Goal: Transaction & Acquisition: Purchase product/service

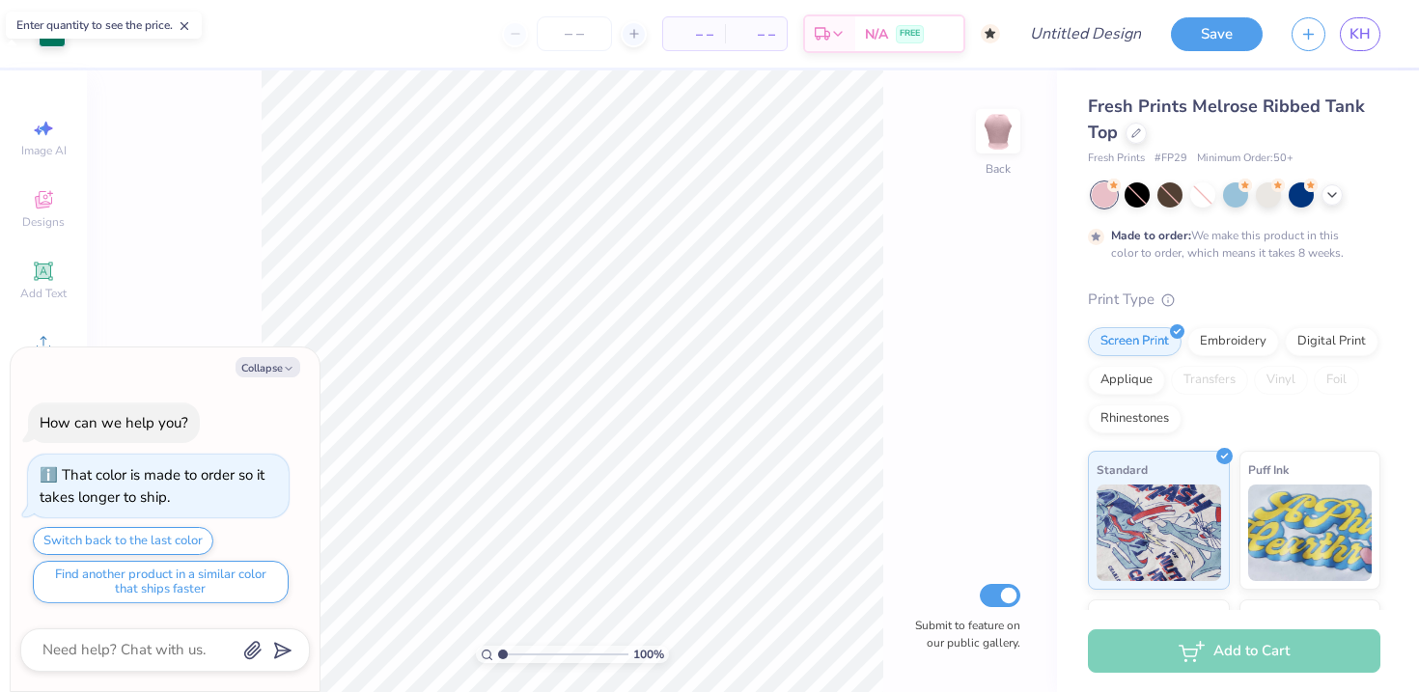
scroll to position [15, 0]
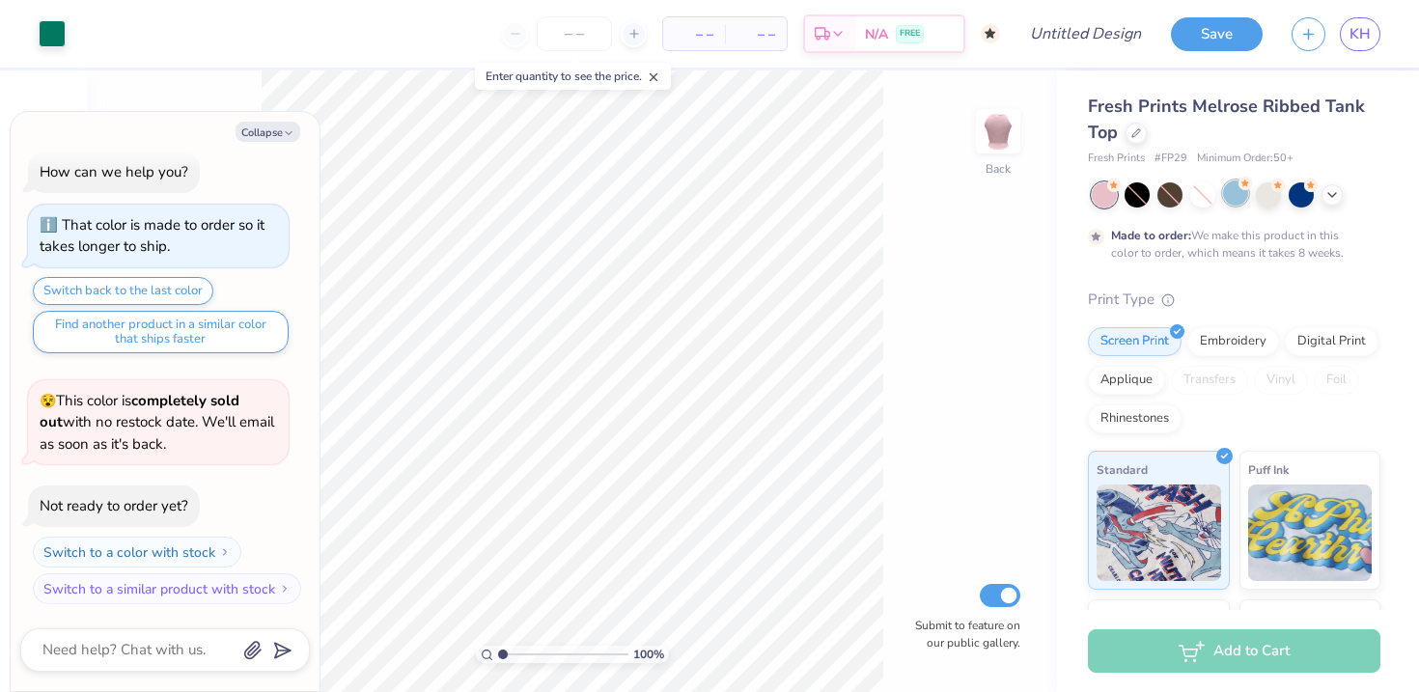
click at [1228, 201] on div at bounding box center [1235, 193] width 25 height 25
click at [1266, 200] on div at bounding box center [1268, 193] width 25 height 25
click at [1298, 201] on div at bounding box center [1301, 193] width 25 height 25
click at [1225, 206] on div at bounding box center [1236, 194] width 289 height 25
click at [1233, 202] on div at bounding box center [1235, 193] width 25 height 25
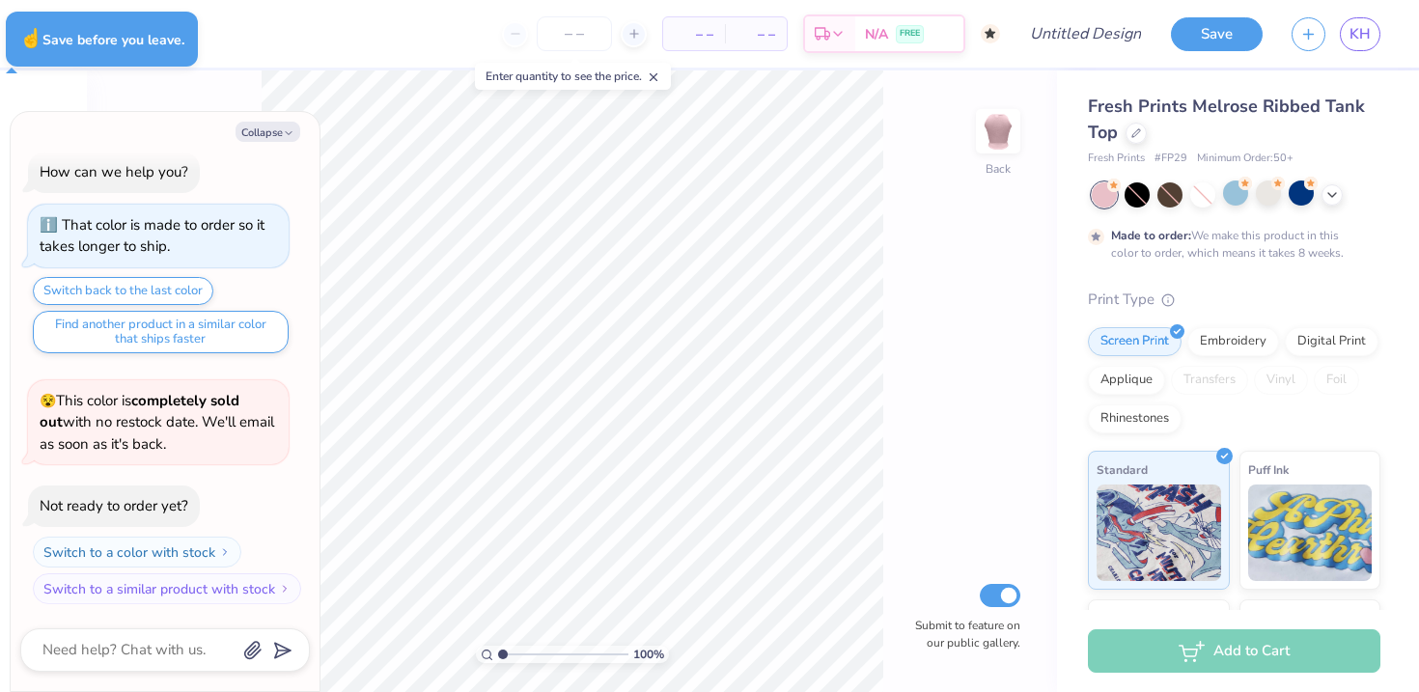
type textarea "x"
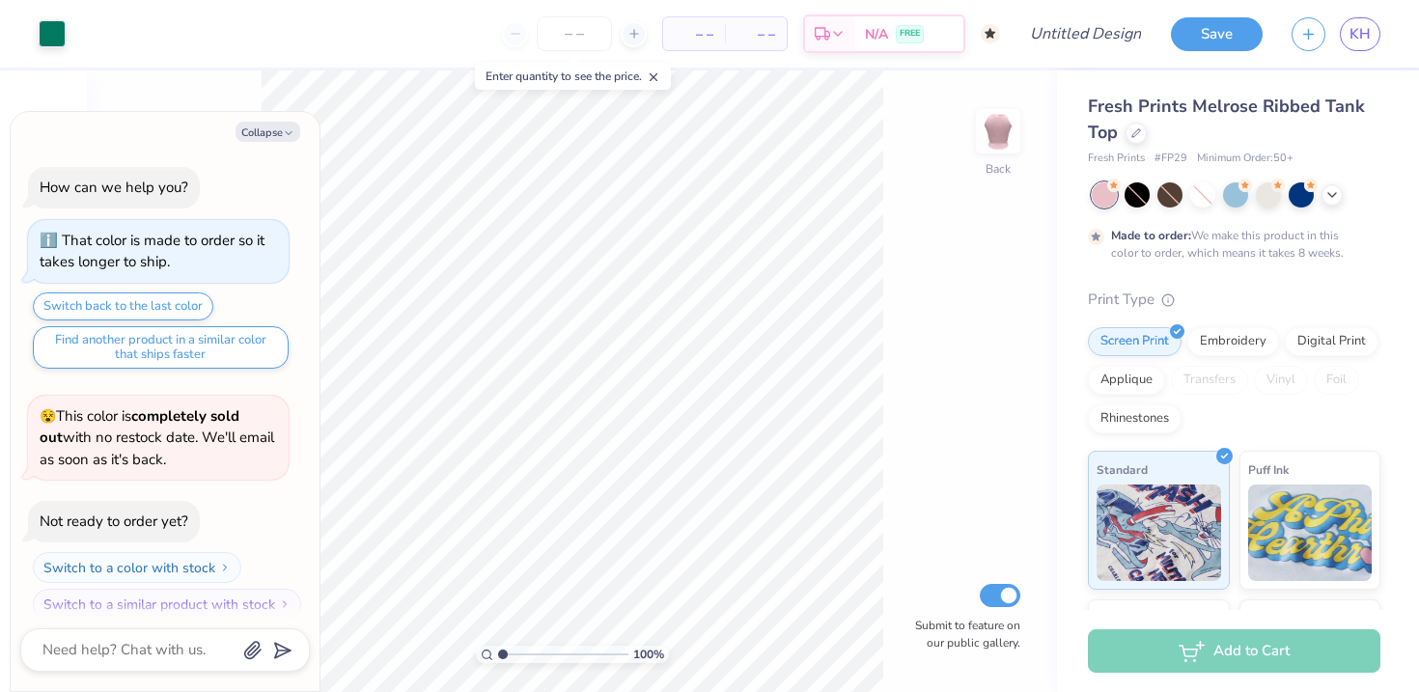
scroll to position [15, 0]
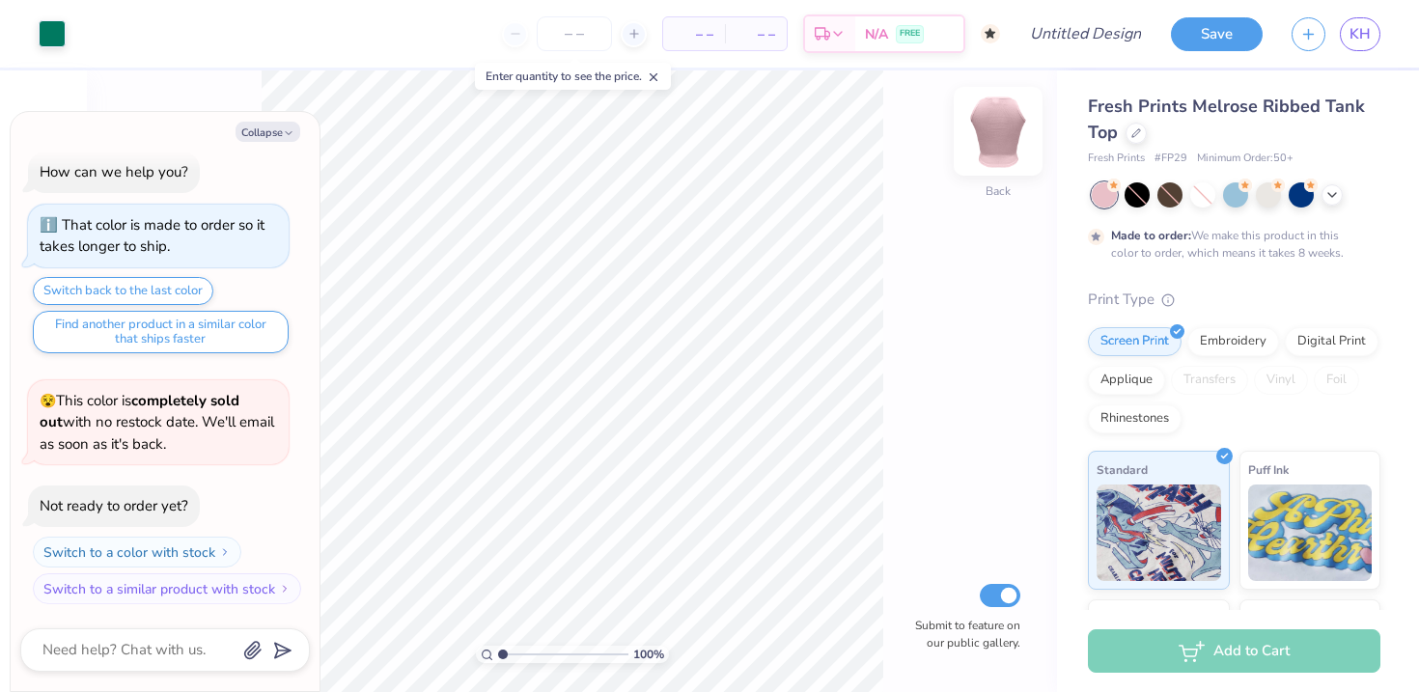
click at [1004, 142] on img at bounding box center [998, 131] width 77 height 77
click at [1129, 136] on div at bounding box center [1136, 131] width 21 height 21
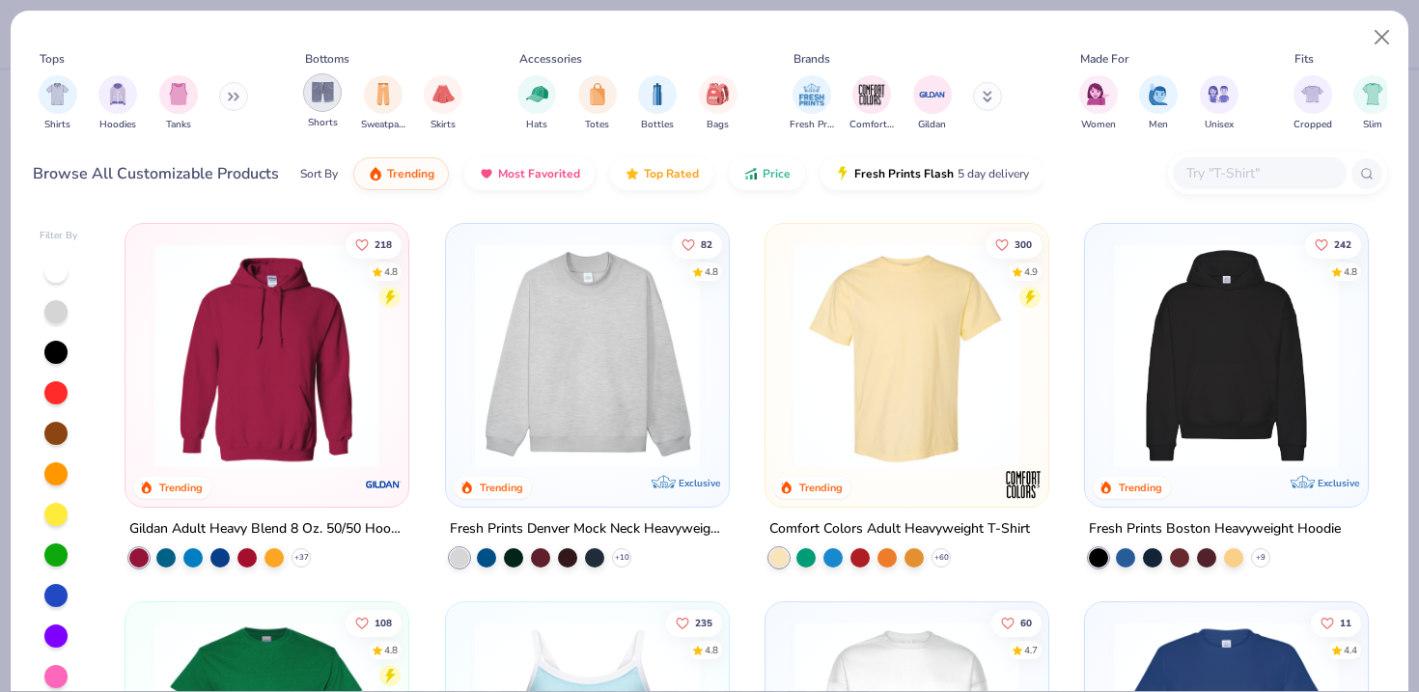
click at [323, 98] on img "filter for Shorts" at bounding box center [323, 92] width 22 height 22
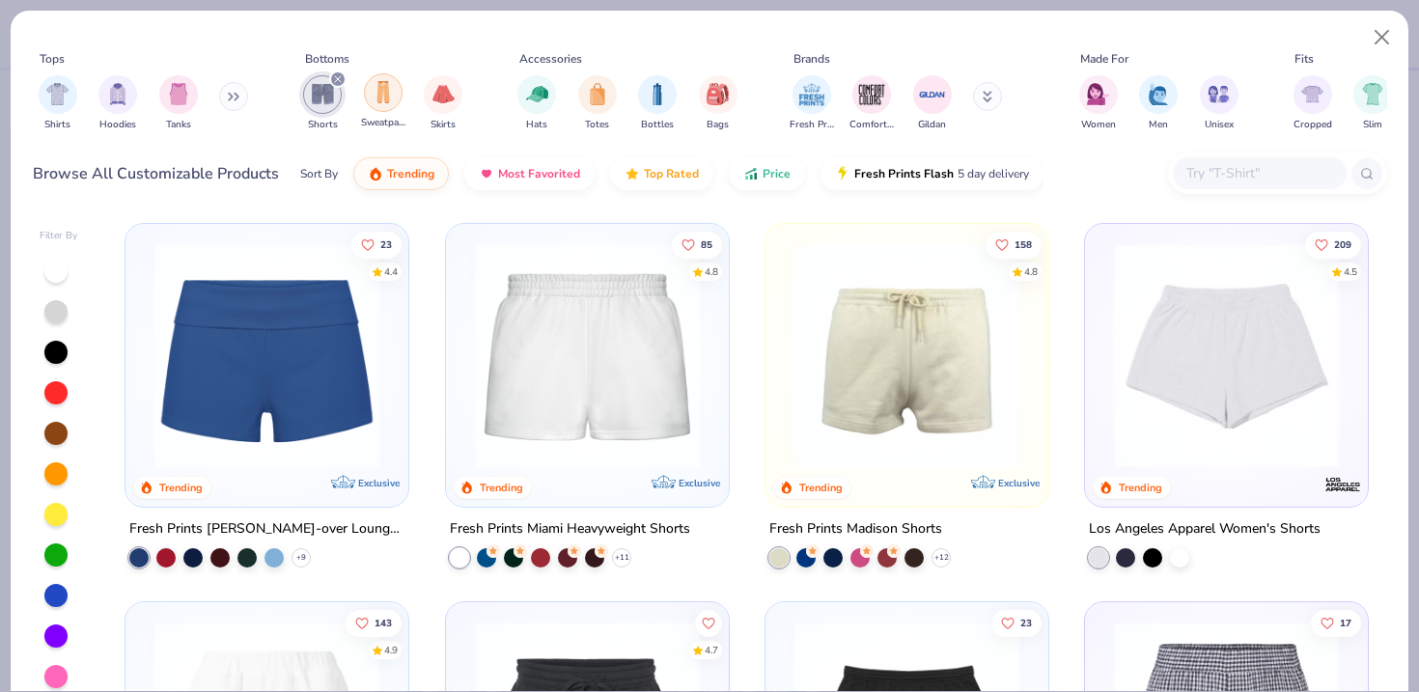
click at [379, 99] on img "filter for Sweatpants" at bounding box center [383, 92] width 21 height 22
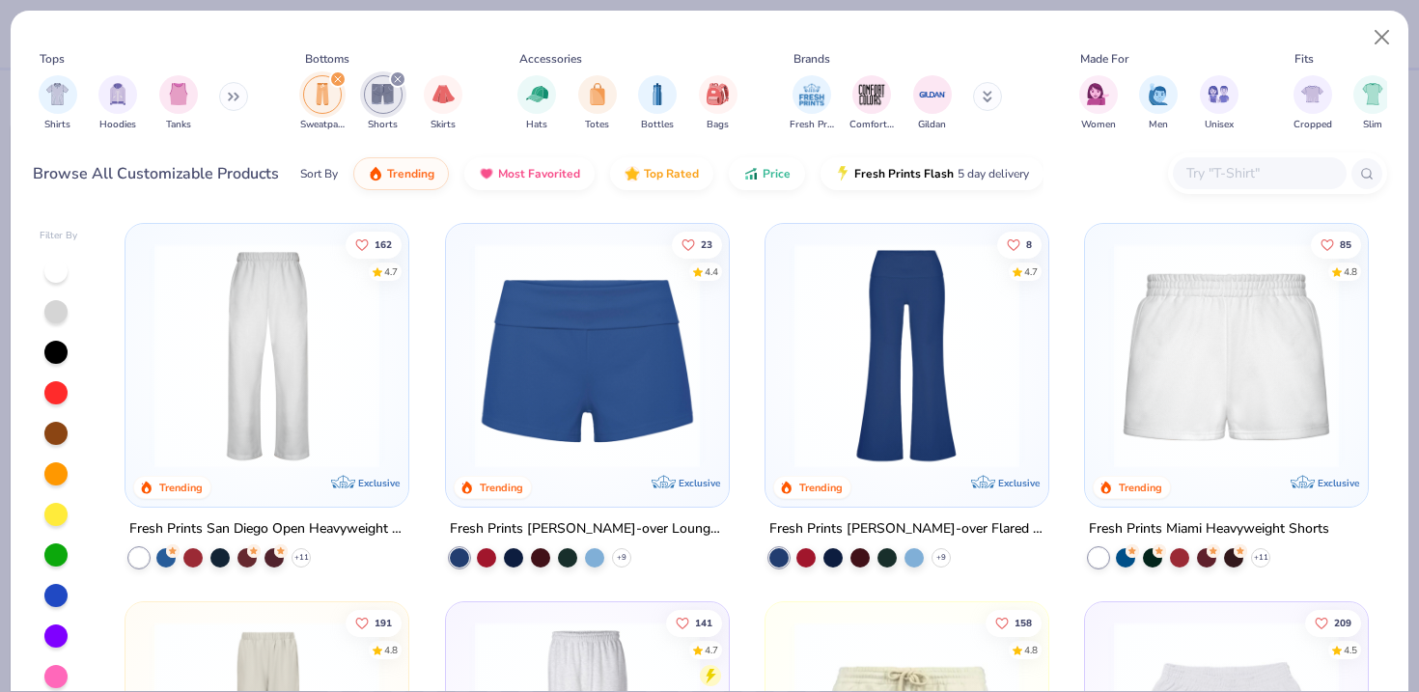
click at [395, 88] on div "filter for Shorts" at bounding box center [397, 78] width 17 height 17
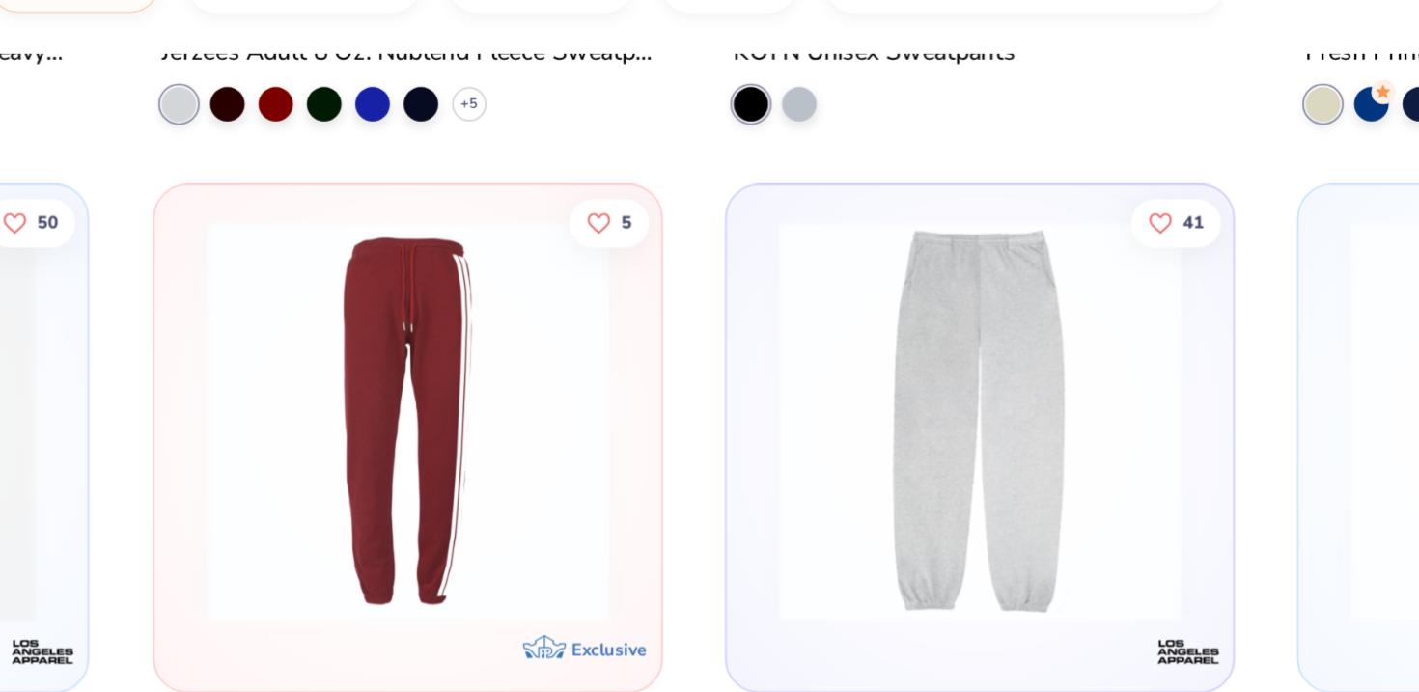
scroll to position [708, 0]
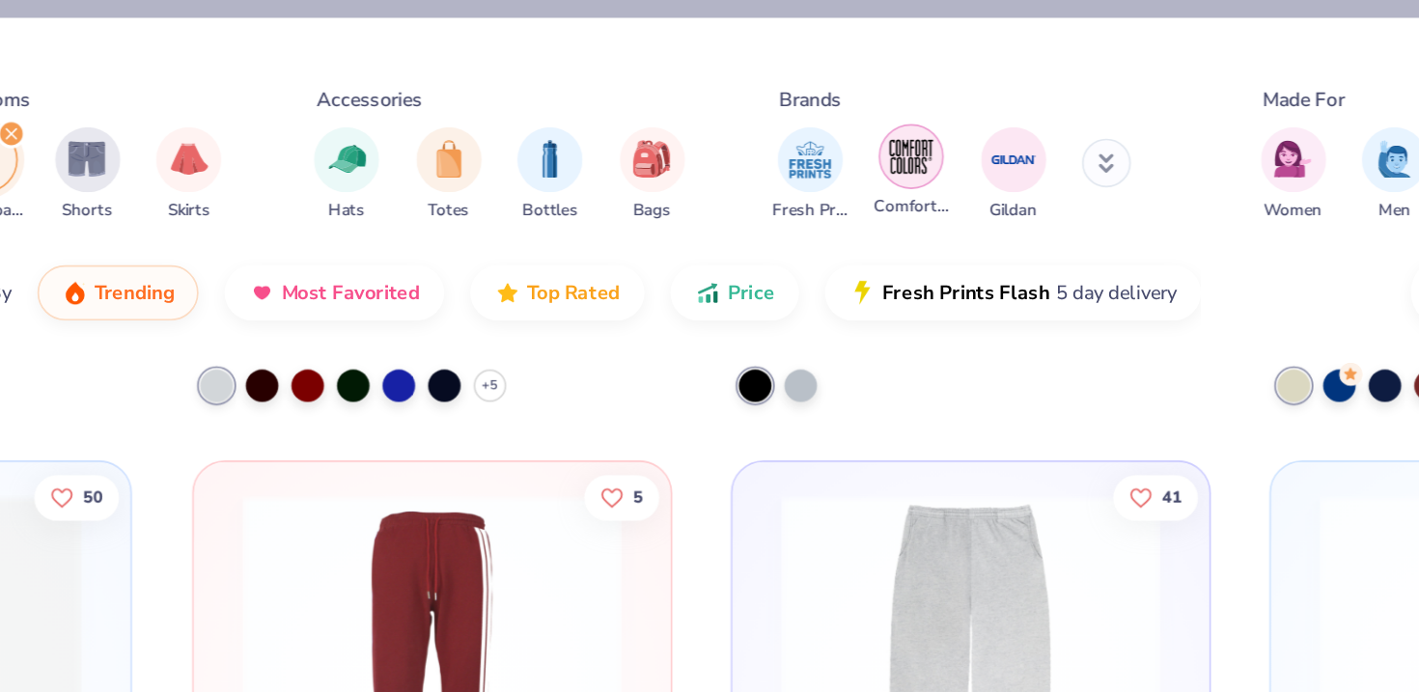
click at [868, 95] on img "filter for Comfort Colors" at bounding box center [871, 92] width 29 height 29
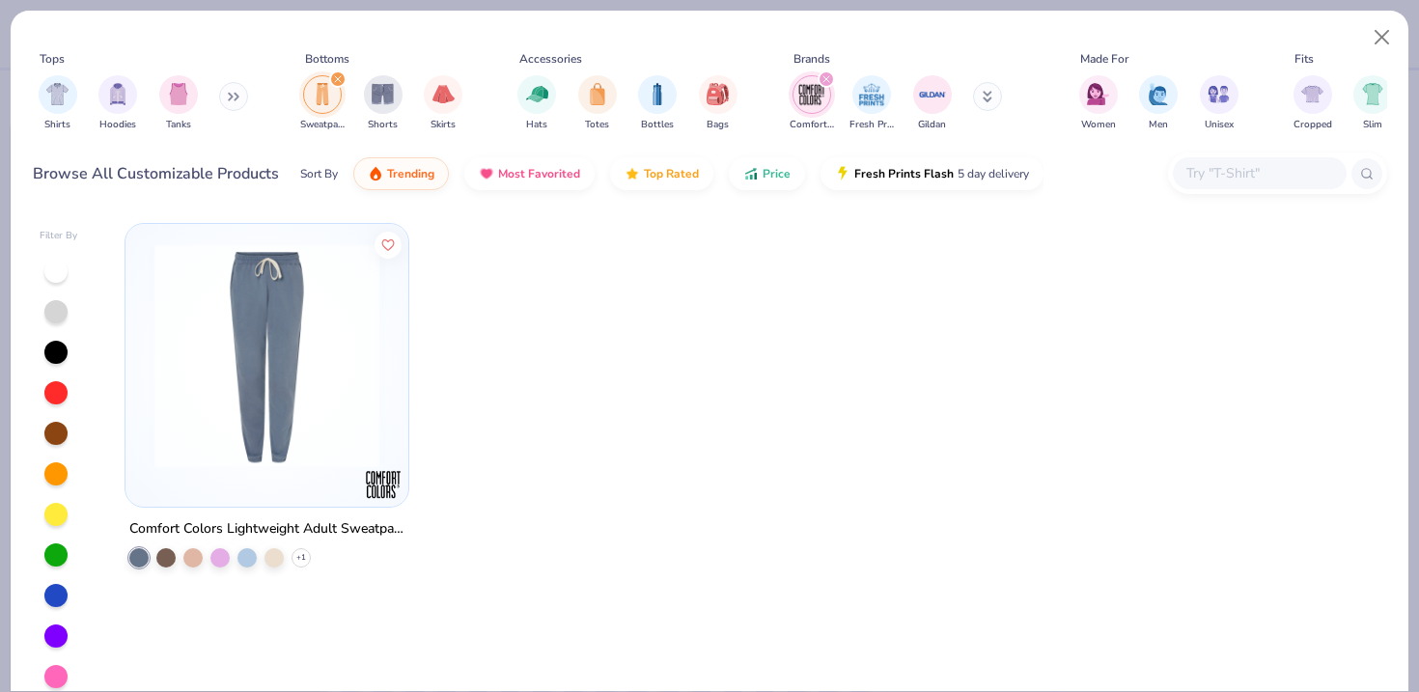
click at [823, 81] on icon "filter for Comfort Colors" at bounding box center [827, 79] width 8 height 8
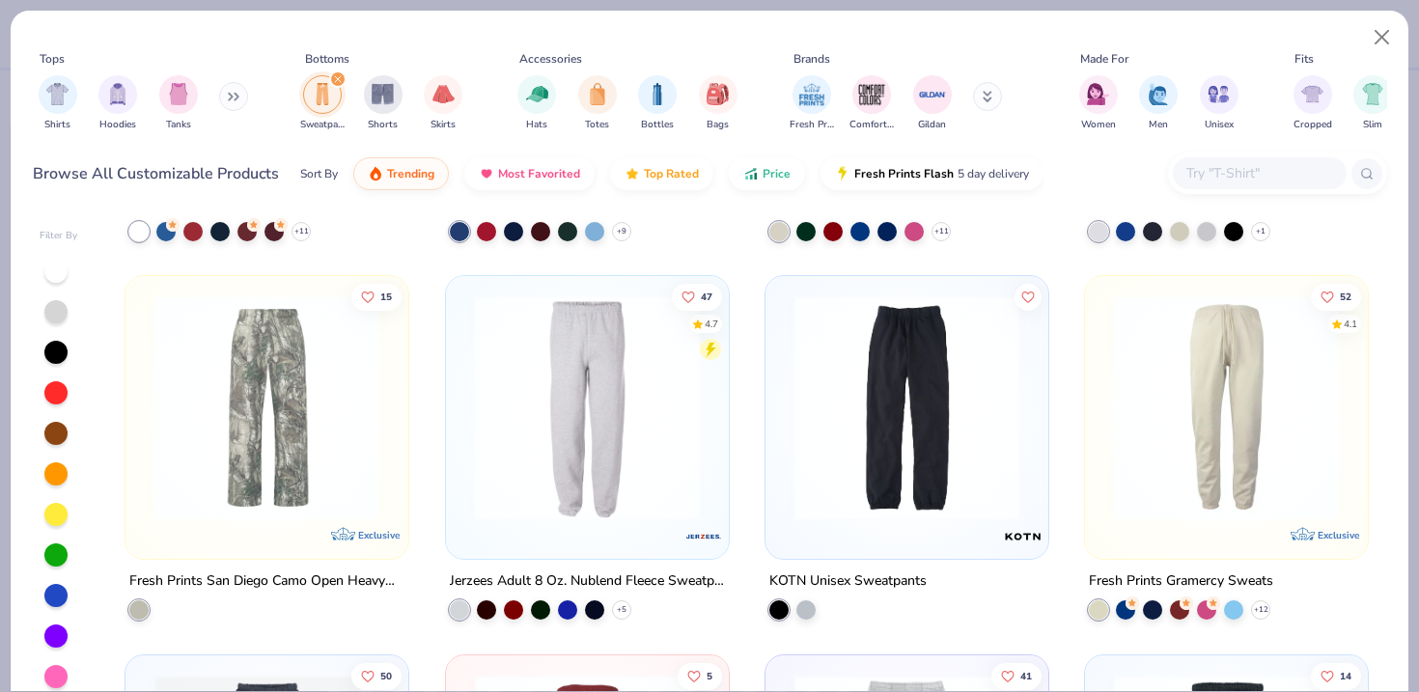
scroll to position [328, 0]
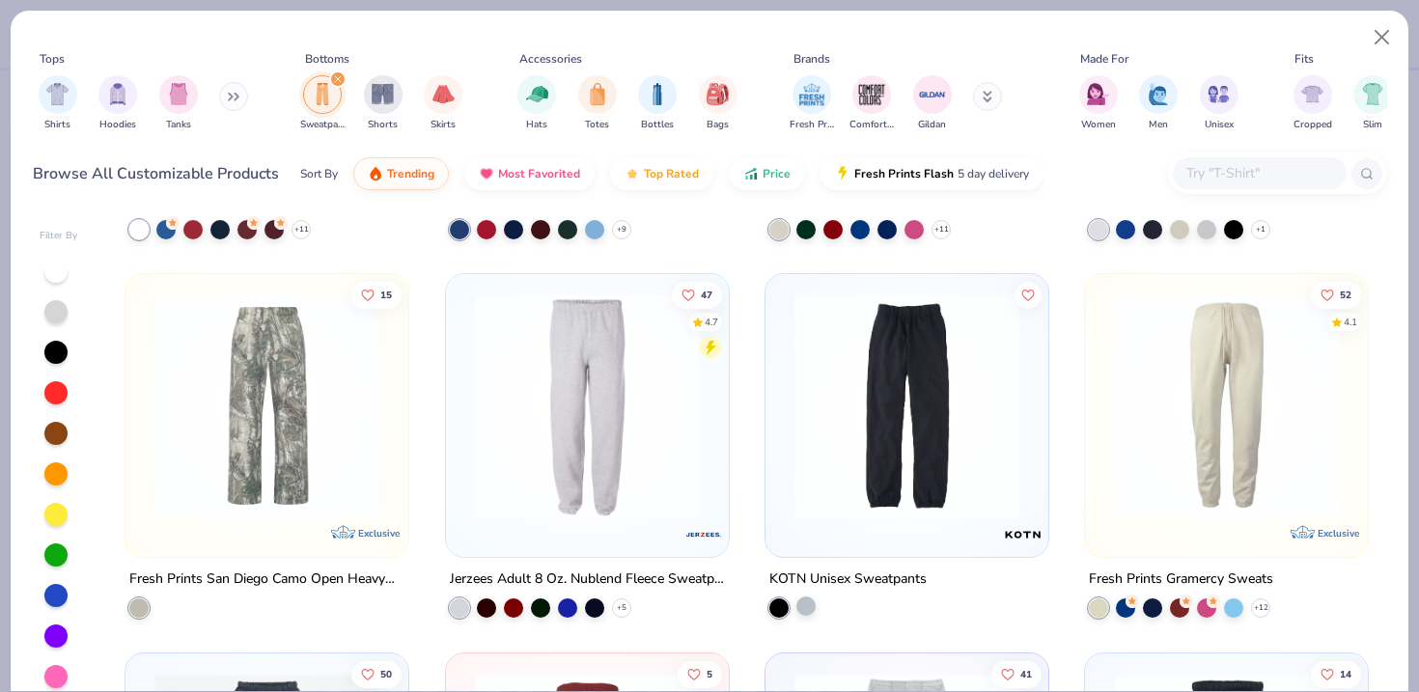
click at [808, 605] on div at bounding box center [806, 606] width 19 height 19
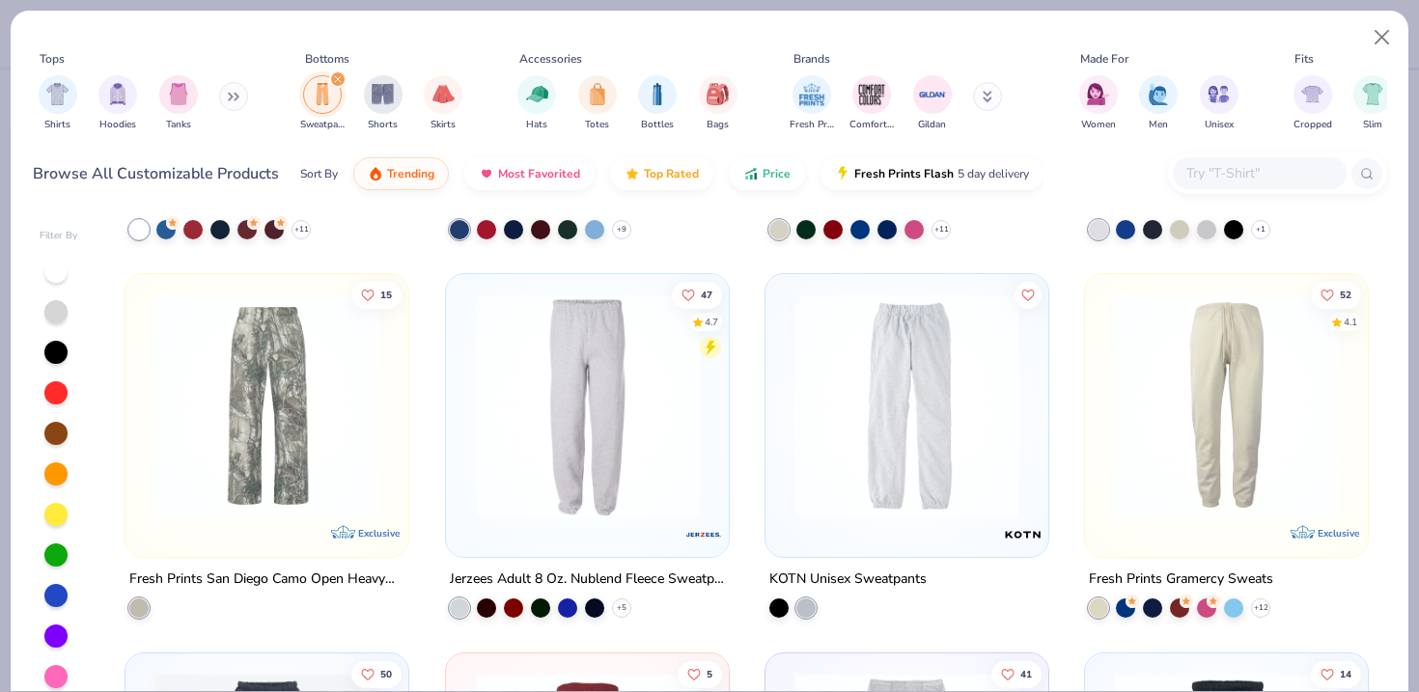
click at [936, 452] on img at bounding box center [907, 406] width 244 height 225
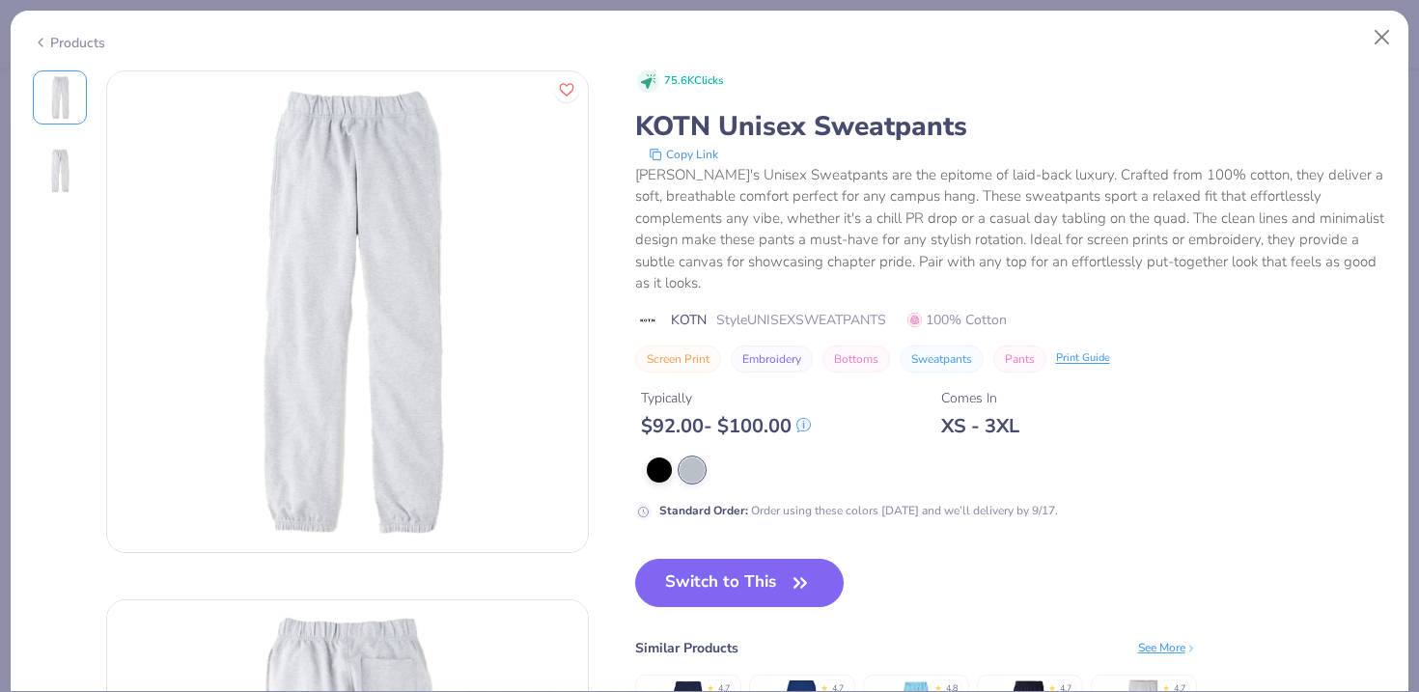
click at [809, 419] on icon at bounding box center [804, 425] width 13 height 13
click at [824, 404] on div "Typically $ 92.00 - $ 100.00 Comes In XS - 3XL" at bounding box center [1011, 406] width 752 height 66
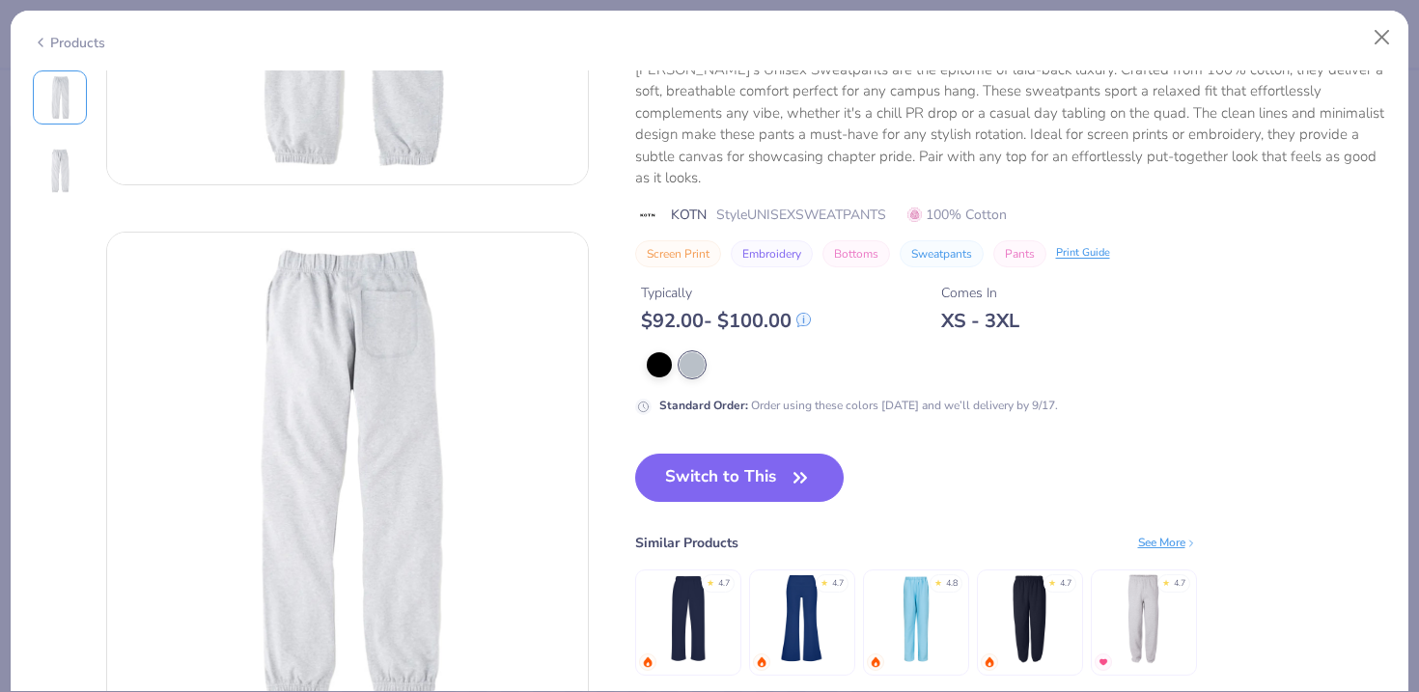
scroll to position [349, 0]
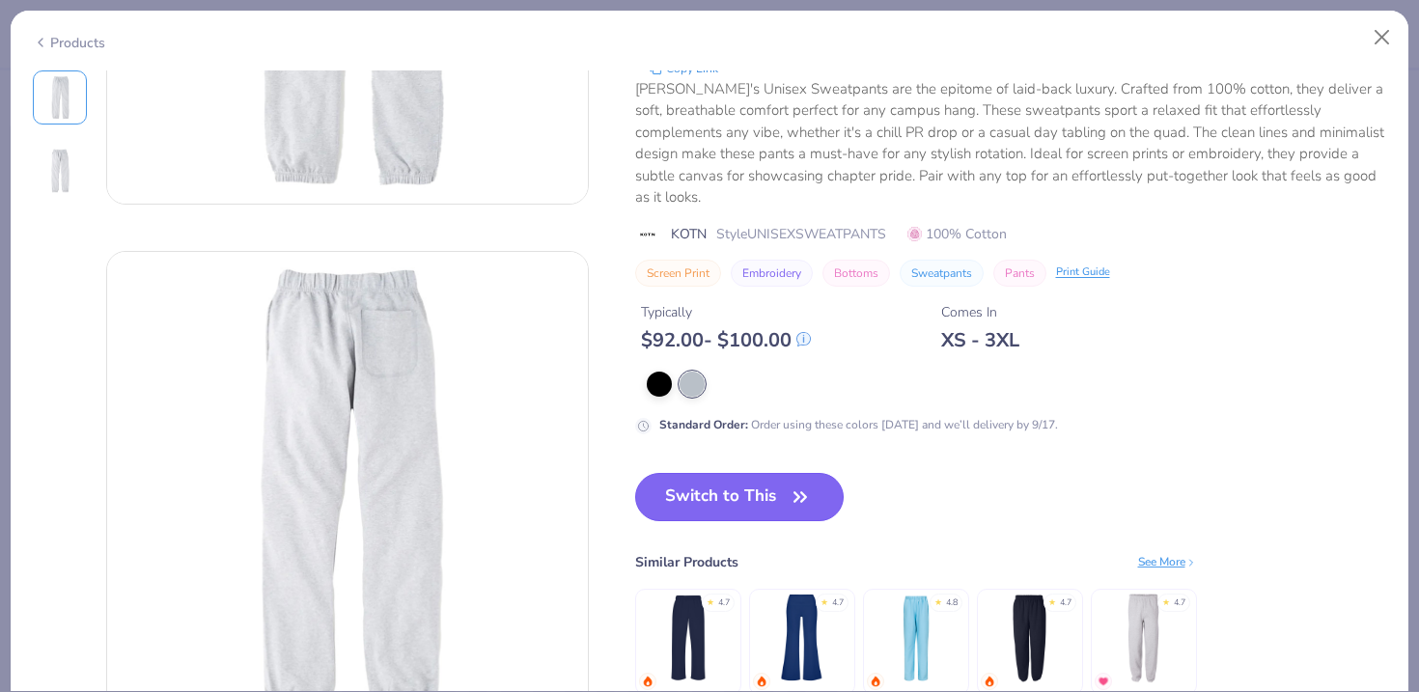
click at [784, 511] on button "Switch to This" at bounding box center [740, 497] width 210 height 48
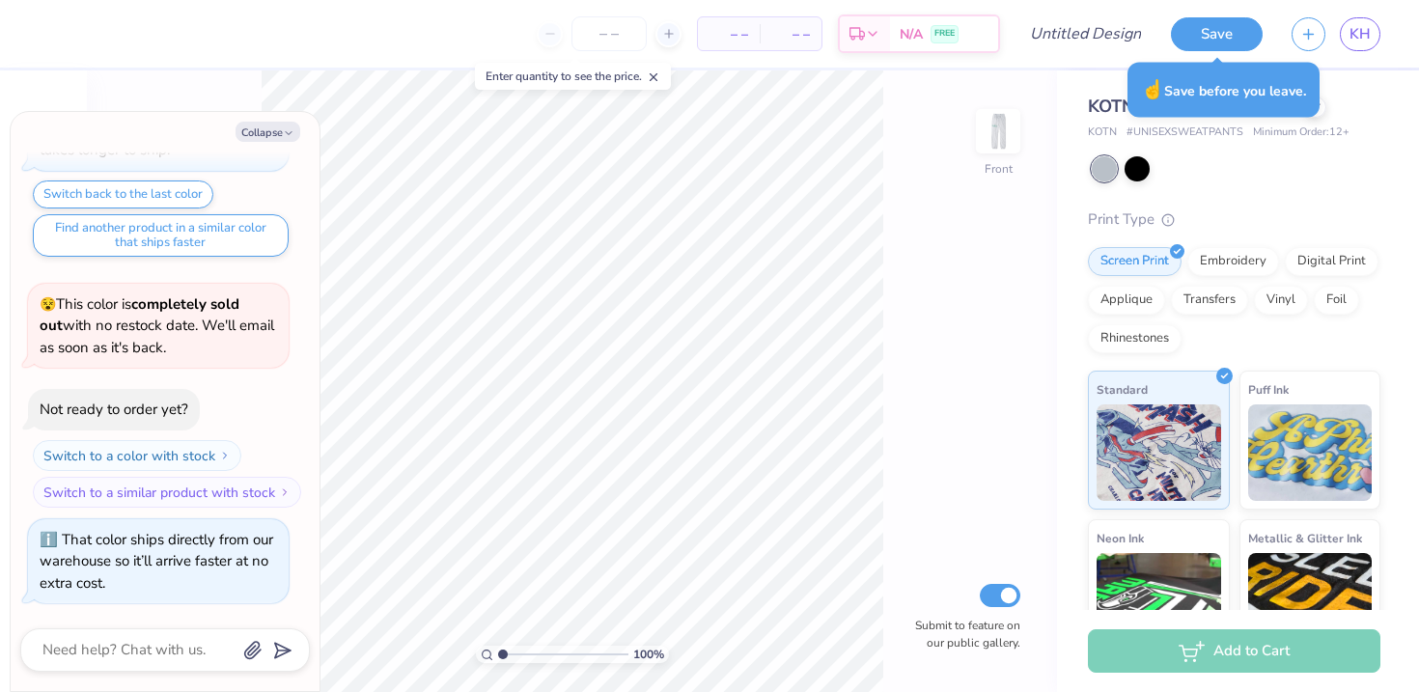
type textarea "x"
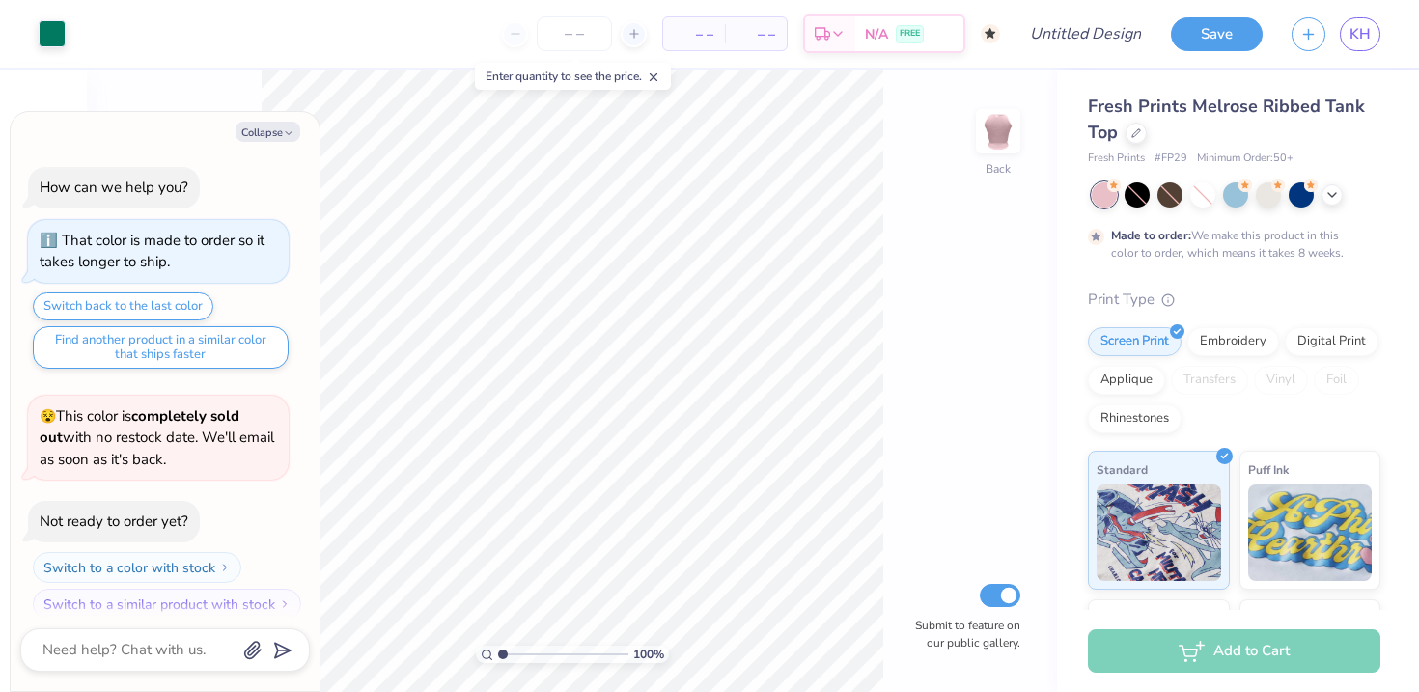
scroll to position [15, 0]
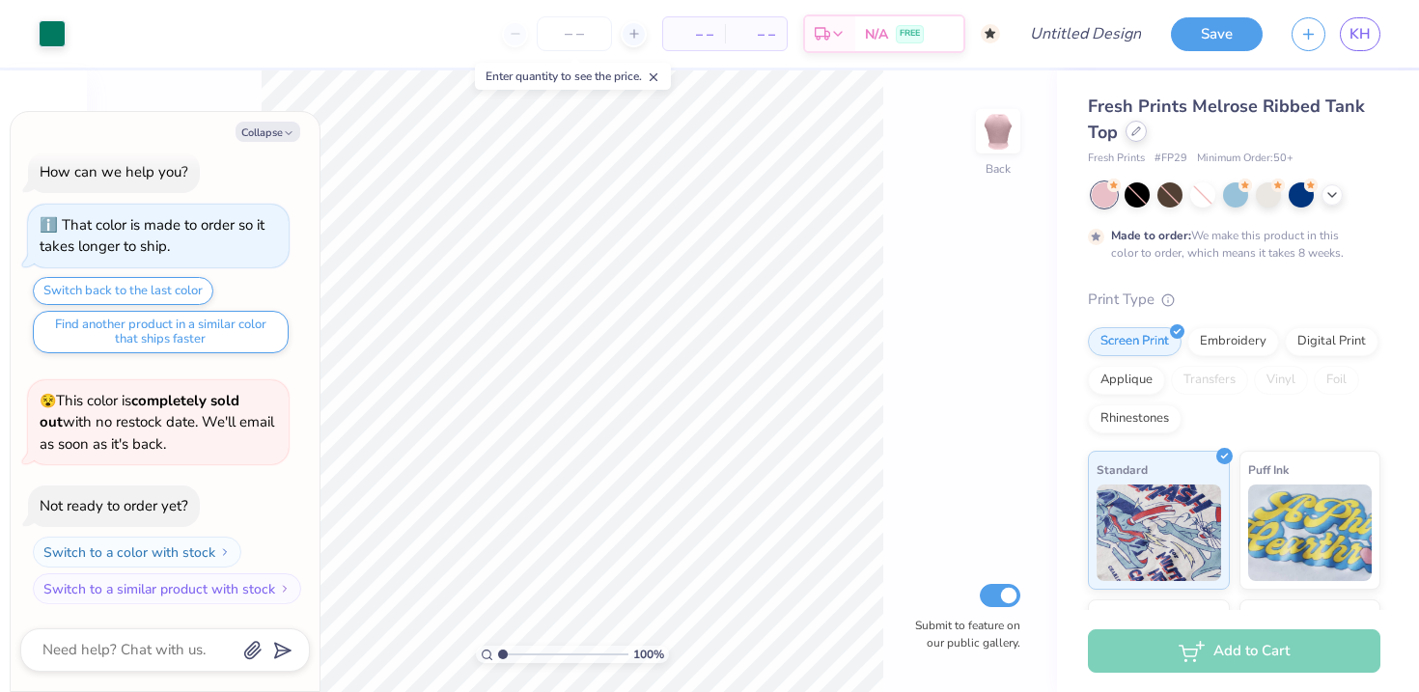
click at [1130, 132] on div at bounding box center [1136, 131] width 21 height 21
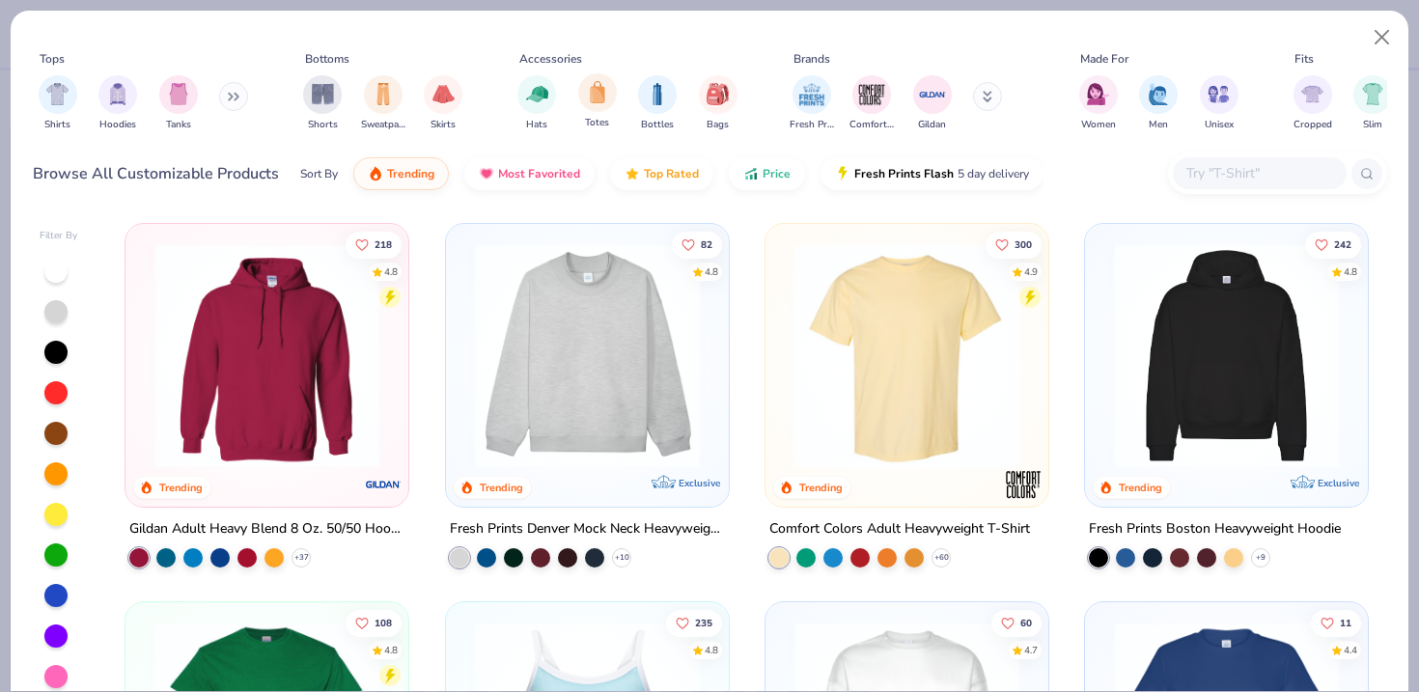
click at [607, 110] on div "Totes" at bounding box center [597, 101] width 39 height 57
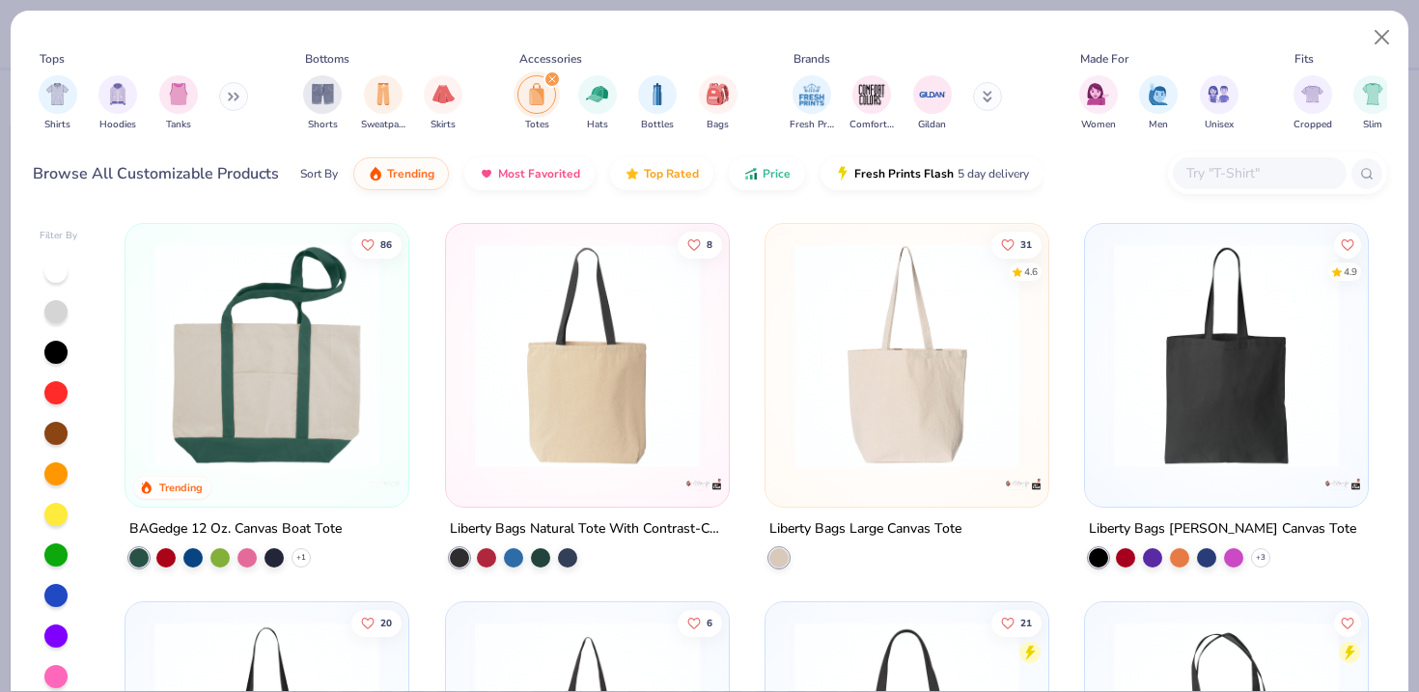
click at [306, 366] on img at bounding box center [267, 355] width 244 height 225
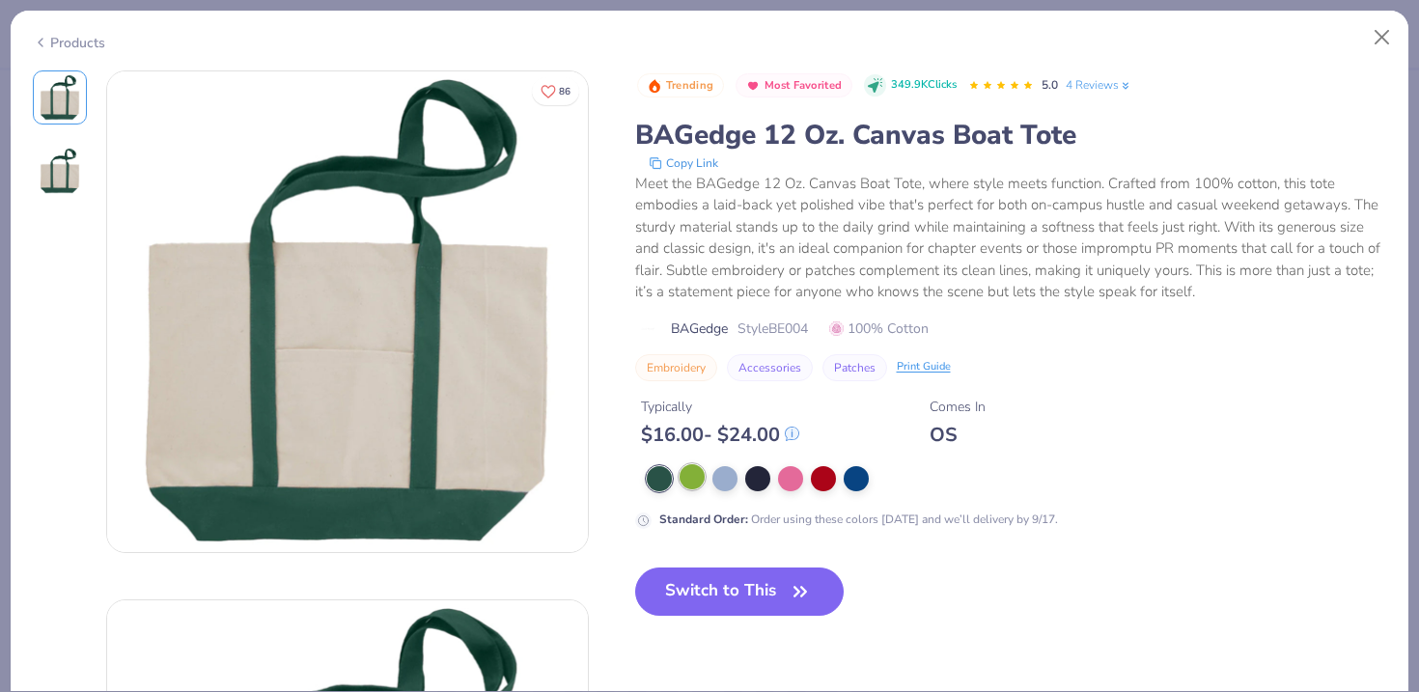
click at [688, 466] on div at bounding box center [692, 476] width 25 height 25
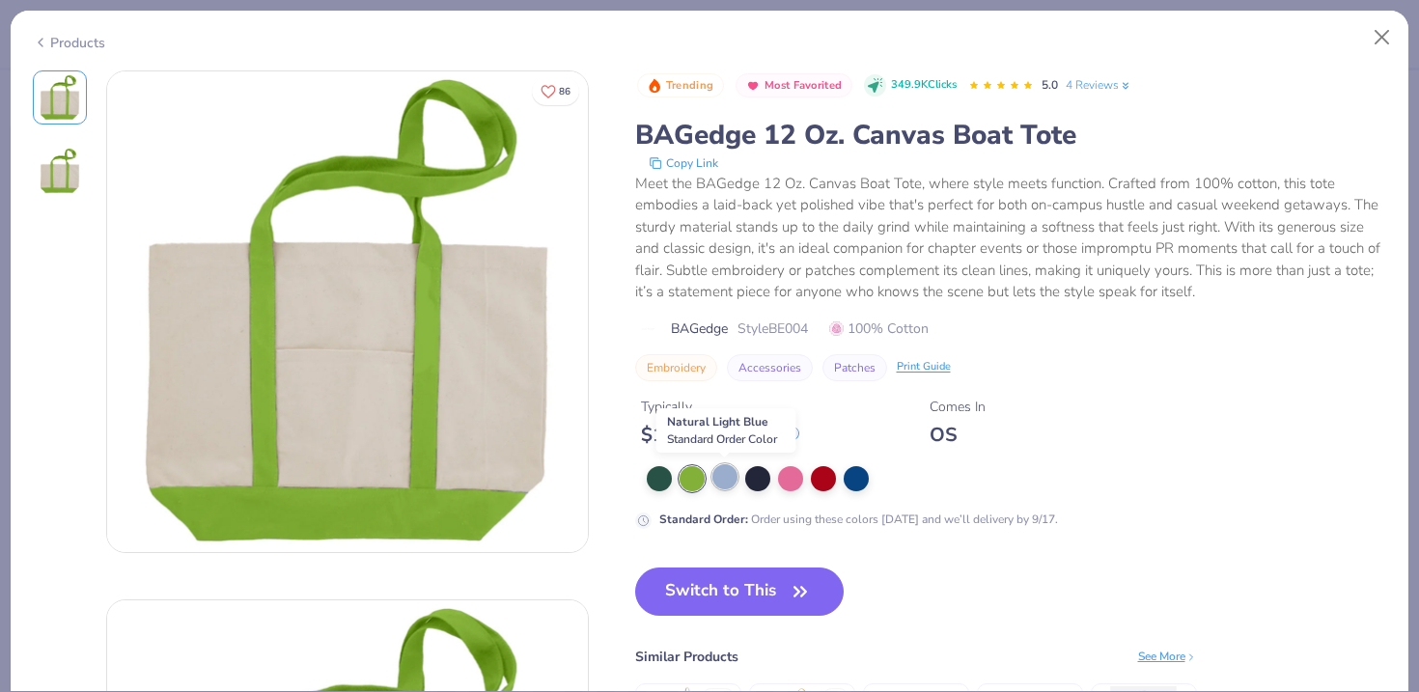
click at [725, 475] on div at bounding box center [725, 476] width 25 height 25
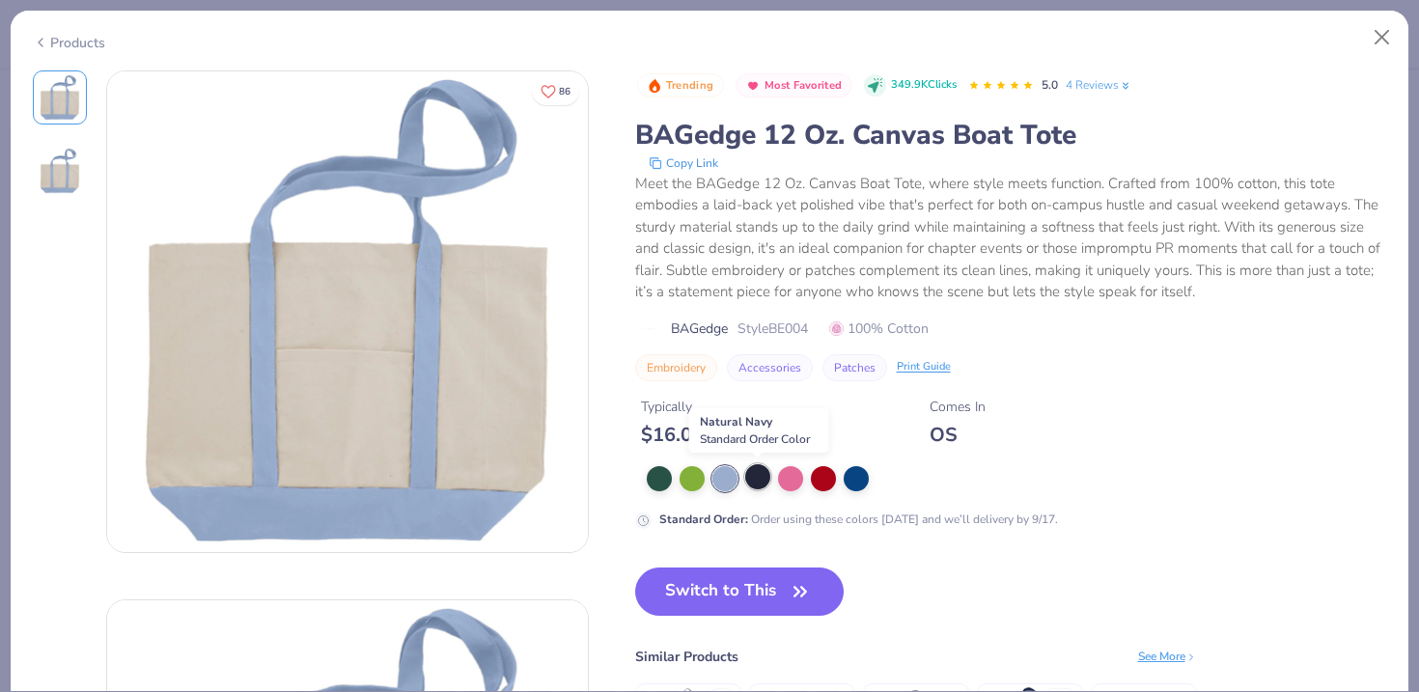
click at [760, 481] on div at bounding box center [757, 476] width 25 height 25
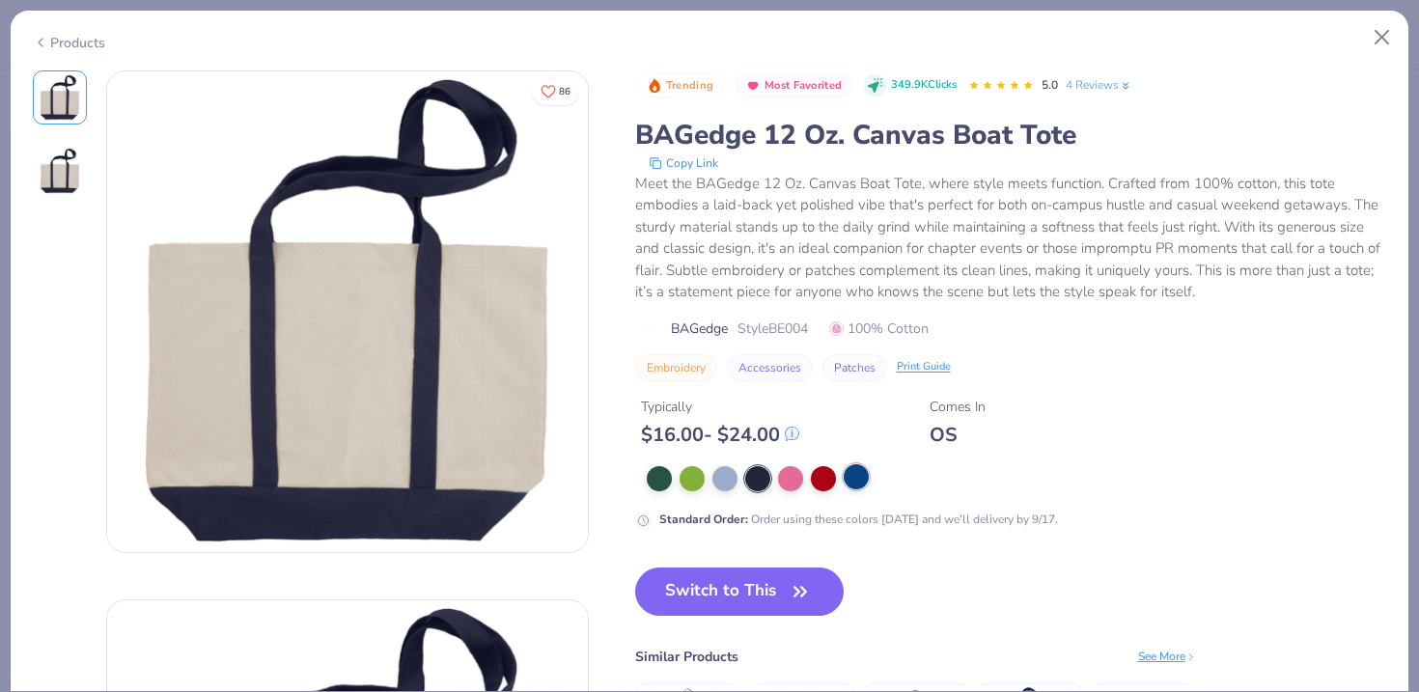
click at [852, 479] on div at bounding box center [856, 476] width 25 height 25
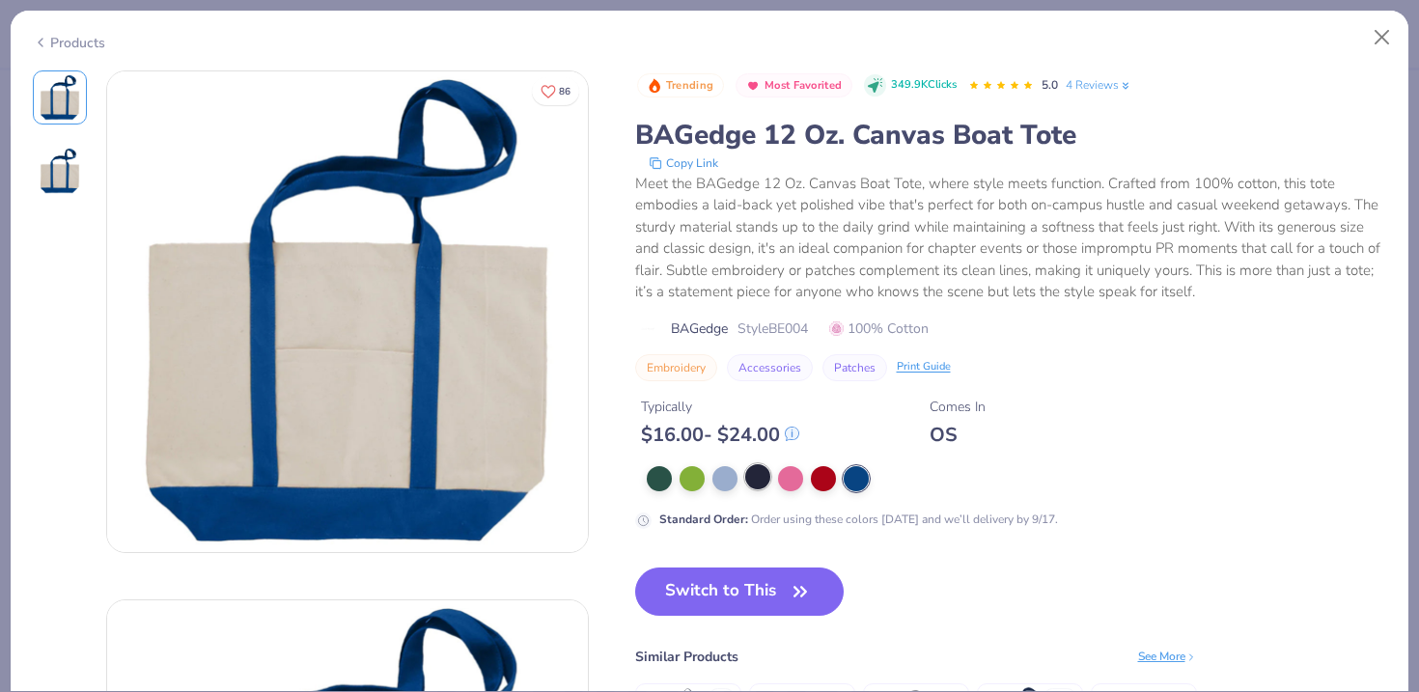
click at [754, 487] on div at bounding box center [757, 476] width 25 height 25
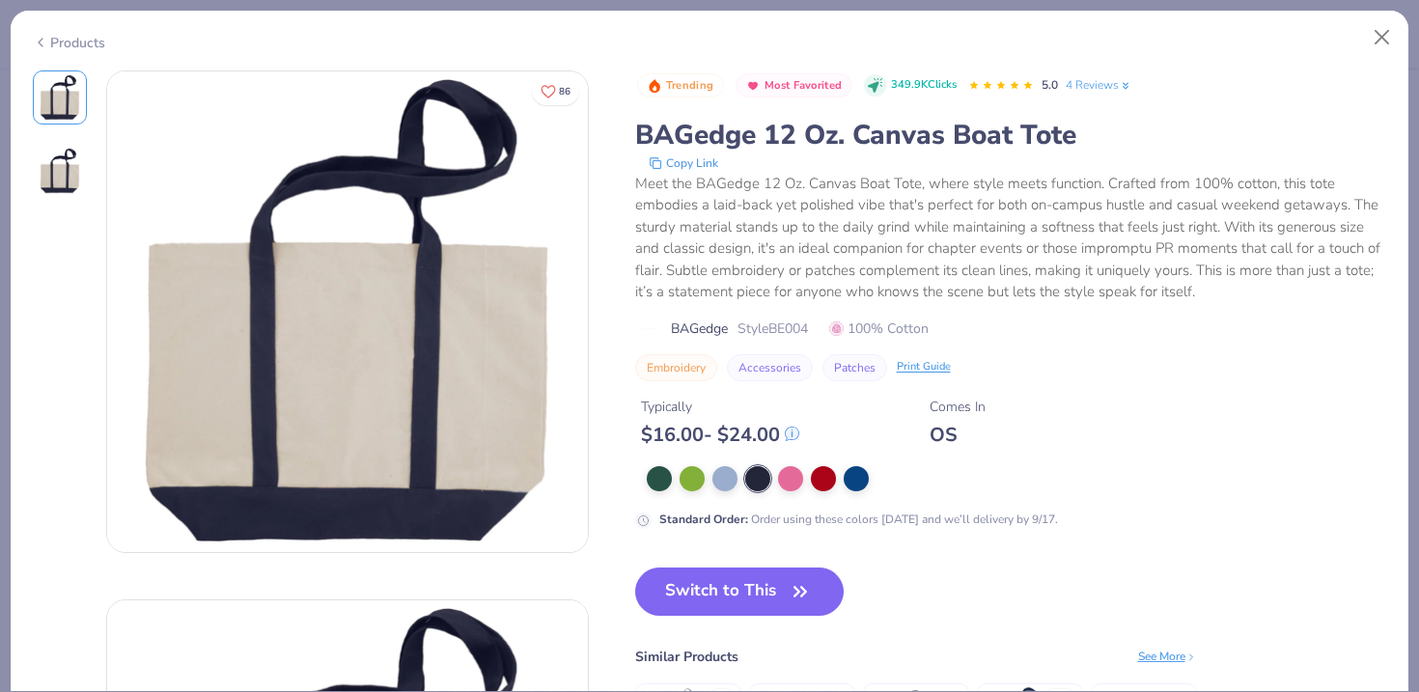
click at [674, 483] on div at bounding box center [1017, 478] width 741 height 25
click at [662, 483] on div at bounding box center [659, 476] width 25 height 25
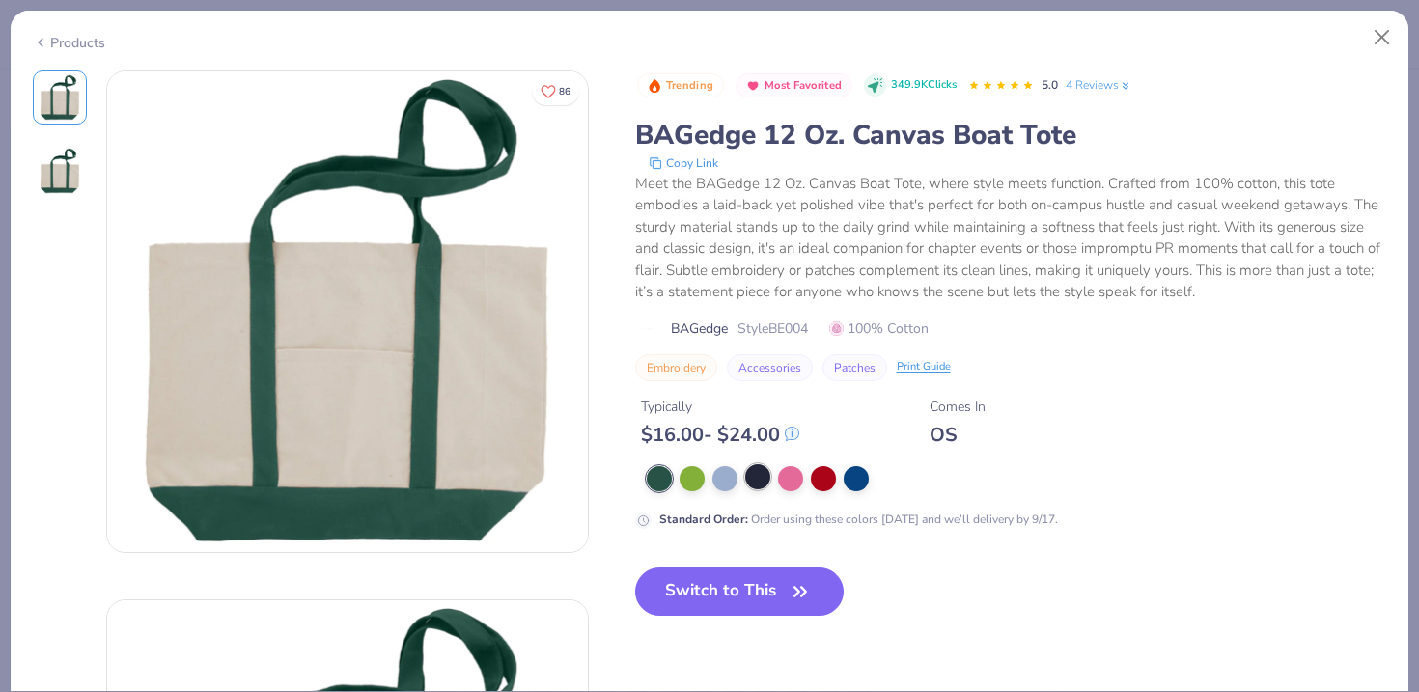
click at [752, 477] on div at bounding box center [757, 476] width 25 height 25
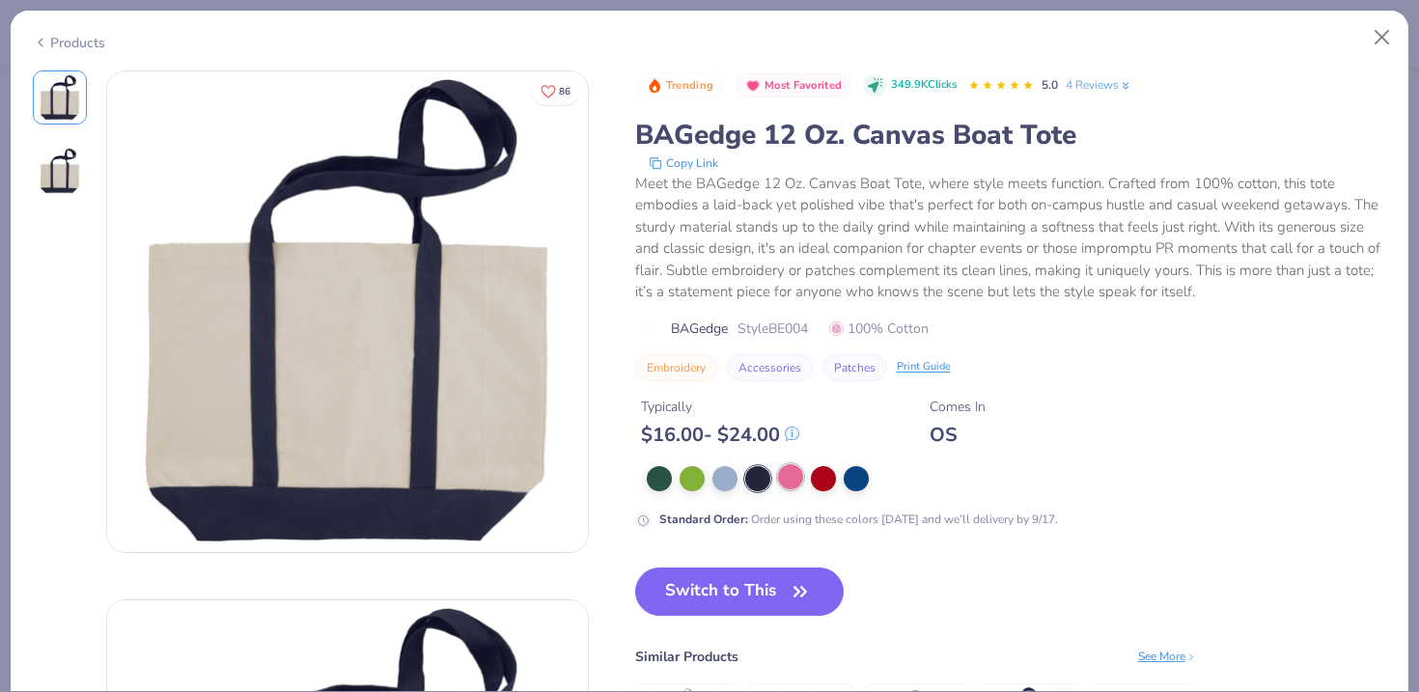
click at [803, 477] on div at bounding box center [790, 476] width 25 height 25
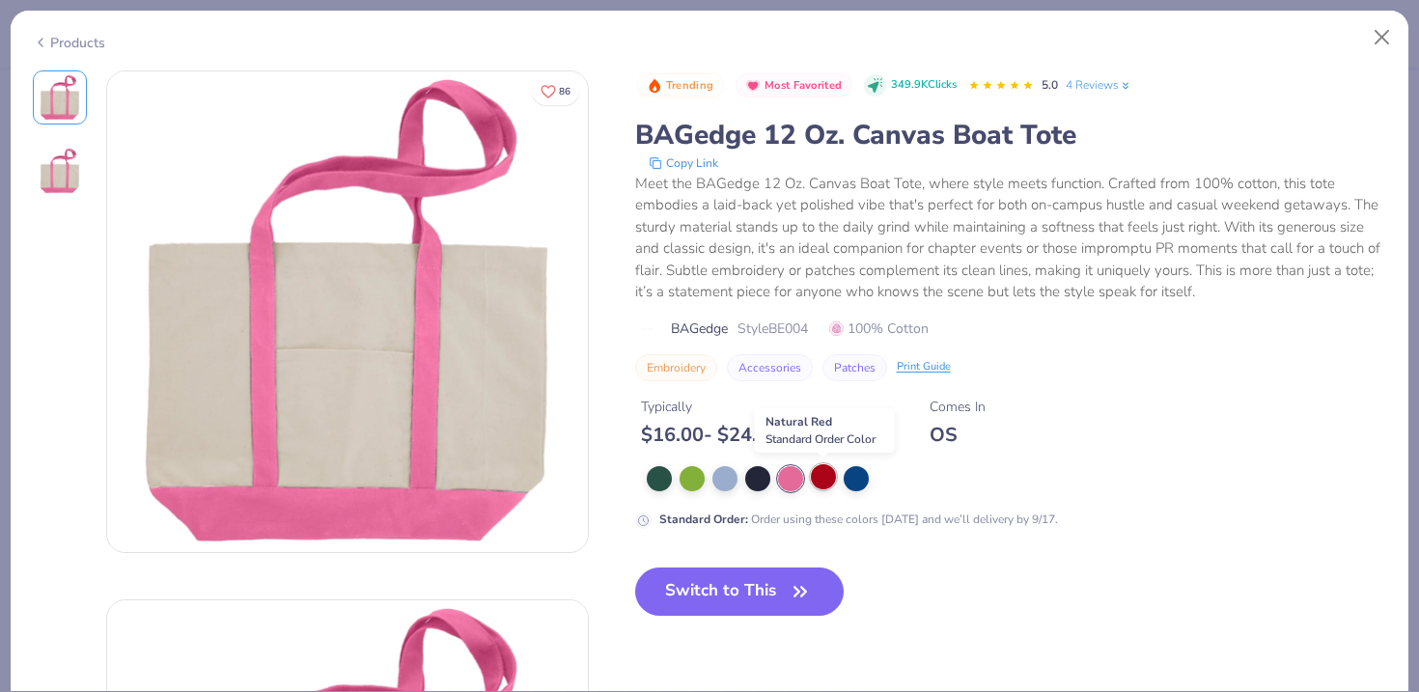
click at [824, 477] on div at bounding box center [823, 476] width 25 height 25
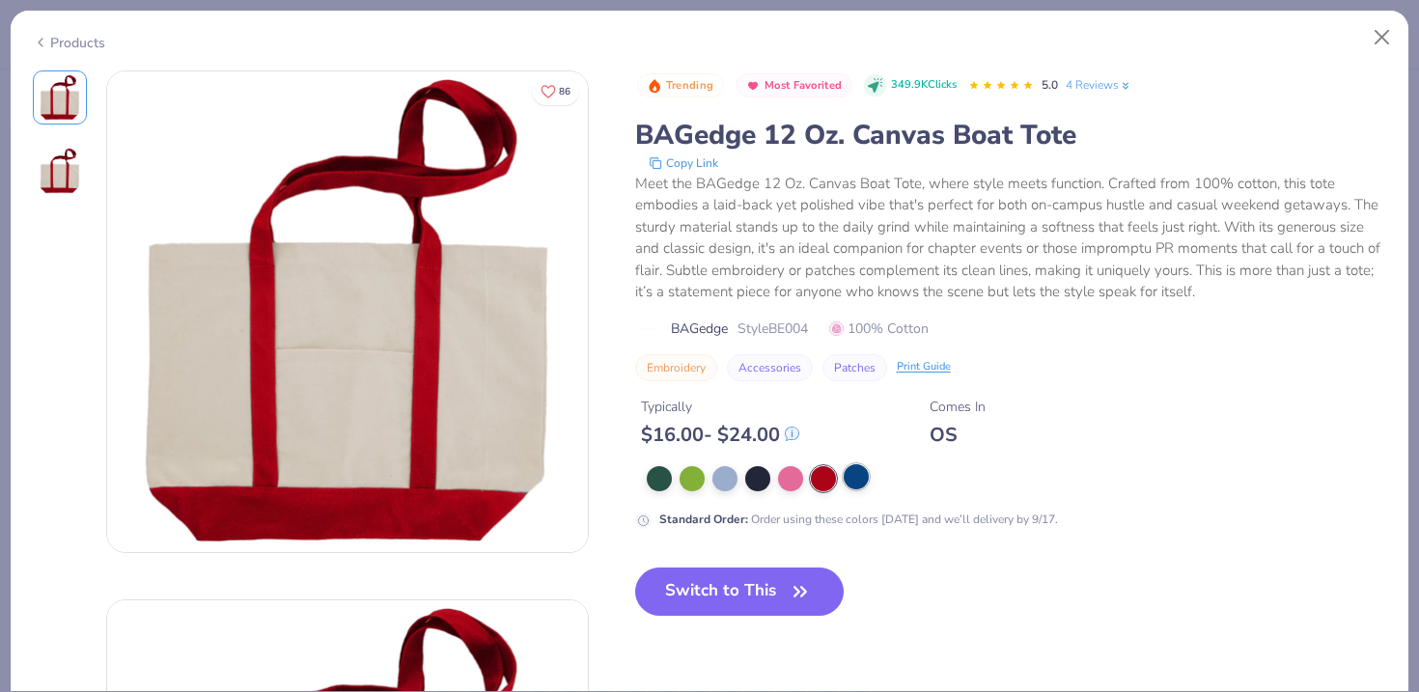
click at [857, 477] on div at bounding box center [856, 476] width 25 height 25
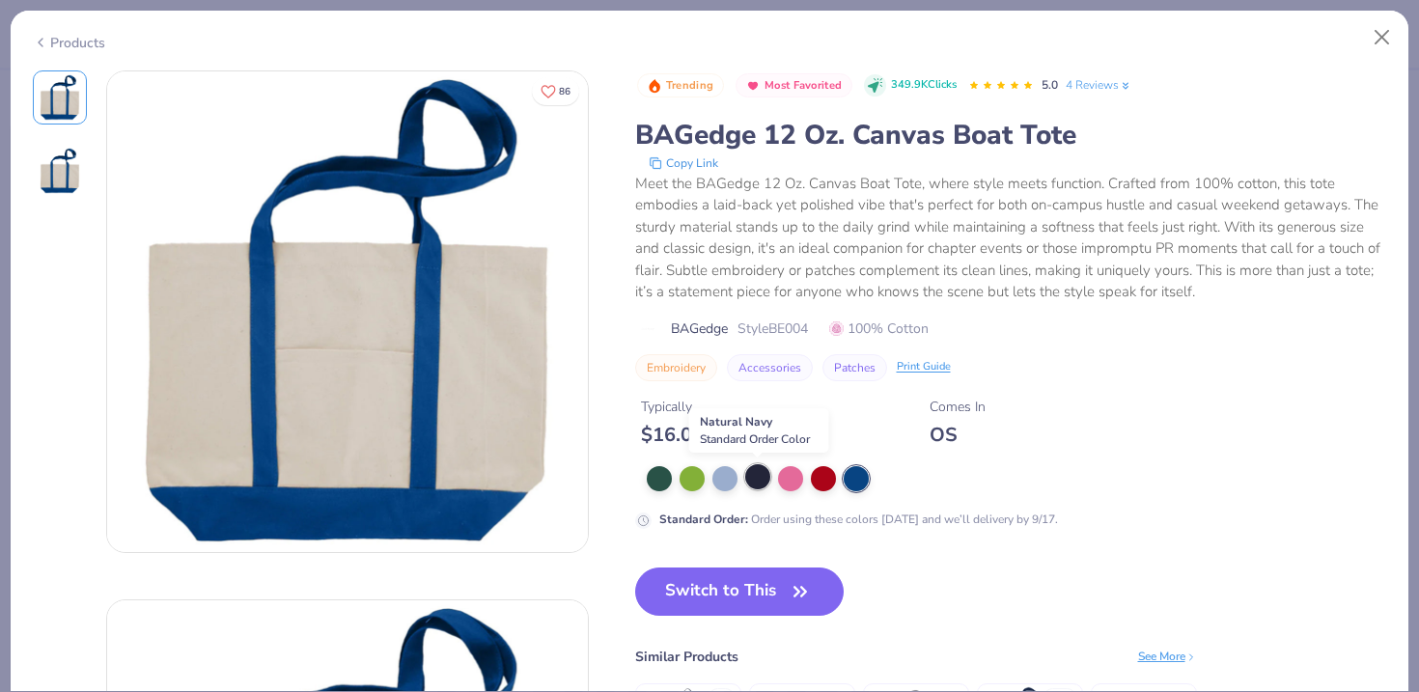
click at [758, 481] on div at bounding box center [757, 476] width 25 height 25
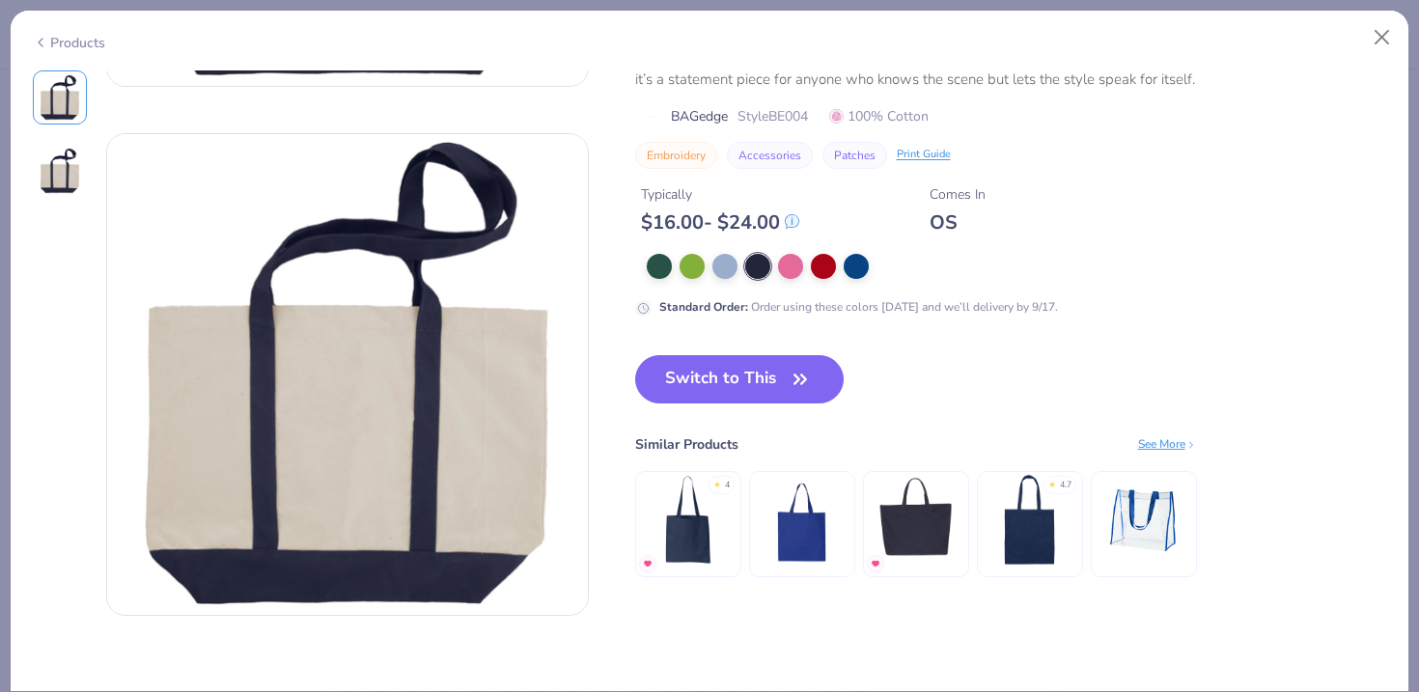
scroll to position [402, 0]
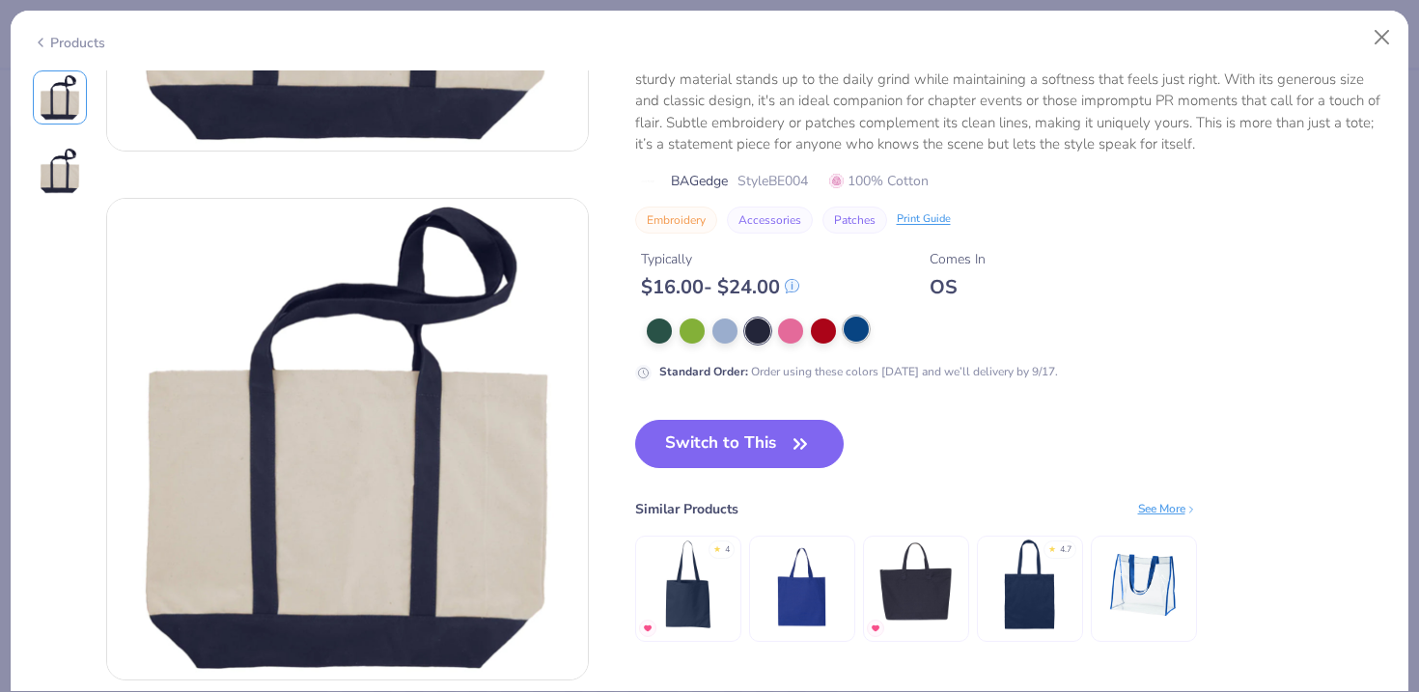
click at [845, 330] on div at bounding box center [856, 329] width 25 height 25
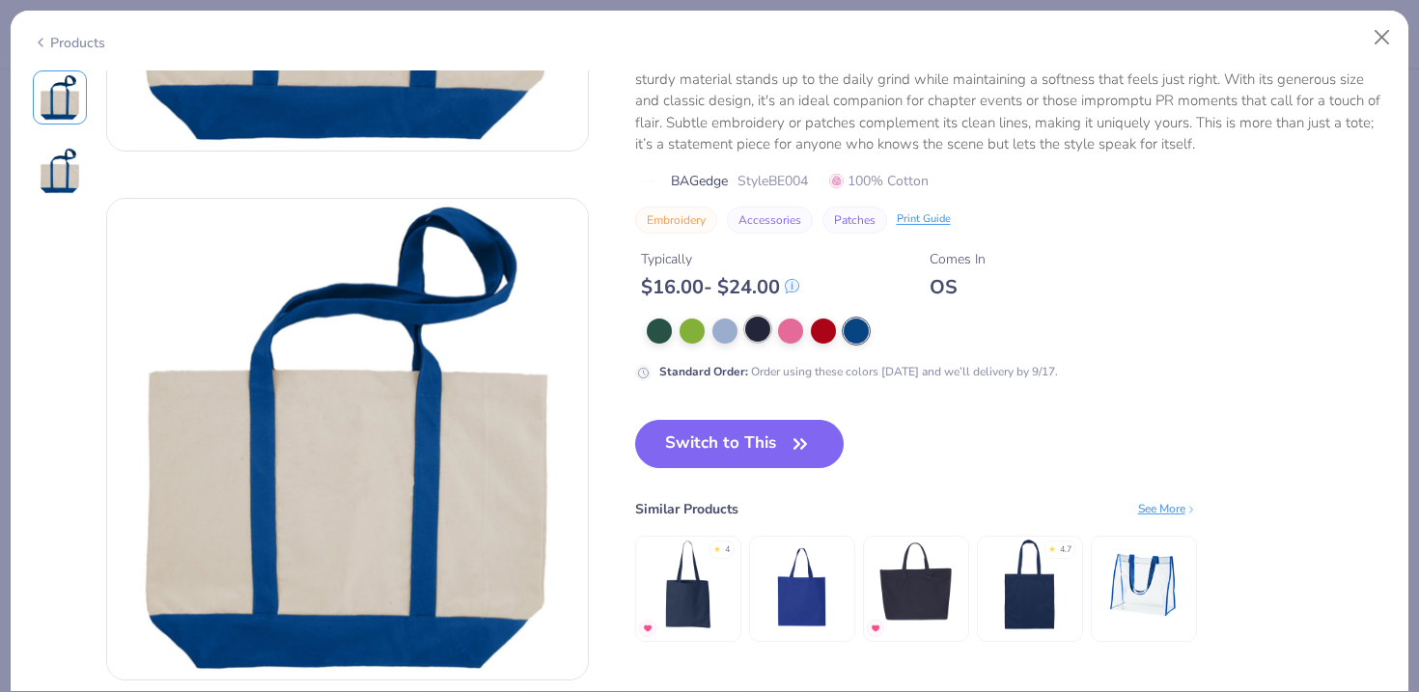
click at [768, 336] on div at bounding box center [757, 329] width 25 height 25
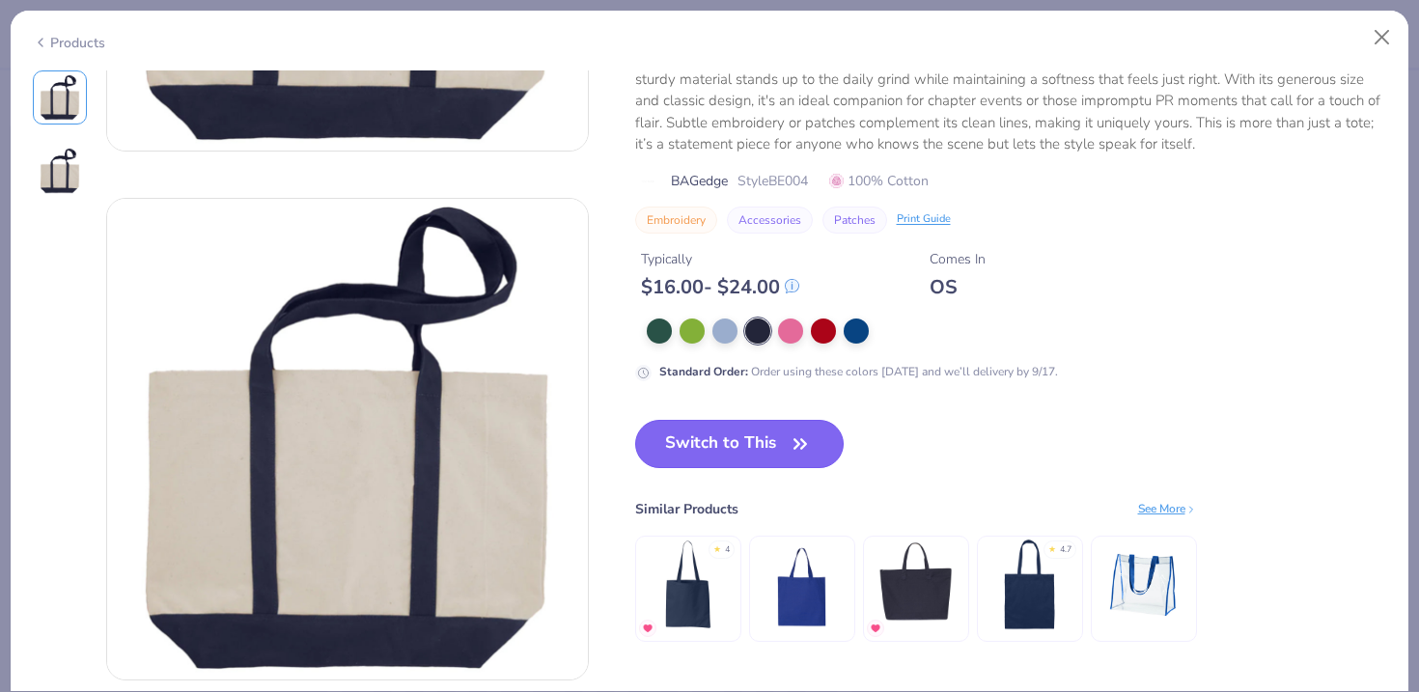
click at [770, 440] on button "Switch to This" at bounding box center [740, 444] width 210 height 48
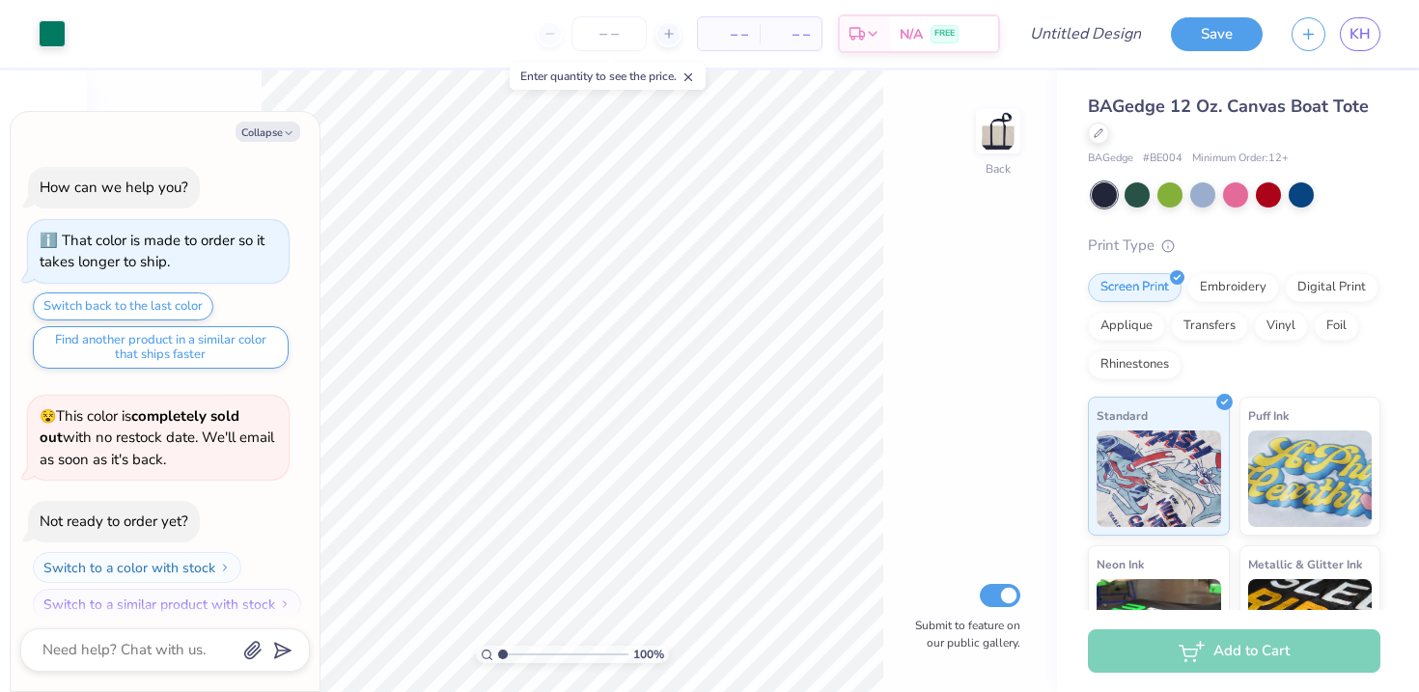
scroll to position [112, 0]
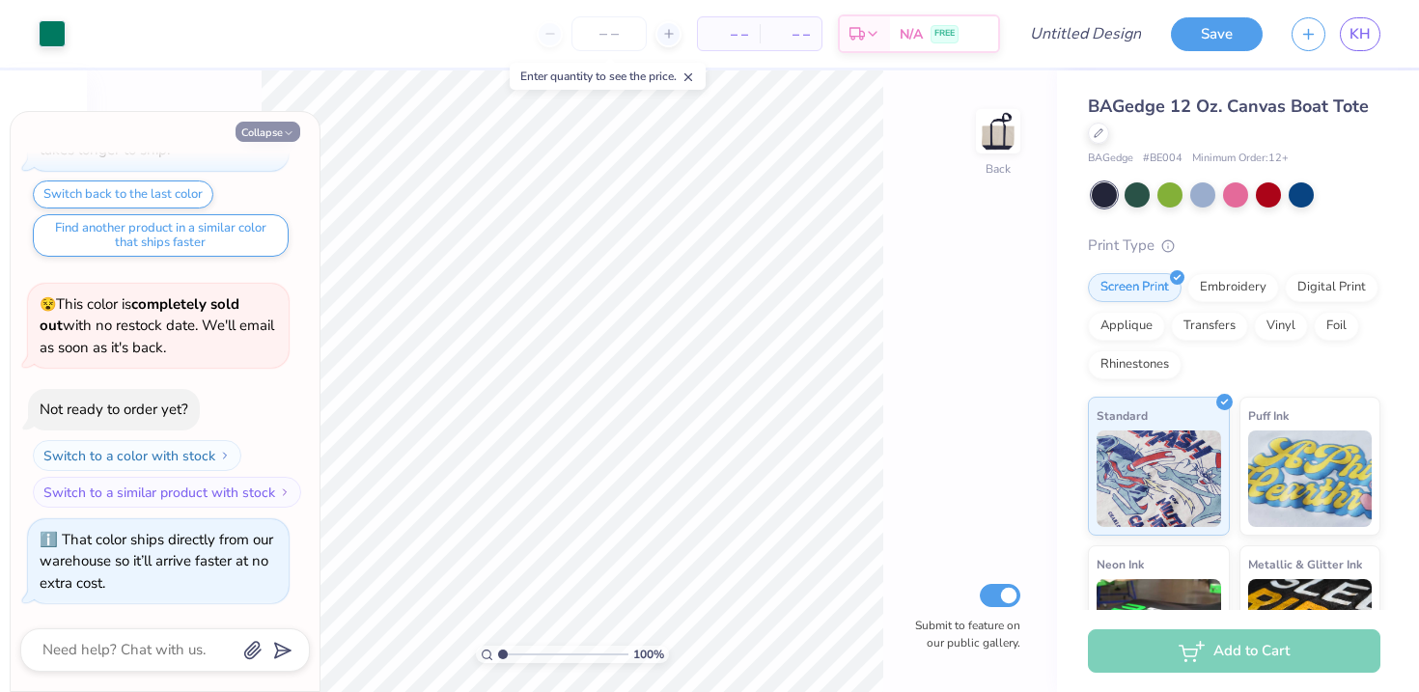
click at [267, 127] on button "Collapse" at bounding box center [268, 132] width 65 height 20
type textarea "x"
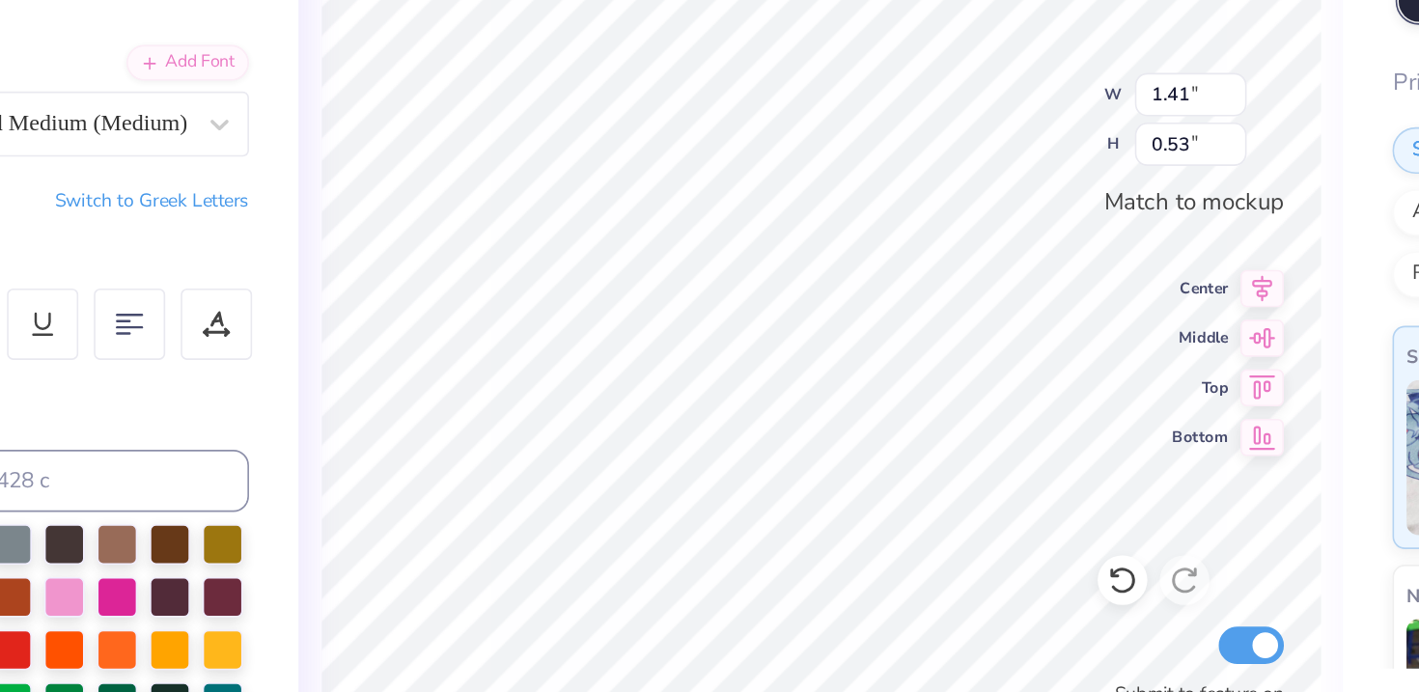
type input "1.93"
type textarea "NSSLHA"
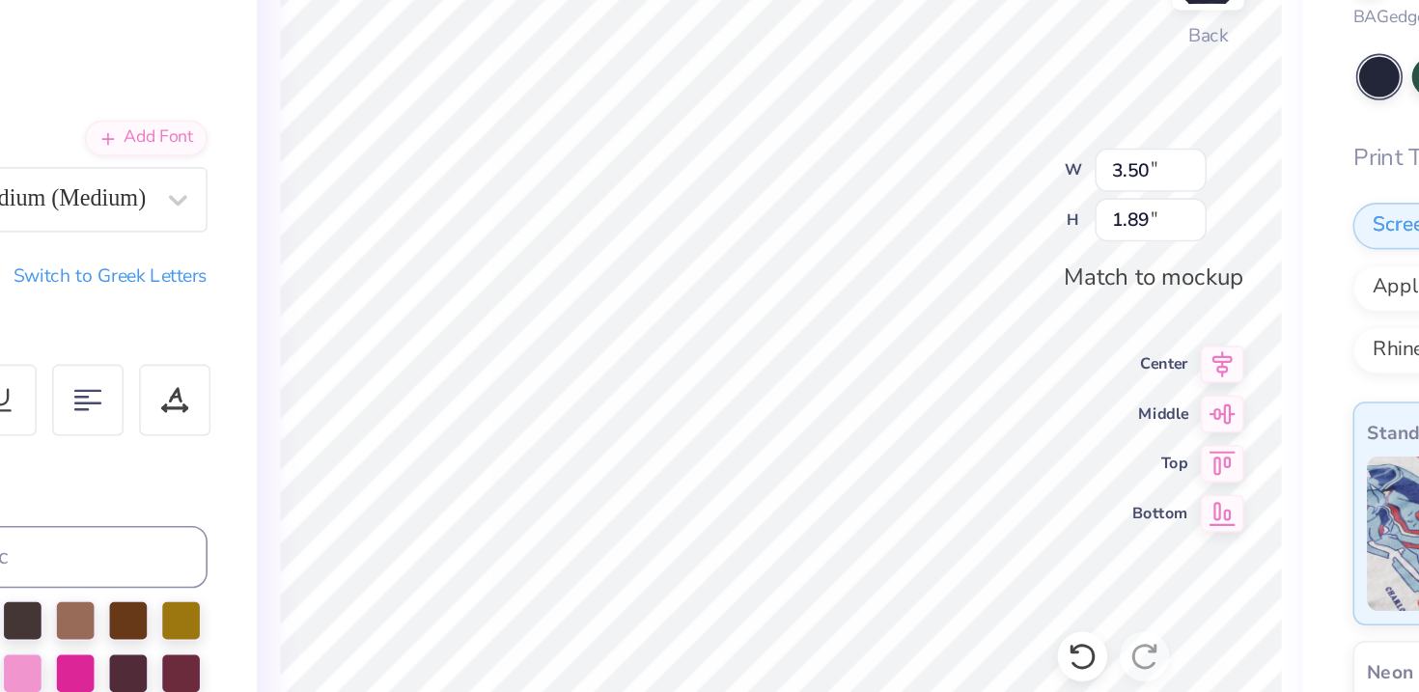
type input "2.60"
type input "1.40"
type input "3.01"
type input "1.63"
type input "3.18"
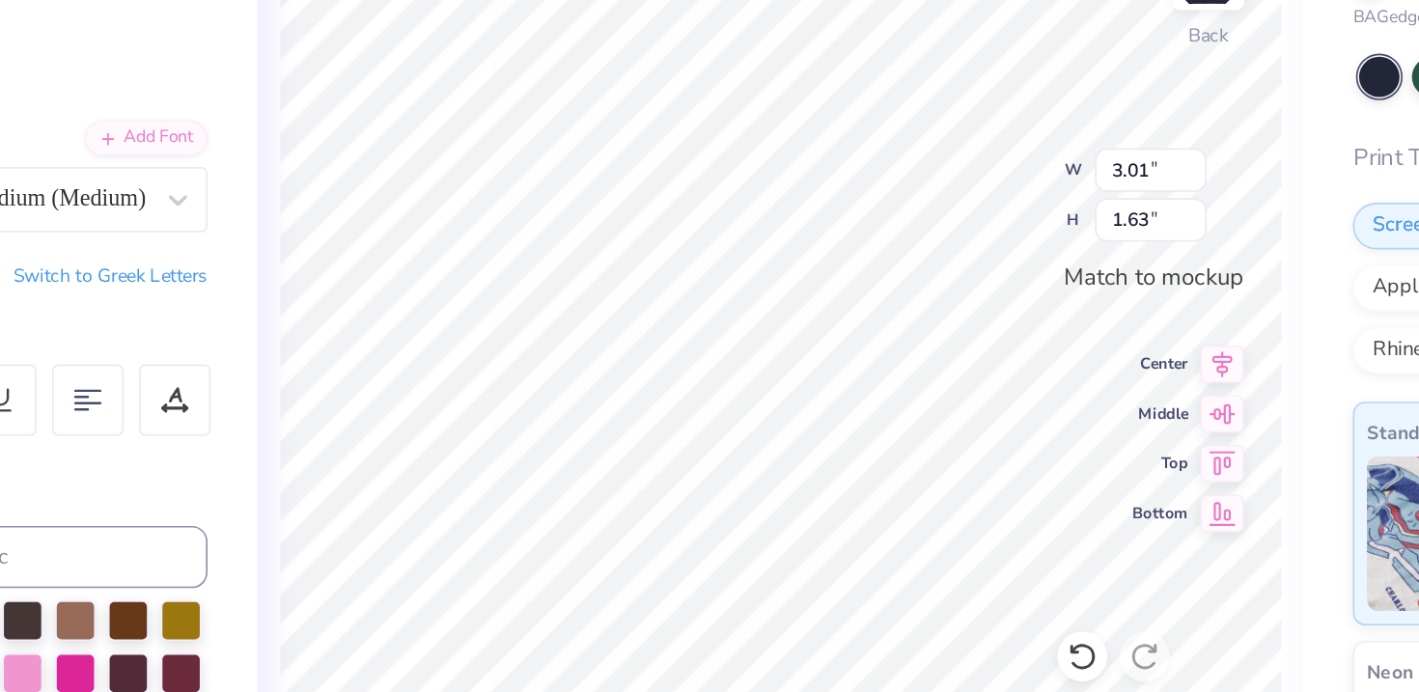
type input "1.72"
type input "3.34"
type input "1.80"
click at [762, 342] on div "Hold “Option ⌥” to see the space between elements." at bounding box center [716, 321] width 193 height 44
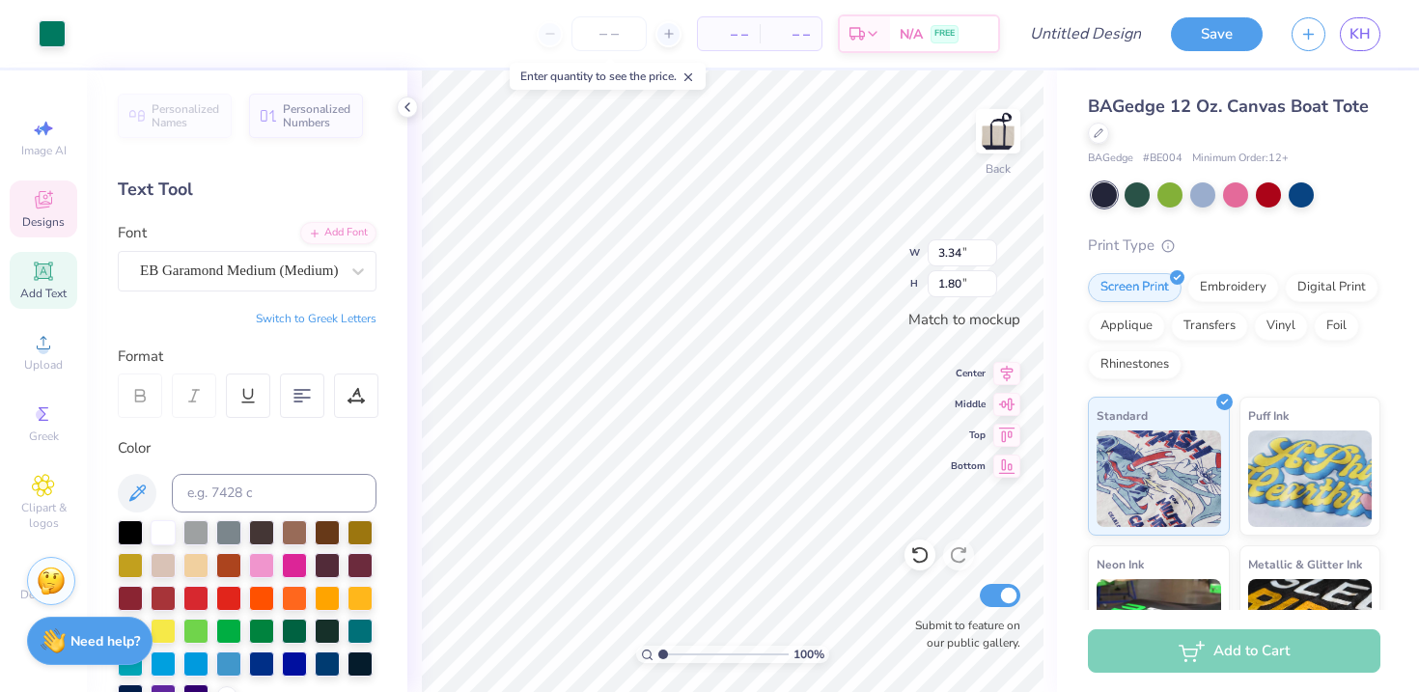
type input "1.35"
type textarea "x"
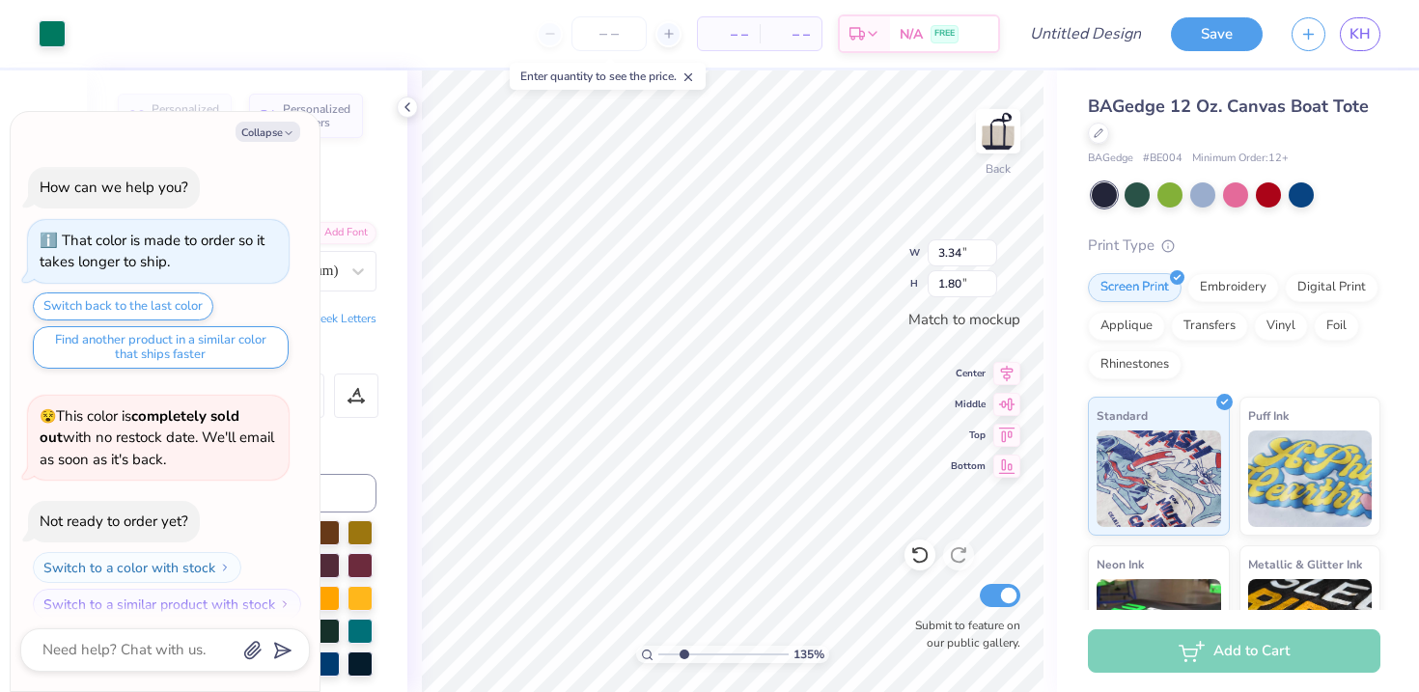
scroll to position [230, 0]
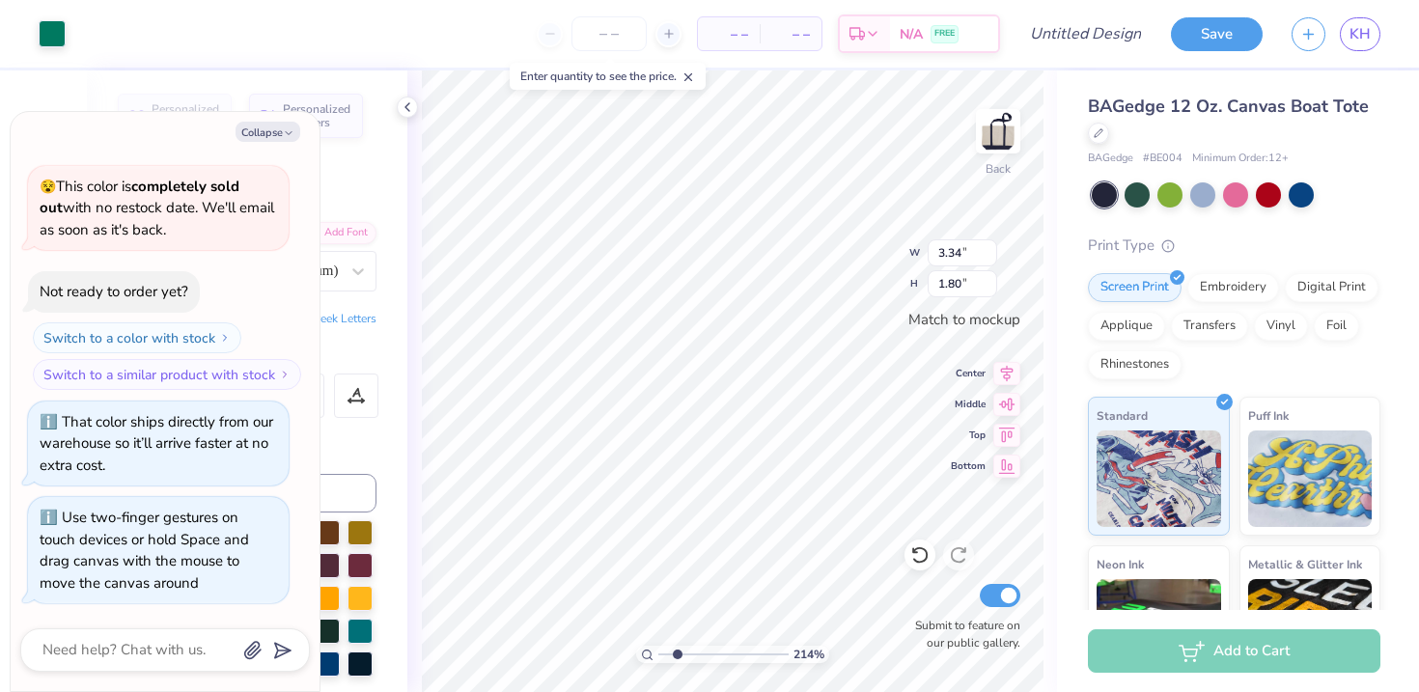
drag, startPoint x: 667, startPoint y: 652, endPoint x: 677, endPoint y: 654, distance: 9.8
type input "2.14"
click at [677, 654] on input "range" at bounding box center [724, 654] width 130 height 17
type textarea "x"
type input "1.41"
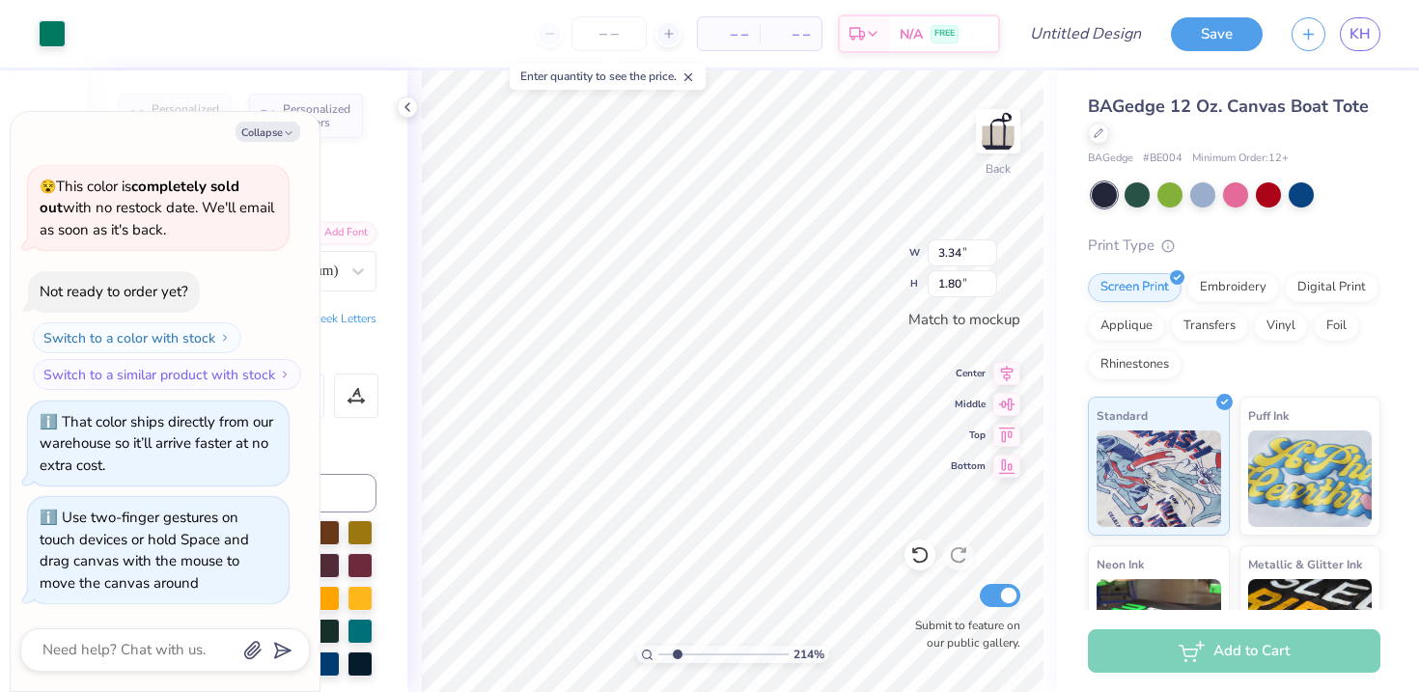
type input "0.53"
type textarea "x"
type input "3.34"
type input "1.80"
type textarea "x"
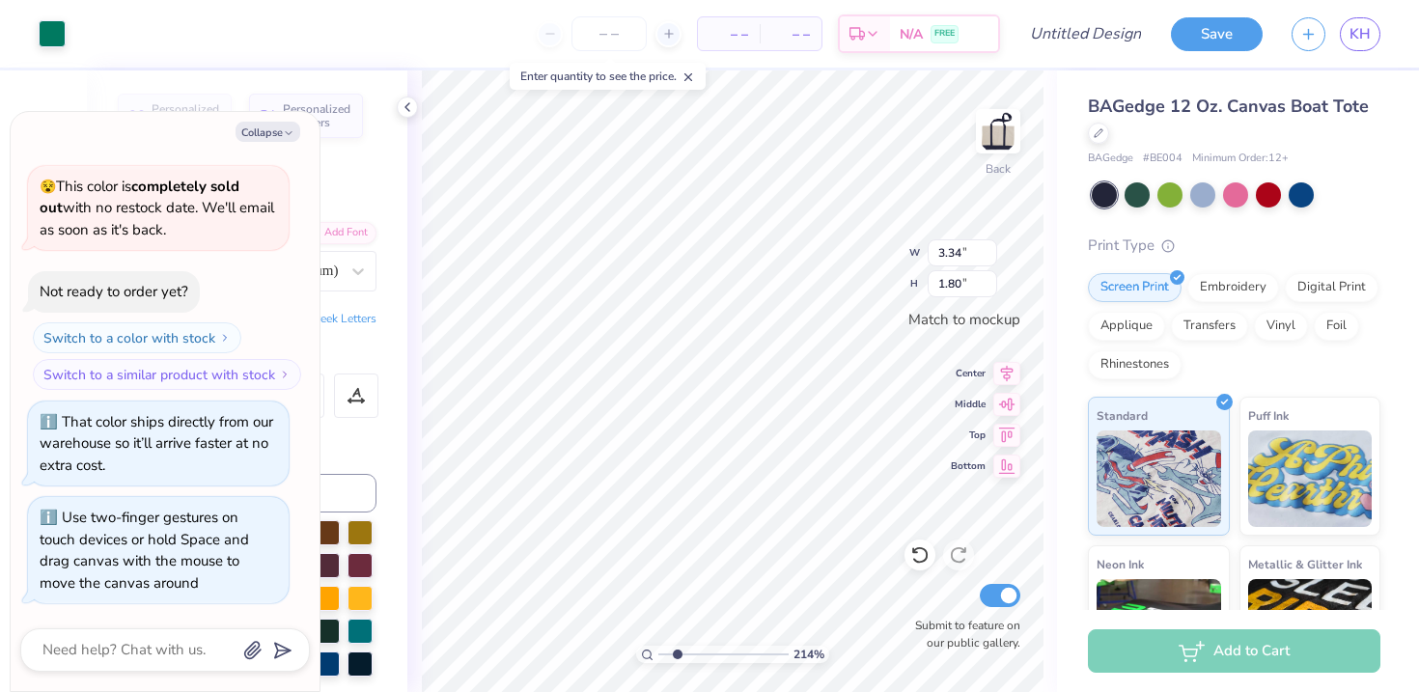
type input "2.74"
type input "0.50"
click at [271, 130] on button "Collapse" at bounding box center [268, 132] width 65 height 20
type textarea "x"
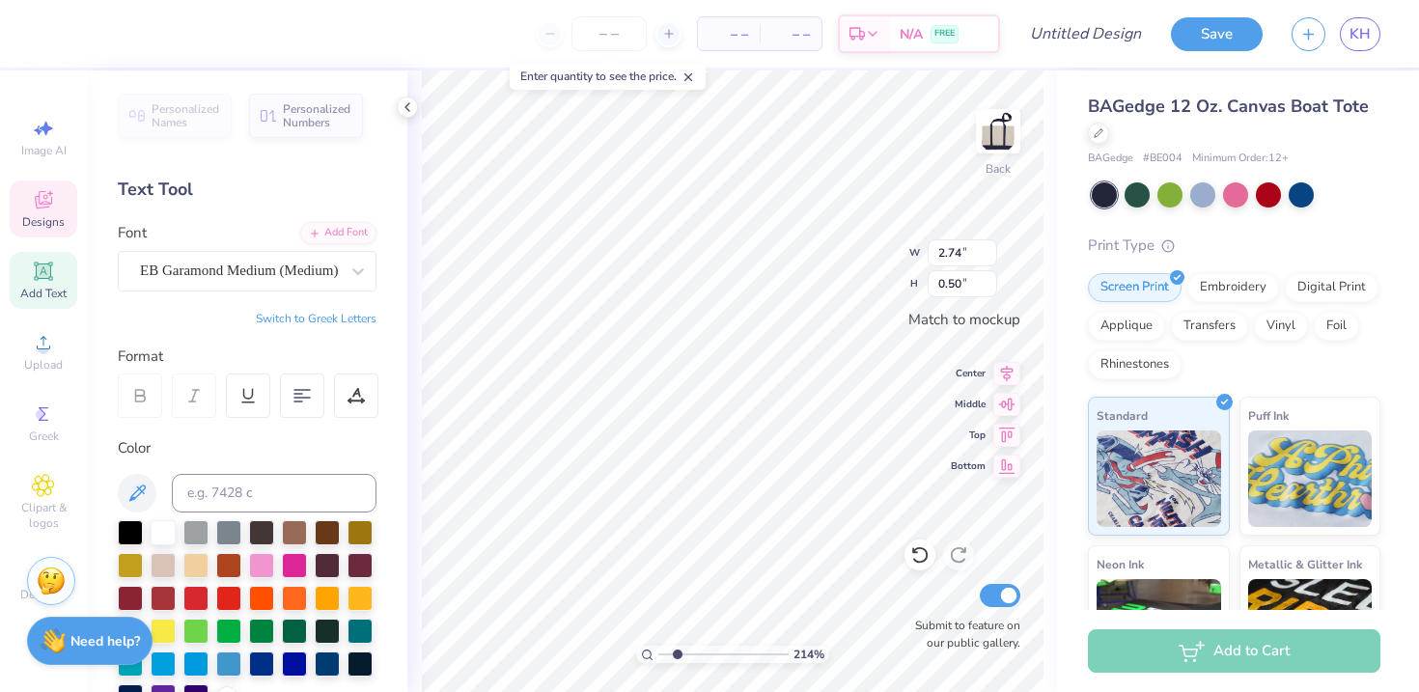
scroll to position [0, 1]
click at [359, 394] on icon at bounding box center [356, 393] width 9 height 10
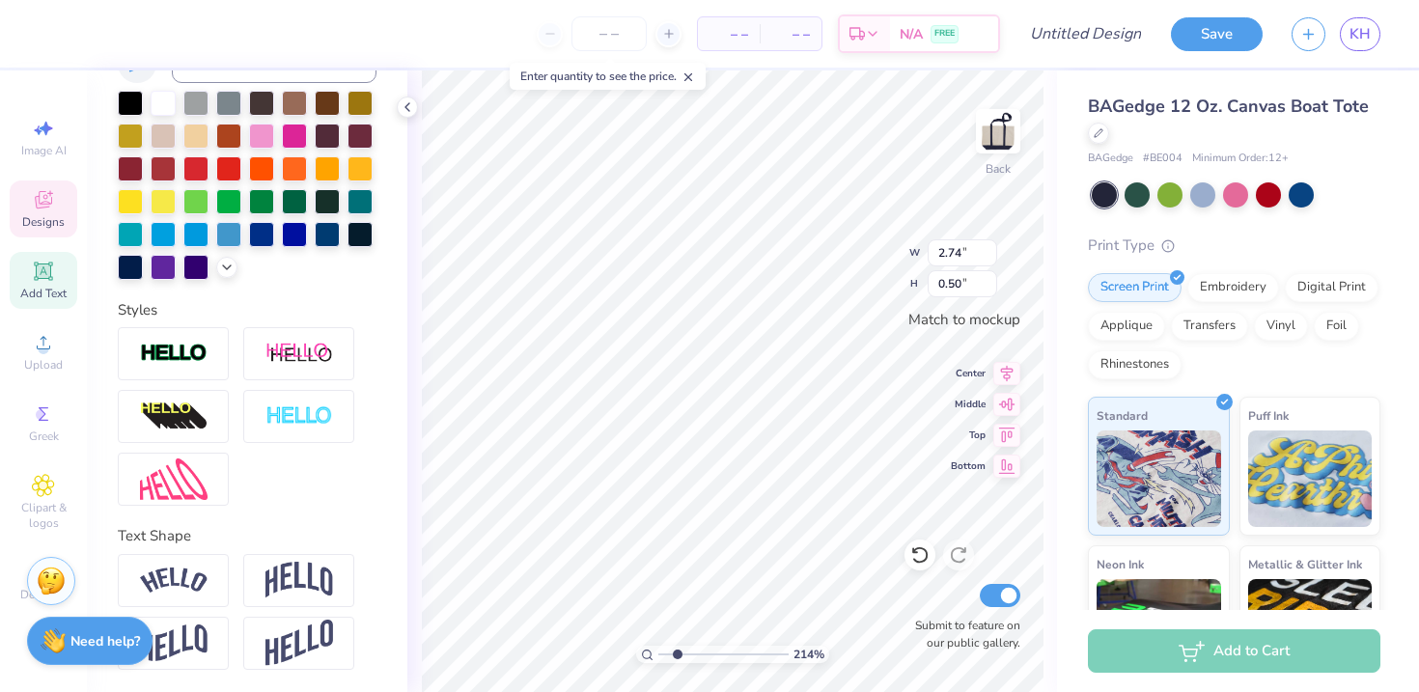
scroll to position [0, 0]
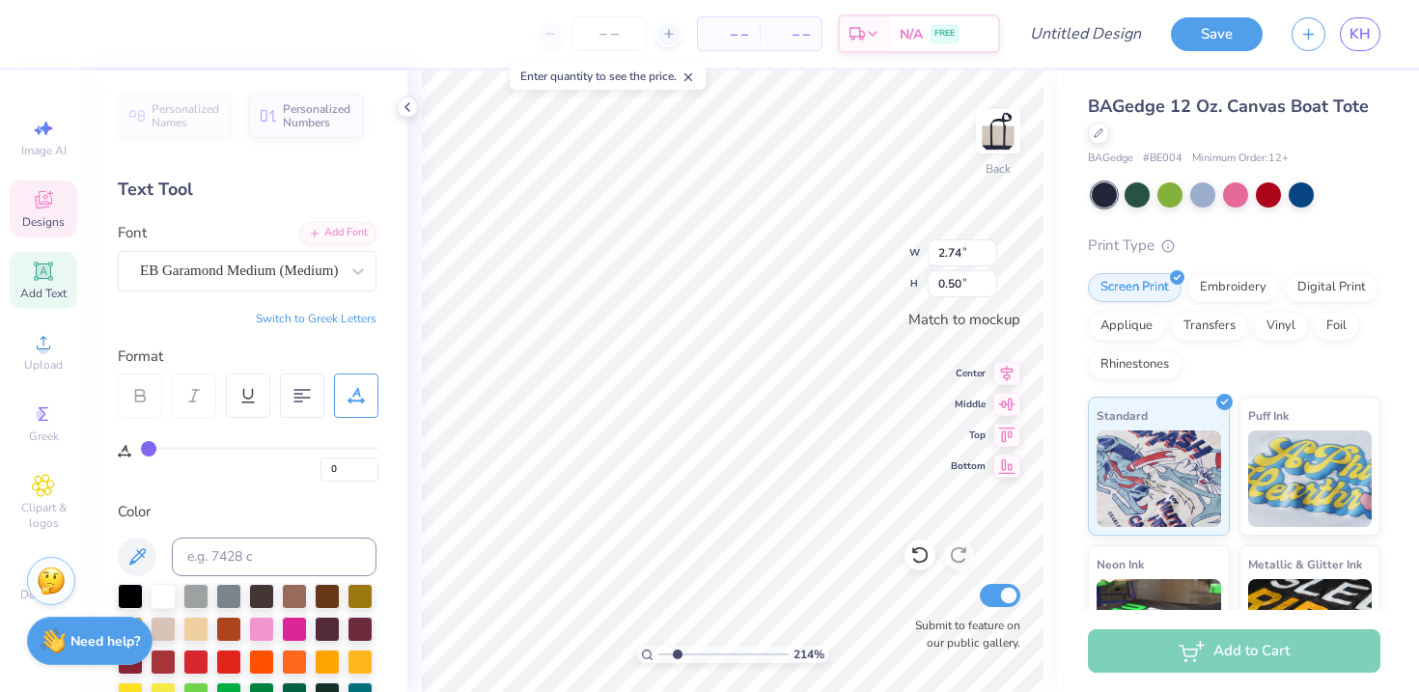
type input "3"
type input "4"
type input "6"
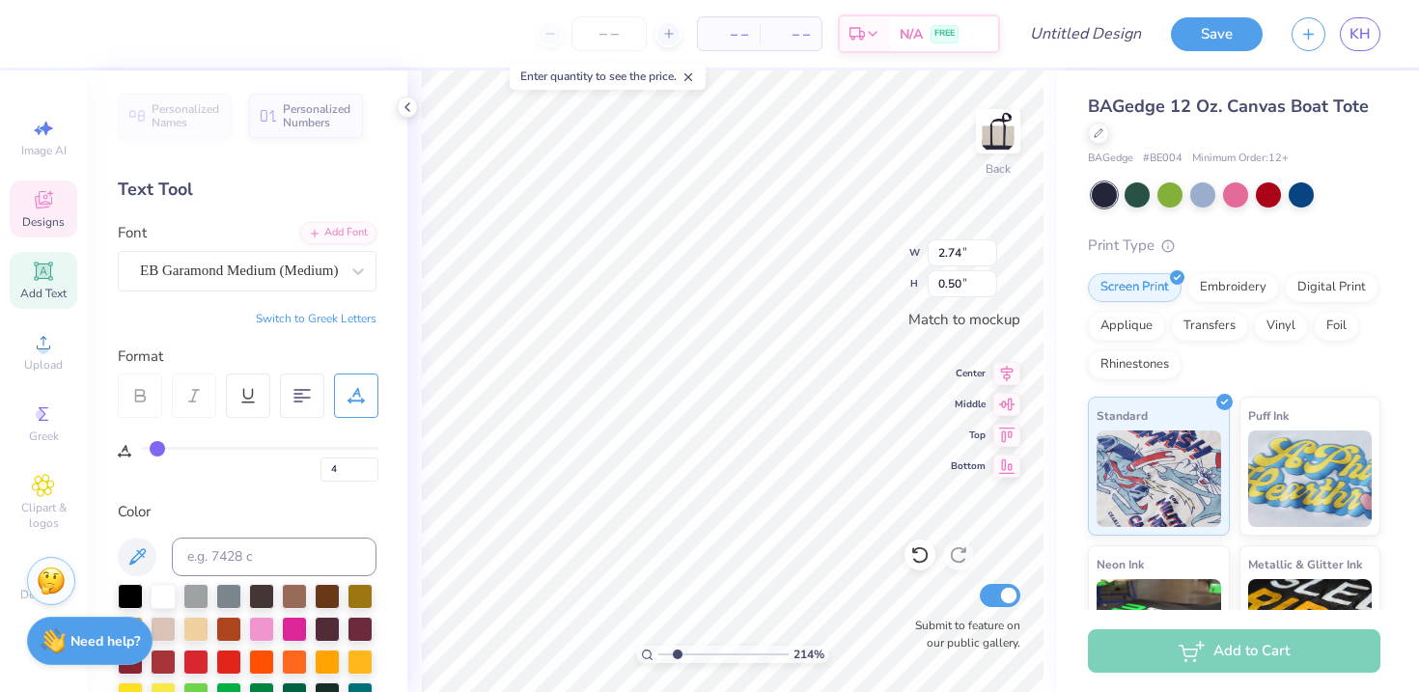
type input "6"
type input "7"
type input "8"
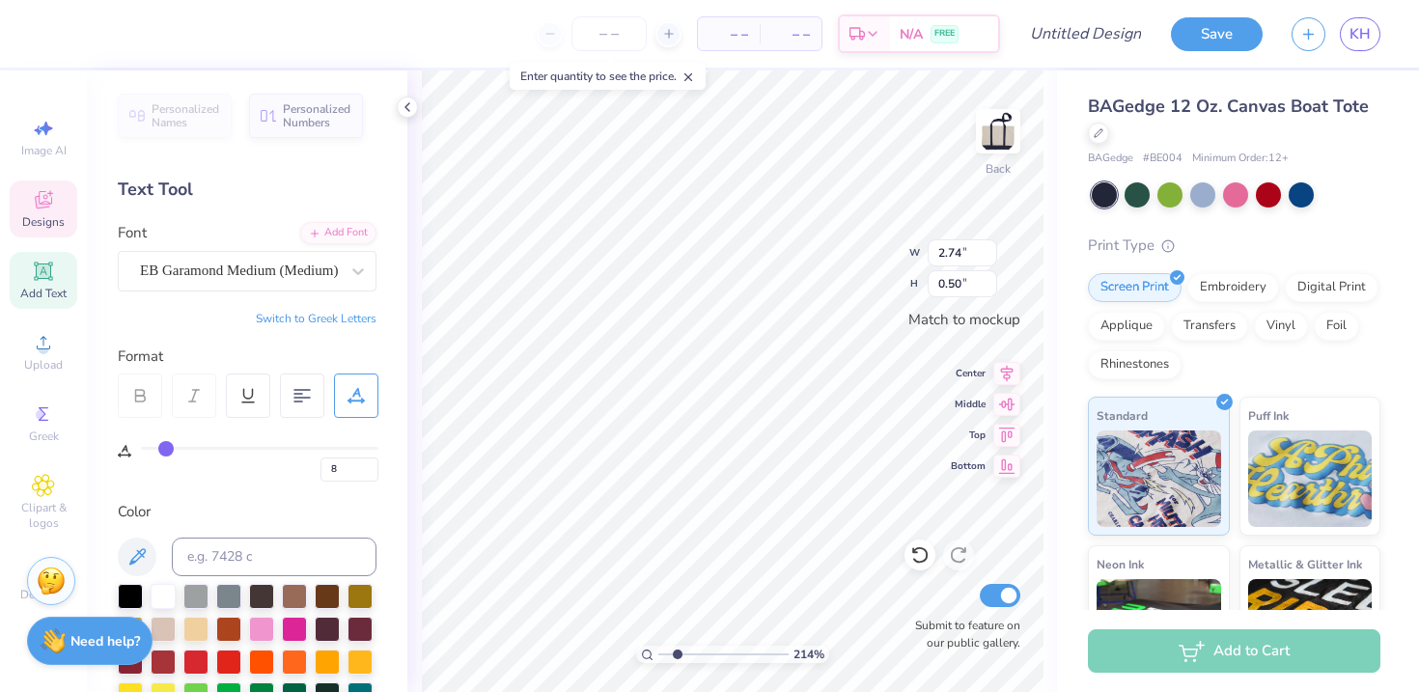
type input "9"
type input "10"
type input "11"
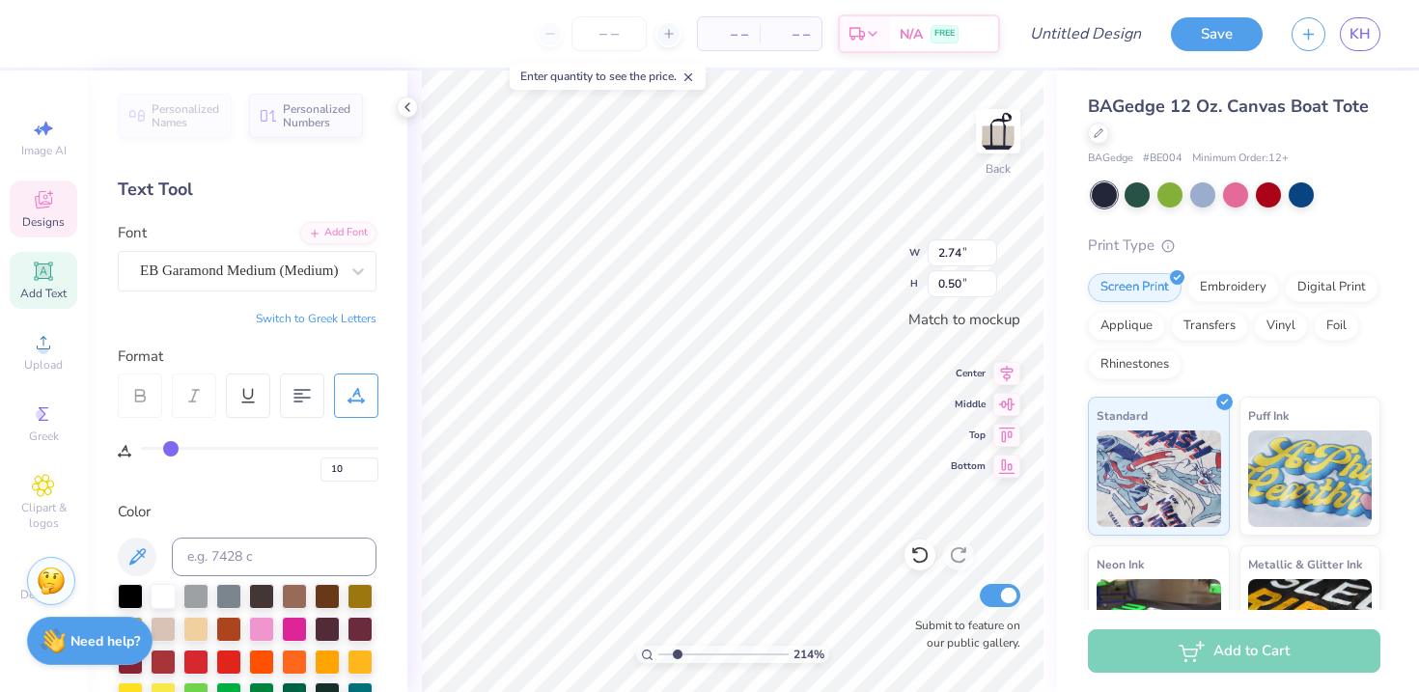
type input "11"
type input "12"
type input "13"
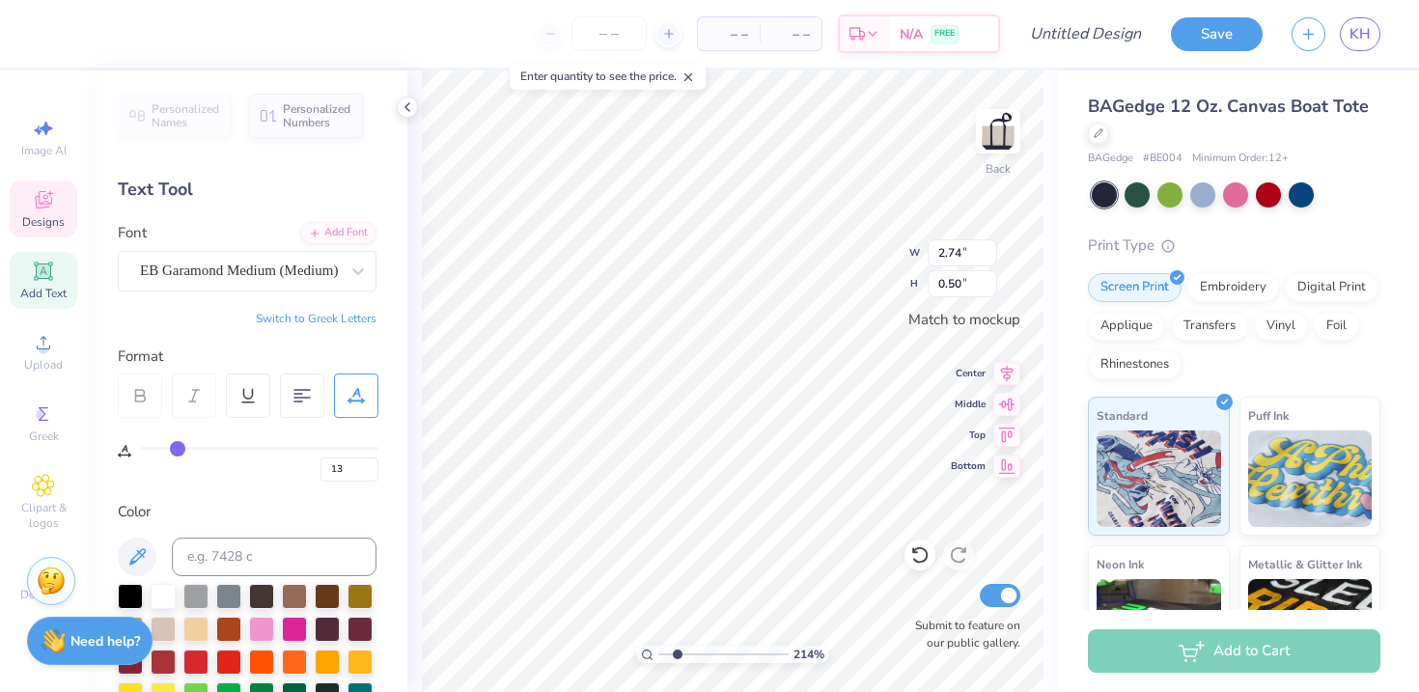
type input "14"
type input "15"
type input "16"
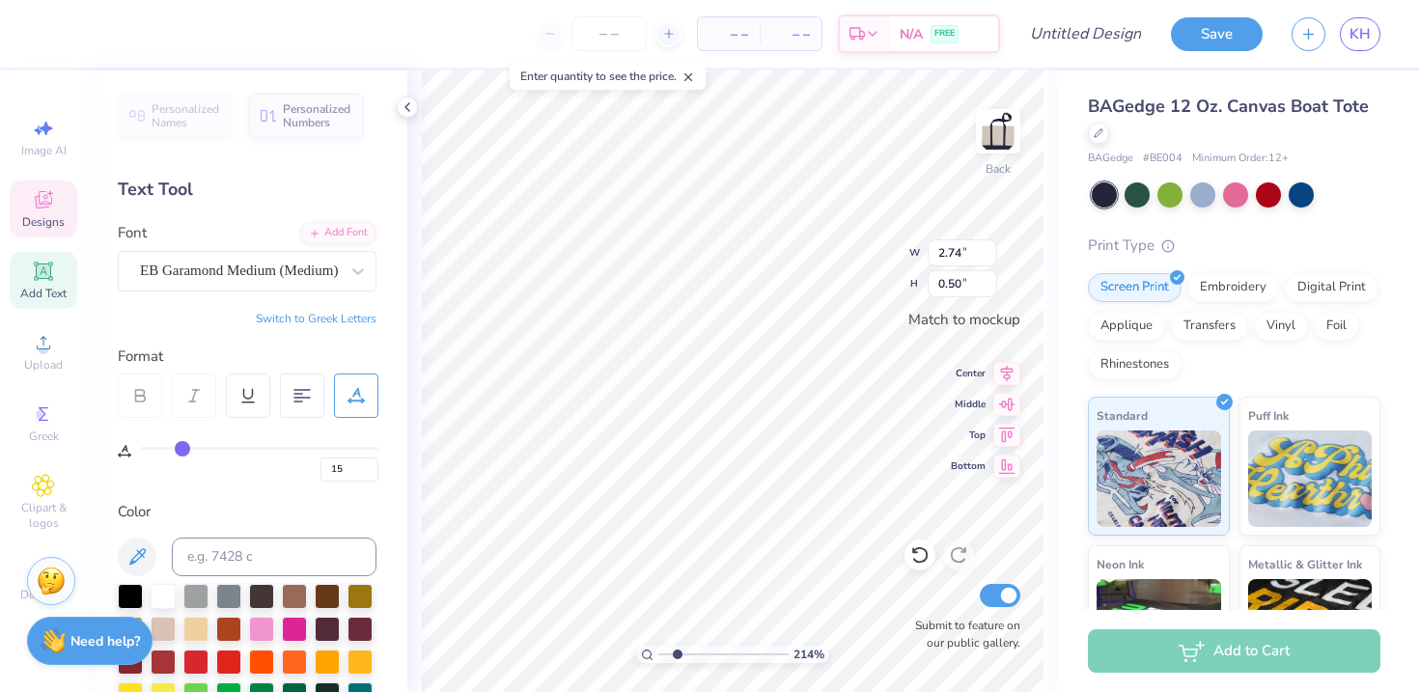
type input "16"
type input "17"
type input "18"
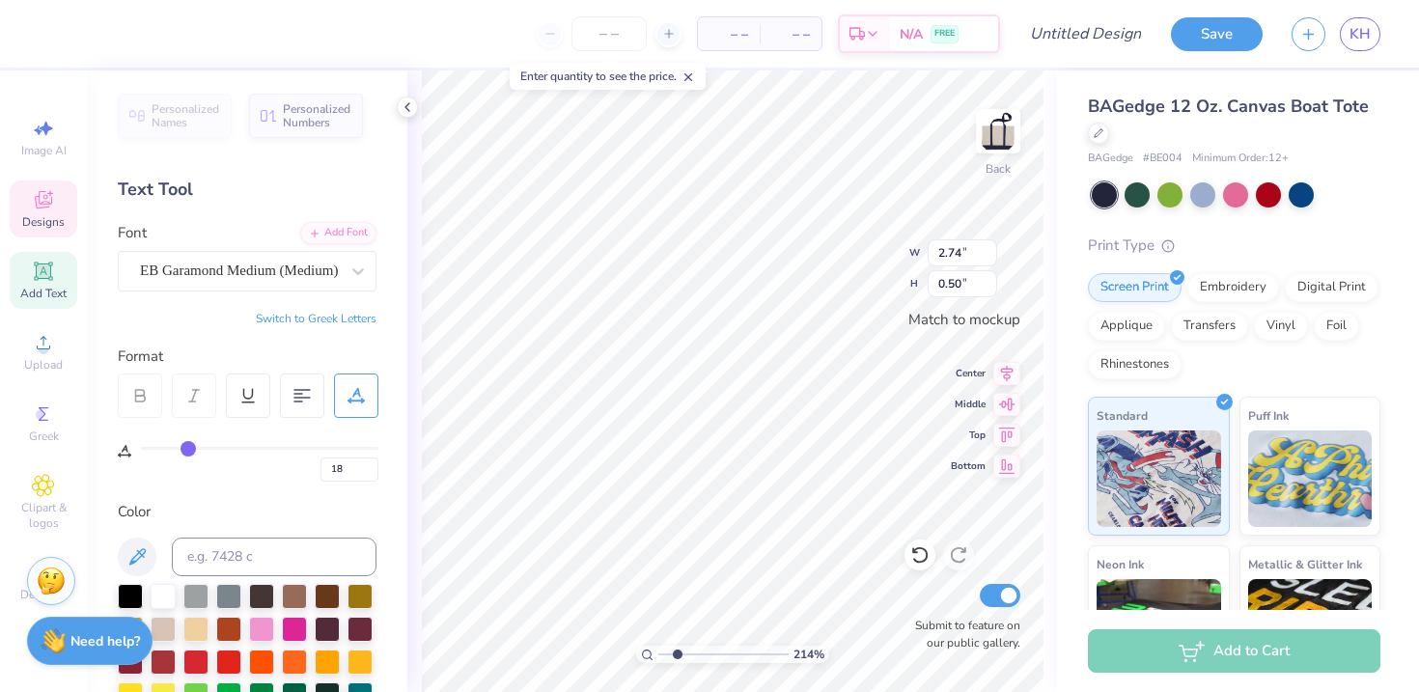
type input "20"
type input "22"
type input "23"
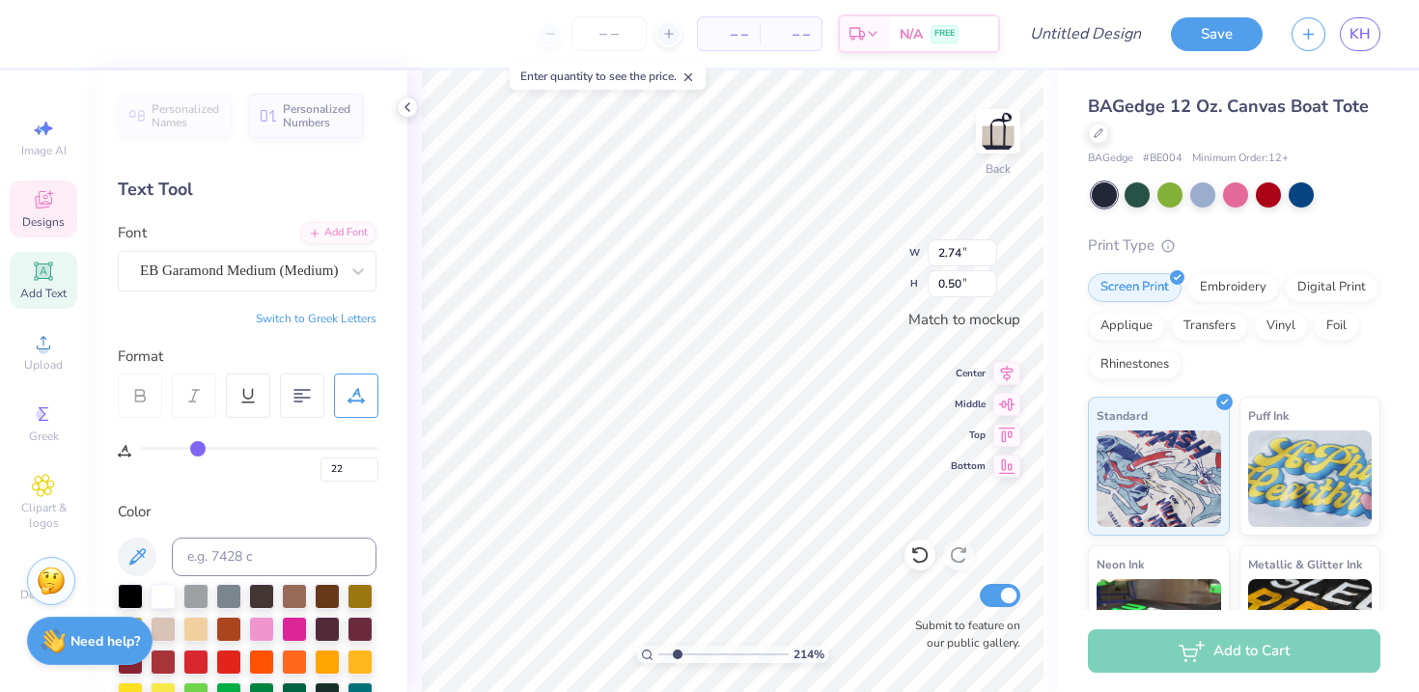
type input "23"
type input "24"
type input "25"
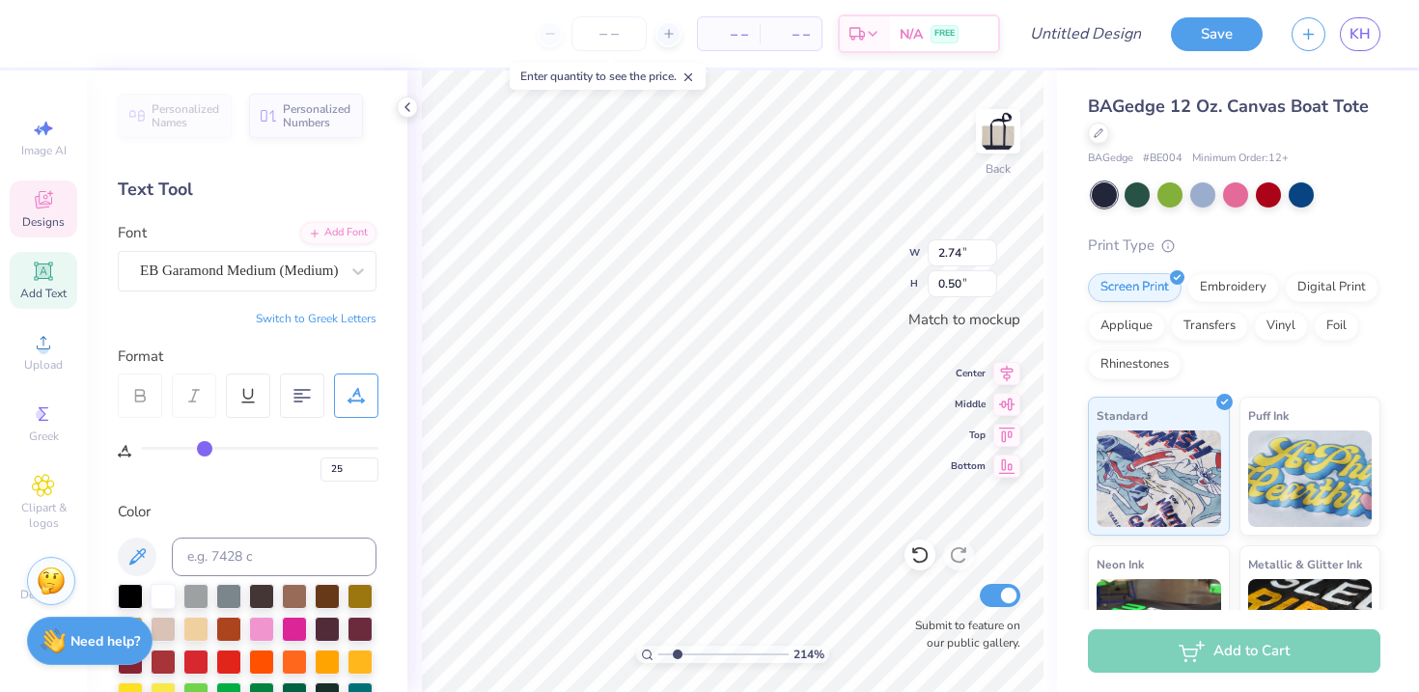
type input "26"
type input "27"
type input "28"
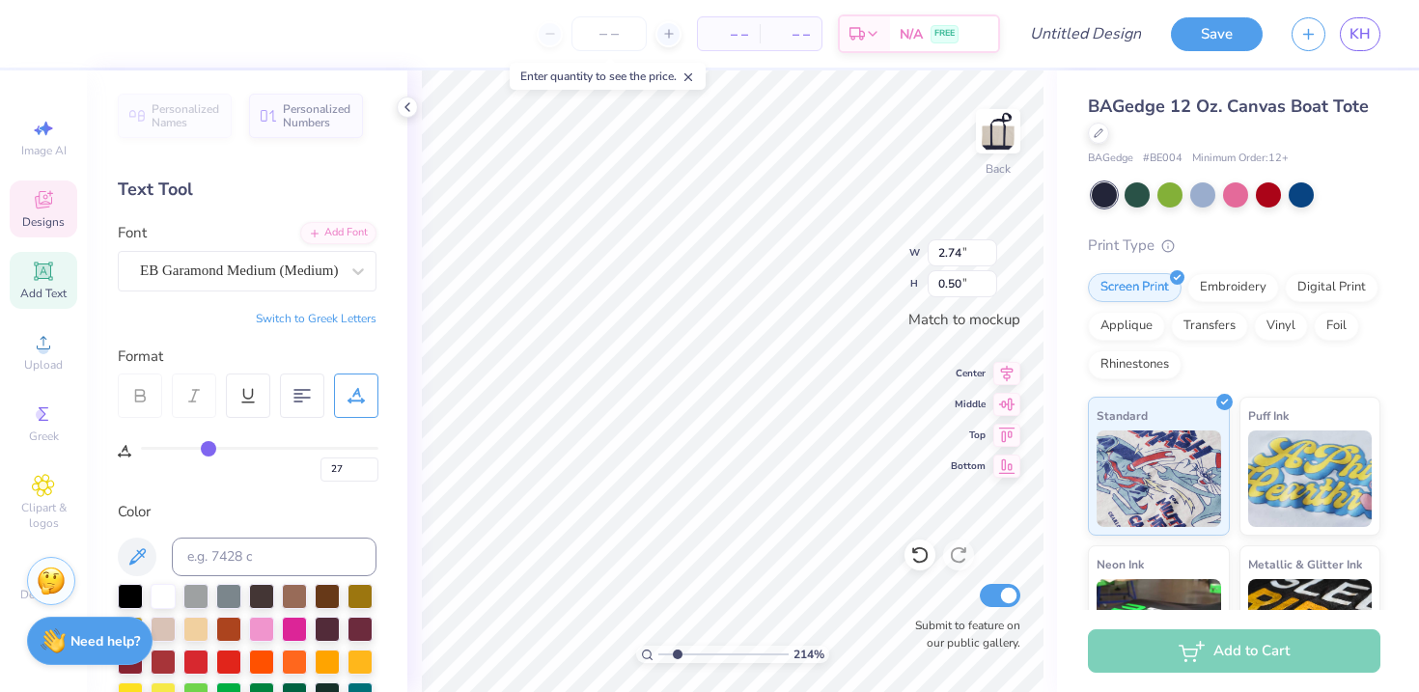
type input "28"
type input "29"
drag, startPoint x: 147, startPoint y: 443, endPoint x: 212, endPoint y: 447, distance: 65.8
click at [212, 447] on input "range" at bounding box center [260, 448] width 238 height 3
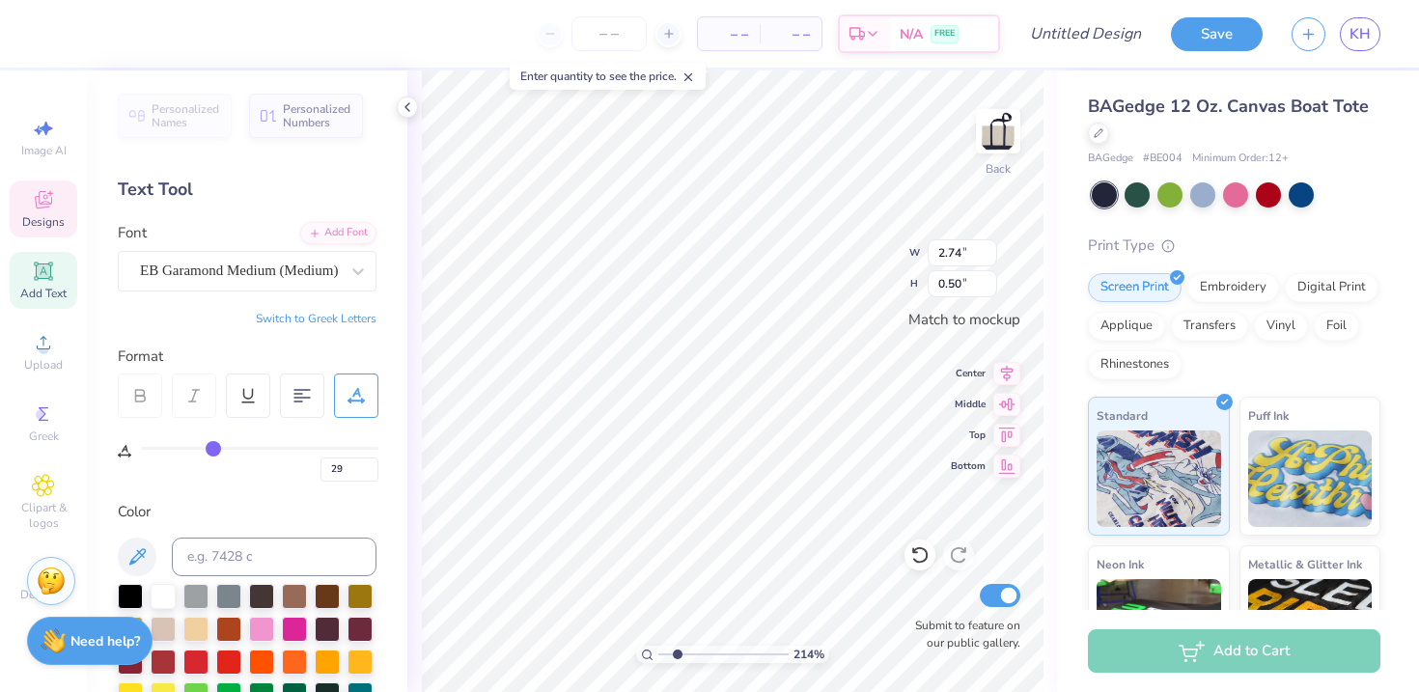
type input "26"
type input "16"
type input "0"
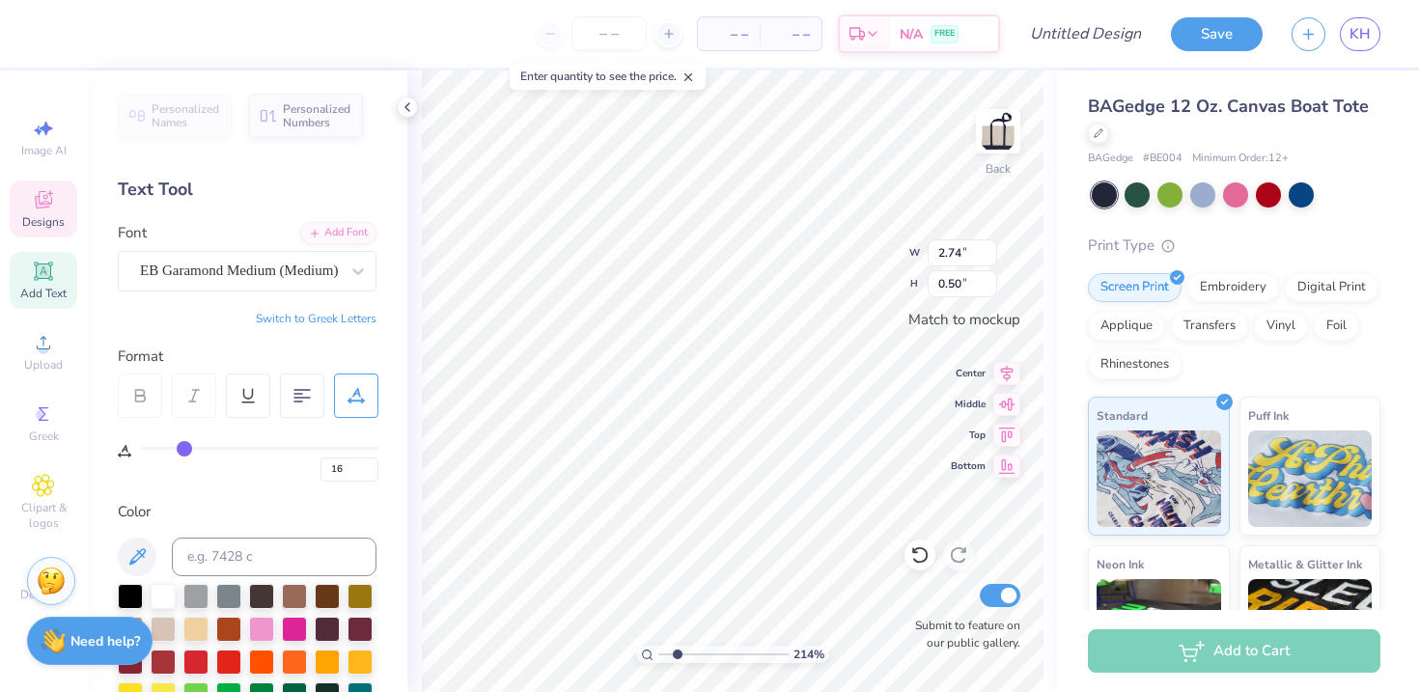
type input "0"
drag, startPoint x: 212, startPoint y: 447, endPoint x: 43, endPoint y: 447, distance: 169.0
type input "0"
click at [141, 447] on input "range" at bounding box center [260, 448] width 238 height 3
click at [366, 409] on div at bounding box center [356, 396] width 44 height 44
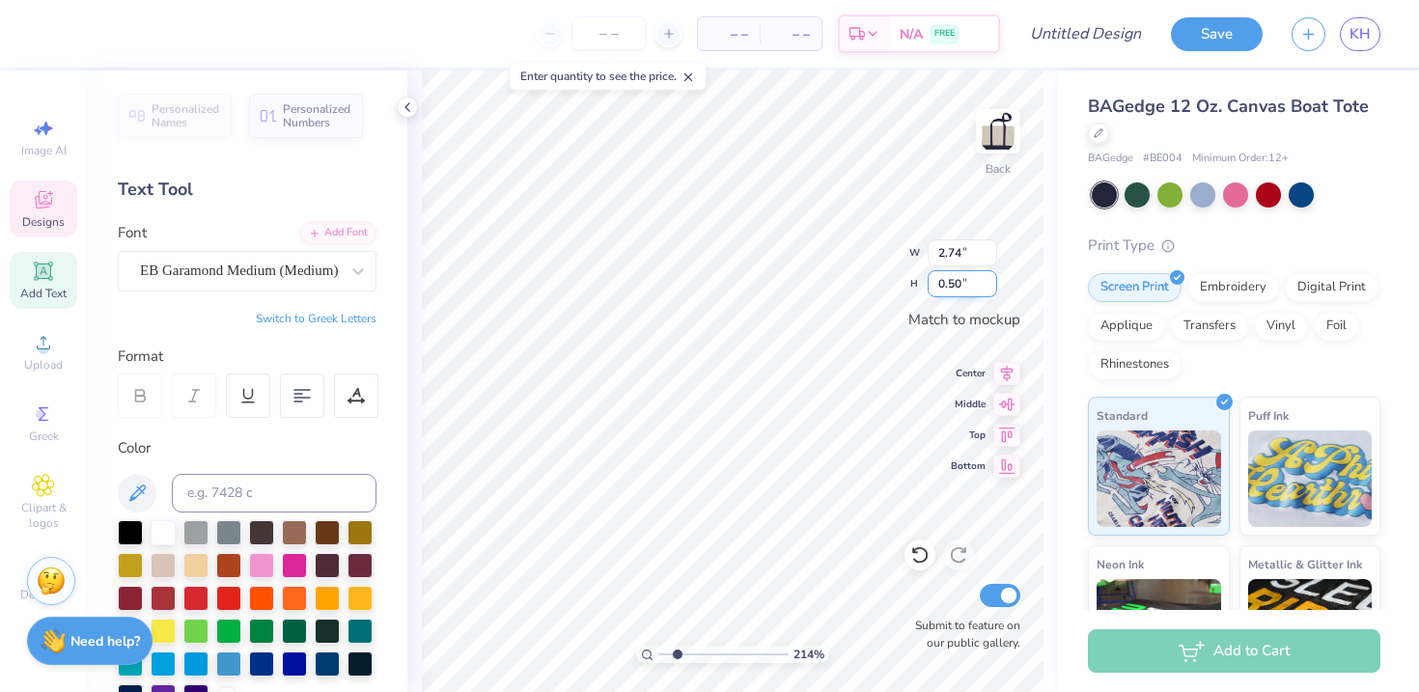
type input "0.49"
click at [989, 289] on input "0.49" at bounding box center [963, 283] width 70 height 27
click at [989, 261] on input "2.73" at bounding box center [963, 252] width 70 height 27
click at [989, 261] on input "2.72" at bounding box center [963, 252] width 70 height 27
click at [989, 261] on input "2.71" at bounding box center [963, 252] width 70 height 27
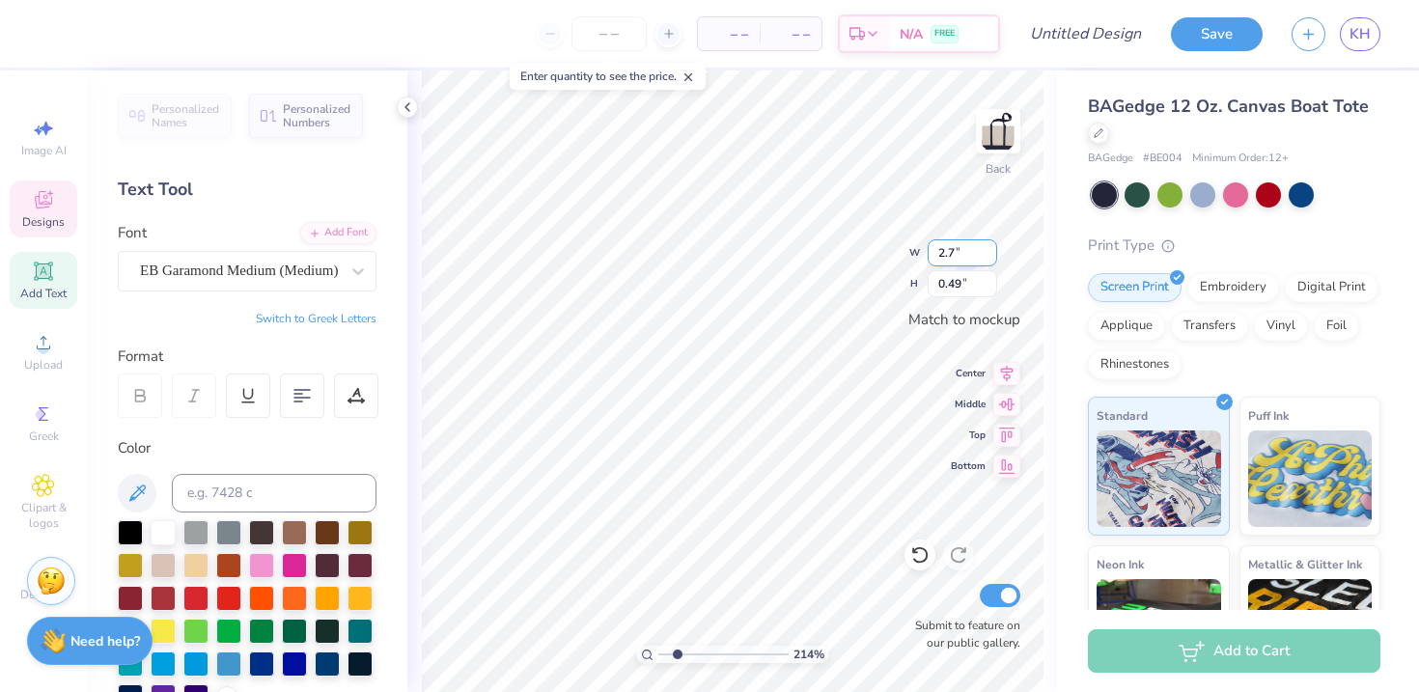
click at [989, 261] on input "2.7" at bounding box center [963, 252] width 70 height 27
click at [989, 261] on input "2.69" at bounding box center [963, 252] width 70 height 27
click at [989, 261] on input "2.68" at bounding box center [963, 252] width 70 height 27
click at [989, 261] on input "2.67" at bounding box center [963, 252] width 70 height 27
click at [989, 261] on input "2.66" at bounding box center [963, 252] width 70 height 27
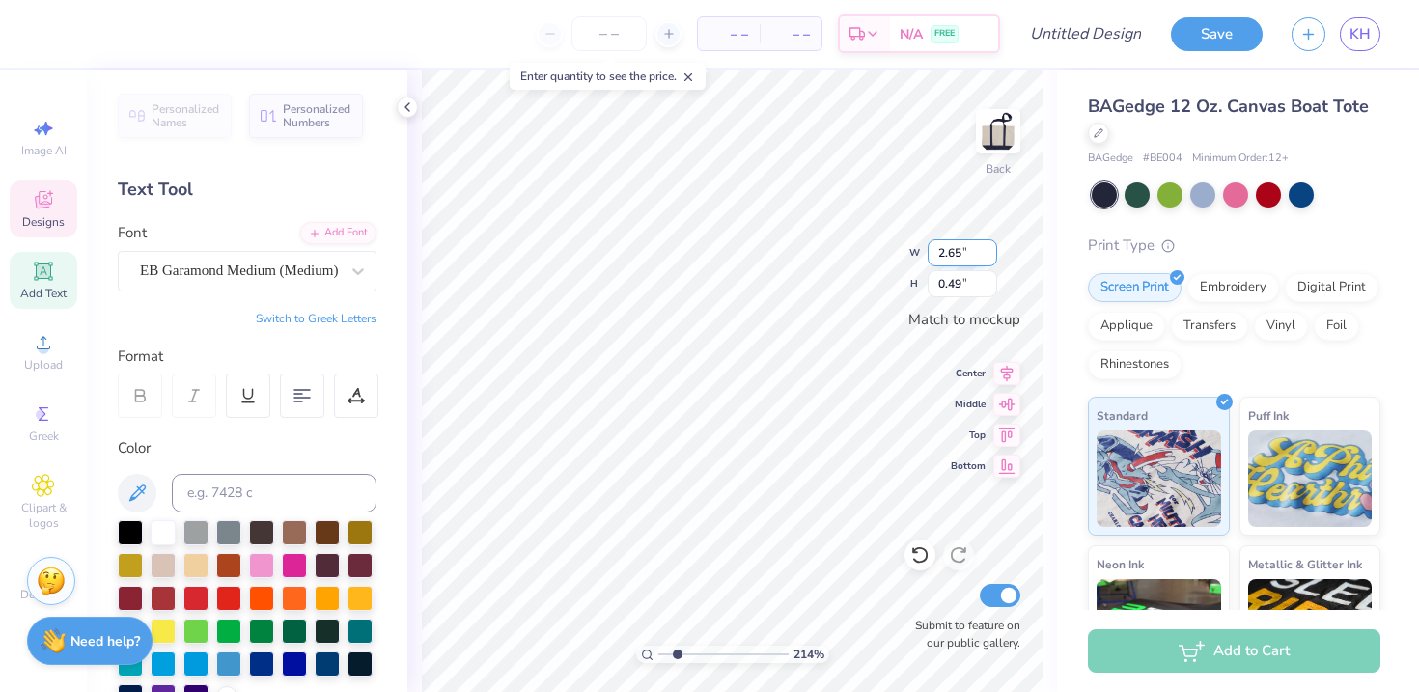
click at [989, 261] on input "2.65" at bounding box center [963, 252] width 70 height 27
click at [989, 261] on input "2.64" at bounding box center [963, 252] width 70 height 27
click at [989, 261] on input "2.63" at bounding box center [963, 252] width 70 height 27
click at [989, 261] on input "2.62" at bounding box center [963, 252] width 70 height 27
click at [989, 261] on input "2.61" at bounding box center [963, 252] width 70 height 27
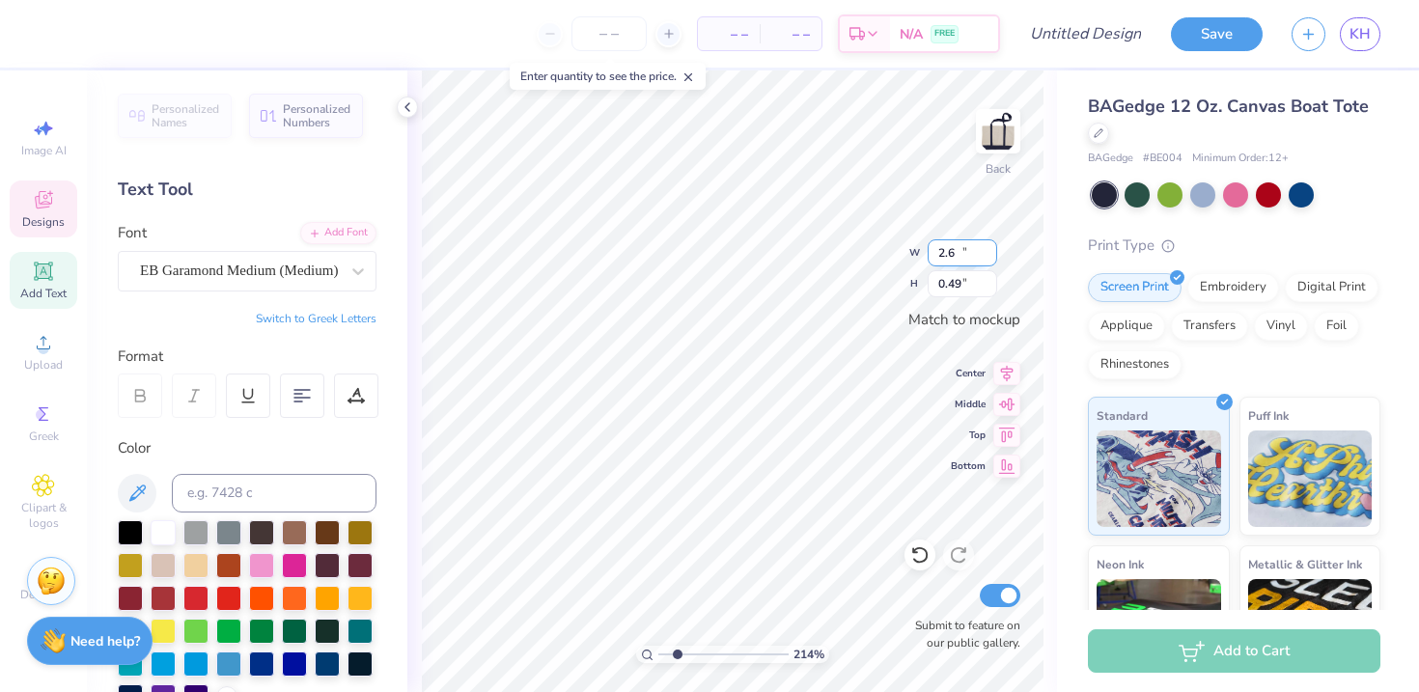
click at [989, 261] on input "2.6" at bounding box center [963, 252] width 70 height 27
click at [989, 261] on input "2.59" at bounding box center [963, 252] width 70 height 27
click at [989, 261] on input "2.58" at bounding box center [963, 252] width 70 height 27
click at [989, 261] on input "2.57" at bounding box center [963, 252] width 70 height 27
click at [989, 261] on input "2.56" at bounding box center [963, 252] width 70 height 27
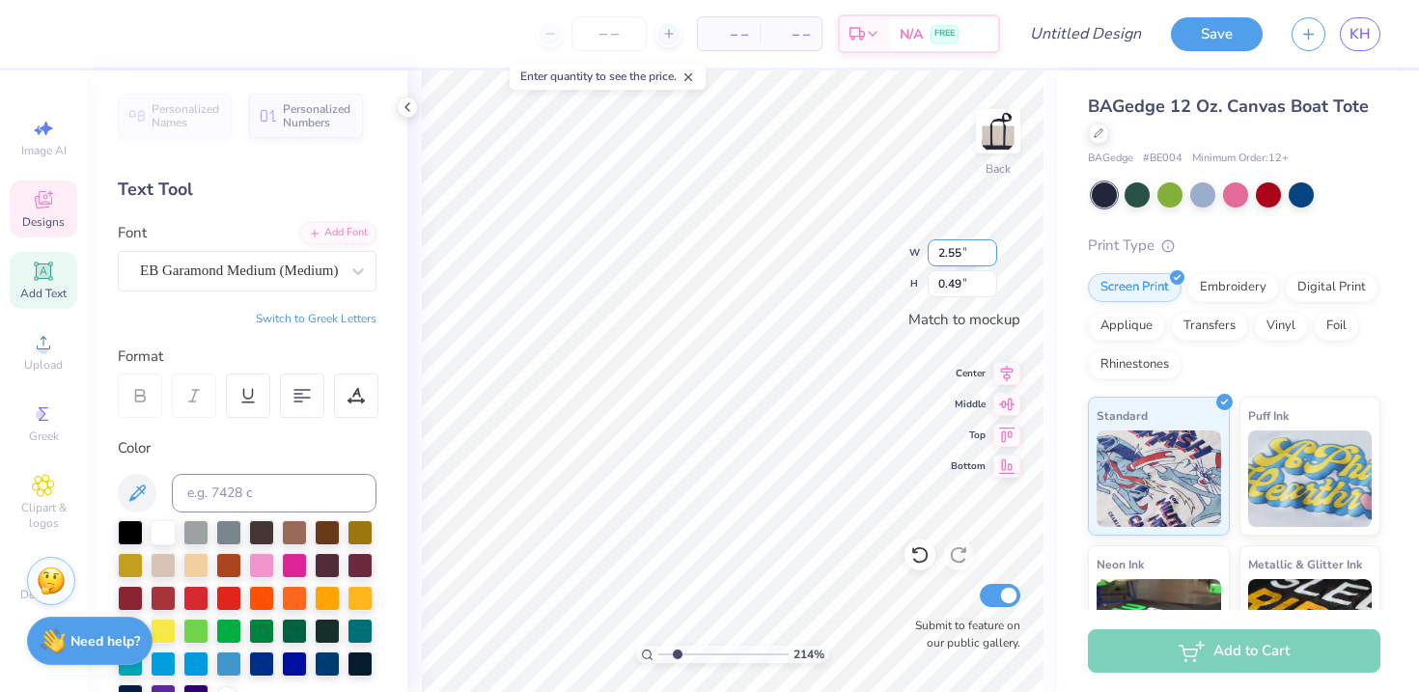
click at [989, 261] on input "2.55" at bounding box center [963, 252] width 70 height 27
click at [989, 261] on input "2.54" at bounding box center [963, 252] width 70 height 27
click at [989, 261] on input "2.53" at bounding box center [963, 252] width 70 height 27
click at [989, 261] on input "2.52" at bounding box center [963, 252] width 70 height 27
click at [989, 261] on input "2.51" at bounding box center [963, 252] width 70 height 27
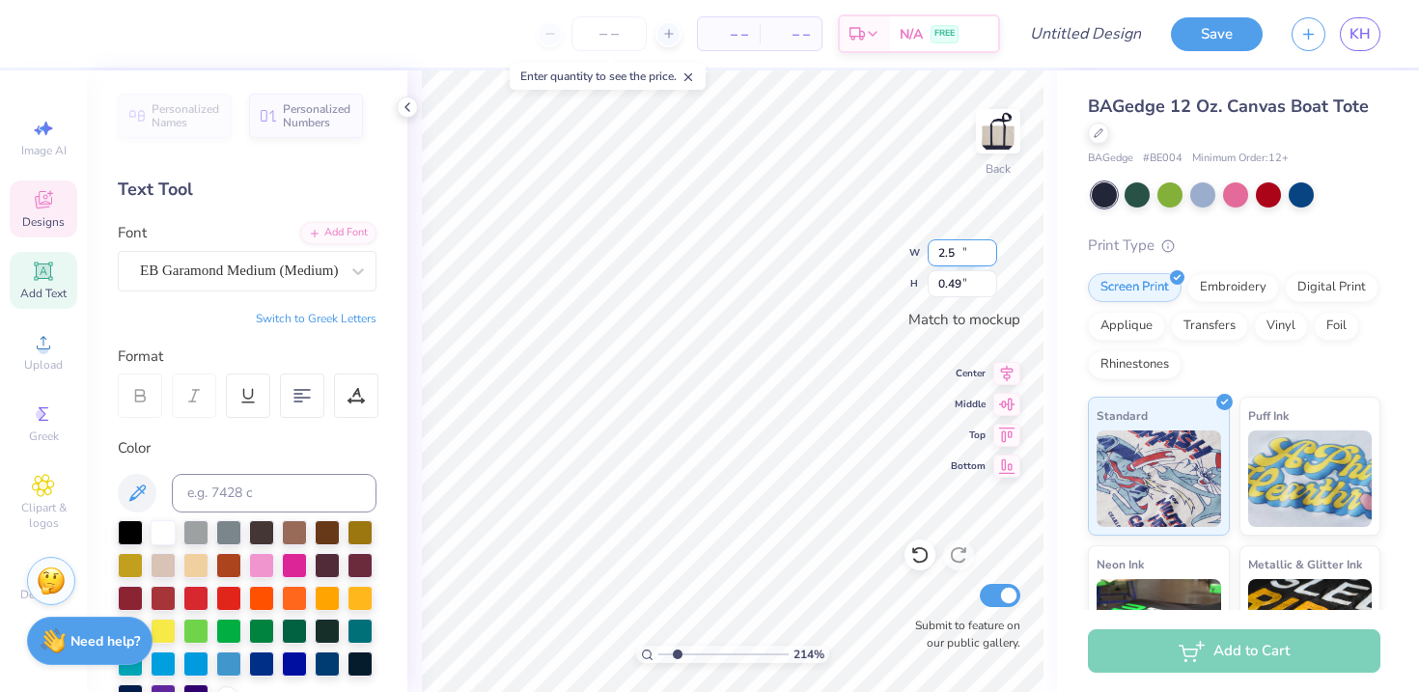
click at [989, 261] on input "2.5" at bounding box center [963, 252] width 70 height 27
type input "2.49"
click at [989, 261] on input "2.49" at bounding box center [963, 252] width 70 height 27
type input "2.68"
type input "0.49"
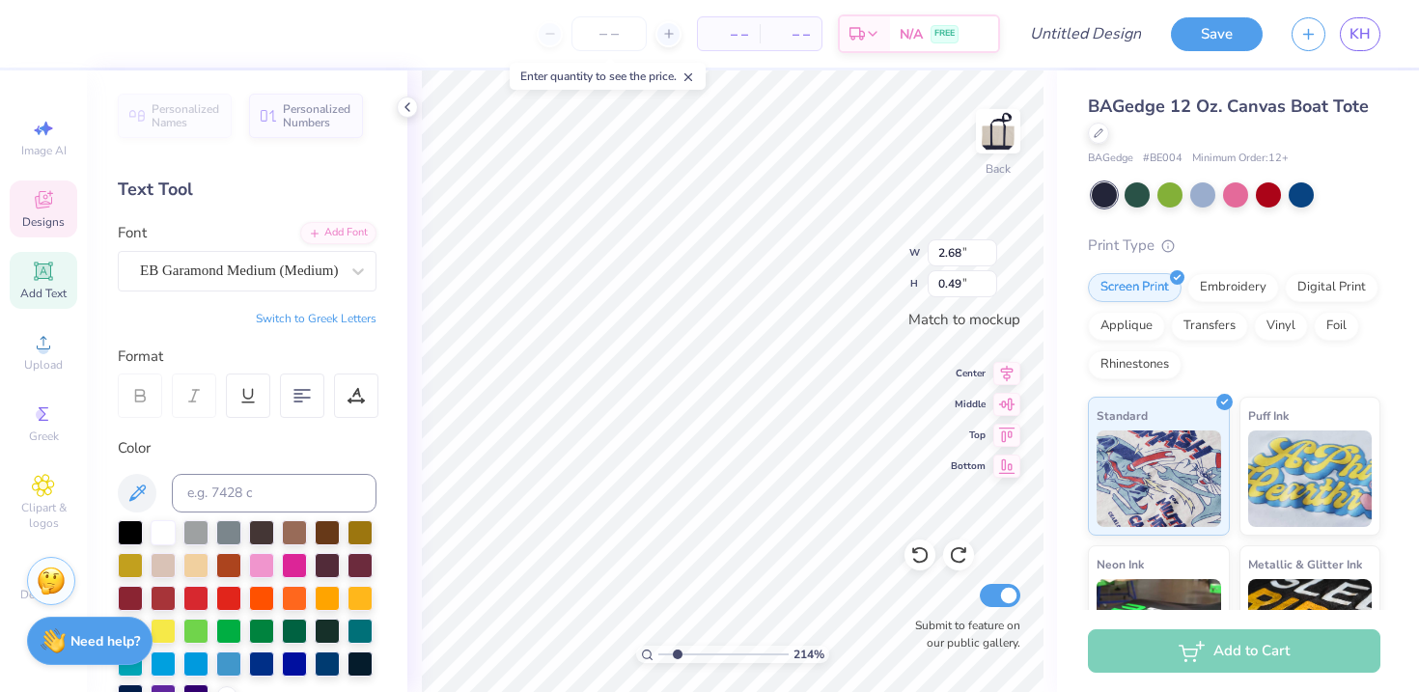
type input "2.74"
type input "0.50"
type input "2.74"
type input "0.50"
click at [135, 492] on icon at bounding box center [137, 493] width 16 height 16
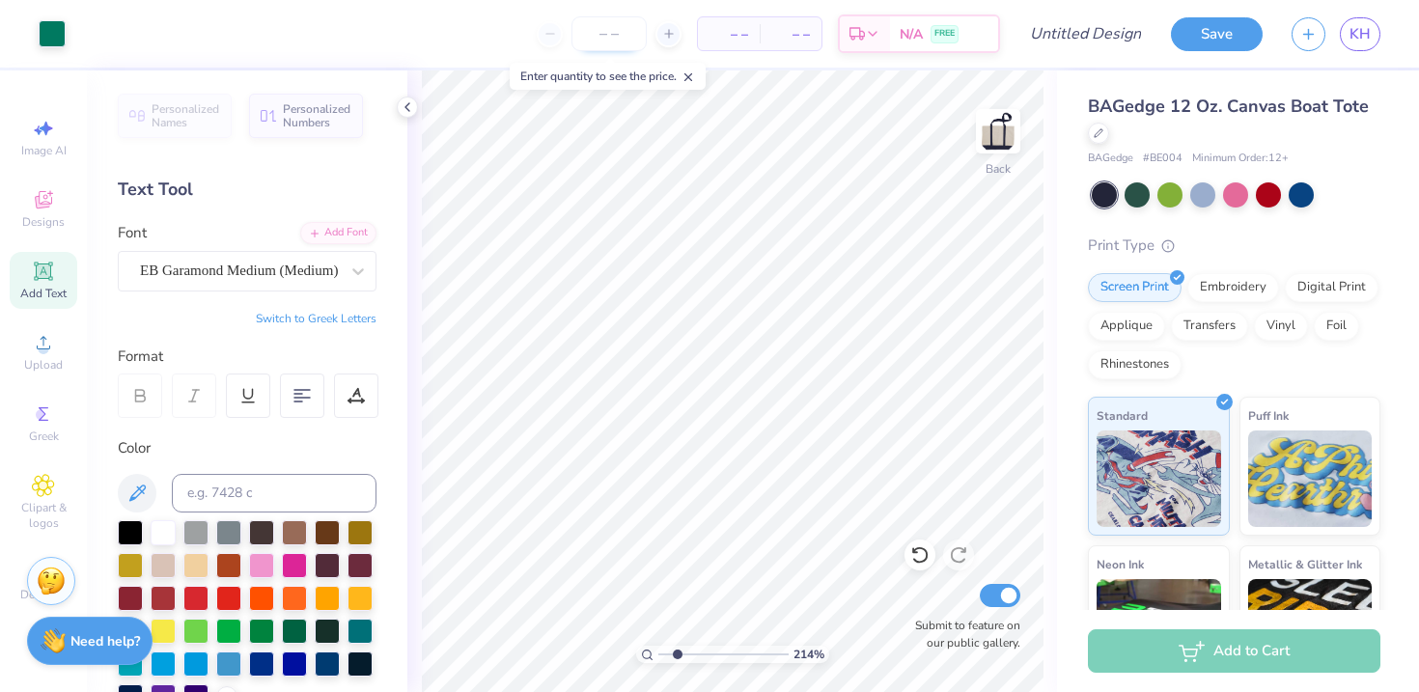
click at [628, 41] on input "number" at bounding box center [609, 33] width 75 height 35
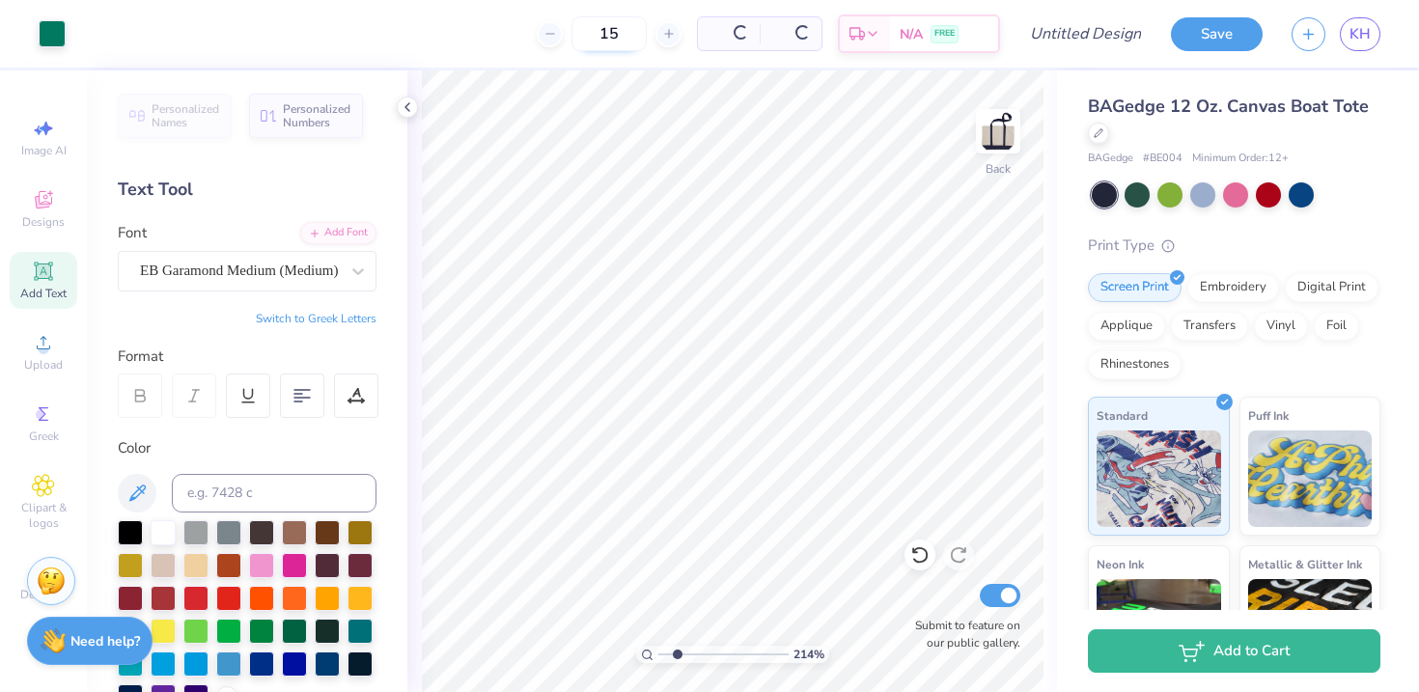
type input "15"
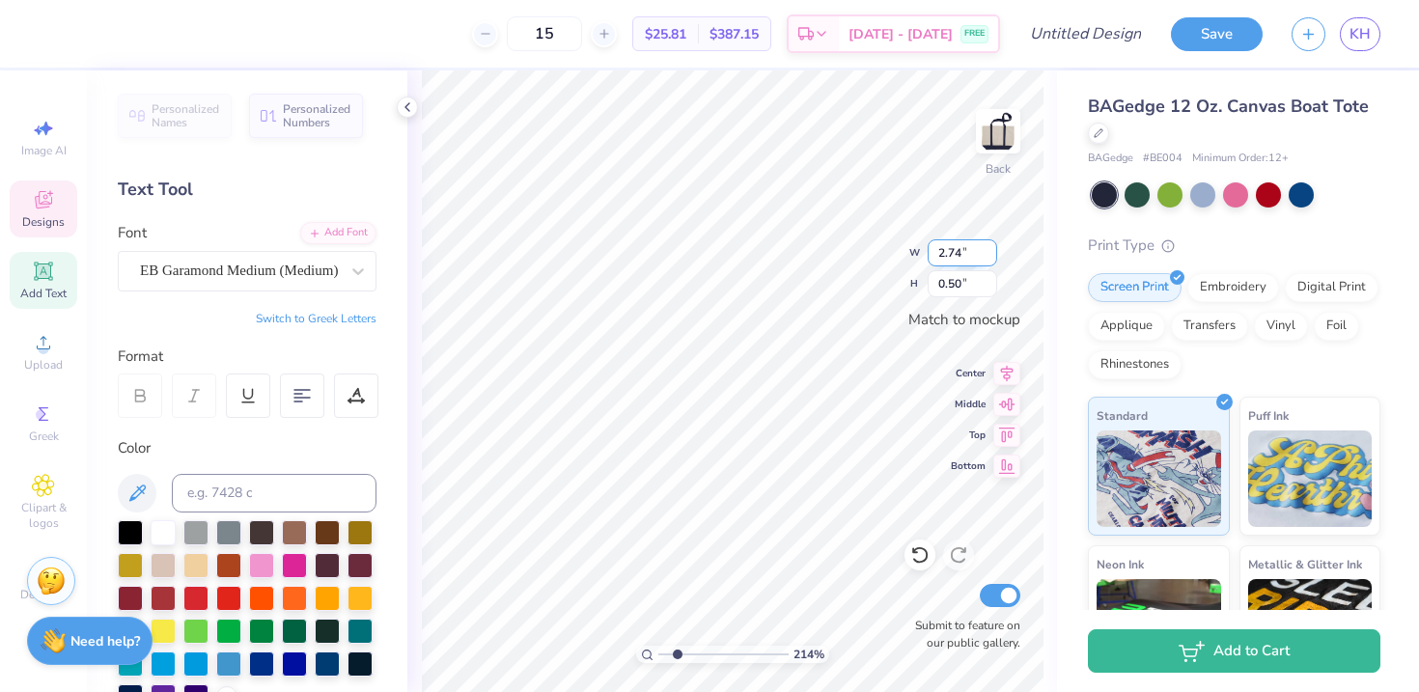
drag, startPoint x: 970, startPoint y: 257, endPoint x: 932, endPoint y: 257, distance: 38.6
click at [932, 257] on input "2.74" at bounding box center [963, 252] width 70 height 27
type input "1.00"
drag, startPoint x: 969, startPoint y: 289, endPoint x: 931, endPoint y: 289, distance: 38.6
click at [931, 289] on input "0.18" at bounding box center [963, 283] width 70 height 27
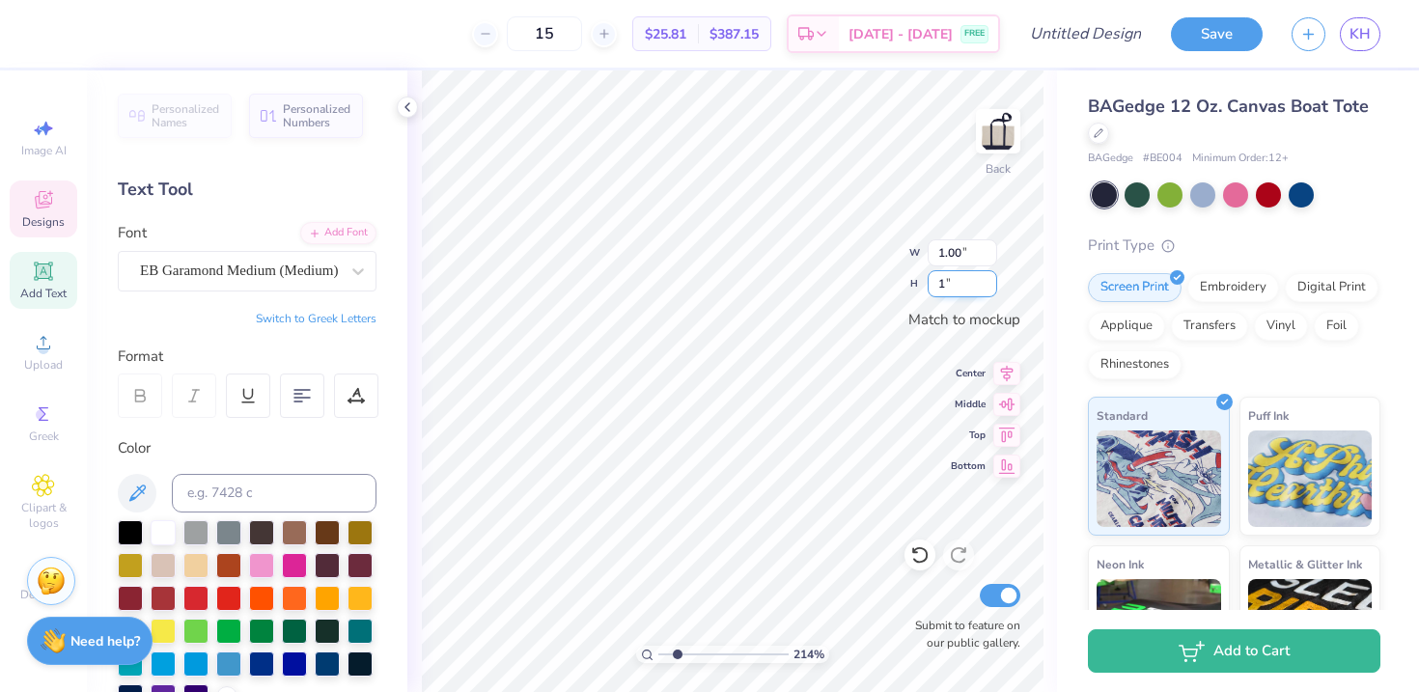
type input "1"
type input "1.56"
type input "0.29"
type input "1.41"
type input "0.53"
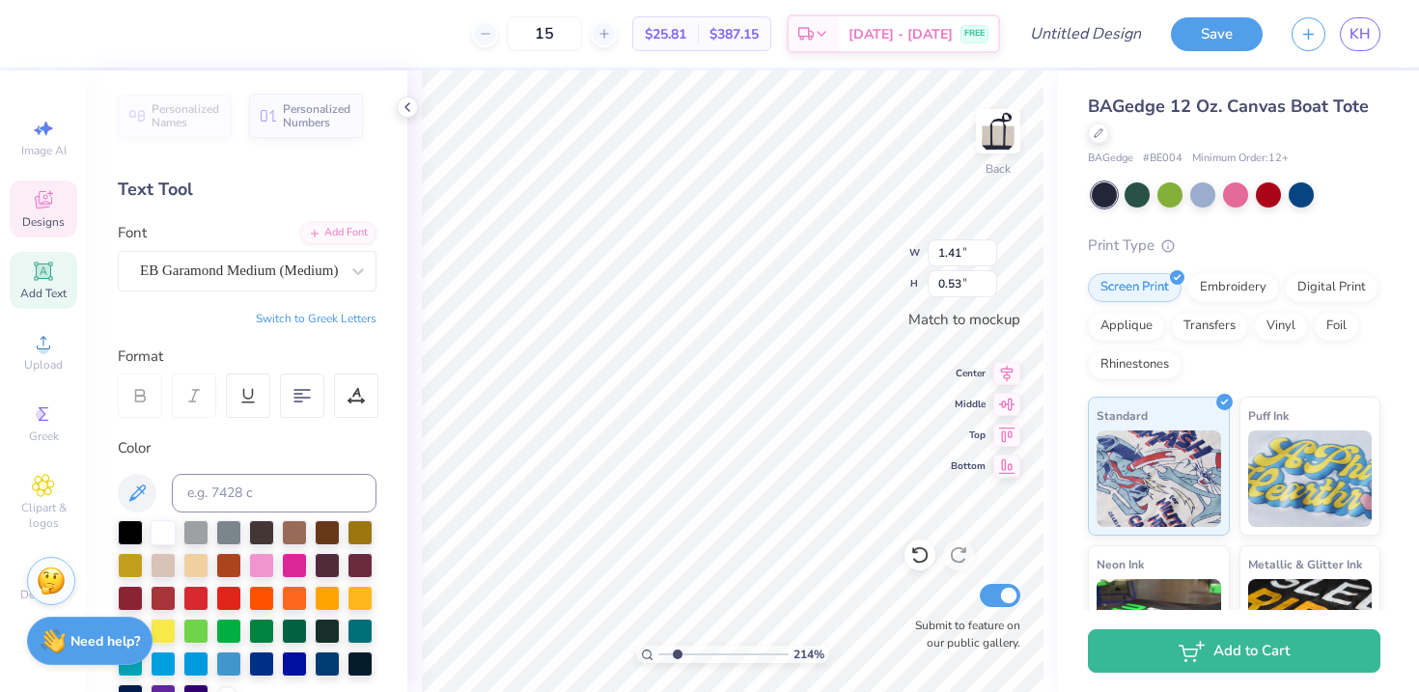
type textarea "e"
type textarea "Est. 1972"
type input "1.42"
type input "0.27"
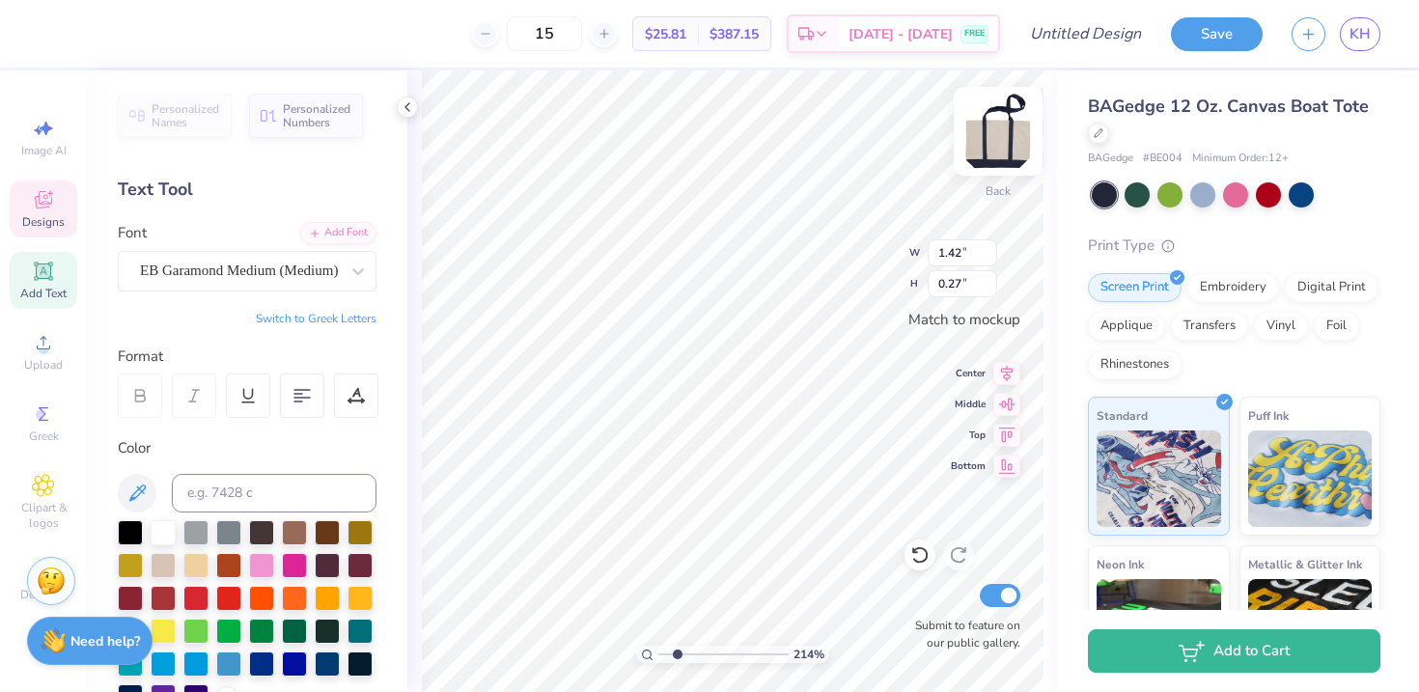
type input "0.91"
type input "0.17"
type textarea "est. 1972"
type textarea "EST. 1972"
type textarea "Est. 1972"
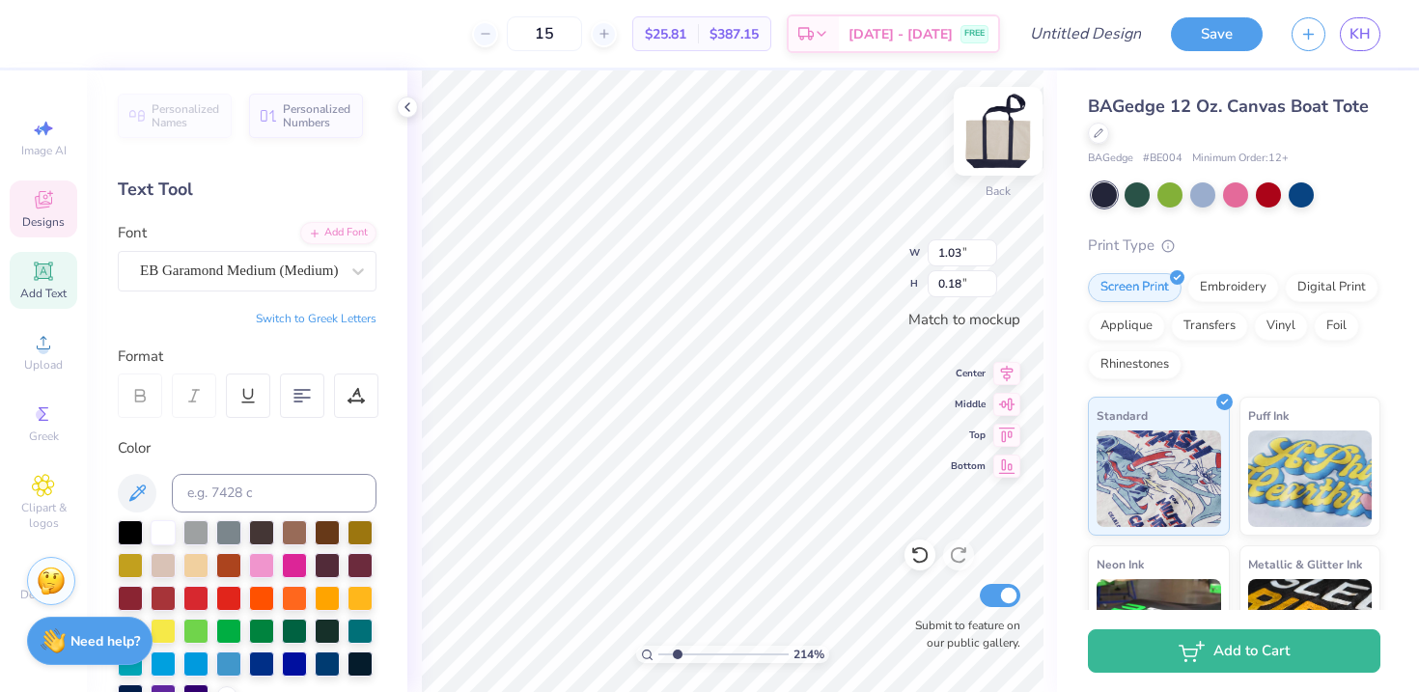
scroll to position [0, 0]
type input "3.34"
type input "1.80"
type input "0.91"
type input "0.17"
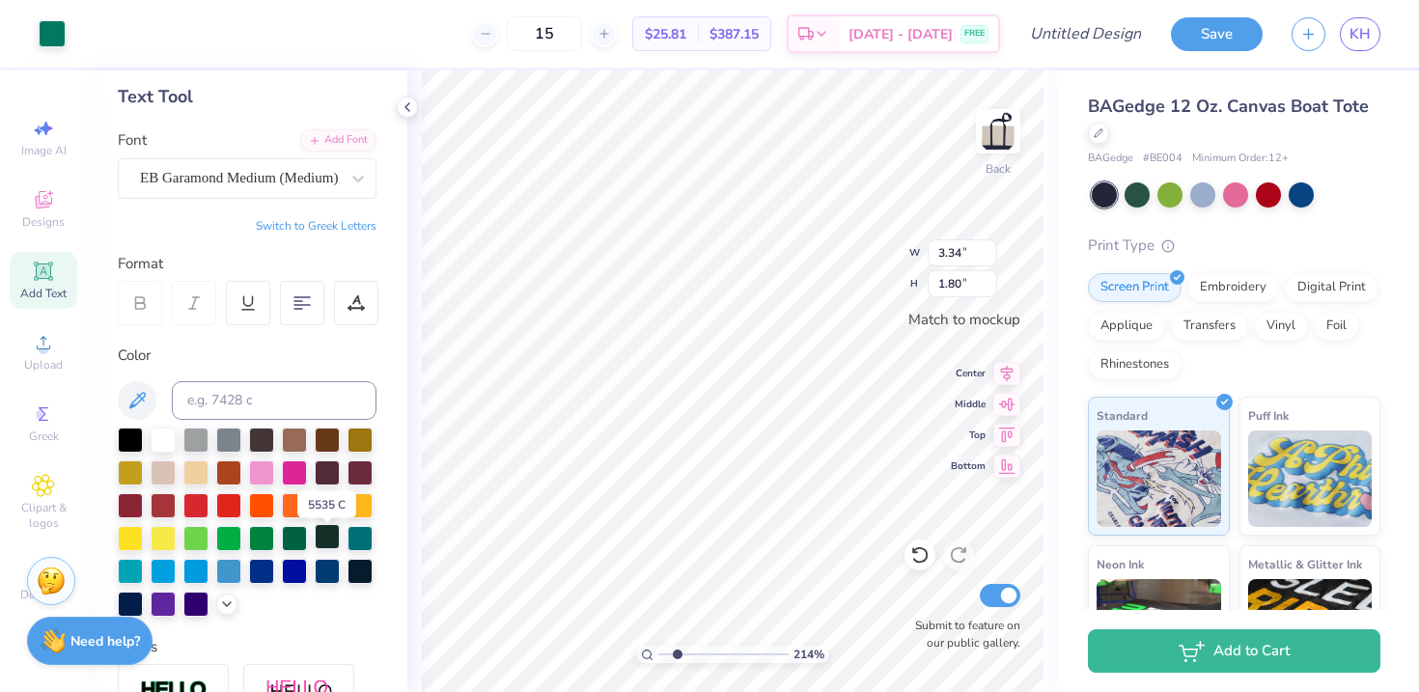
scroll to position [98, 0]
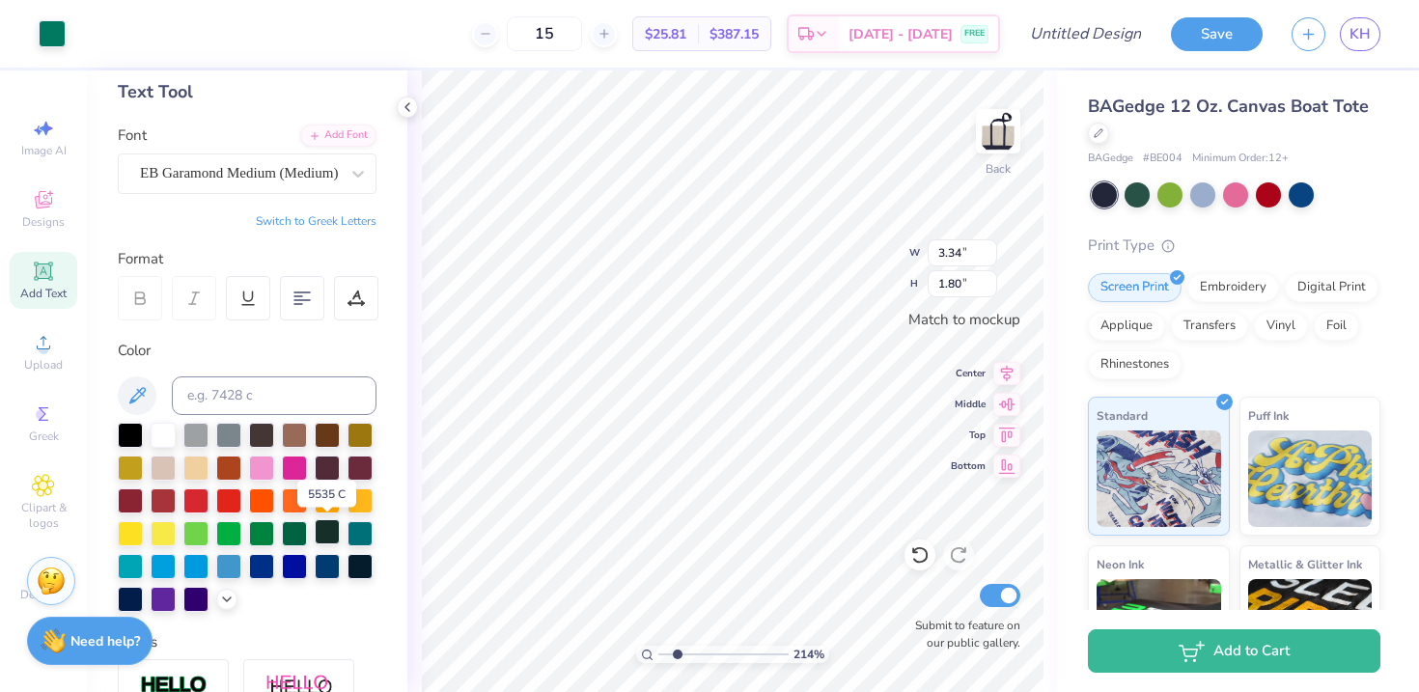
click at [328, 528] on div at bounding box center [327, 531] width 25 height 25
click at [128, 597] on div at bounding box center [130, 597] width 25 height 25
click at [134, 600] on div at bounding box center [130, 597] width 25 height 25
click at [132, 599] on div at bounding box center [130, 597] width 25 height 25
click at [130, 591] on div at bounding box center [130, 597] width 25 height 25
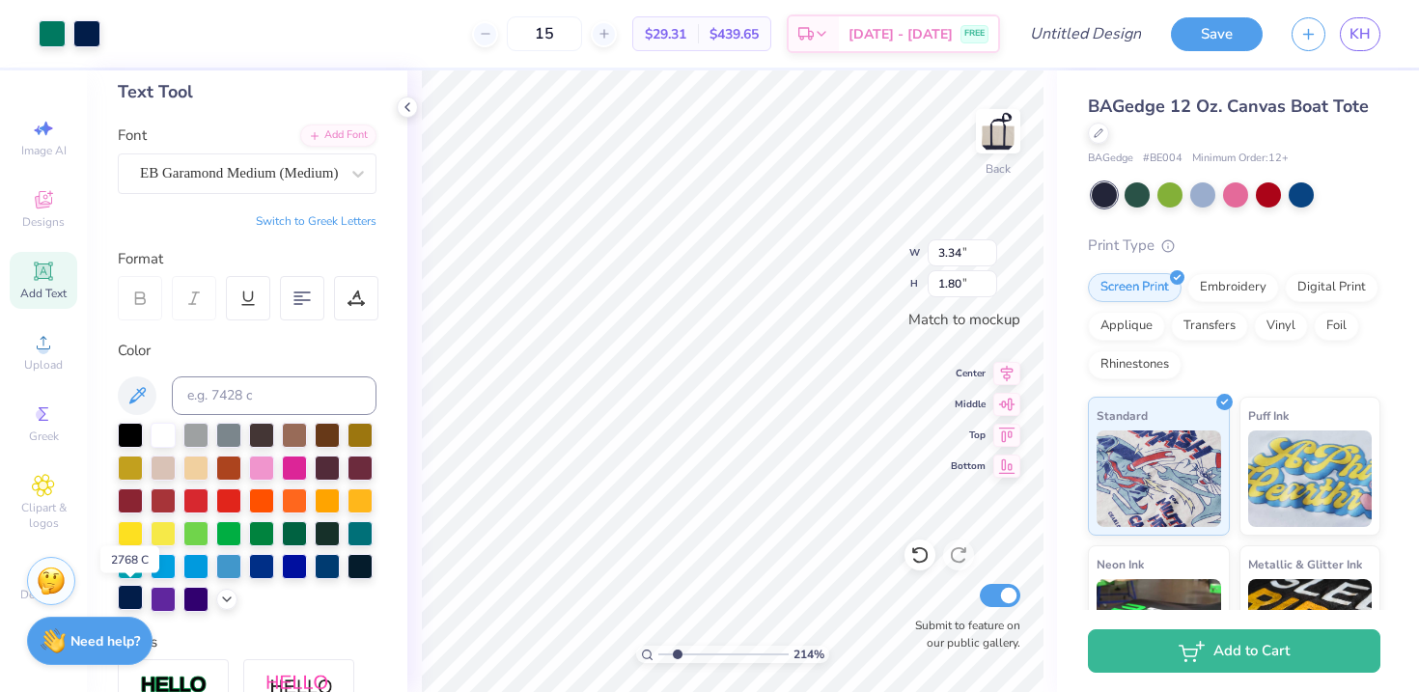
click at [130, 591] on div at bounding box center [130, 597] width 25 height 25
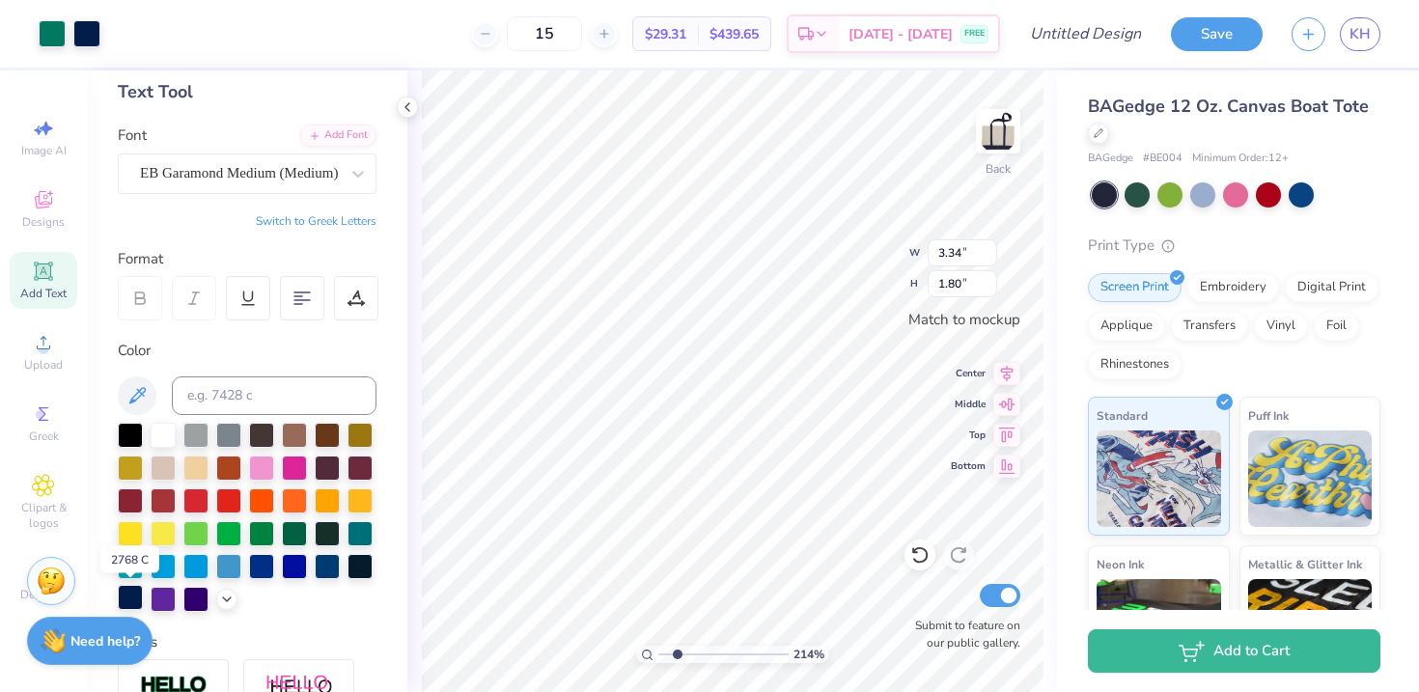
click at [130, 591] on div at bounding box center [130, 597] width 25 height 25
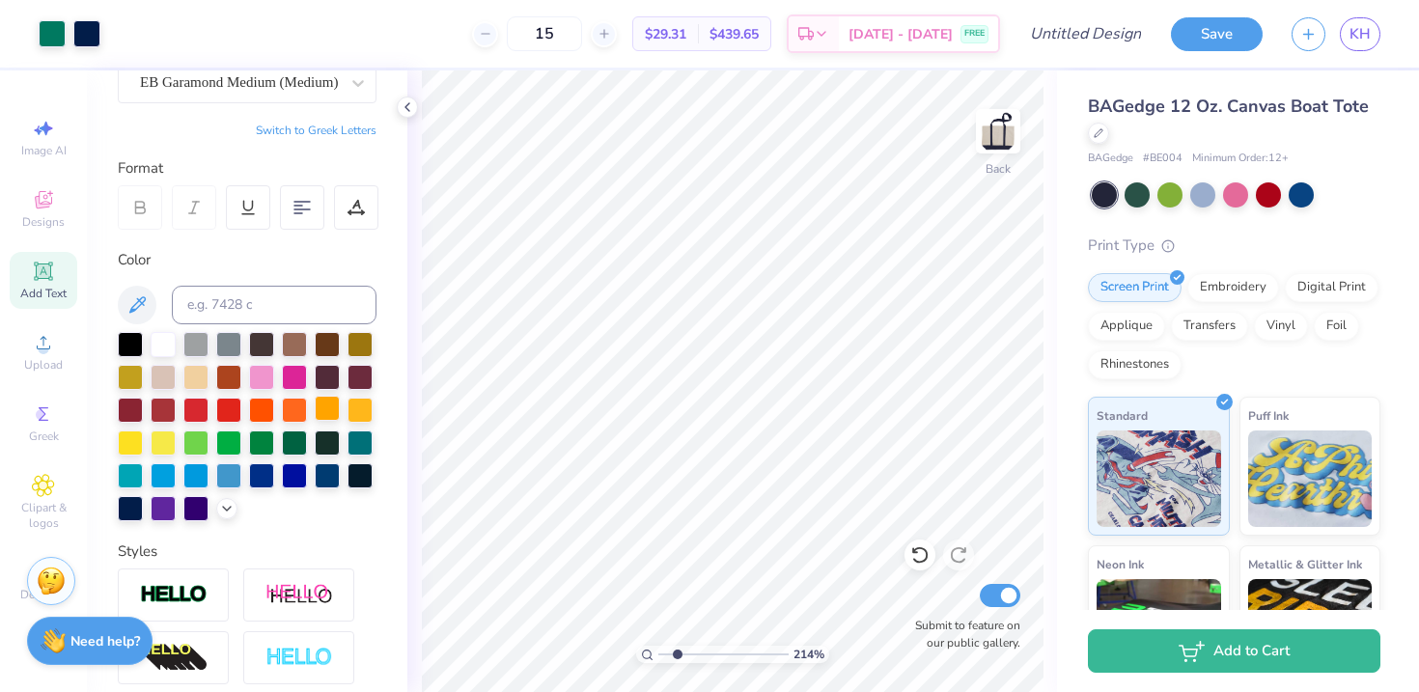
scroll to position [189, 0]
click at [142, 297] on icon at bounding box center [137, 304] width 23 height 23
click at [147, 300] on icon at bounding box center [137, 304] width 23 height 23
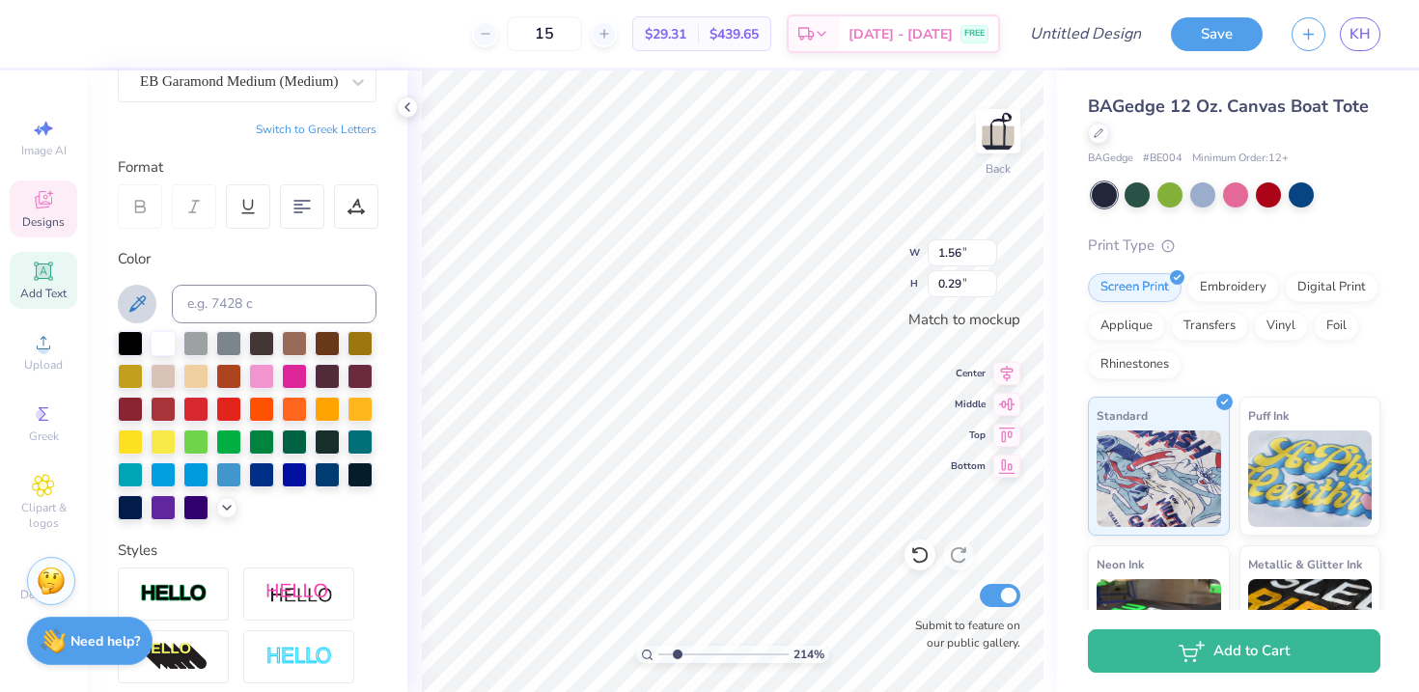
click at [134, 293] on icon at bounding box center [137, 304] width 23 height 23
click at [138, 502] on div at bounding box center [130, 505] width 25 height 25
type input "1.57"
type input "0.30"
click at [141, 302] on icon at bounding box center [137, 303] width 16 height 16
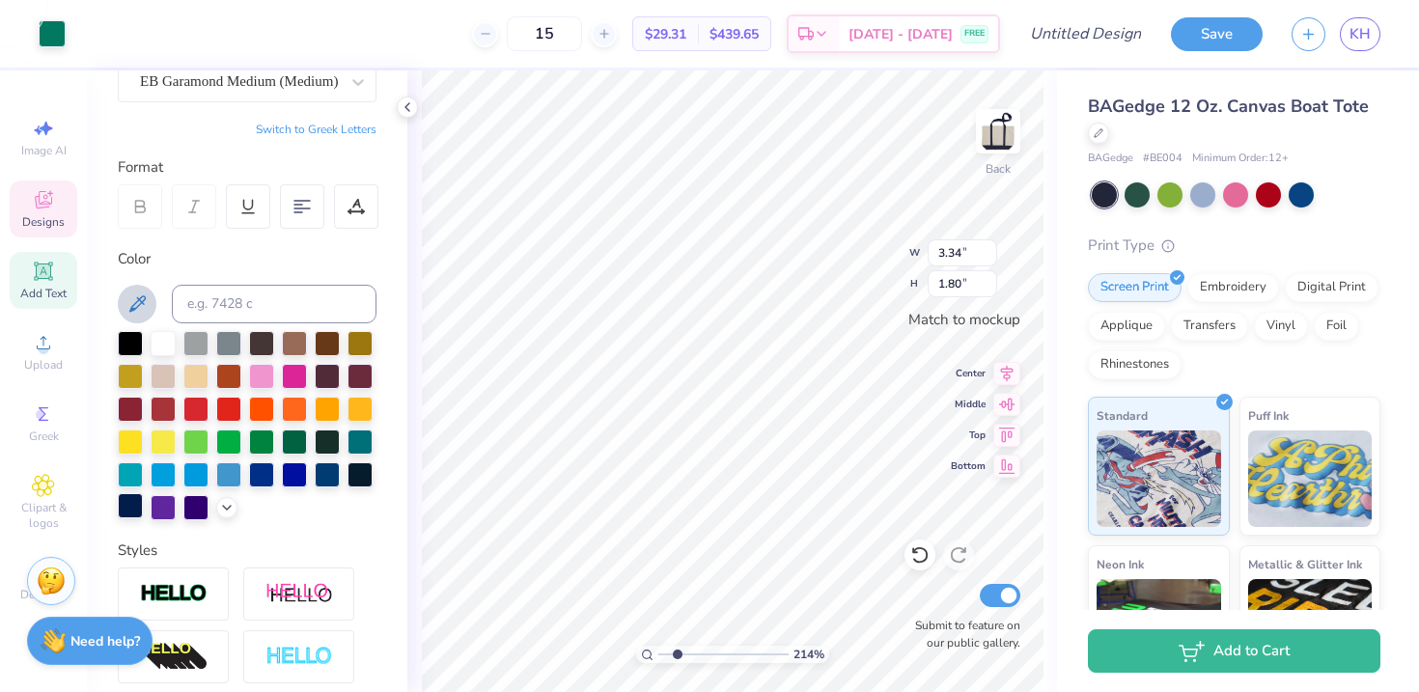
click at [128, 497] on div at bounding box center [130, 505] width 25 height 25
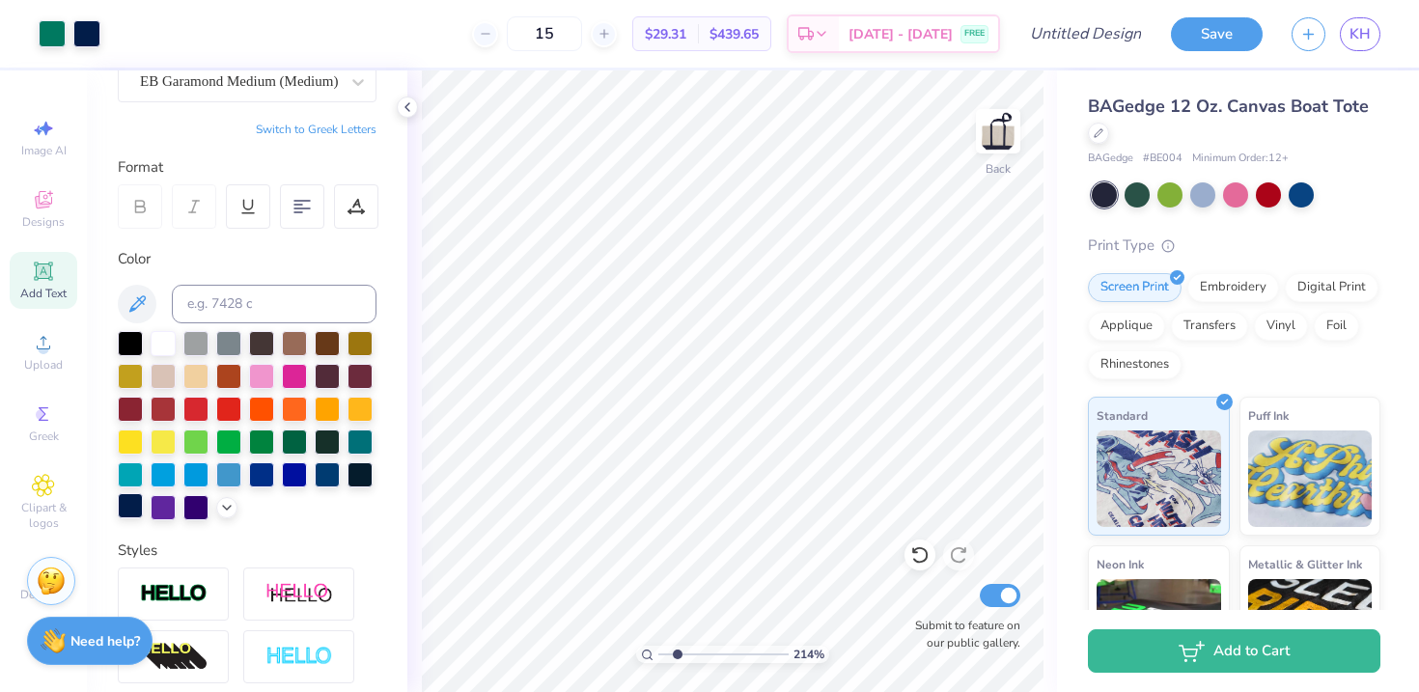
click at [129, 506] on div at bounding box center [130, 505] width 25 height 25
click at [139, 293] on icon at bounding box center [137, 304] width 23 height 23
click at [129, 506] on div at bounding box center [130, 505] width 25 height 25
click at [128, 502] on div at bounding box center [130, 505] width 25 height 25
click at [127, 501] on div at bounding box center [130, 505] width 25 height 25
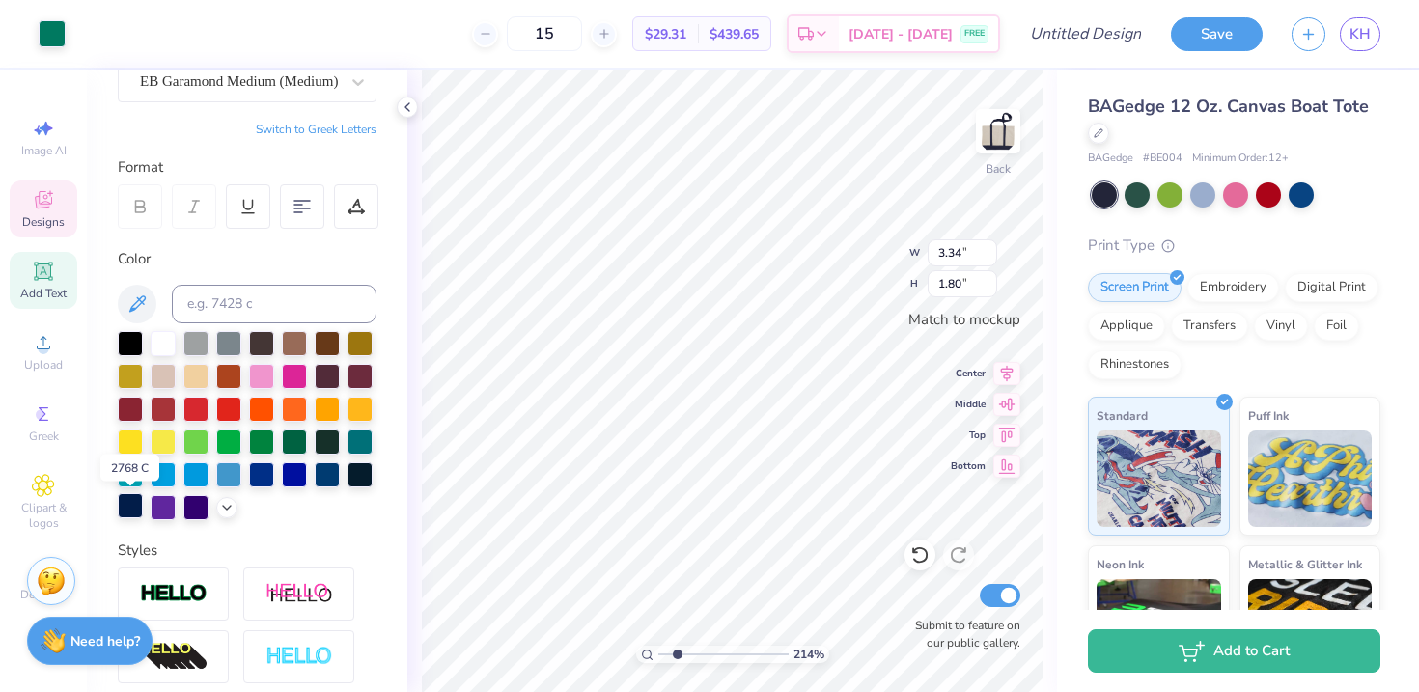
click at [127, 501] on div at bounding box center [130, 505] width 25 height 25
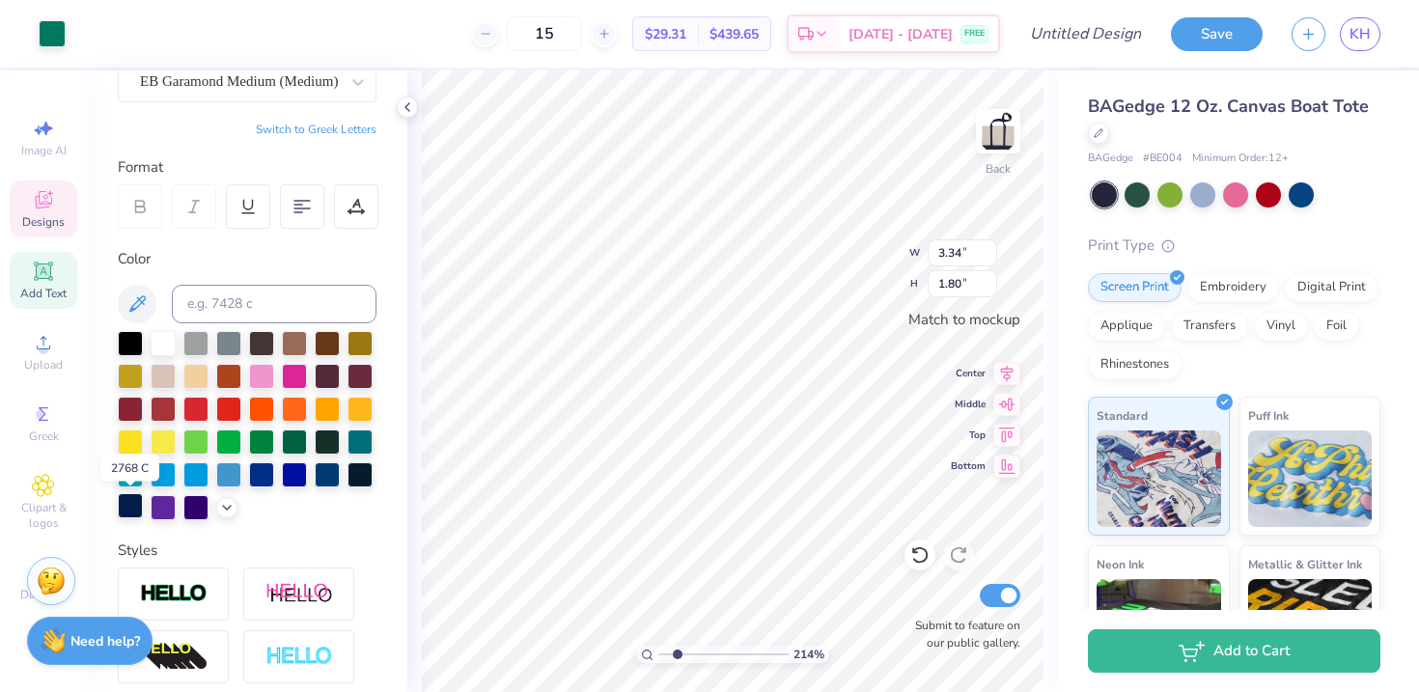
click at [127, 501] on div at bounding box center [130, 505] width 25 height 25
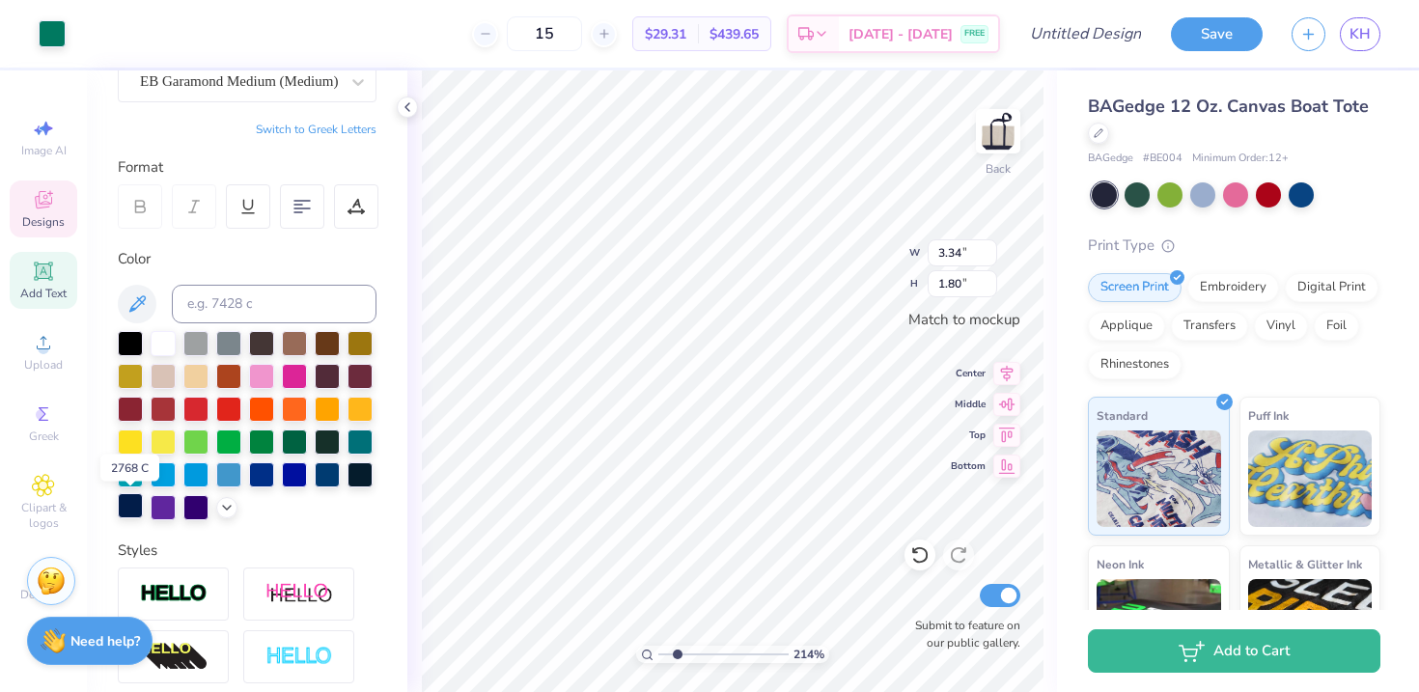
click at [127, 501] on div at bounding box center [130, 505] width 25 height 25
click at [126, 501] on div at bounding box center [130, 505] width 25 height 25
click at [126, 505] on div at bounding box center [130, 505] width 25 height 25
click at [233, 344] on div at bounding box center [228, 341] width 25 height 25
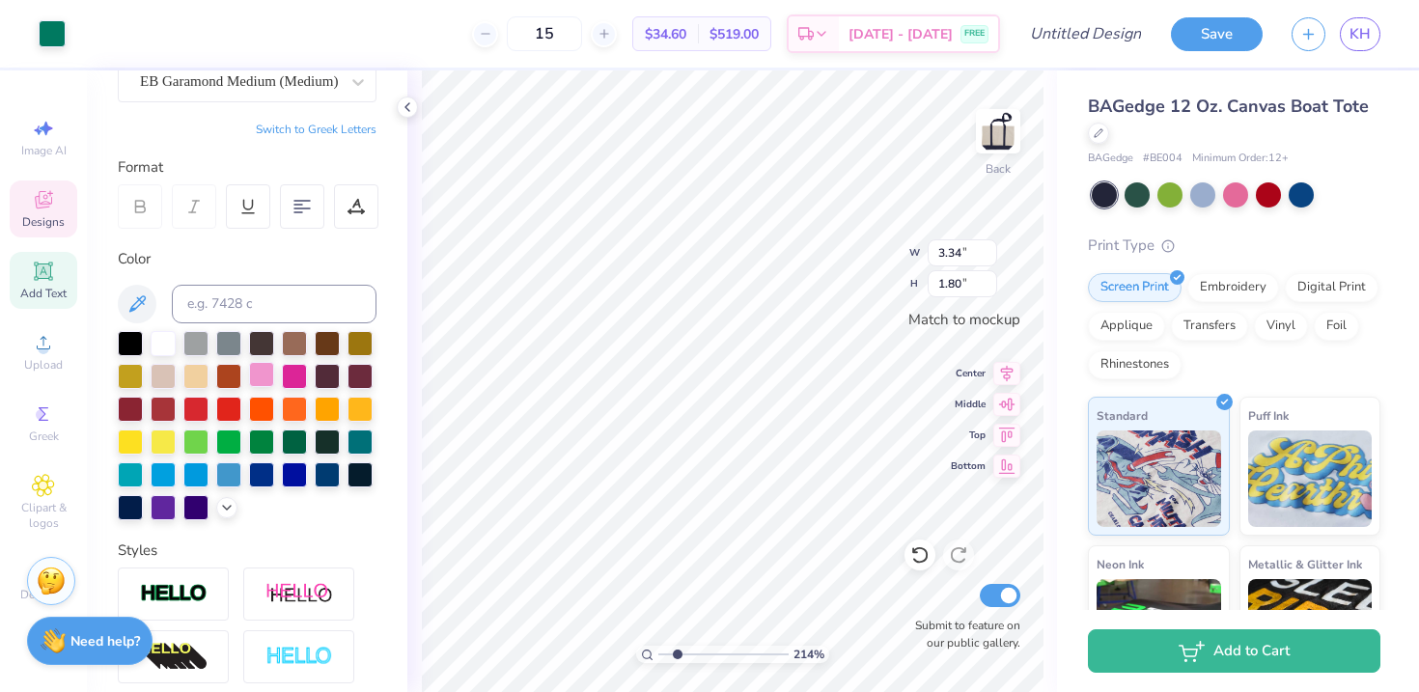
click at [270, 367] on div at bounding box center [261, 374] width 25 height 25
click at [227, 409] on div at bounding box center [228, 407] width 25 height 25
click at [131, 500] on div at bounding box center [130, 505] width 25 height 25
click at [125, 507] on div at bounding box center [130, 505] width 25 height 25
type input "2.42"
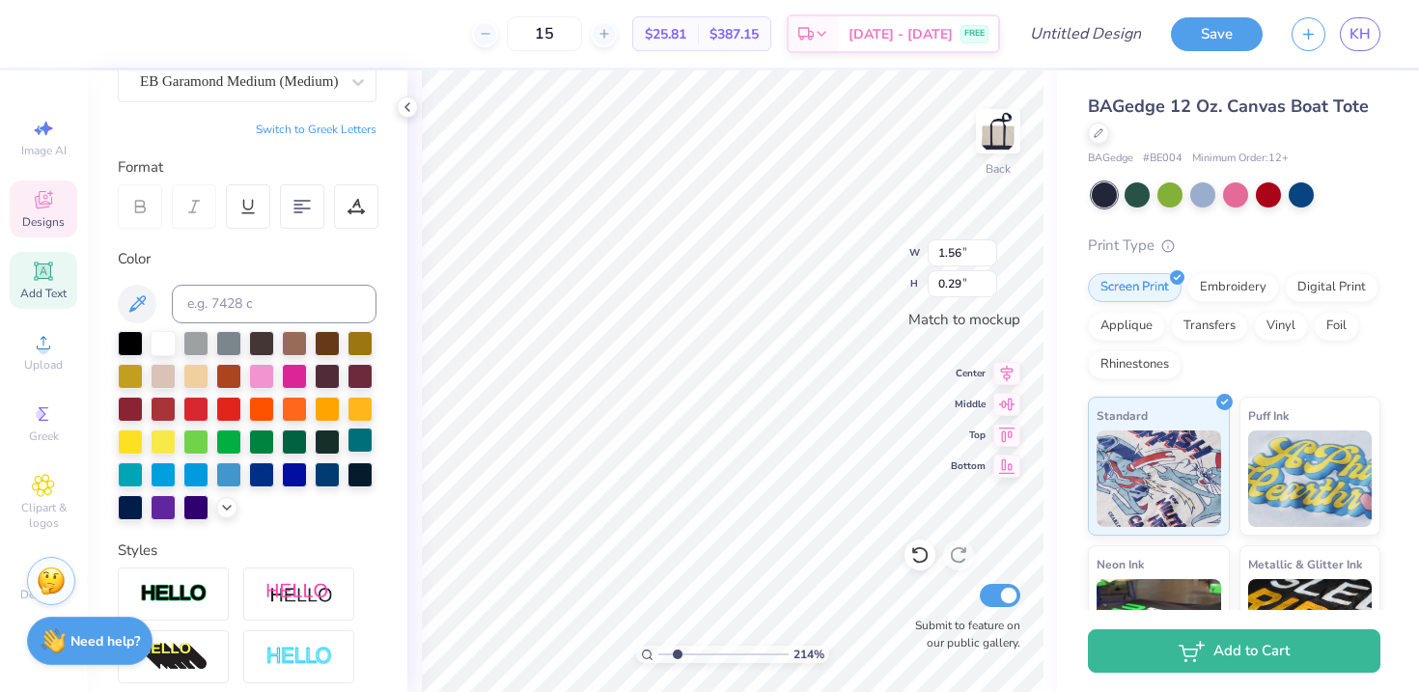
type input "0.44"
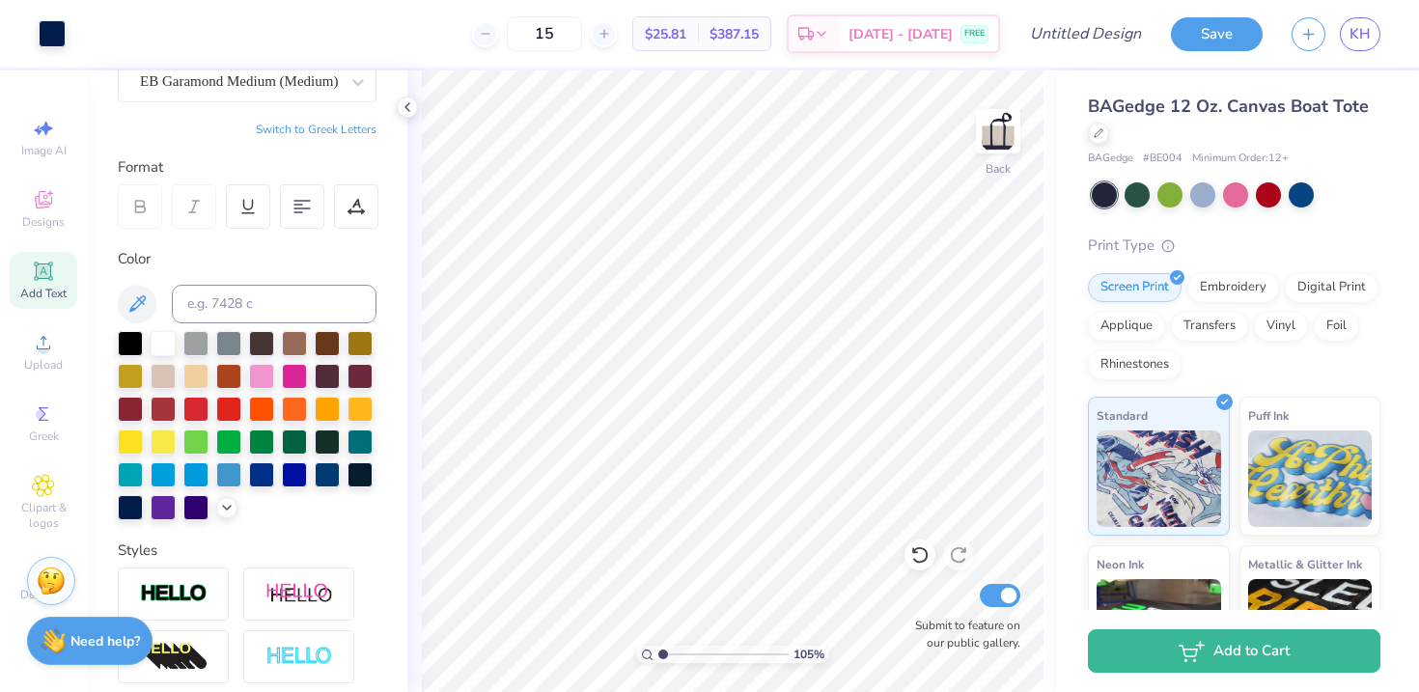
drag, startPoint x: 679, startPoint y: 651, endPoint x: 663, endPoint y: 651, distance: 15.4
type input "1.05"
click at [663, 651] on input "range" at bounding box center [724, 654] width 130 height 17
click at [47, 504] on span "Clipart & logos" at bounding box center [44, 515] width 68 height 31
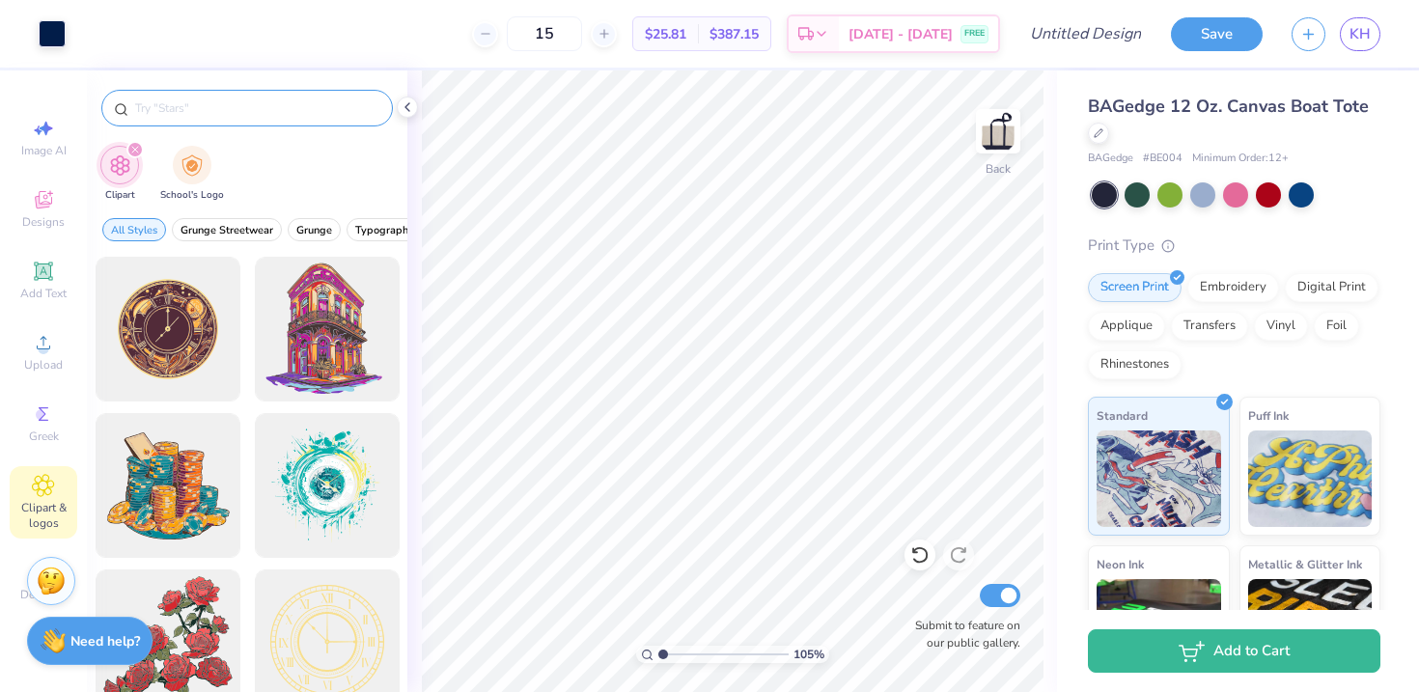
click at [215, 116] on input "text" at bounding box center [256, 107] width 247 height 19
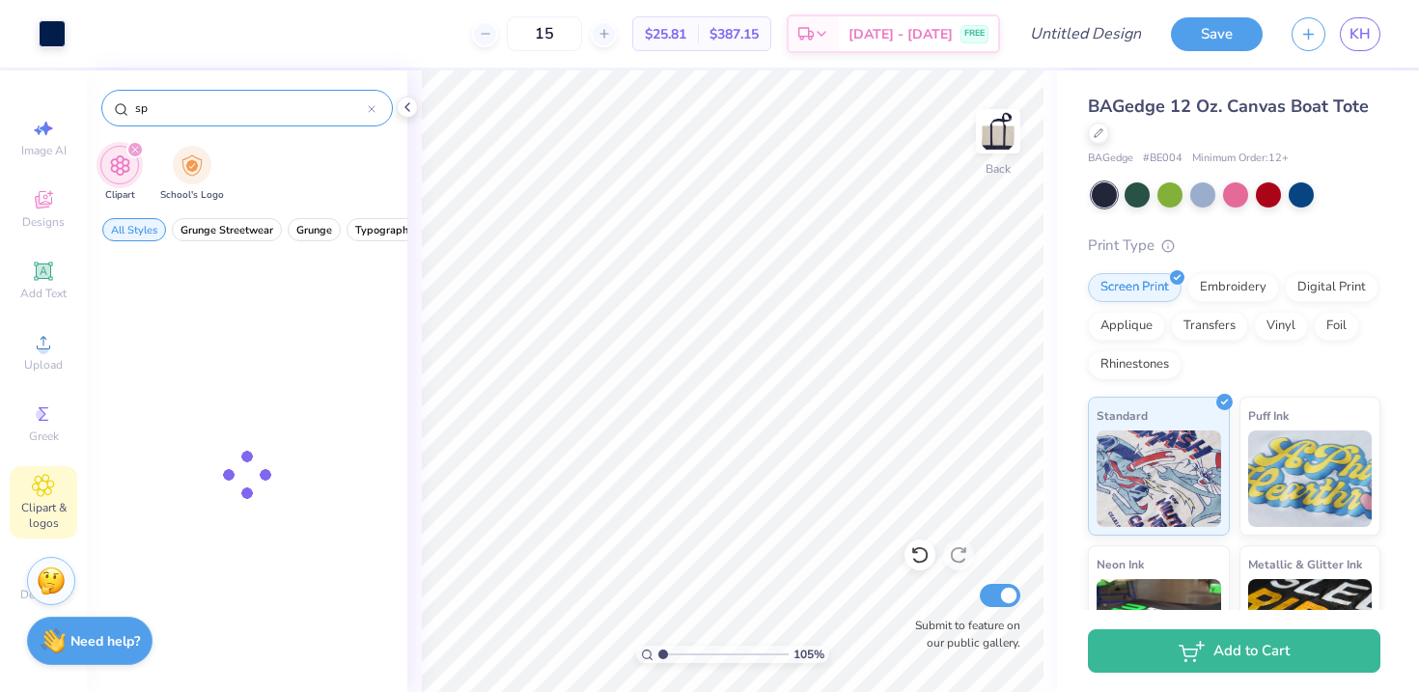
type input "s"
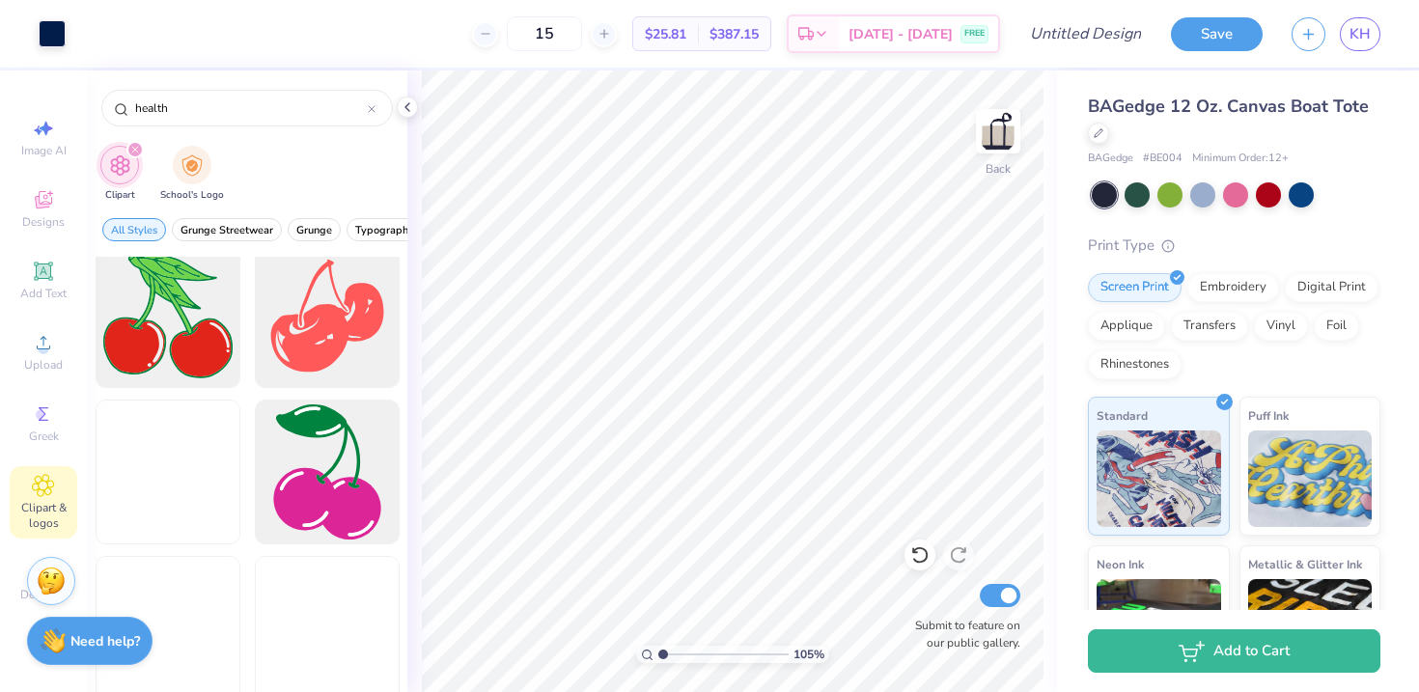
scroll to position [3542, 0]
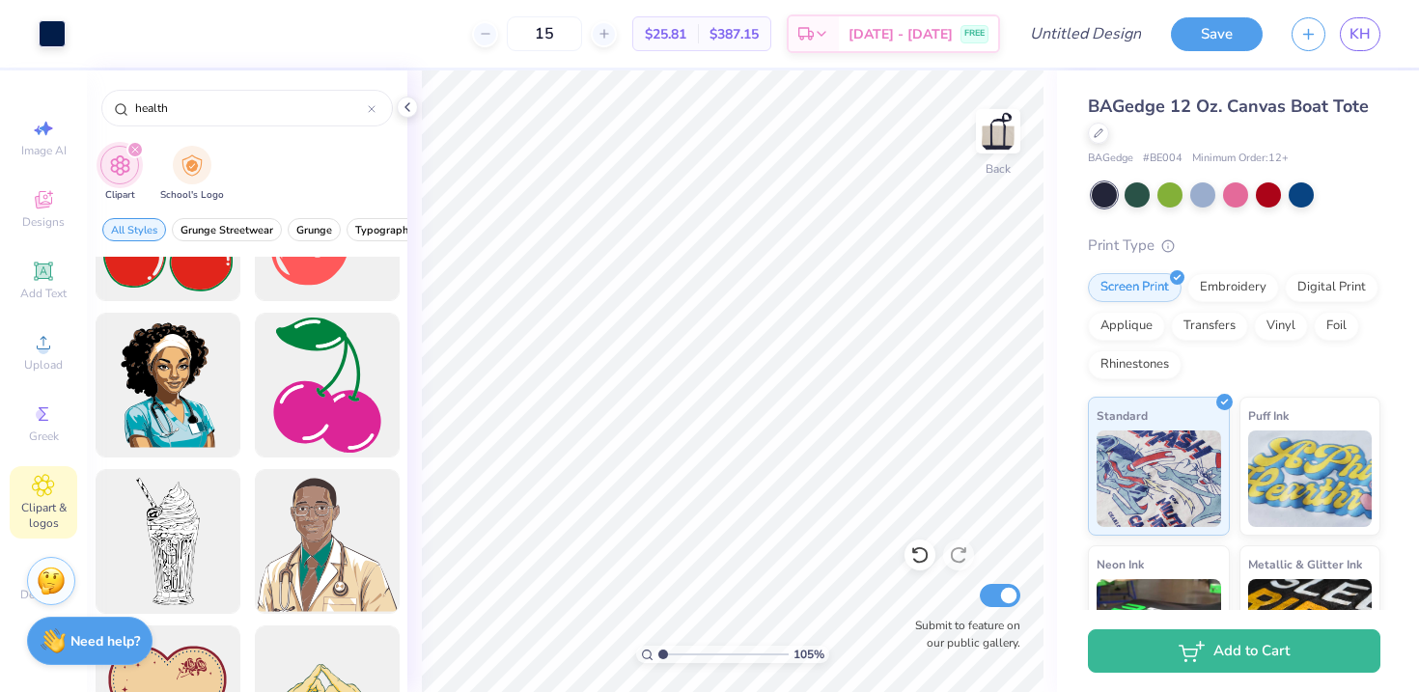
drag, startPoint x: 198, startPoint y: 115, endPoint x: 89, endPoint y: 115, distance: 109.1
click at [89, 115] on div "health" at bounding box center [247, 103] width 321 height 66
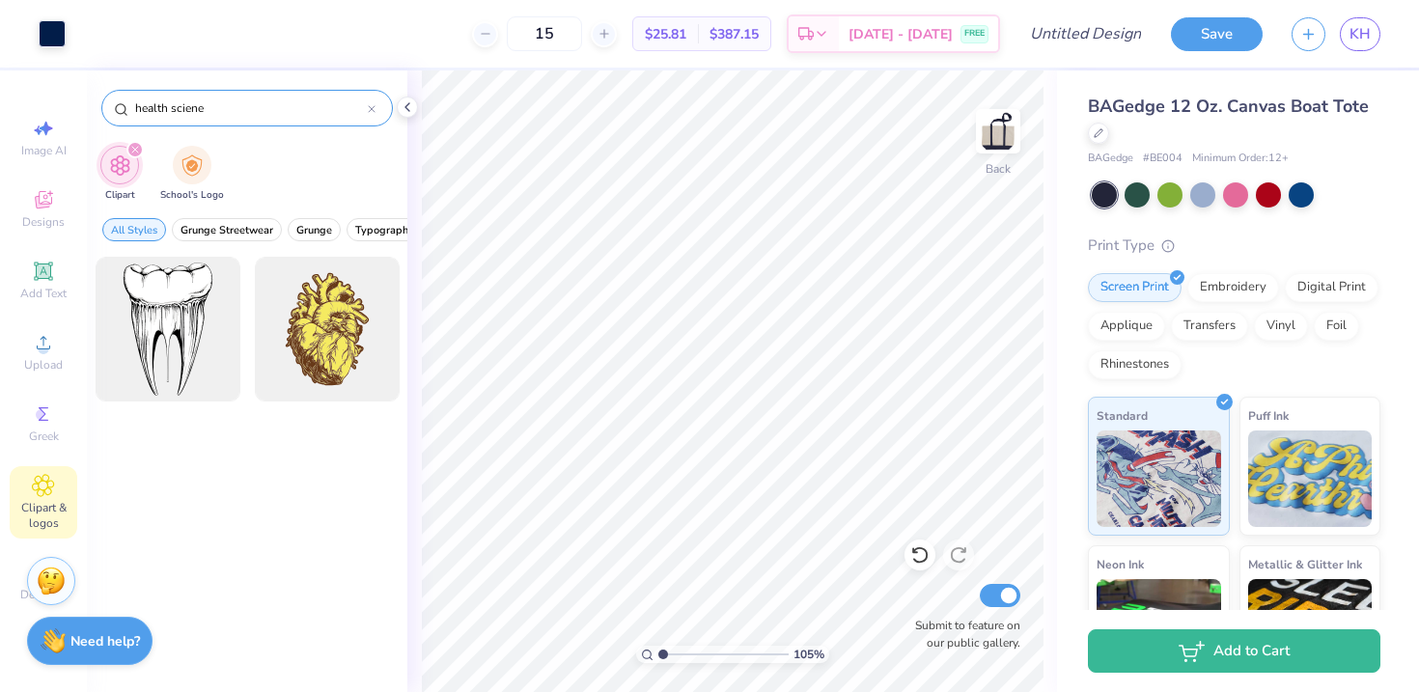
click at [235, 99] on input "health sciene" at bounding box center [250, 107] width 235 height 19
click at [226, 107] on input "health sciene" at bounding box center [250, 107] width 235 height 19
drag, startPoint x: 172, startPoint y: 109, endPoint x: 116, endPoint y: 106, distance: 56.1
click at [116, 106] on div "health science" at bounding box center [247, 108] width 292 height 37
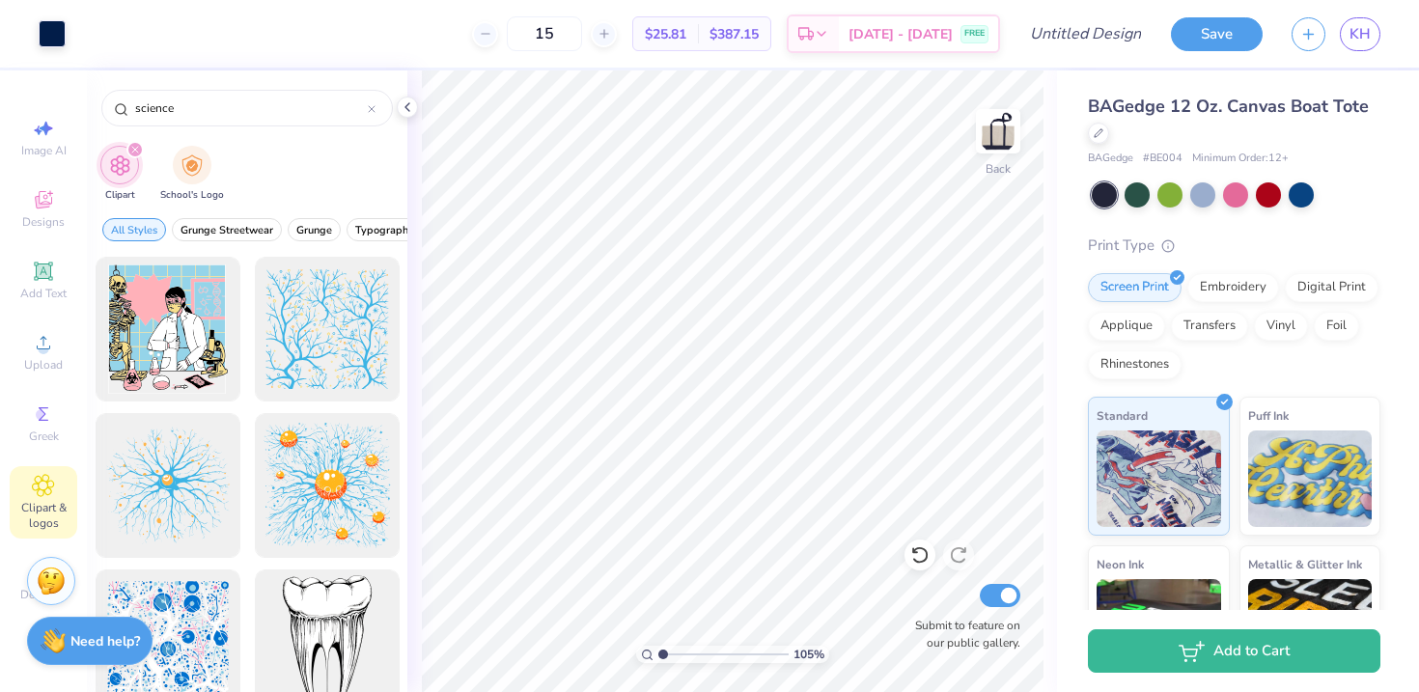
click at [132, 149] on icon "filter for Clipart" at bounding box center [135, 150] width 6 height 6
click at [137, 148] on icon "filter for Clipart" at bounding box center [135, 150] width 6 height 6
click at [137, 148] on icon "filter for Clipart" at bounding box center [135, 150] width 8 height 8
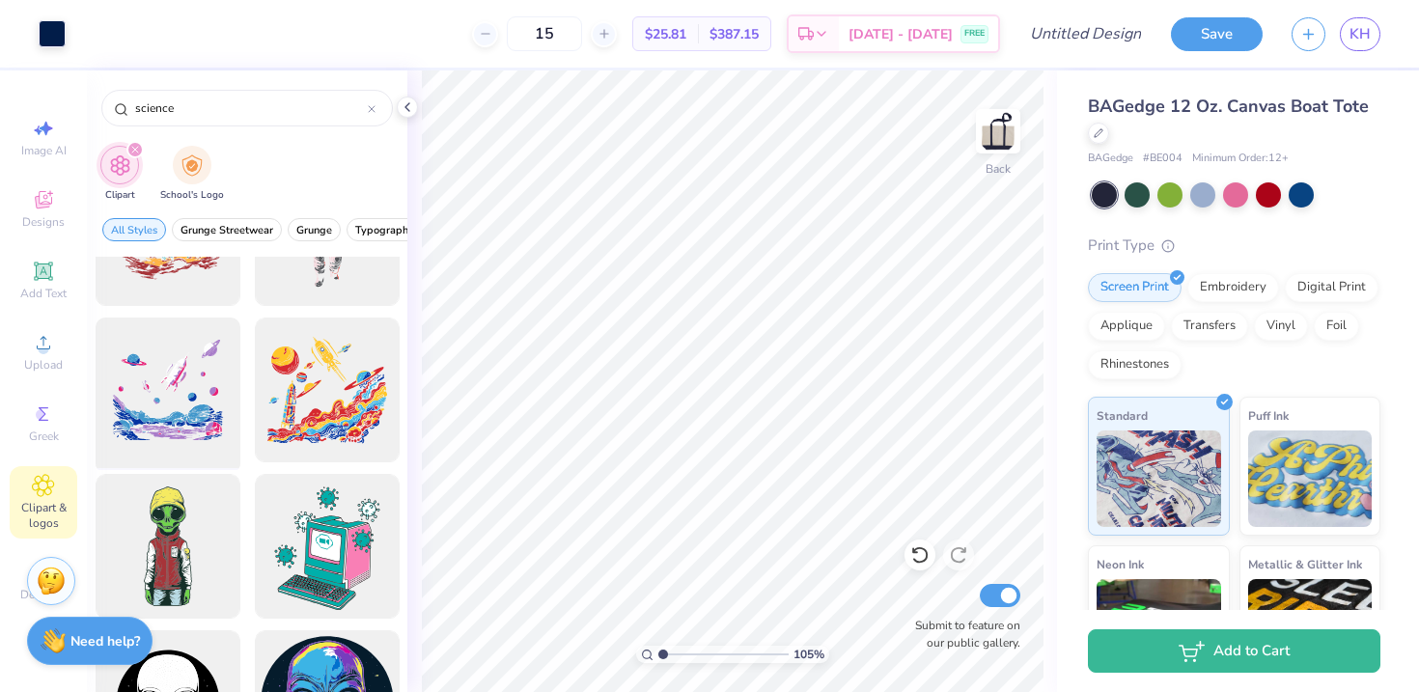
scroll to position [3474, 0]
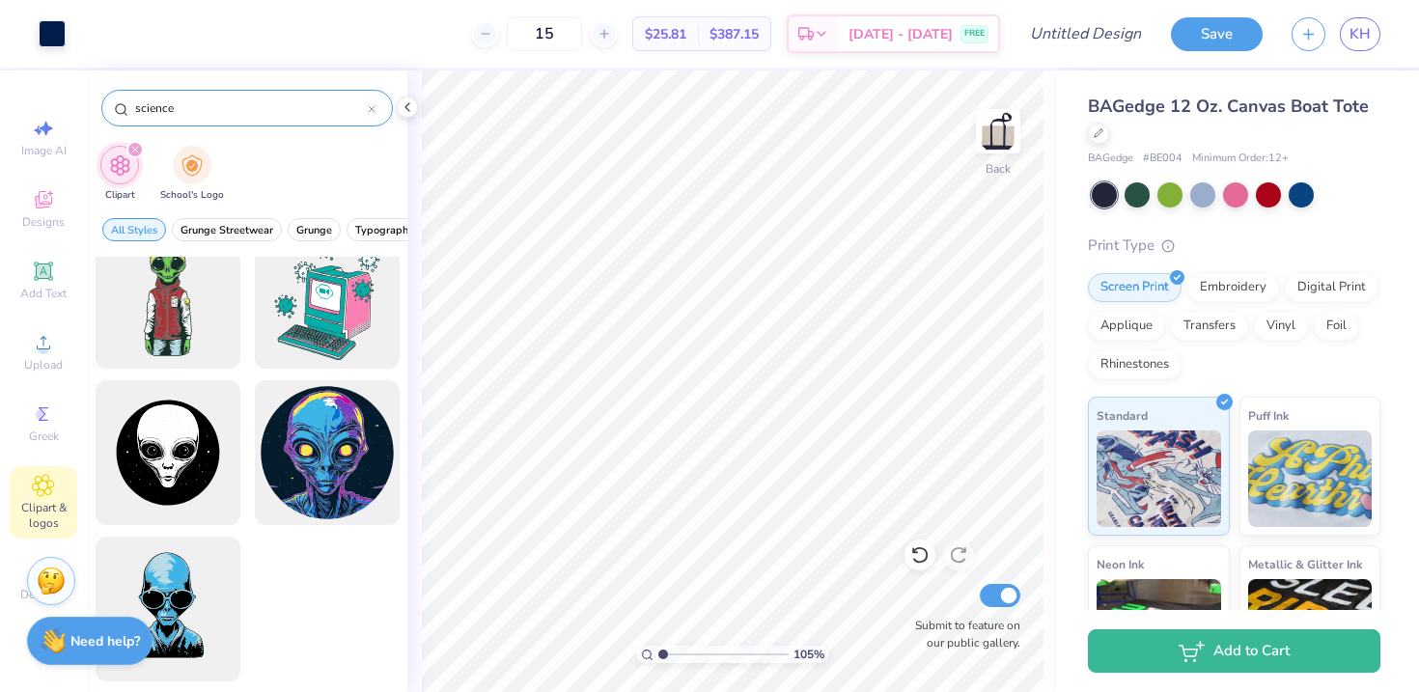
drag, startPoint x: 194, startPoint y: 104, endPoint x: 109, endPoint y: 97, distance: 85.3
click at [109, 99] on div "science" at bounding box center [247, 108] width 292 height 37
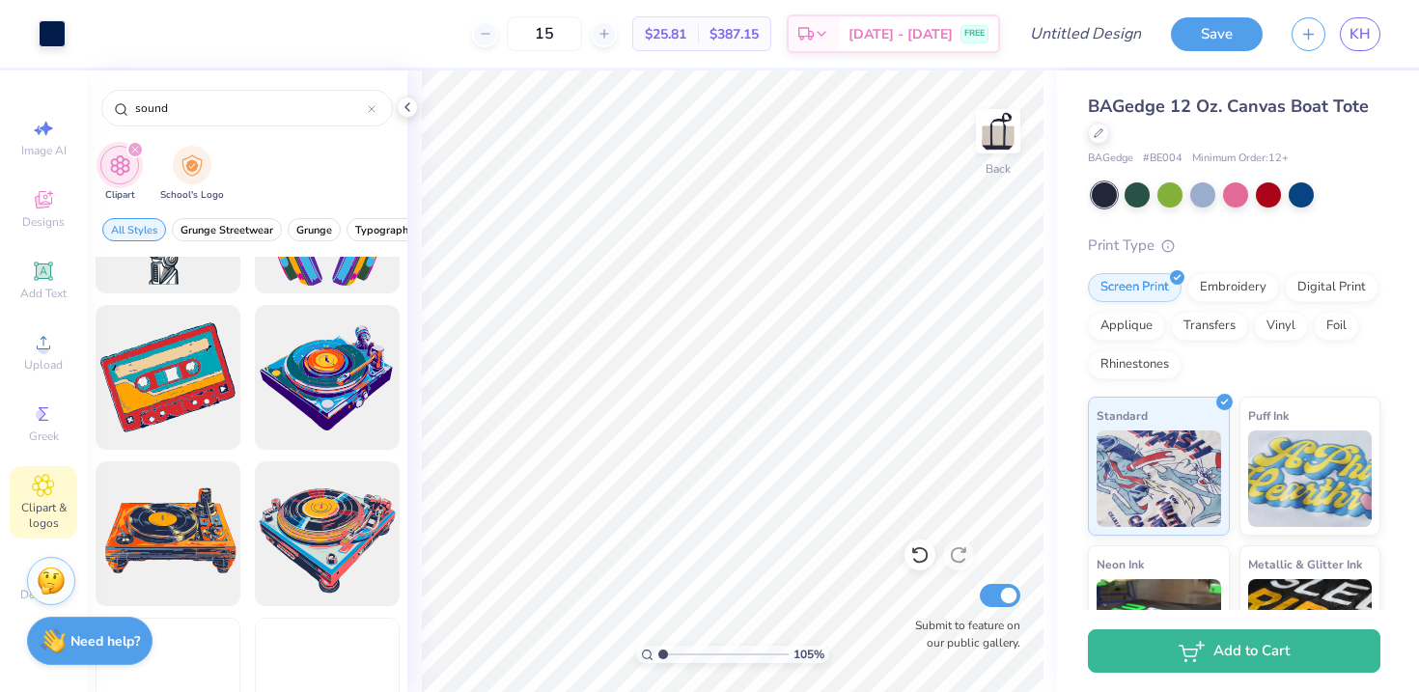
scroll to position [1667, 0]
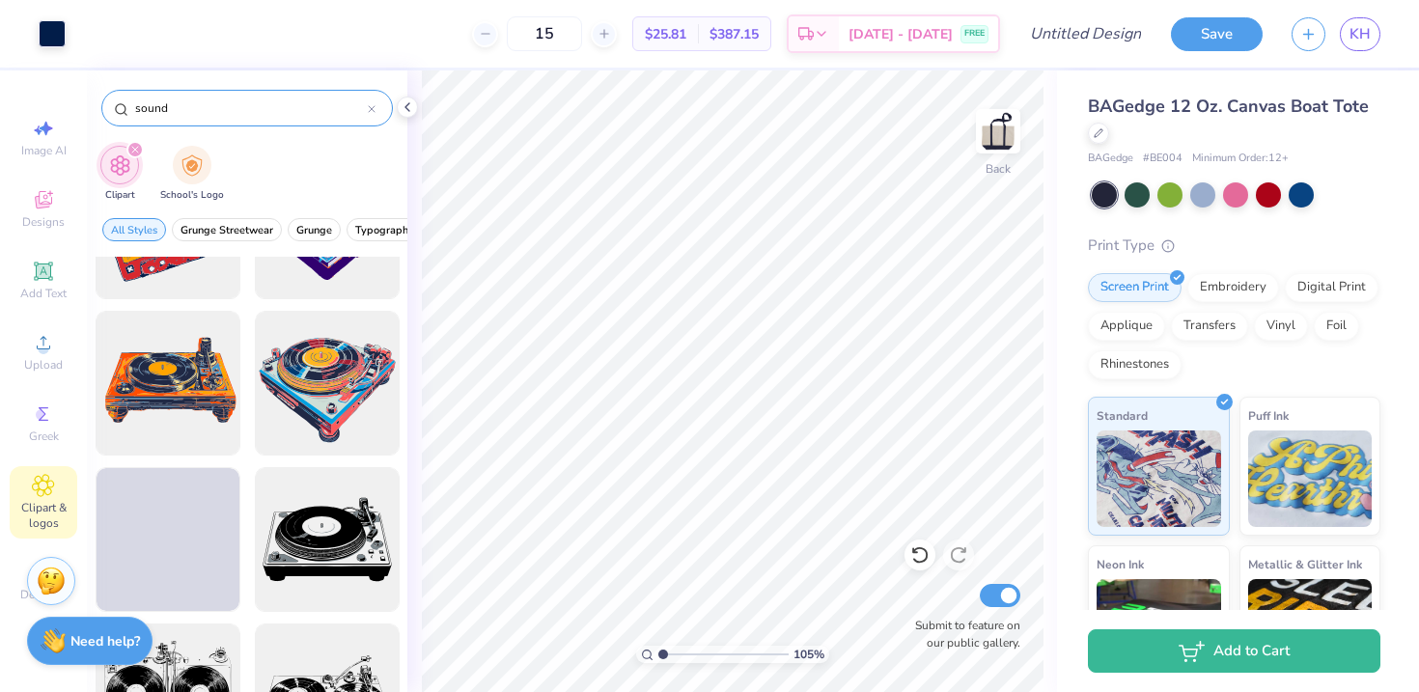
click at [213, 107] on input "sound" at bounding box center [250, 107] width 235 height 19
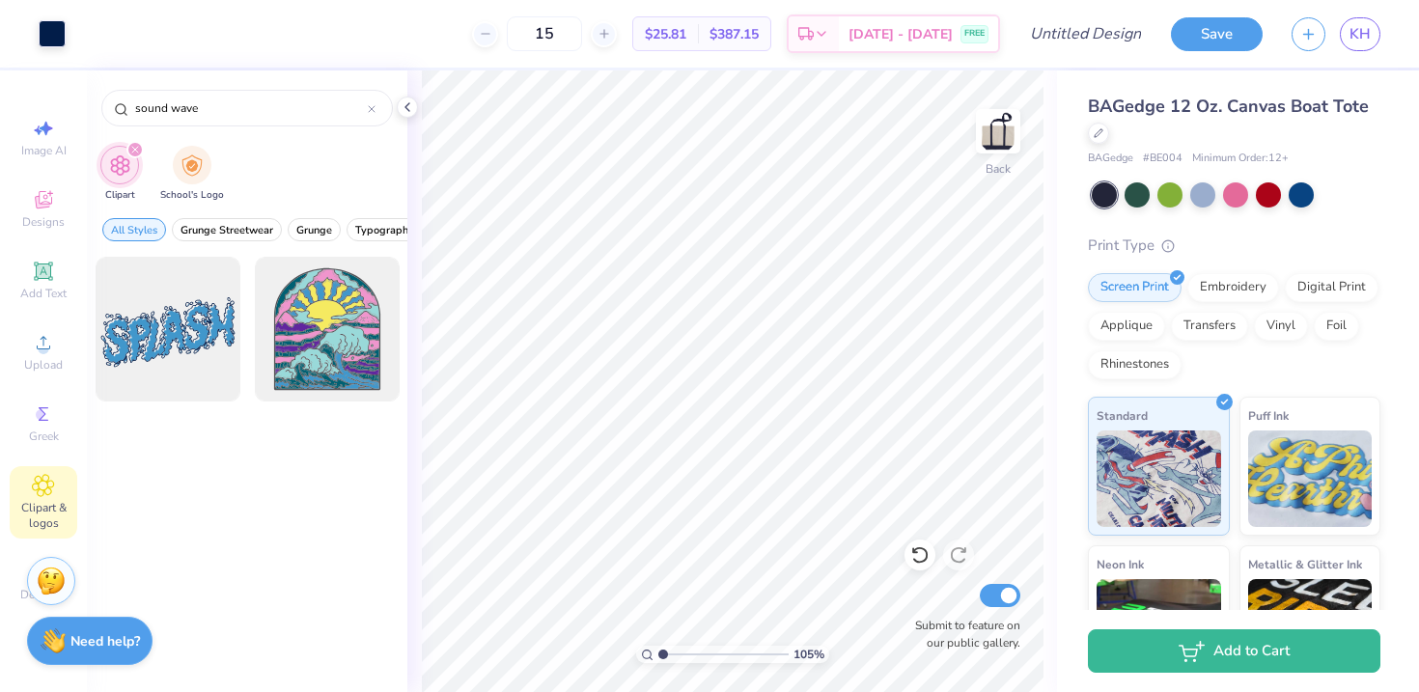
drag, startPoint x: 236, startPoint y: 106, endPoint x: 89, endPoint y: 93, distance: 147.4
click at [88, 96] on div "sound wave" at bounding box center [247, 103] width 321 height 66
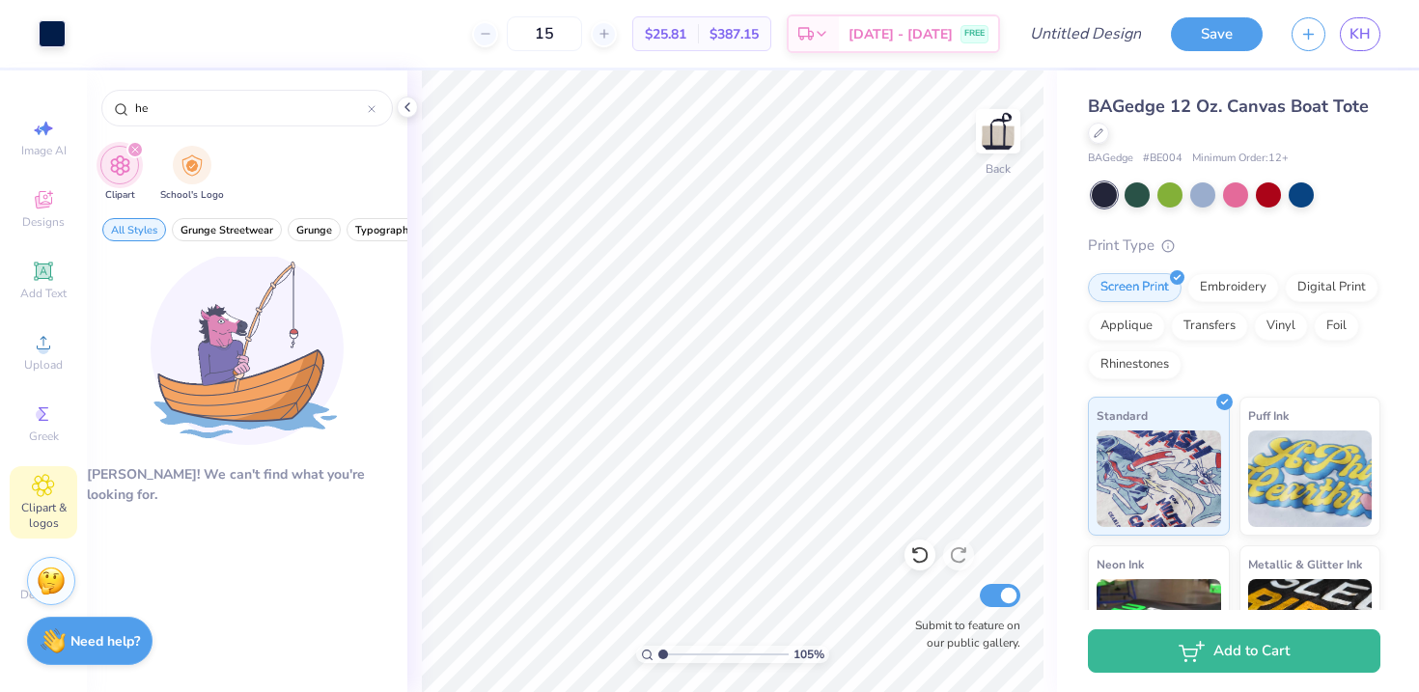
type input "h"
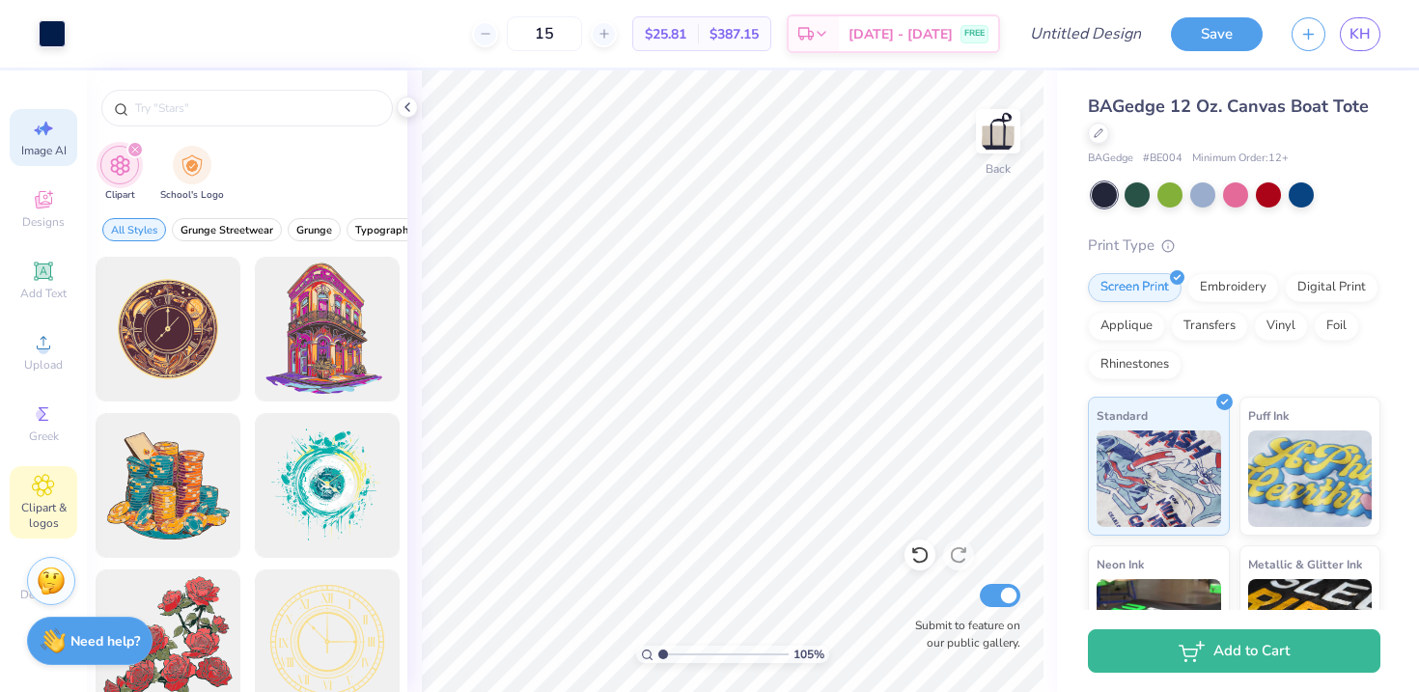
click at [46, 145] on span "Image AI" at bounding box center [43, 150] width 45 height 15
select select "4"
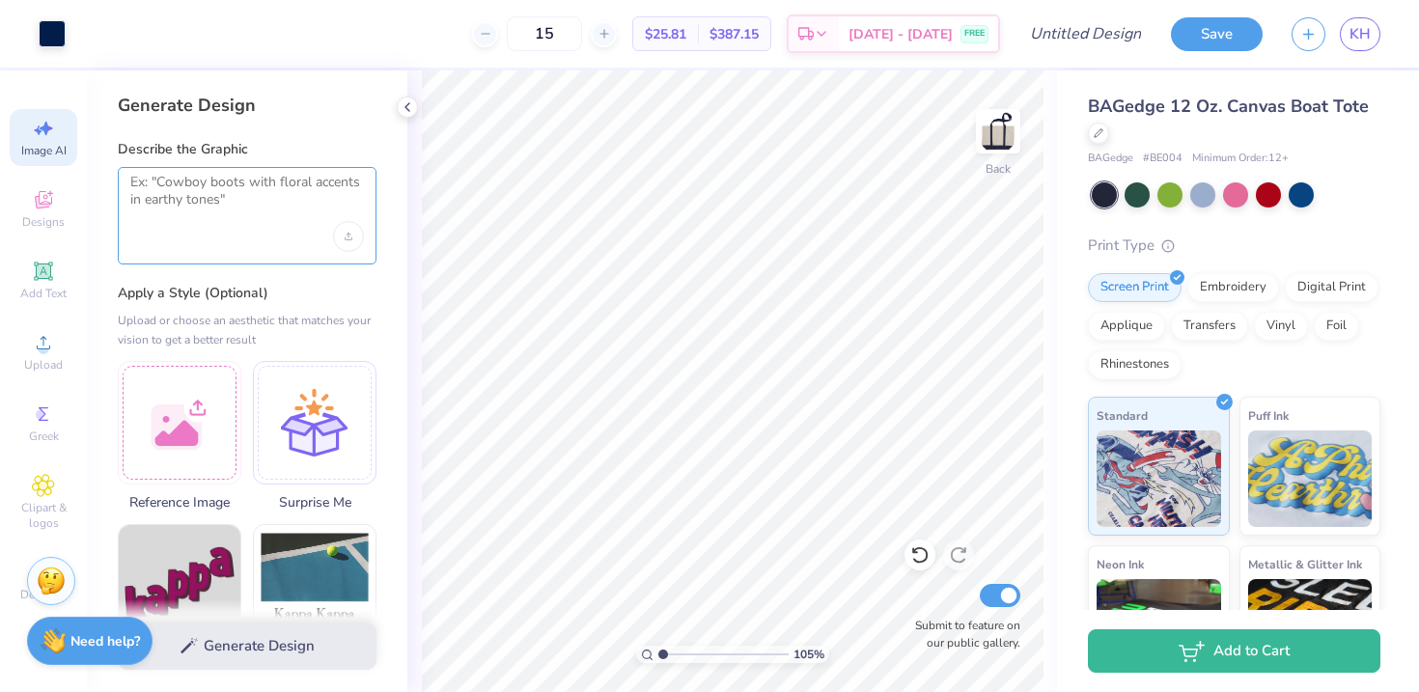
click at [239, 193] on textarea at bounding box center [247, 198] width 234 height 48
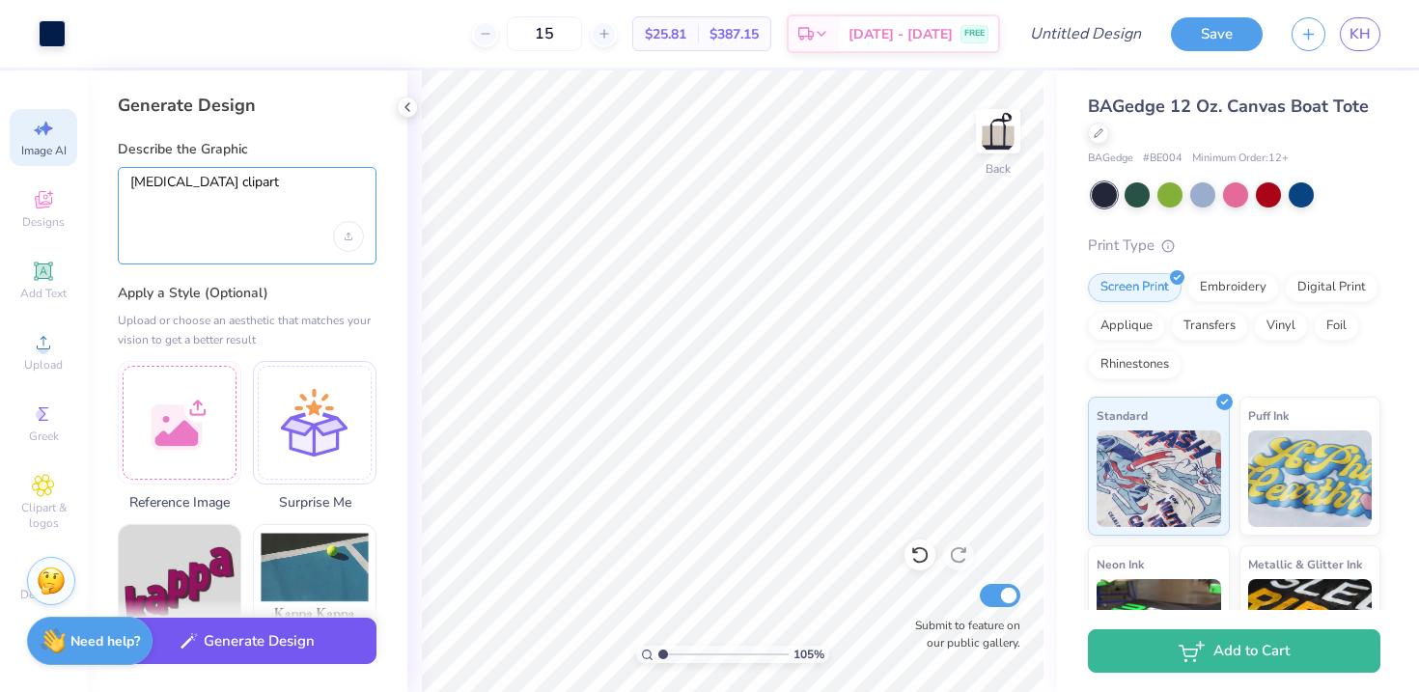
type textarea "speech pathology clipart"
click at [258, 648] on button "Generate Design" at bounding box center [247, 641] width 259 height 47
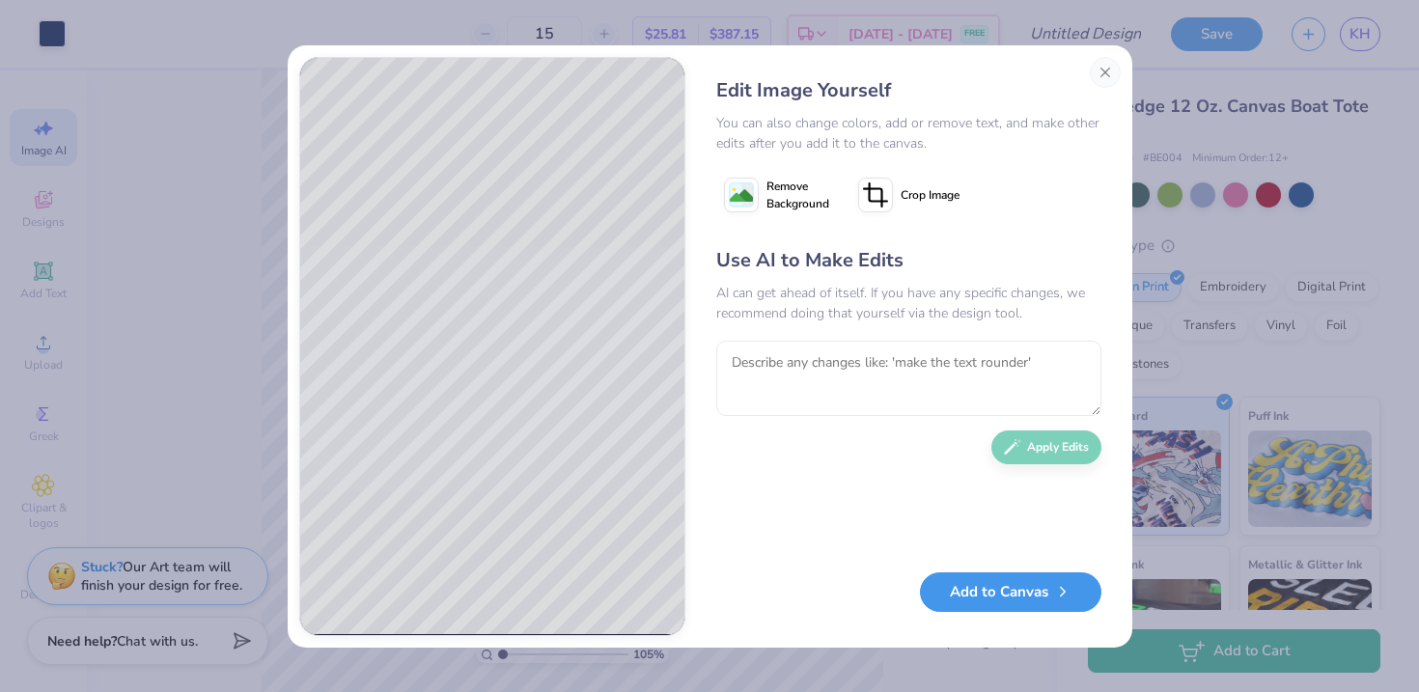
click at [1007, 595] on button "Add to Canvas" at bounding box center [1011, 593] width 182 height 40
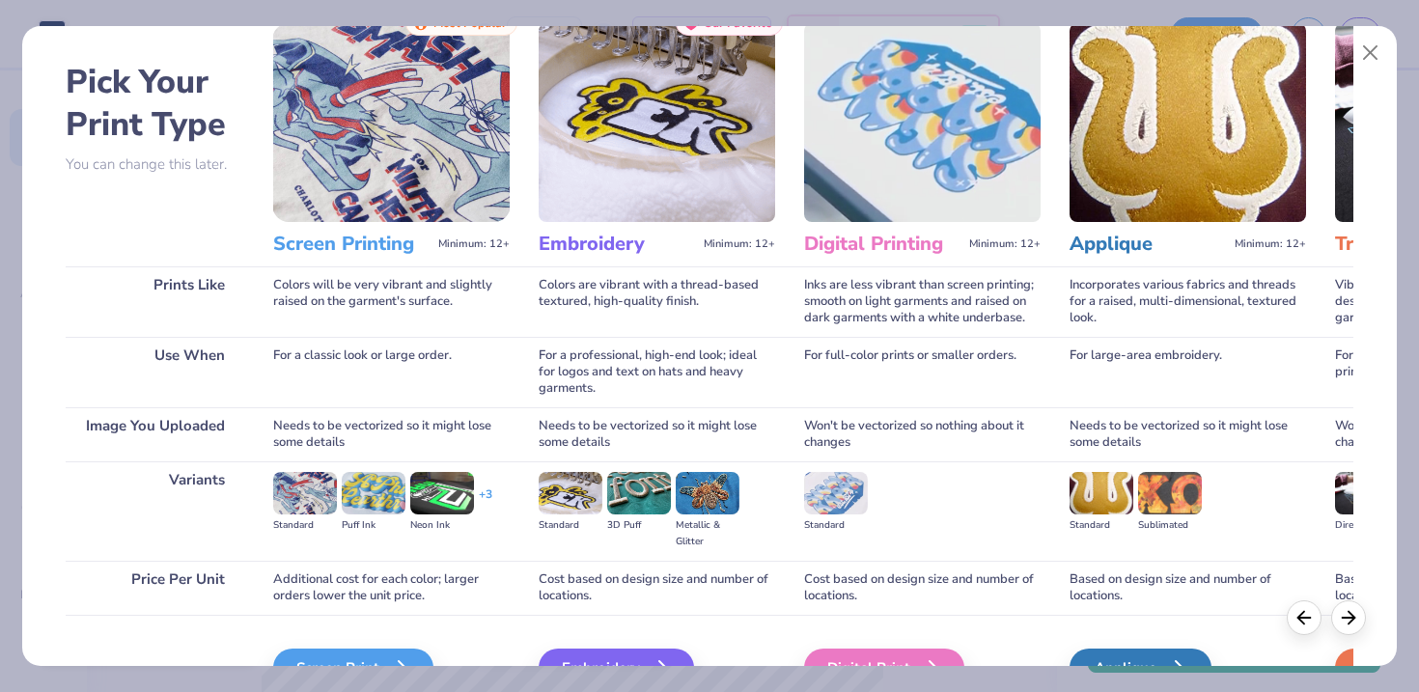
scroll to position [105, 0]
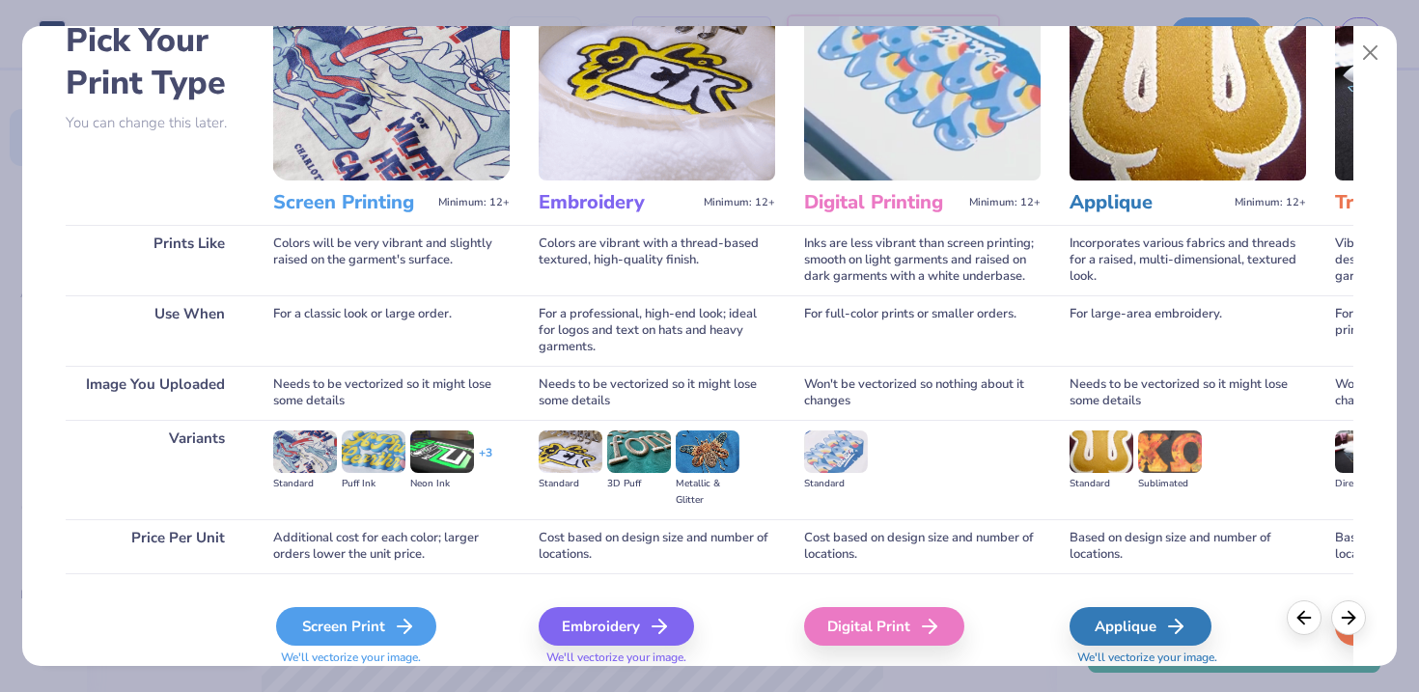
click at [400, 616] on icon at bounding box center [404, 626] width 23 height 23
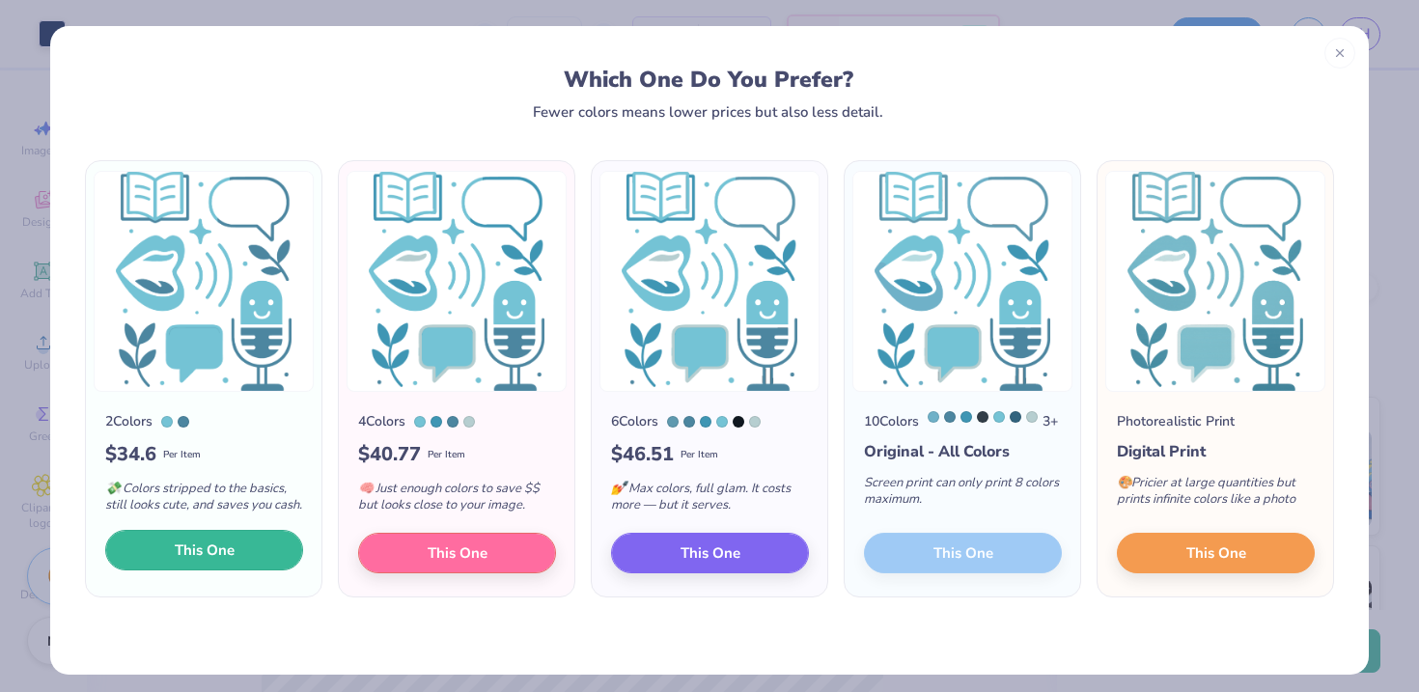
click at [253, 567] on button "This One" at bounding box center [204, 550] width 198 height 41
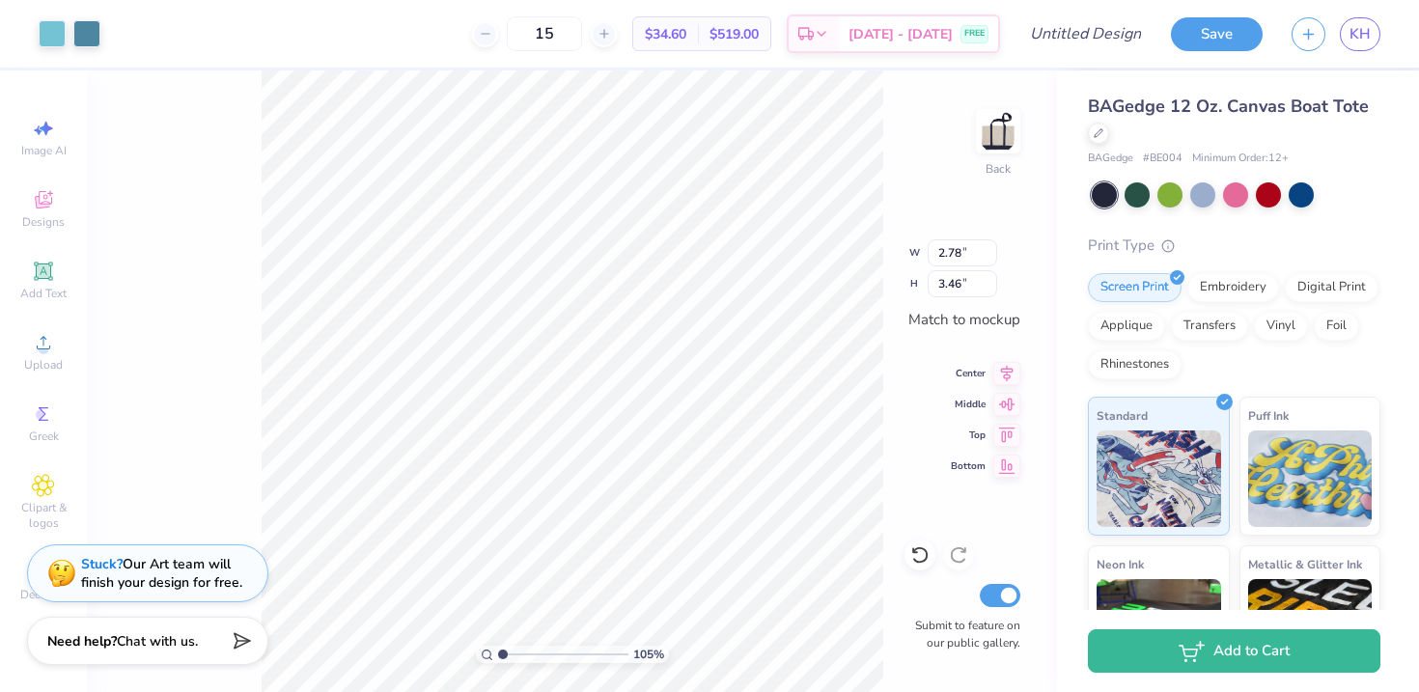
type input "3.47"
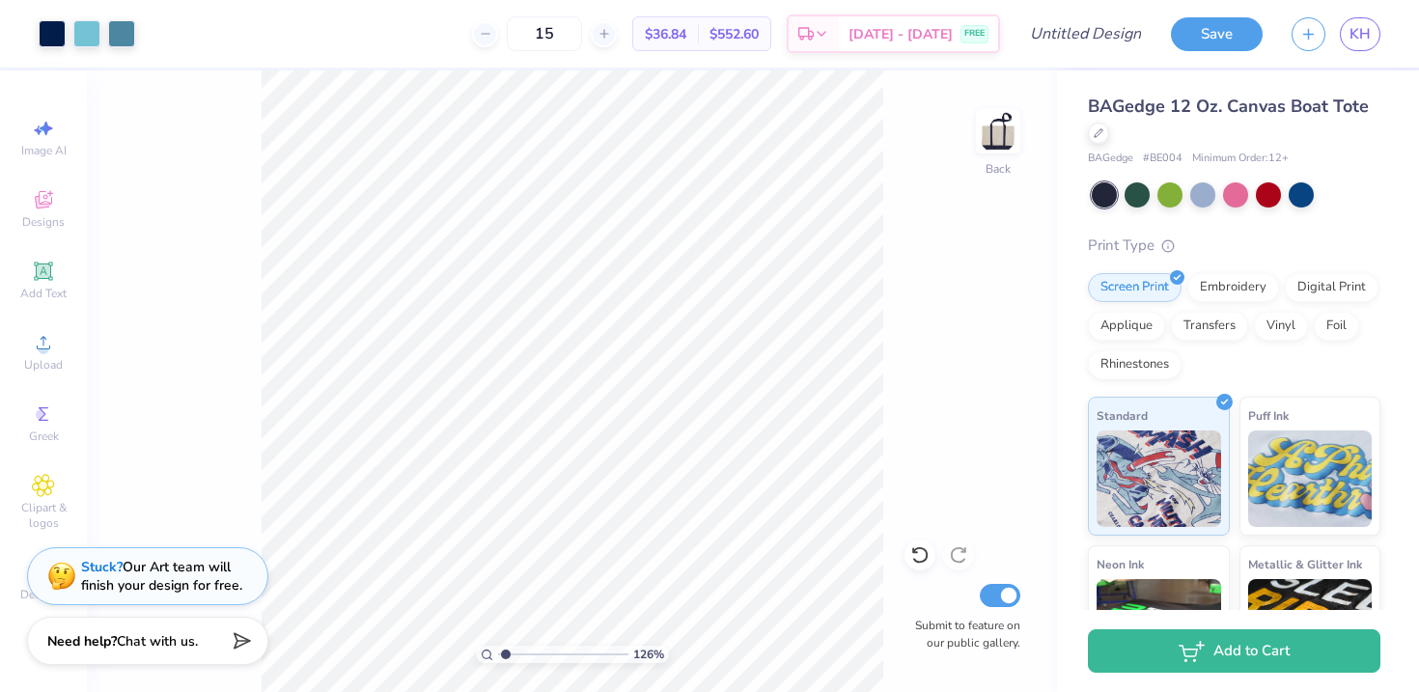
click at [506, 661] on input "range" at bounding box center [563, 654] width 130 height 17
type input "1.93"
click at [514, 655] on input "range" at bounding box center [563, 654] width 130 height 17
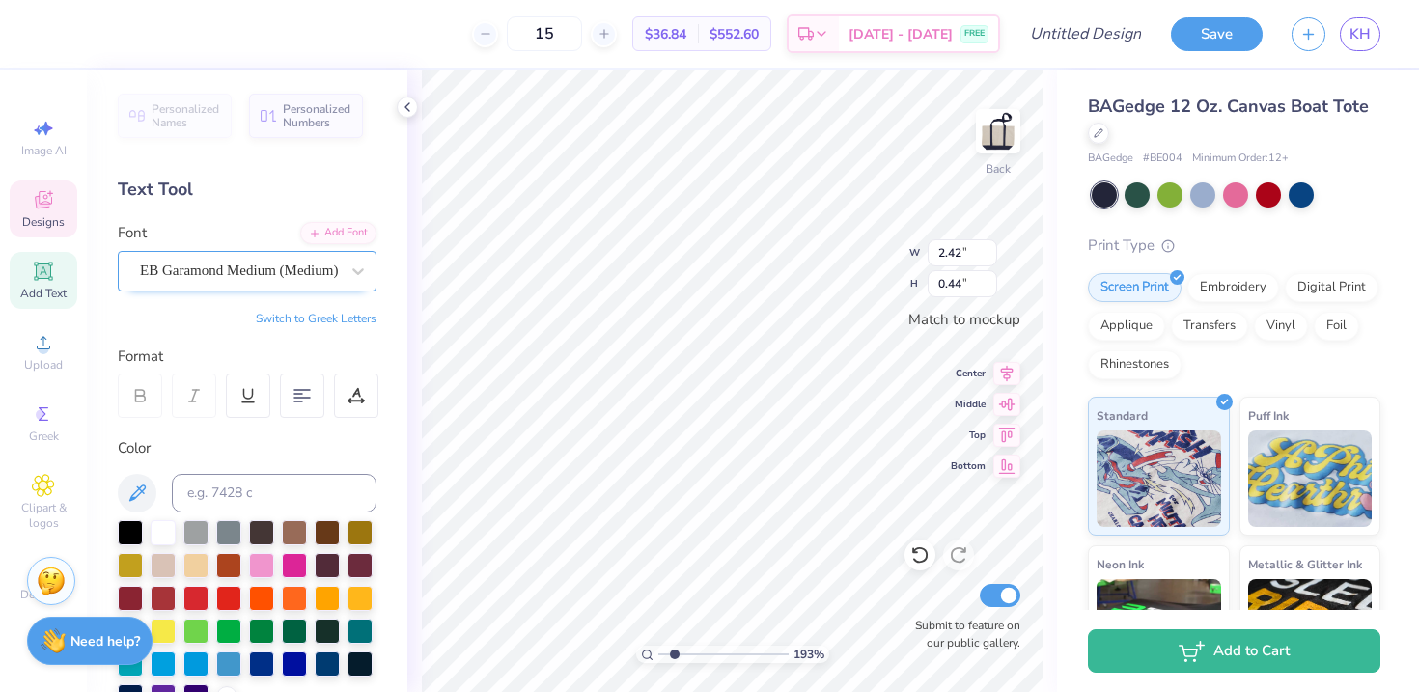
click at [231, 272] on div "EB Garamond Medium (Medium)" at bounding box center [239, 271] width 203 height 30
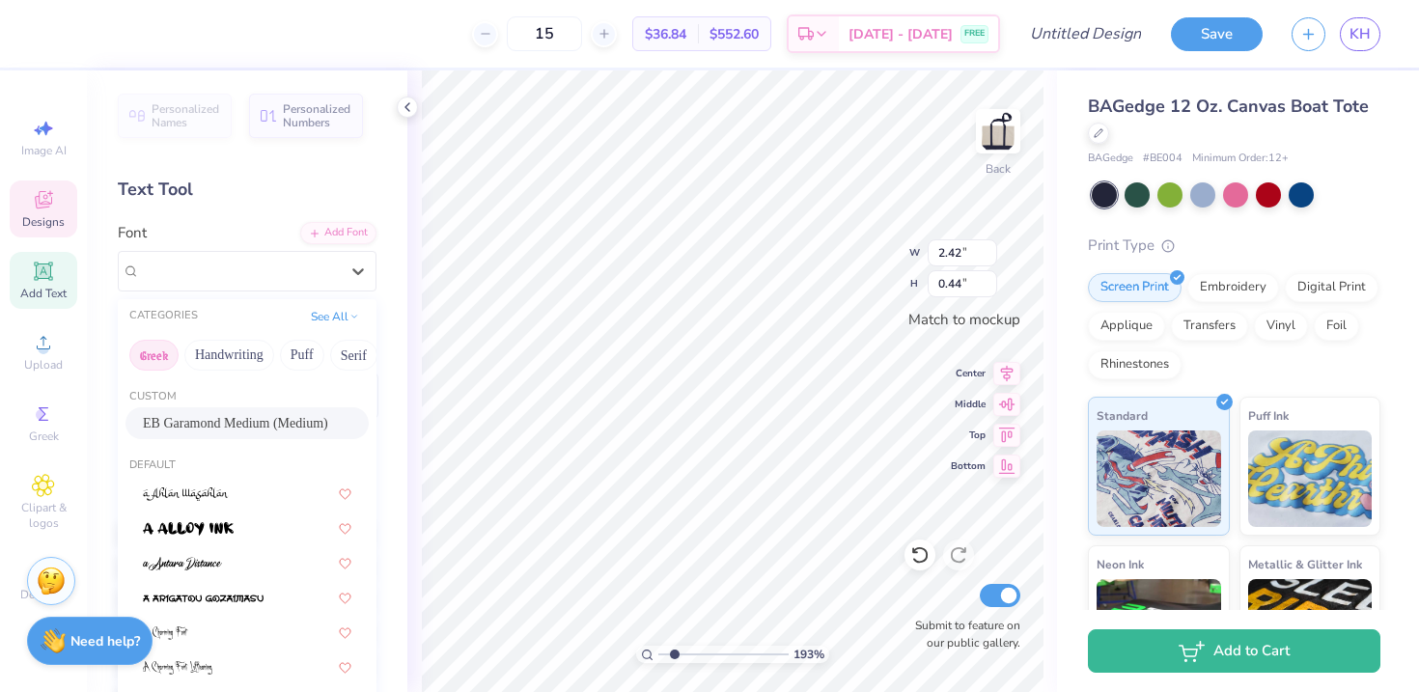
click at [159, 350] on button "Greek" at bounding box center [153, 355] width 49 height 31
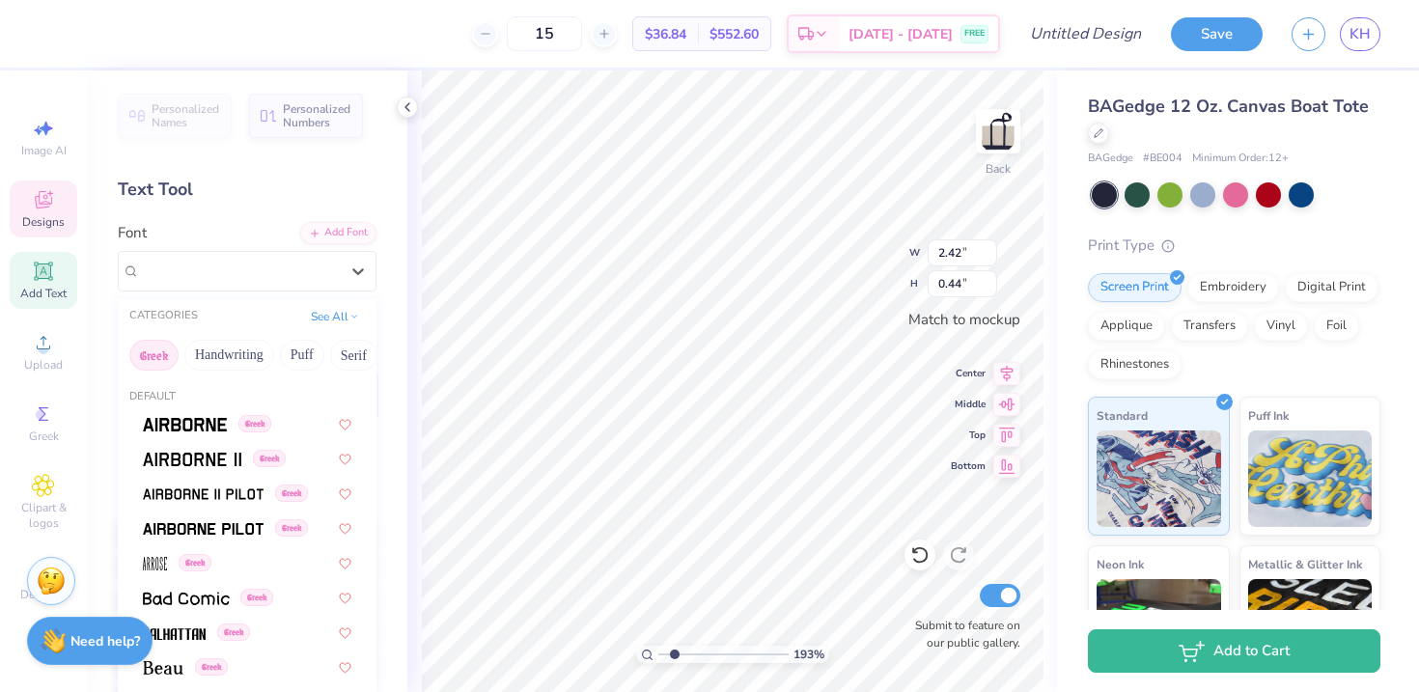
click at [159, 350] on button "Greek" at bounding box center [153, 355] width 49 height 31
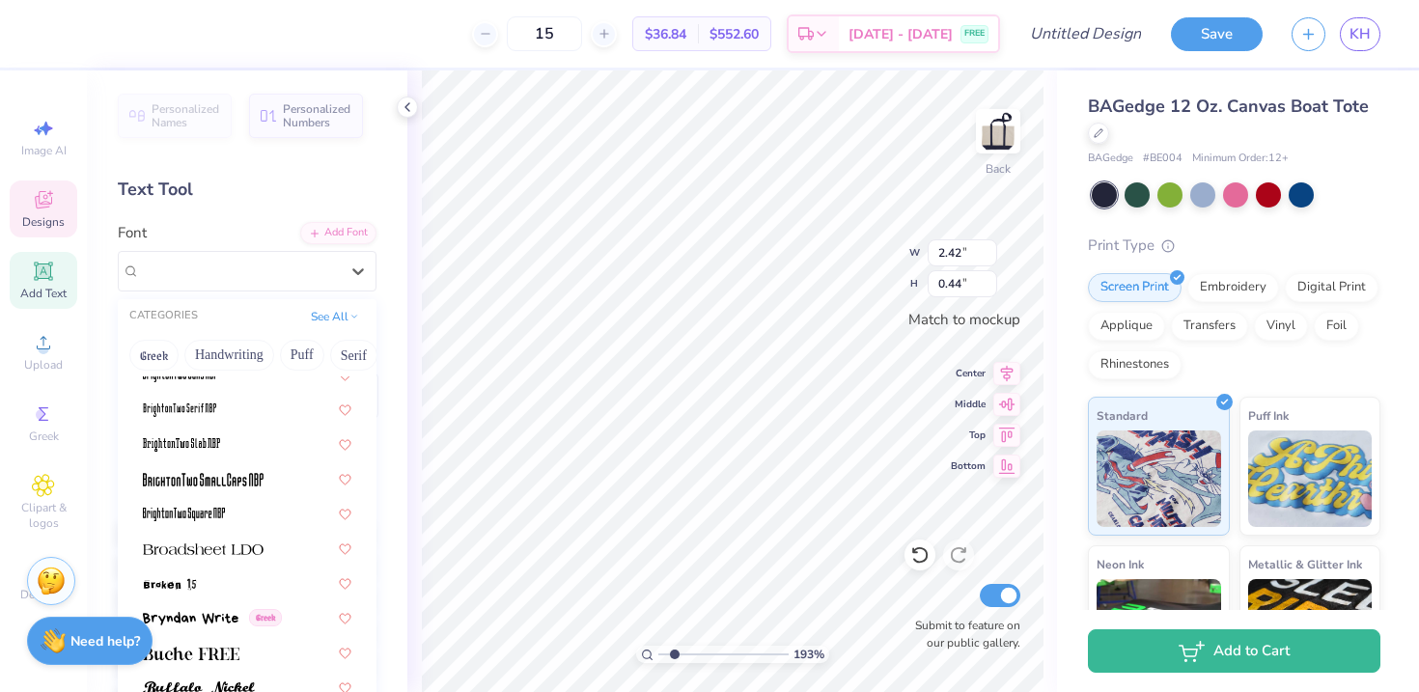
scroll to position [1699, 0]
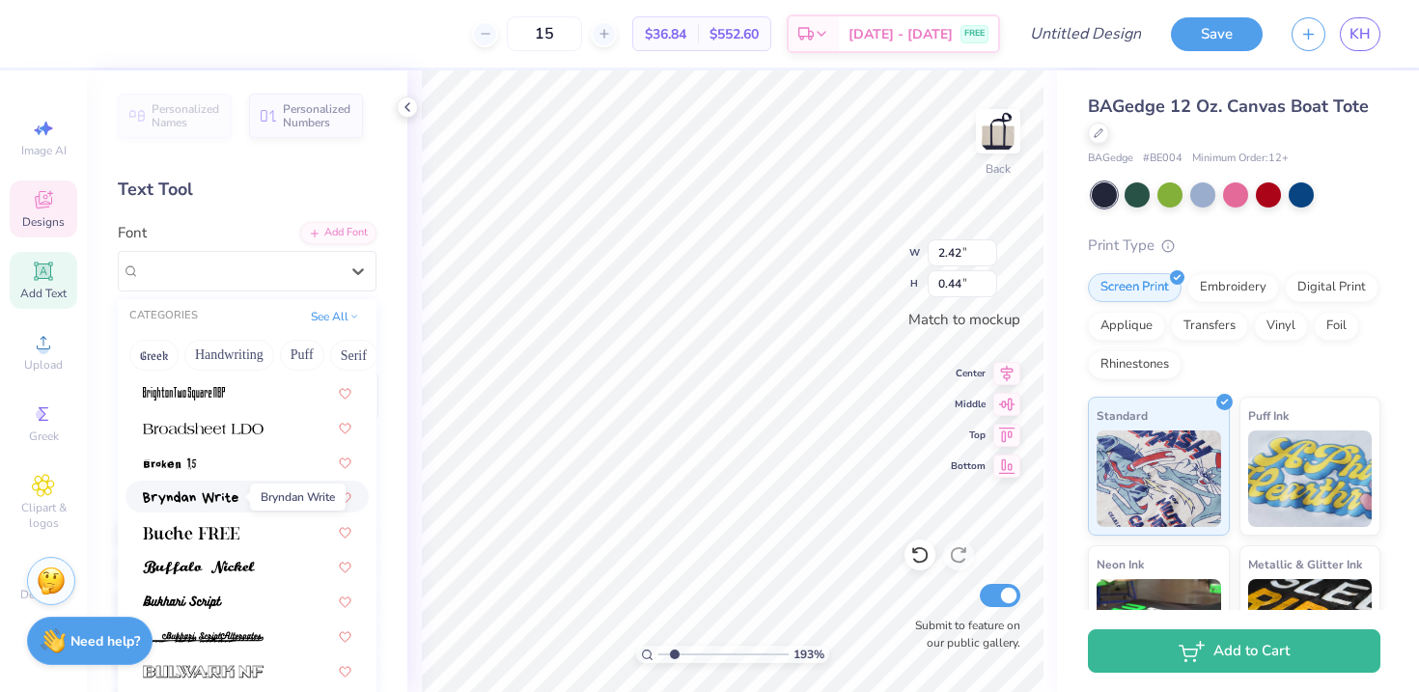
click at [203, 487] on span at bounding box center [191, 497] width 96 height 20
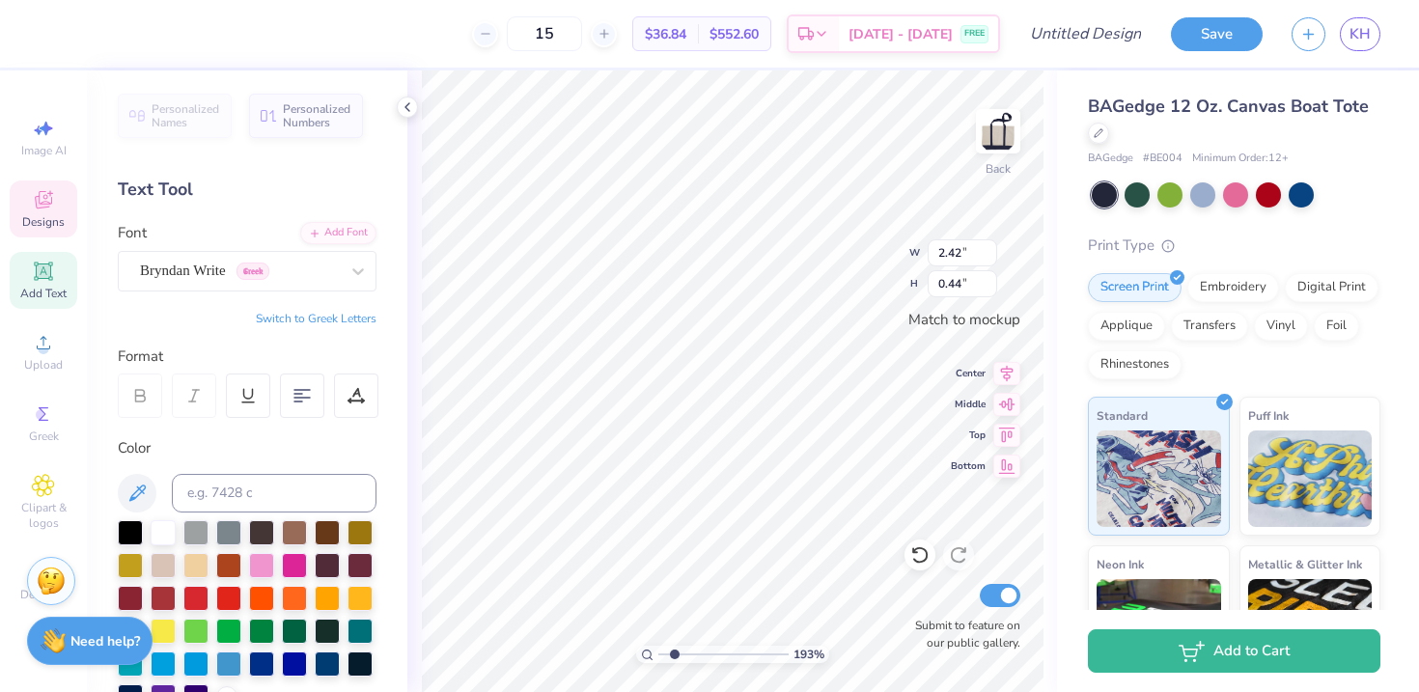
type input "2.13"
type input "0.43"
click at [197, 272] on div "Bryndan Write Greek" at bounding box center [239, 271] width 203 height 30
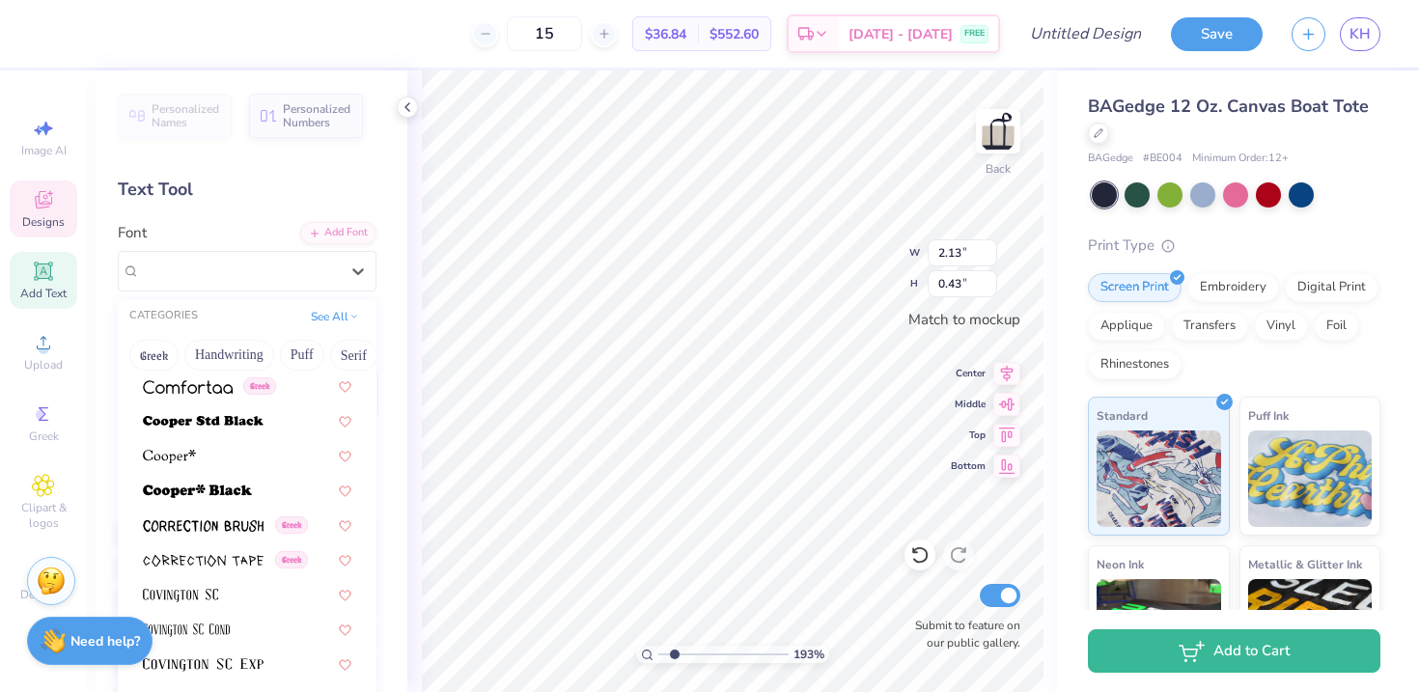
scroll to position [3003, 0]
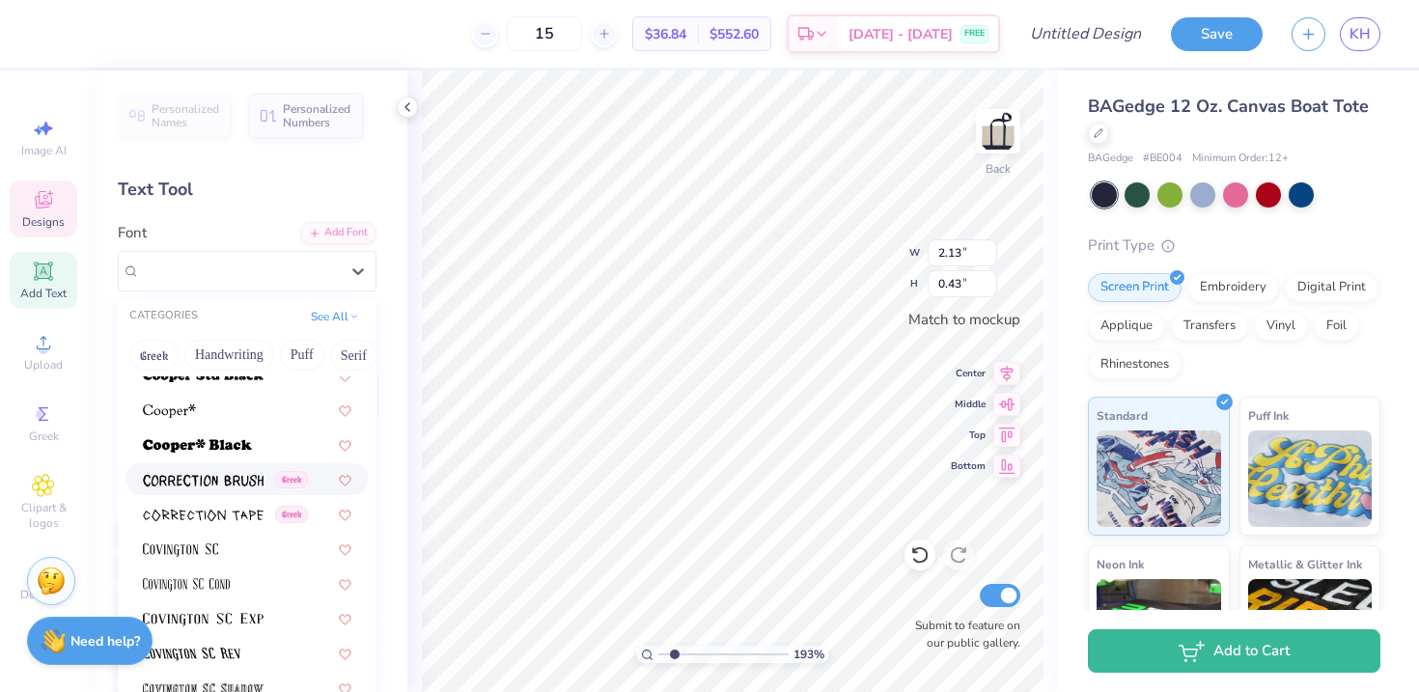
click at [216, 492] on div "Greek" at bounding box center [247, 479] width 243 height 32
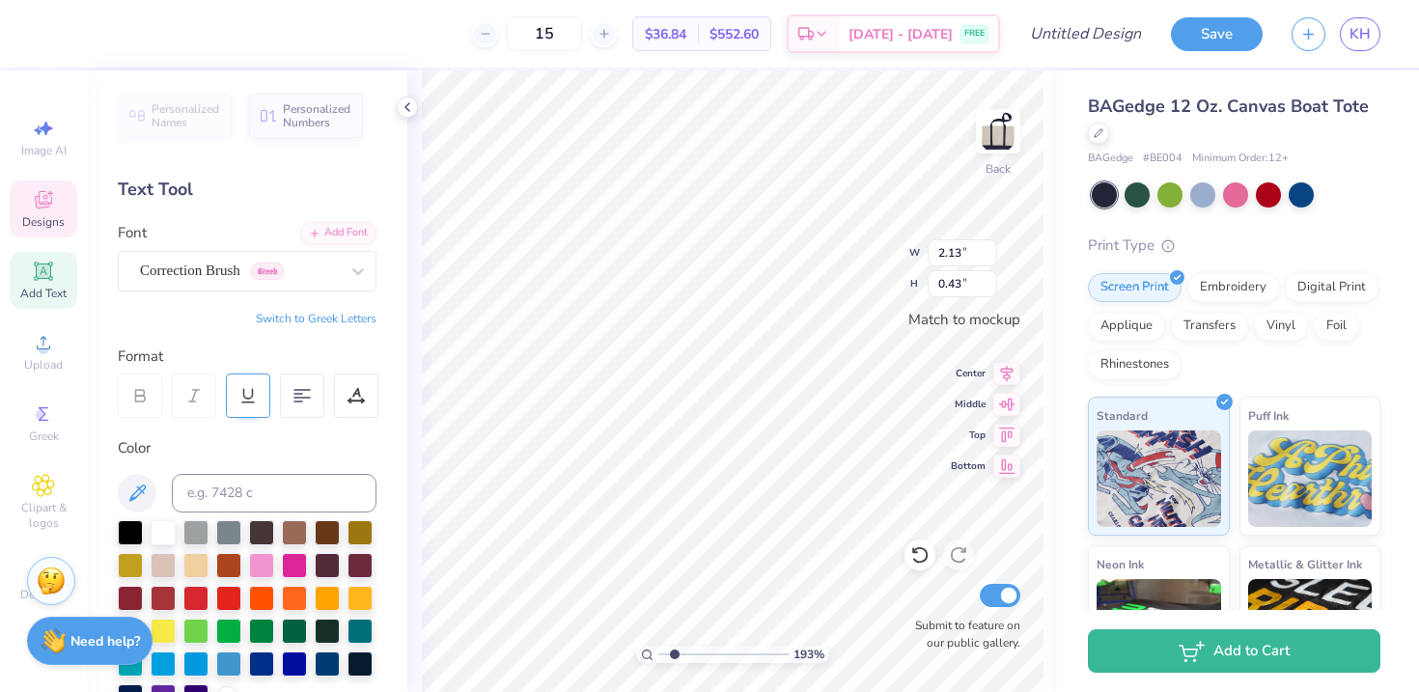
type input "1.87"
type input "0.48"
click at [215, 281] on div "Correction Brush Greek" at bounding box center [239, 271] width 203 height 30
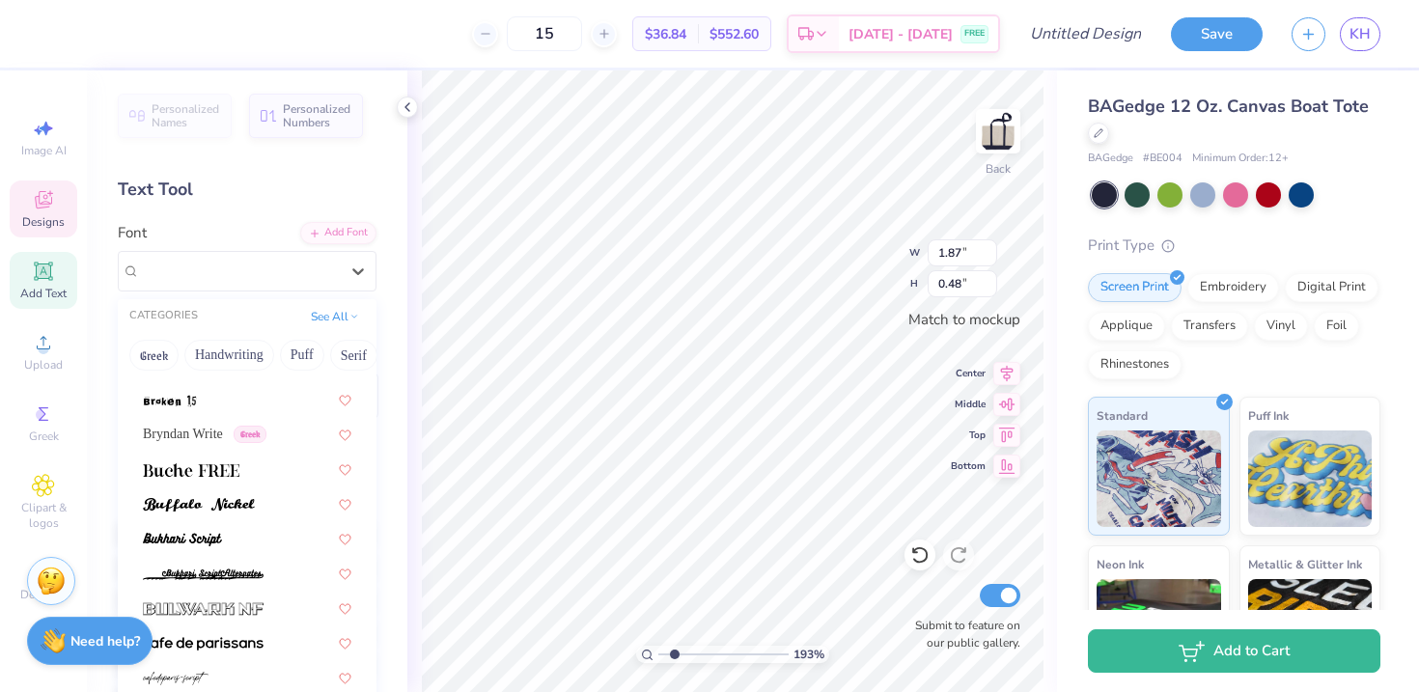
scroll to position [3019, 0]
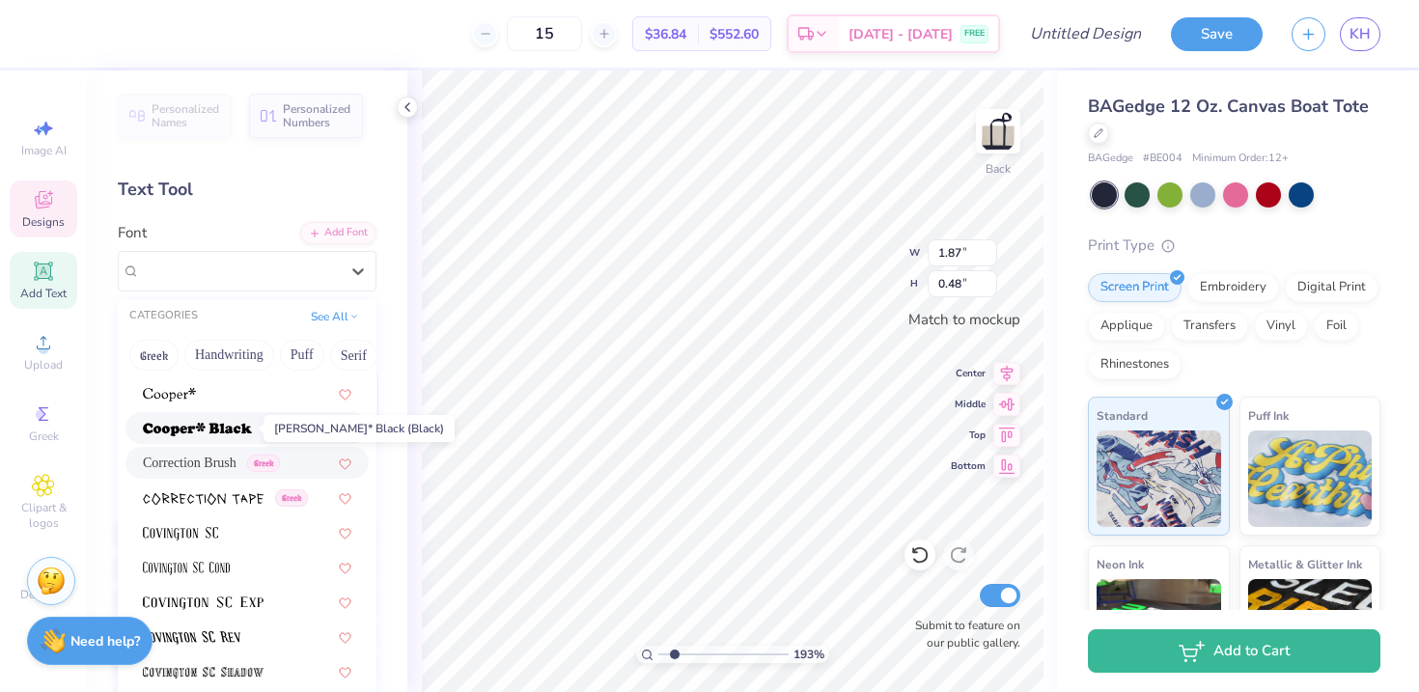
click at [227, 427] on img at bounding box center [197, 430] width 109 height 14
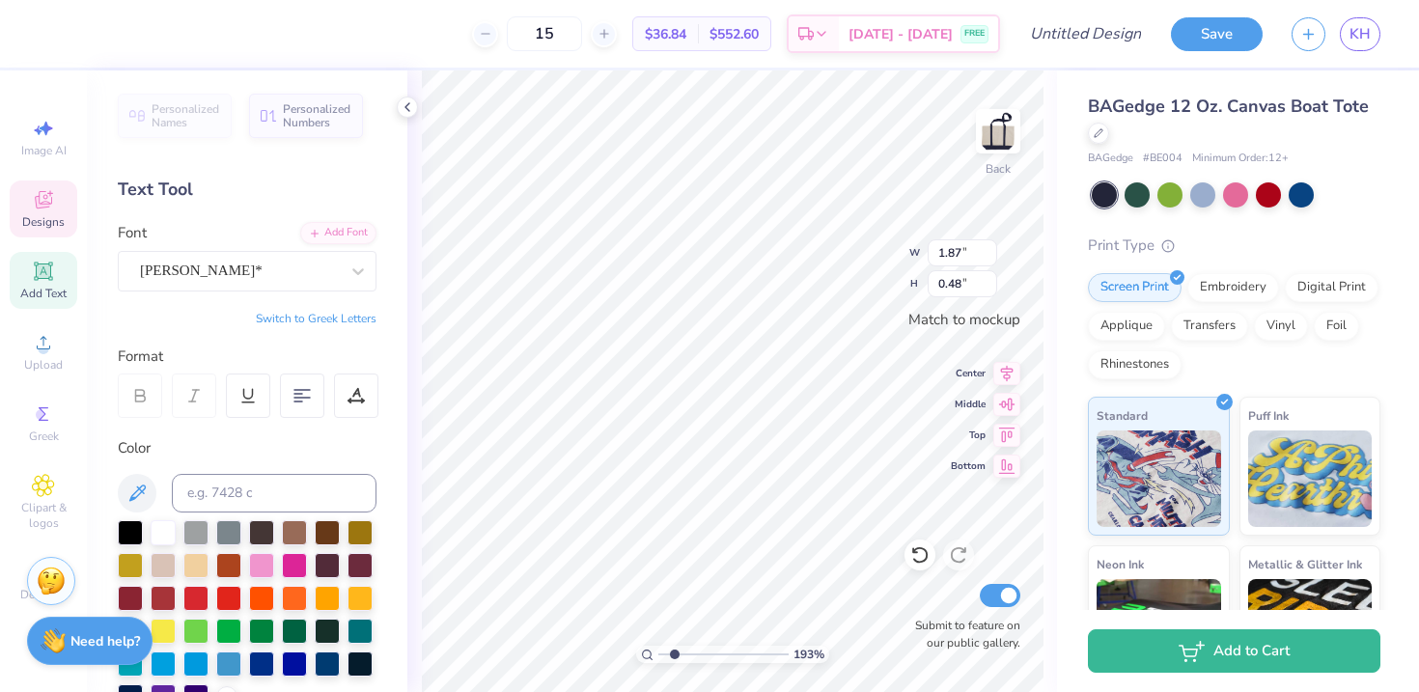
type input "2.77"
click at [240, 289] on div "EB Garamond Medium (Medium)" at bounding box center [247, 271] width 259 height 41
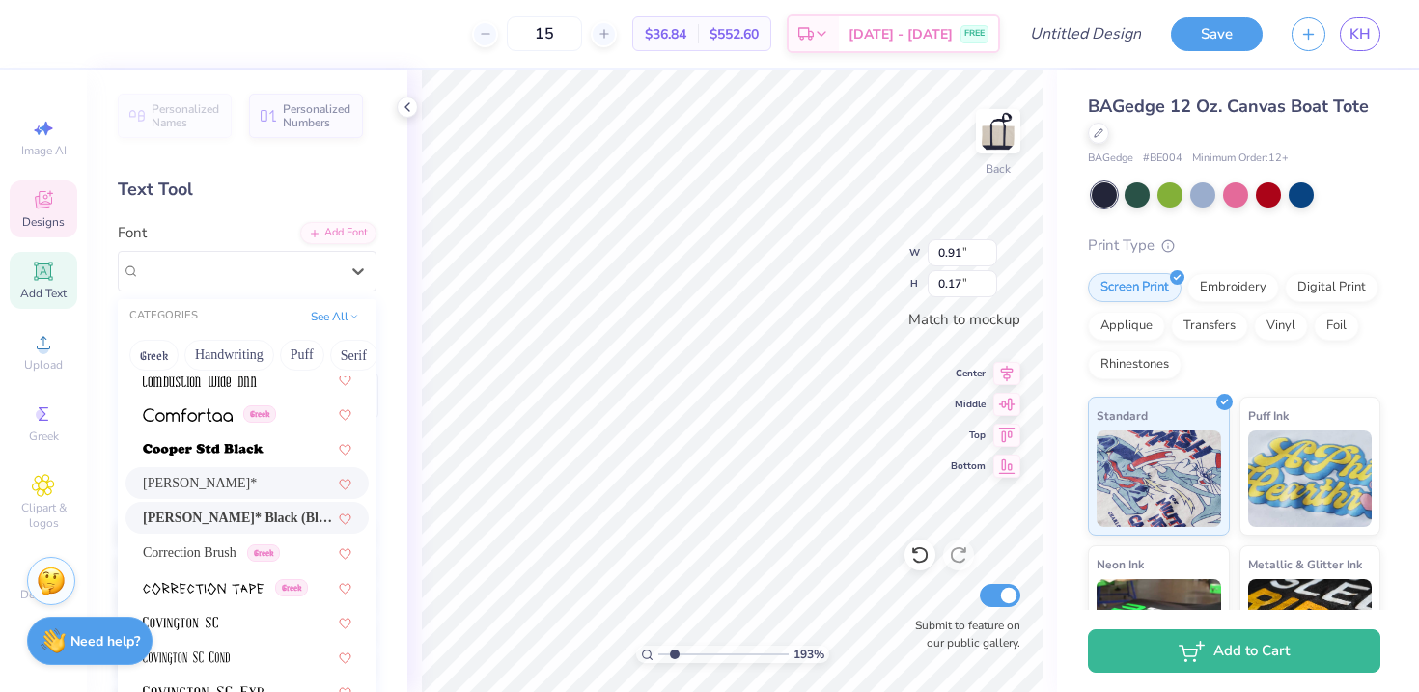
scroll to position [2933, 0]
click at [230, 470] on div "[PERSON_NAME]*" at bounding box center [247, 480] width 209 height 20
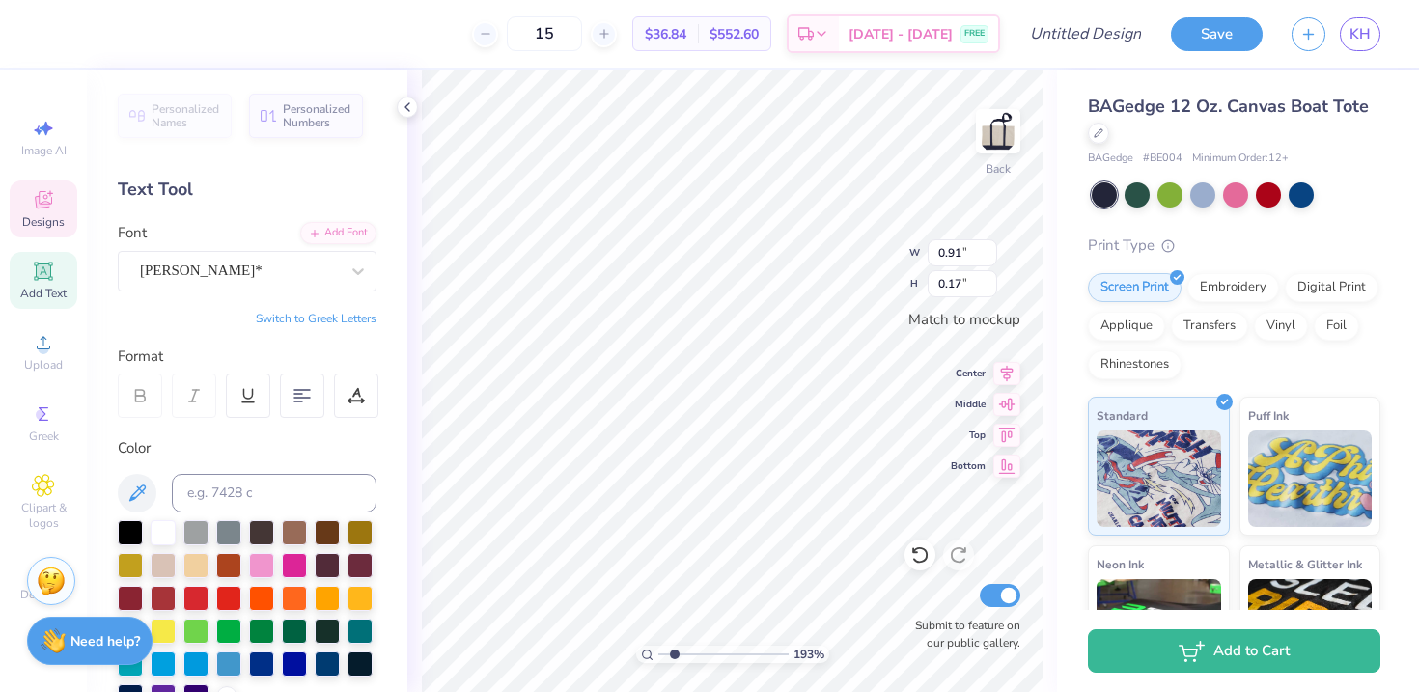
type input "0.93"
type input "0.20"
click at [141, 399] on icon at bounding box center [139, 395] width 17 height 17
click at [239, 270] on div "[PERSON_NAME]*" at bounding box center [239, 271] width 203 height 30
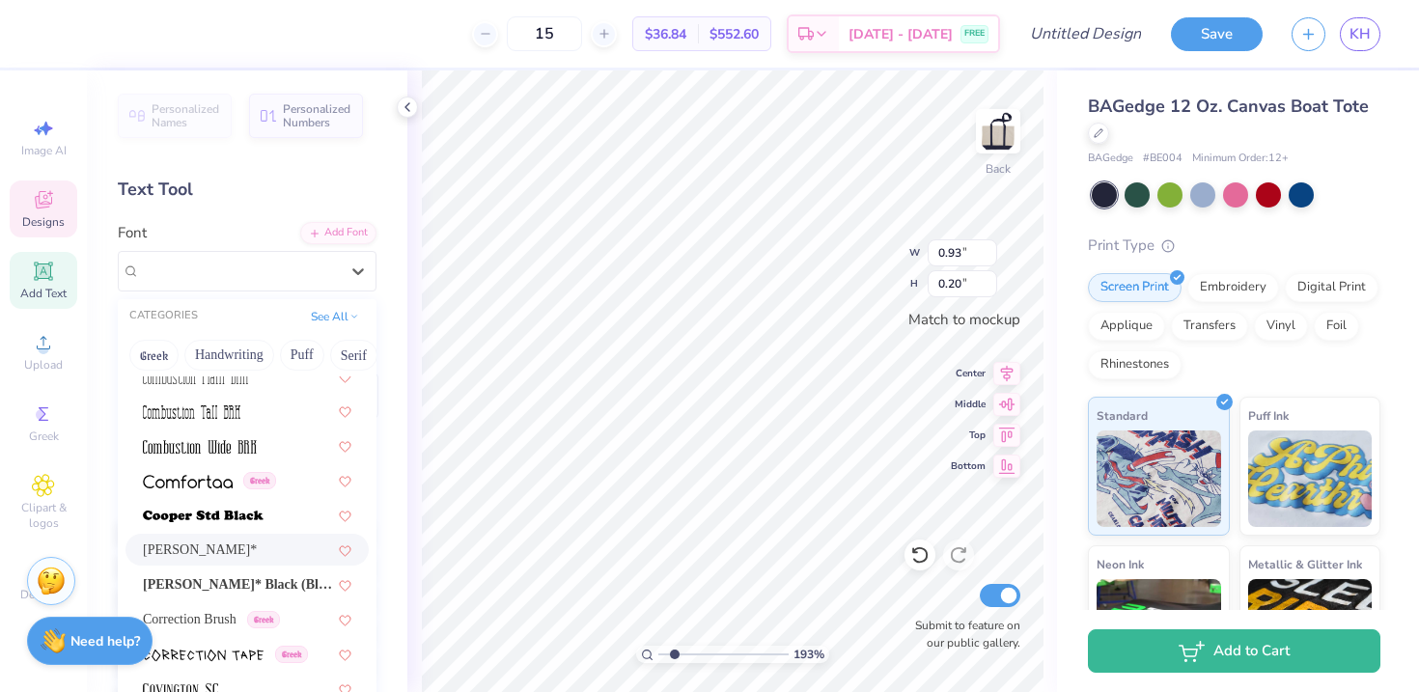
scroll to position [2870, 0]
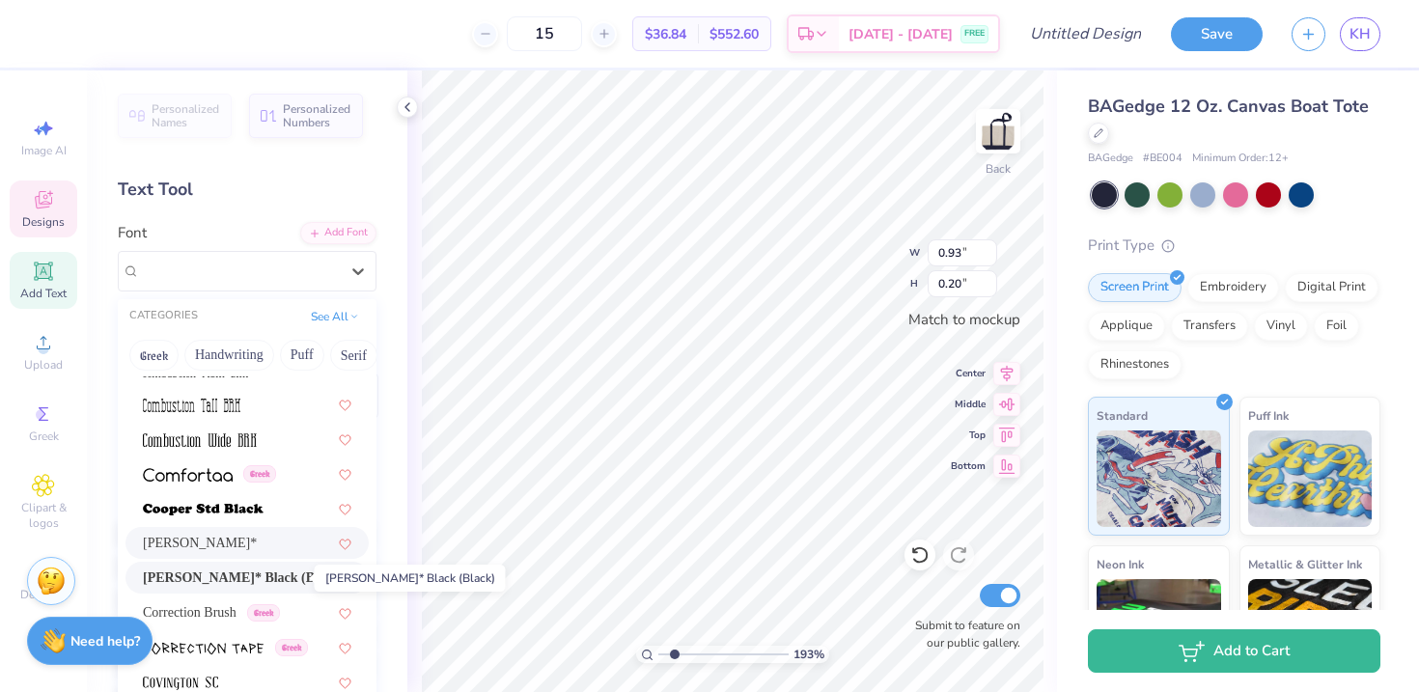
click at [257, 573] on span "[PERSON_NAME]* Black (Black)" at bounding box center [238, 578] width 190 height 20
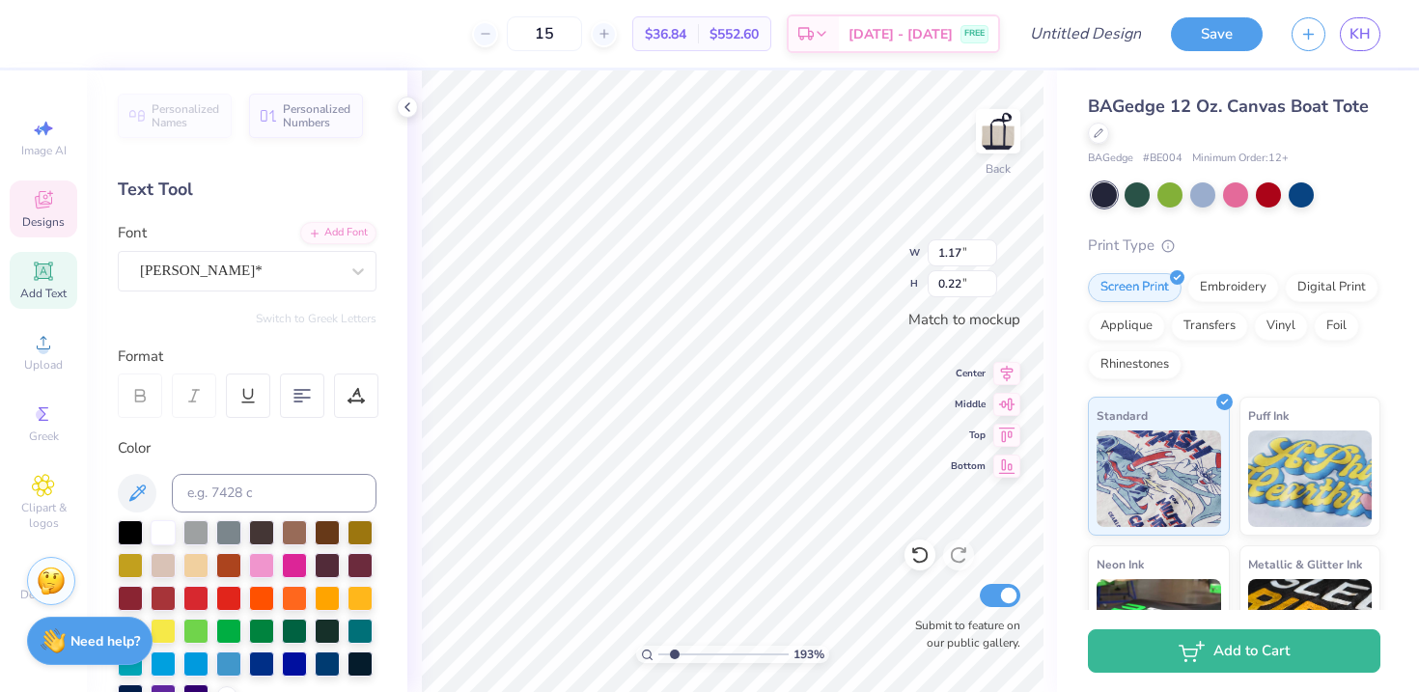
type input "1.17"
type input "0.22"
type input "1.19"
type input "1.00"
type input "0.49"
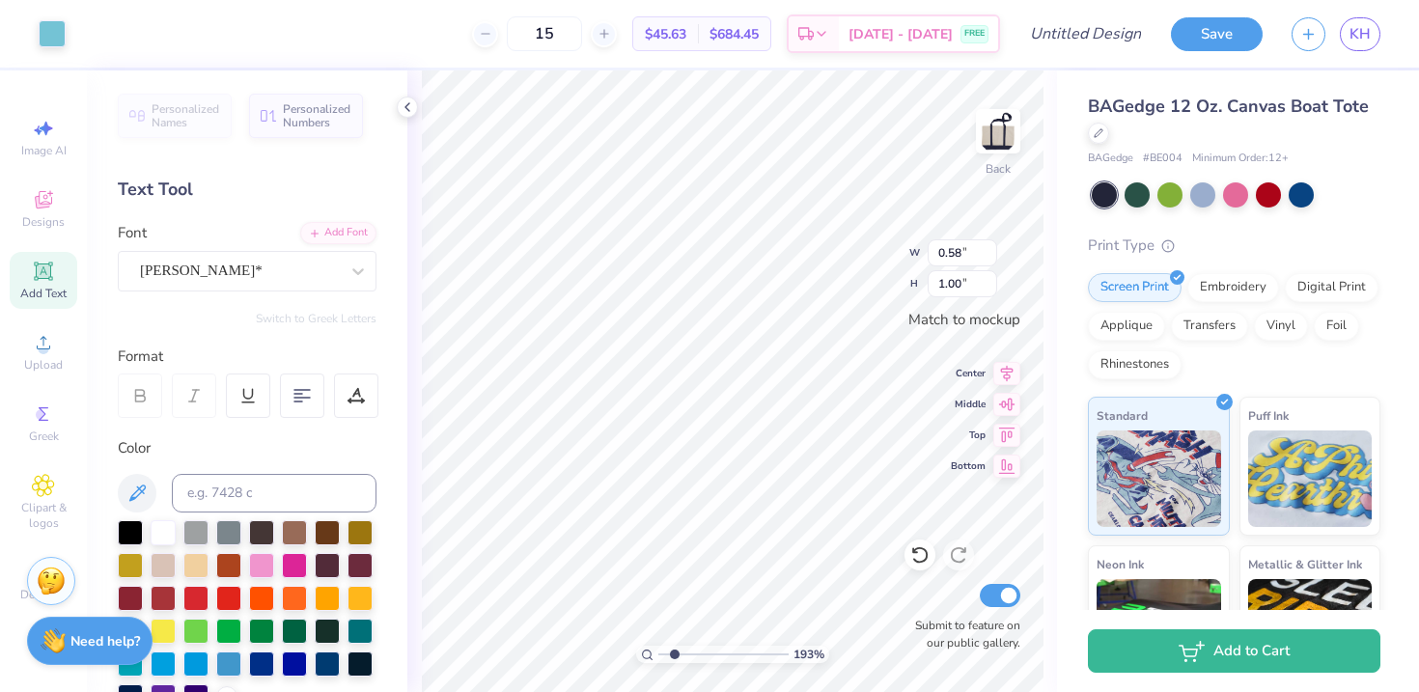
type input "0.13"
type input "1.20"
type input "1.01"
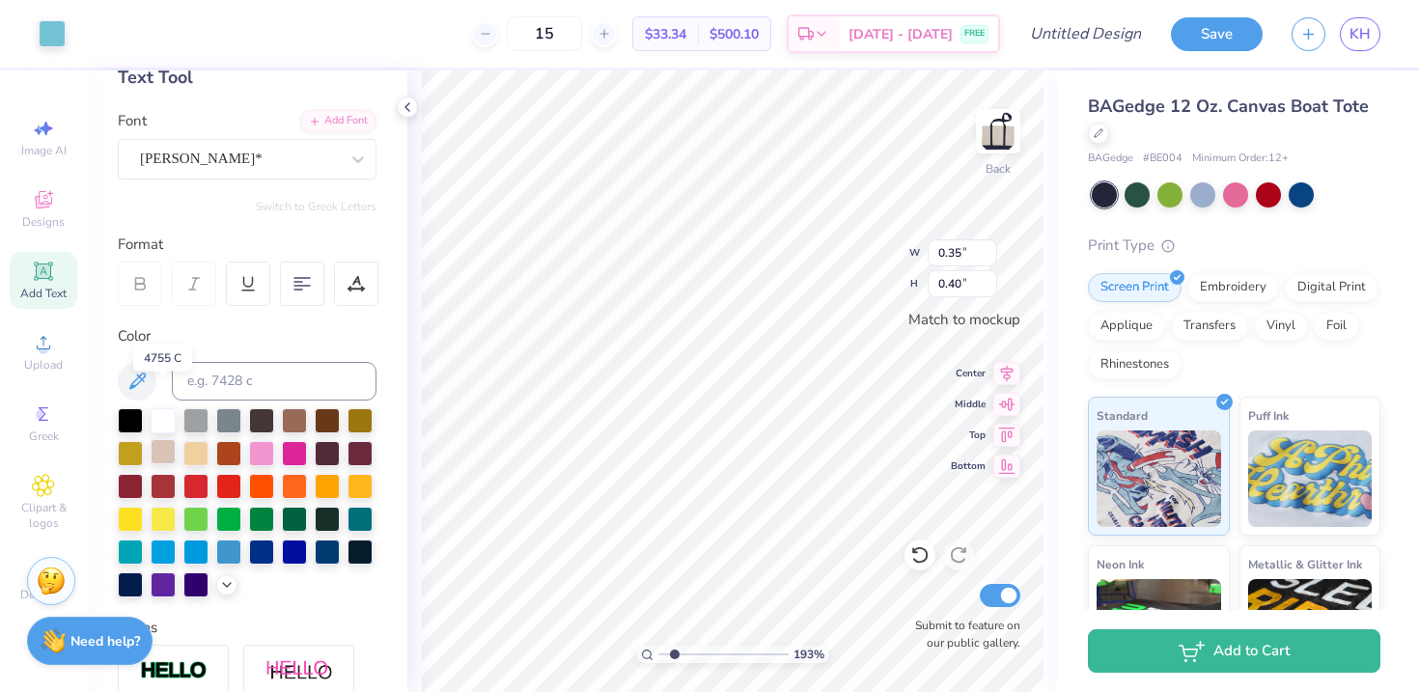
scroll to position [168, 0]
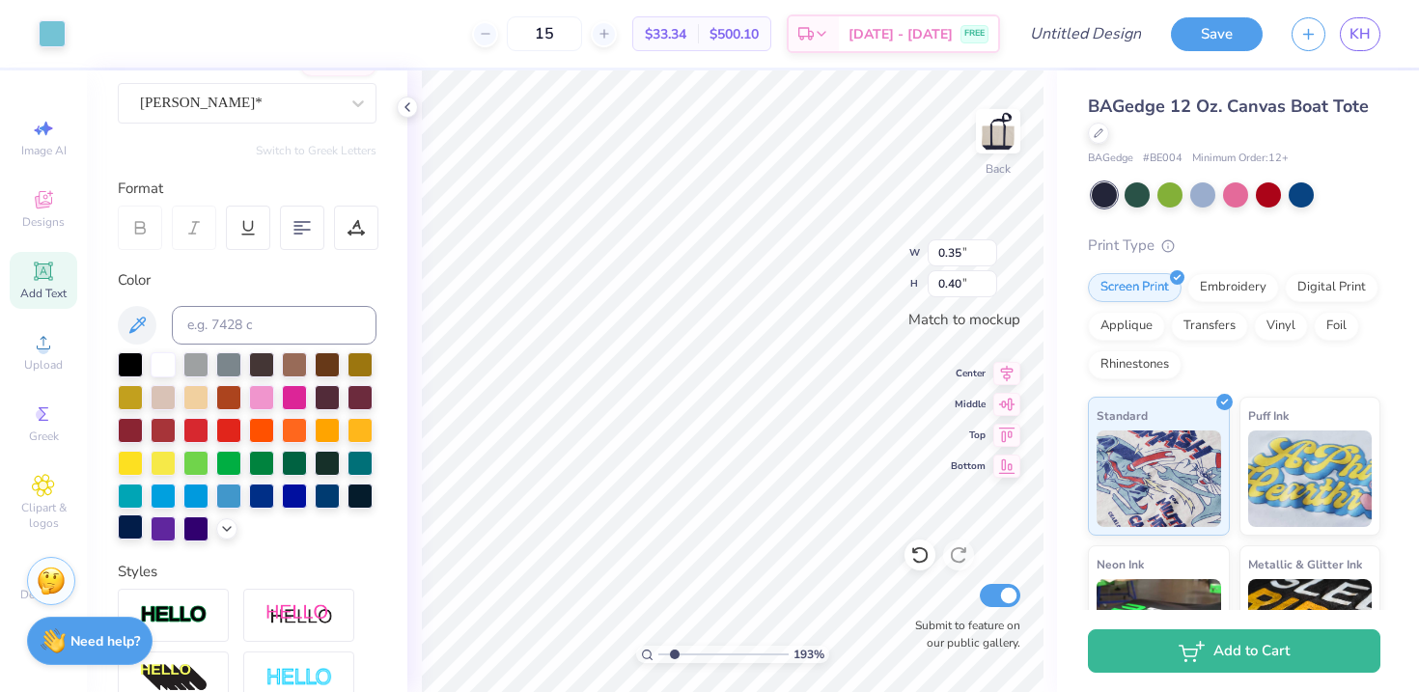
click at [127, 529] on div at bounding box center [130, 527] width 25 height 25
click at [125, 520] on div at bounding box center [130, 527] width 25 height 25
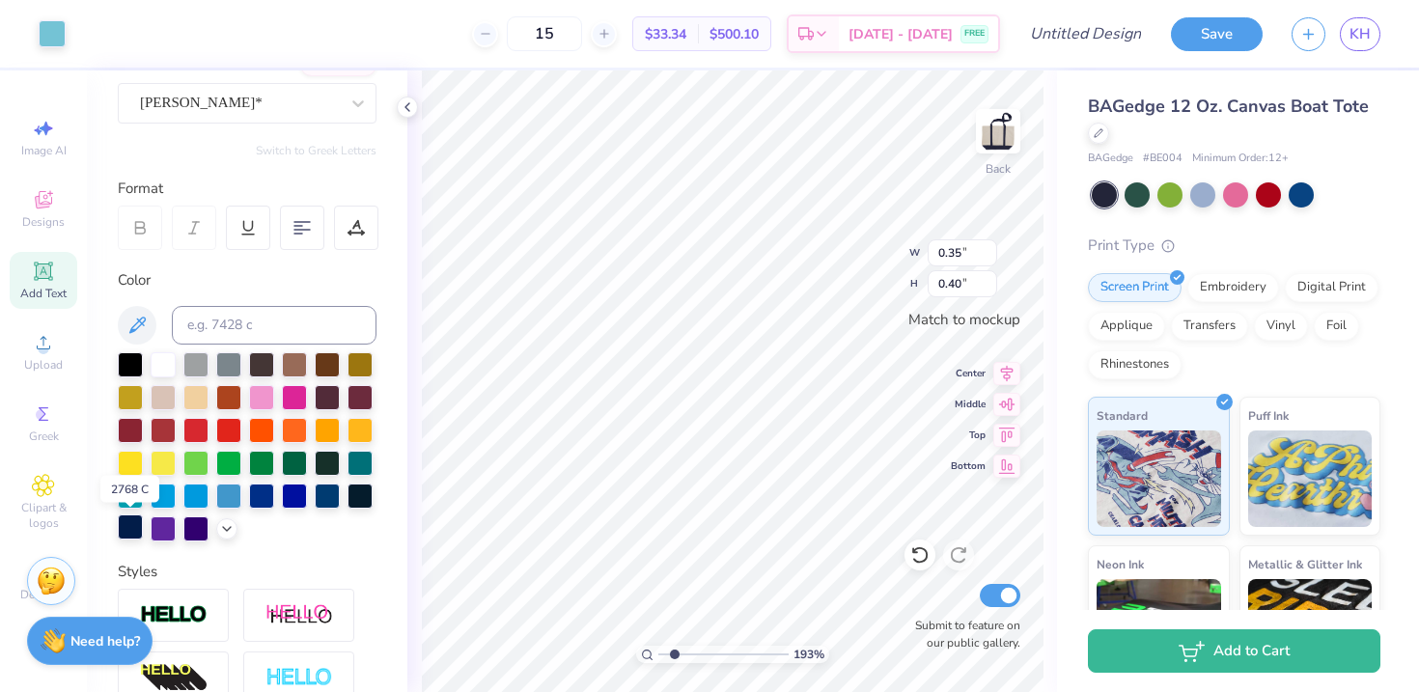
click at [125, 520] on div at bounding box center [130, 527] width 25 height 25
click at [134, 527] on div at bounding box center [130, 527] width 25 height 25
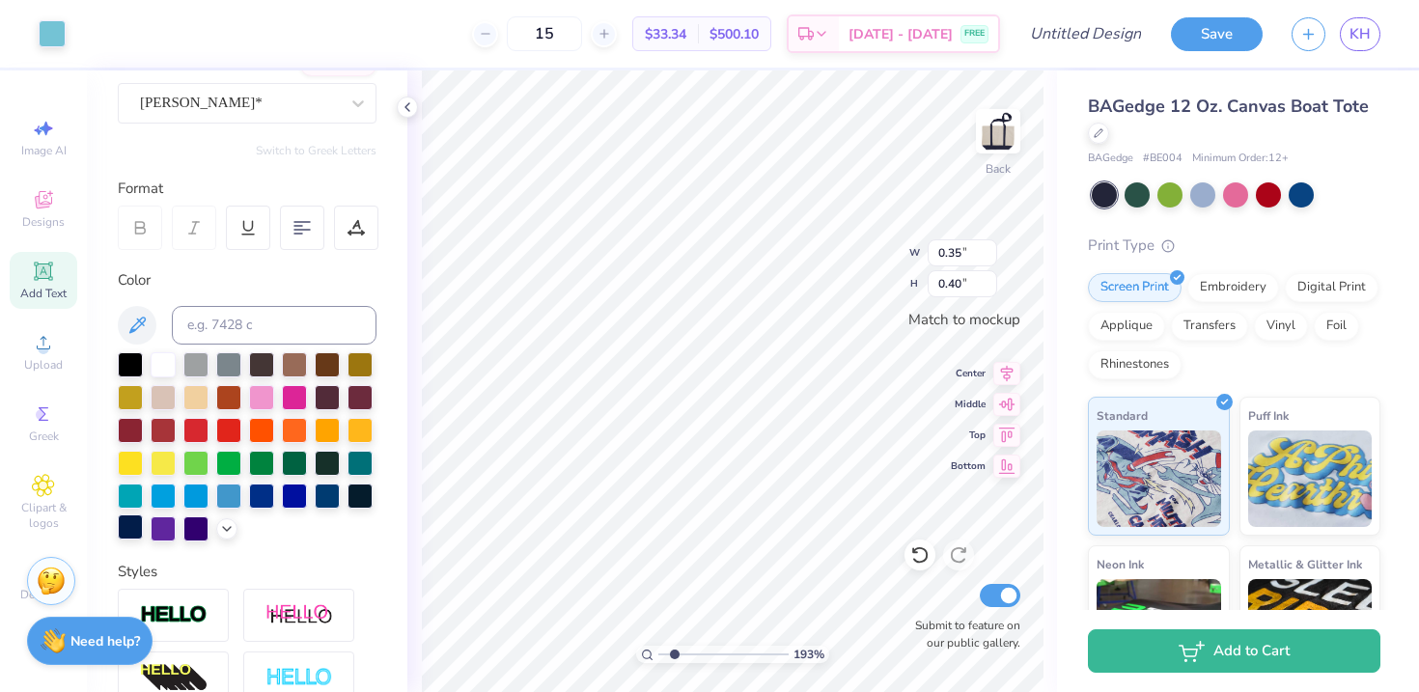
click at [126, 525] on div at bounding box center [130, 527] width 25 height 25
click at [135, 308] on button at bounding box center [137, 325] width 39 height 39
type textarea "Towson University"
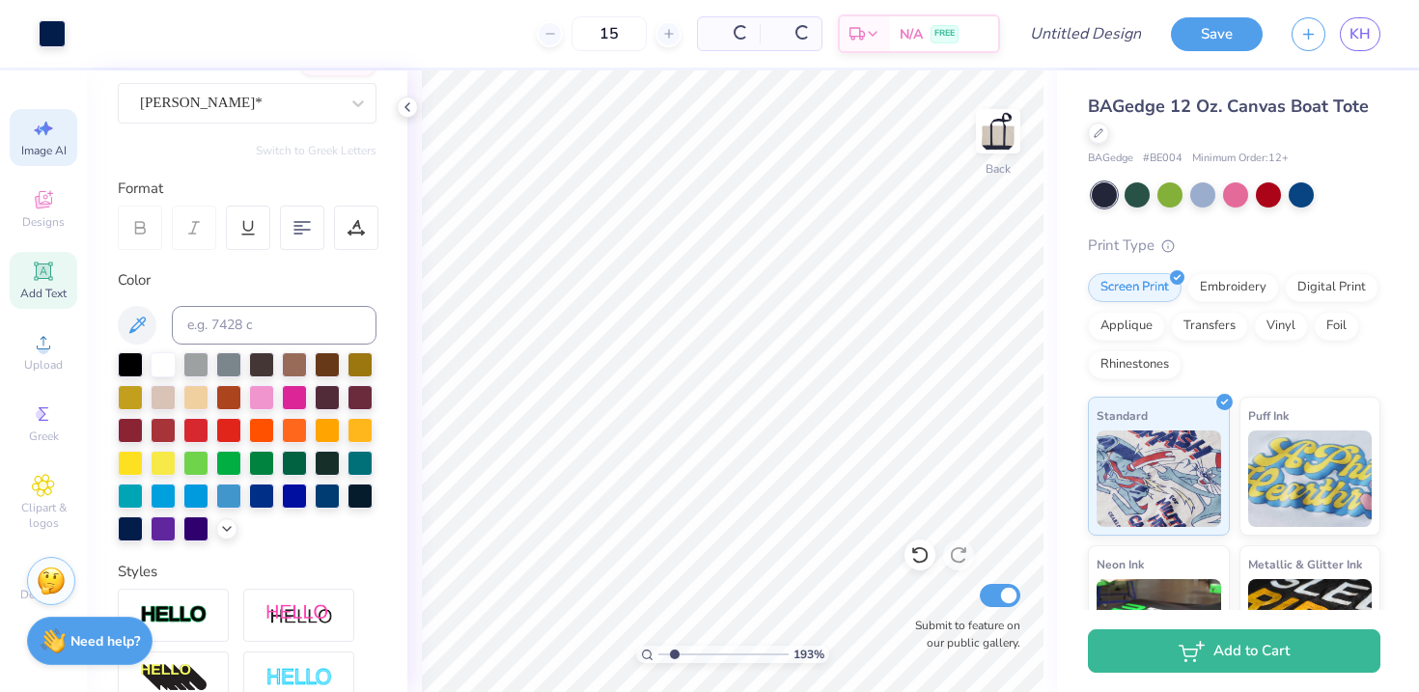
click at [53, 159] on div "Image AI" at bounding box center [44, 137] width 68 height 57
select select "4"
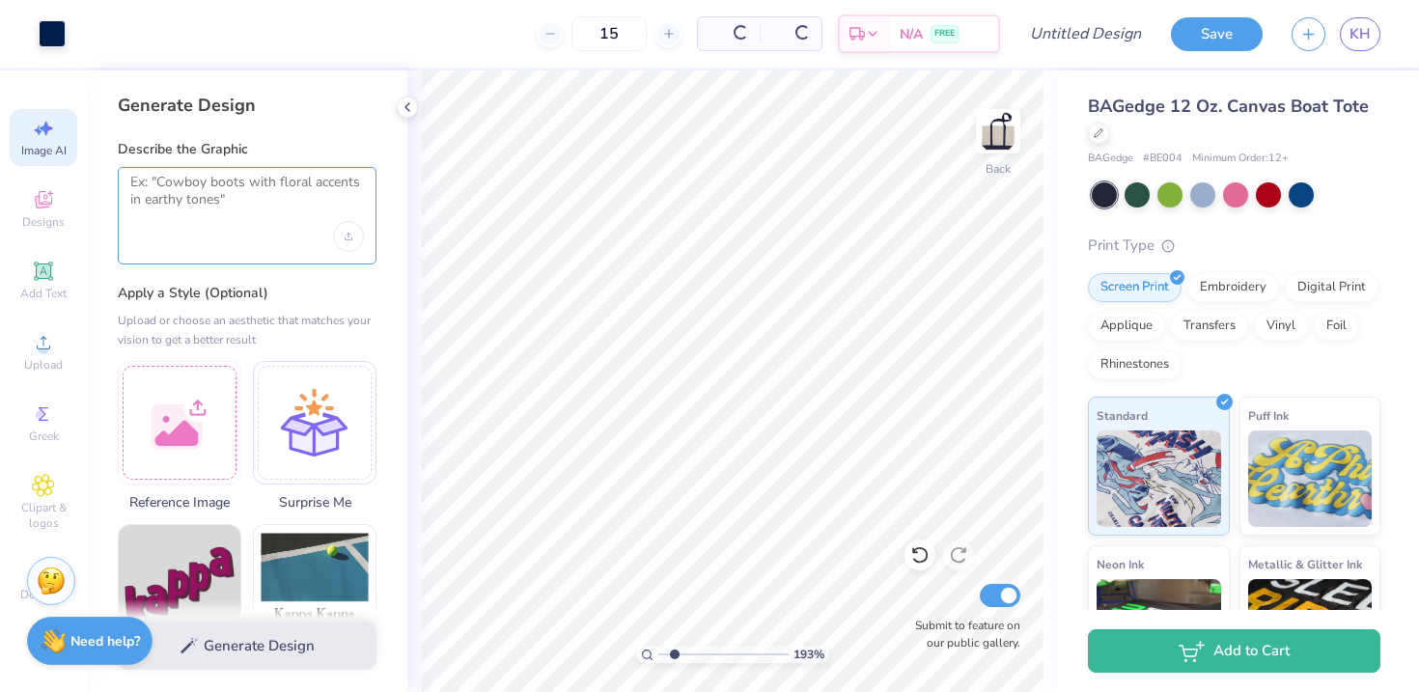
click at [217, 195] on textarea at bounding box center [247, 198] width 234 height 48
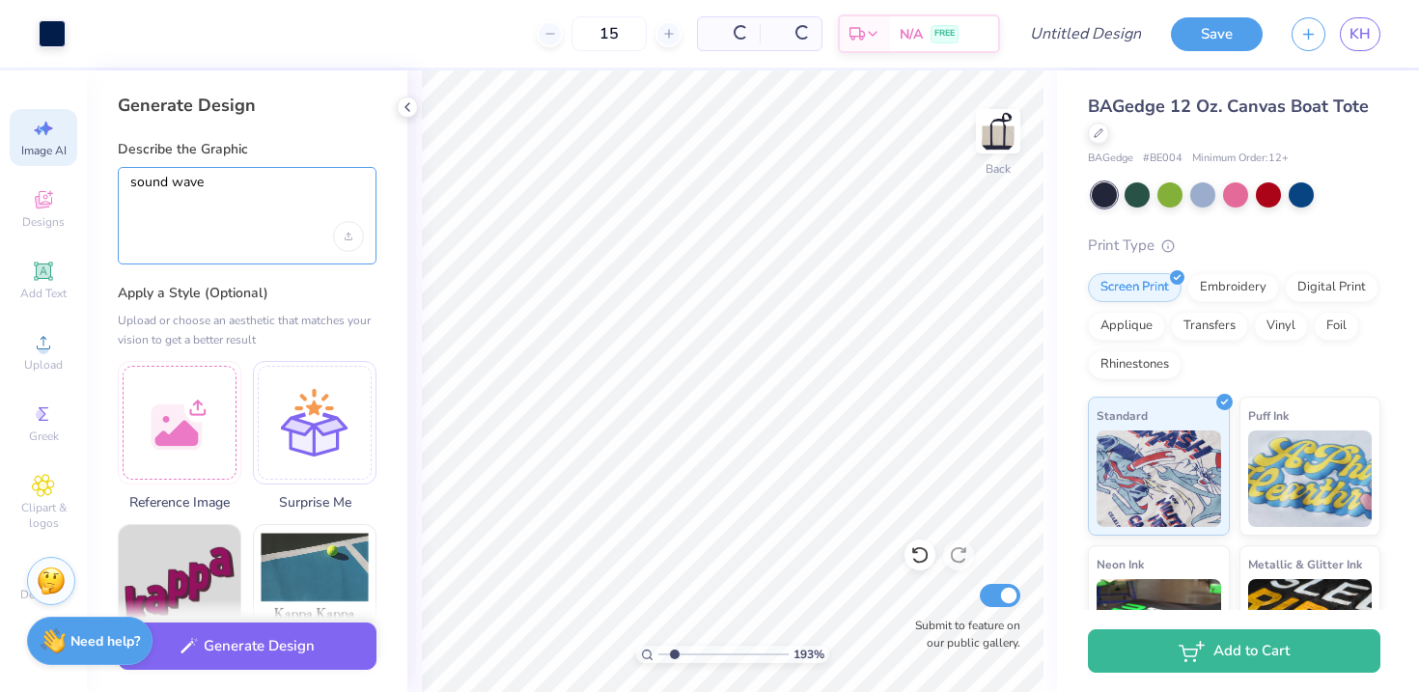
click at [132, 182] on textarea "sound wave" at bounding box center [247, 198] width 234 height 48
click at [249, 175] on textarea ""NSSLHA" with a simple sound wave" at bounding box center [247, 198] width 234 height 48
click at [359, 184] on textarea ""NSSLHA" with a simple sound wave" at bounding box center [247, 198] width 234 height 48
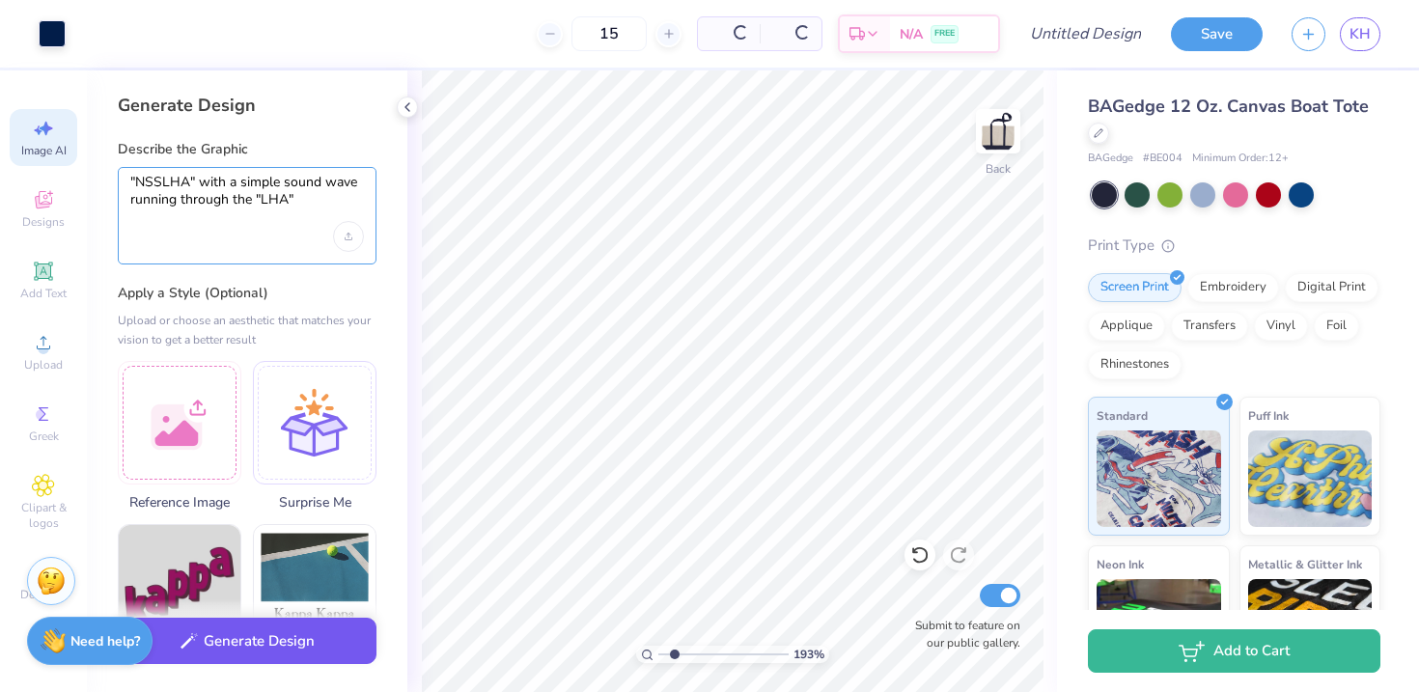
type textarea ""NSSLHA" with a simple sound wave running through the "LHA""
click at [246, 653] on button "Generate Design" at bounding box center [247, 641] width 259 height 47
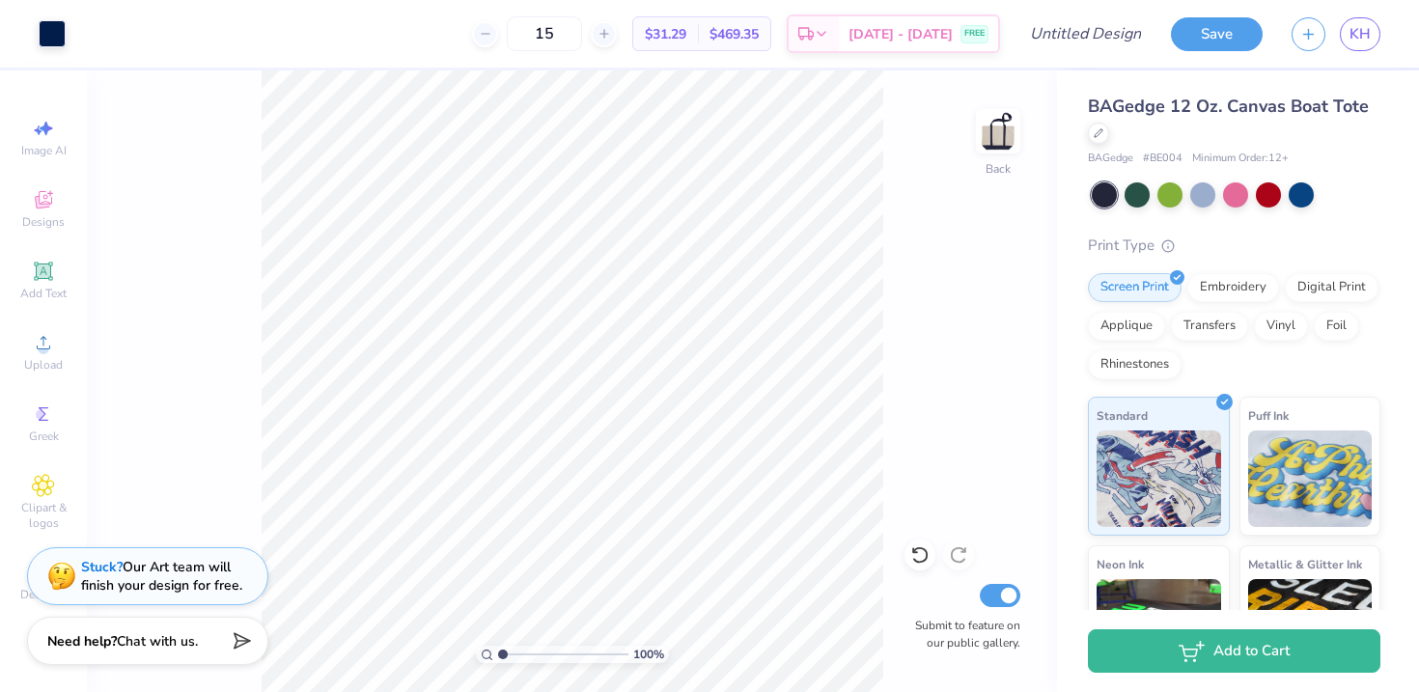
click at [501, 657] on input "range" at bounding box center [563, 654] width 130 height 17
drag, startPoint x: 505, startPoint y: 652, endPoint x: 519, endPoint y: 652, distance: 14.5
type input "2.33"
click at [519, 652] on input "range" at bounding box center [563, 654] width 130 height 17
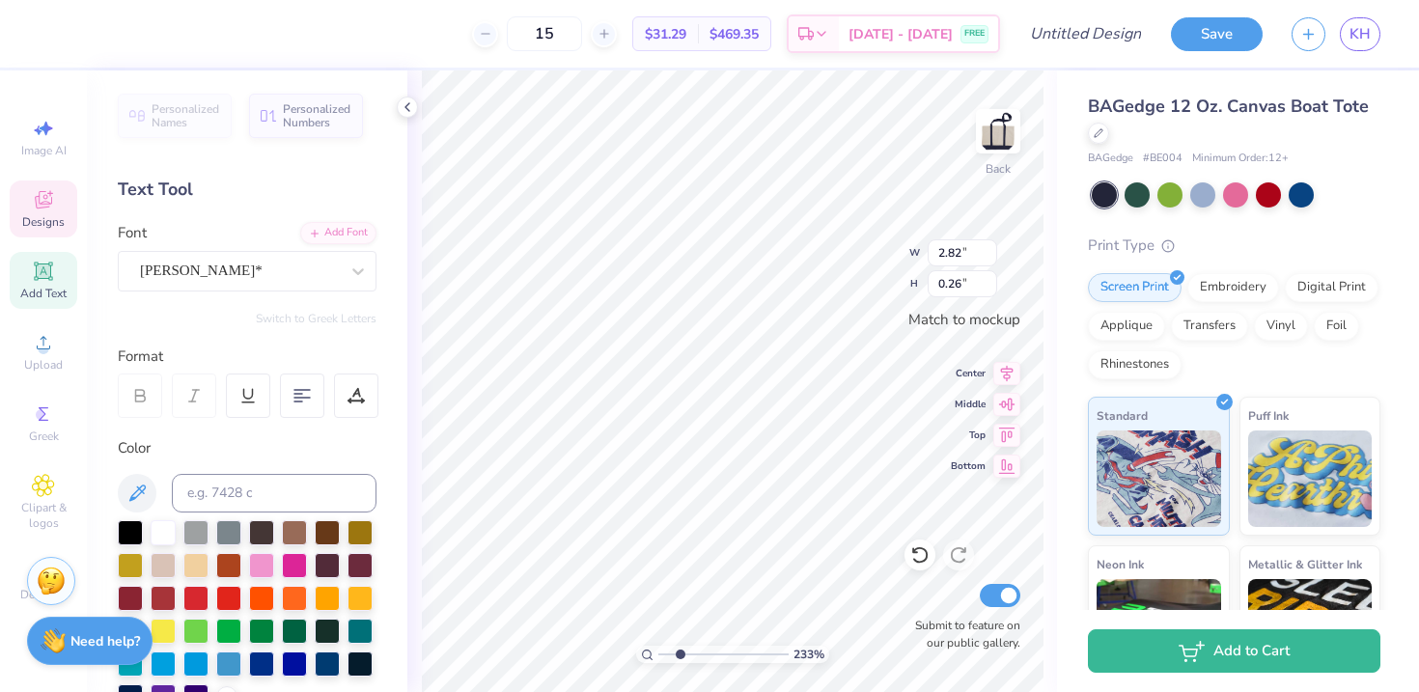
type input "2.82"
type input "0.26"
drag, startPoint x: 682, startPoint y: 652, endPoint x: 665, endPoint y: 652, distance: 16.4
type input "1.23"
click at [665, 652] on input "range" at bounding box center [724, 654] width 130 height 17
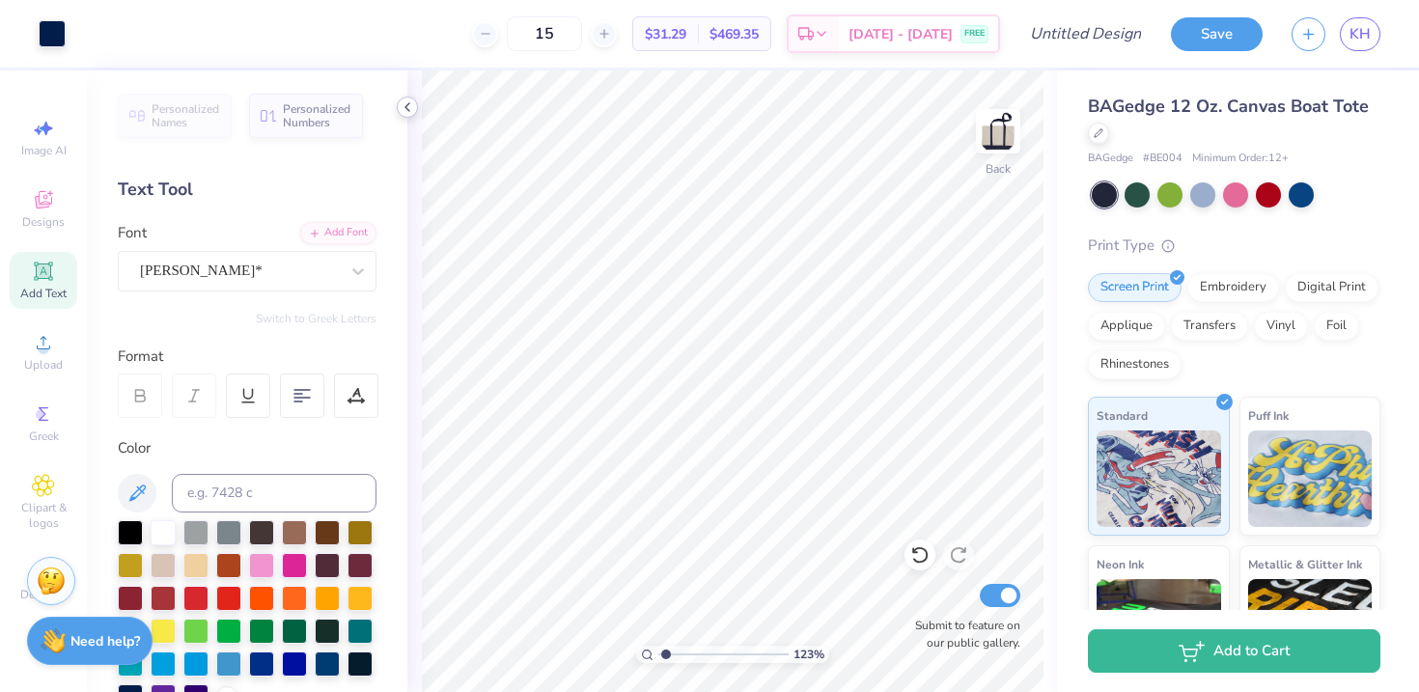
click at [407, 109] on polyline at bounding box center [408, 107] width 4 height 8
type textarea "T"
type textarea "Speech-Language Pathology & Audiology"
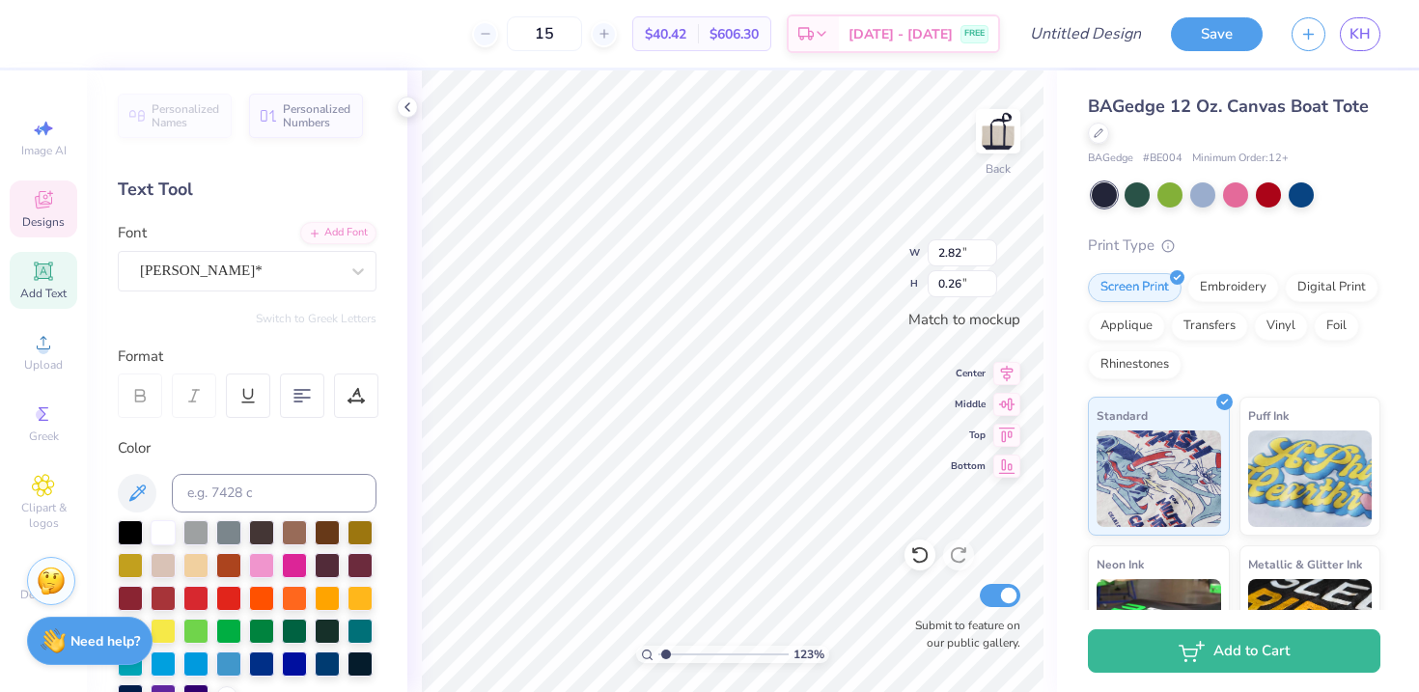
scroll to position [0, 16]
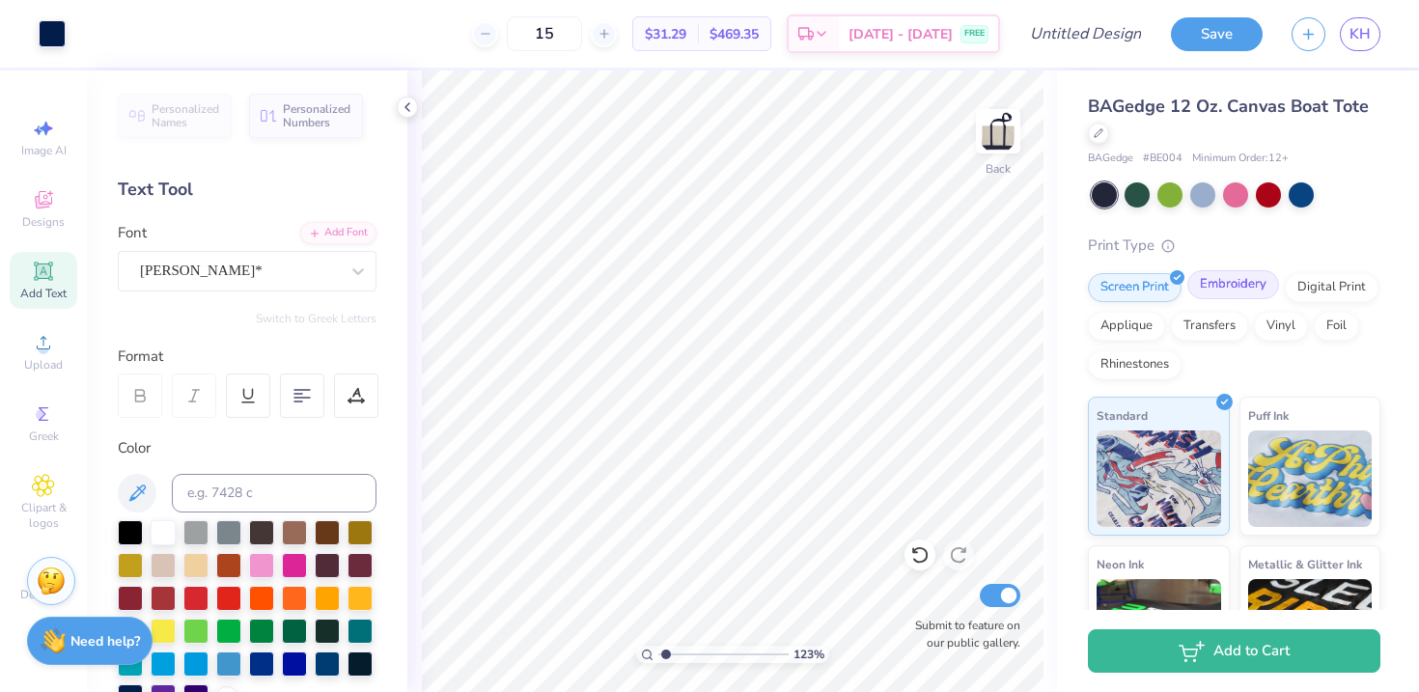
click at [1197, 284] on div "Embroidery" at bounding box center [1234, 284] width 92 height 29
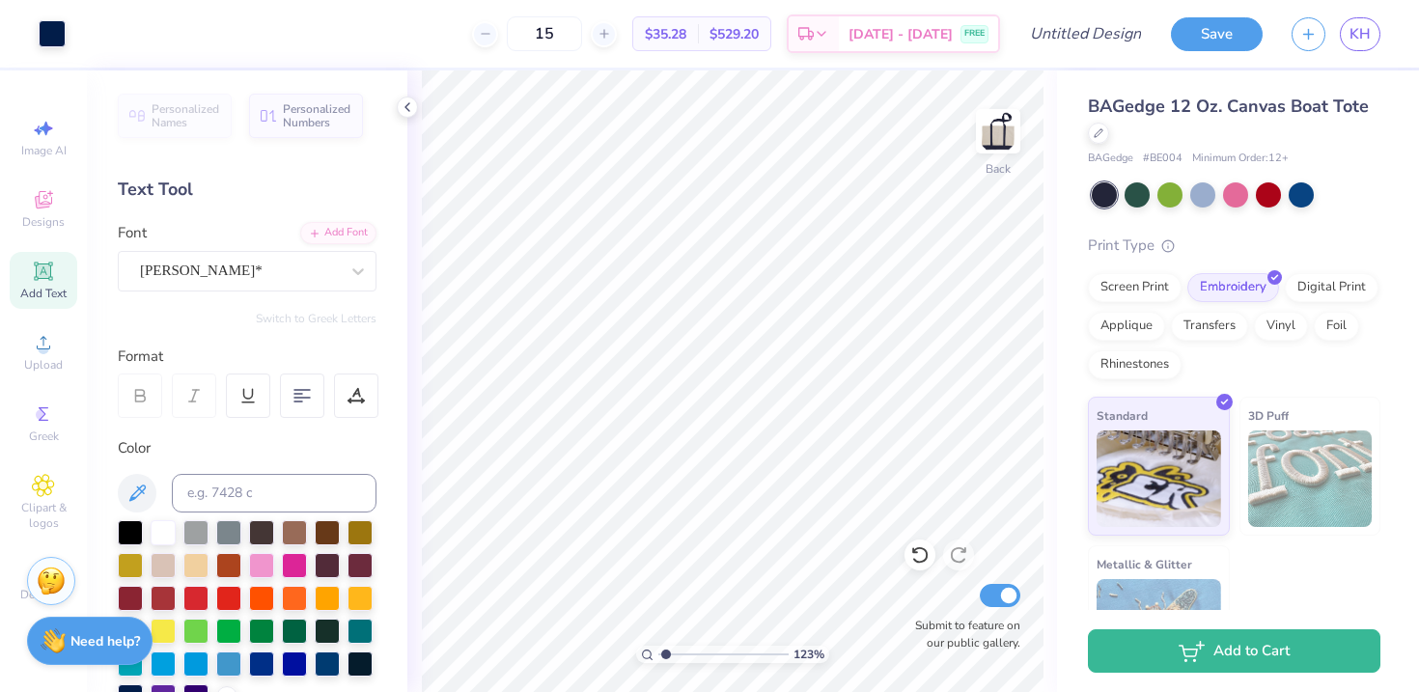
click at [404, 120] on div "Personalized Names Personalized Numbers Text Tool Add Font Font Cooper* Switch …" at bounding box center [247, 381] width 321 height 622
click at [404, 111] on icon at bounding box center [407, 106] width 15 height 15
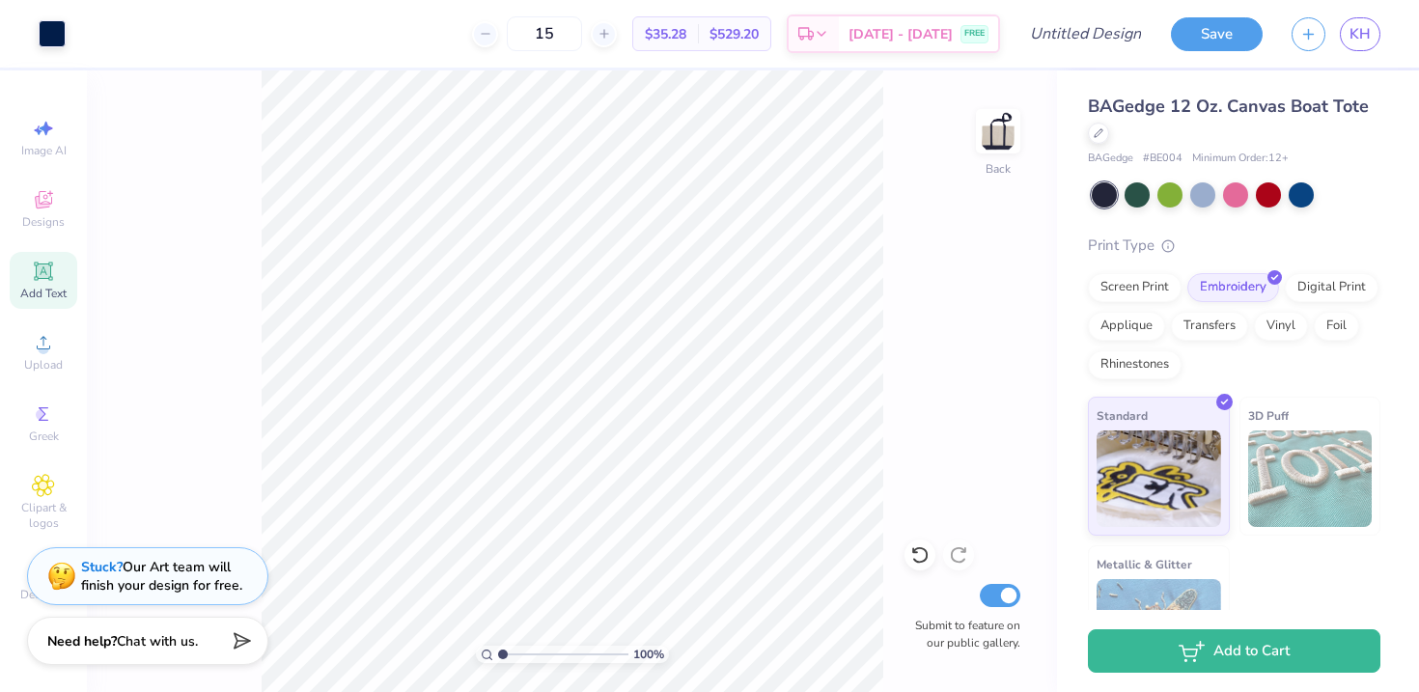
click at [499, 652] on input "range" at bounding box center [563, 654] width 130 height 17
type input "1.08"
click at [503, 652] on input "range" at bounding box center [563, 654] width 130 height 17
click at [1138, 284] on div "Screen Print" at bounding box center [1135, 284] width 94 height 29
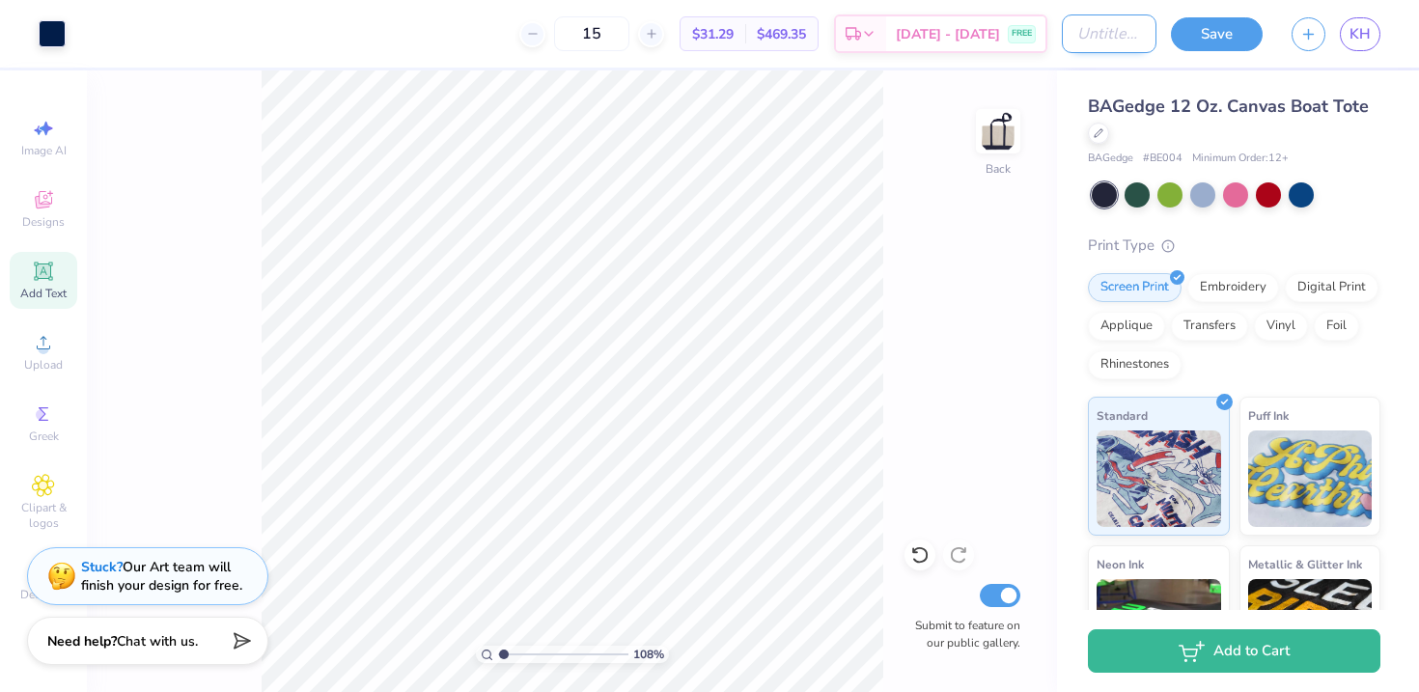
click at [1097, 36] on input "Design Title" at bounding box center [1109, 33] width 95 height 39
type input "NSSLHA Tote"
click at [1194, 41] on button "Save" at bounding box center [1217, 31] width 92 height 34
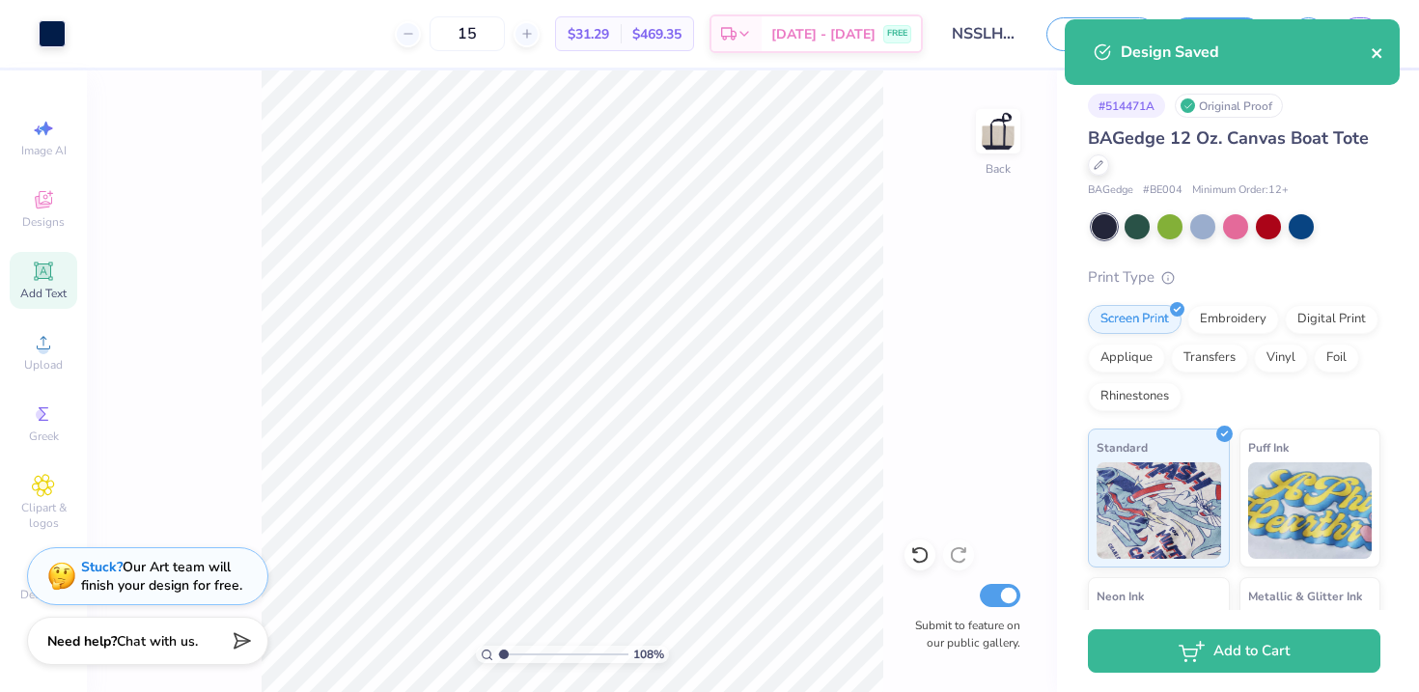
click at [1377, 51] on icon "close" at bounding box center [1377, 53] width 10 height 10
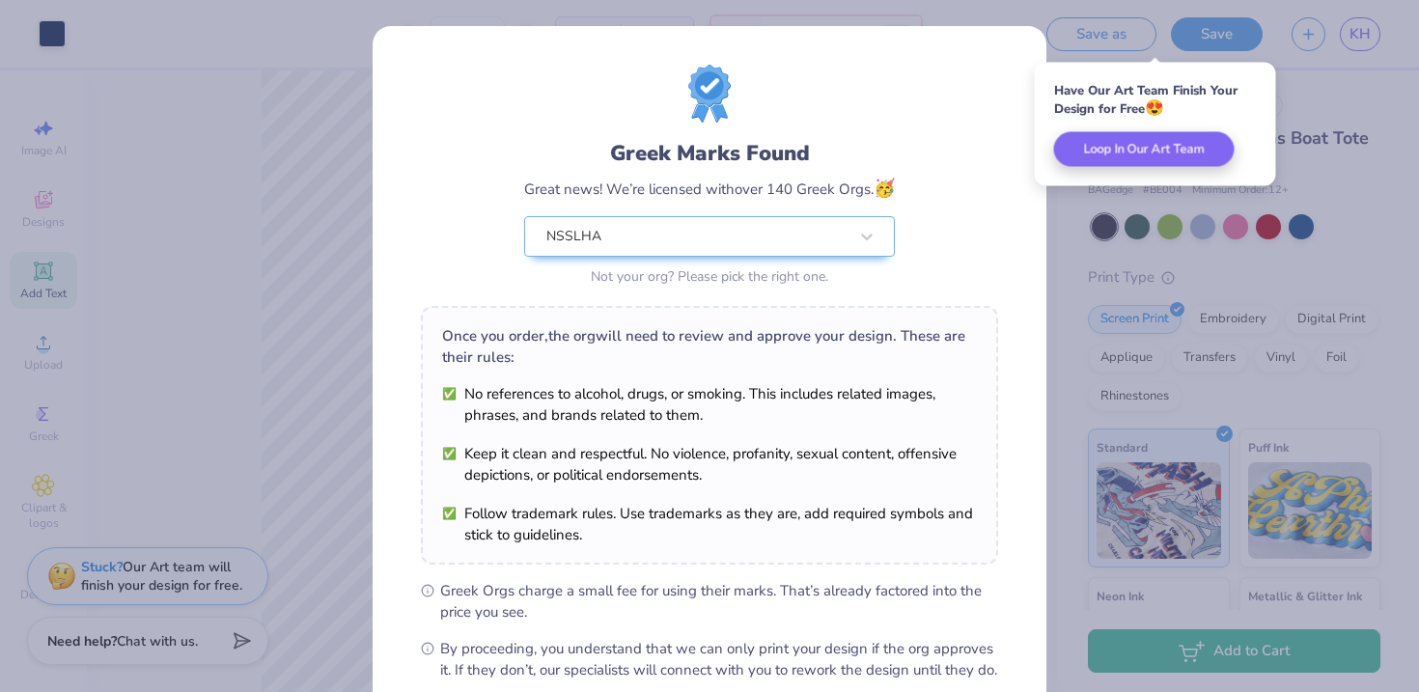
scroll to position [211, 0]
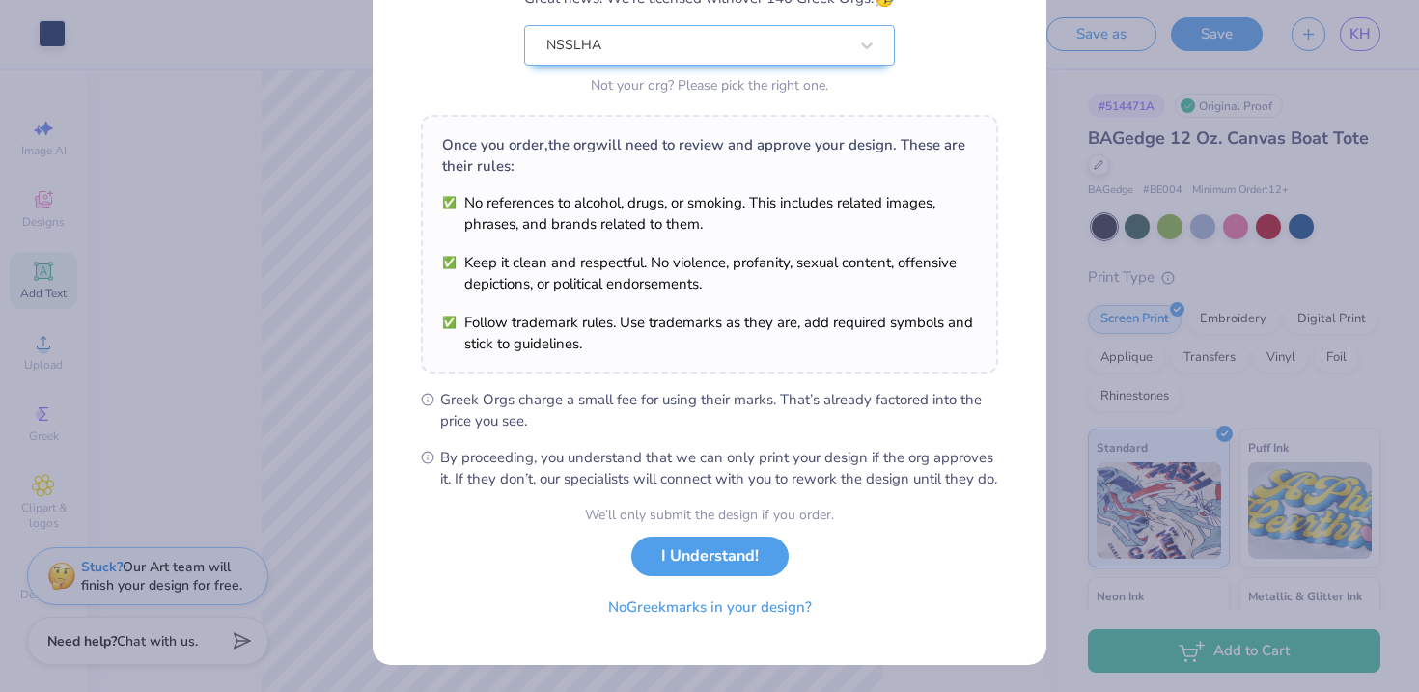
click at [1082, 396] on div "Greek Marks Found Great news! We’re licensed with over 140 Greek Orgs. 🥳 NSSLHA…" at bounding box center [709, 346] width 1419 height 692
click at [713, 553] on button "I Understand!" at bounding box center [710, 552] width 157 height 40
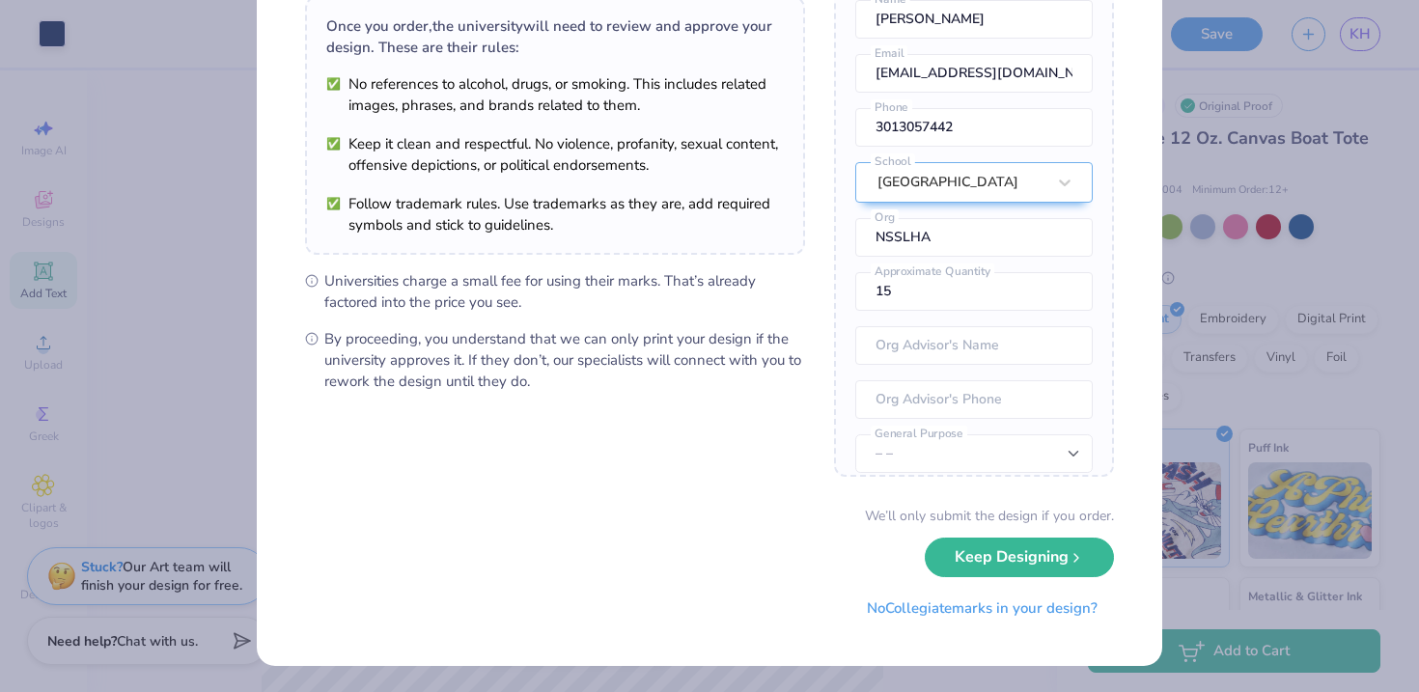
scroll to position [0, 0]
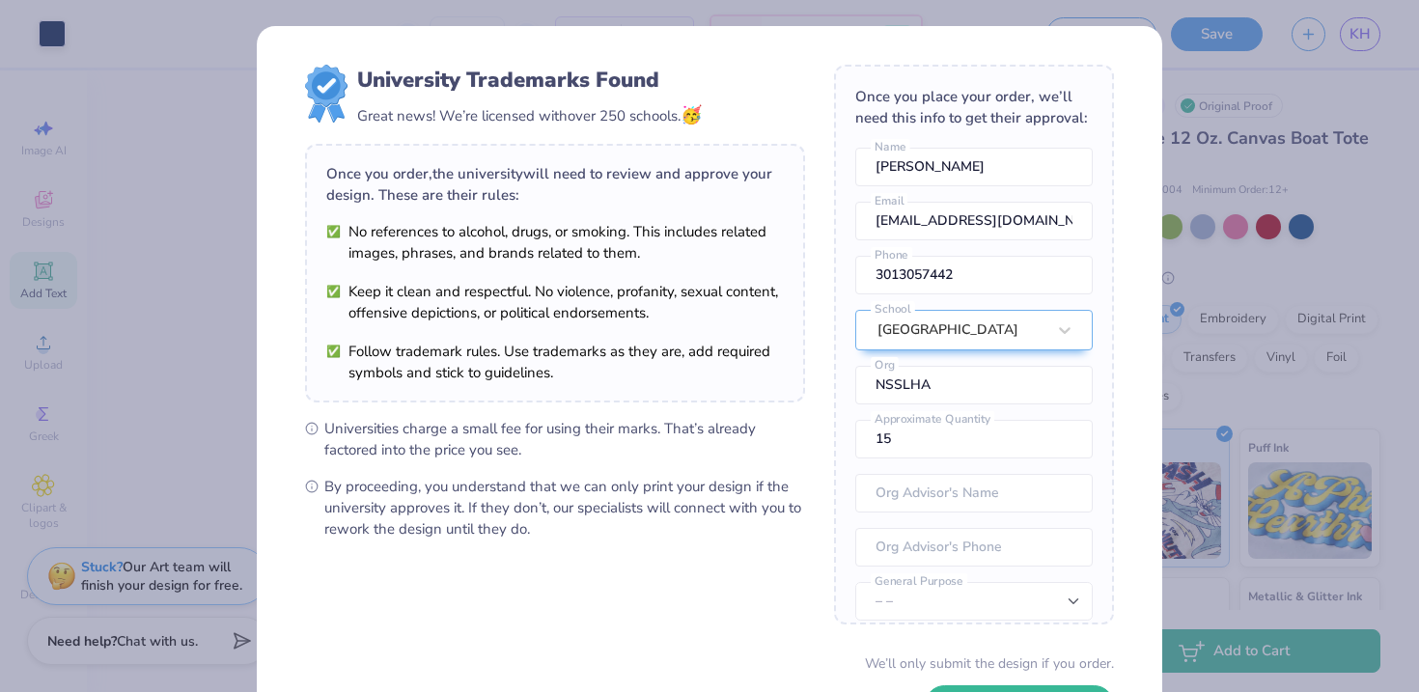
click at [237, 387] on div "University Trademarks Found Great news! We’re licensed with over 250 schools. 🥳…" at bounding box center [709, 346] width 1419 height 692
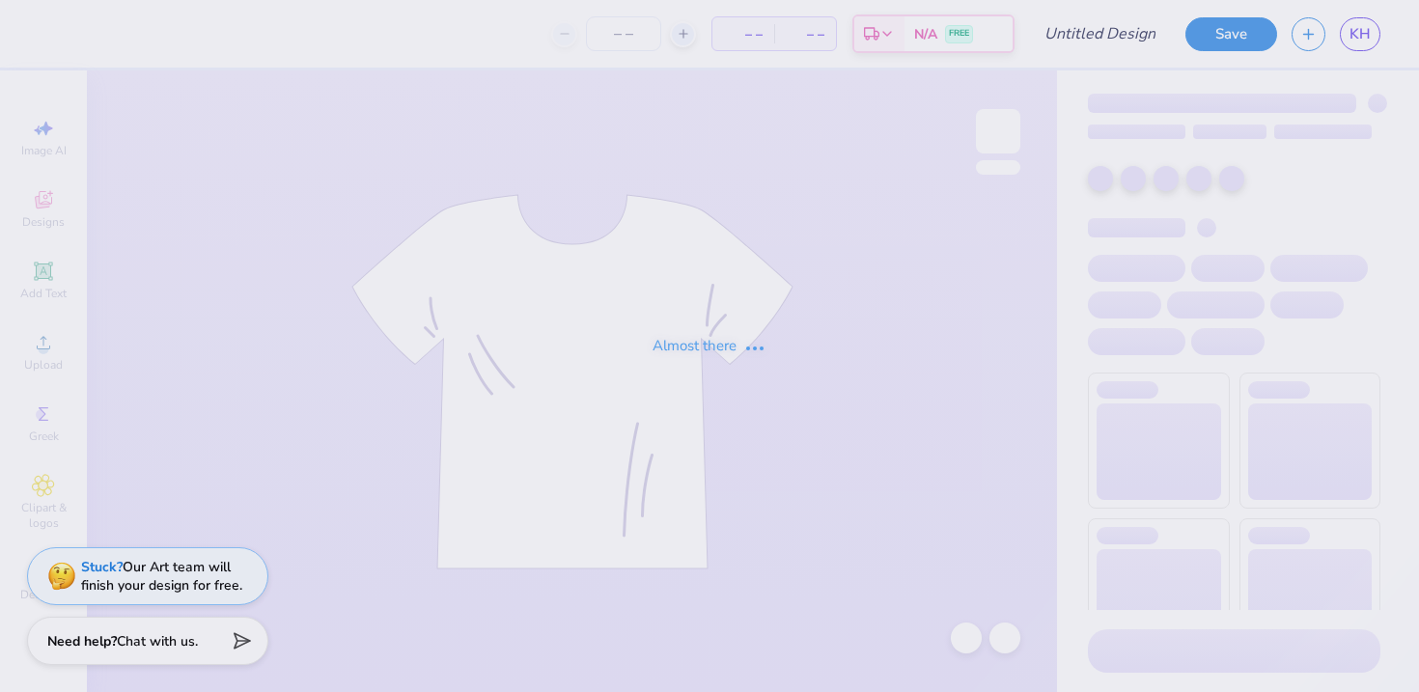
type input "NSSLHA Tote"
type input "15"
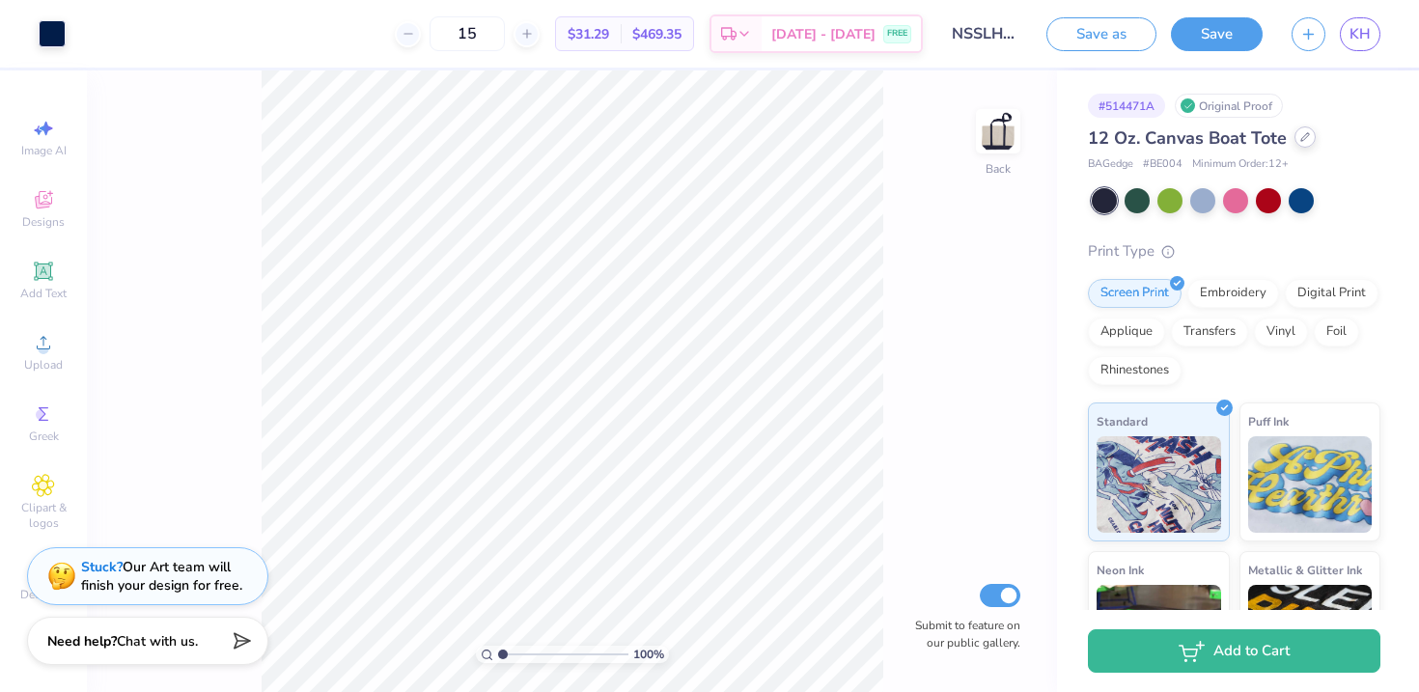
click at [1306, 130] on div at bounding box center [1305, 136] width 21 height 21
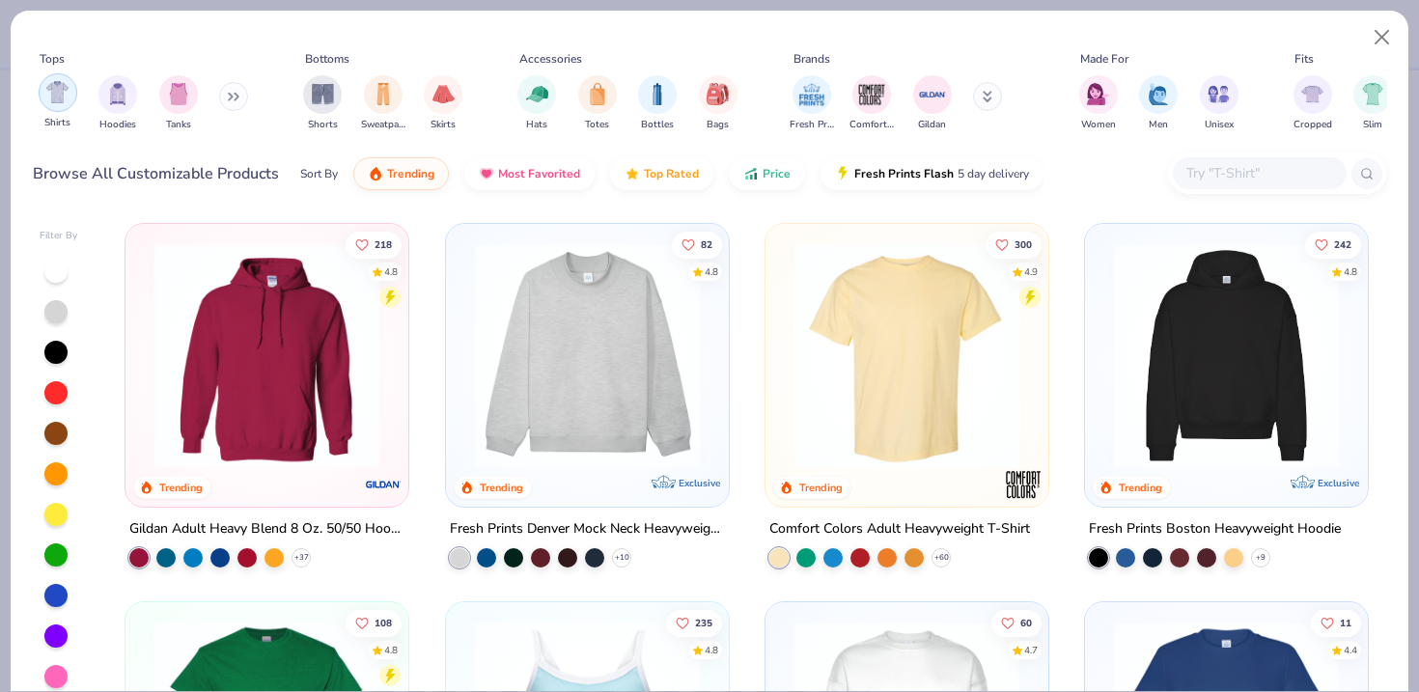
click at [62, 99] on img "filter for Shirts" at bounding box center [57, 92] width 22 height 22
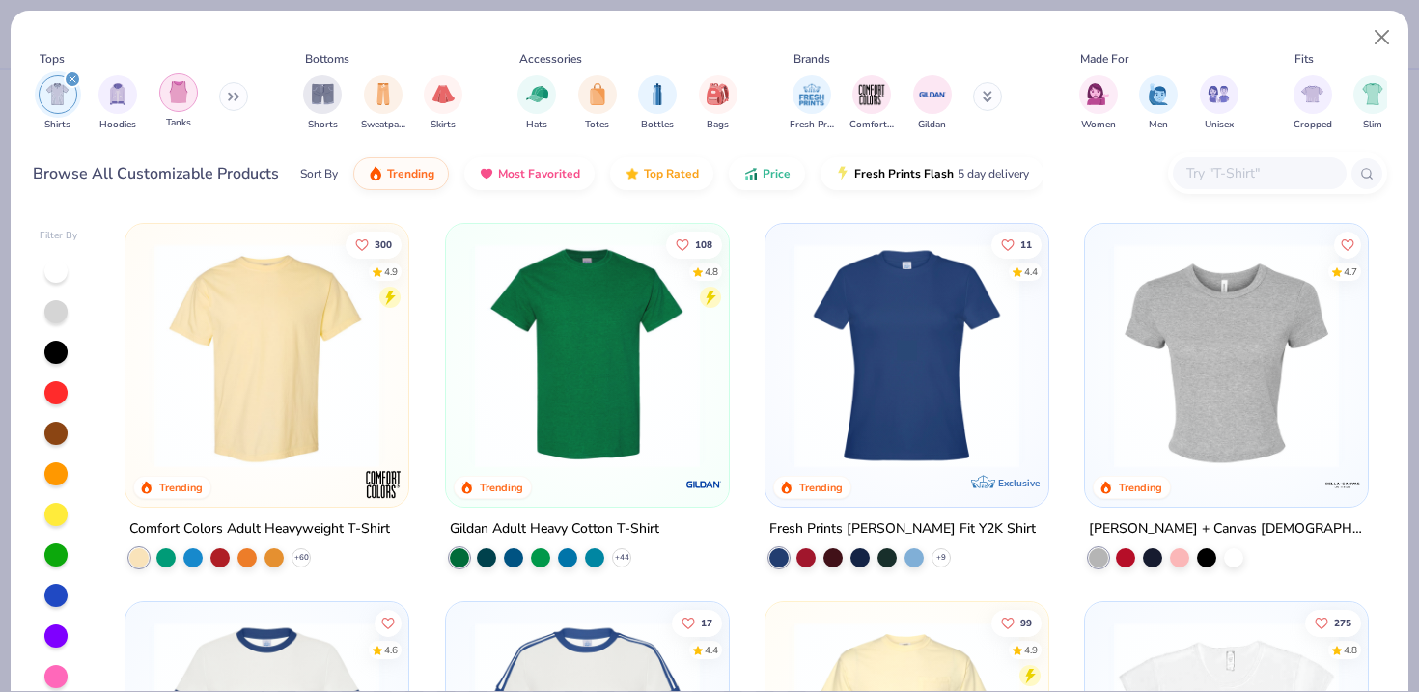
click at [185, 97] on img "filter for Tanks" at bounding box center [178, 92] width 21 height 22
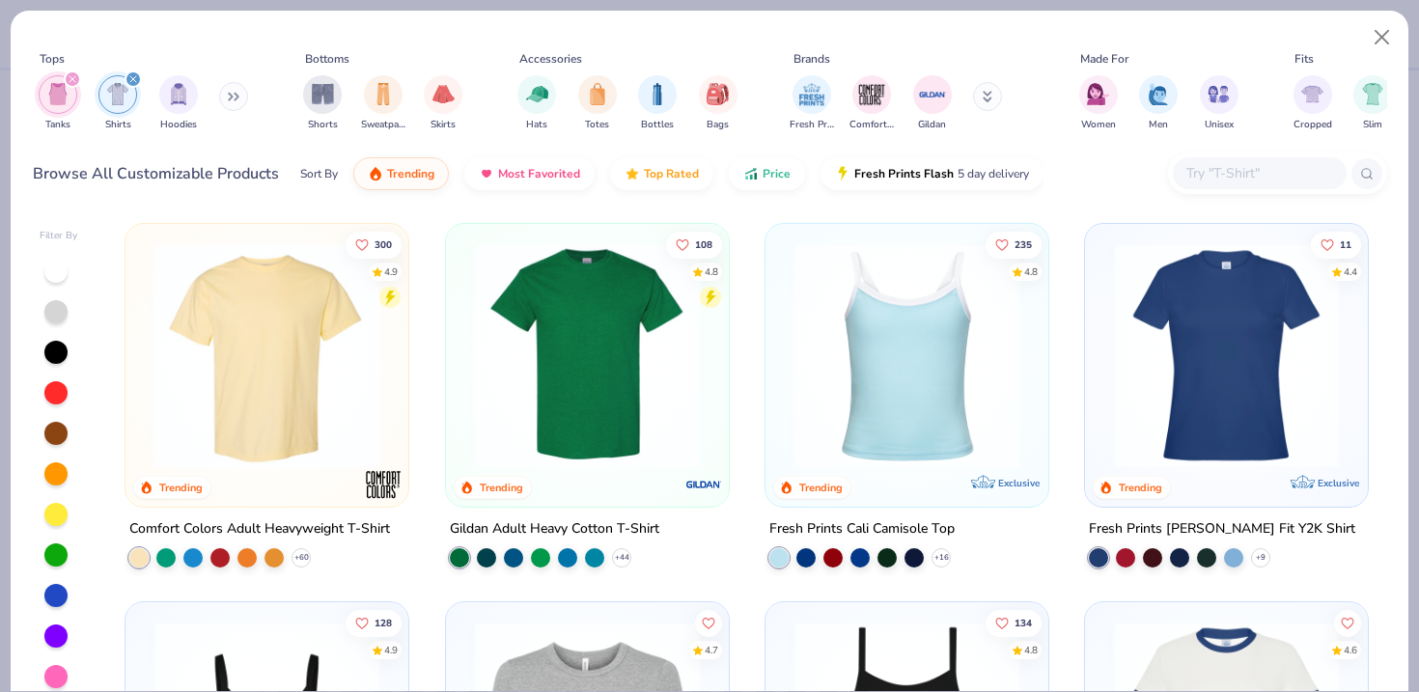
click at [67, 86] on div "filter for Tanks" at bounding box center [72, 78] width 17 height 17
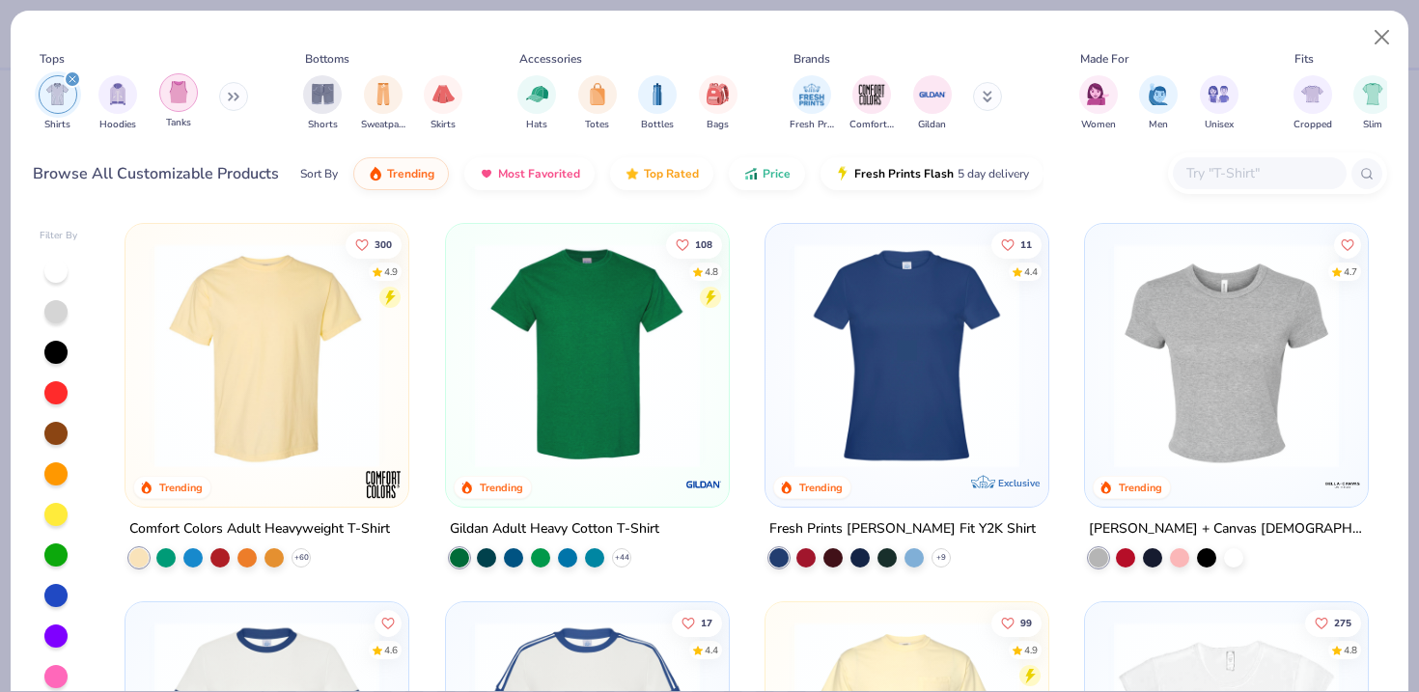
click at [178, 110] on div "filter for Tanks" at bounding box center [178, 92] width 39 height 39
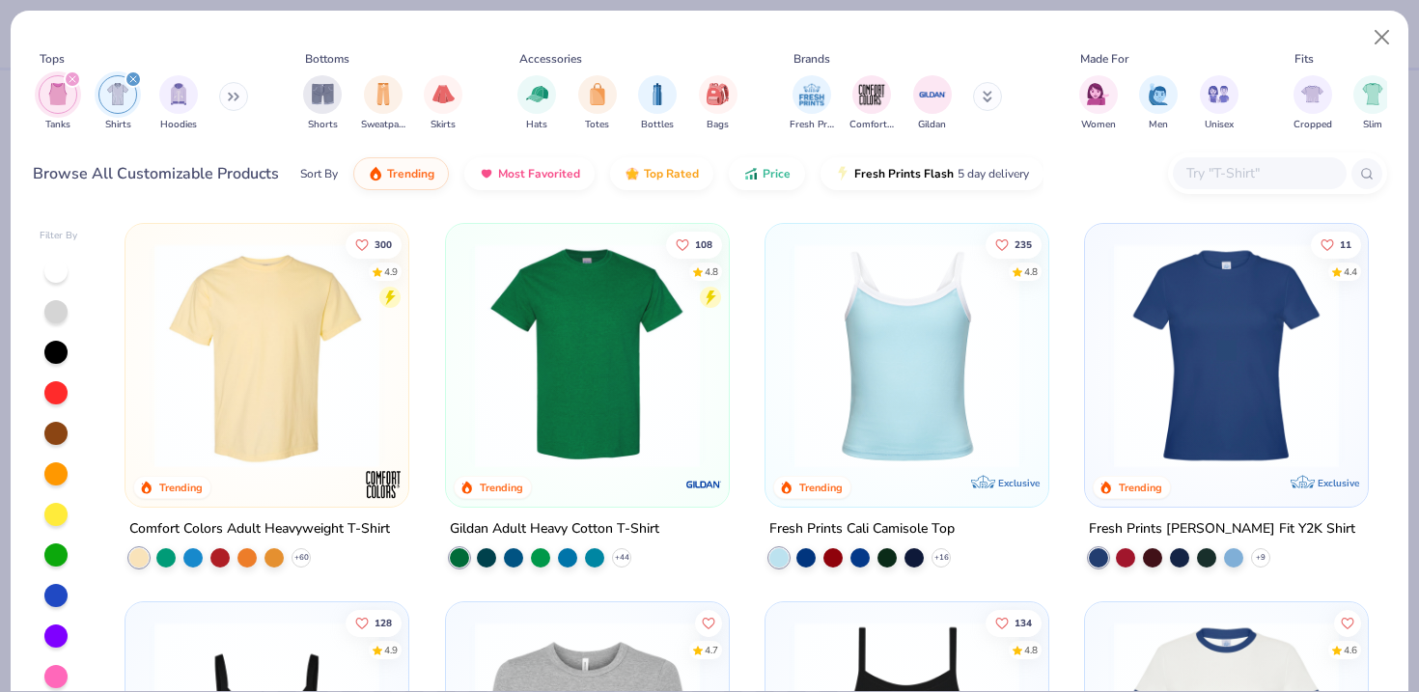
click at [130, 75] on icon "filter for Shirts" at bounding box center [133, 79] width 8 height 8
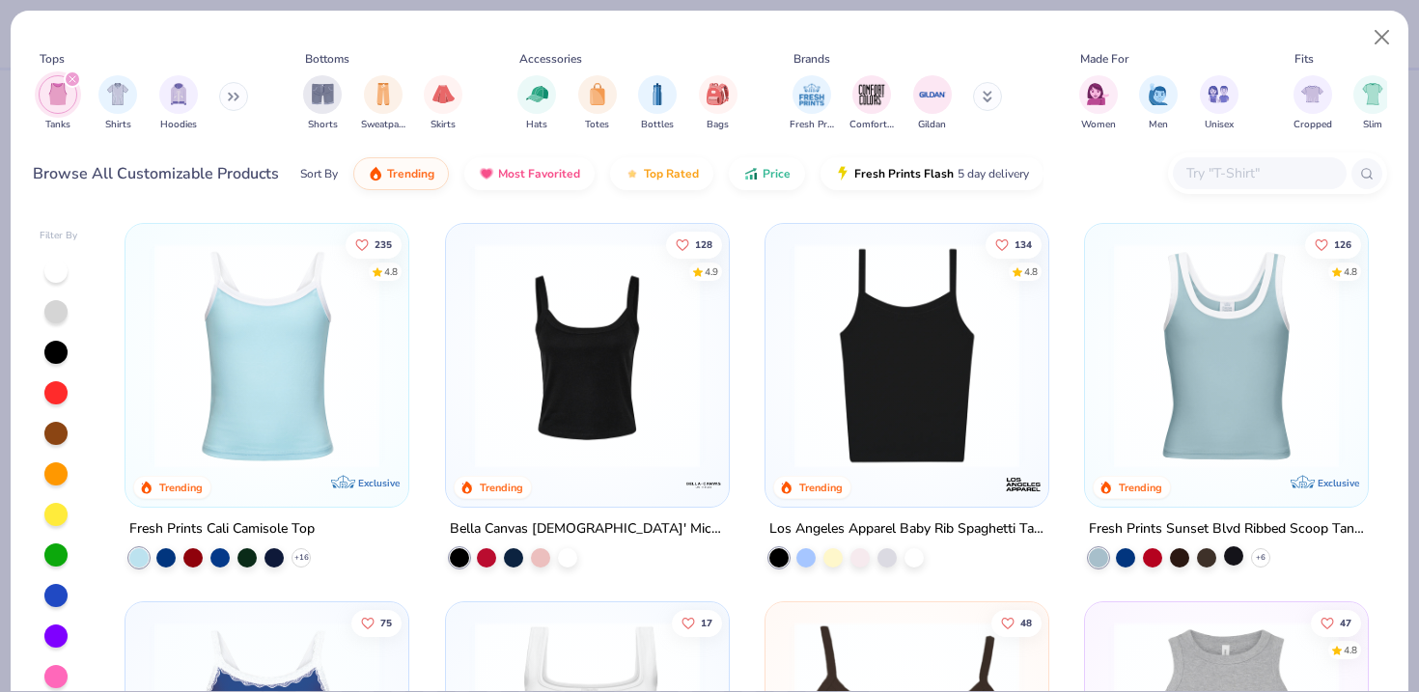
click at [1236, 550] on div at bounding box center [1233, 556] width 19 height 19
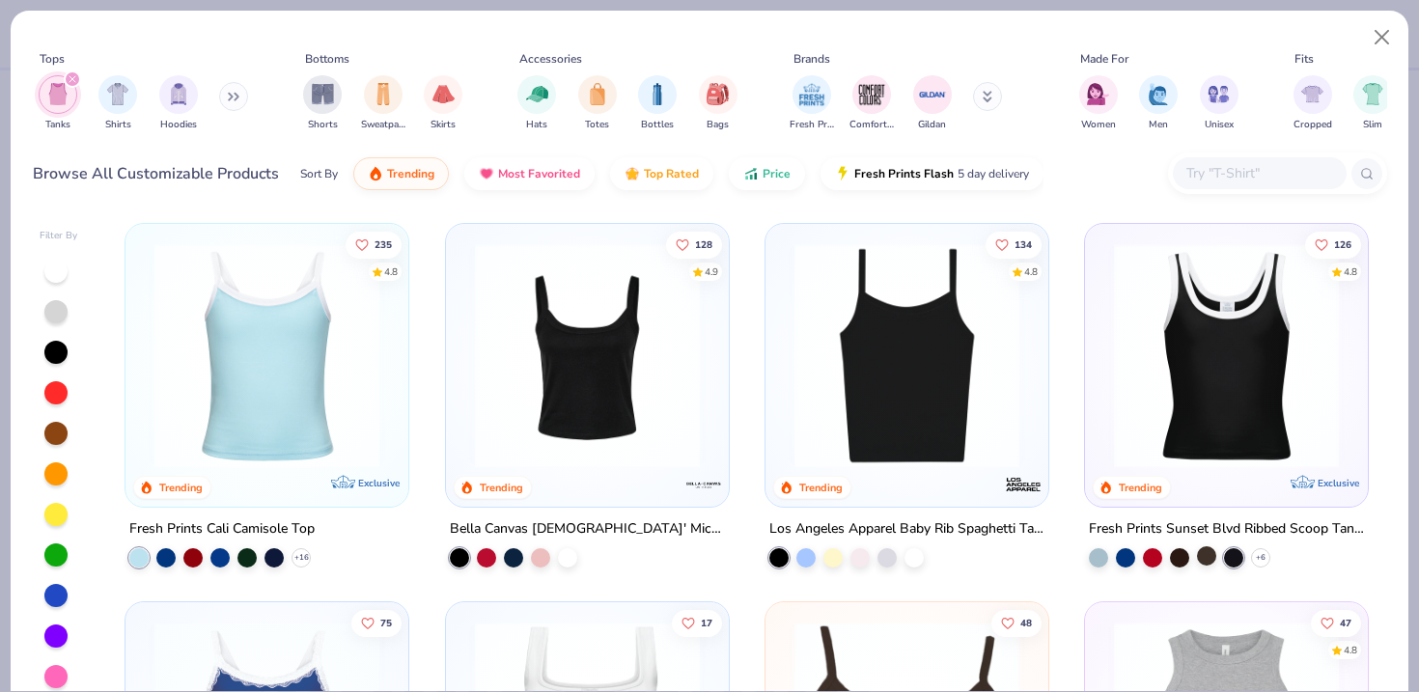
click at [1213, 550] on div at bounding box center [1206, 556] width 19 height 19
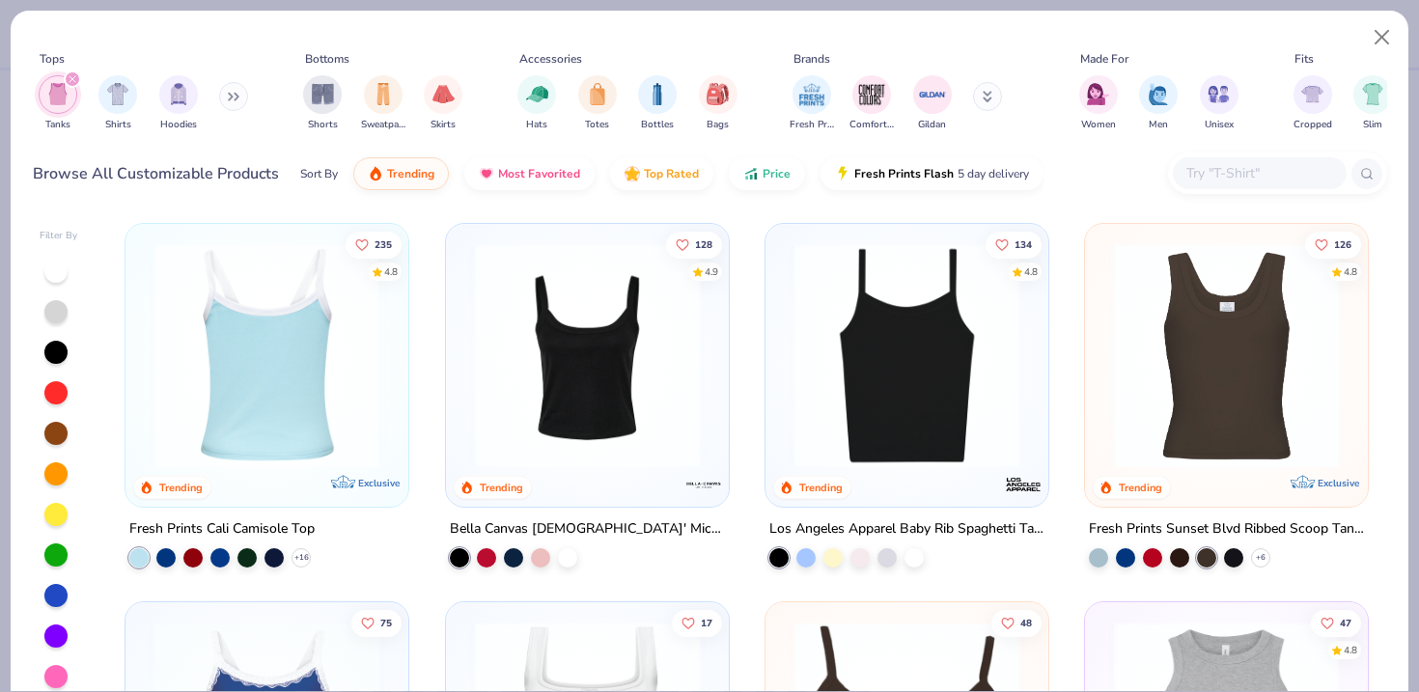
click at [315, 462] on img at bounding box center [267, 355] width 244 height 225
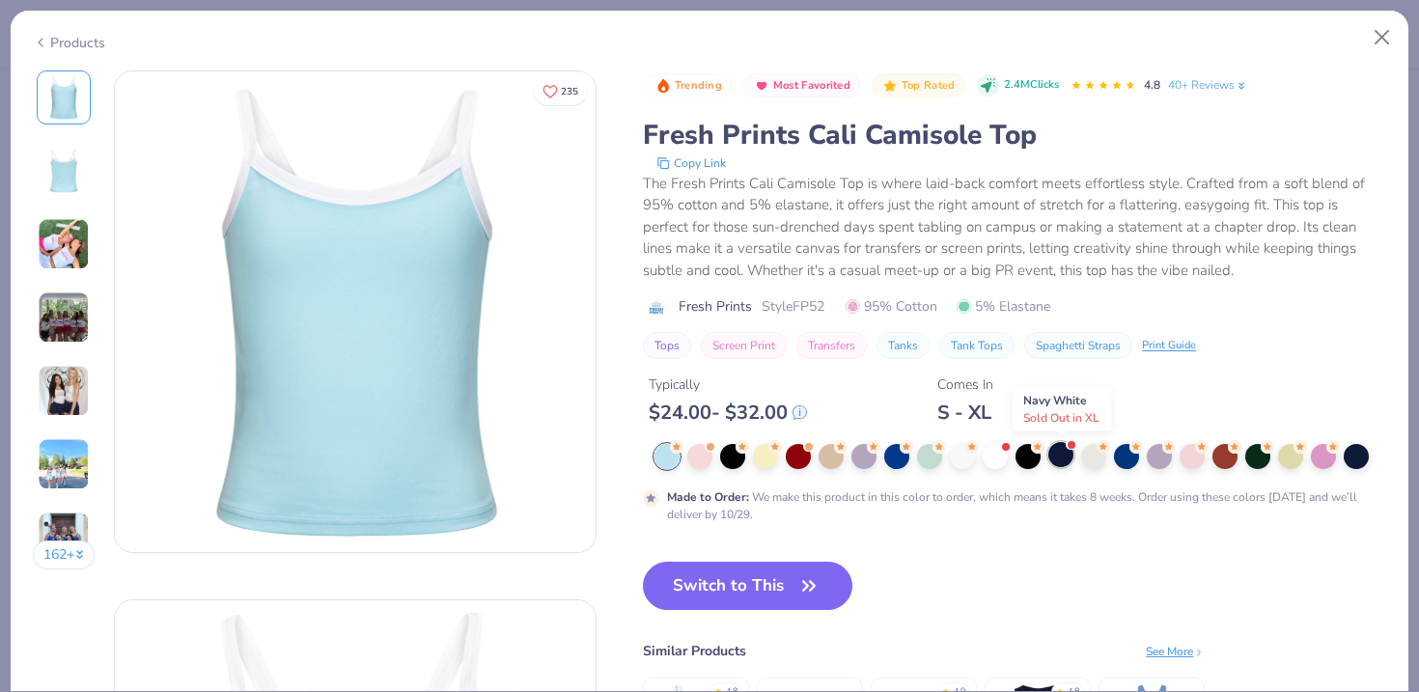
click at [1056, 451] on div at bounding box center [1061, 454] width 25 height 25
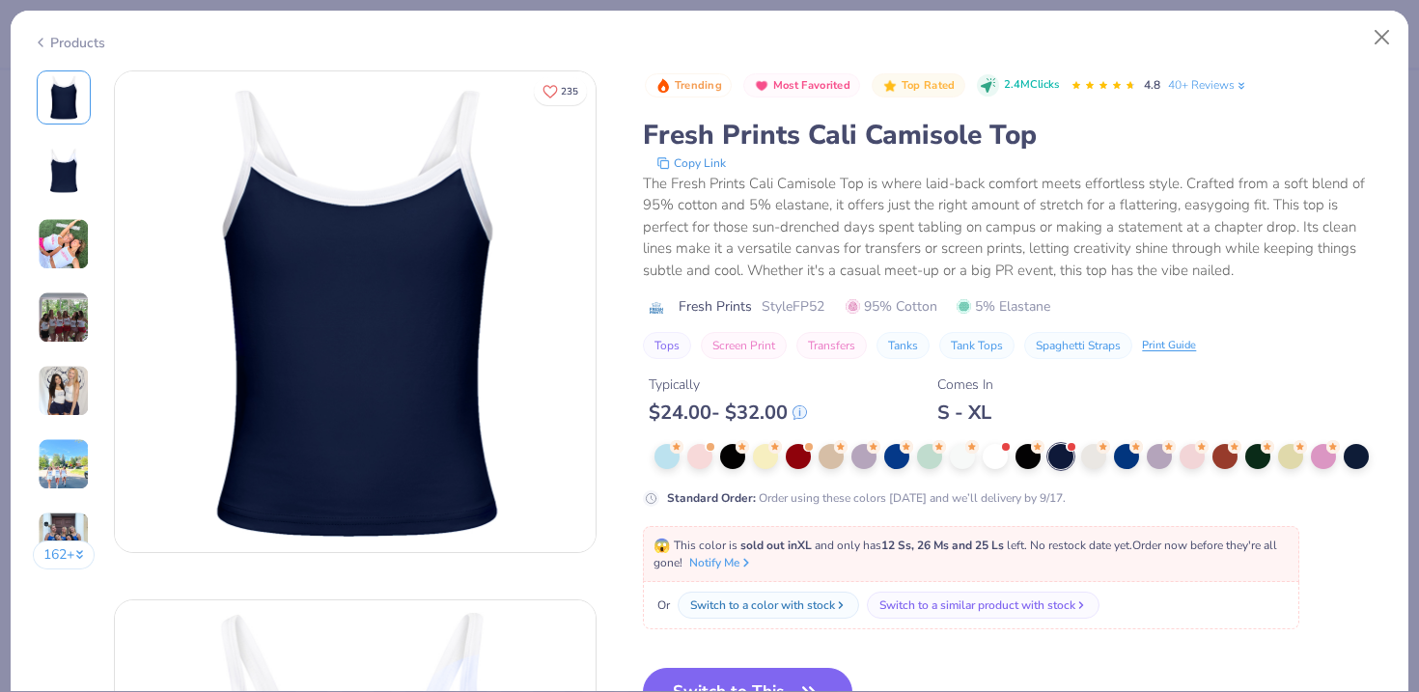
click at [77, 246] on img at bounding box center [64, 244] width 52 height 52
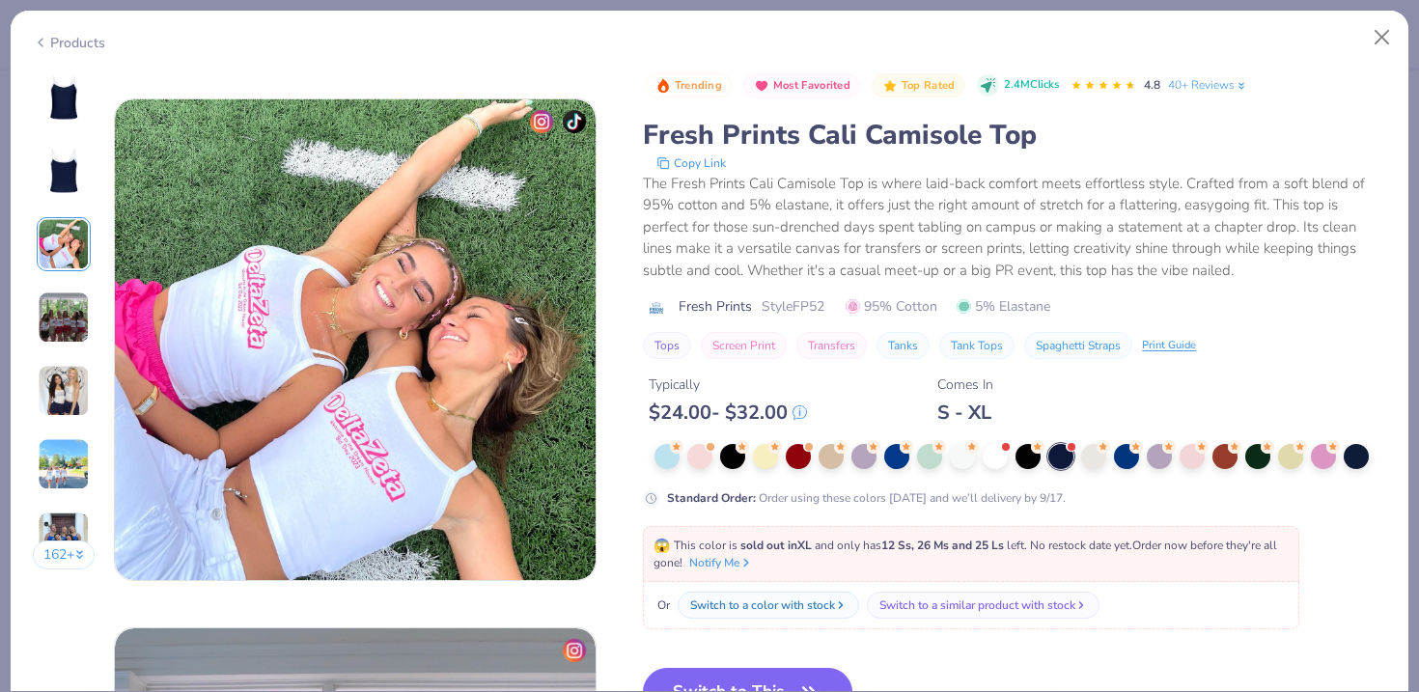
scroll to position [1058, 0]
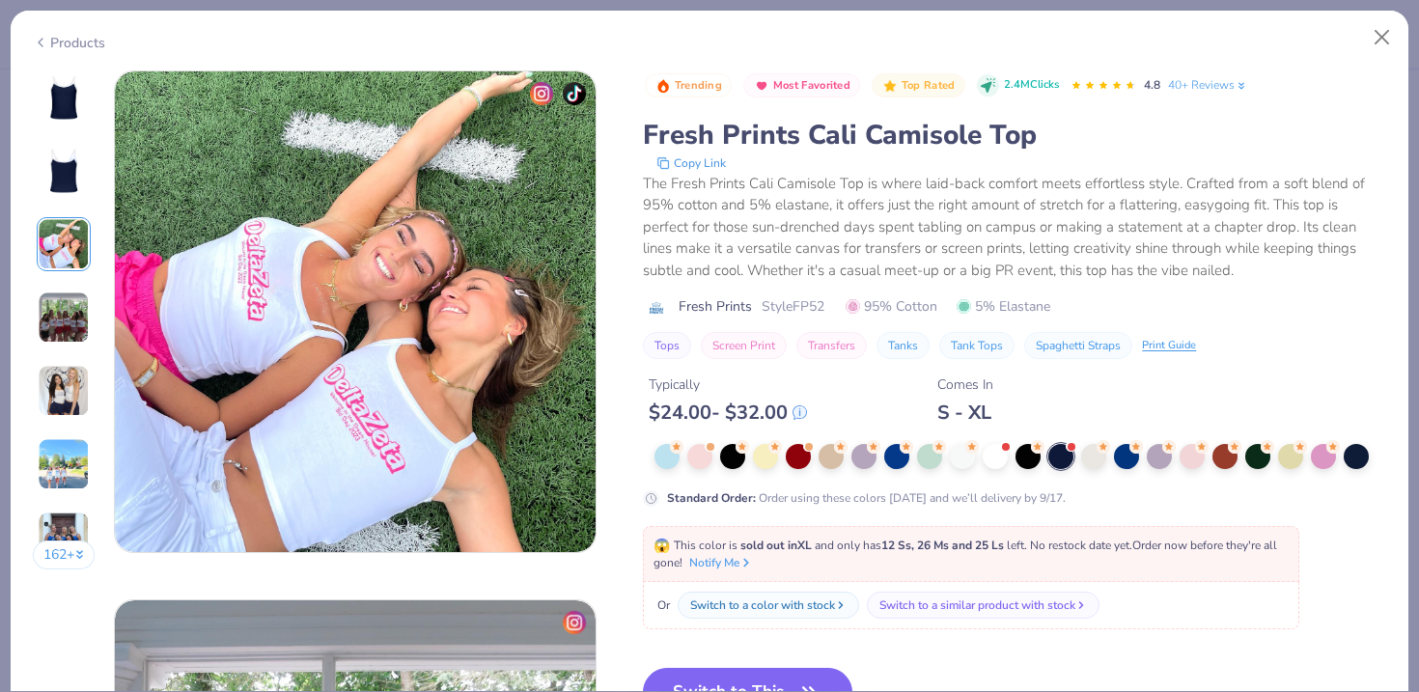
click at [68, 317] on img at bounding box center [64, 318] width 52 height 52
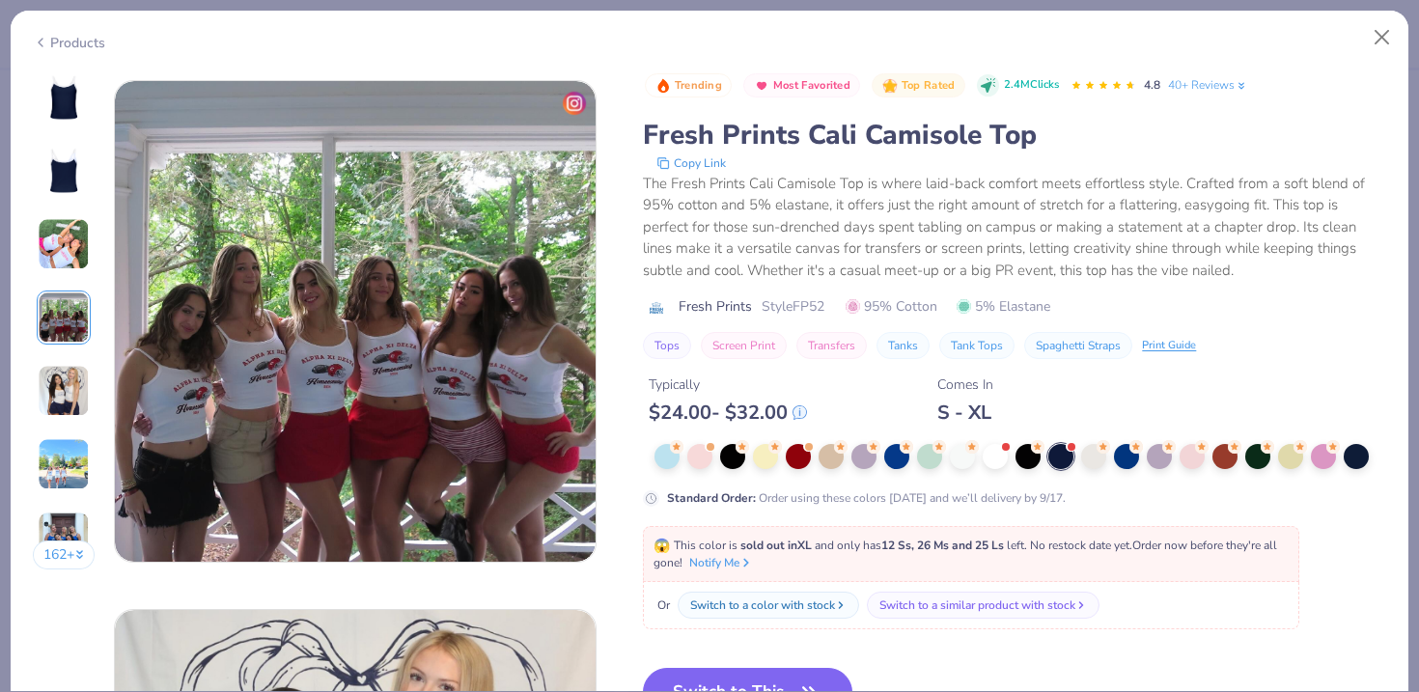
scroll to position [1587, 0]
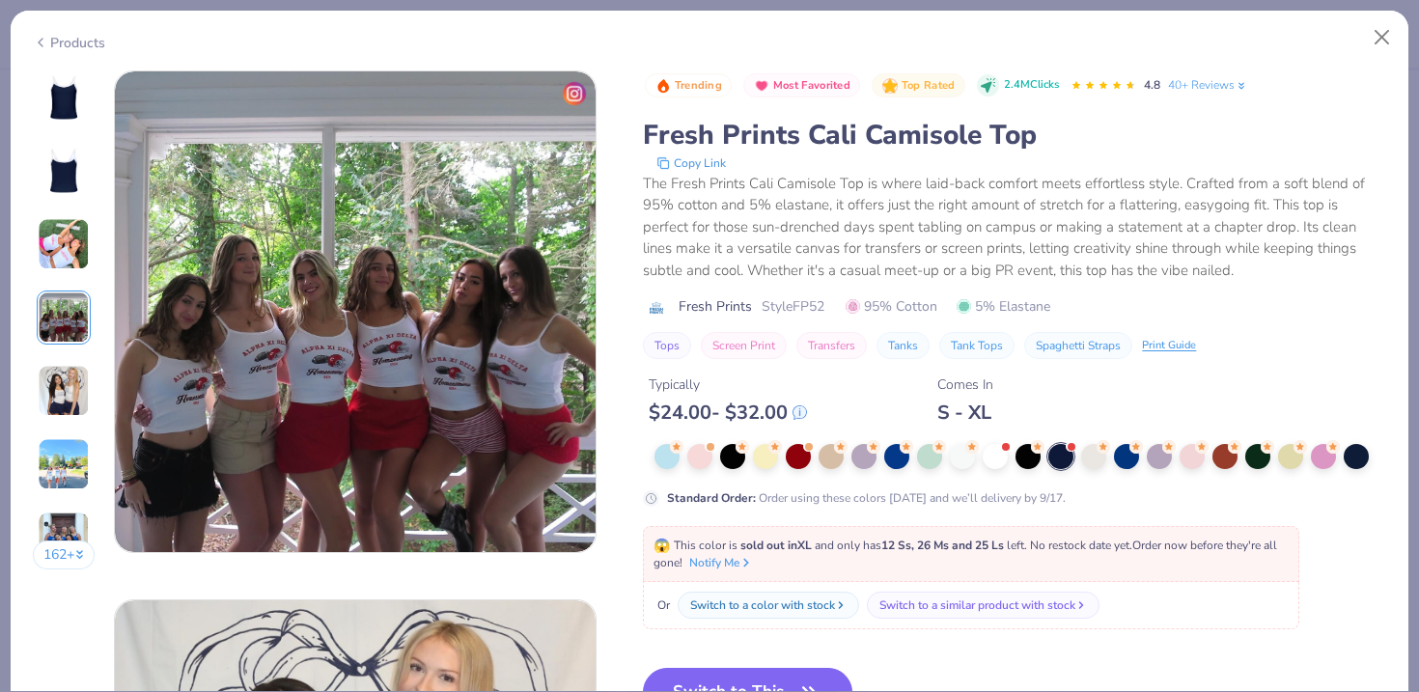
click at [65, 385] on img at bounding box center [64, 391] width 52 height 52
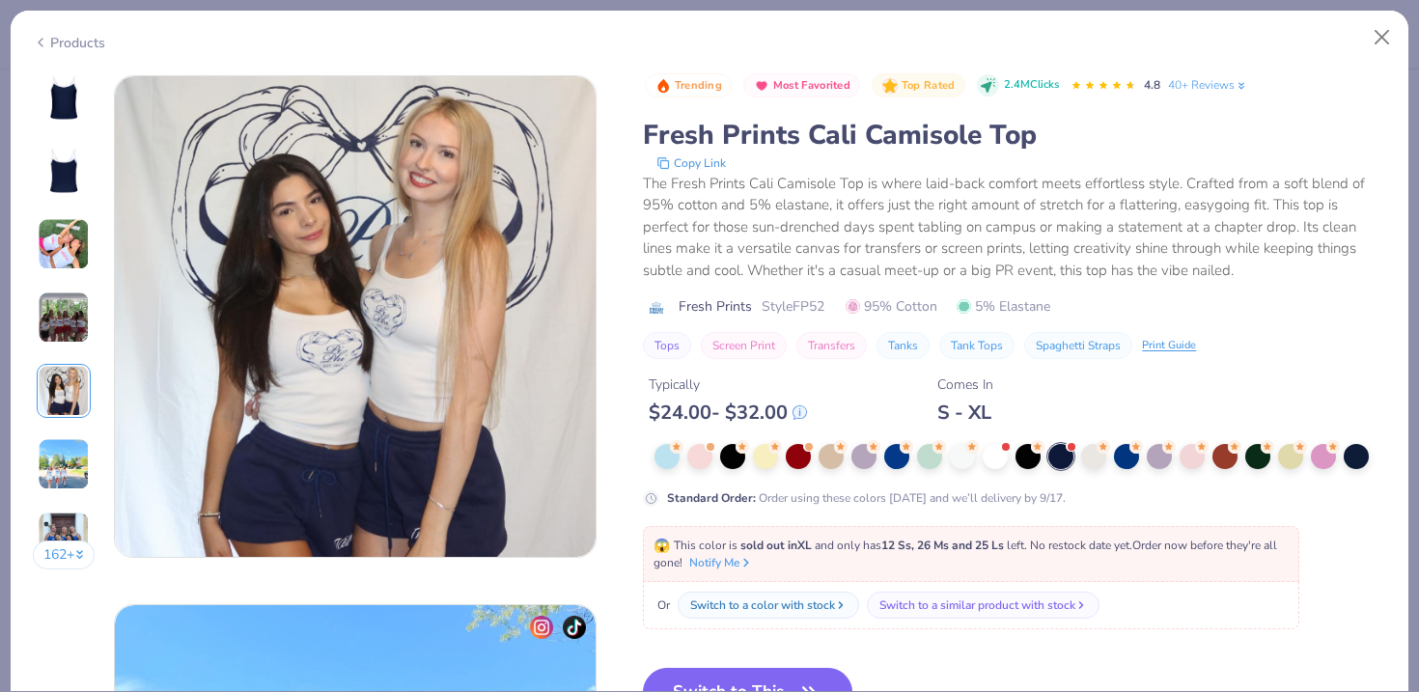
scroll to position [2117, 0]
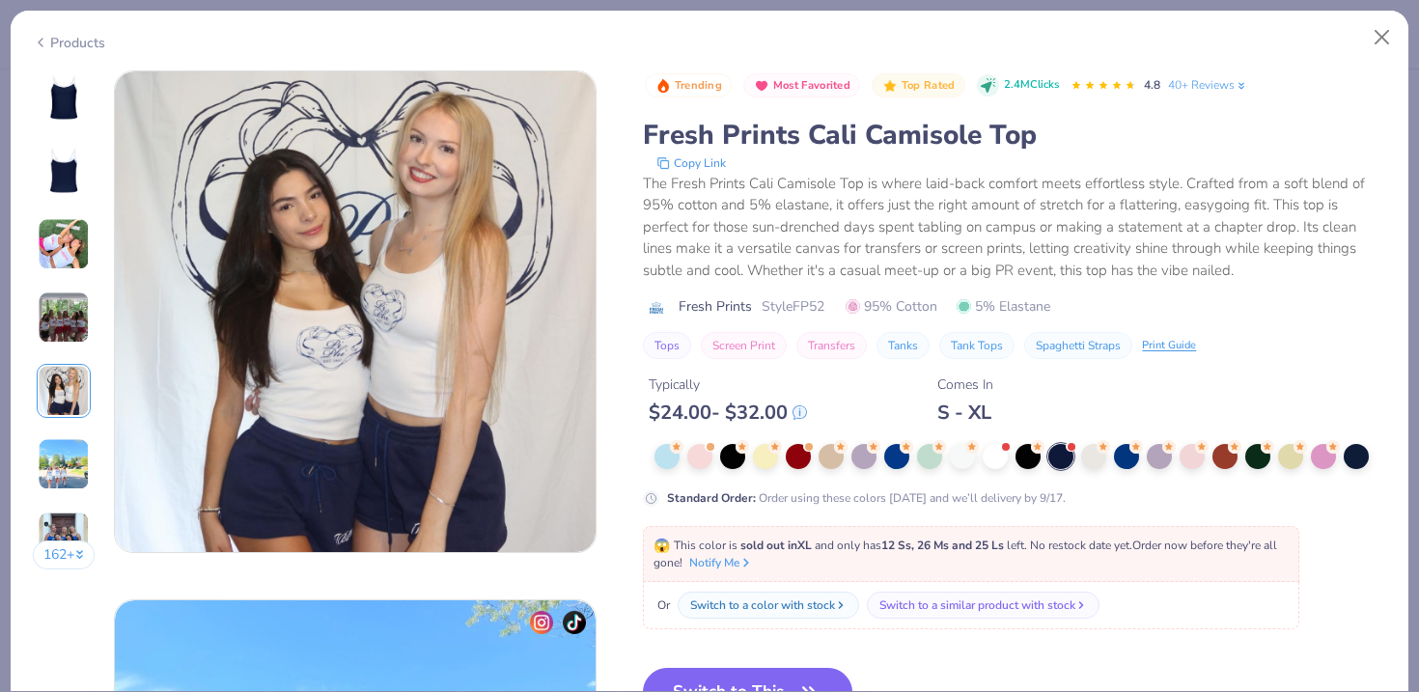
click at [70, 443] on img at bounding box center [64, 464] width 52 height 52
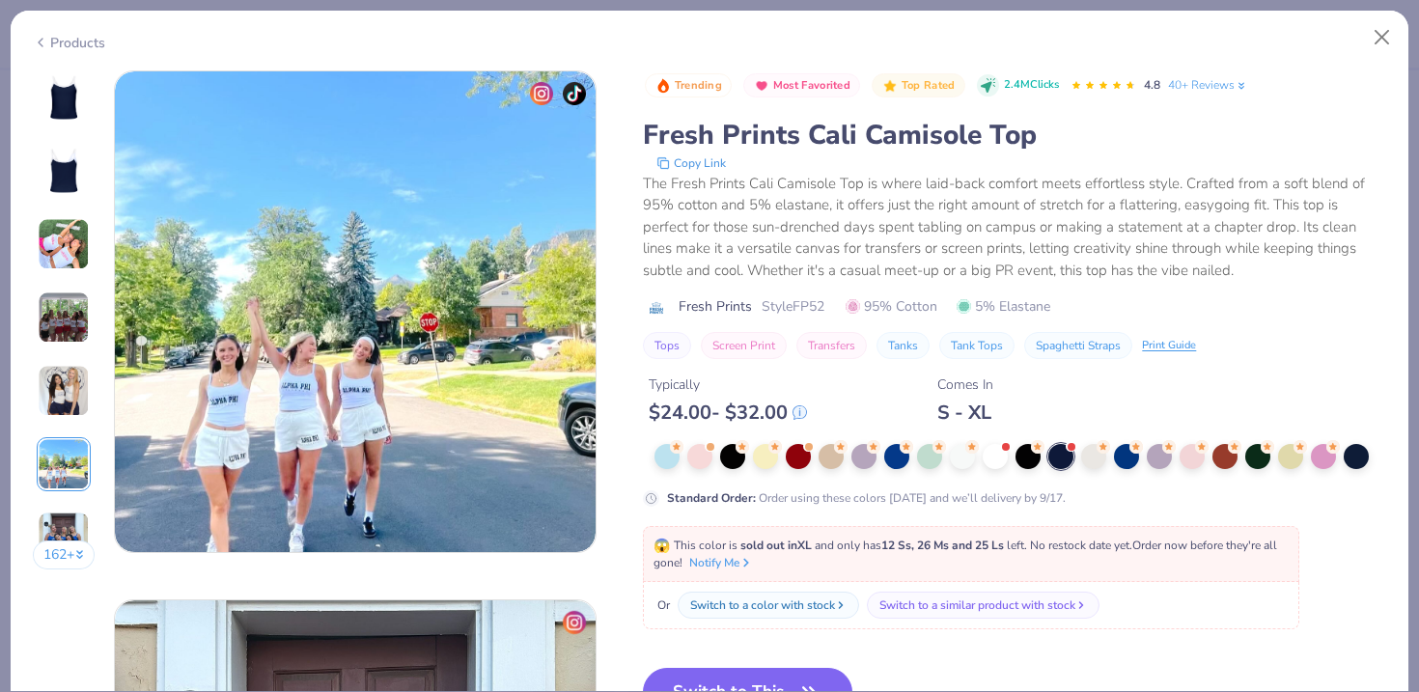
click at [70, 537] on img at bounding box center [64, 538] width 52 height 52
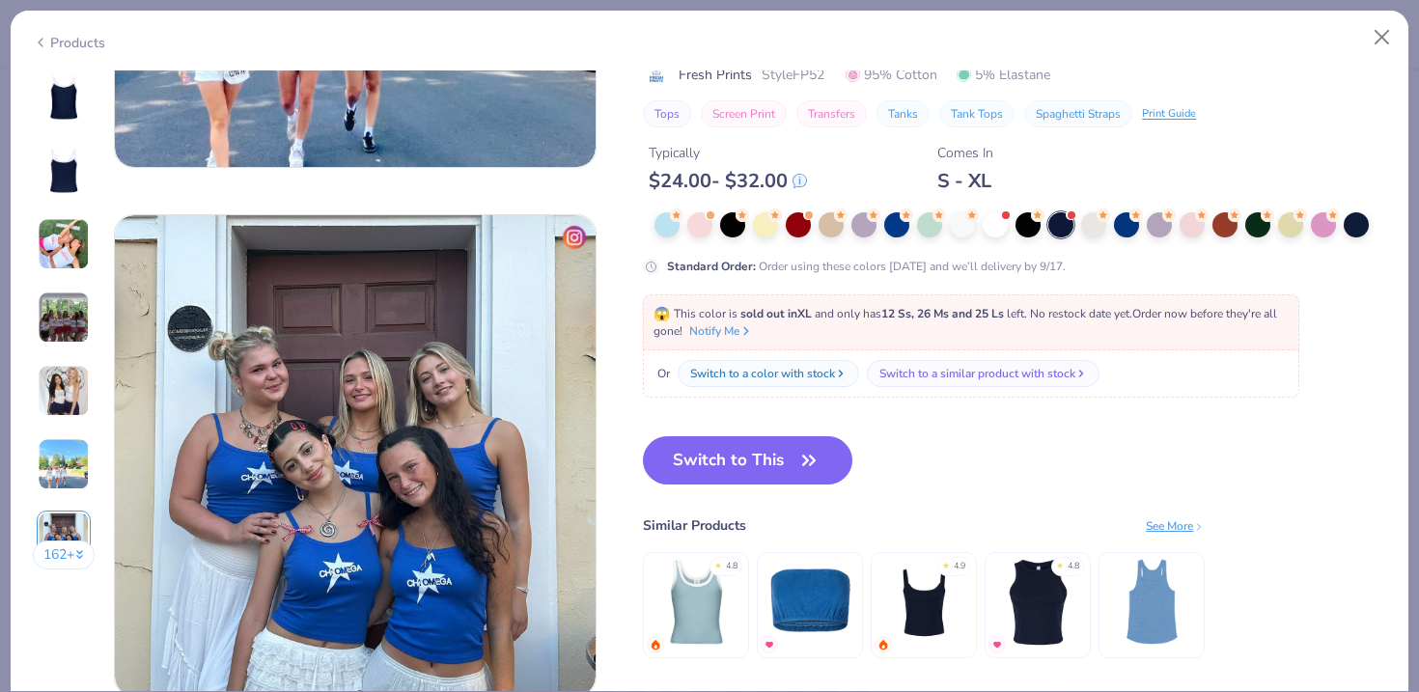
scroll to position [2839, 0]
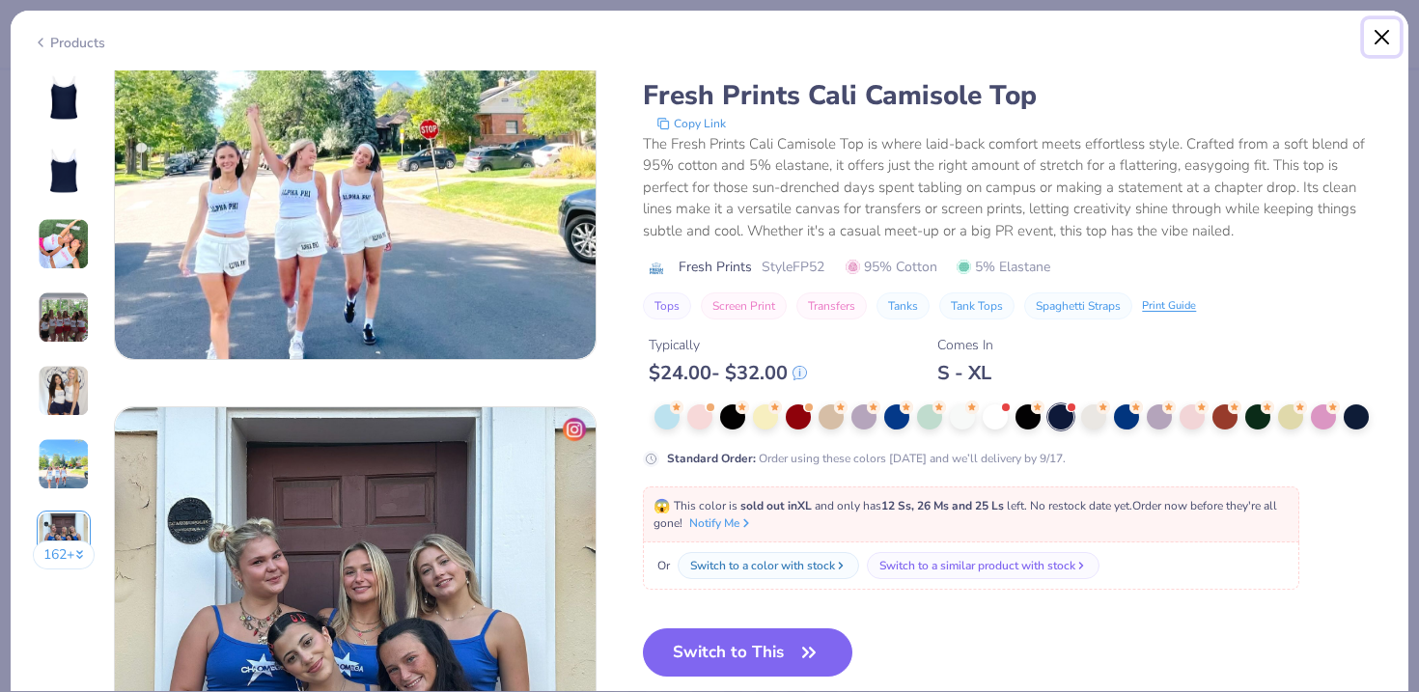
click at [1380, 39] on button "Close" at bounding box center [1382, 37] width 37 height 37
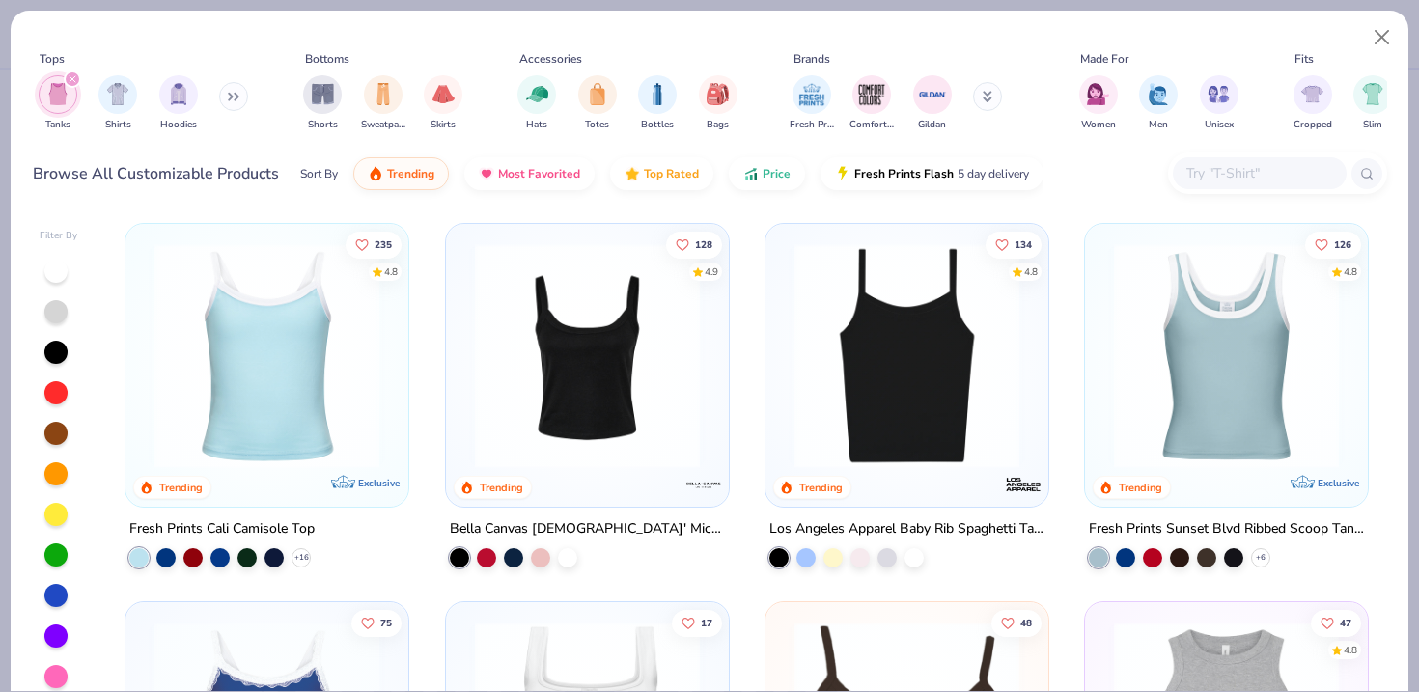
click at [940, 328] on img at bounding box center [907, 355] width 244 height 225
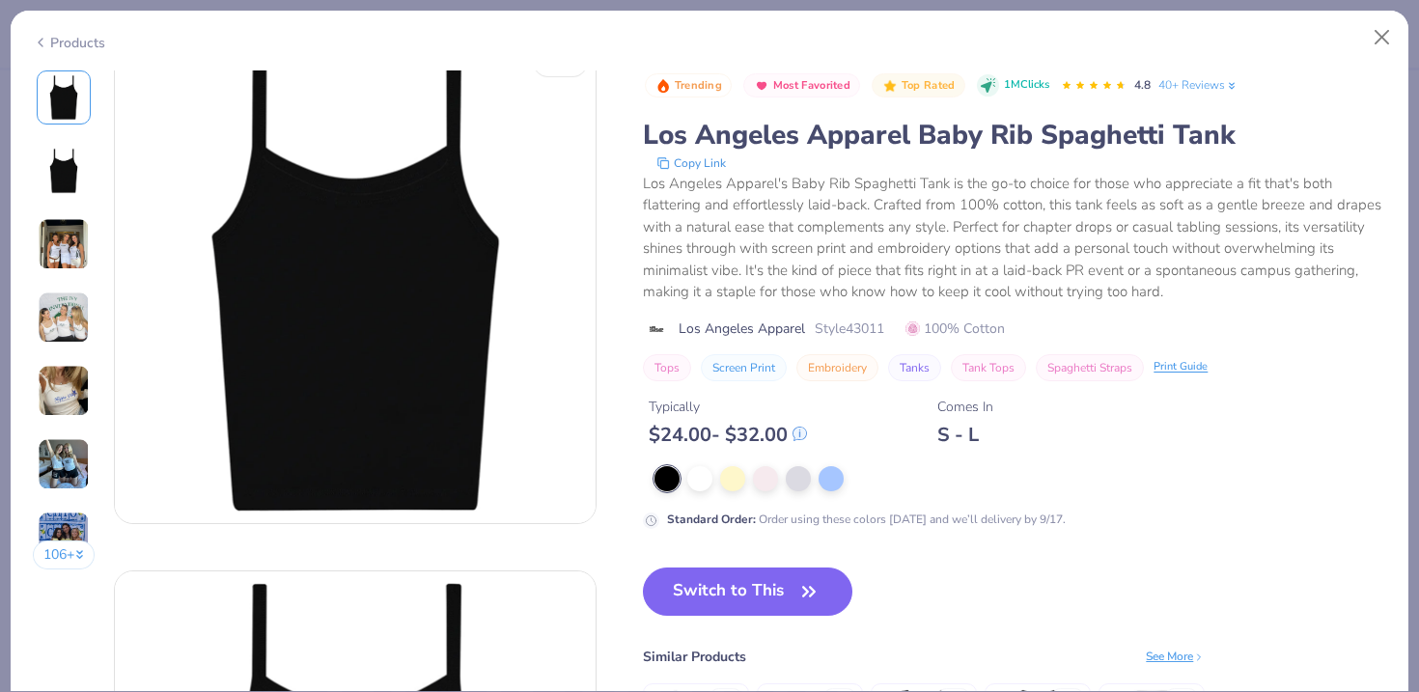
click at [75, 236] on img at bounding box center [64, 244] width 52 height 52
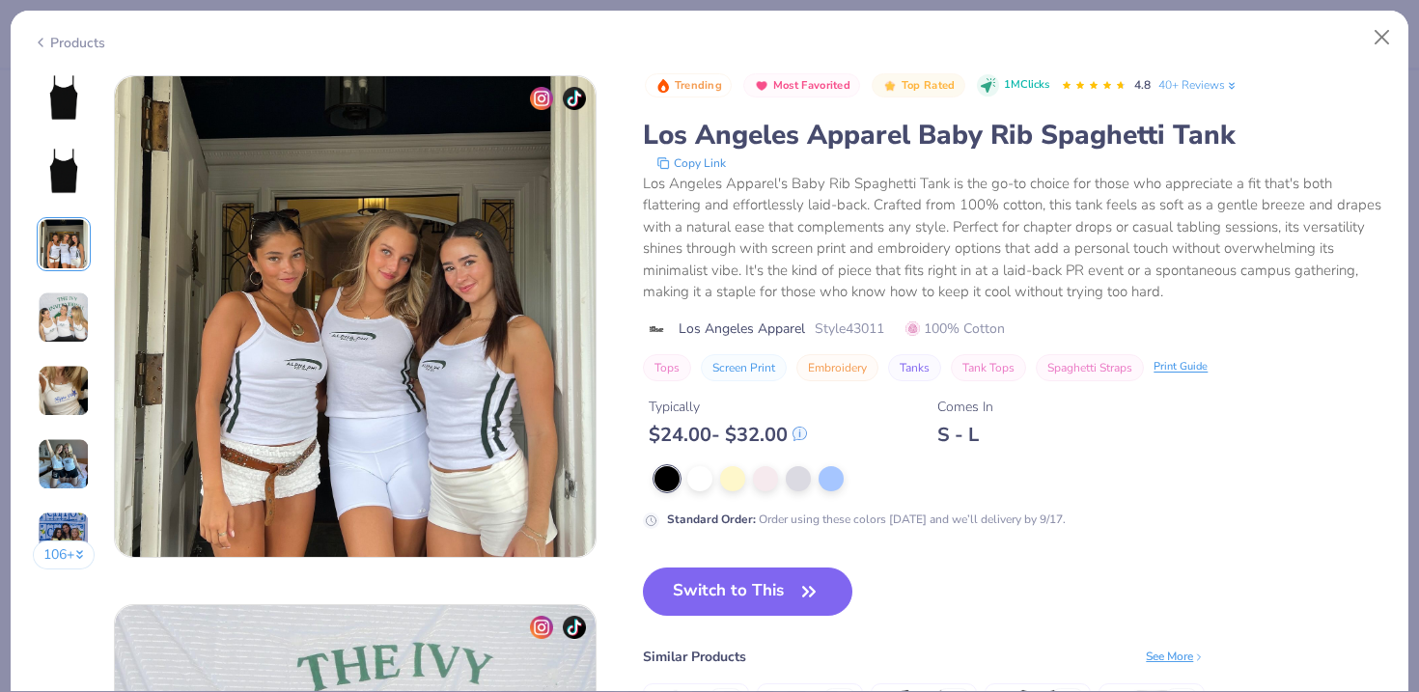
scroll to position [1058, 0]
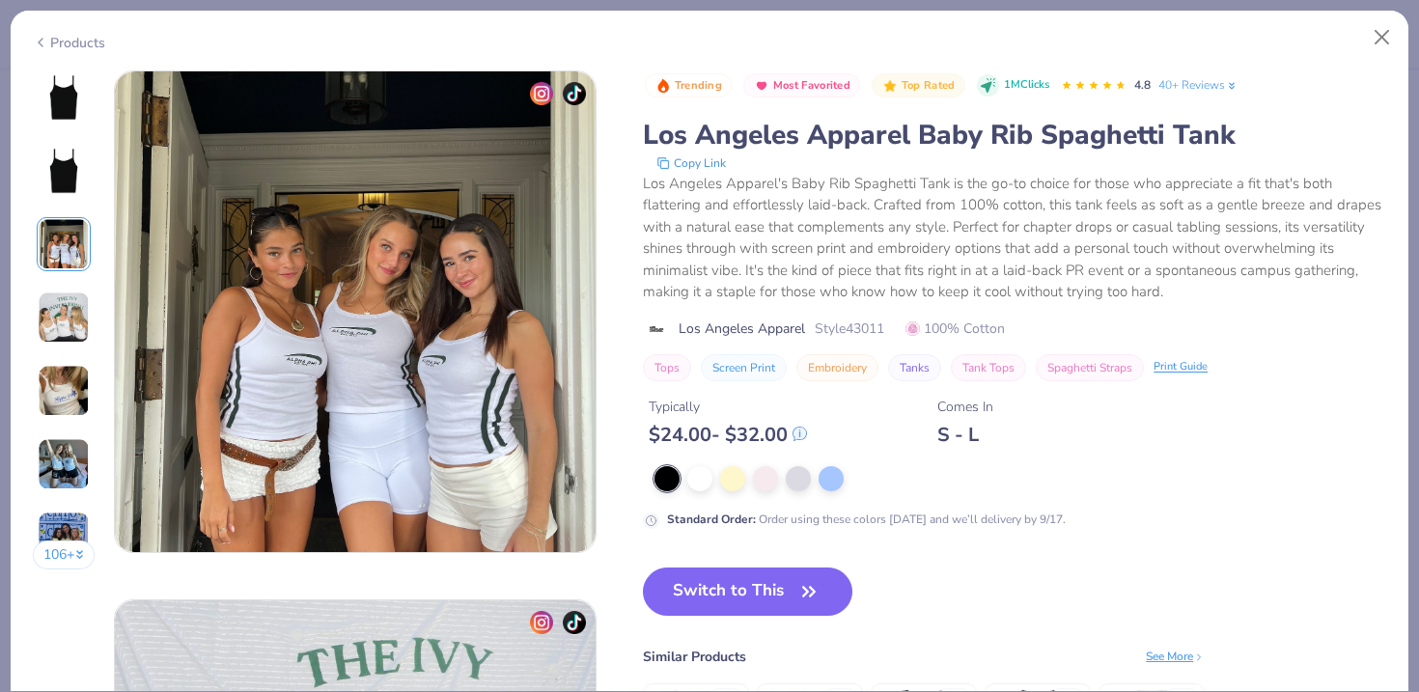
click at [53, 340] on img at bounding box center [64, 318] width 52 height 52
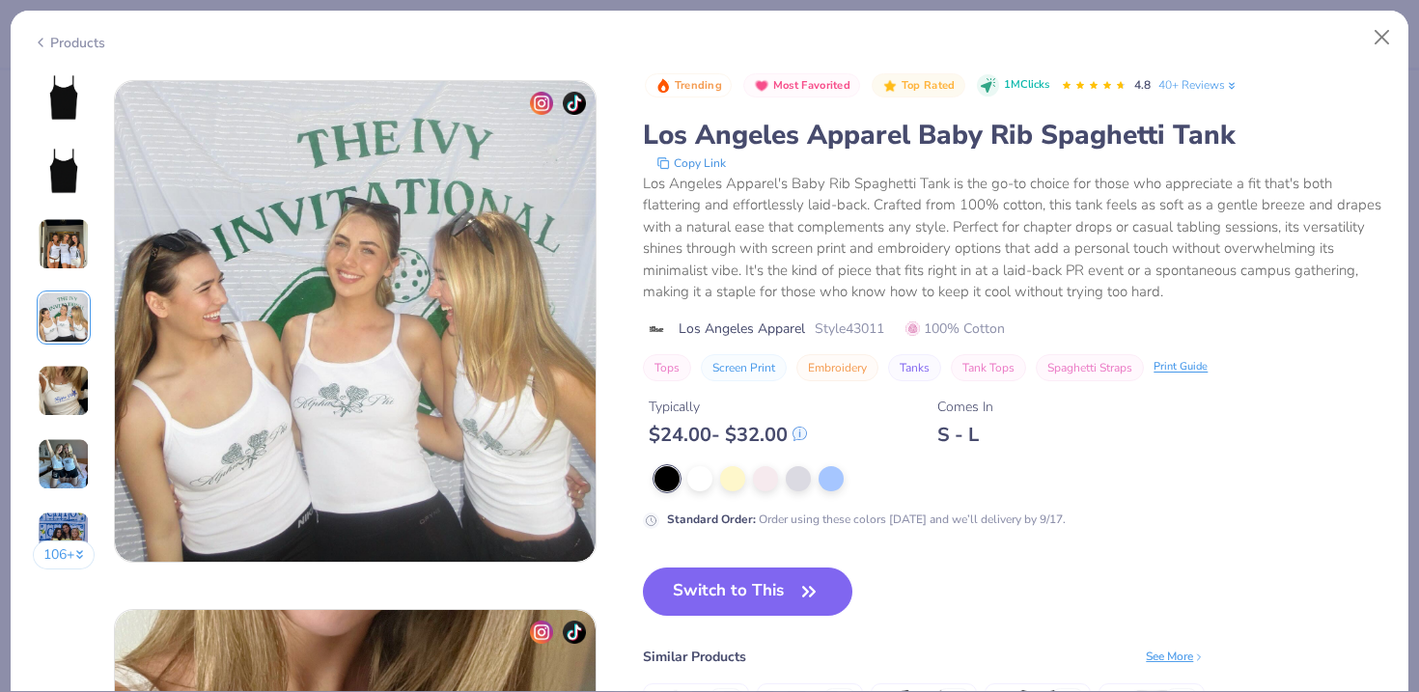
scroll to position [1587, 0]
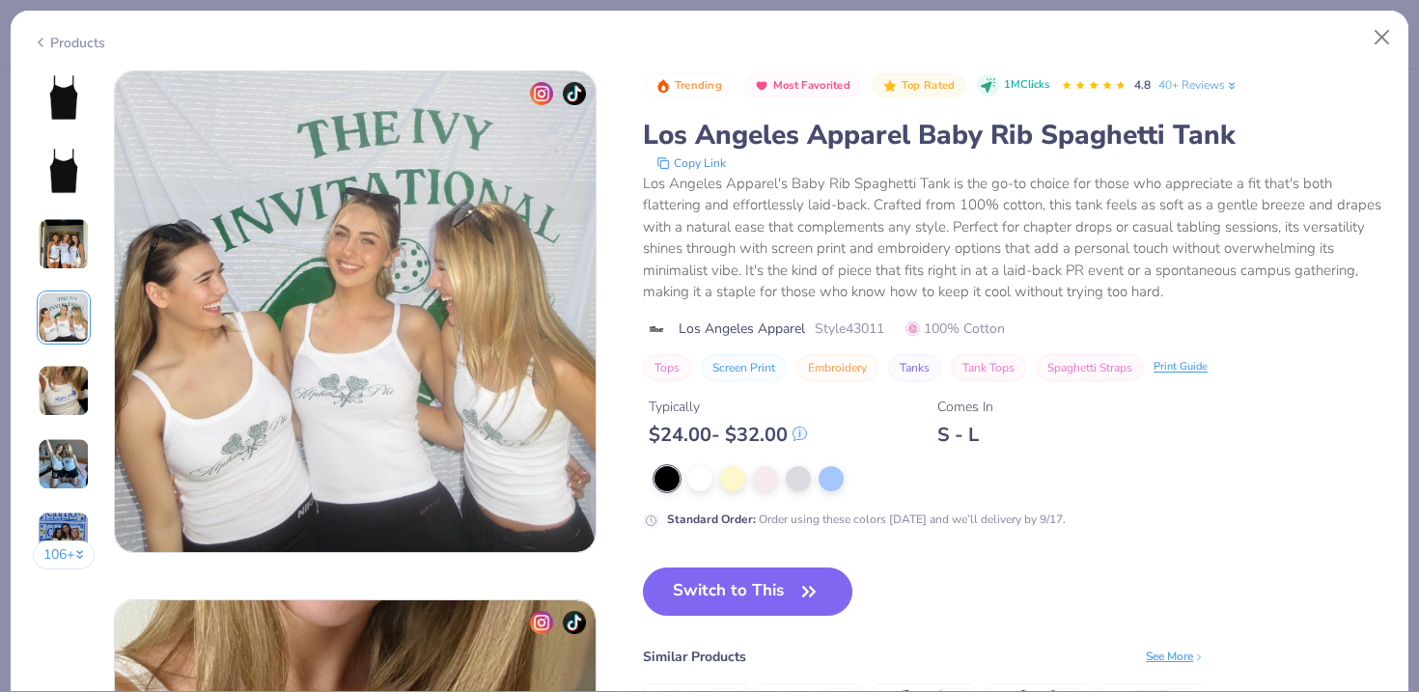
click at [63, 257] on img at bounding box center [64, 244] width 52 height 52
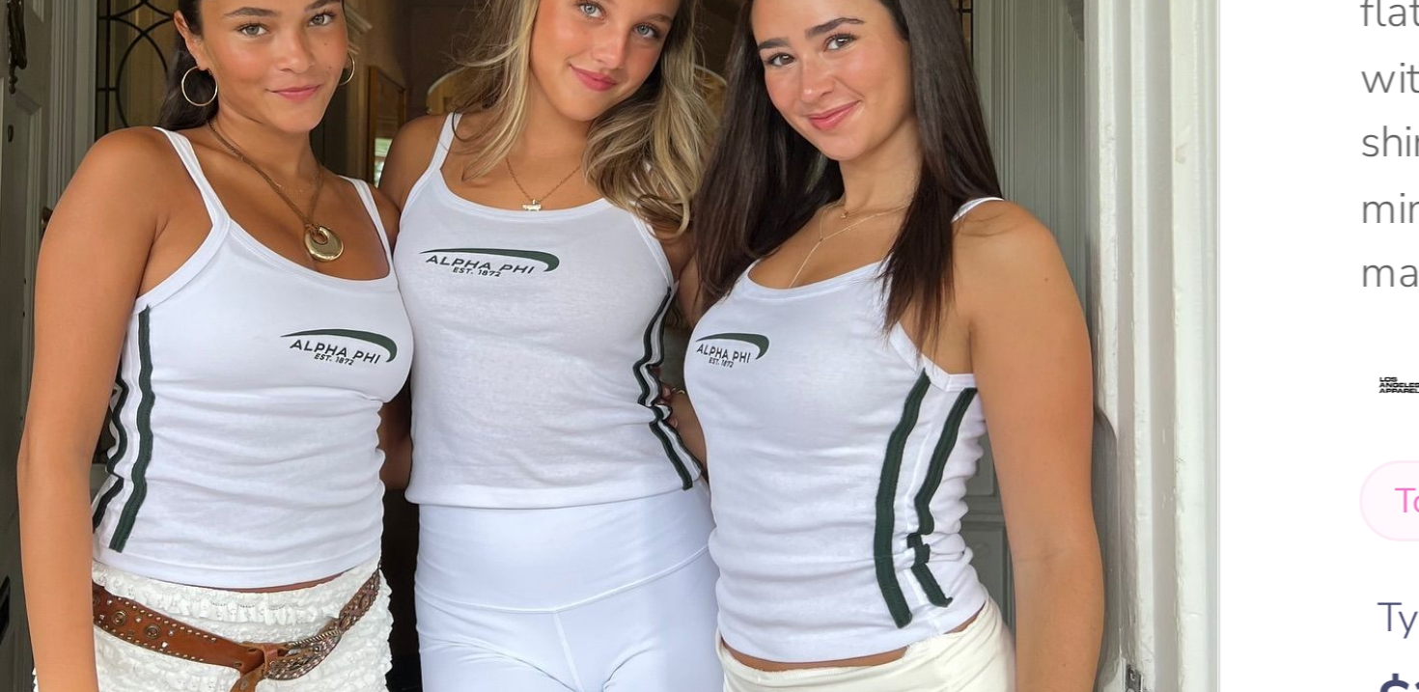
scroll to position [1101, 0]
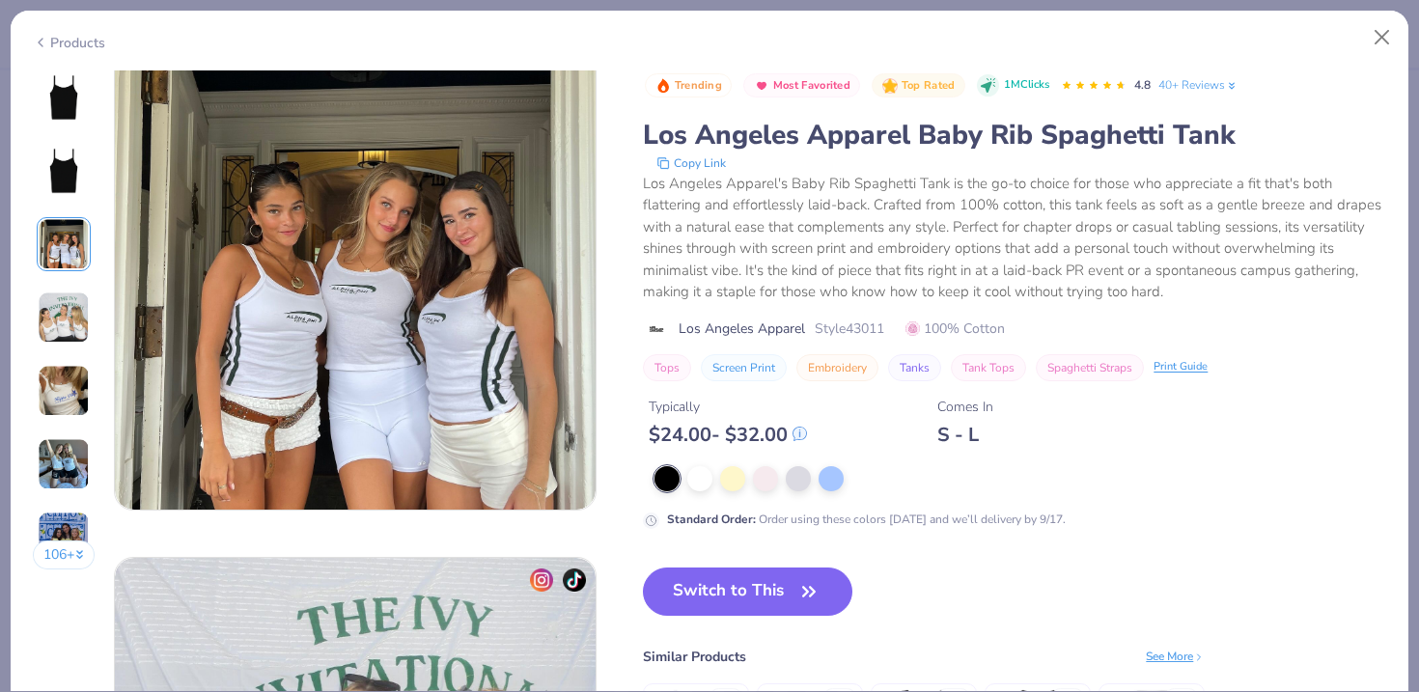
click at [40, 320] on img at bounding box center [64, 318] width 52 height 52
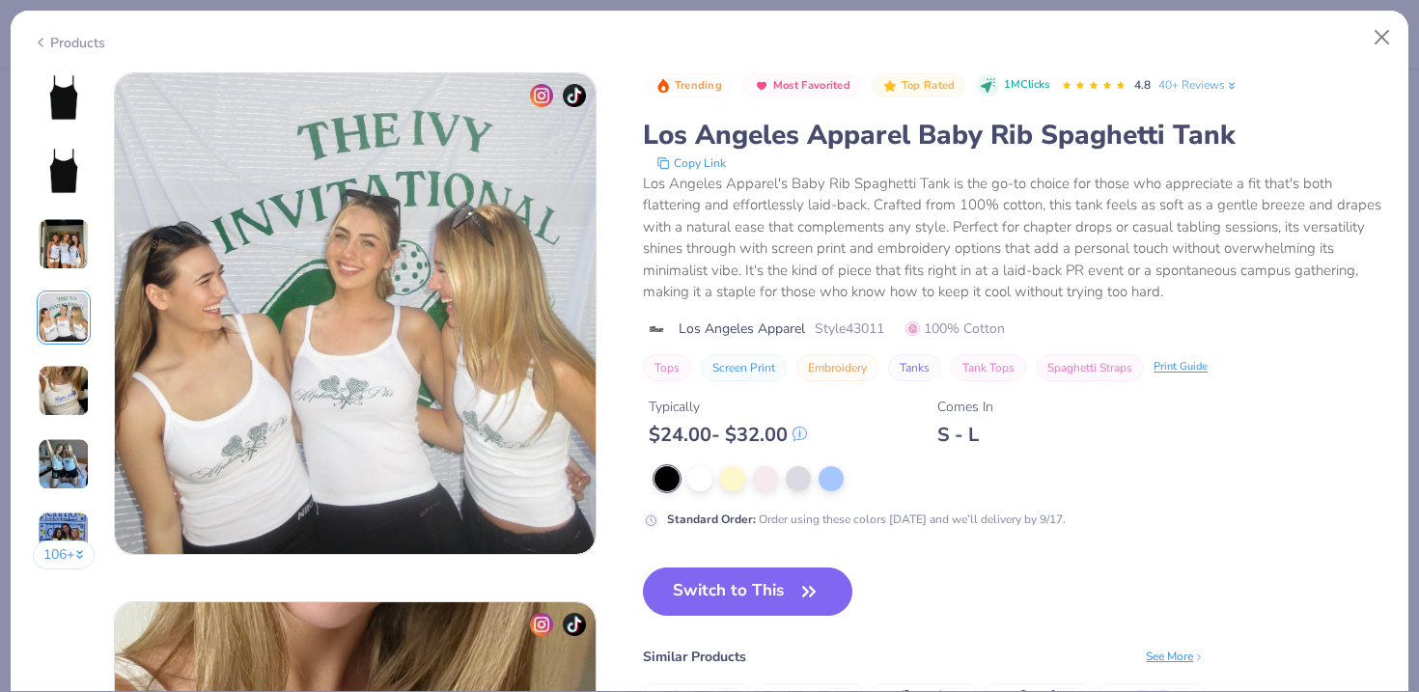
scroll to position [1587, 0]
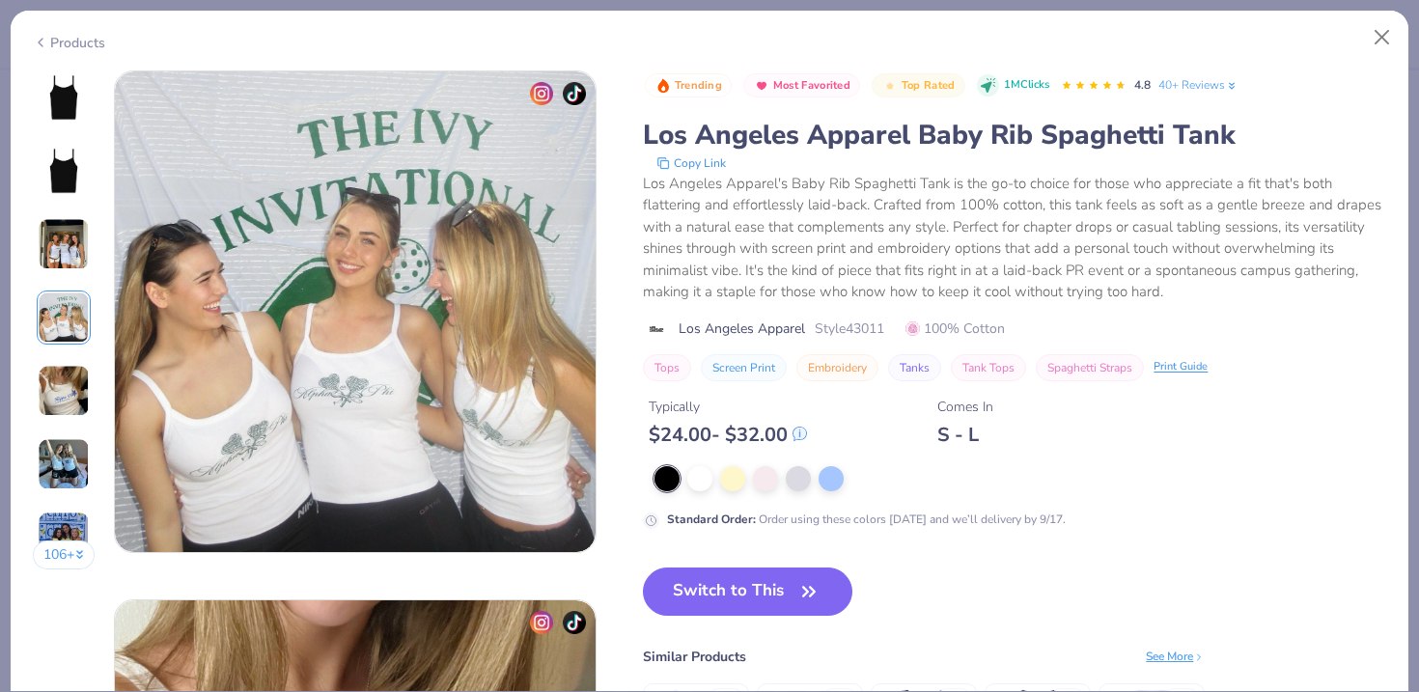
click at [65, 376] on img at bounding box center [64, 391] width 52 height 52
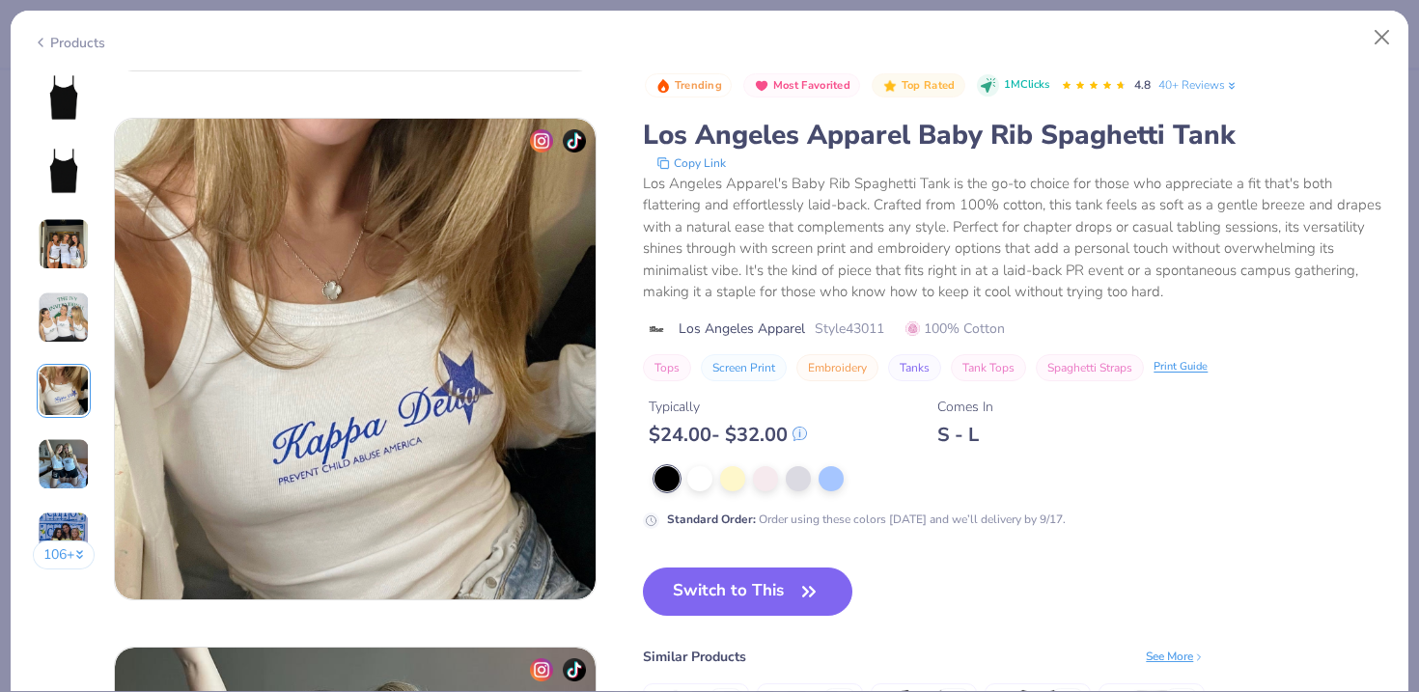
scroll to position [2117, 0]
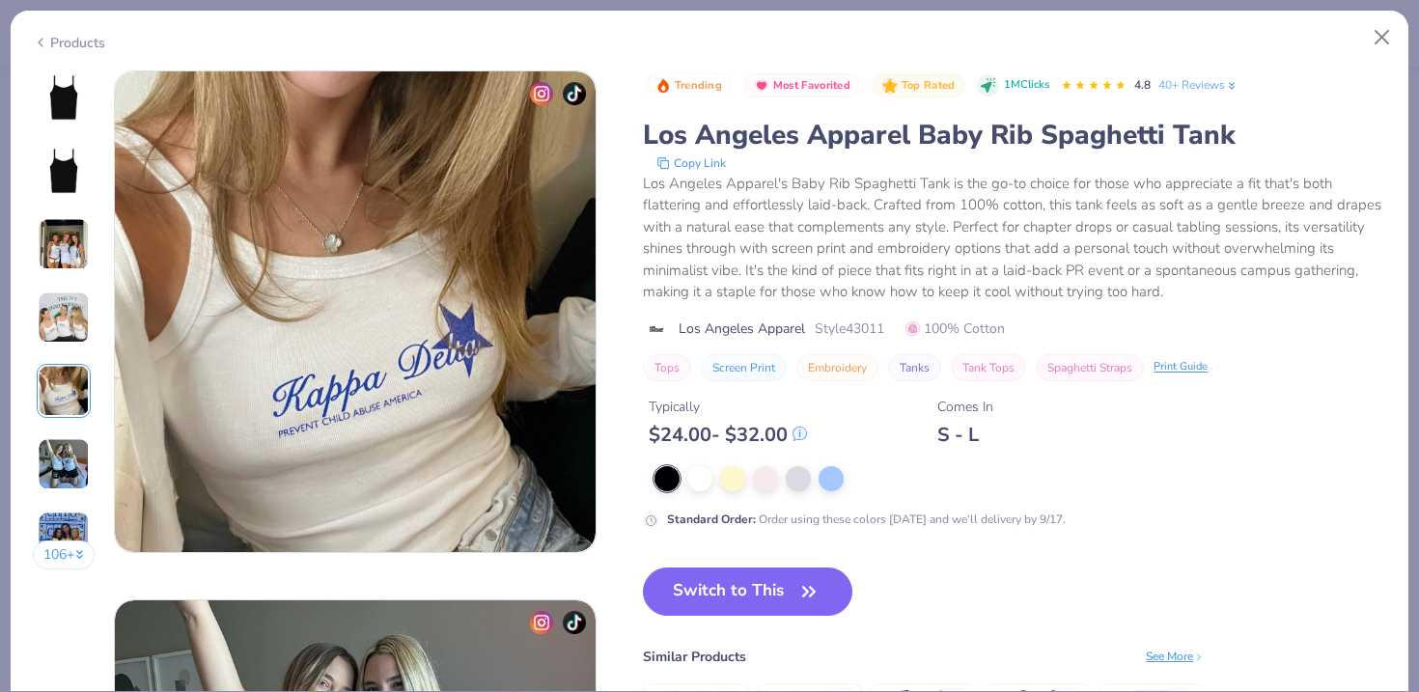
click at [74, 497] on div "106 +" at bounding box center [64, 327] width 63 height 514
click at [70, 563] on button "106 +" at bounding box center [64, 555] width 63 height 29
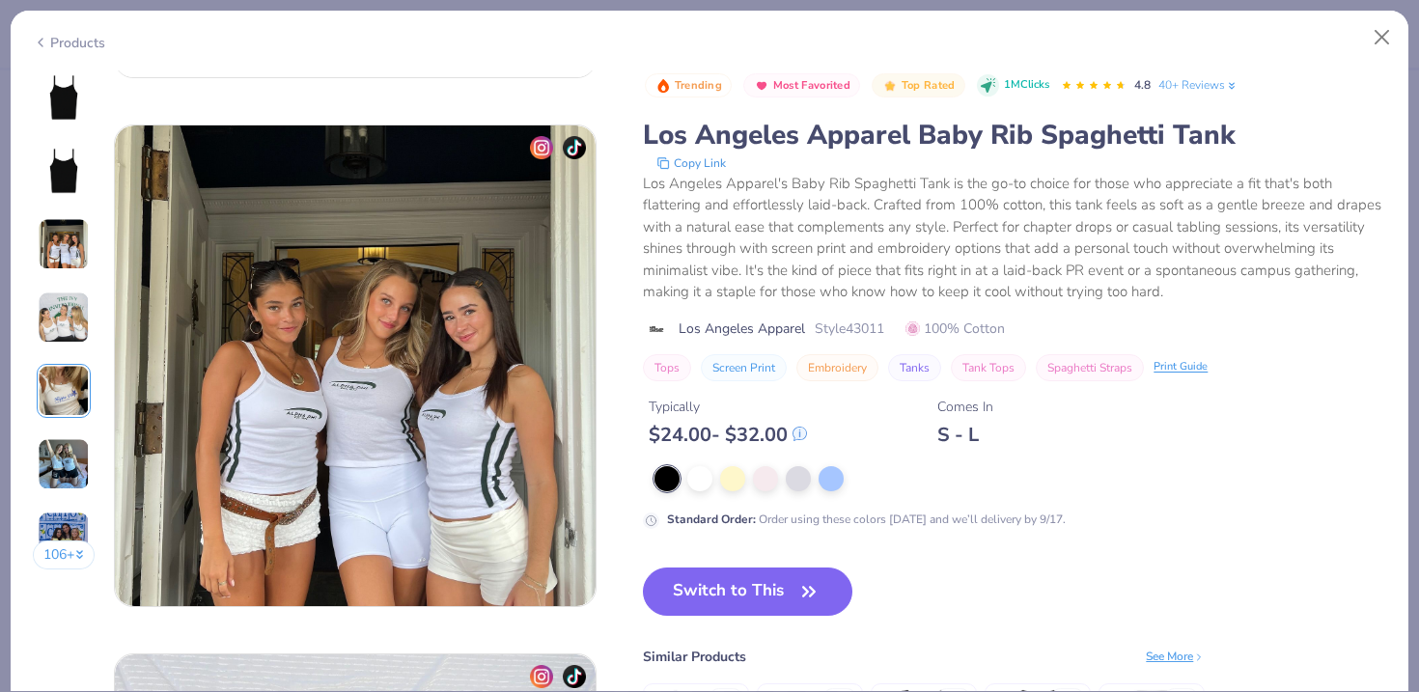
scroll to position [986, 0]
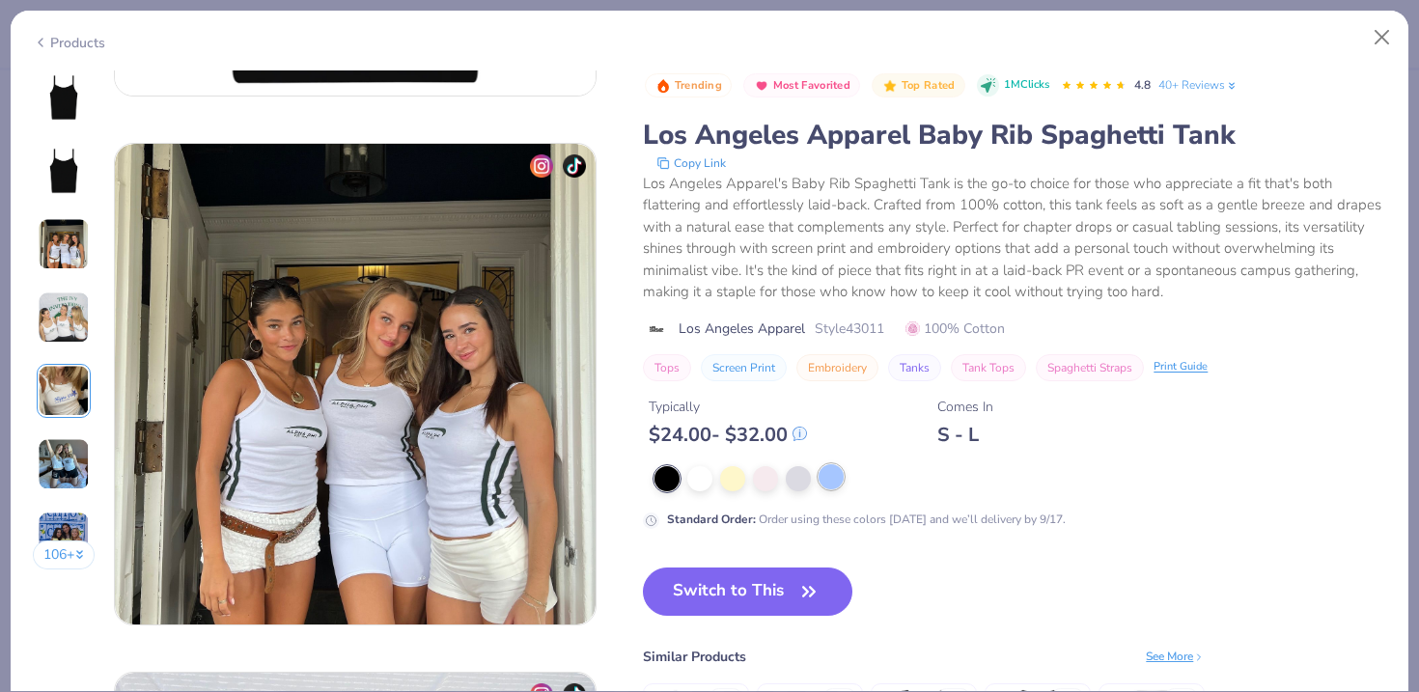
click at [836, 484] on div at bounding box center [831, 476] width 25 height 25
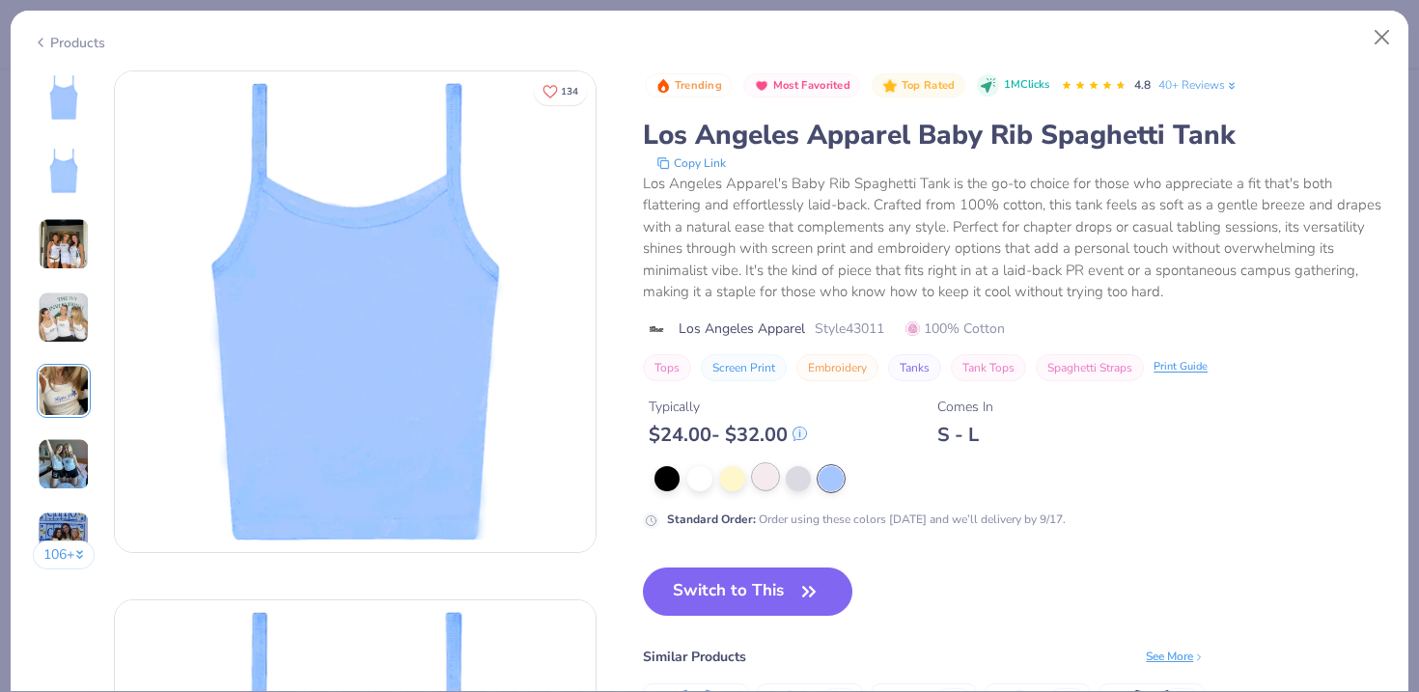
click at [771, 477] on div at bounding box center [765, 476] width 25 height 25
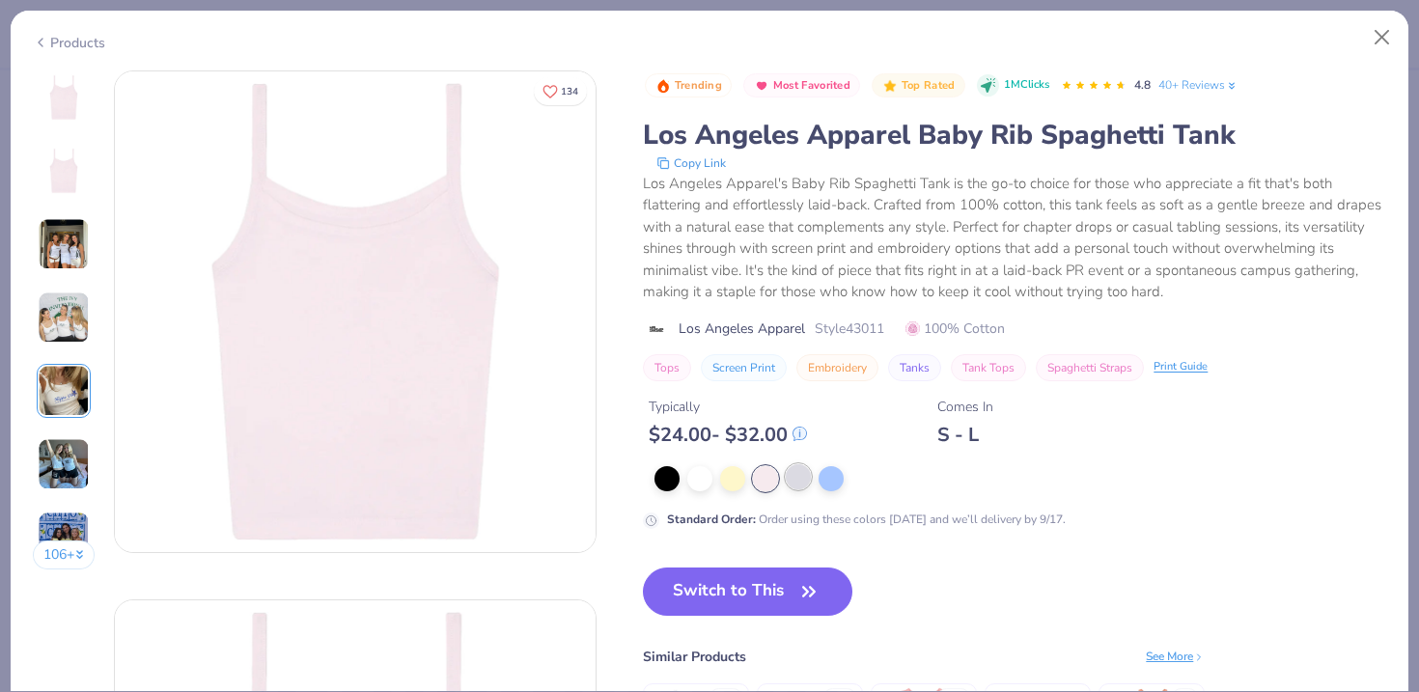
click at [810, 481] on div at bounding box center [798, 476] width 25 height 25
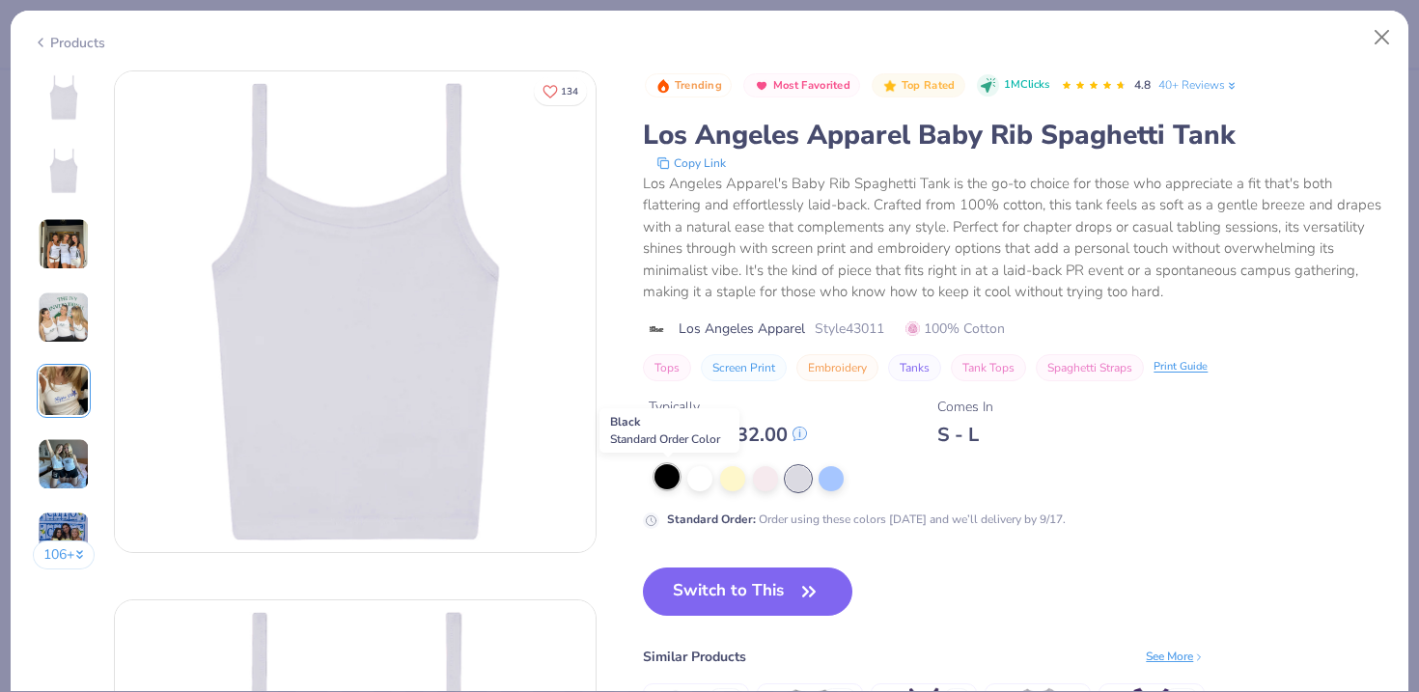
click at [665, 483] on div at bounding box center [667, 476] width 25 height 25
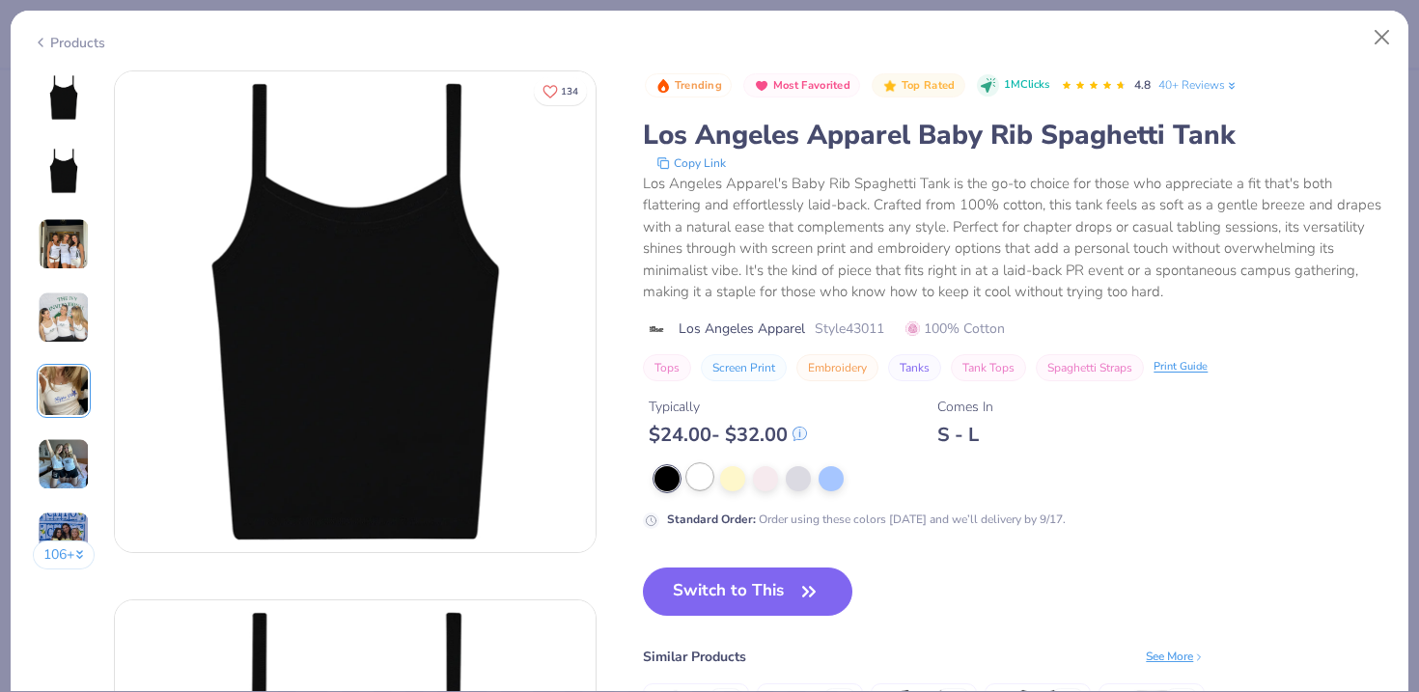
click at [703, 483] on div at bounding box center [700, 476] width 25 height 25
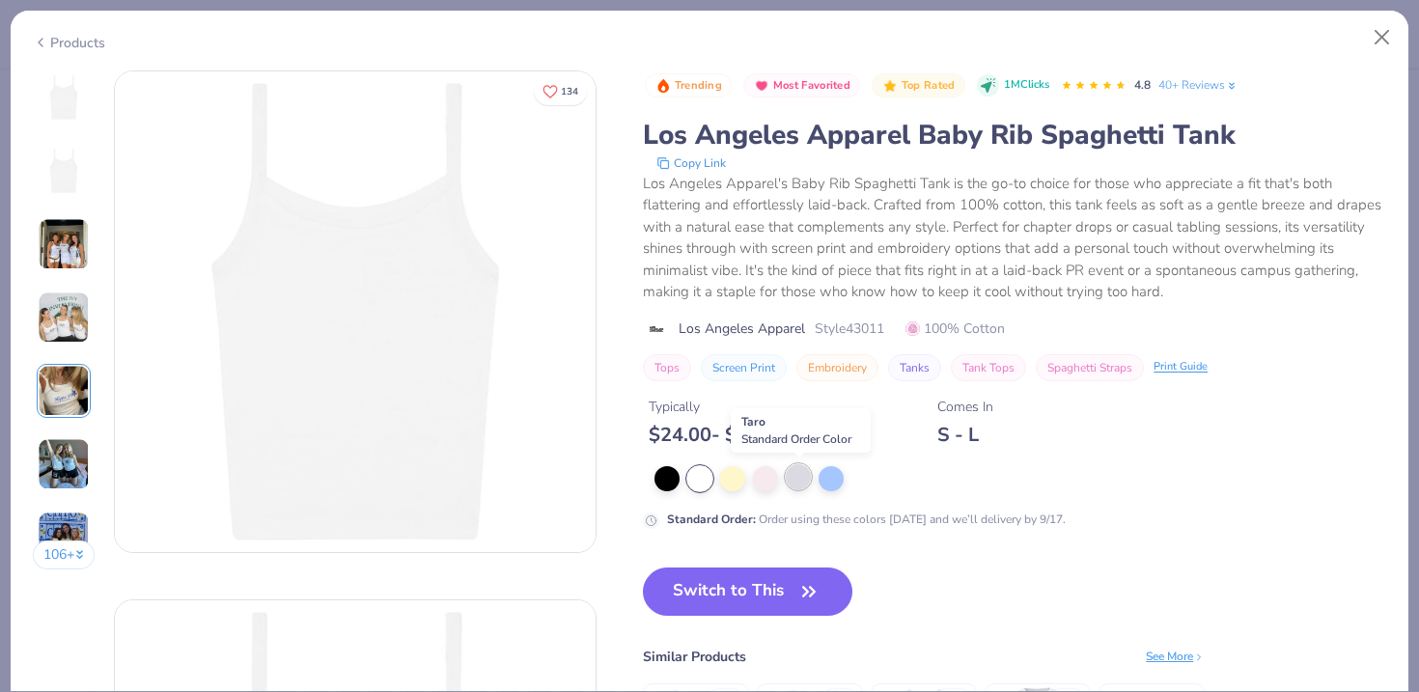
click at [805, 479] on div at bounding box center [798, 476] width 25 height 25
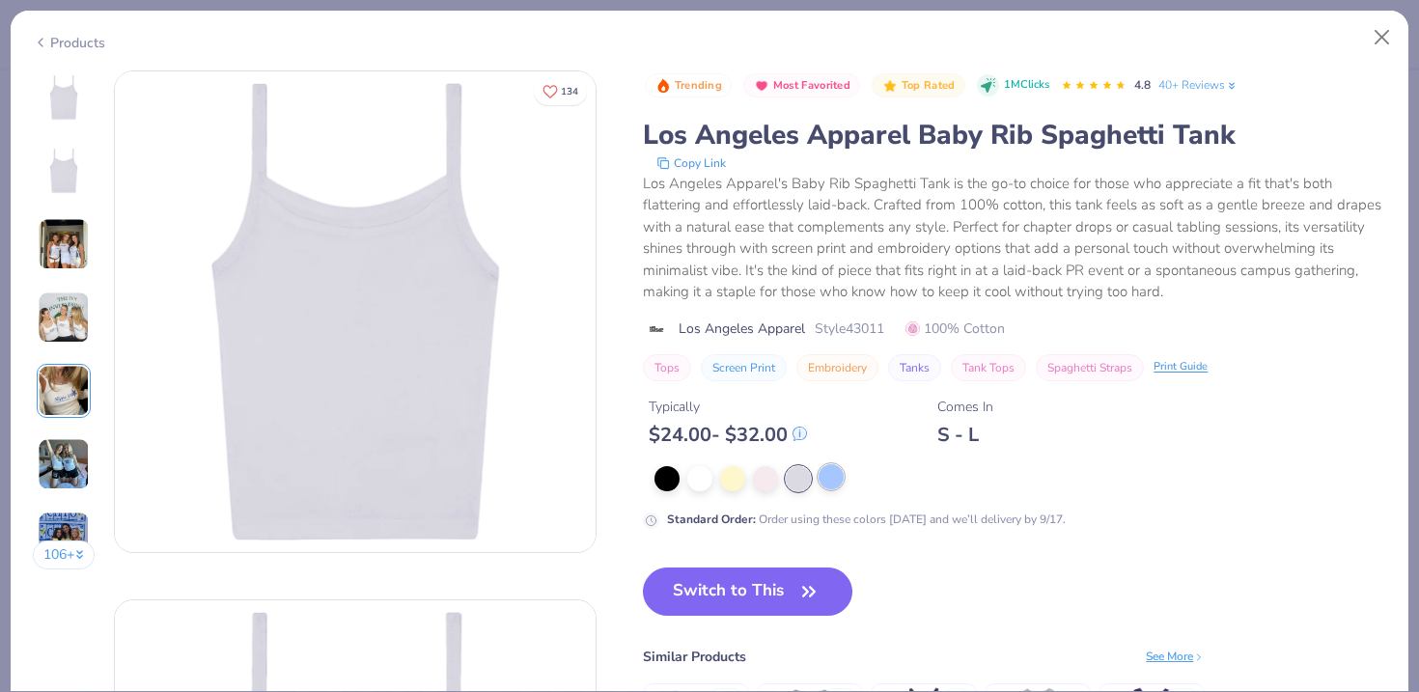
click at [829, 482] on div at bounding box center [831, 476] width 25 height 25
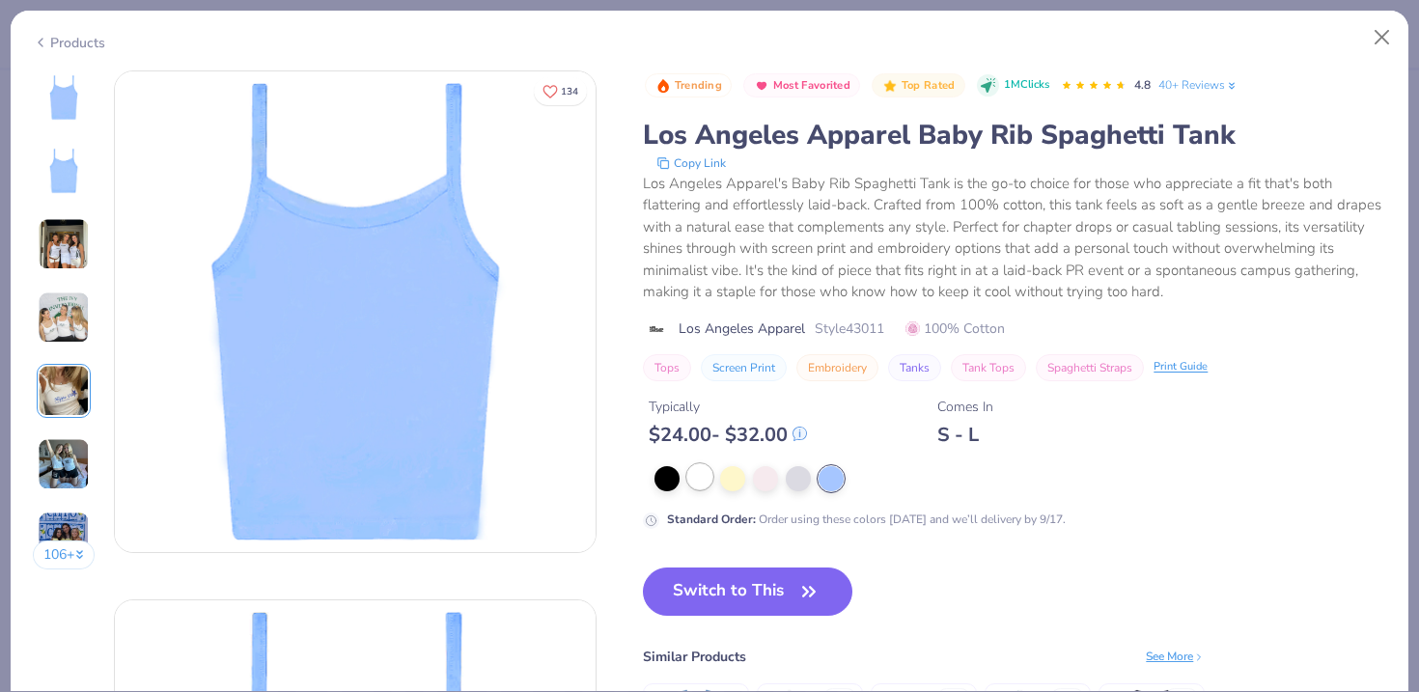
click at [694, 479] on div at bounding box center [700, 476] width 25 height 25
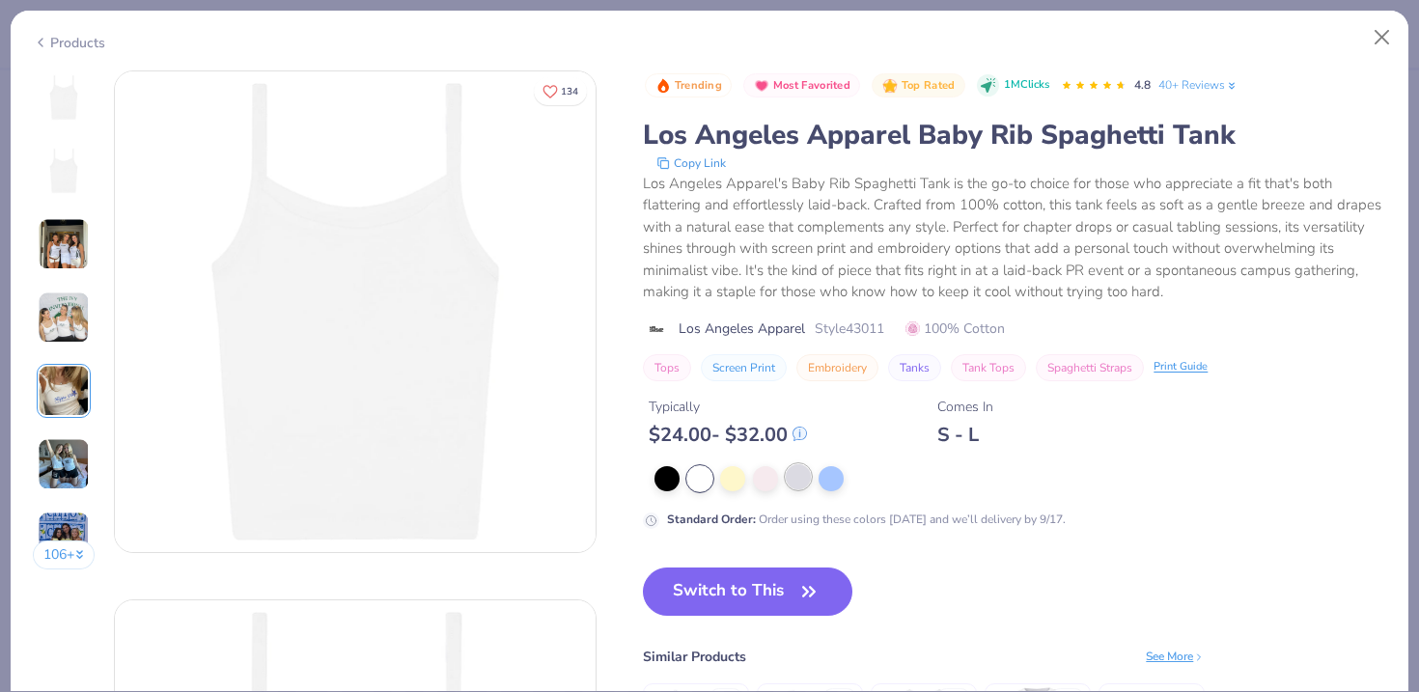
click at [793, 482] on div at bounding box center [798, 476] width 25 height 25
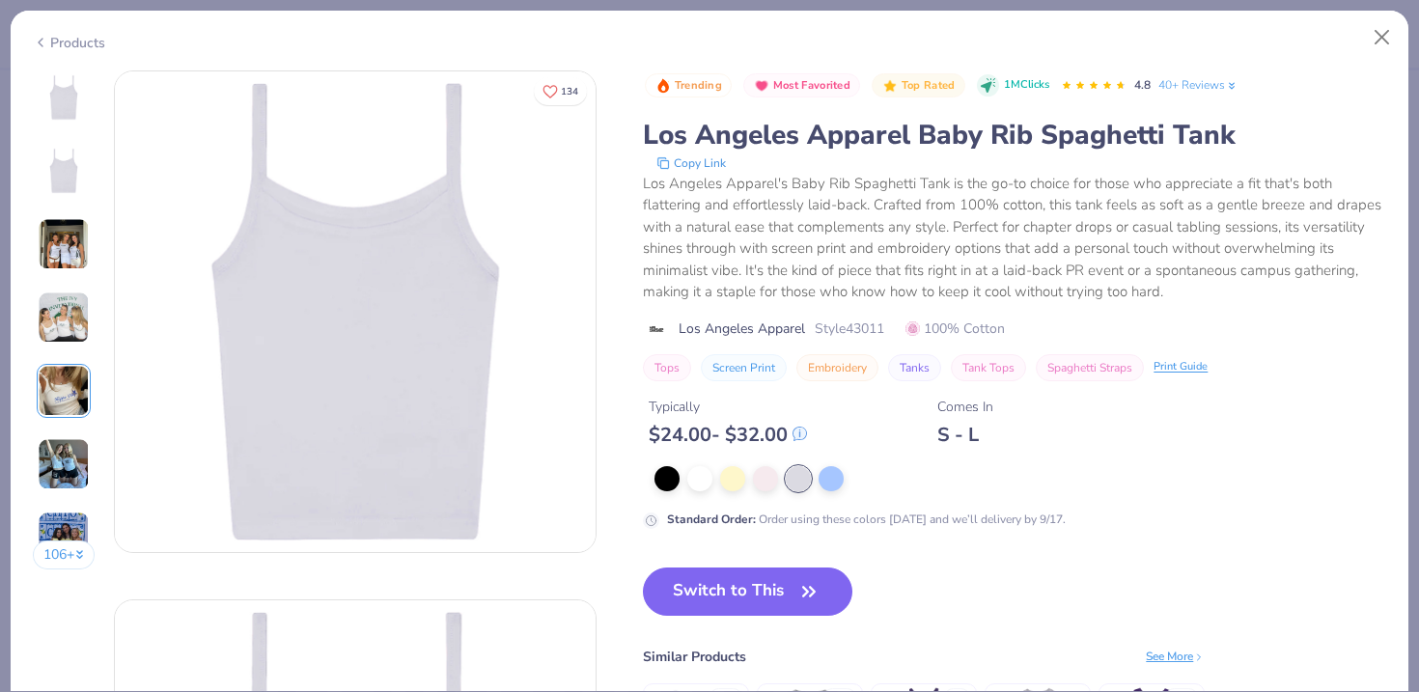
click at [61, 234] on img at bounding box center [64, 244] width 52 height 52
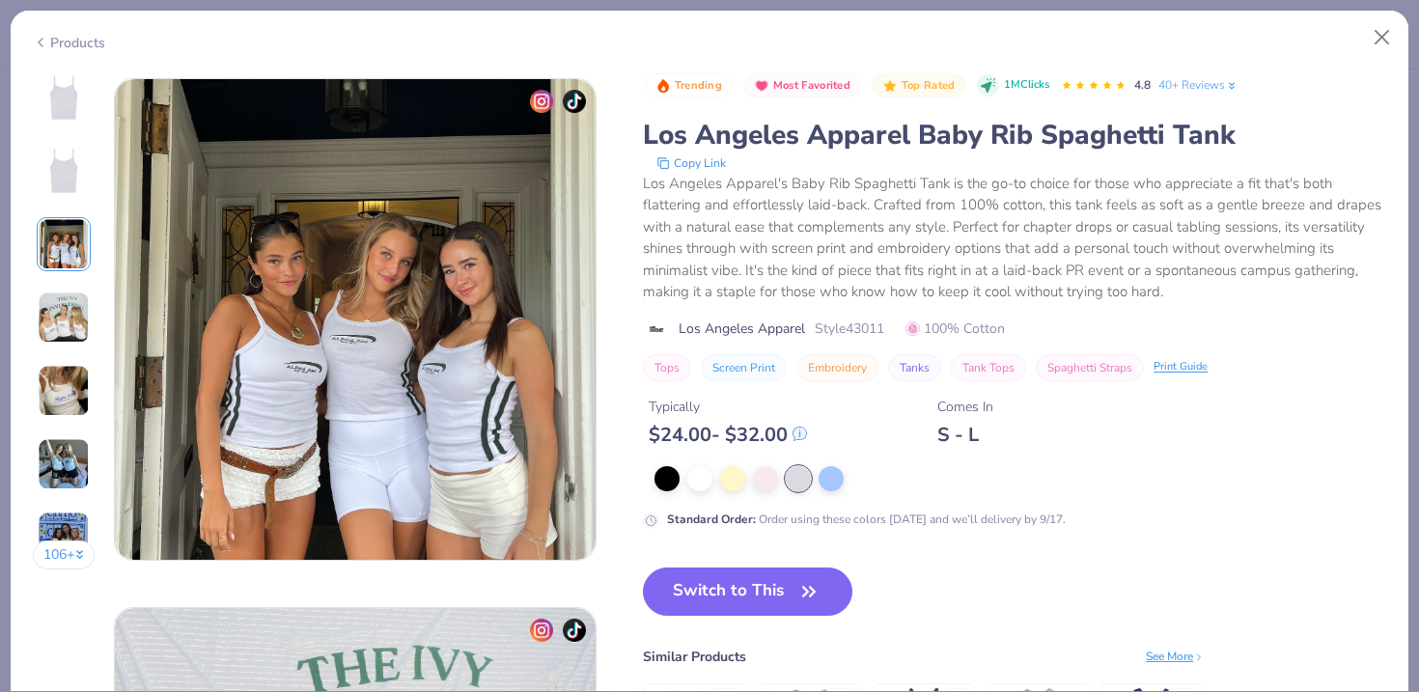
scroll to position [1058, 0]
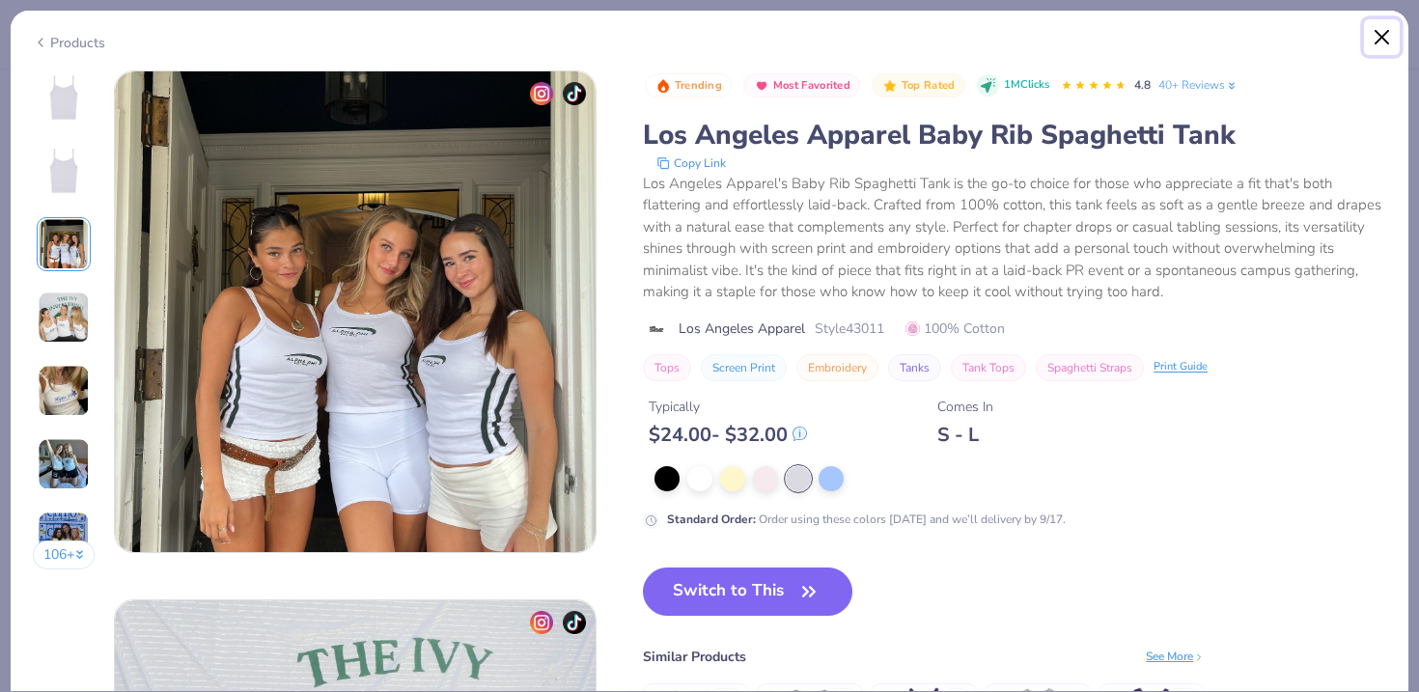
click at [1371, 35] on button "Close" at bounding box center [1382, 37] width 37 height 37
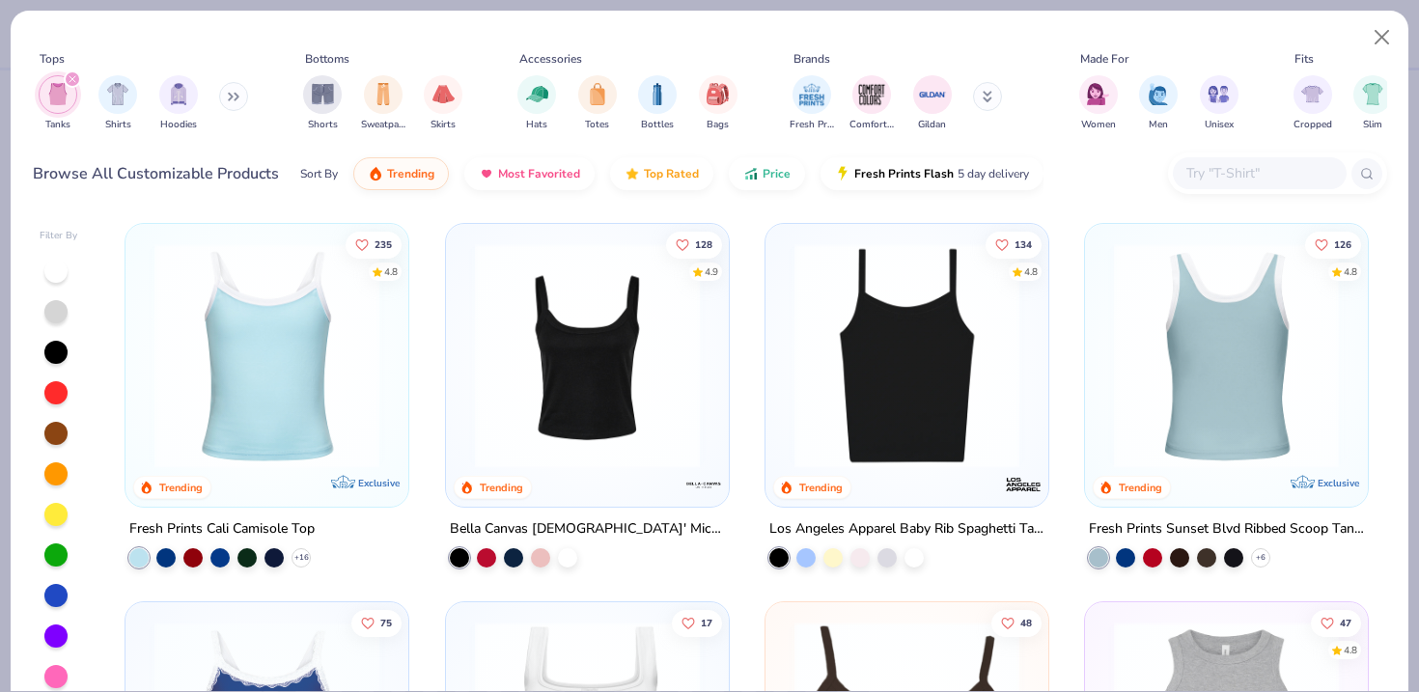
click at [1204, 268] on div at bounding box center [1227, 355] width 734 height 225
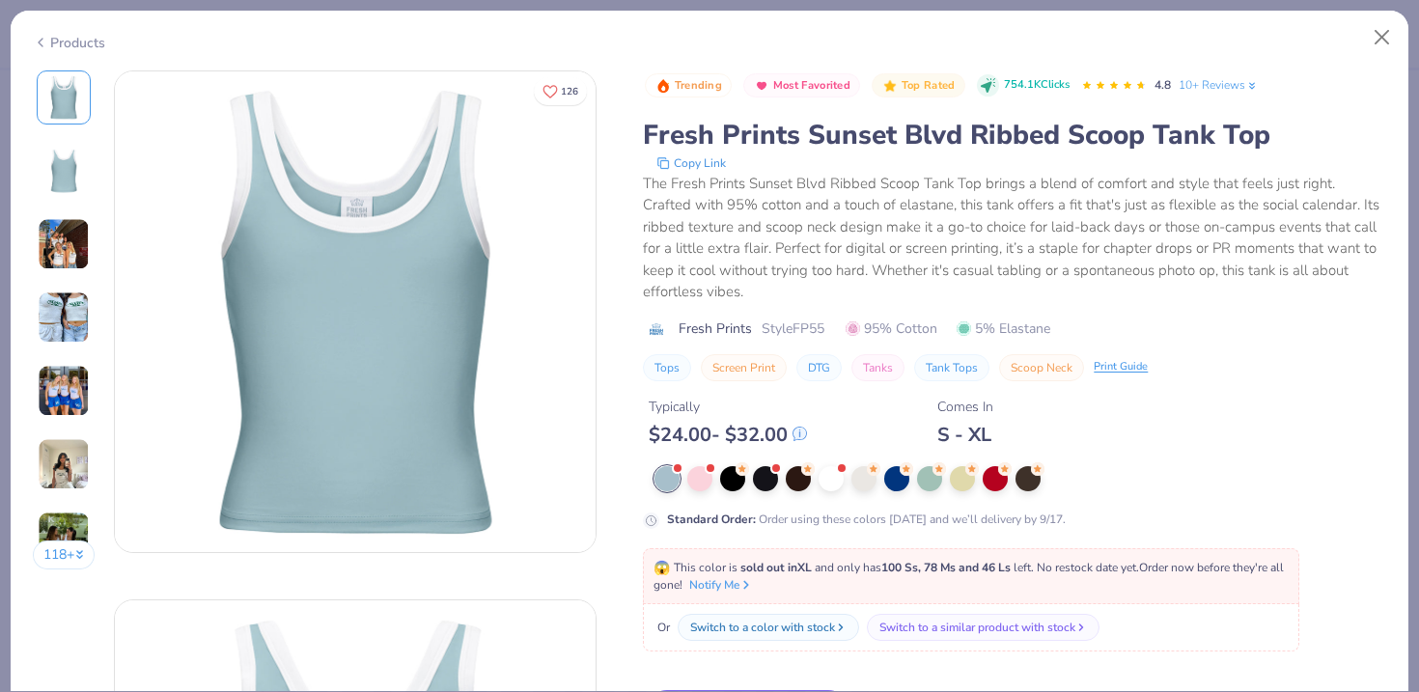
click at [71, 252] on img at bounding box center [64, 244] width 52 height 52
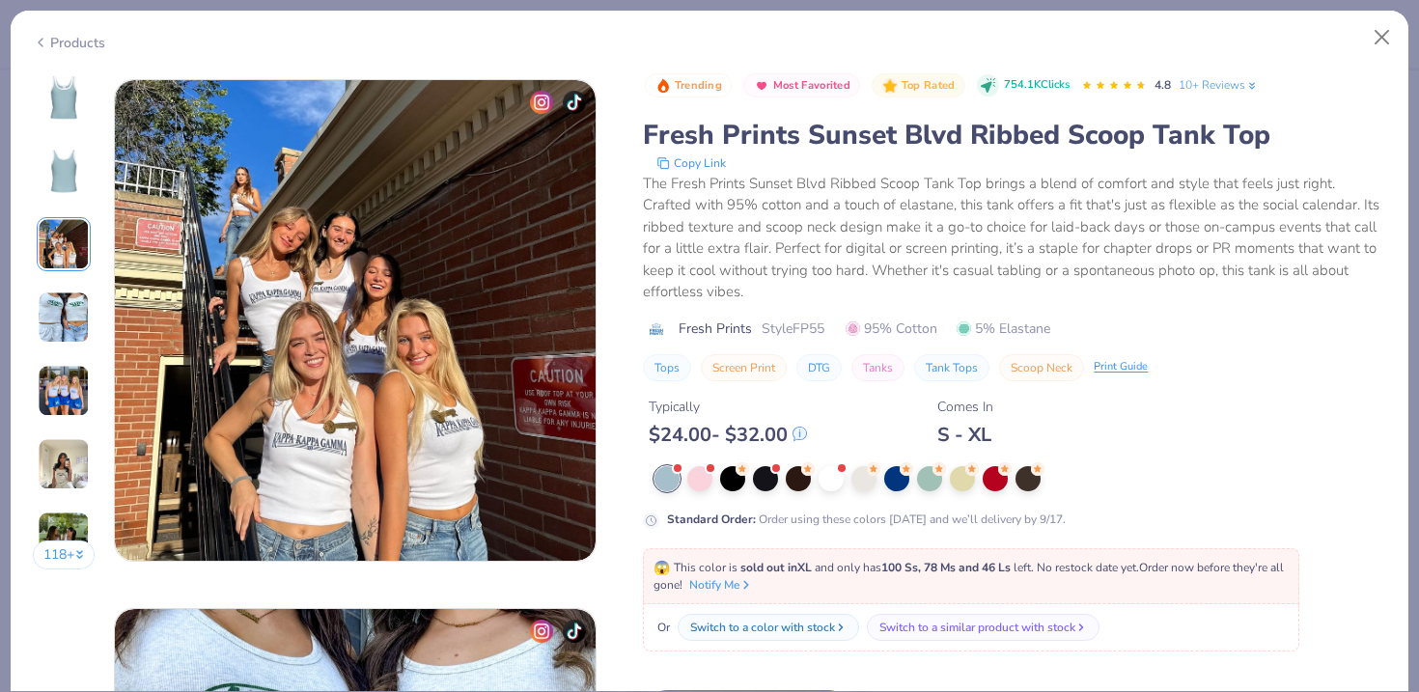
scroll to position [1058, 0]
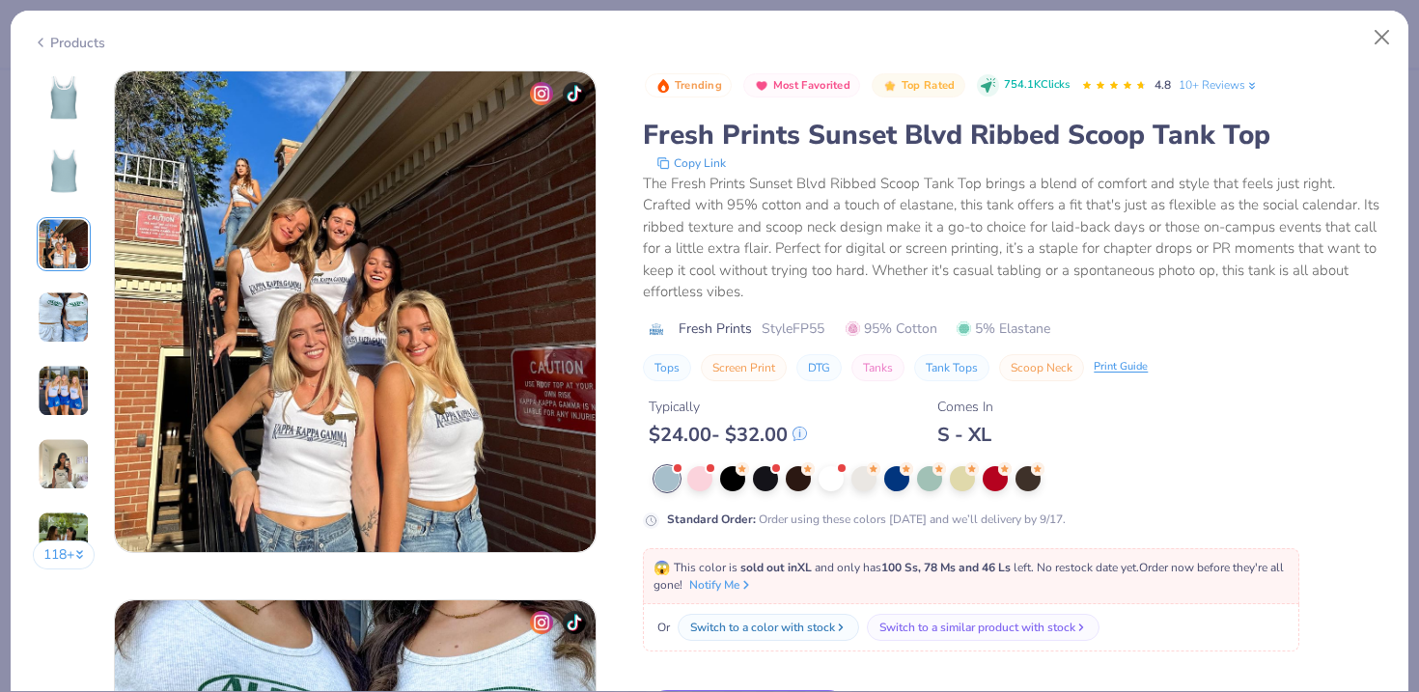
click at [67, 300] on img at bounding box center [64, 318] width 52 height 52
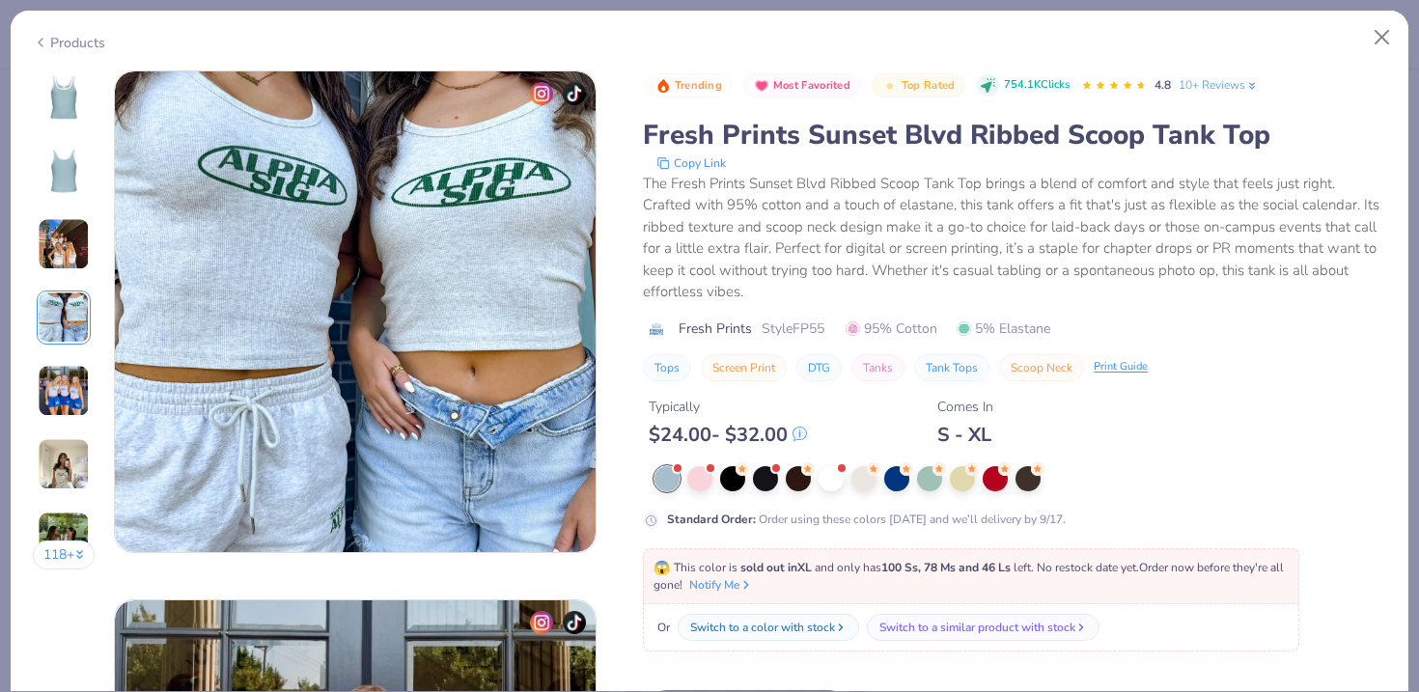
click at [68, 367] on img at bounding box center [64, 391] width 52 height 52
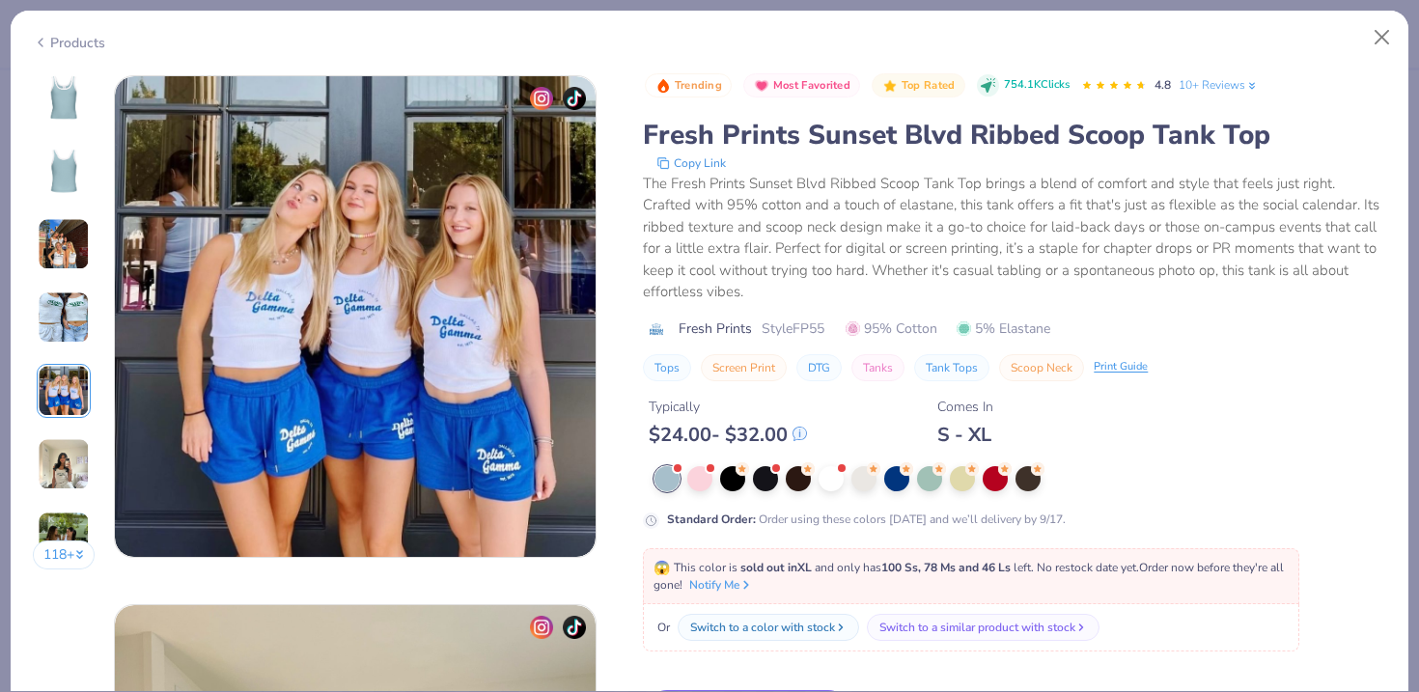
scroll to position [2117, 0]
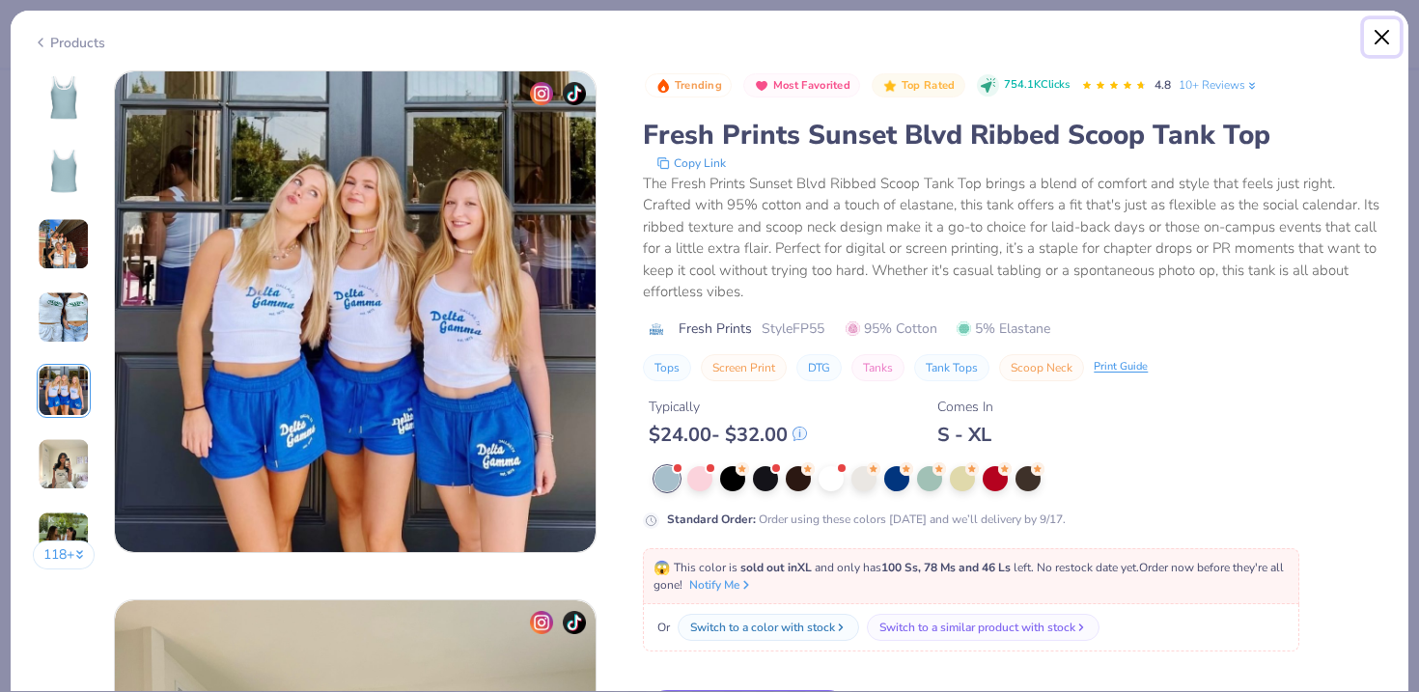
click at [1375, 34] on button "Close" at bounding box center [1382, 37] width 37 height 37
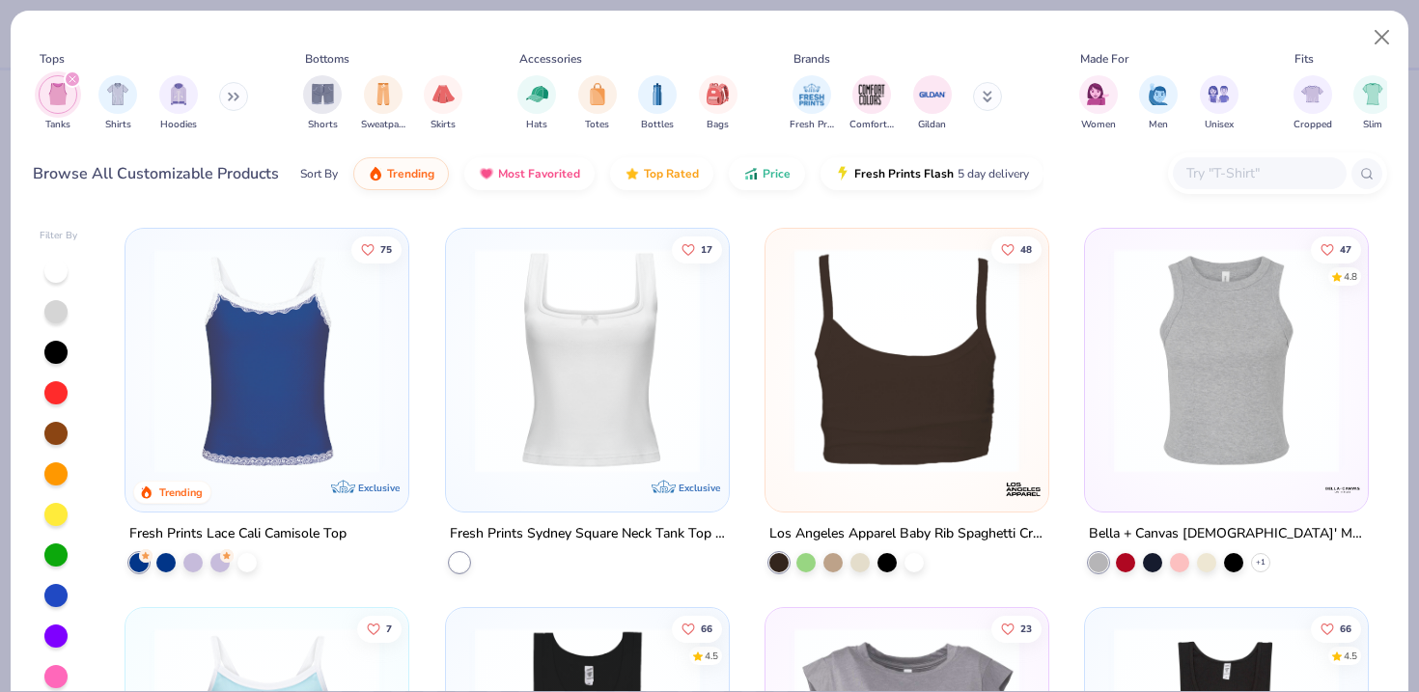
scroll to position [353, 0]
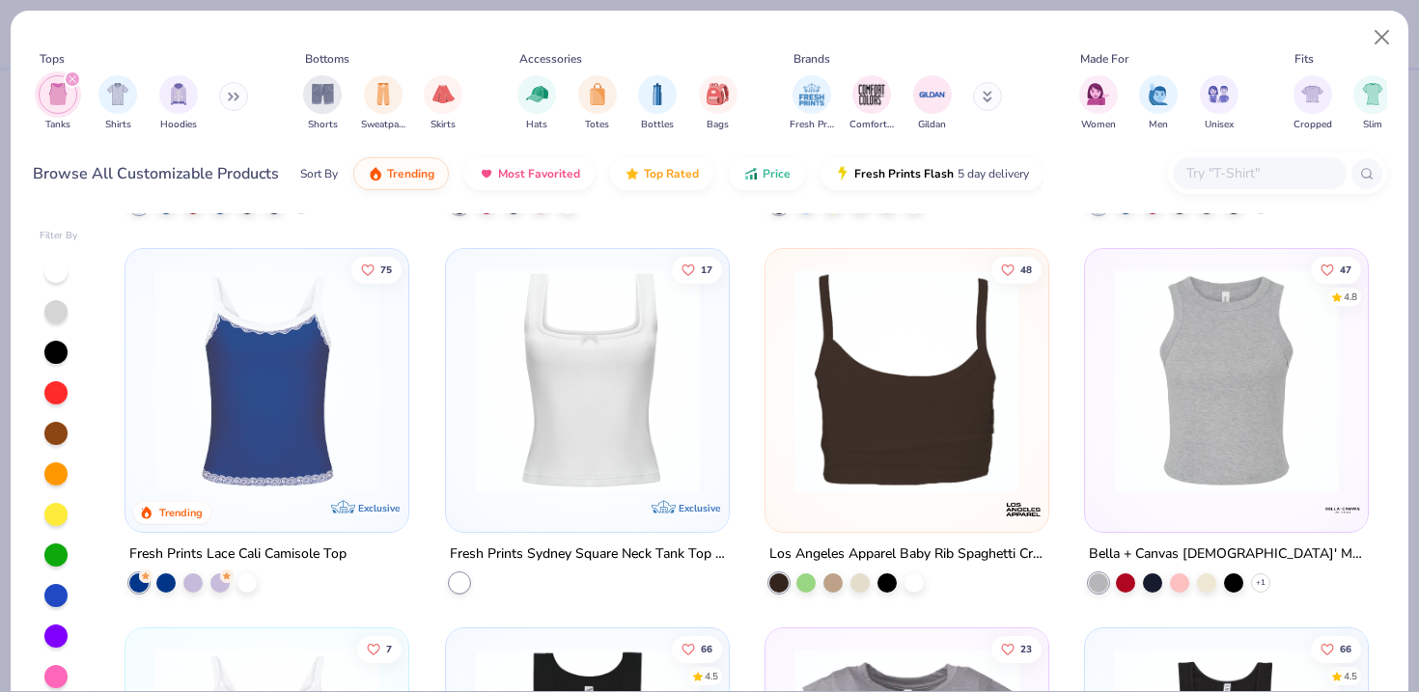
click at [1259, 399] on img at bounding box center [1227, 380] width 244 height 225
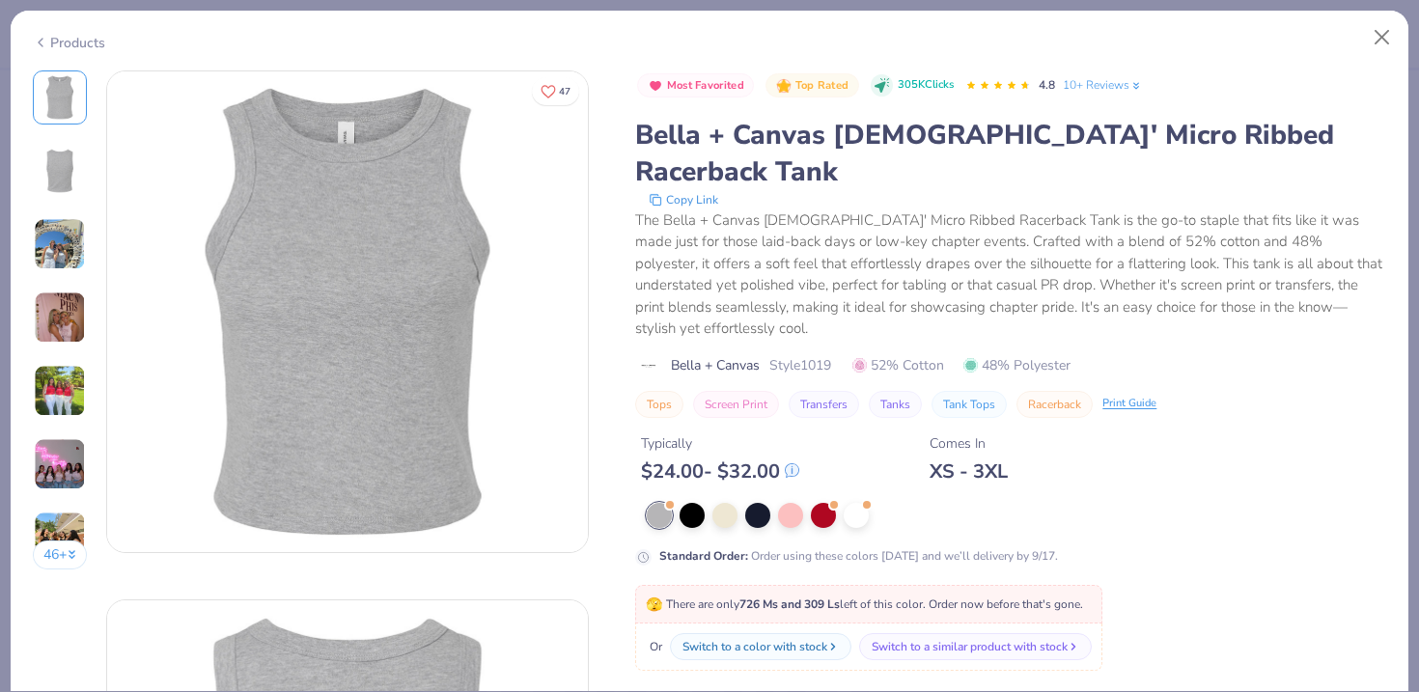
click at [64, 182] on img at bounding box center [60, 171] width 46 height 46
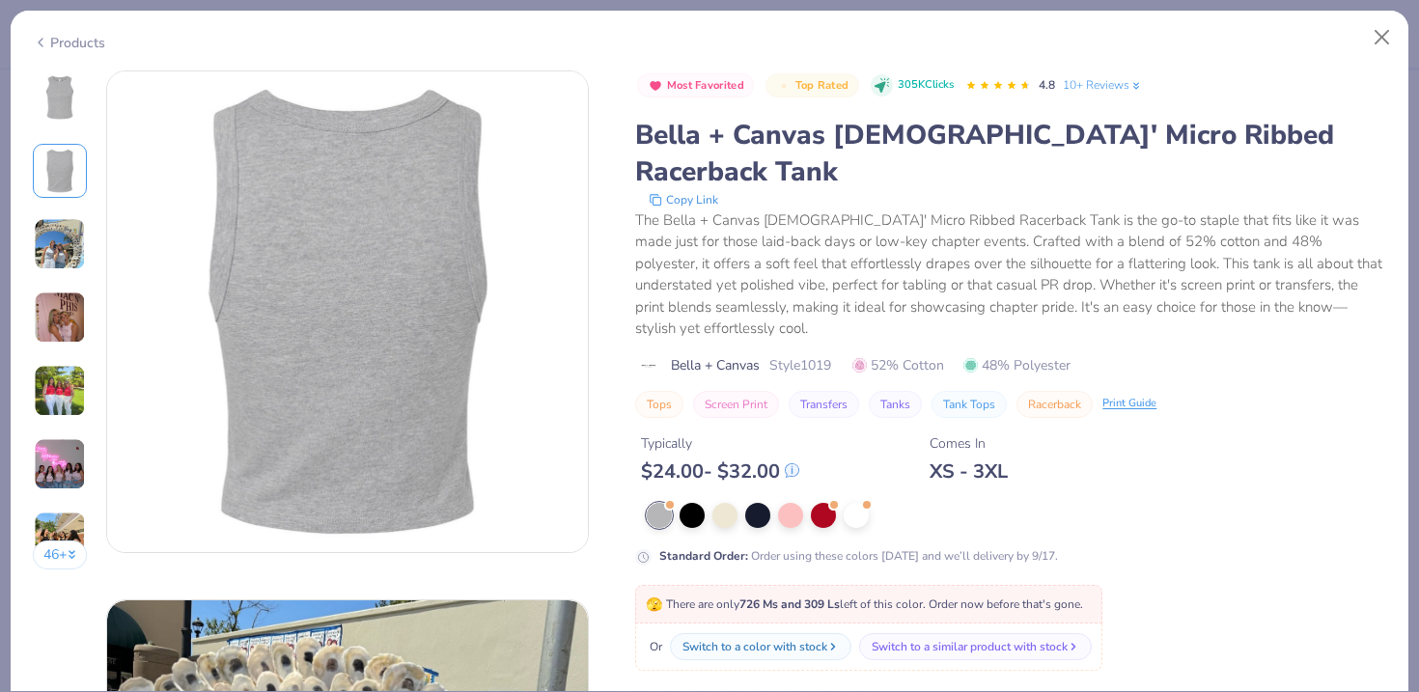
click at [69, 258] on img at bounding box center [60, 244] width 52 height 52
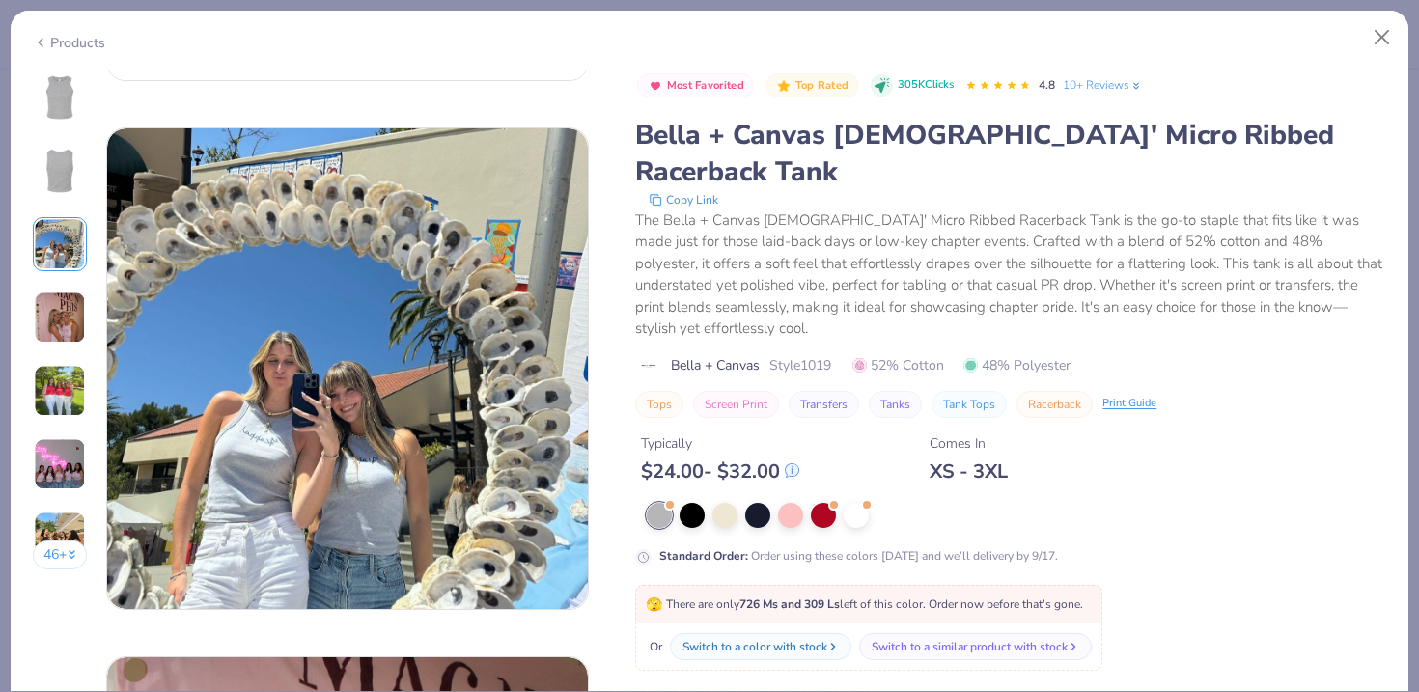
scroll to position [1058, 0]
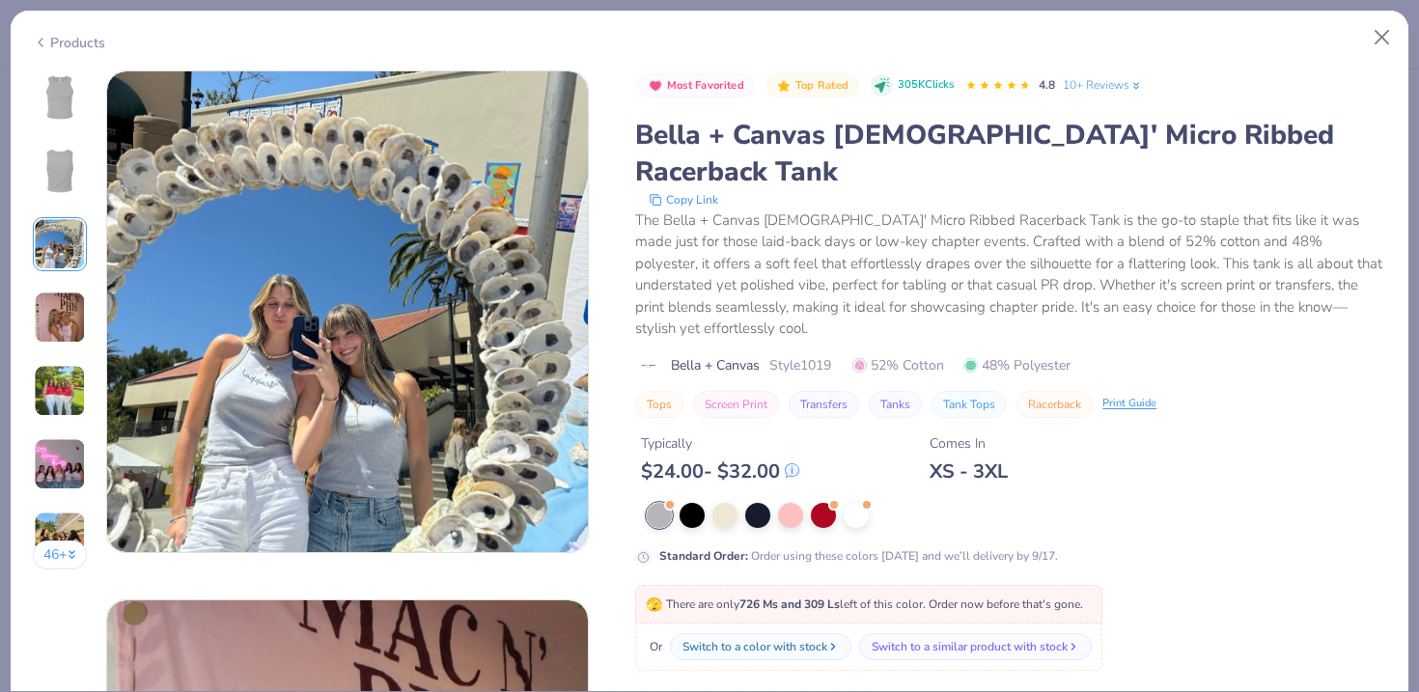
click at [58, 353] on div "46 +" at bounding box center [60, 327] width 55 height 514
click at [68, 378] on img at bounding box center [60, 391] width 52 height 52
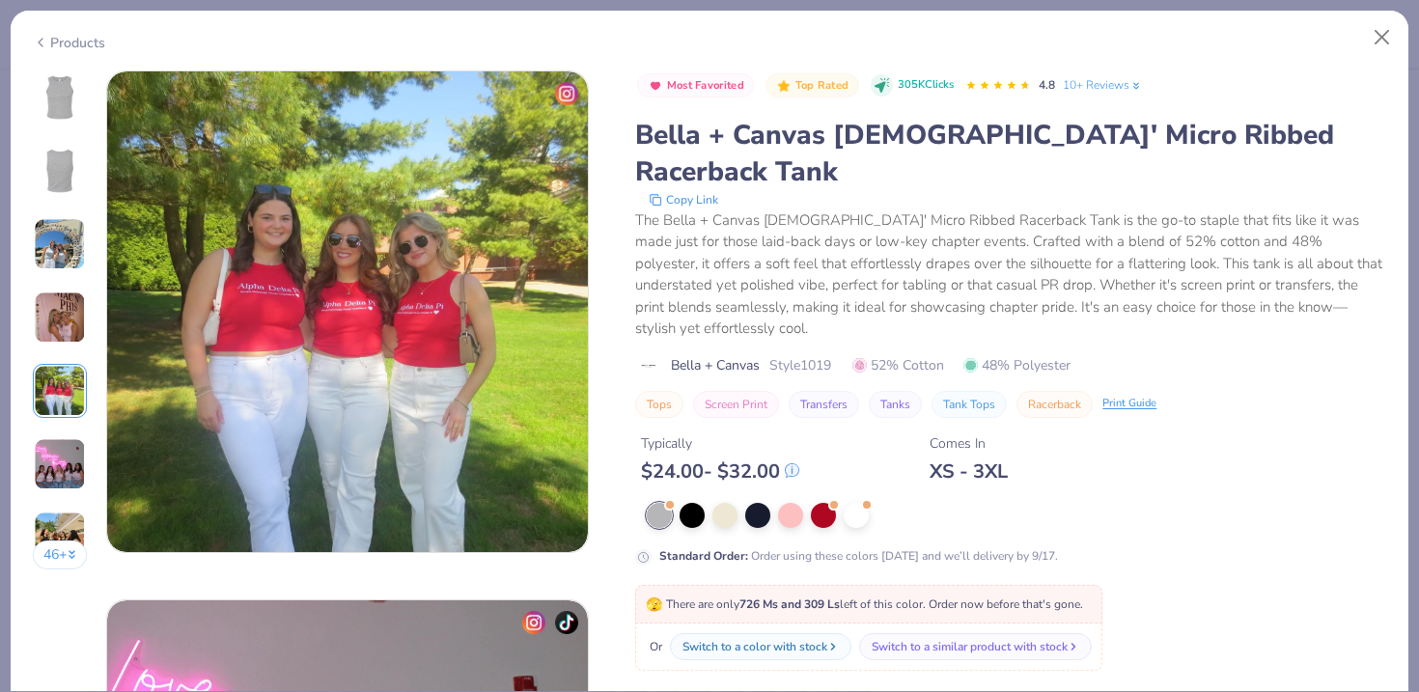
click at [62, 321] on img at bounding box center [60, 318] width 52 height 52
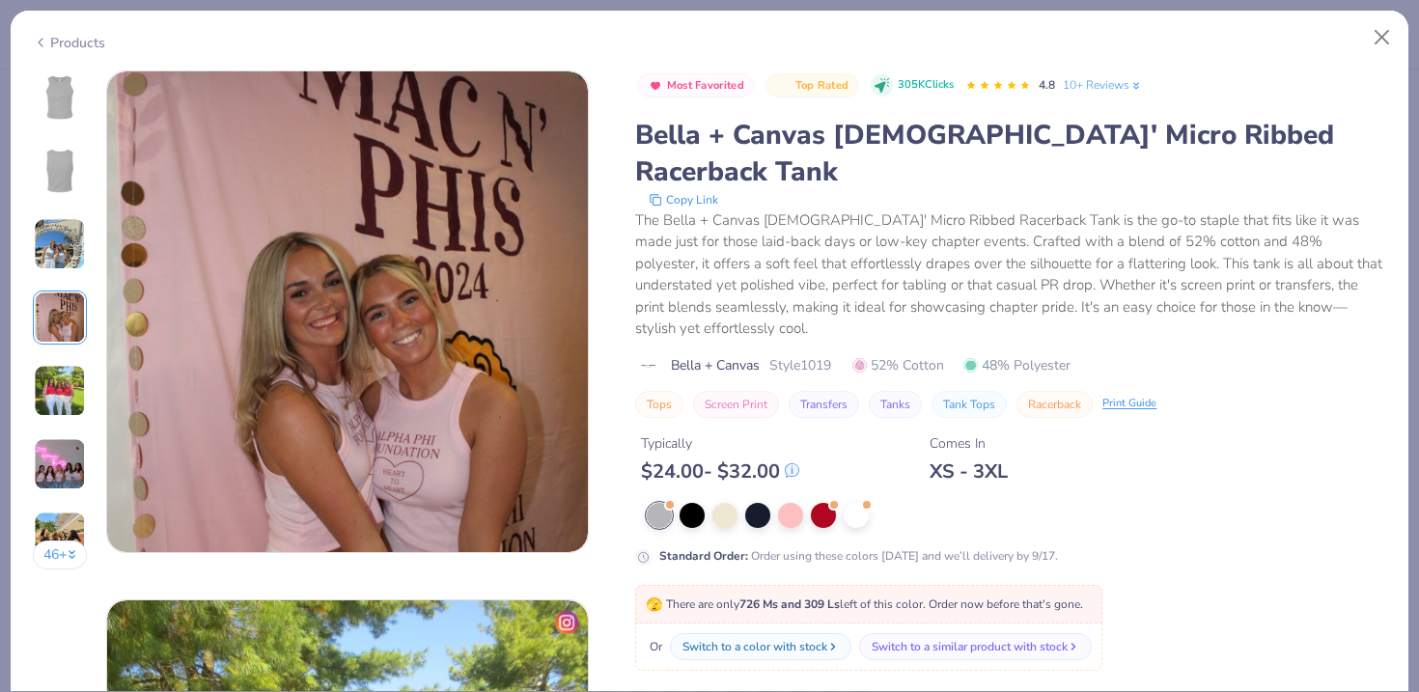
click at [56, 448] on img at bounding box center [60, 464] width 52 height 52
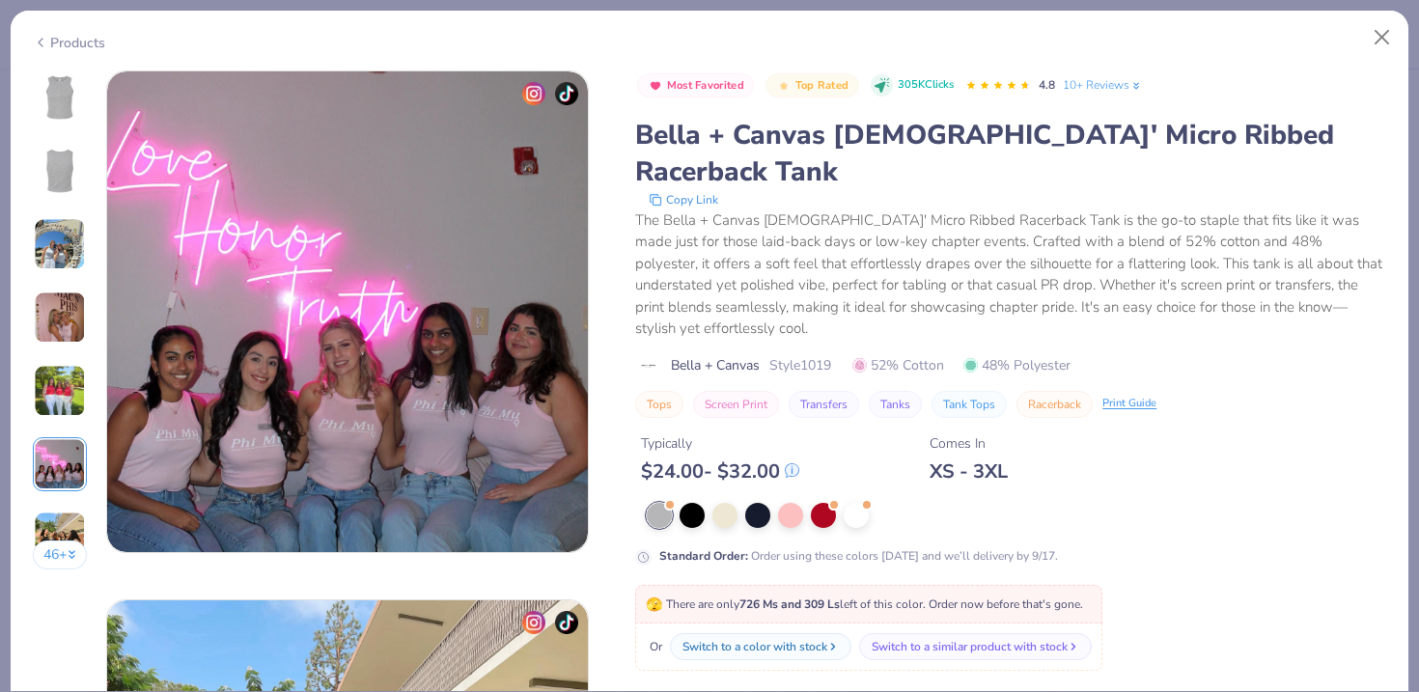
click at [54, 544] on button "46 +" at bounding box center [60, 555] width 55 height 29
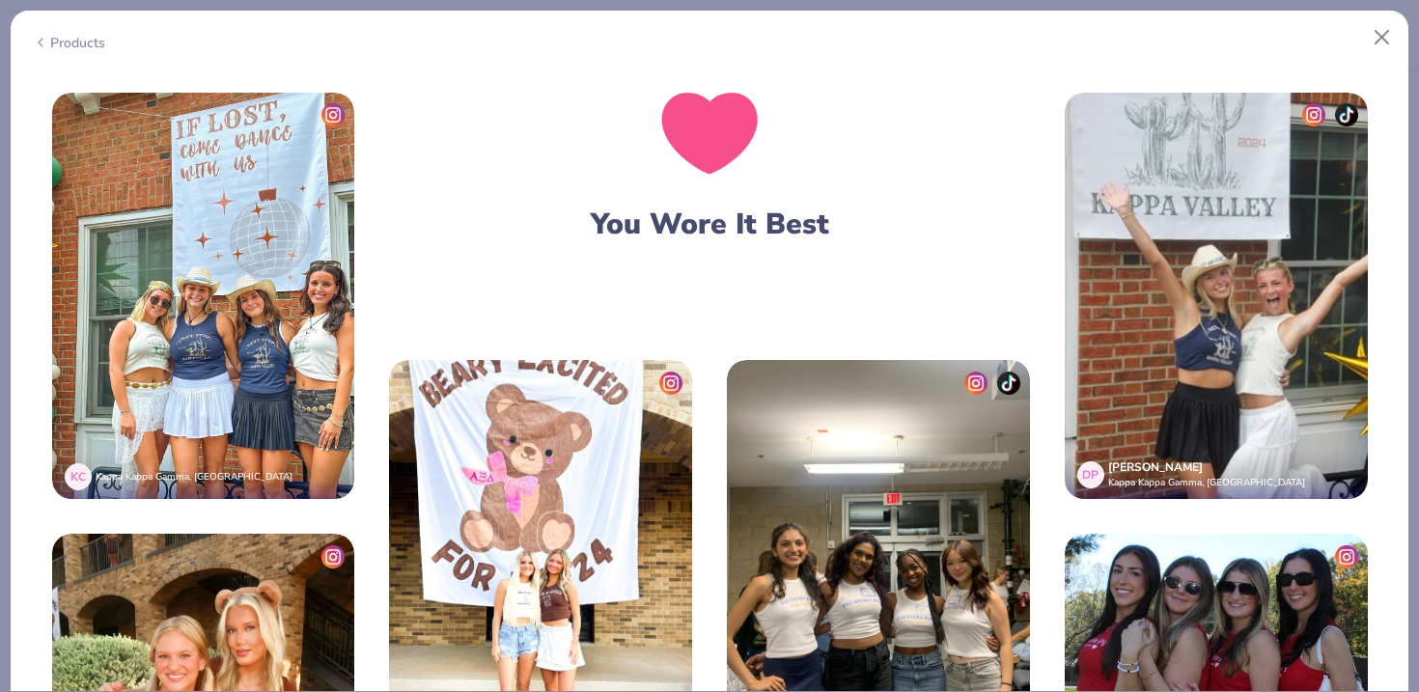
scroll to position [3846, 0]
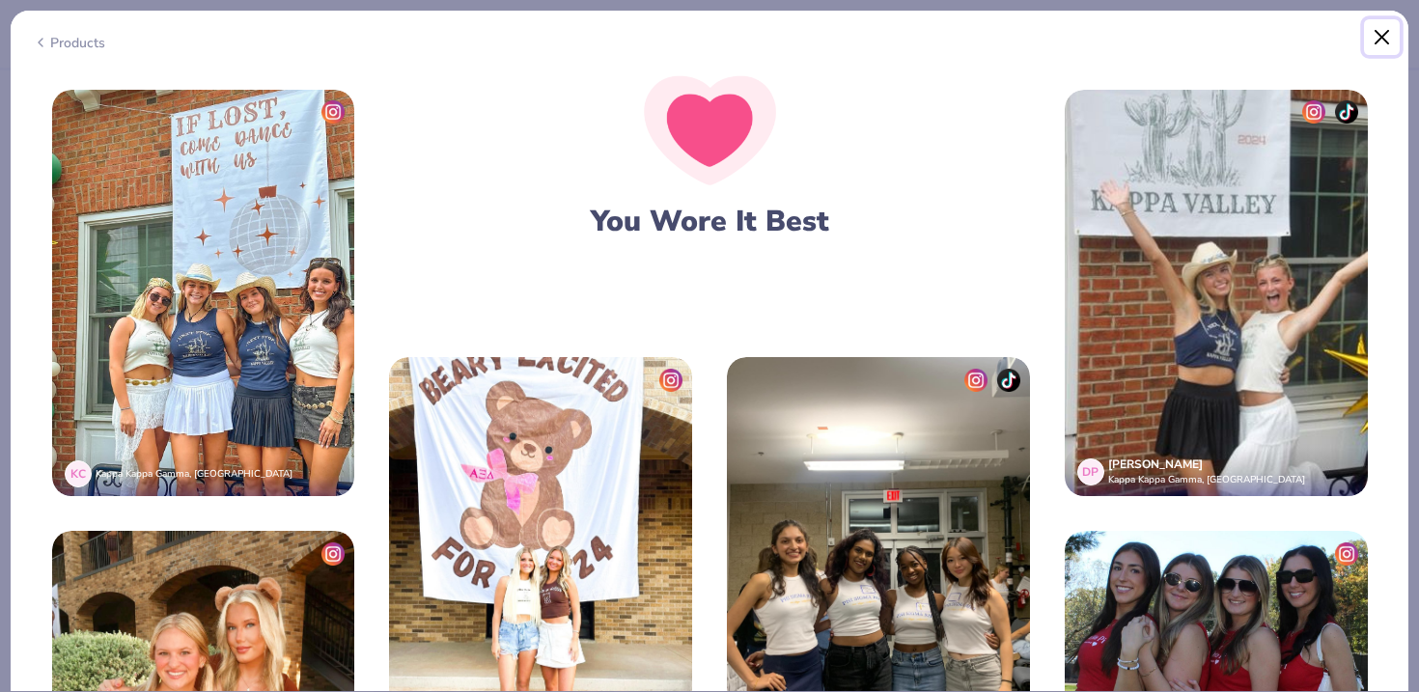
click at [1375, 38] on button "Close" at bounding box center [1382, 37] width 37 height 37
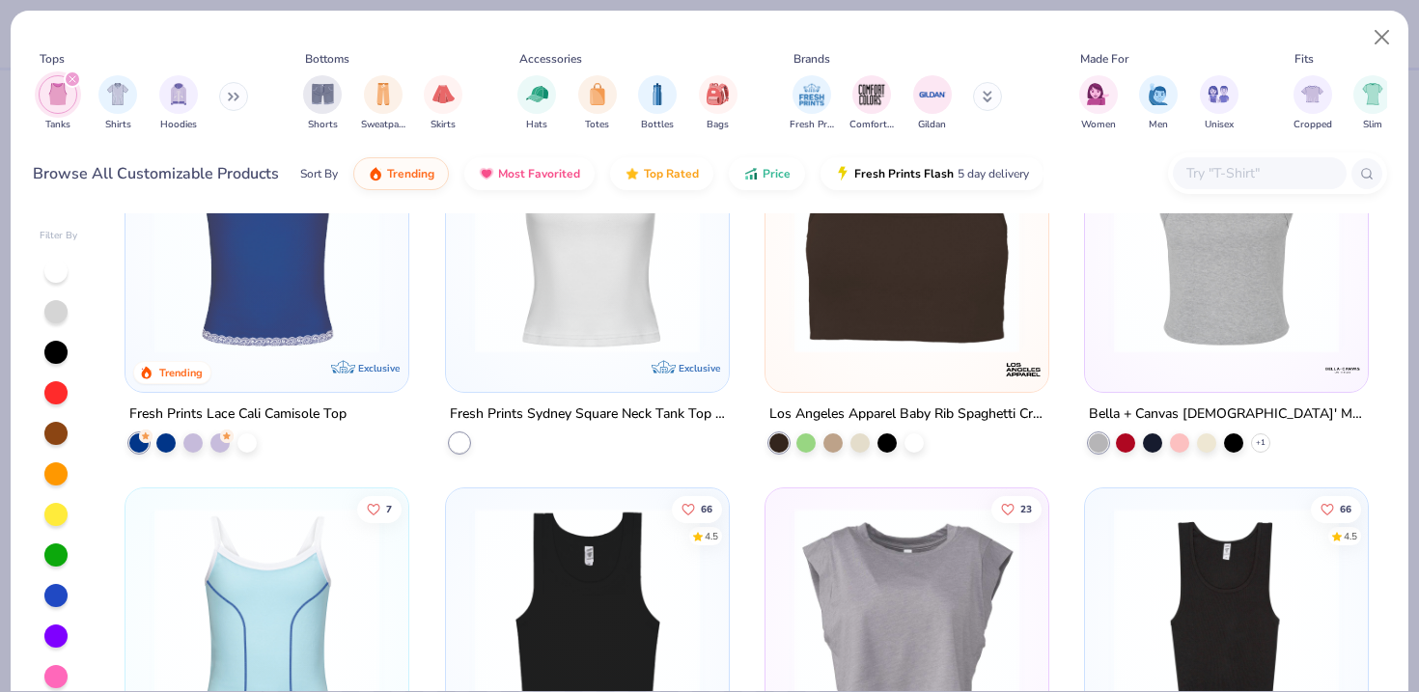
scroll to position [1064, 0]
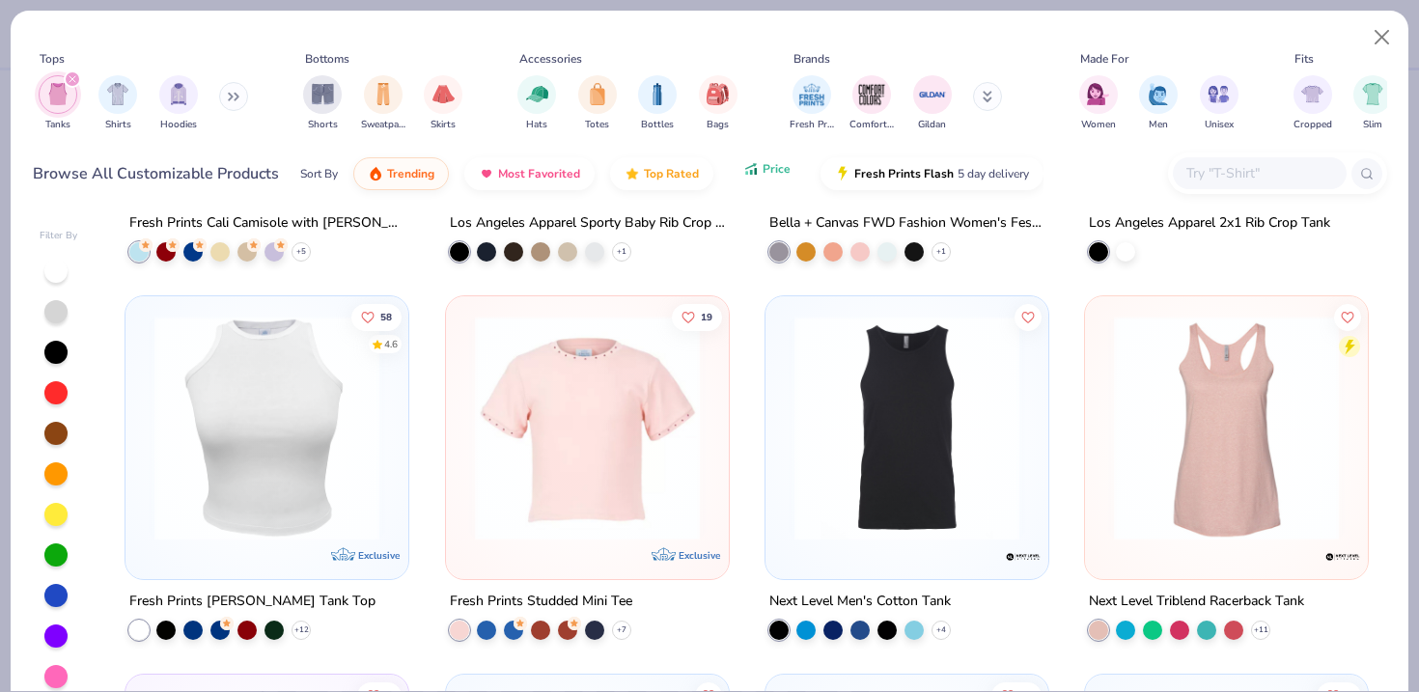
click at [791, 176] on button "Price" at bounding box center [767, 169] width 76 height 33
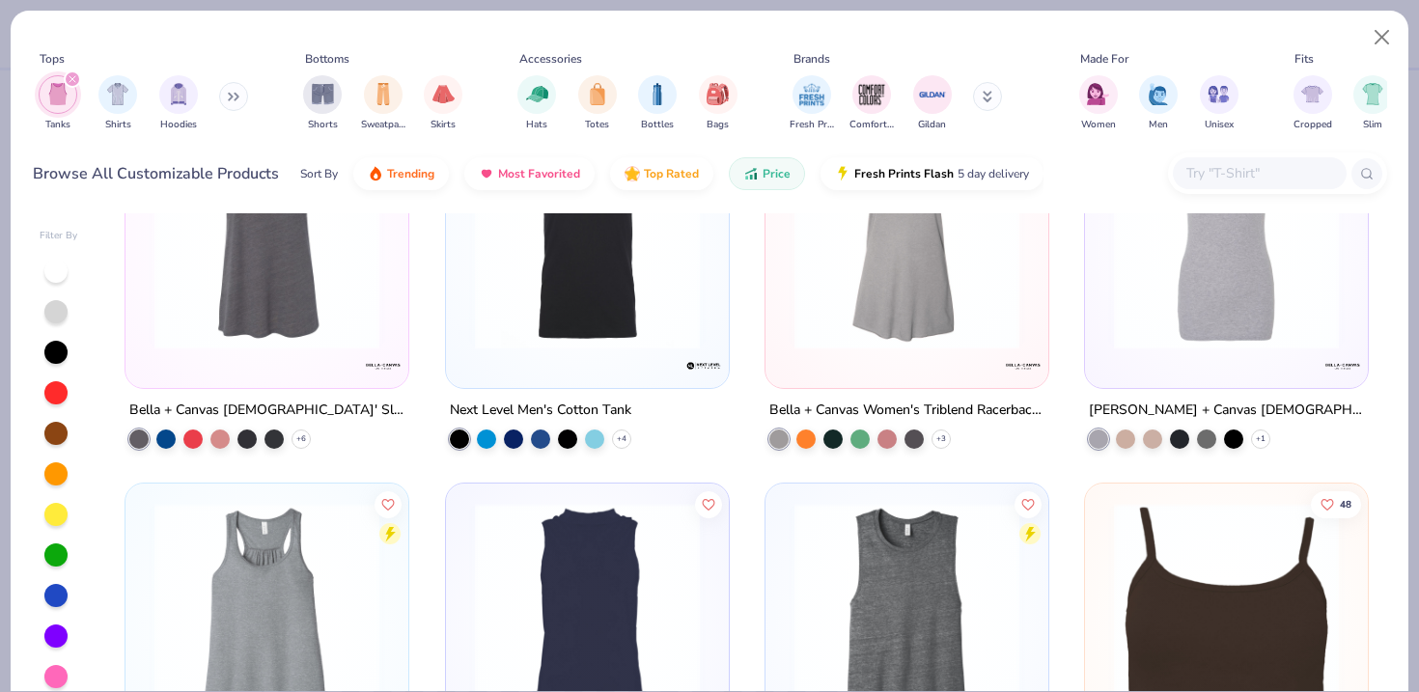
scroll to position [1029, 0]
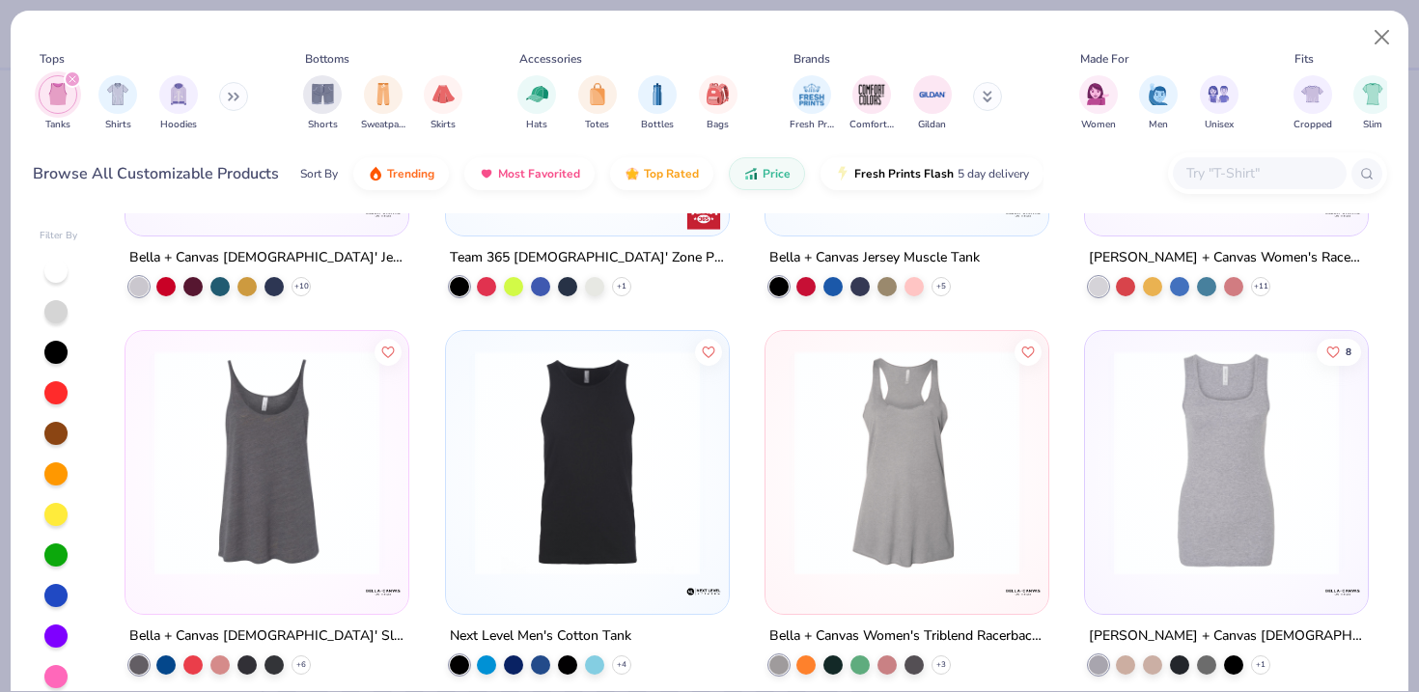
click at [1240, 411] on img at bounding box center [1227, 463] width 244 height 225
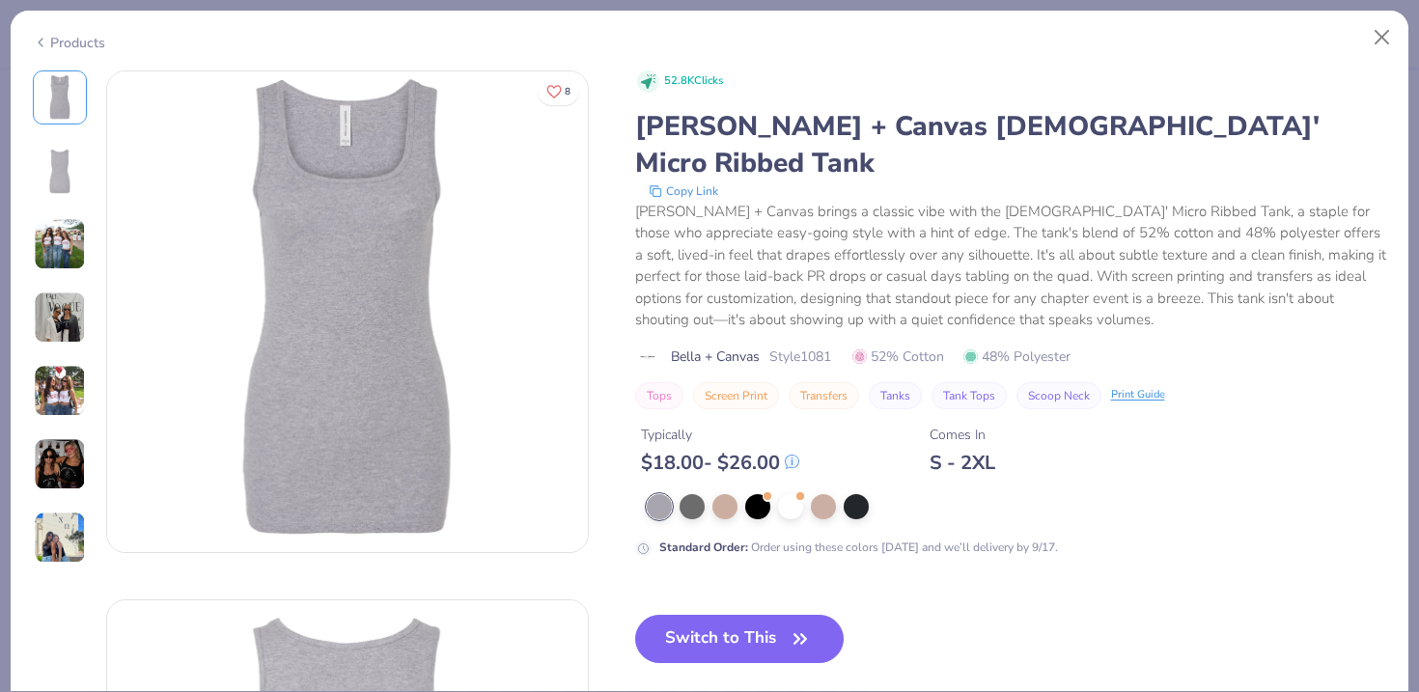
click at [68, 168] on img at bounding box center [60, 171] width 46 height 46
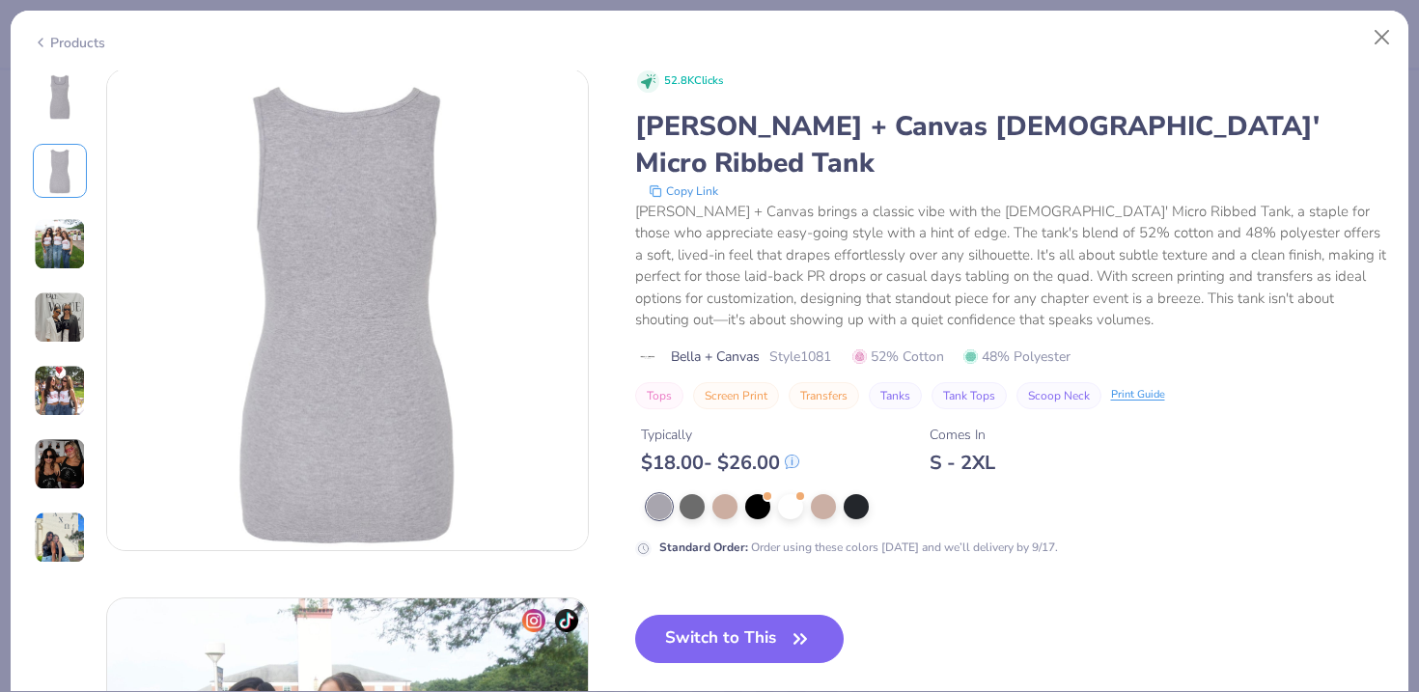
click at [68, 244] on img at bounding box center [60, 244] width 52 height 52
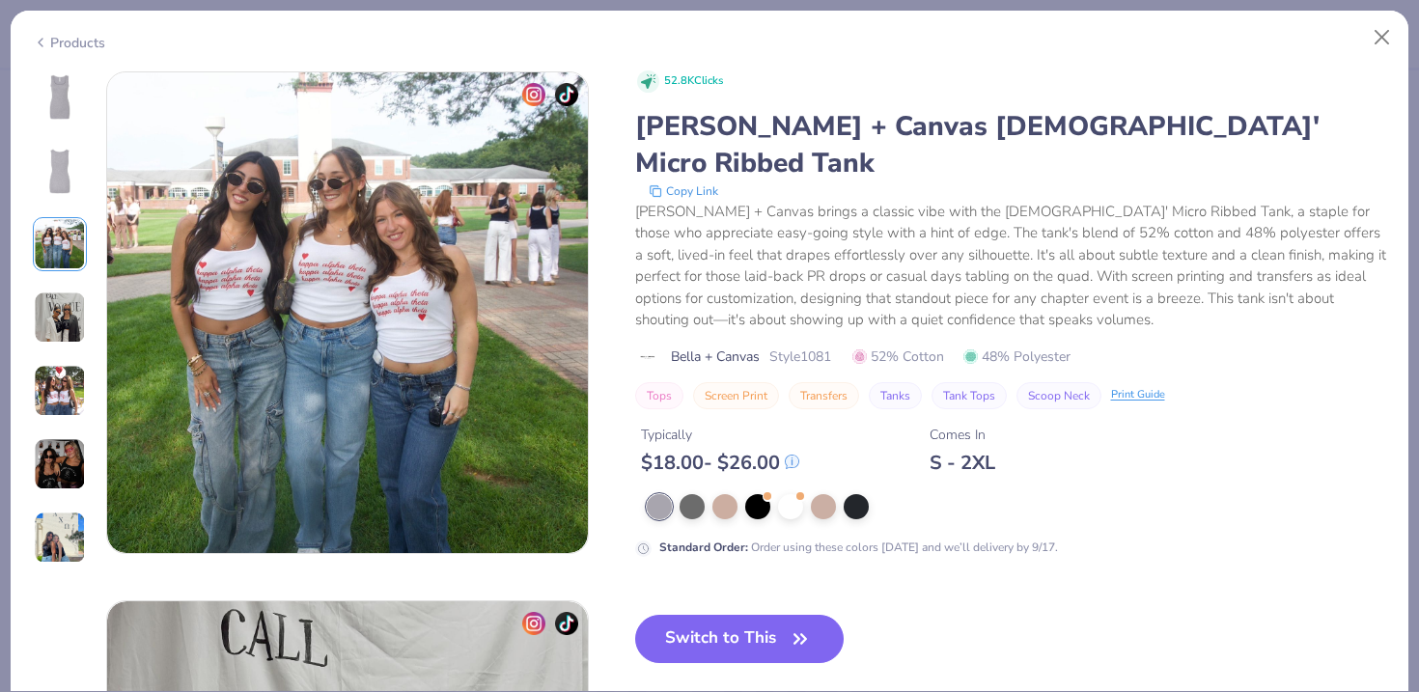
scroll to position [1058, 0]
click at [60, 144] on div at bounding box center [60, 171] width 54 height 54
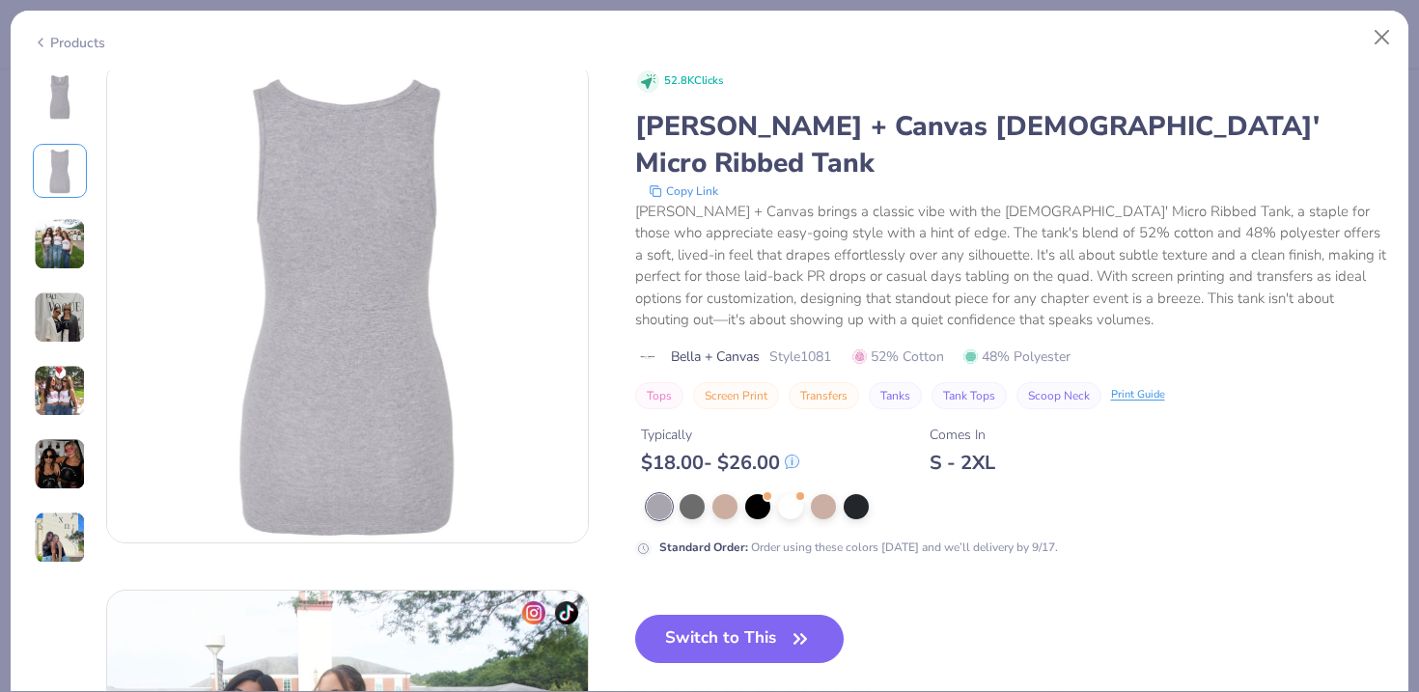
scroll to position [529, 0]
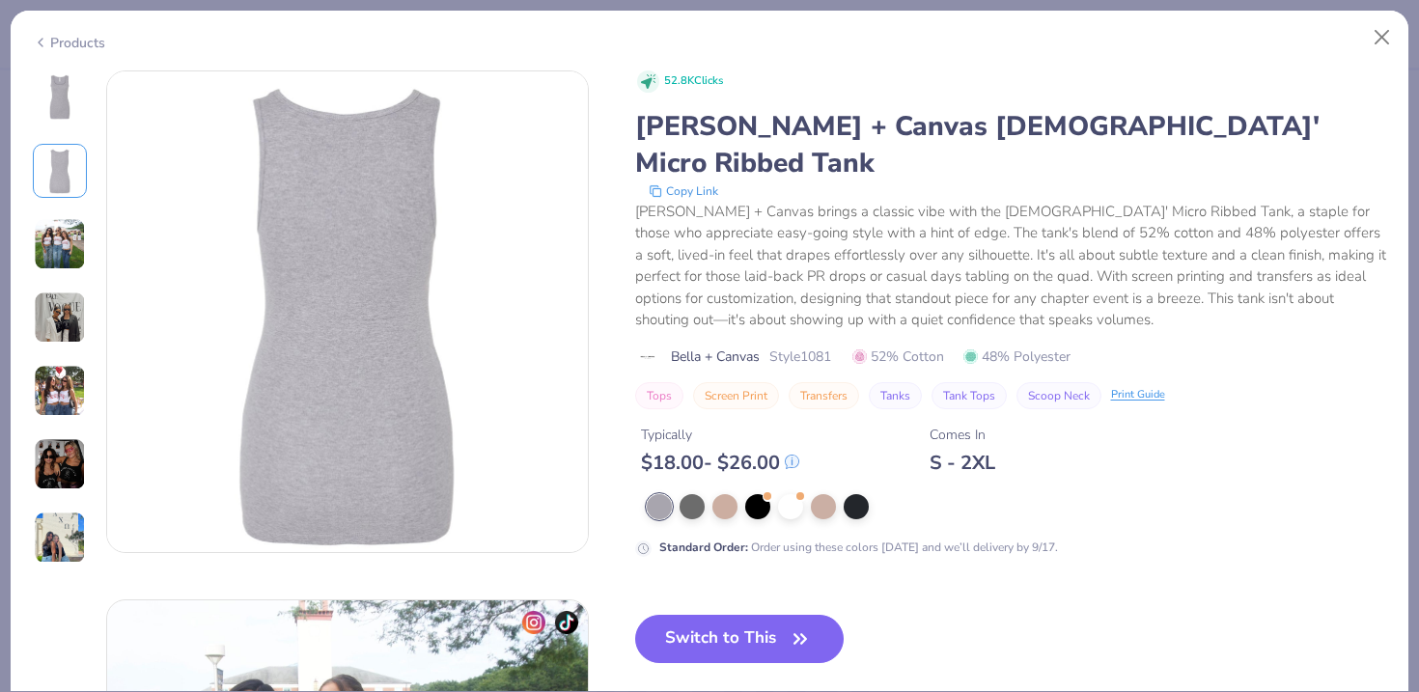
click at [67, 235] on img at bounding box center [60, 244] width 52 height 52
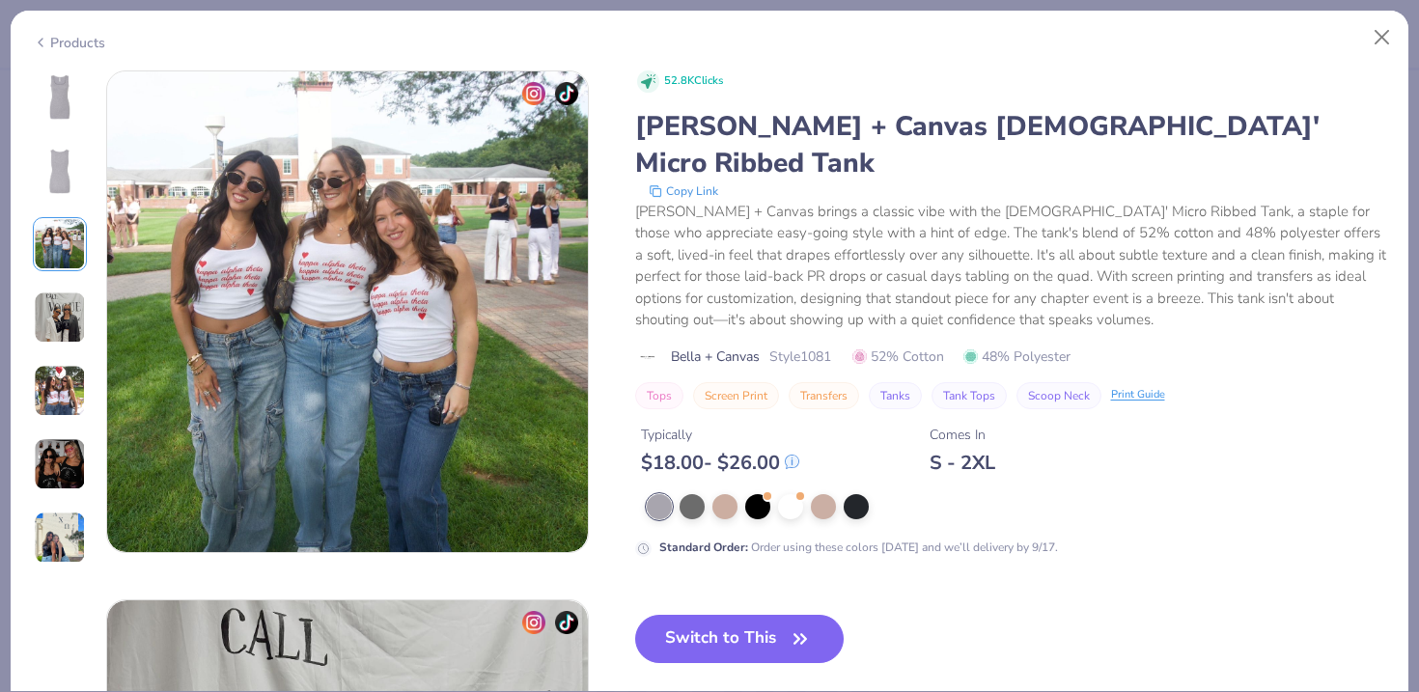
scroll to position [1038, 0]
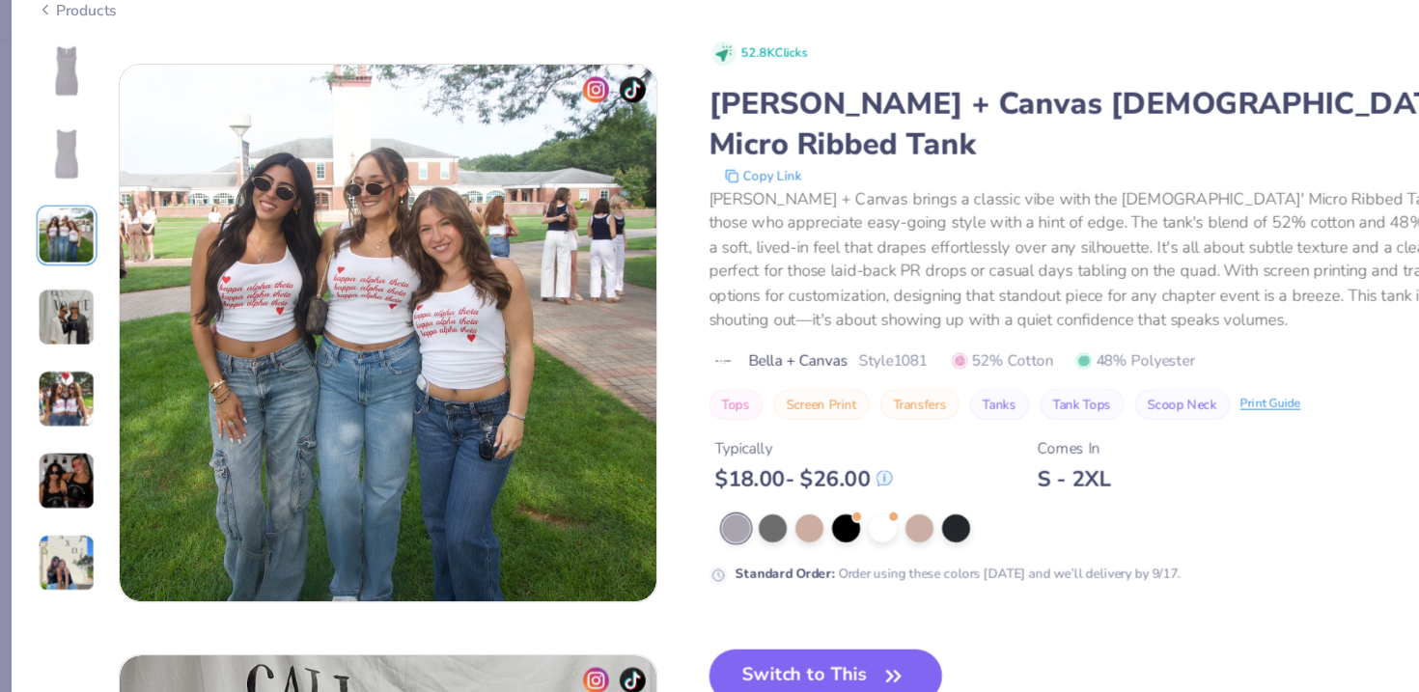
click at [67, 306] on img at bounding box center [60, 318] width 52 height 52
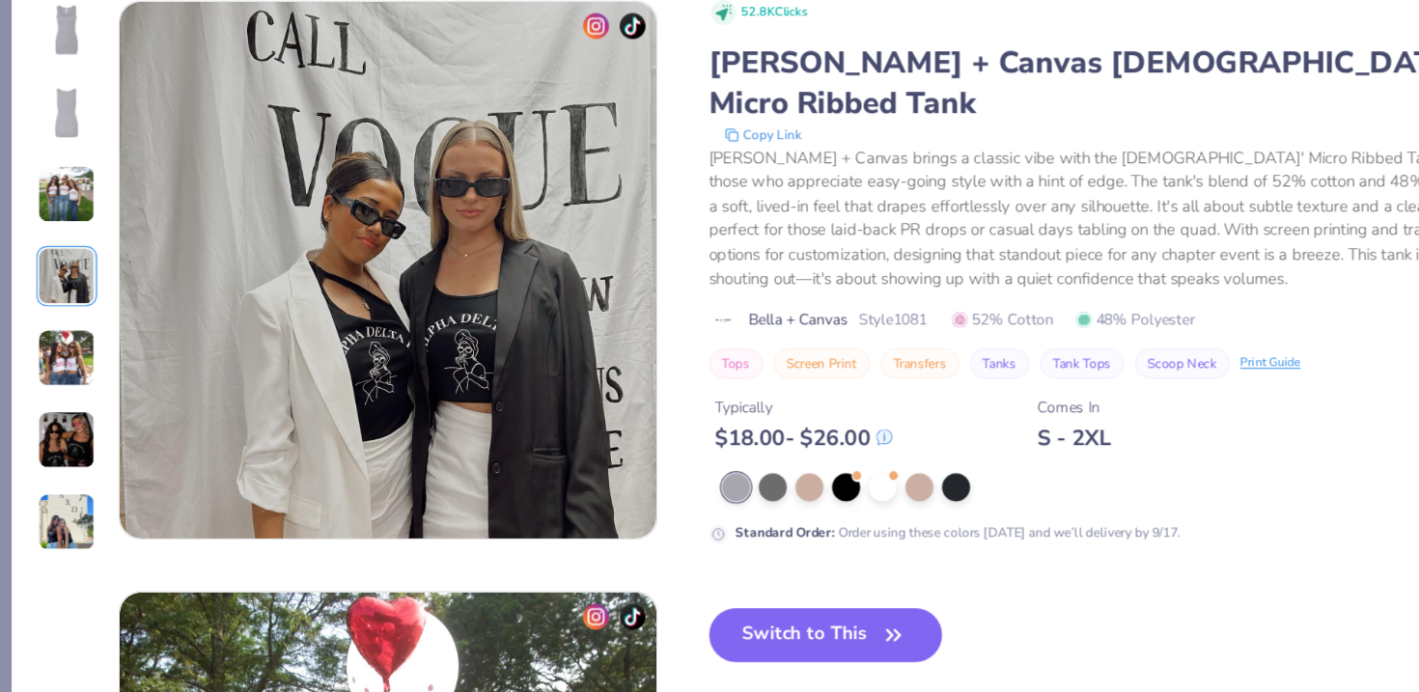
click at [66, 413] on img at bounding box center [60, 391] width 52 height 52
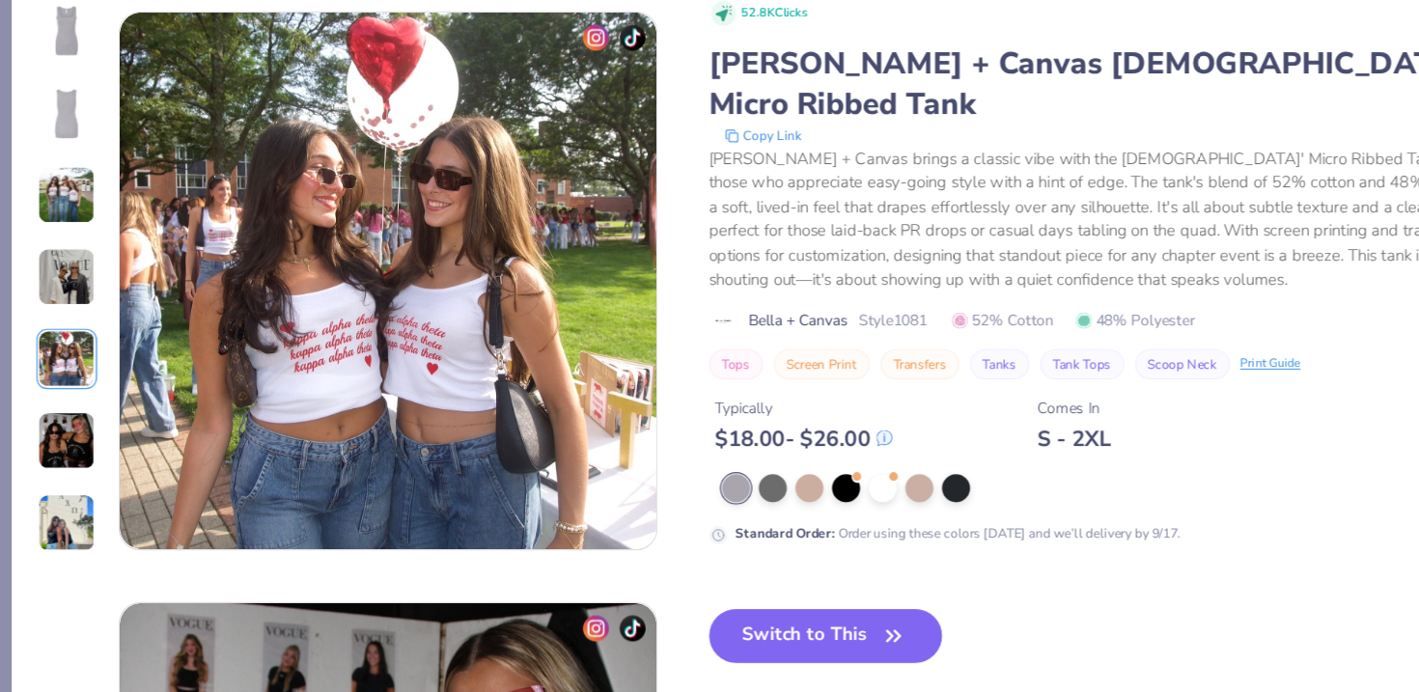
scroll to position [2117, 0]
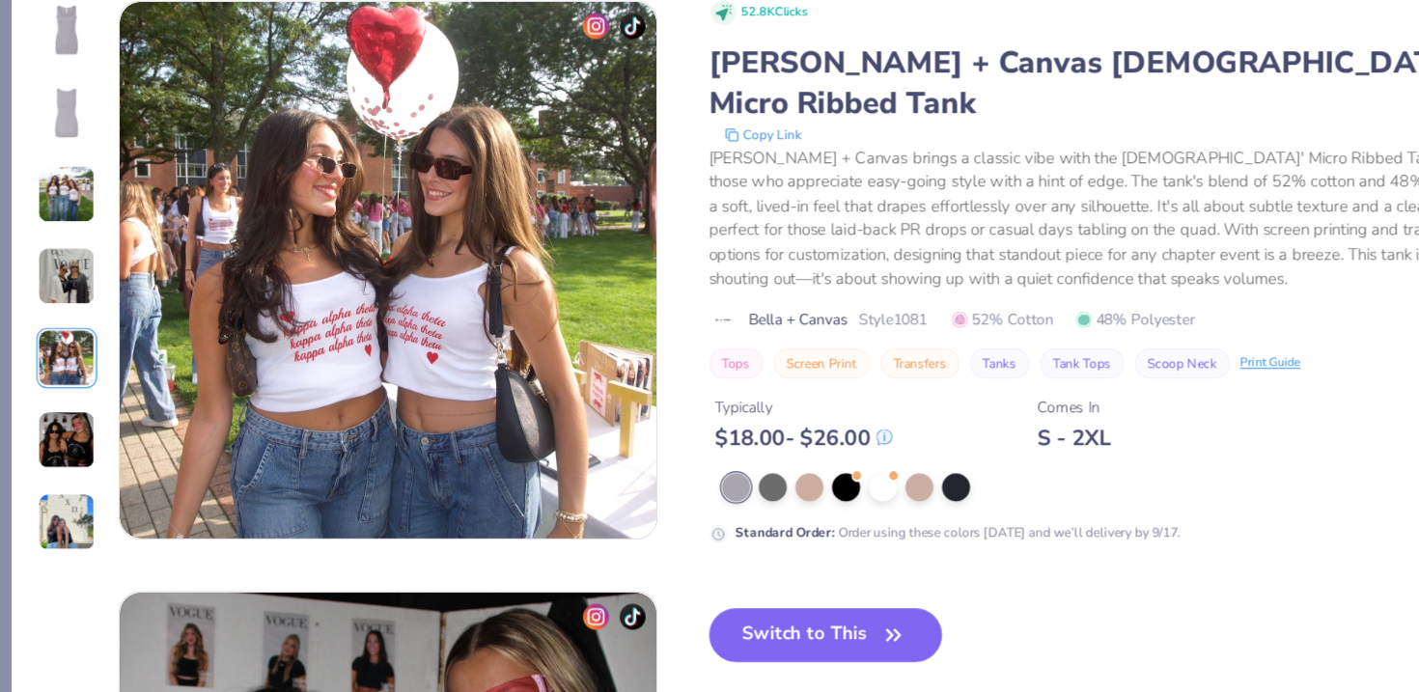
click at [79, 458] on img at bounding box center [60, 464] width 52 height 52
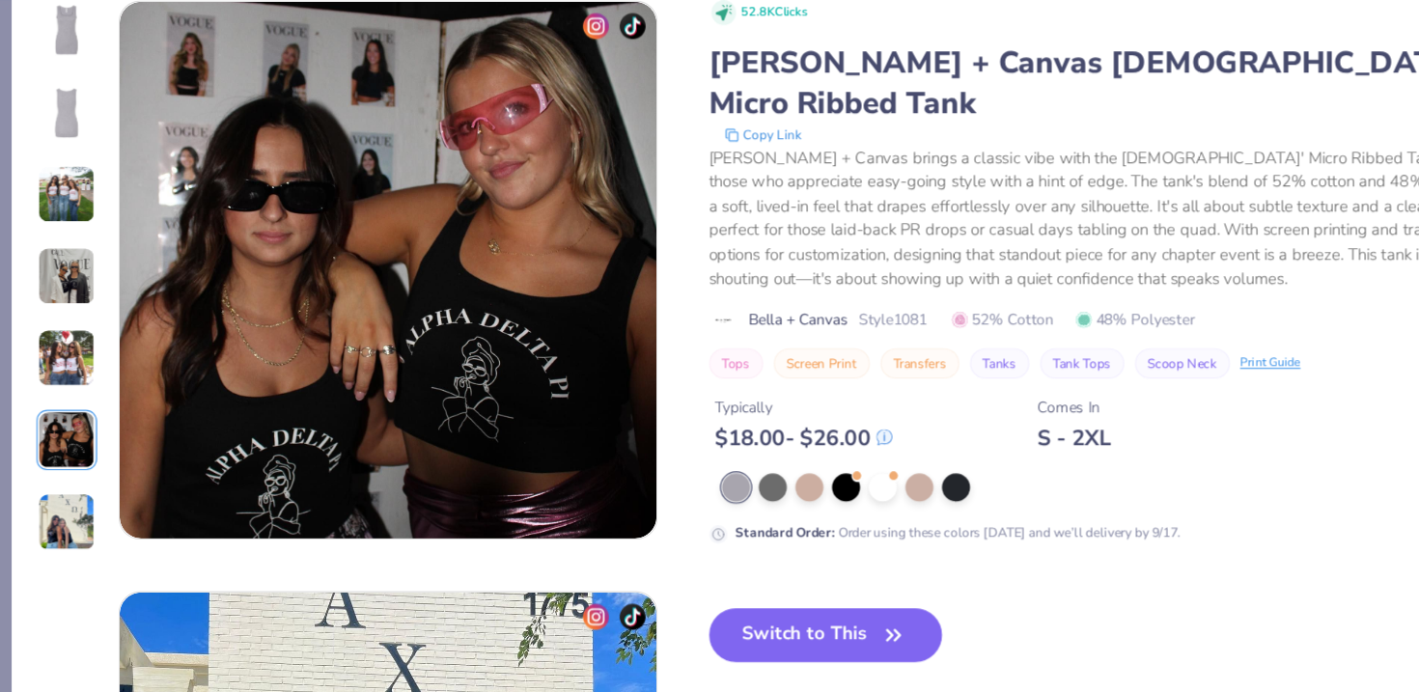
click at [65, 535] on img at bounding box center [60, 538] width 52 height 52
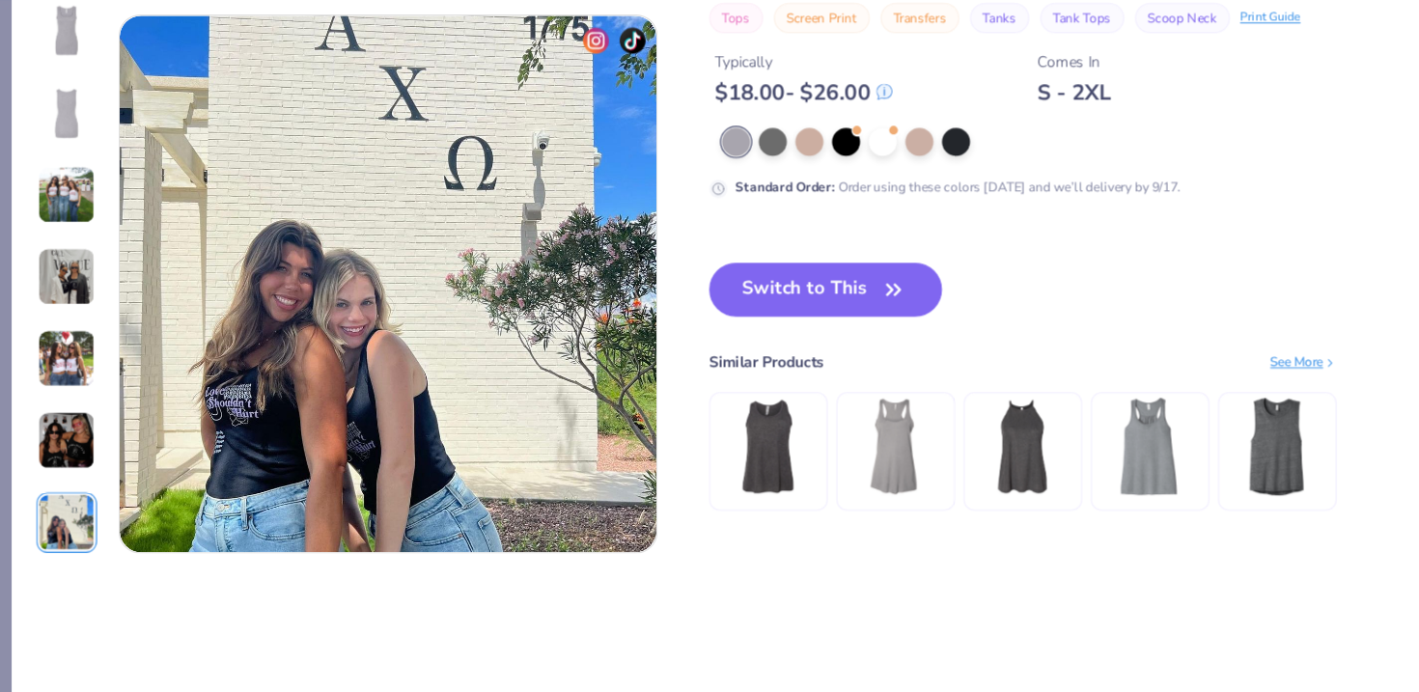
scroll to position [3175, 0]
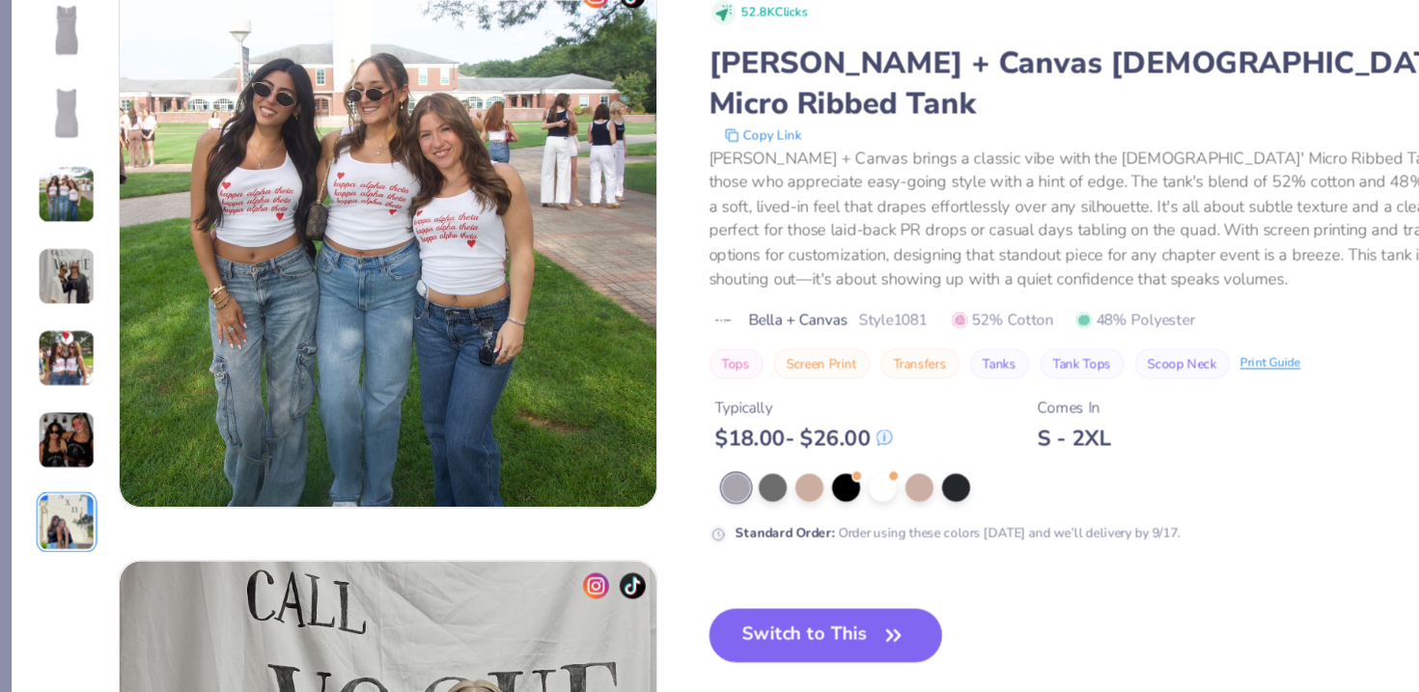
click at [61, 114] on img at bounding box center [60, 97] width 46 height 46
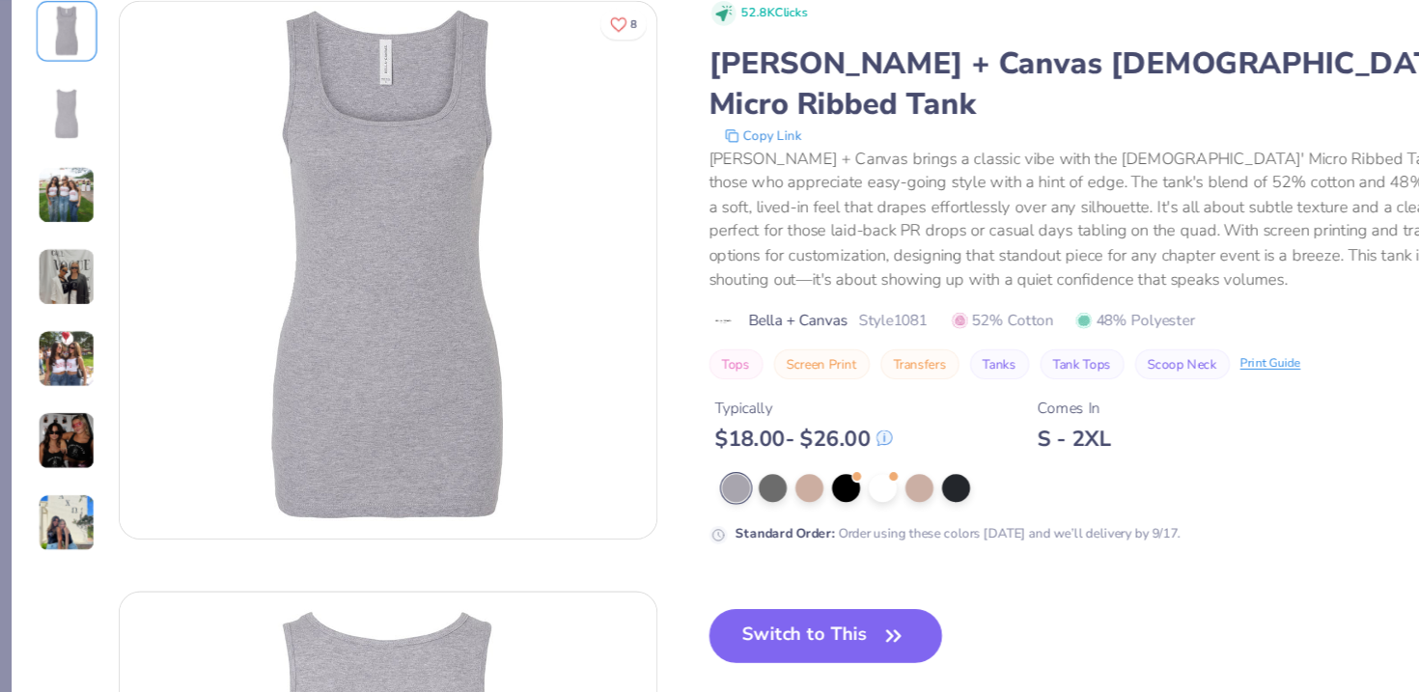
scroll to position [0, 0]
click at [687, 492] on div at bounding box center [692, 504] width 25 height 25
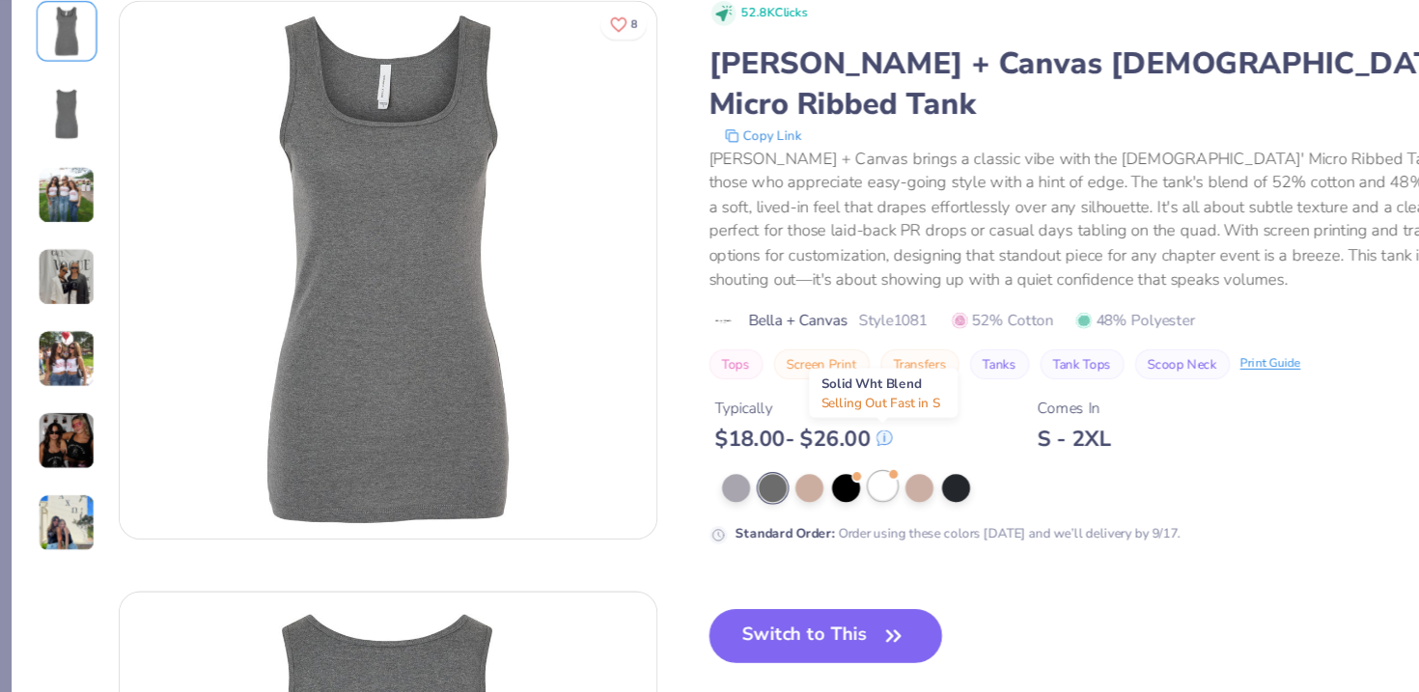
click at [782, 492] on div at bounding box center [790, 504] width 25 height 25
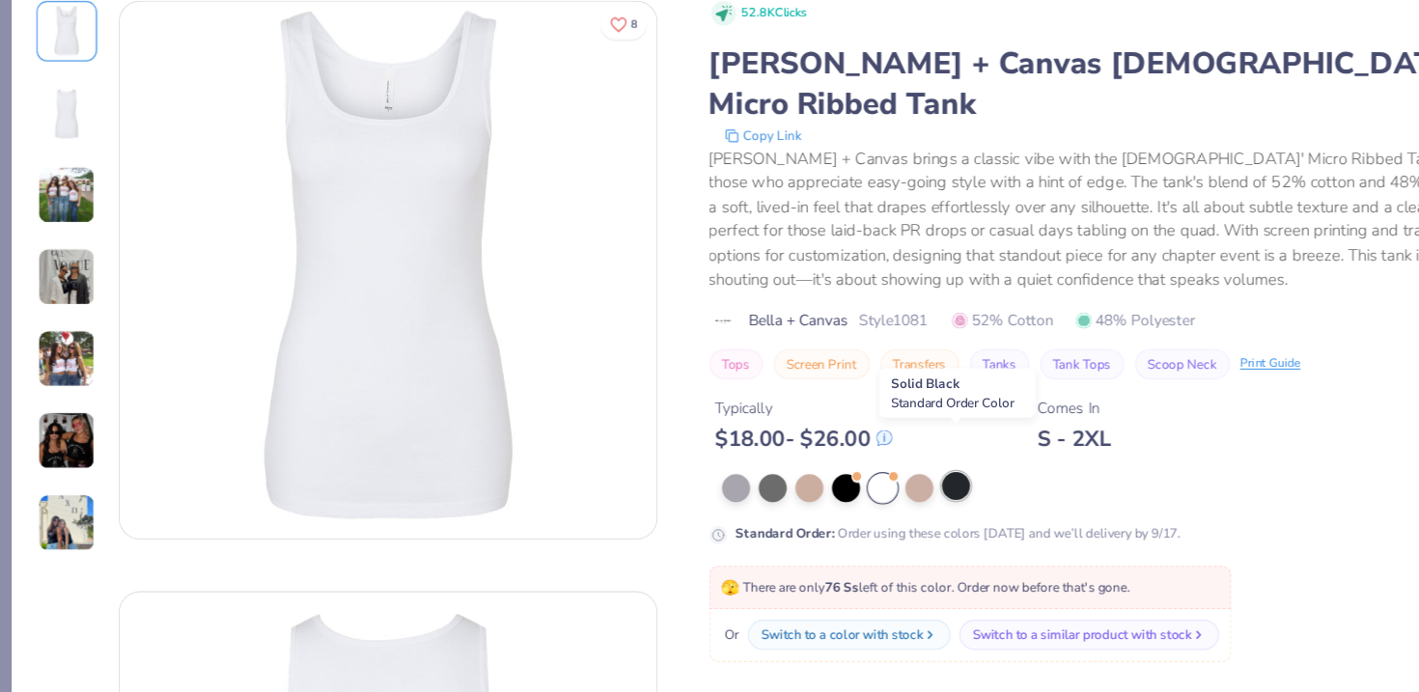
click at [844, 492] on div at bounding box center [856, 504] width 25 height 25
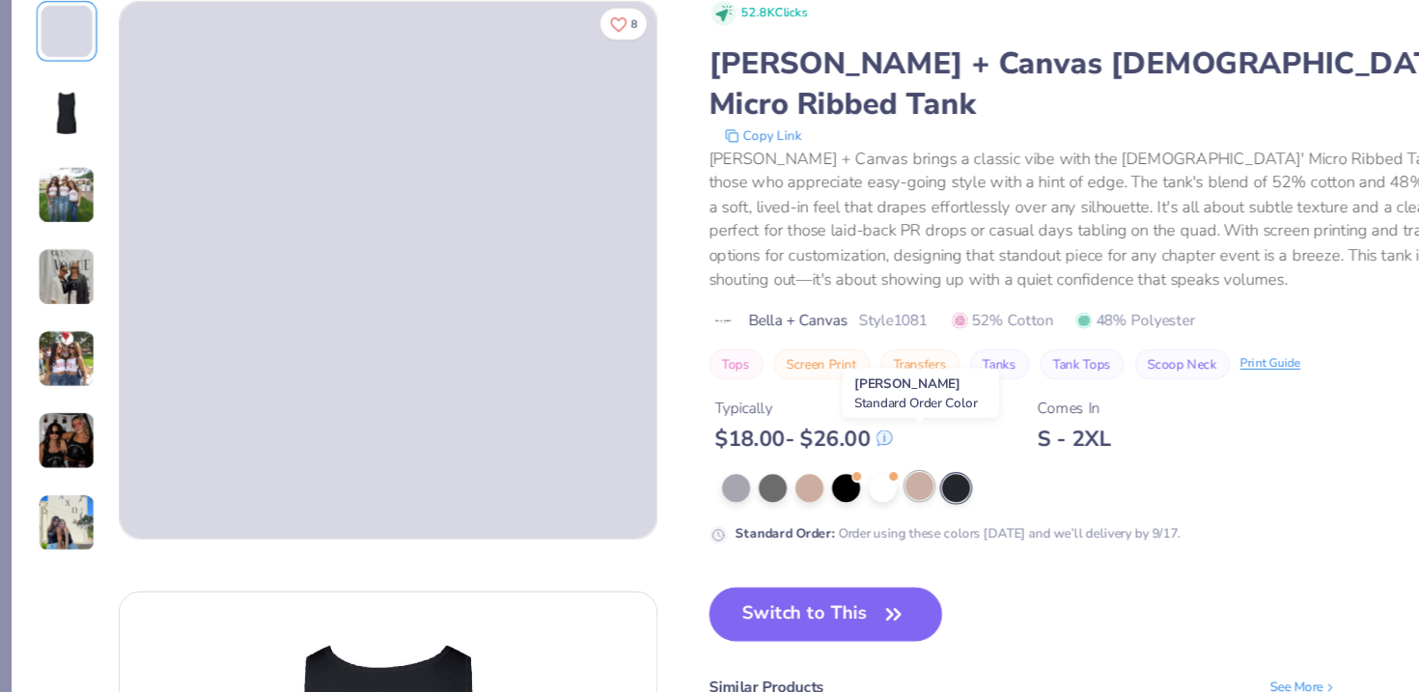
click at [820, 492] on div at bounding box center [823, 504] width 25 height 25
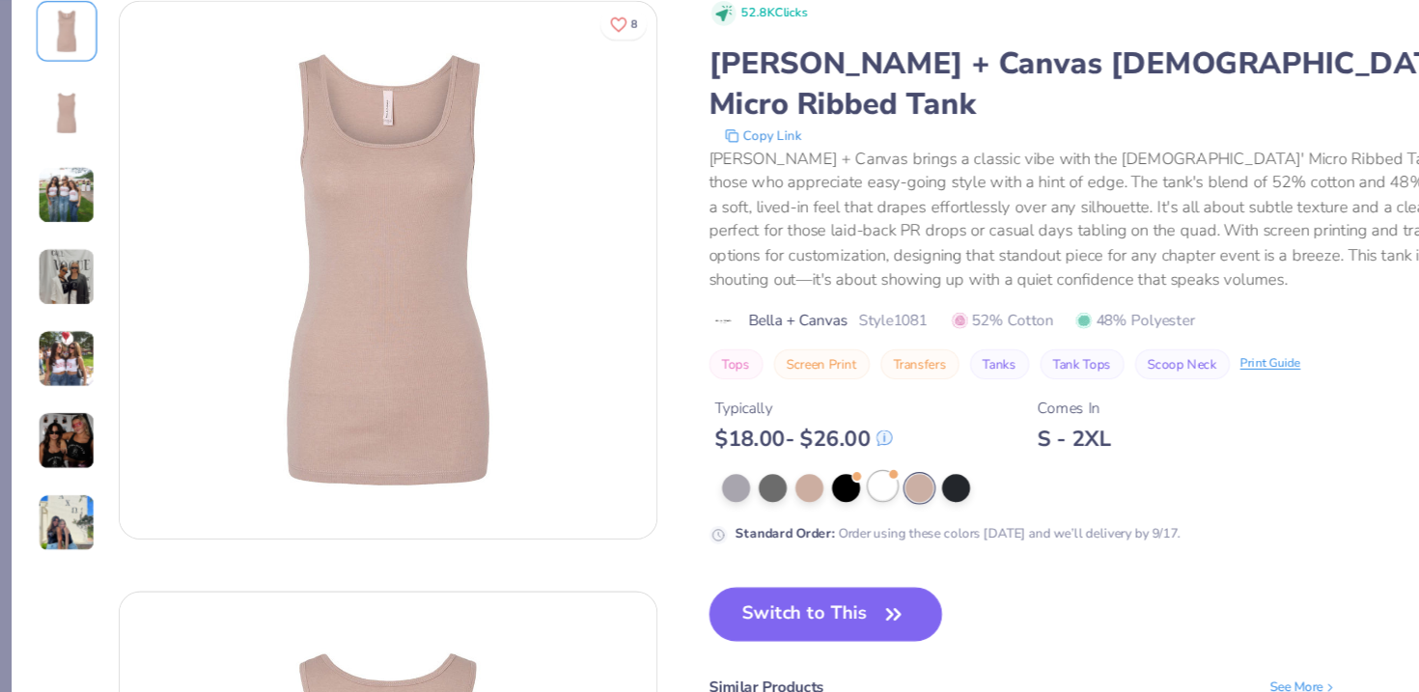
click at [793, 492] on div at bounding box center [790, 504] width 25 height 25
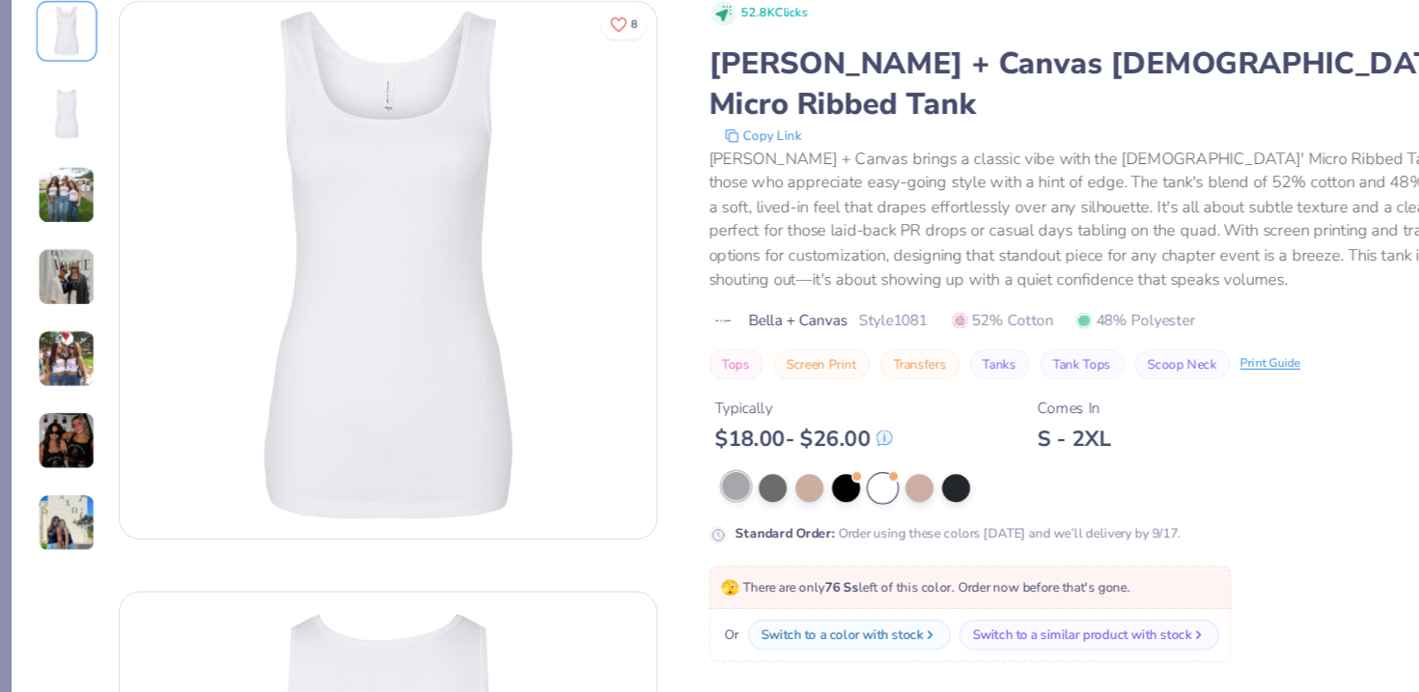
click at [671, 492] on div at bounding box center [659, 504] width 25 height 25
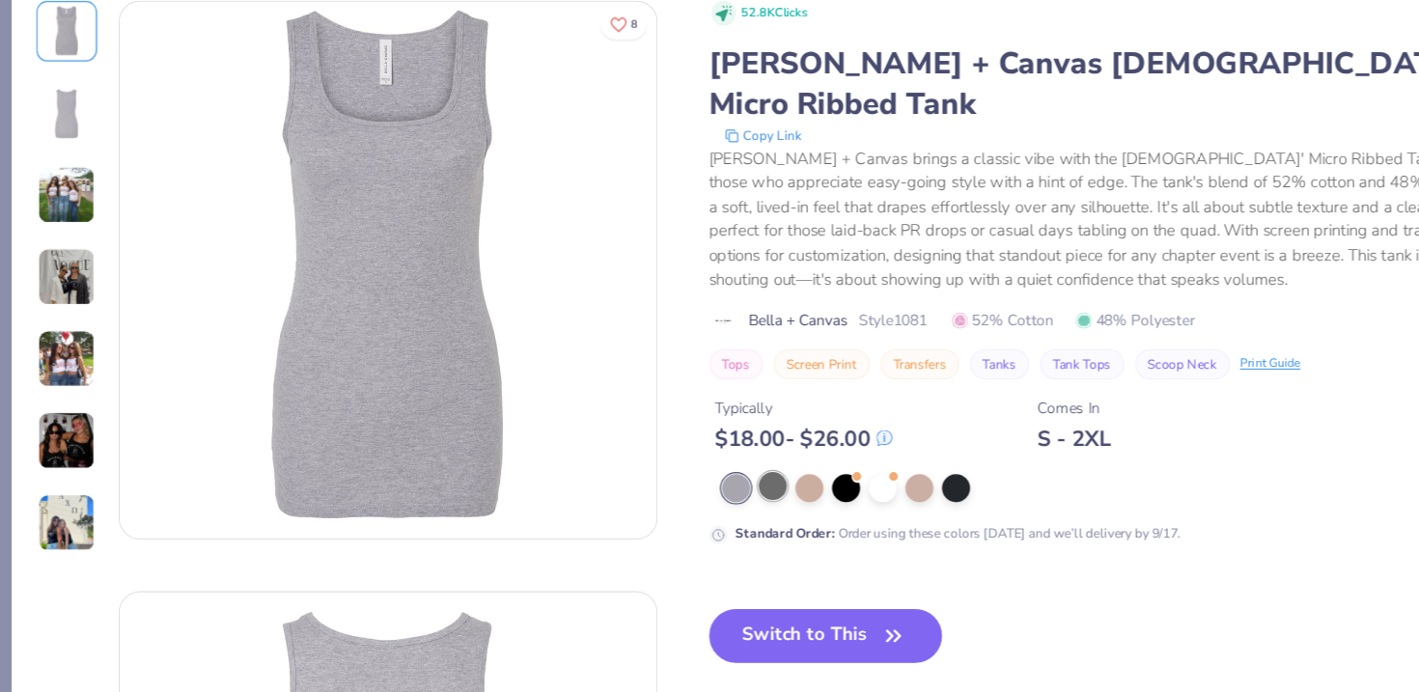
click at [704, 492] on div at bounding box center [692, 504] width 25 height 25
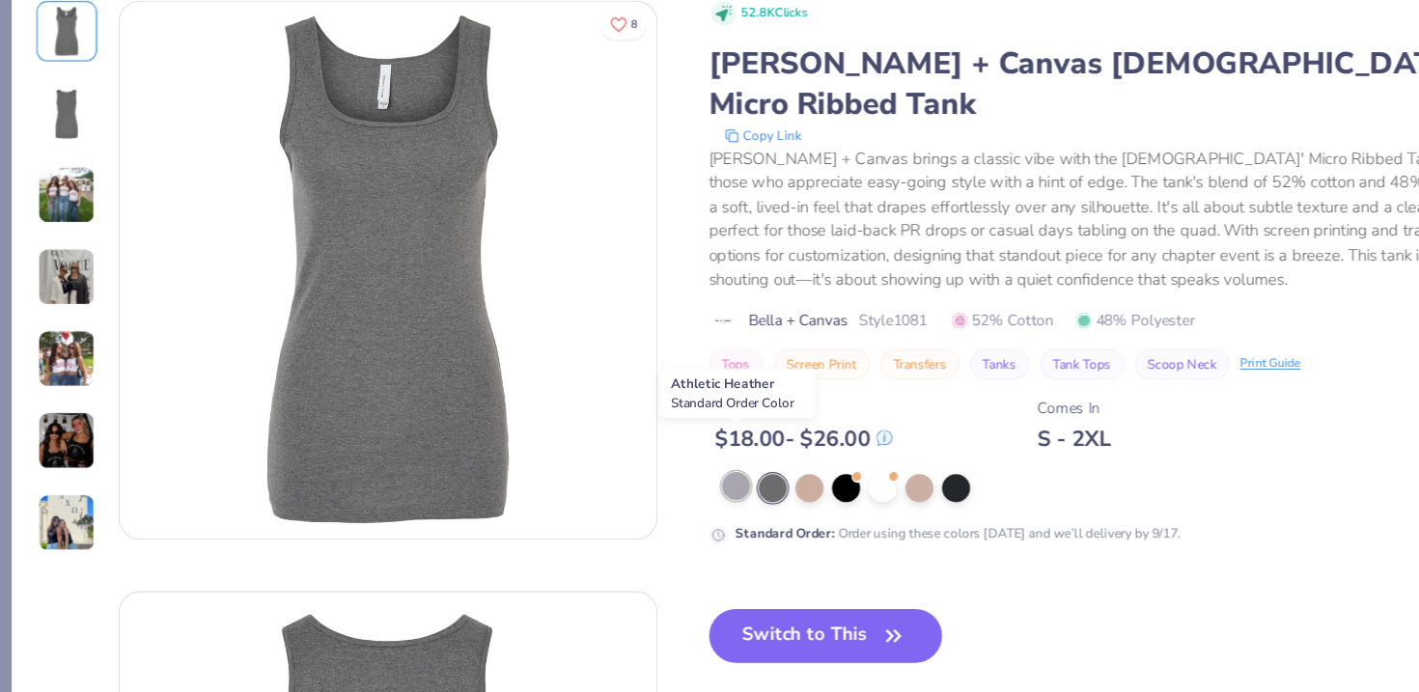
click at [657, 492] on div at bounding box center [659, 504] width 25 height 25
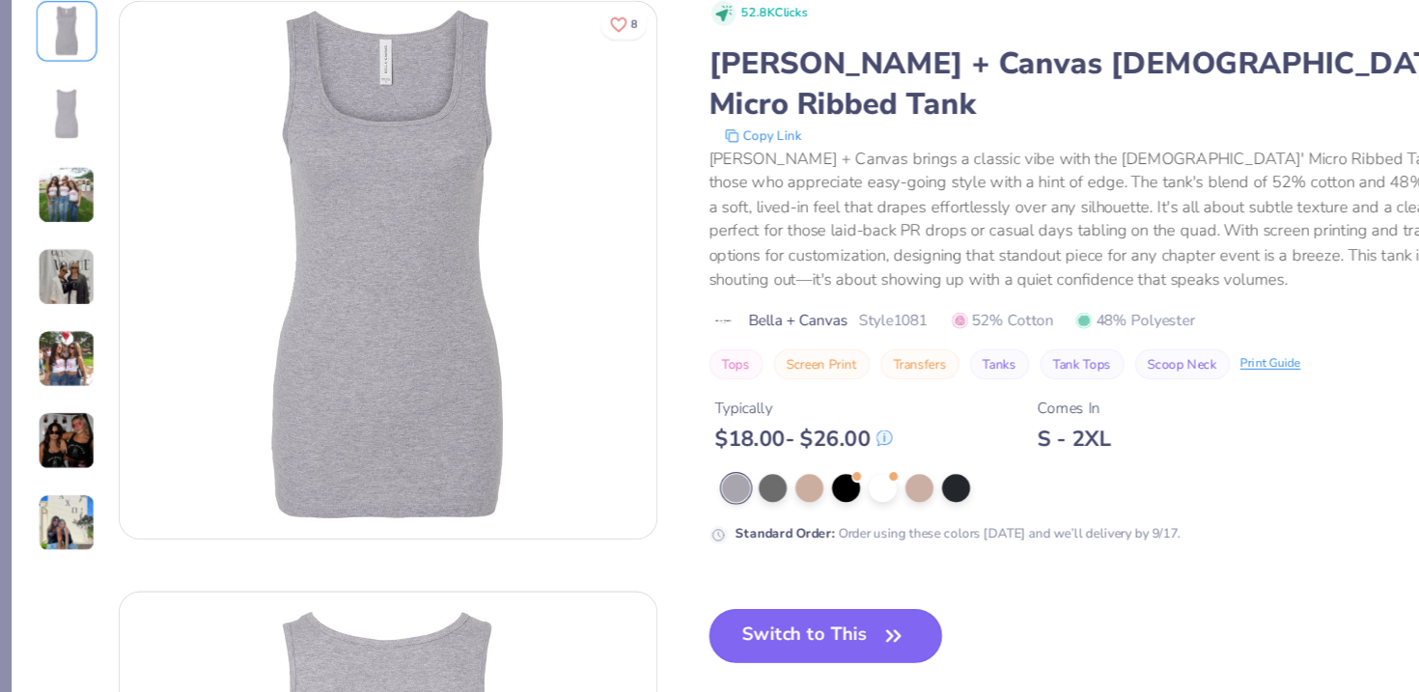
click at [703, 615] on button "Switch to This" at bounding box center [740, 639] width 210 height 48
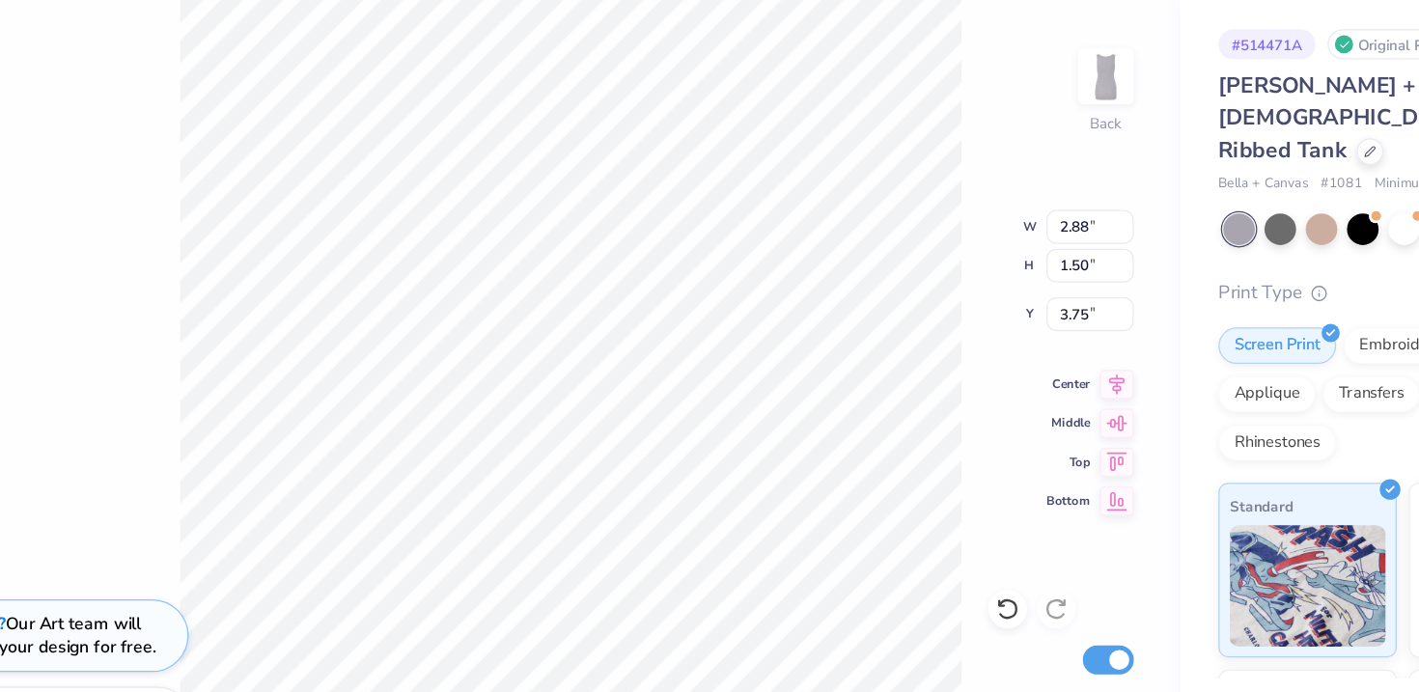
type input "3.75"
type input "5.03"
type input "2.62"
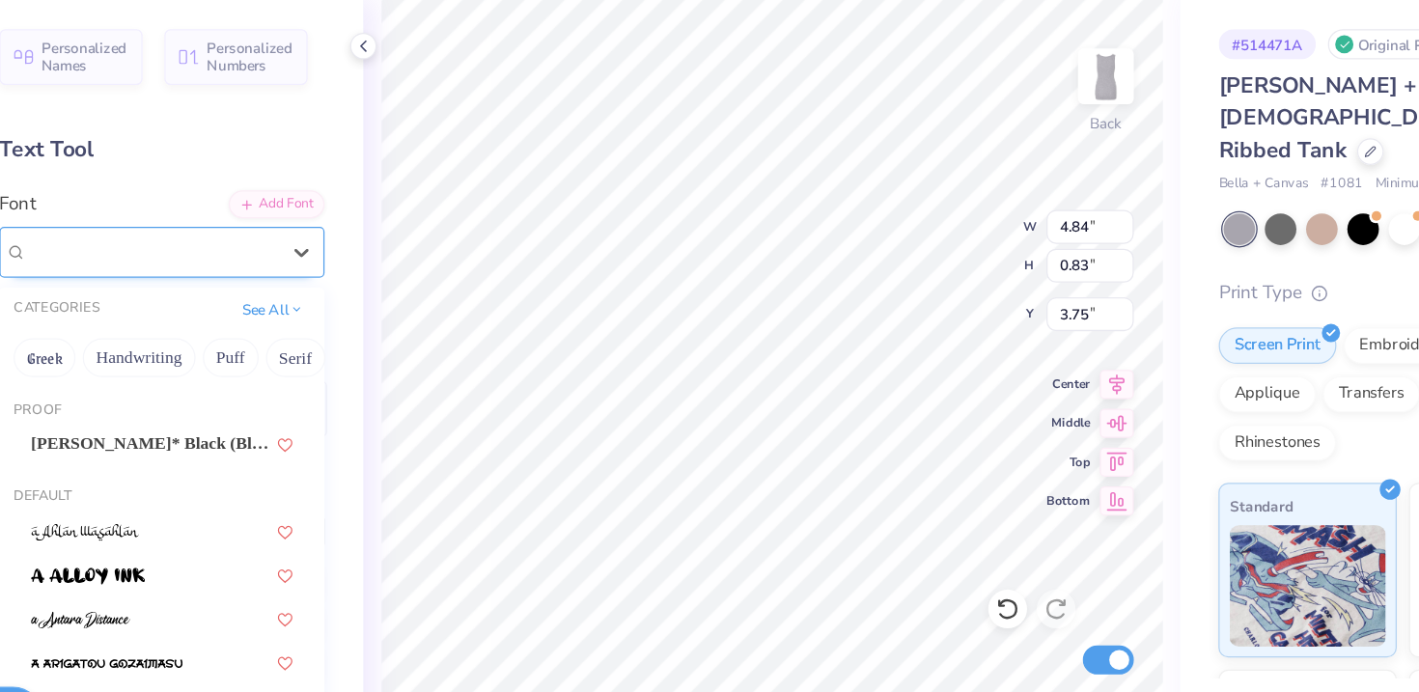
click at [286, 265] on div "[PERSON_NAME]*" at bounding box center [239, 271] width 203 height 30
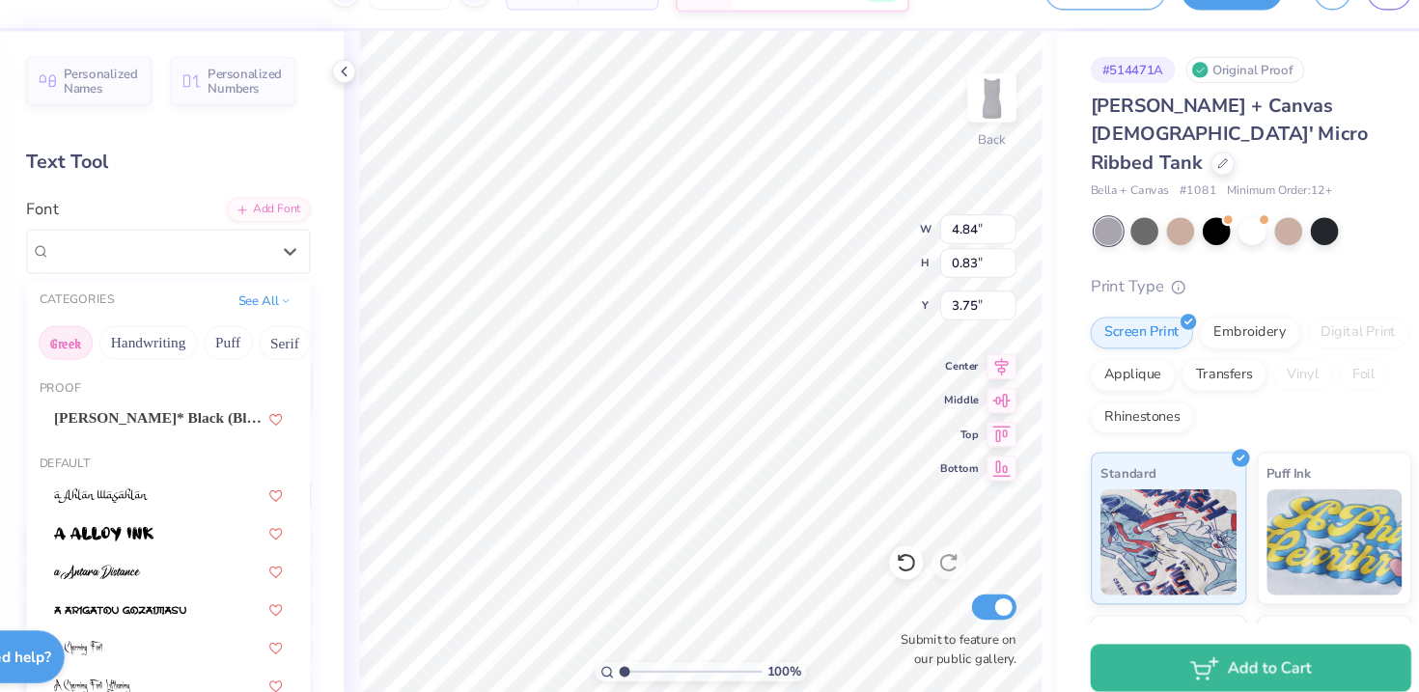
click at [154, 363] on button "Greek" at bounding box center [153, 355] width 49 height 31
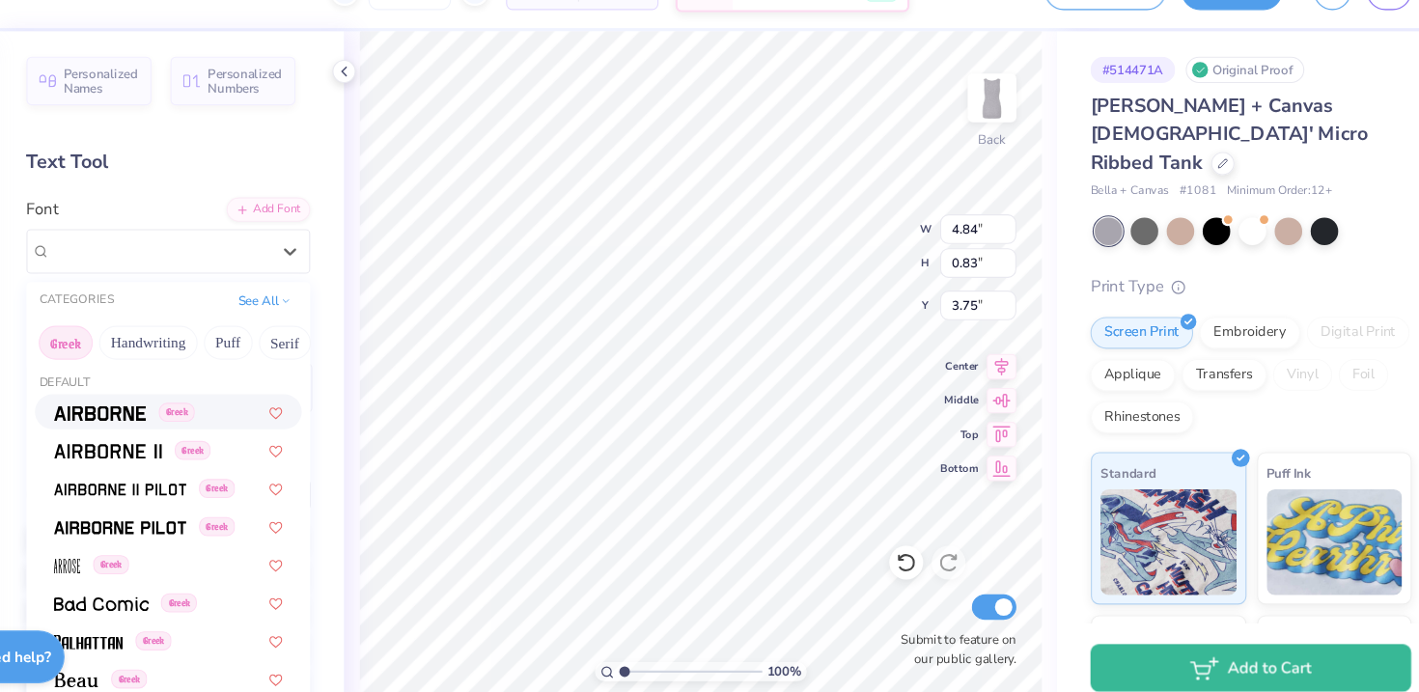
scroll to position [10, 0]
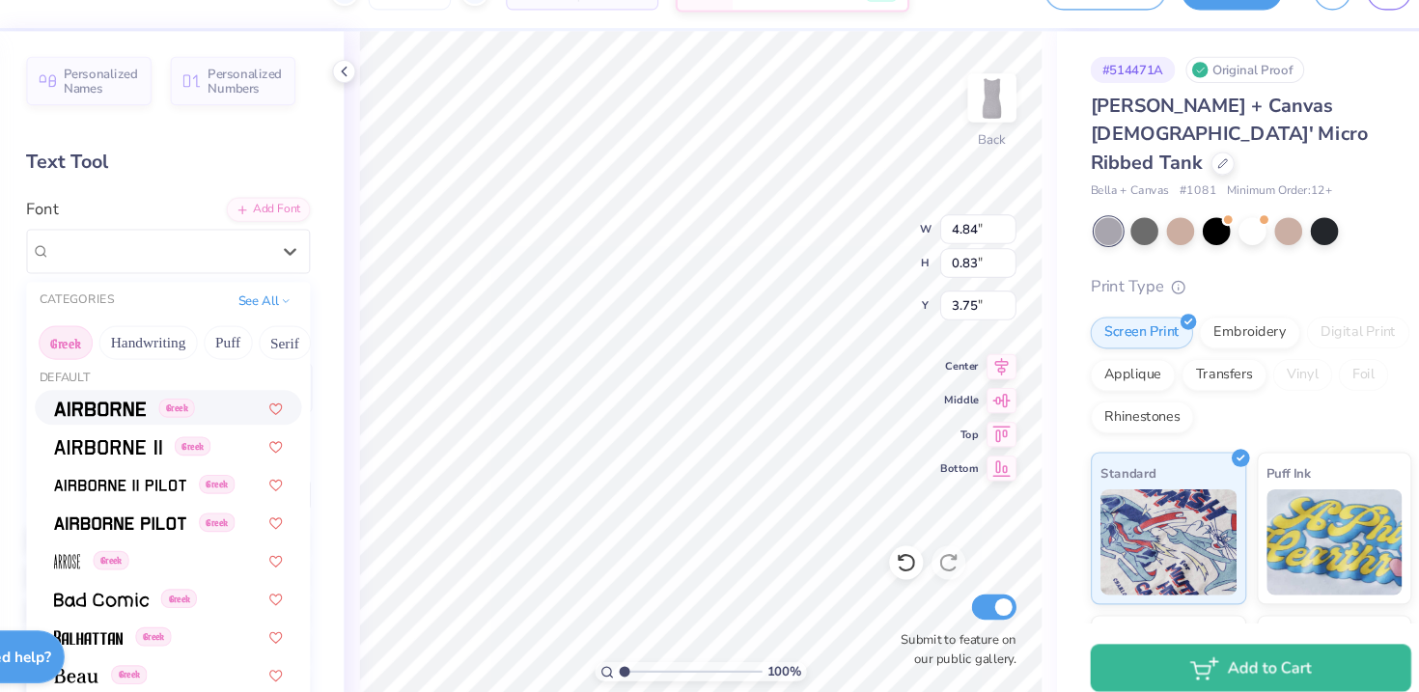
click at [211, 405] on span at bounding box center [185, 414] width 84 height 20
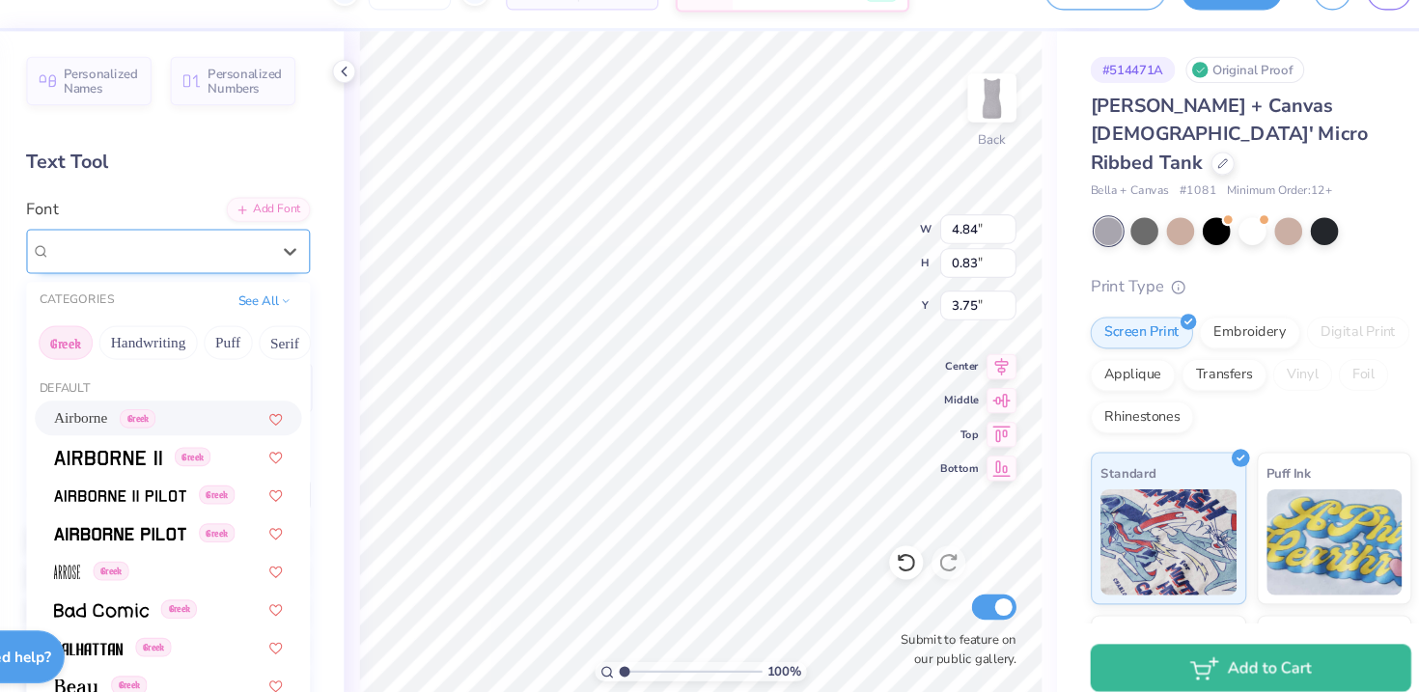
click at [168, 271] on div "Airborne Greek" at bounding box center [239, 271] width 203 height 30
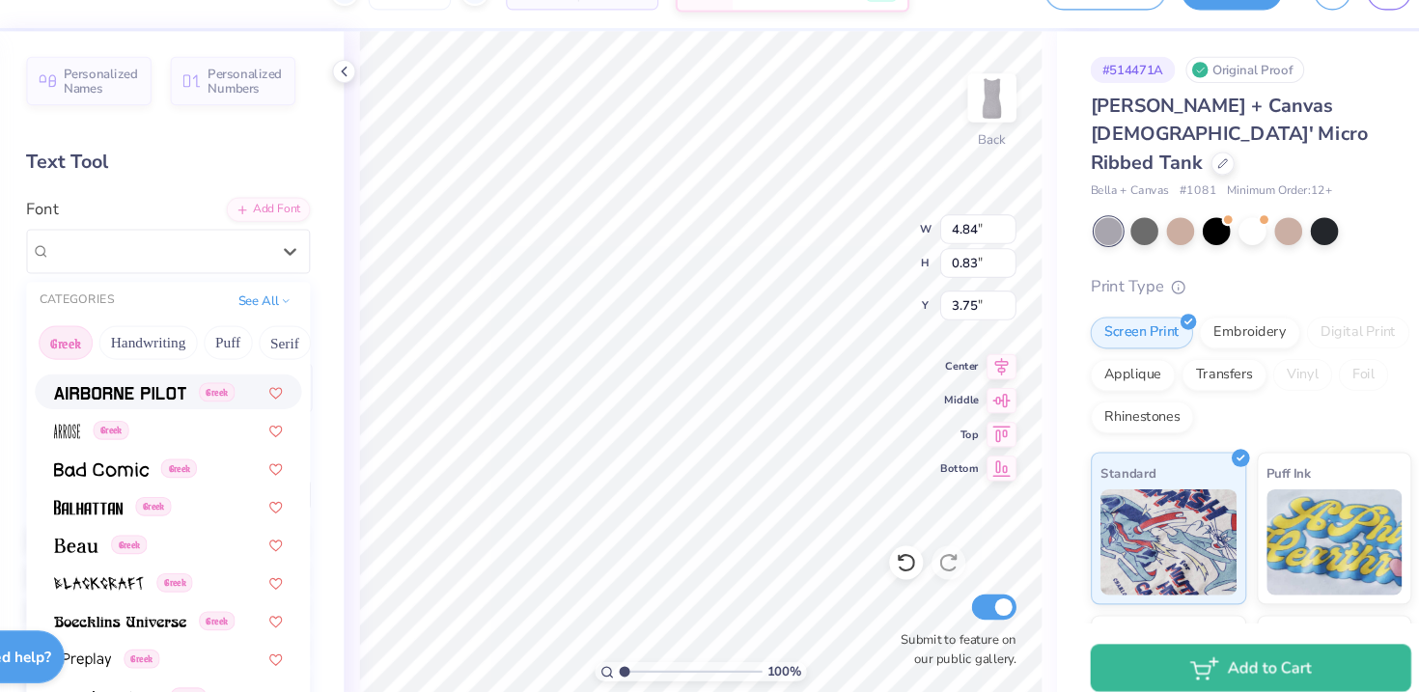
scroll to position [142, 0]
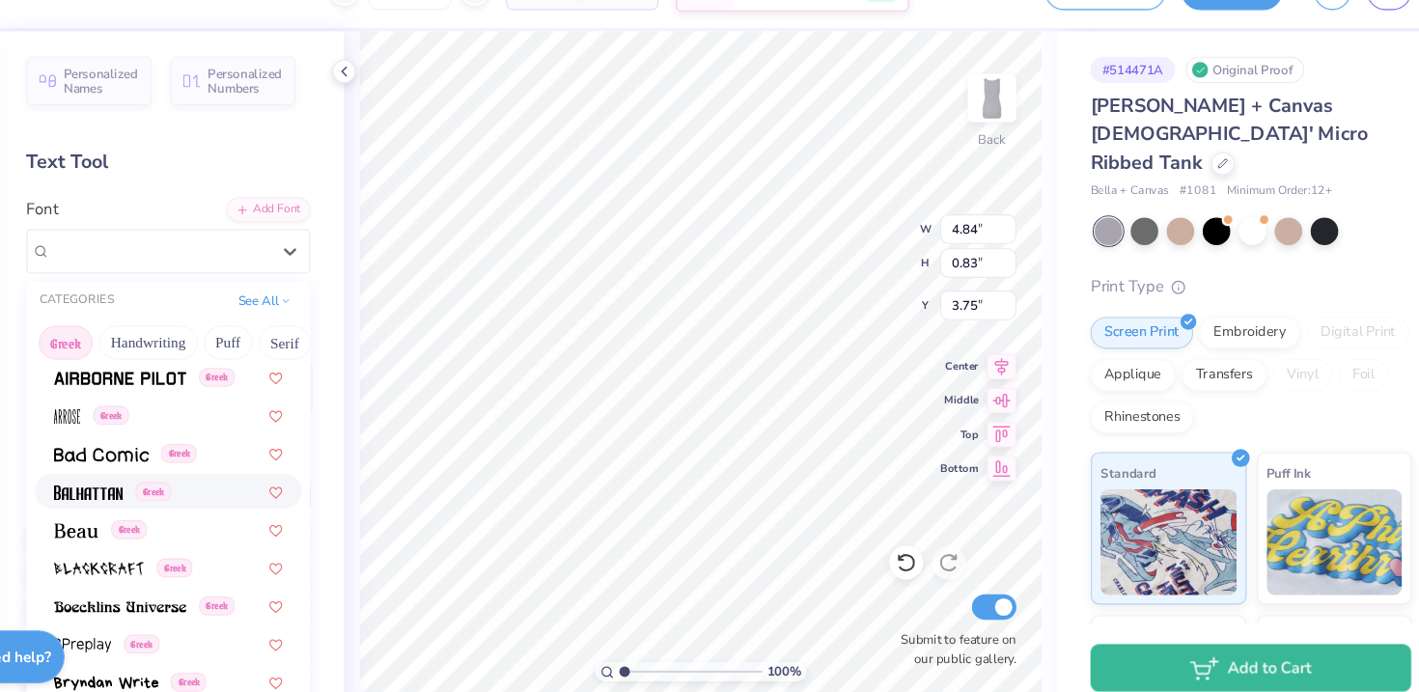
click at [240, 485] on span "Greek" at bounding box center [233, 490] width 33 height 17
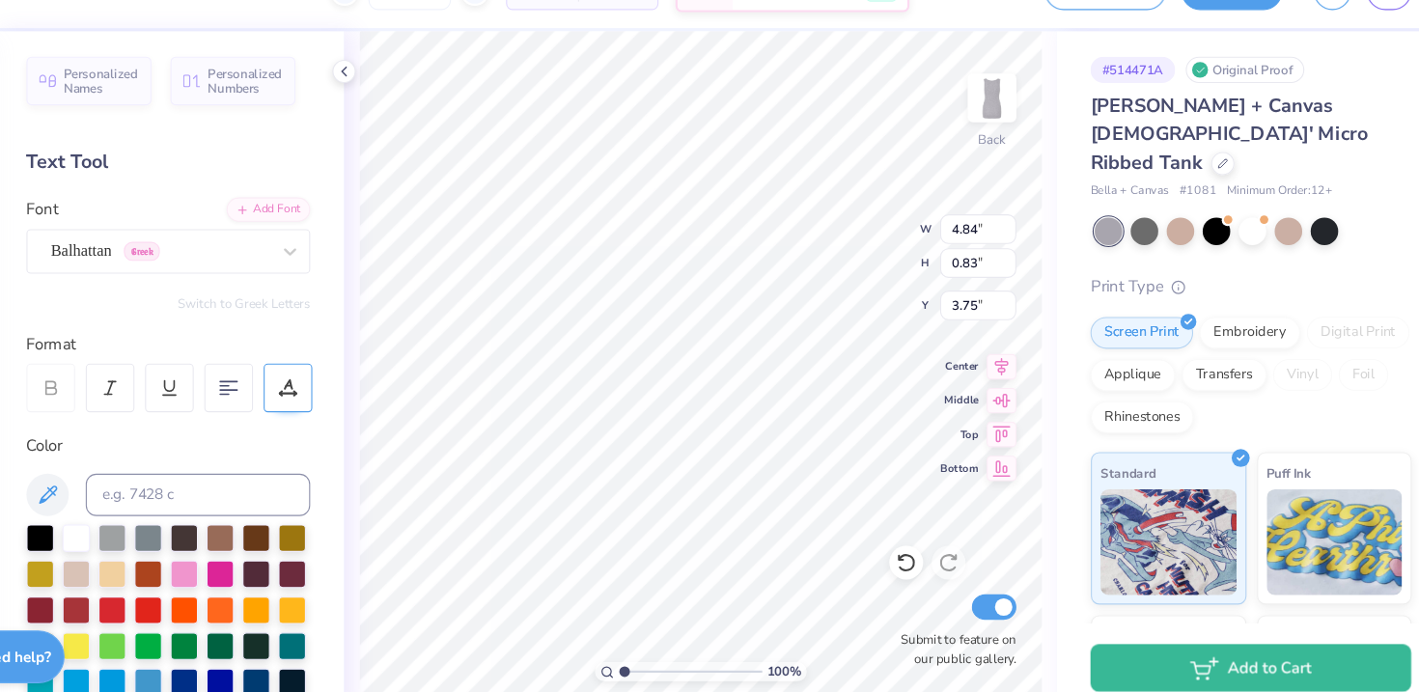
click at [336, 395] on div at bounding box center [356, 396] width 44 height 44
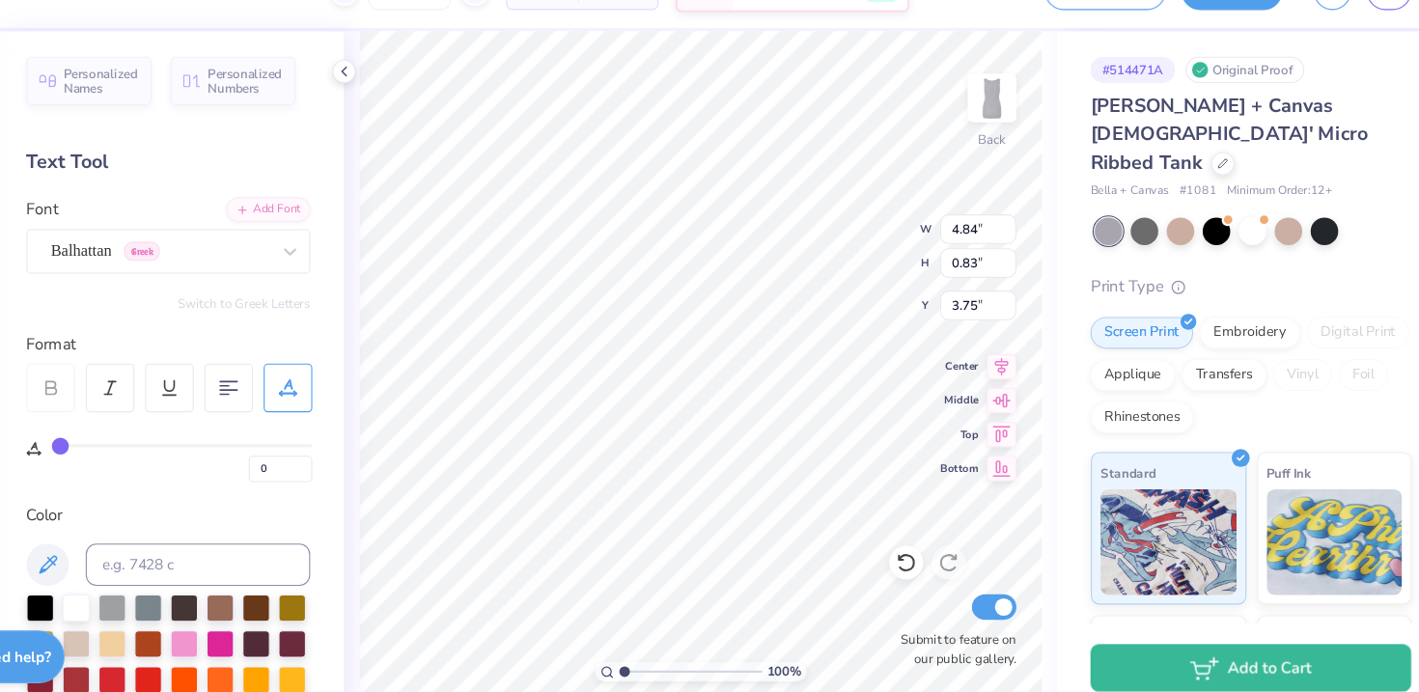
type input "1"
type input "2"
type input "3"
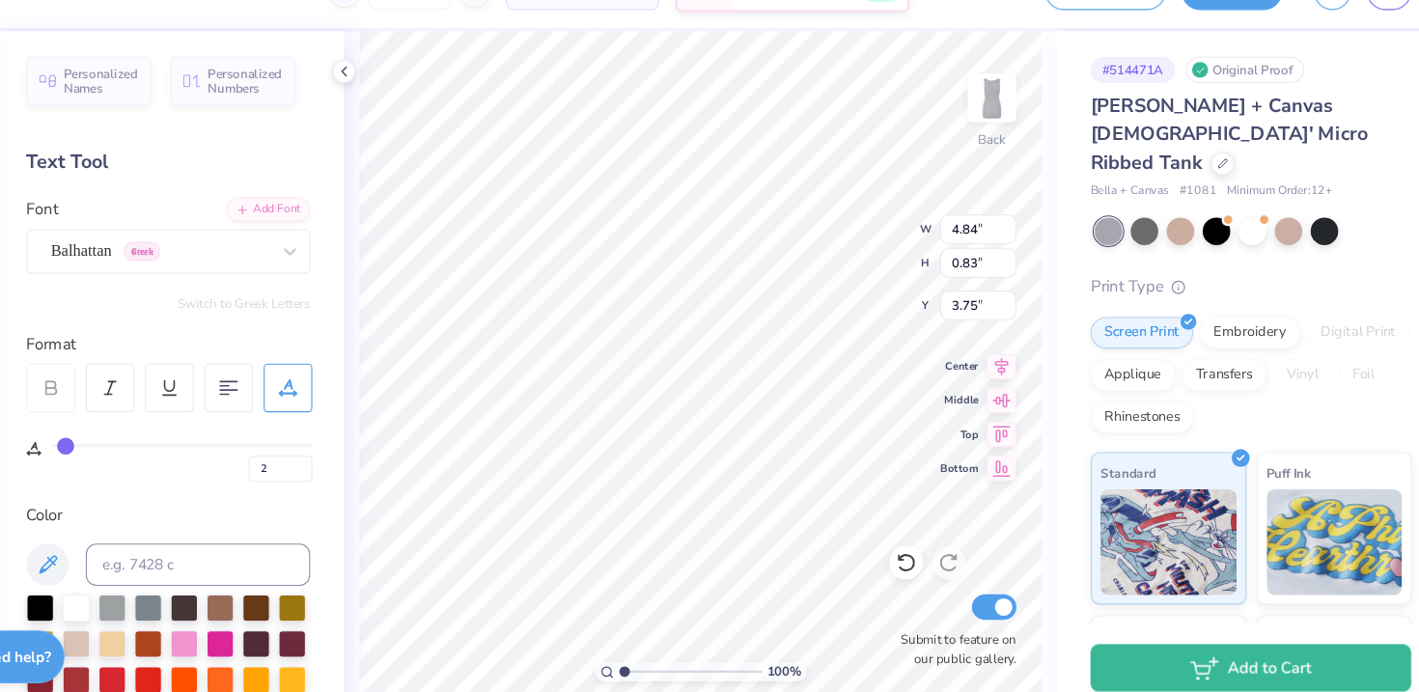
type input "3"
type input "4"
type input "5"
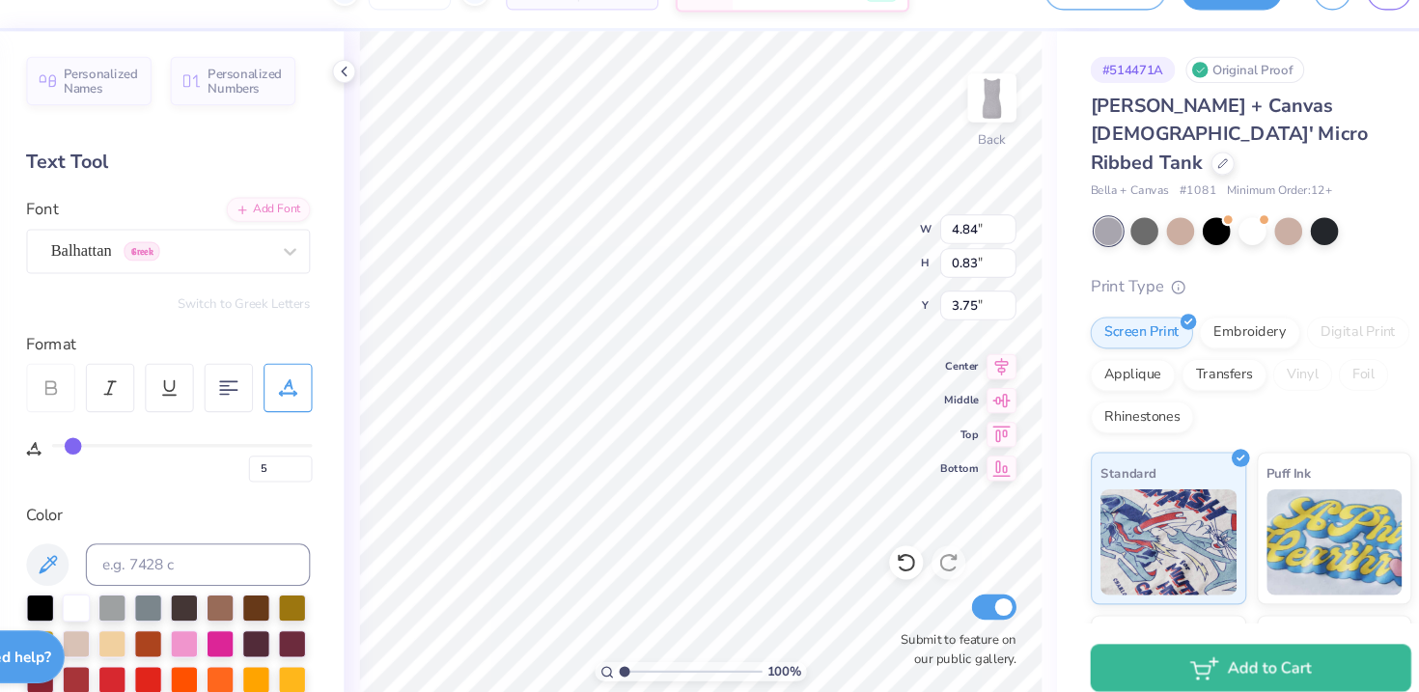
type input "6"
type input "7"
type input "8"
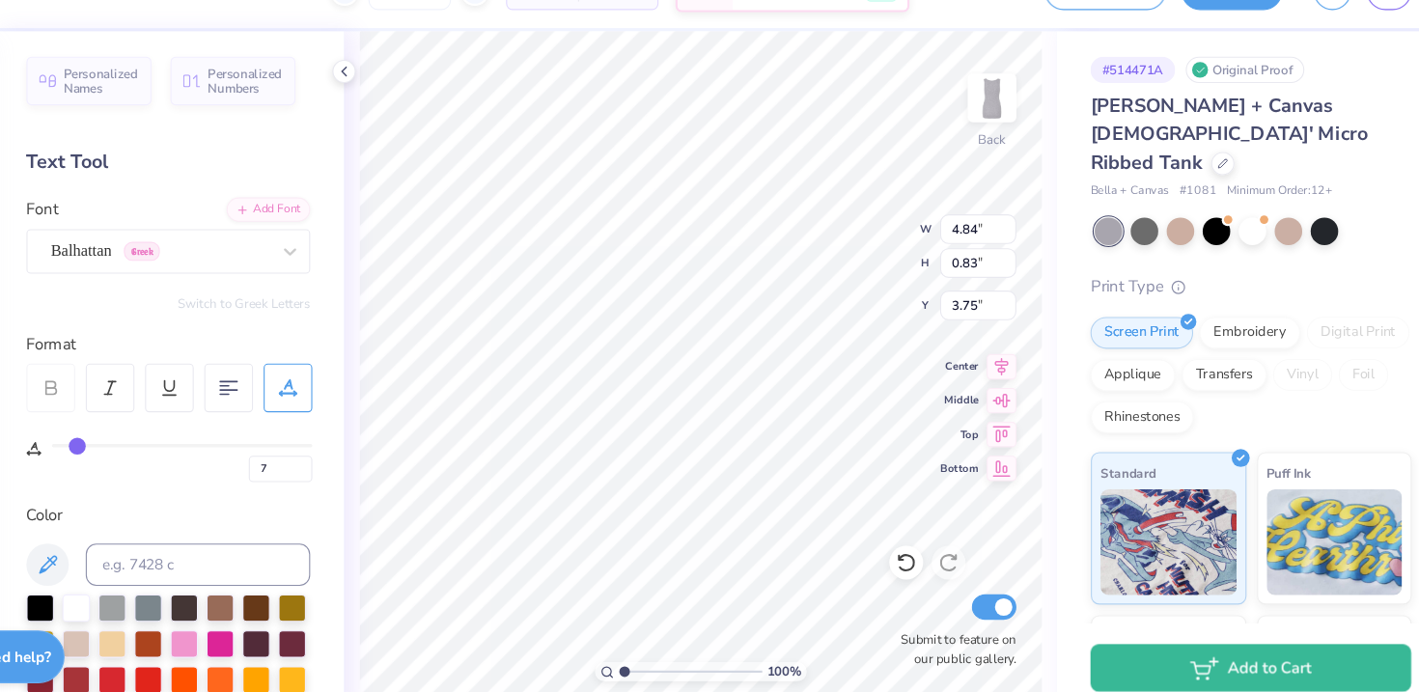
type input "8"
type input "9"
type input "10"
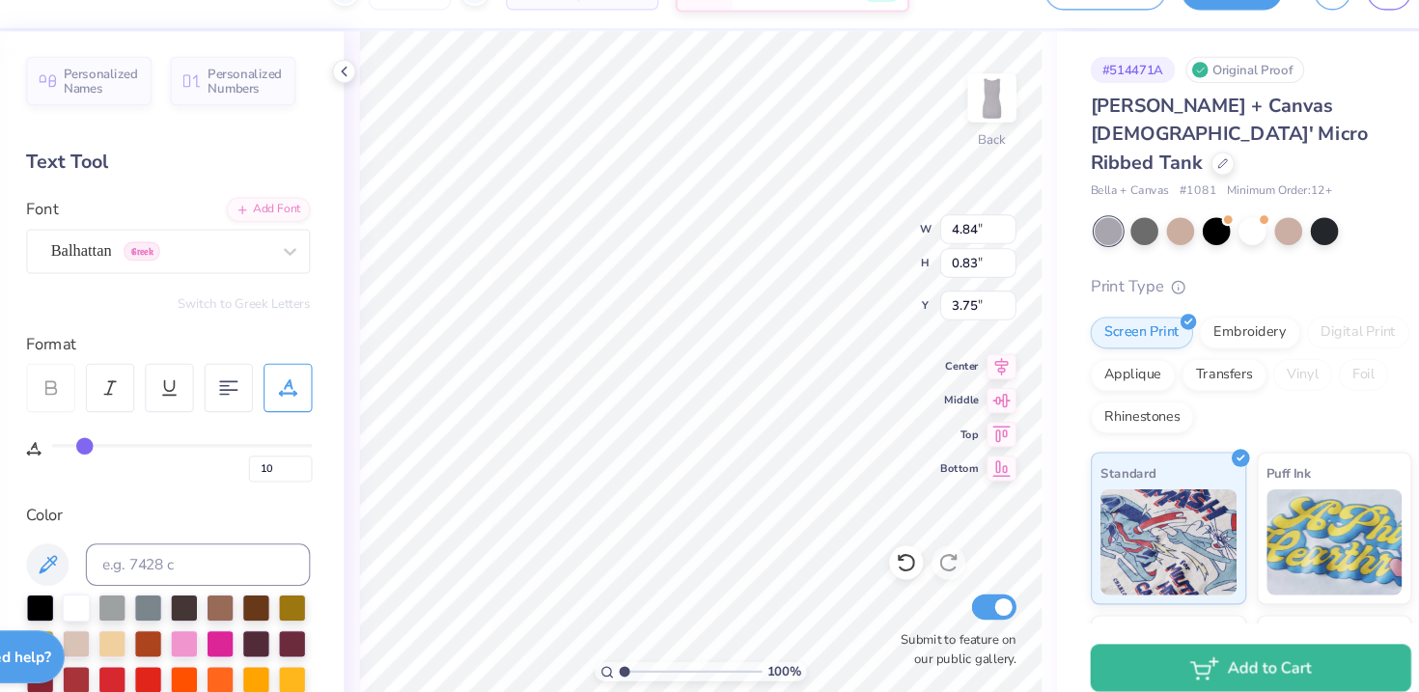
type input "11"
drag, startPoint x: 148, startPoint y: 444, endPoint x: 173, endPoint y: 444, distance: 25.1
click at [173, 447] on input "range" at bounding box center [260, 448] width 238 height 3
type input "10"
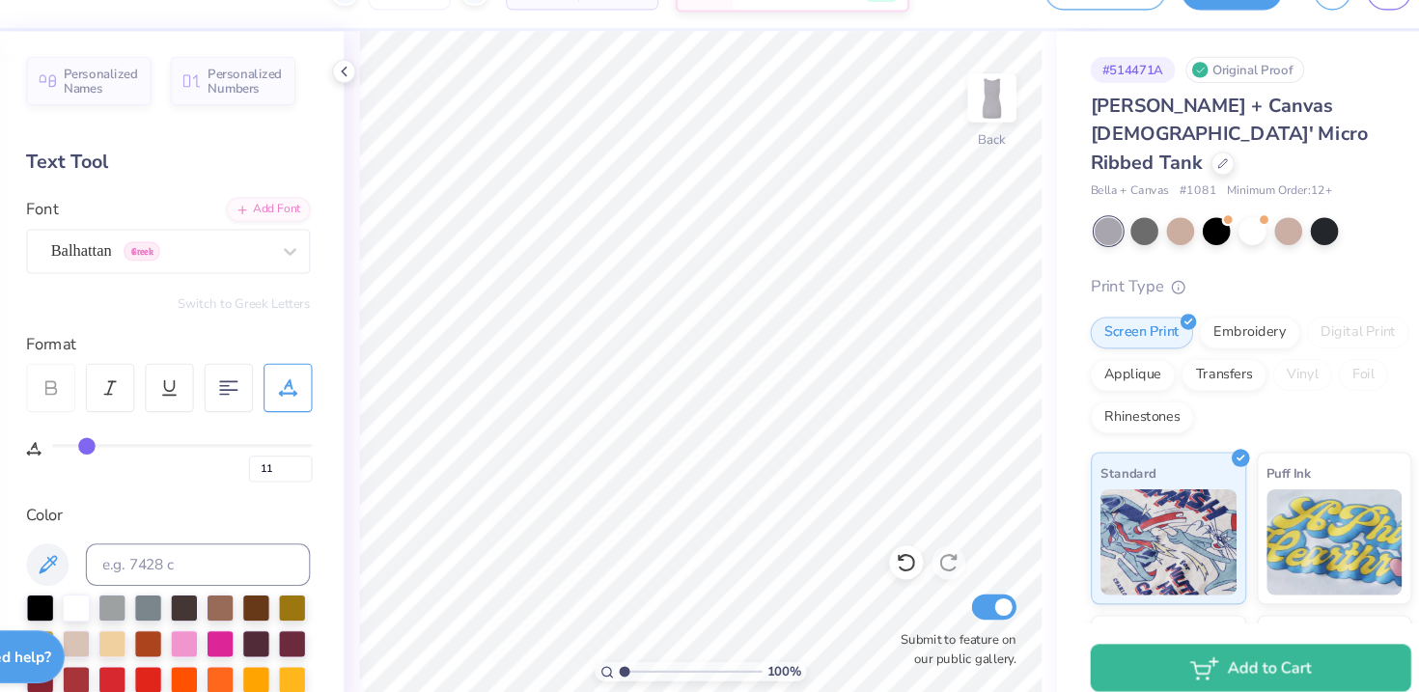
type input "10"
type input "9"
click at [168, 450] on input "range" at bounding box center [260, 448] width 238 height 3
click at [288, 279] on div "Balhattan Greek" at bounding box center [239, 271] width 203 height 30
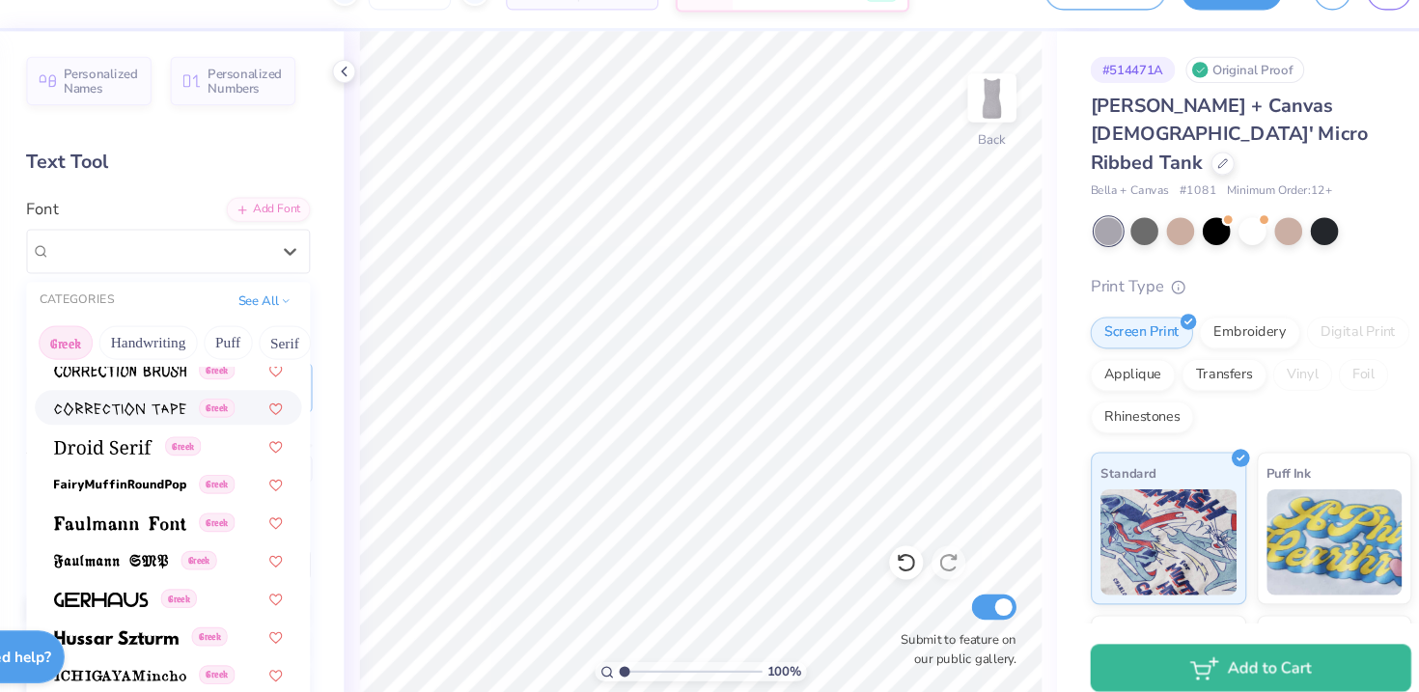
scroll to position [535, 0]
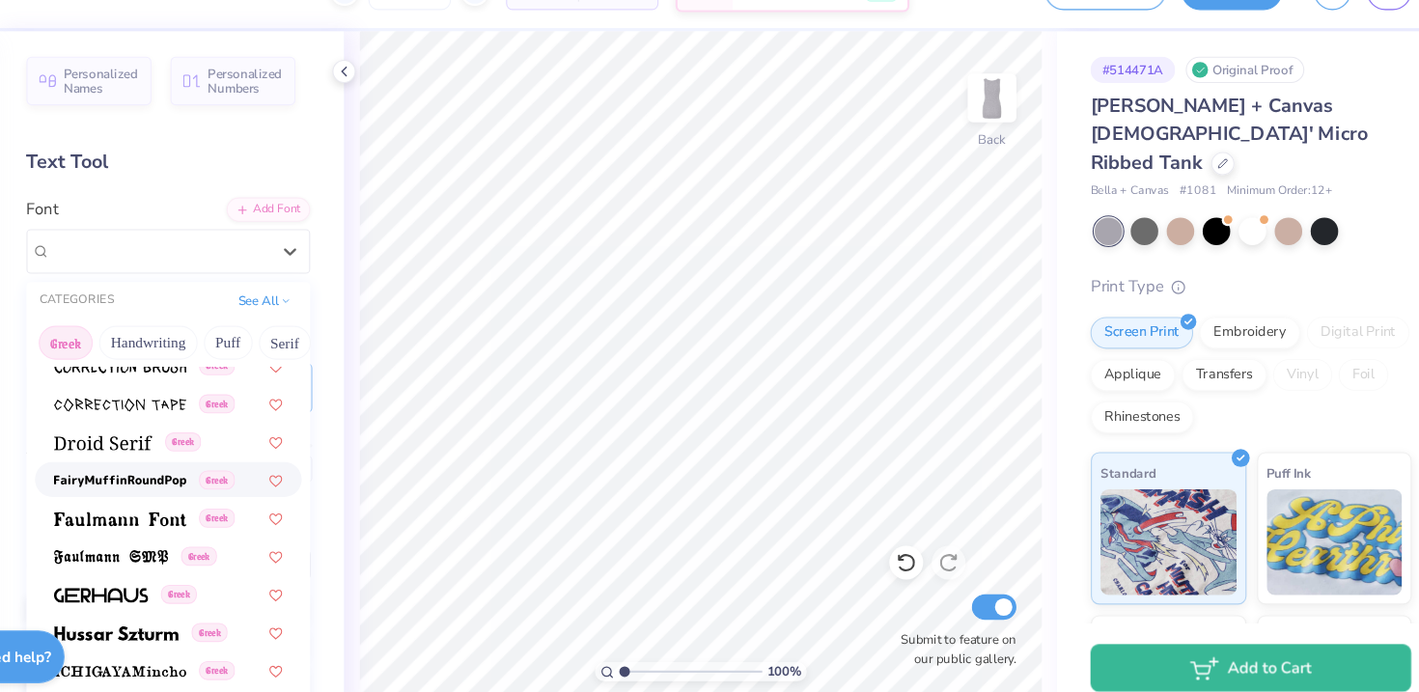
click at [250, 478] on img at bounding box center [203, 481] width 121 height 14
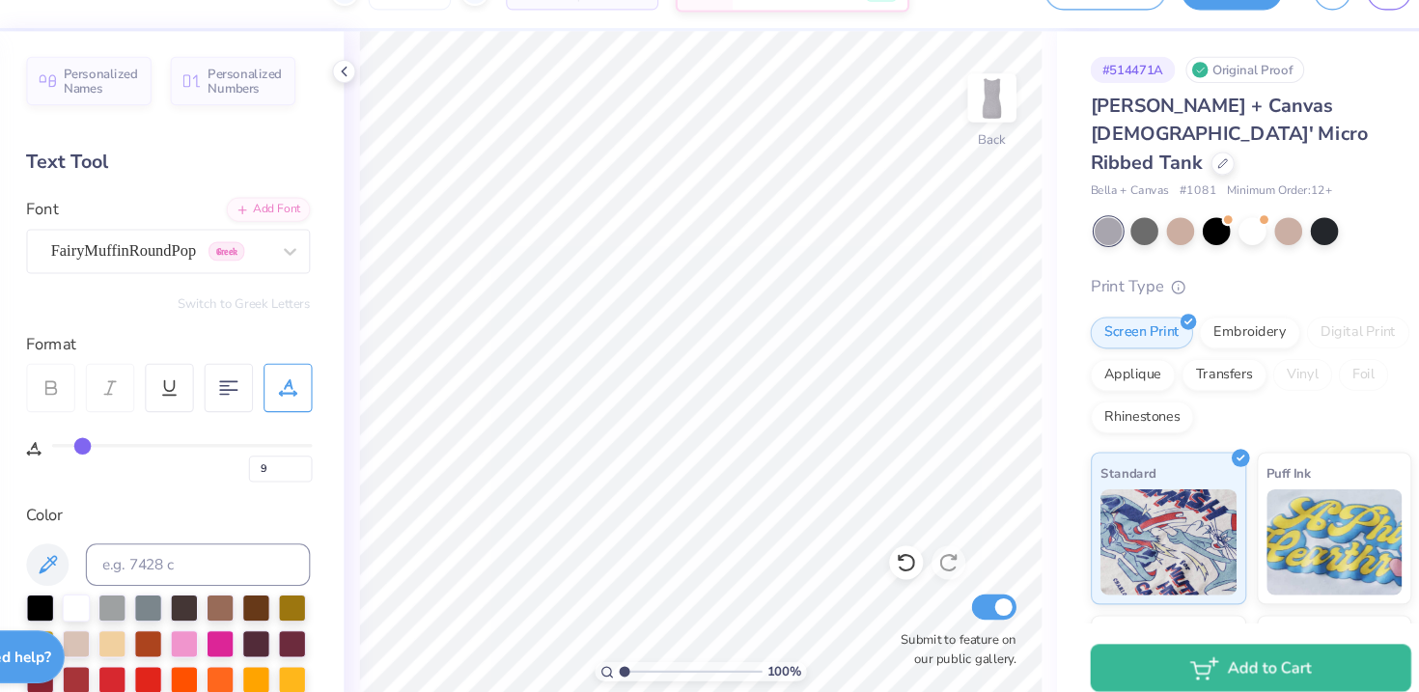
type input "0"
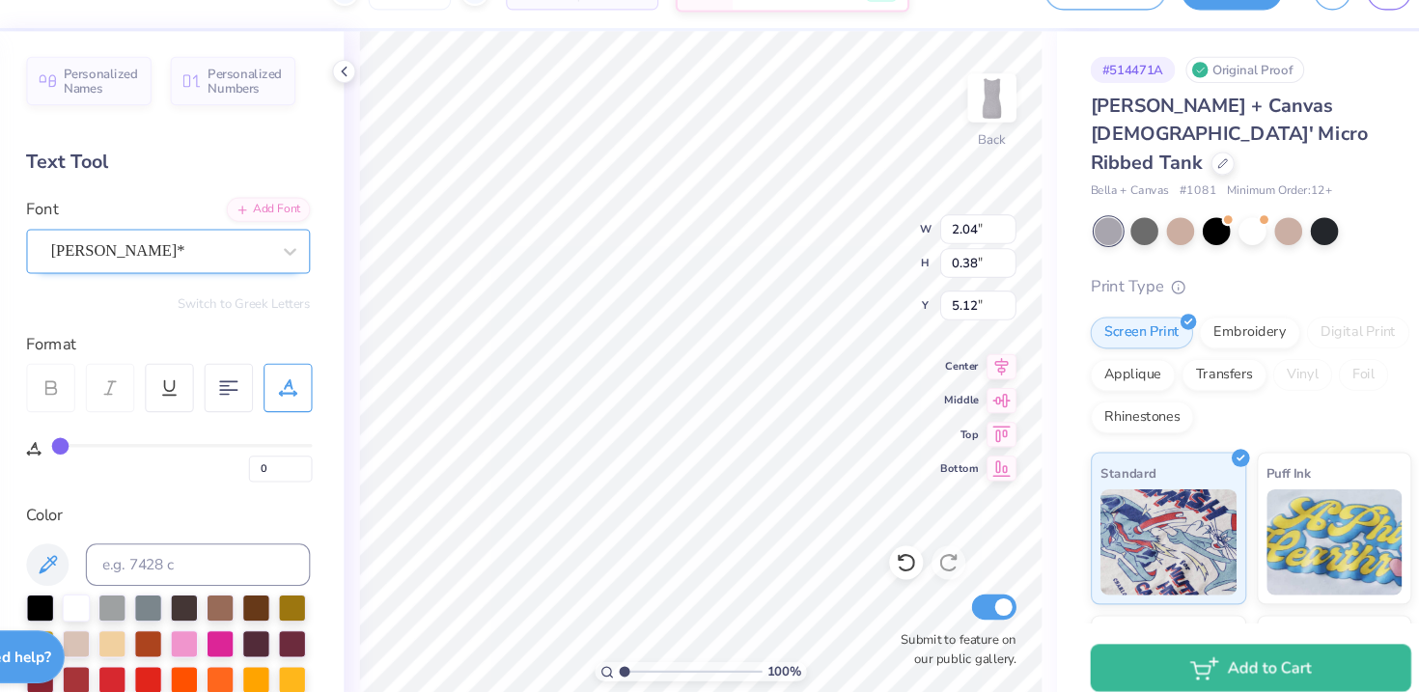
click at [263, 260] on div "[PERSON_NAME]*" at bounding box center [239, 271] width 203 height 30
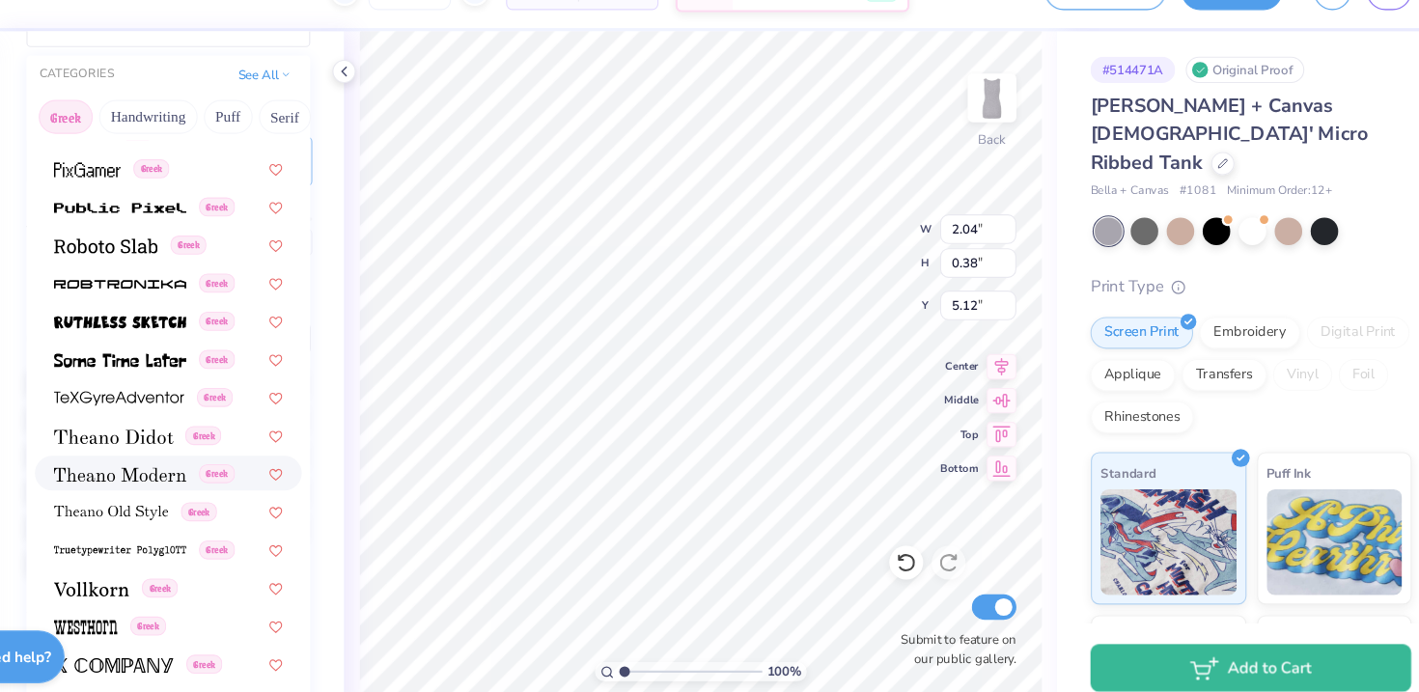
scroll to position [230, 0]
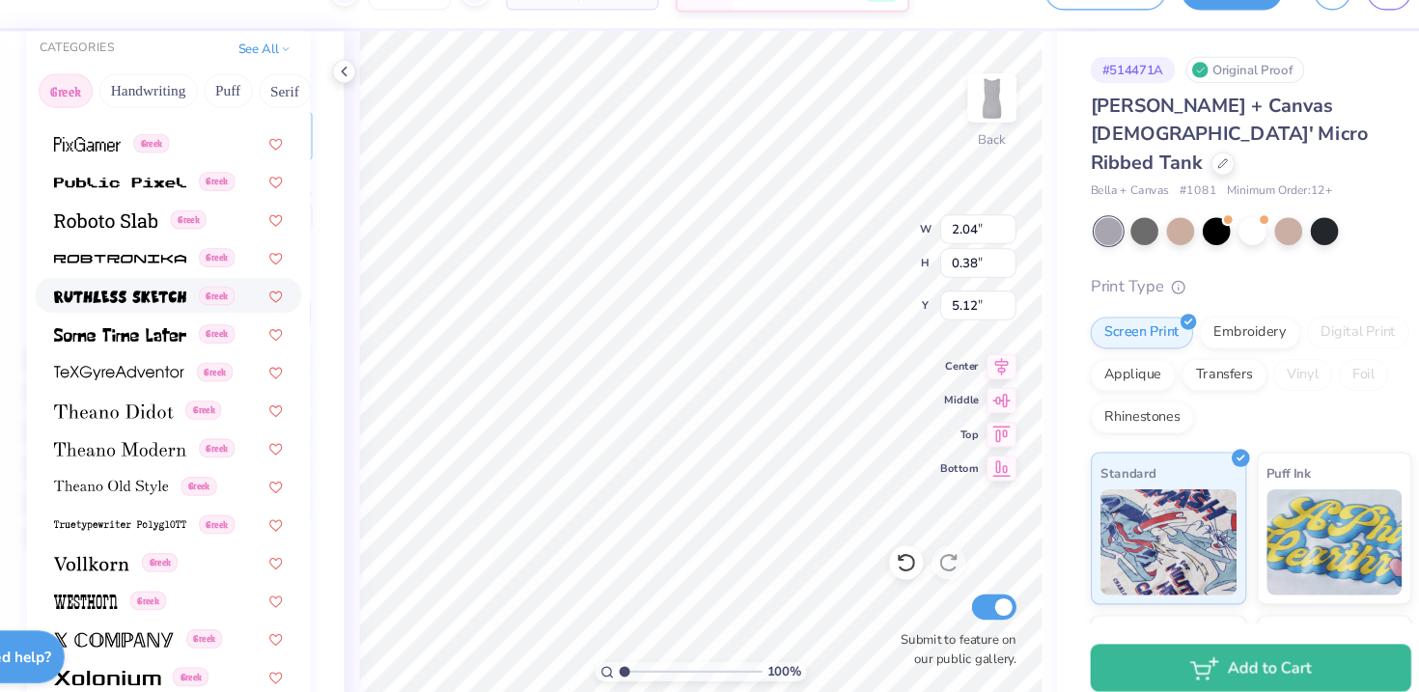
click at [237, 311] on img at bounding box center [203, 313] width 121 height 14
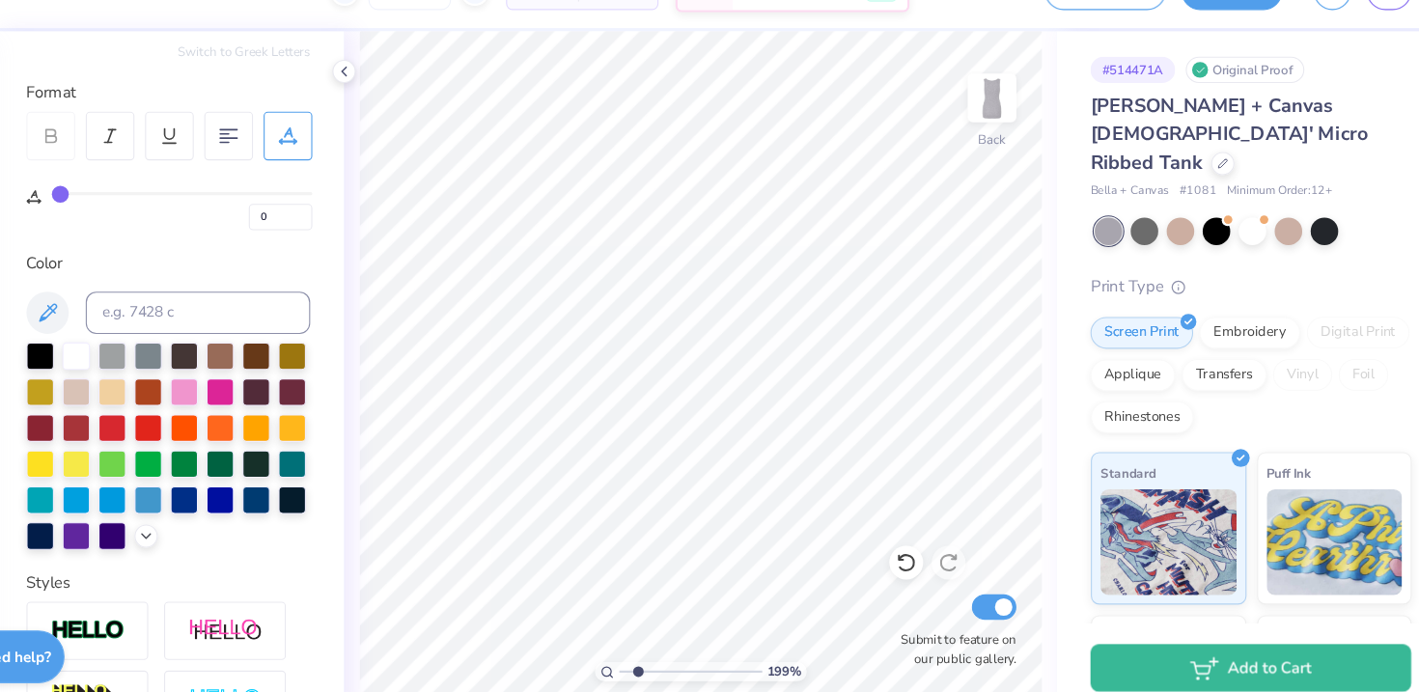
drag, startPoint x: 660, startPoint y: 651, endPoint x: 675, endPoint y: 648, distance: 14.8
type input "1.99"
click at [675, 648] on input "range" at bounding box center [724, 654] width 130 height 17
type input "9"
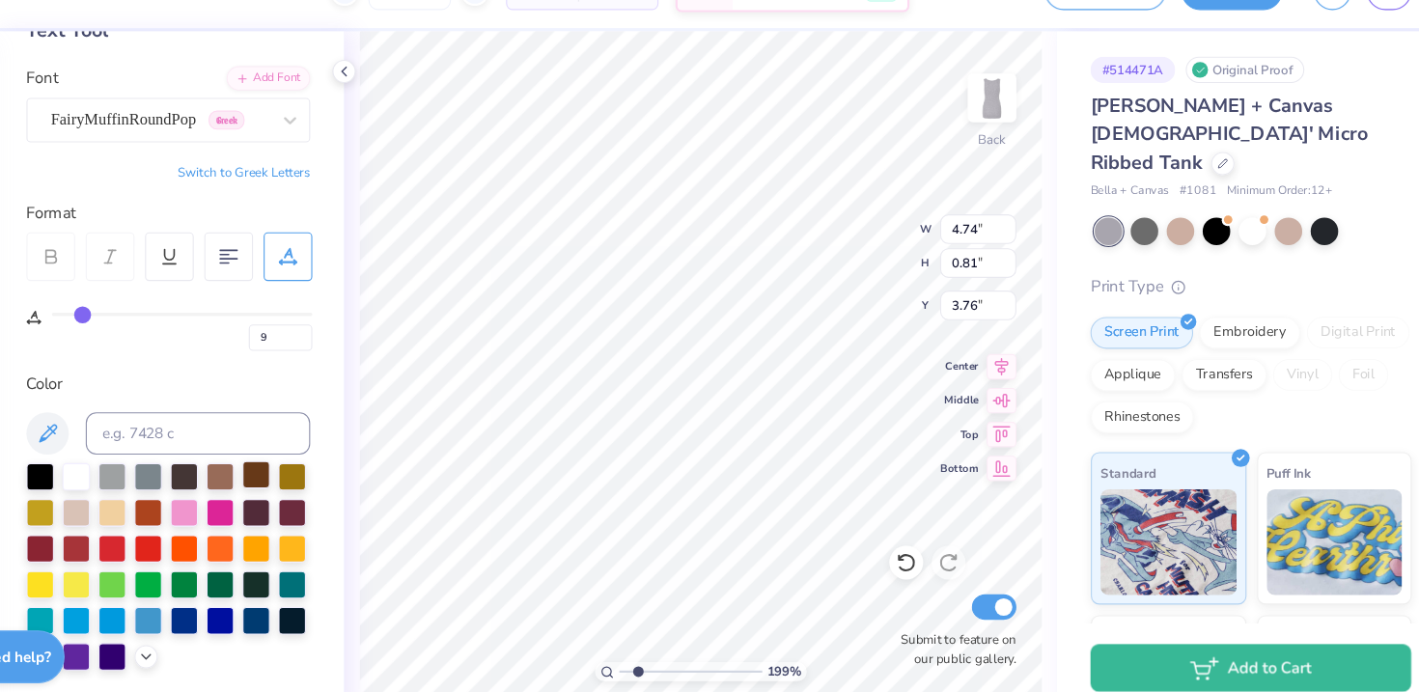
scroll to position [22, 0]
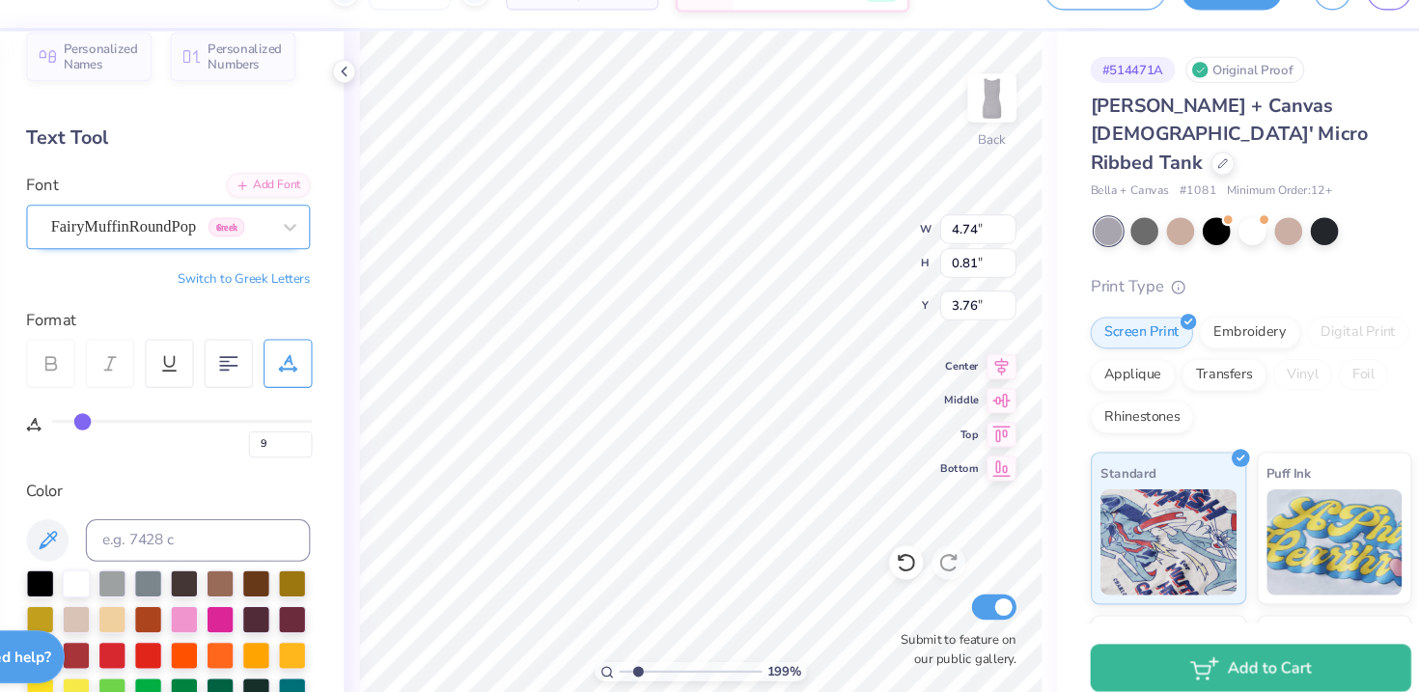
click at [273, 256] on div "FairyMuffinRoundPop Greek" at bounding box center [239, 249] width 203 height 30
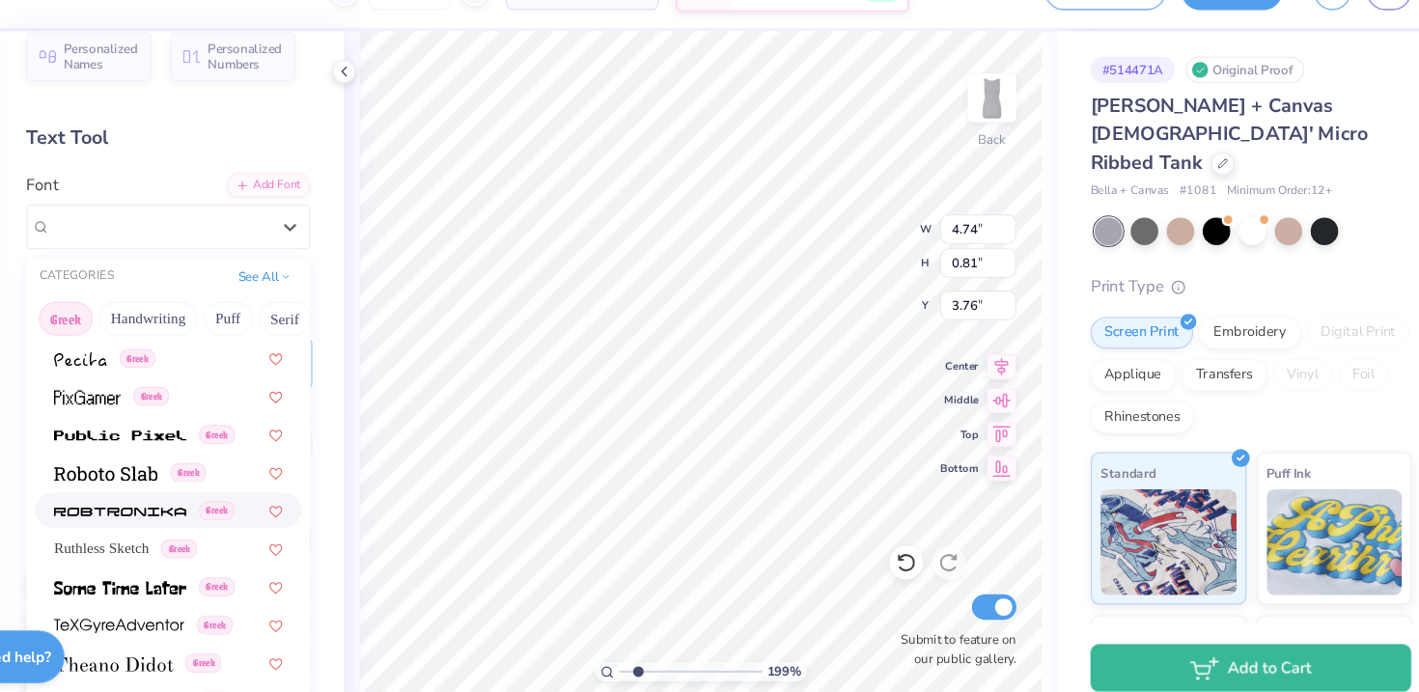
scroll to position [1168, 0]
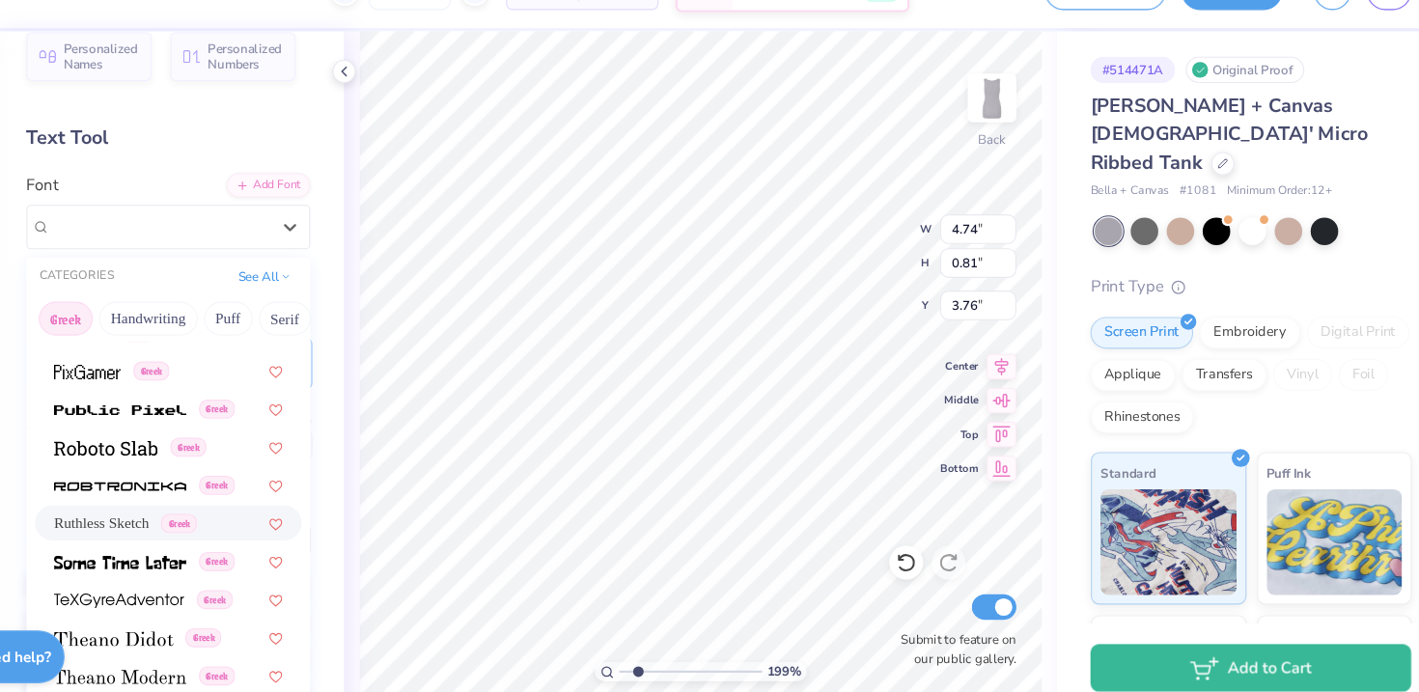
click at [230, 509] on span "Ruthless Sketch" at bounding box center [186, 519] width 87 height 20
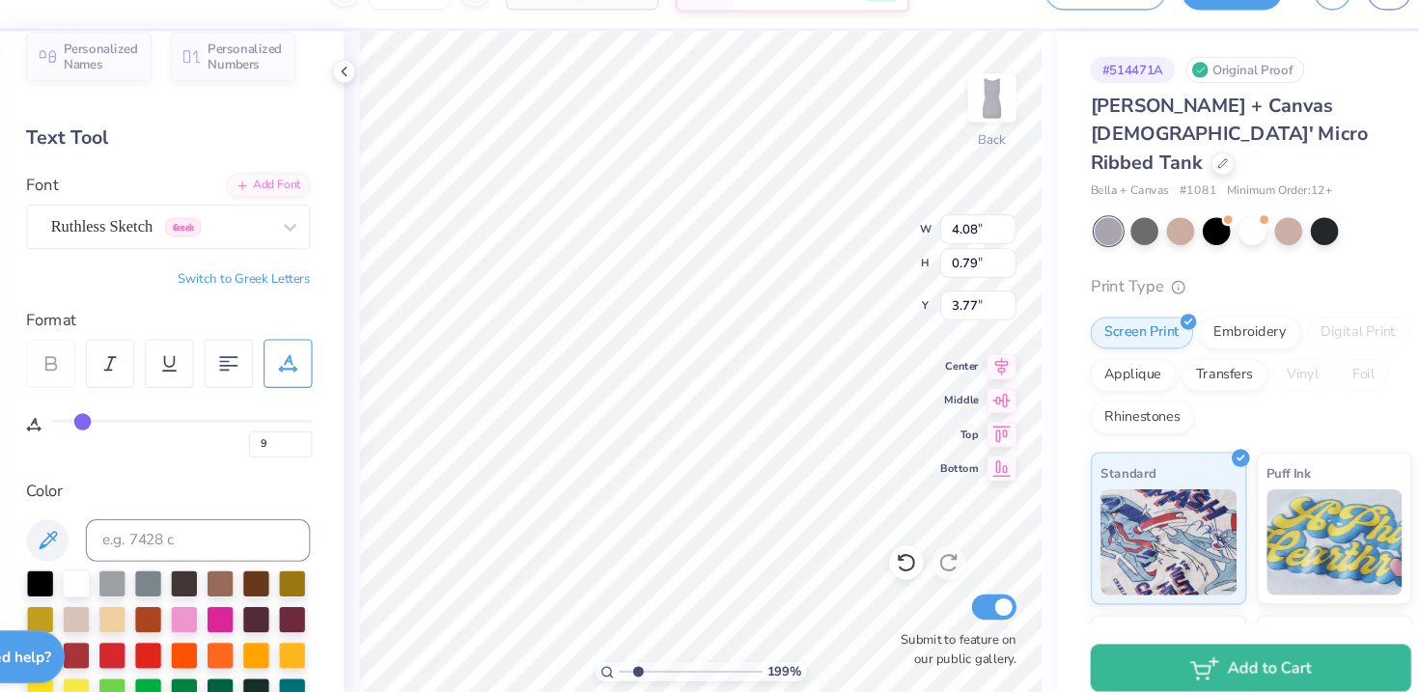
type input "4.08"
type input "0.79"
type input "3.77"
type input "0"
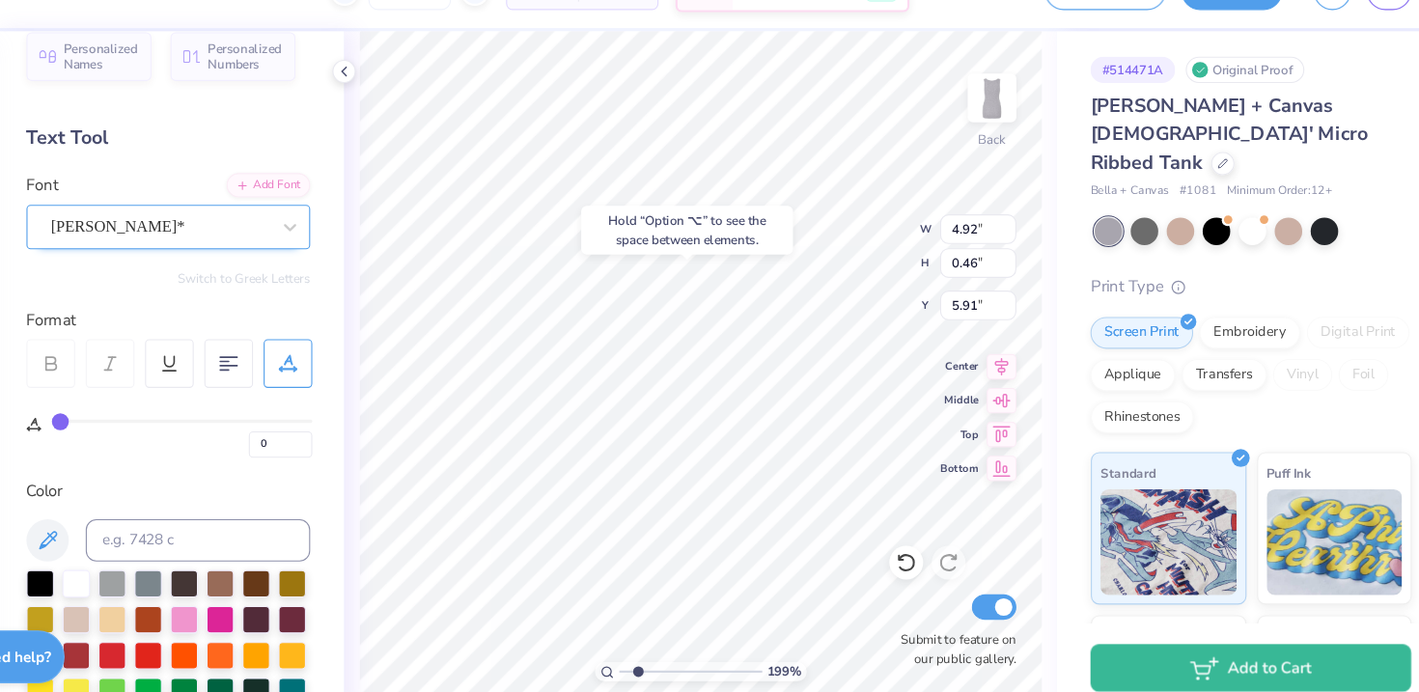
click at [291, 259] on div "[PERSON_NAME]*" at bounding box center [239, 249] width 203 height 30
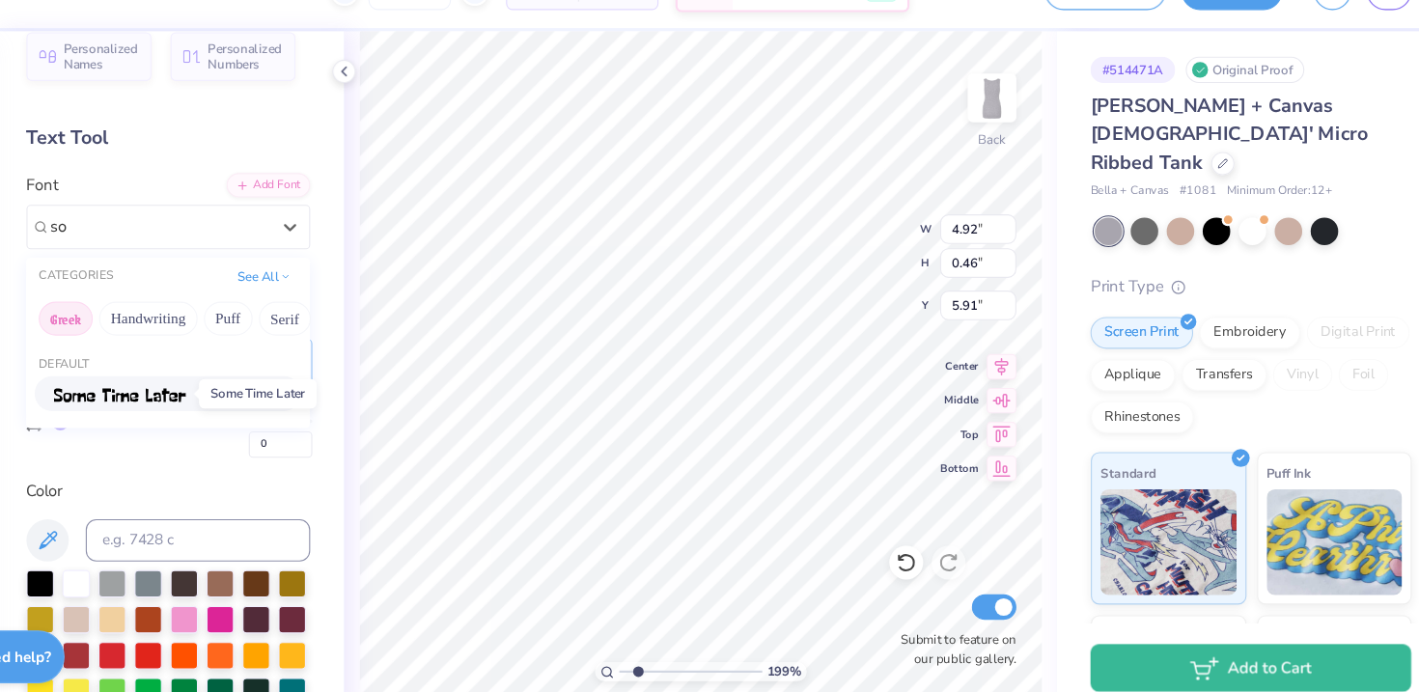
type input "s"
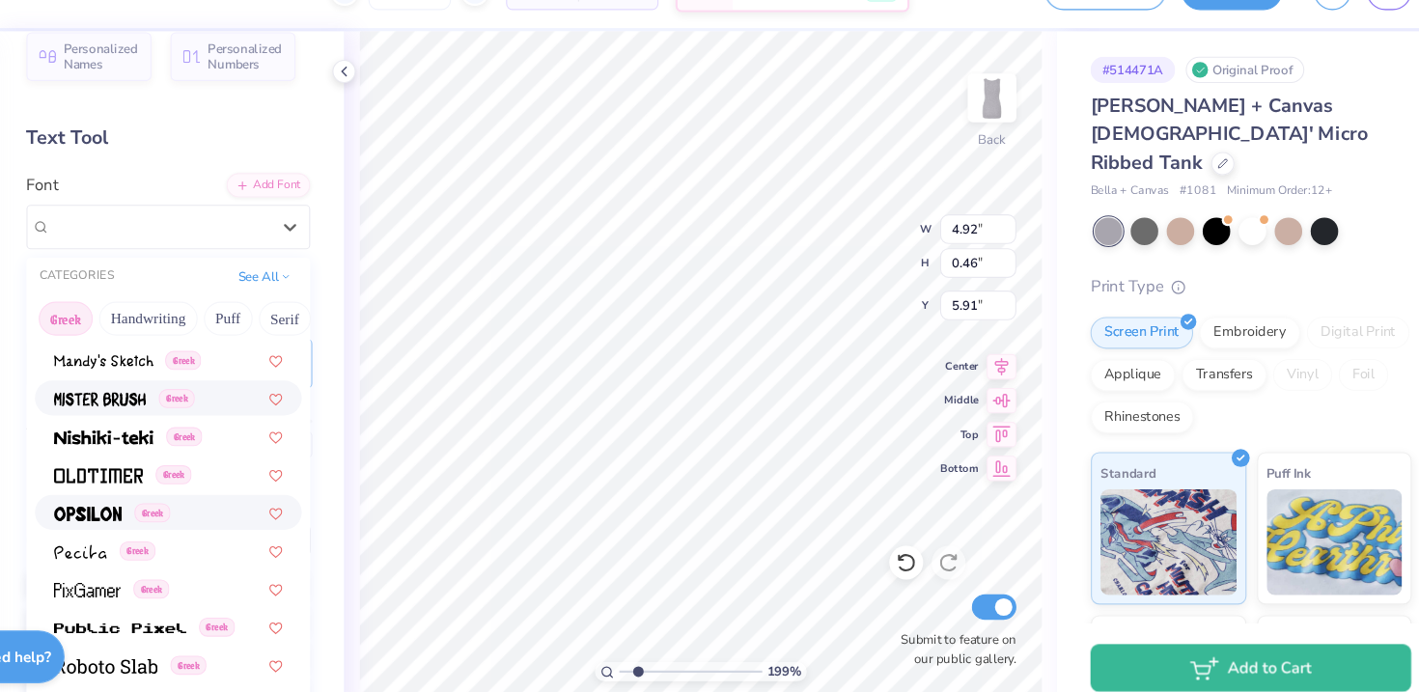
scroll to position [989, 0]
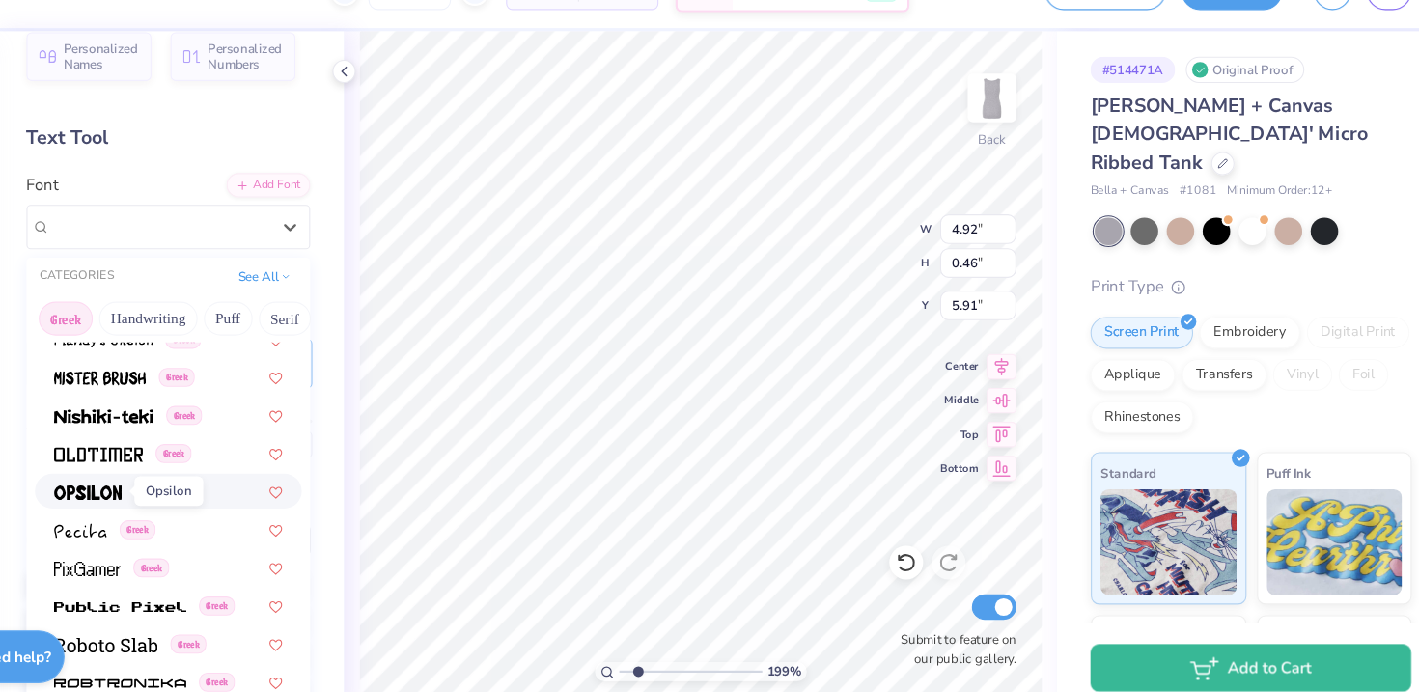
click at [200, 495] on img at bounding box center [174, 492] width 62 height 14
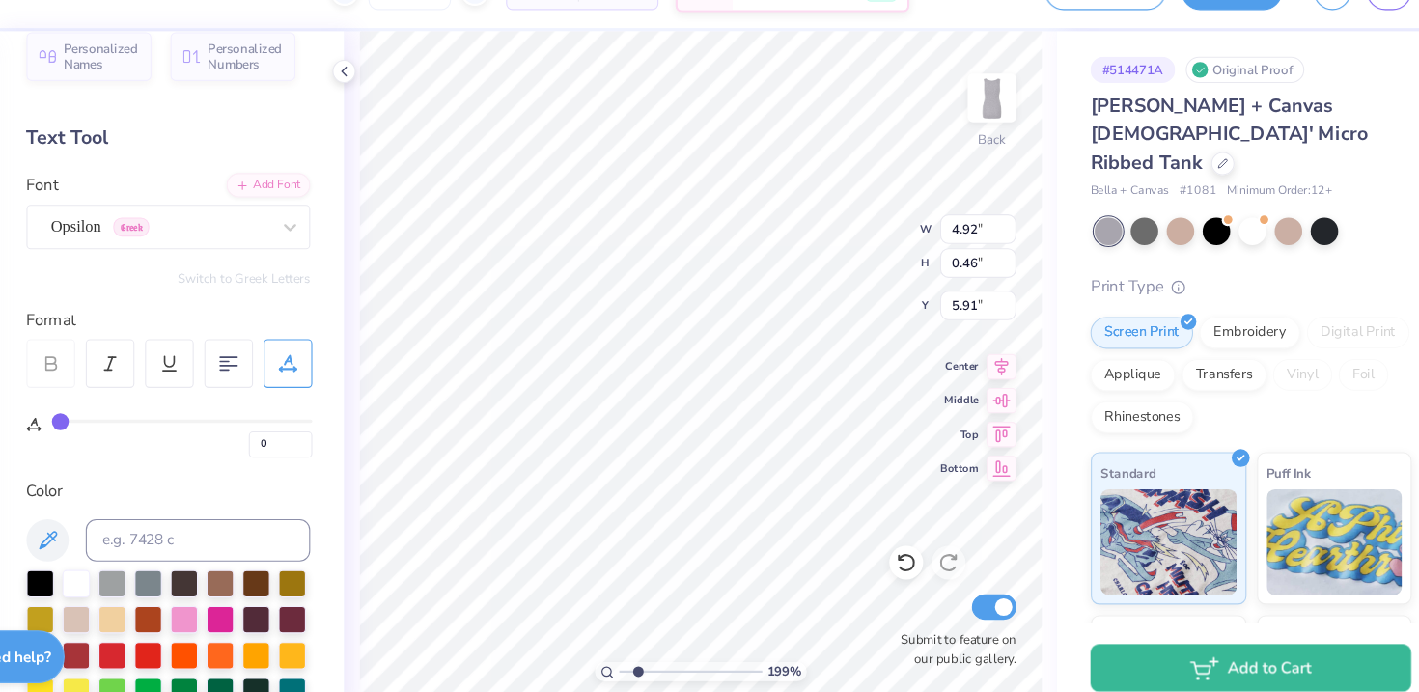
type input "4.05"
type input "0.37"
type input "5.95"
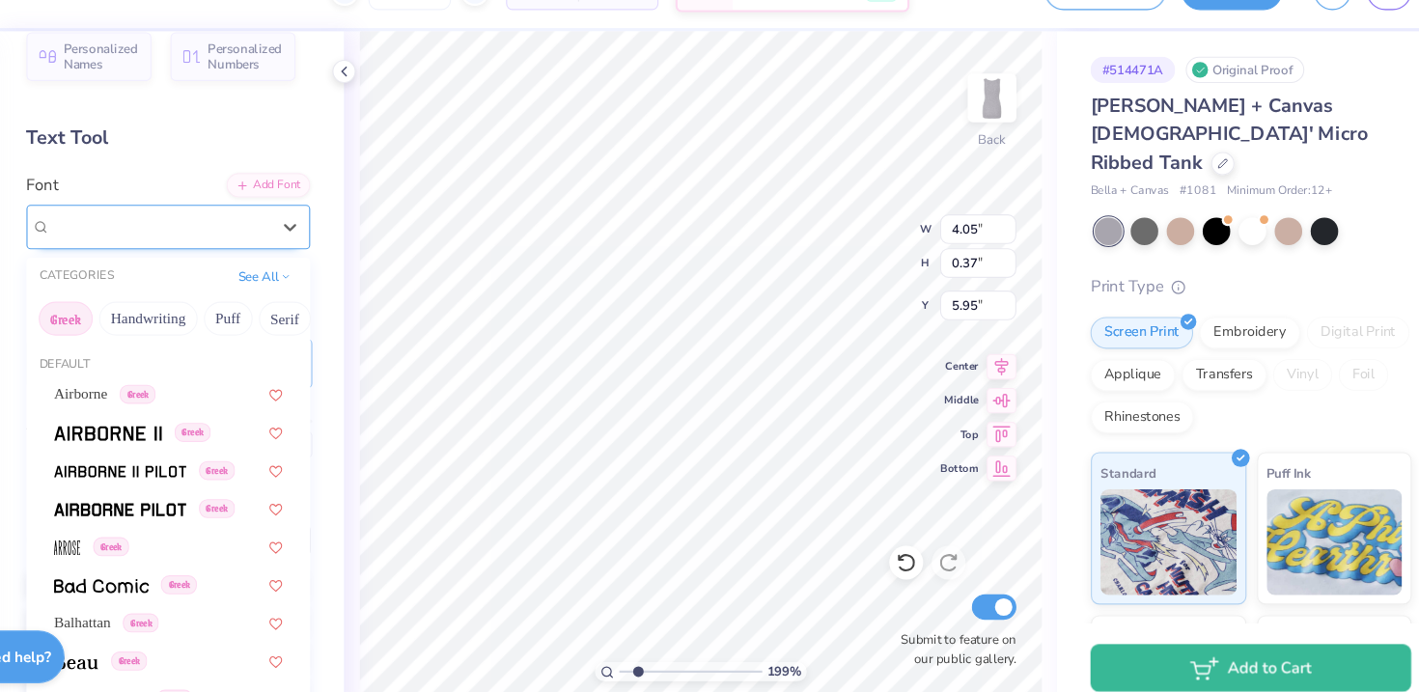
click at [273, 251] on div "Opsilon Greek" at bounding box center [239, 249] width 203 height 30
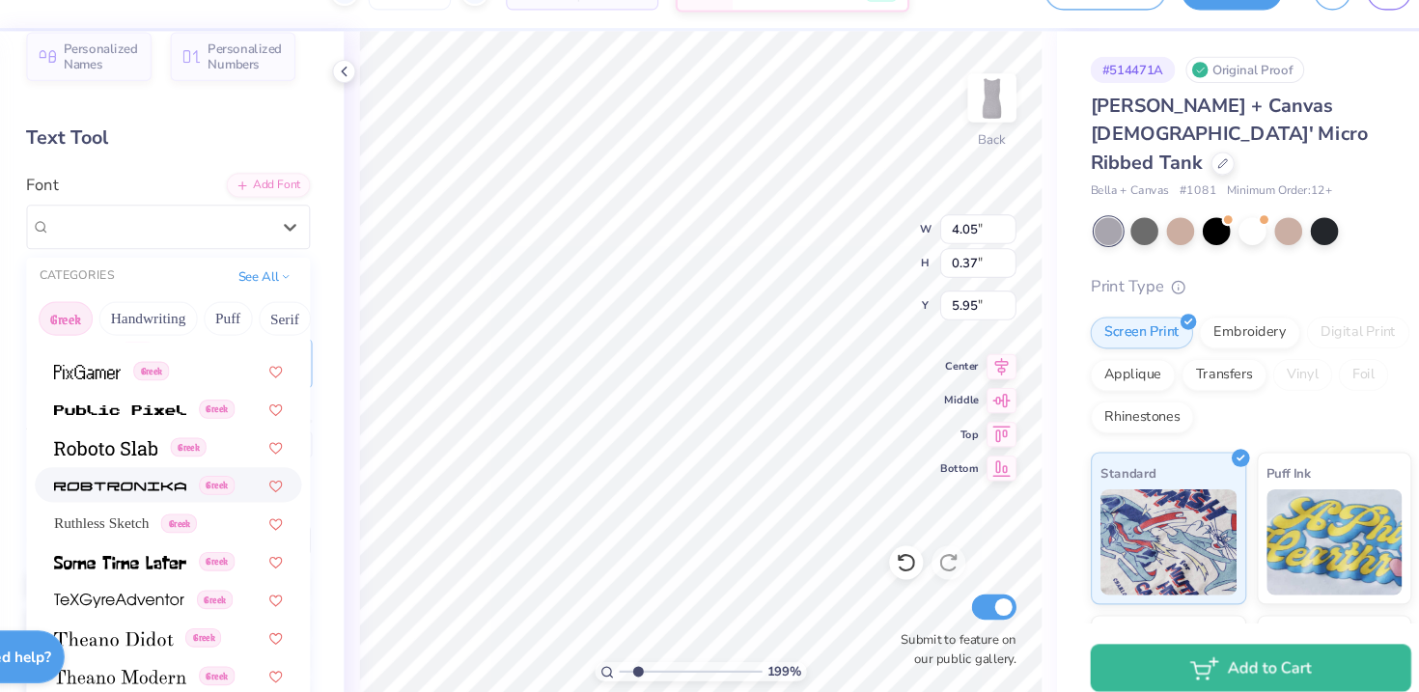
scroll to position [52, 0]
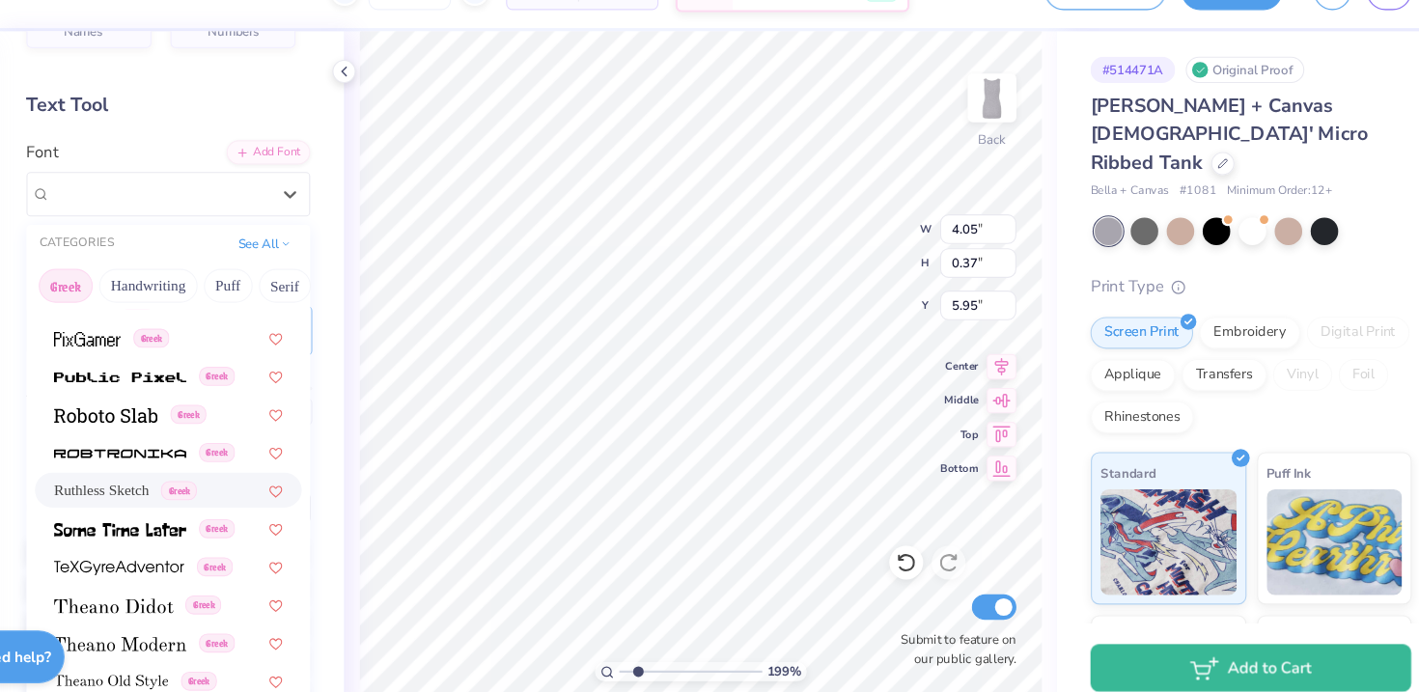
click at [230, 494] on span "Ruthless Sketch" at bounding box center [186, 489] width 87 height 20
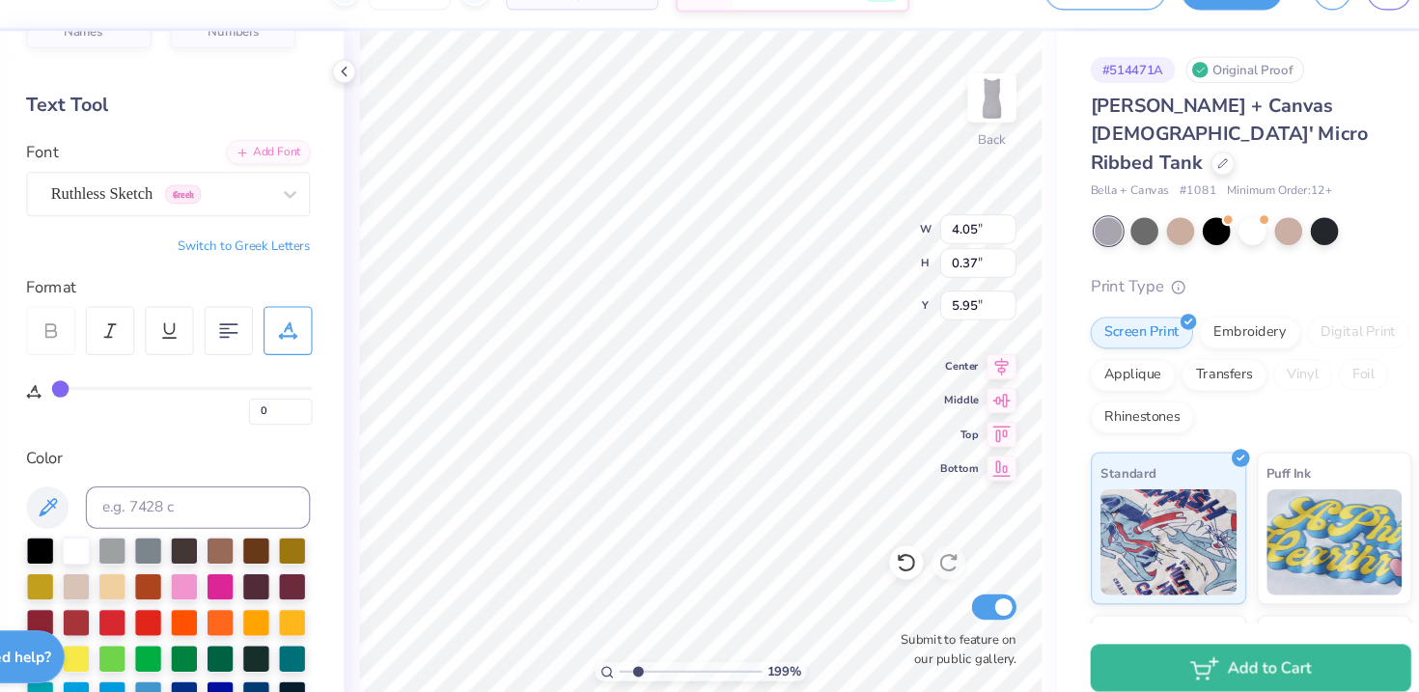
type input "4.50"
type input "0.36"
type input "9"
click at [267, 219] on div "Ruthless Sketch Greek" at bounding box center [239, 219] width 203 height 30
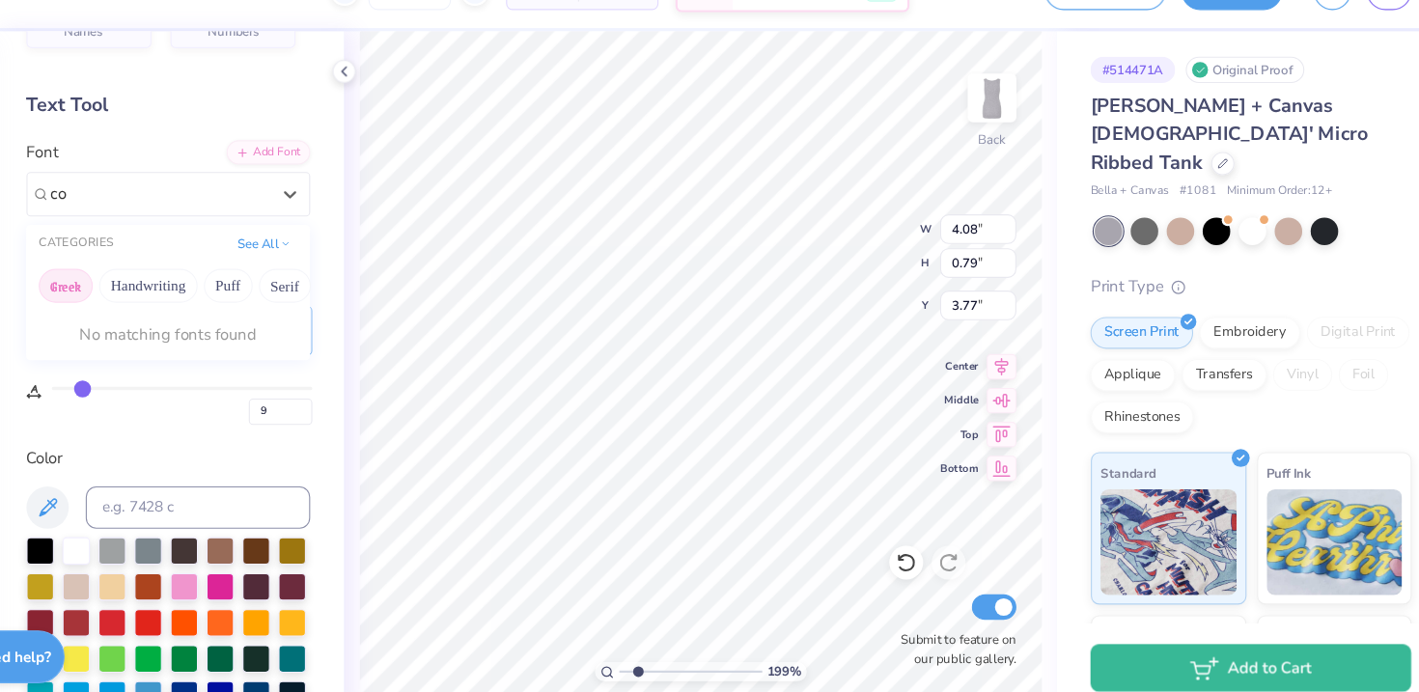
type input "c"
type input "*"
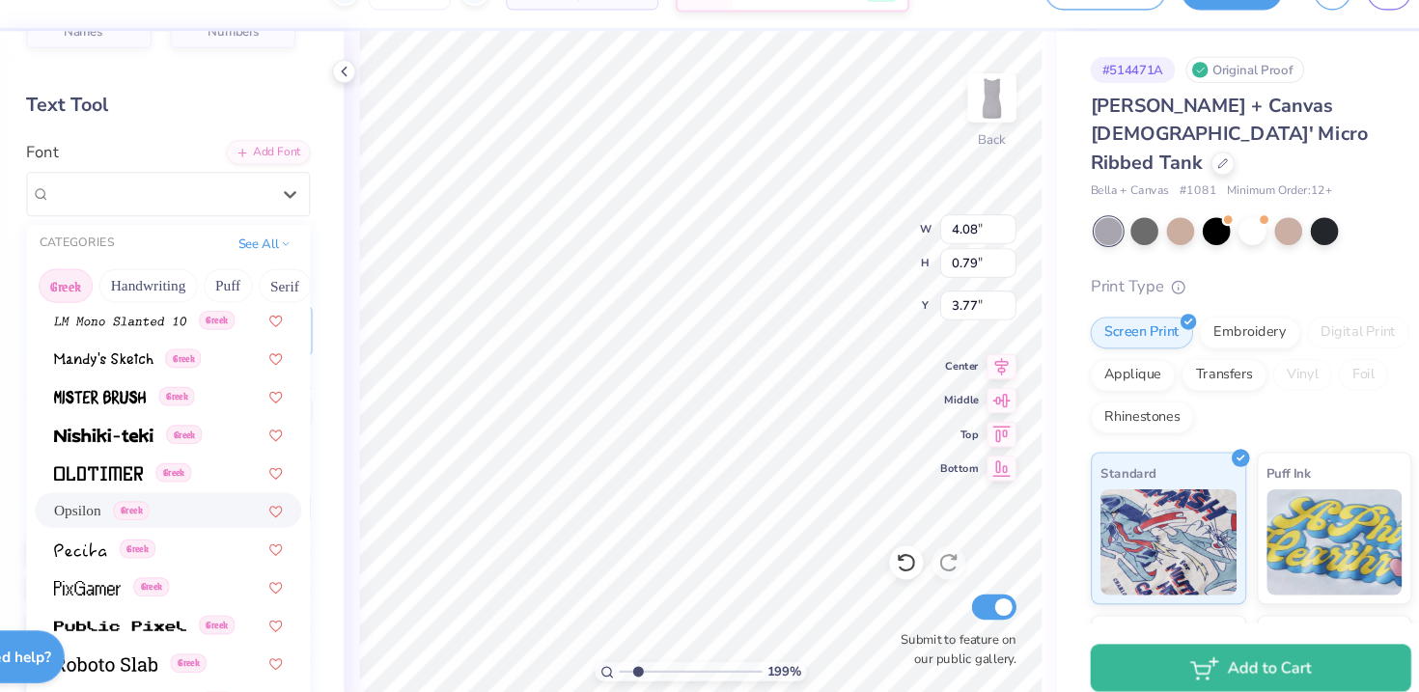
scroll to position [1042, 0]
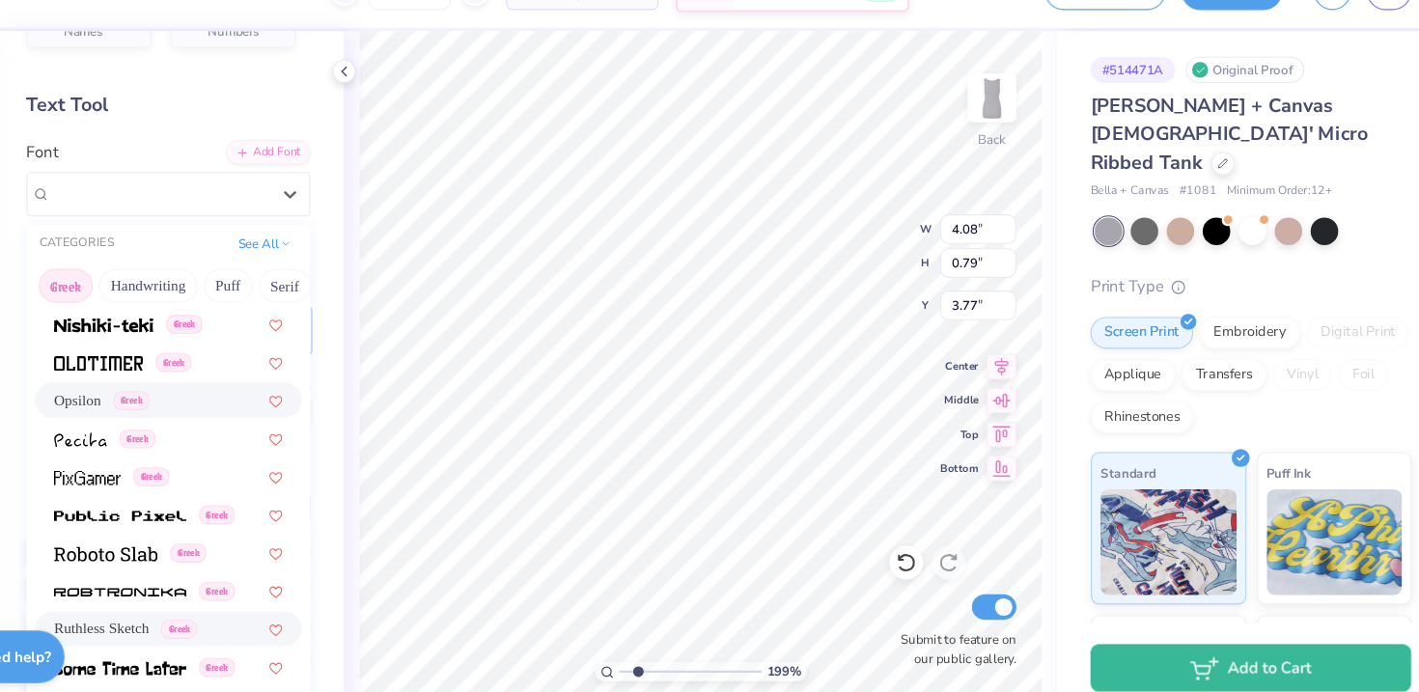
click at [268, 400] on div "Opsilon Greek" at bounding box center [247, 407] width 209 height 20
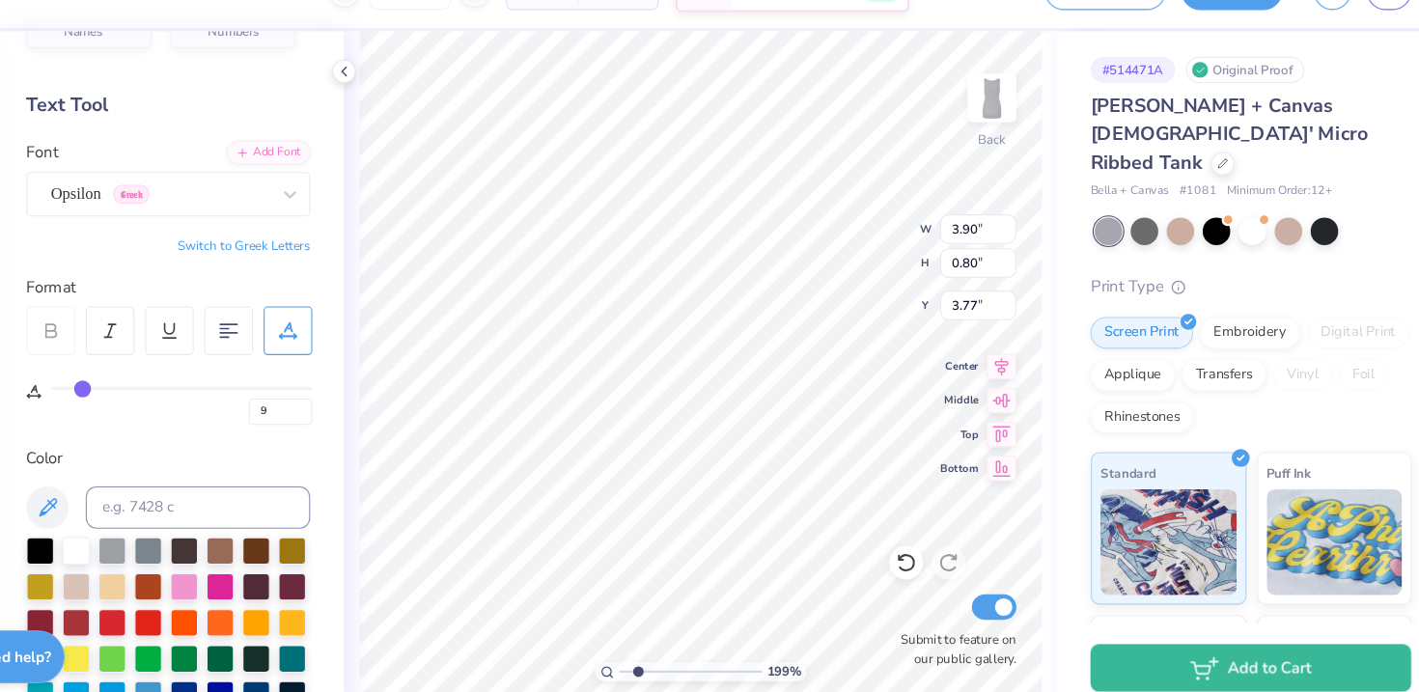
type input "3.90"
type input "0.80"
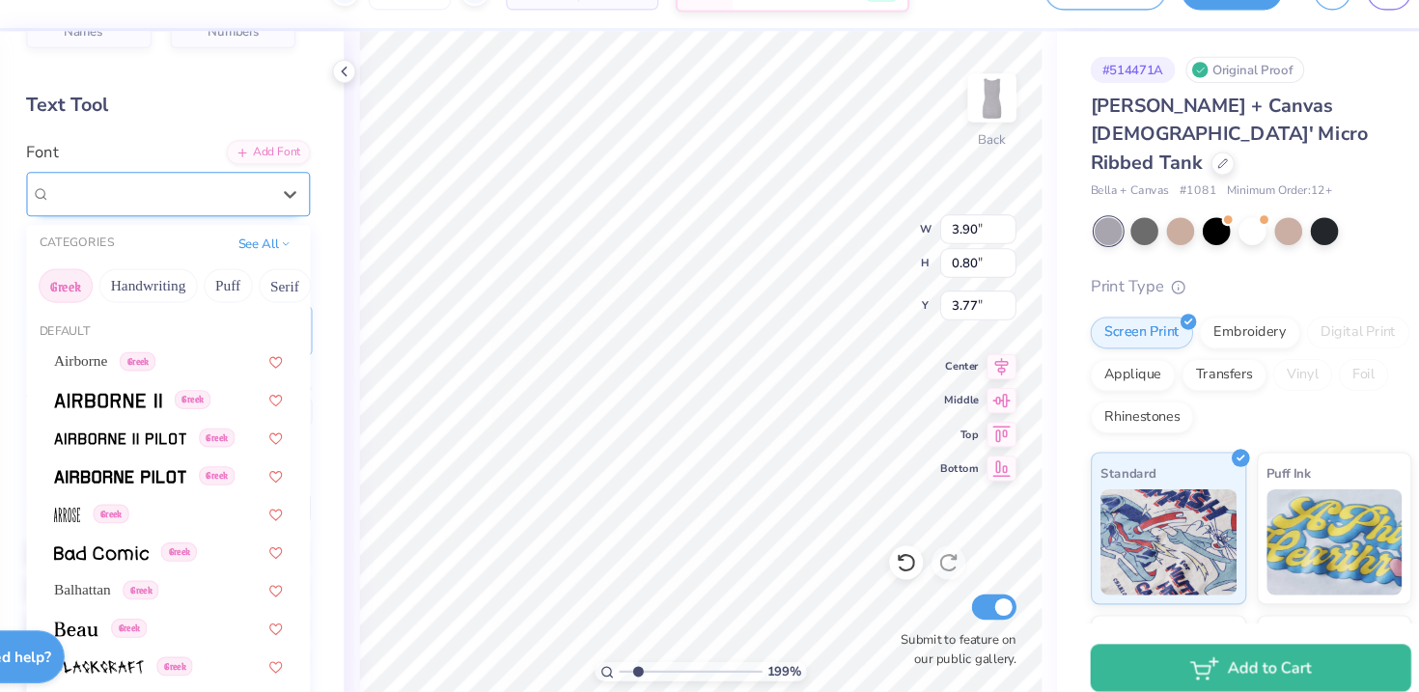
click at [326, 225] on div "Opsilon Greek" at bounding box center [239, 219] width 203 height 30
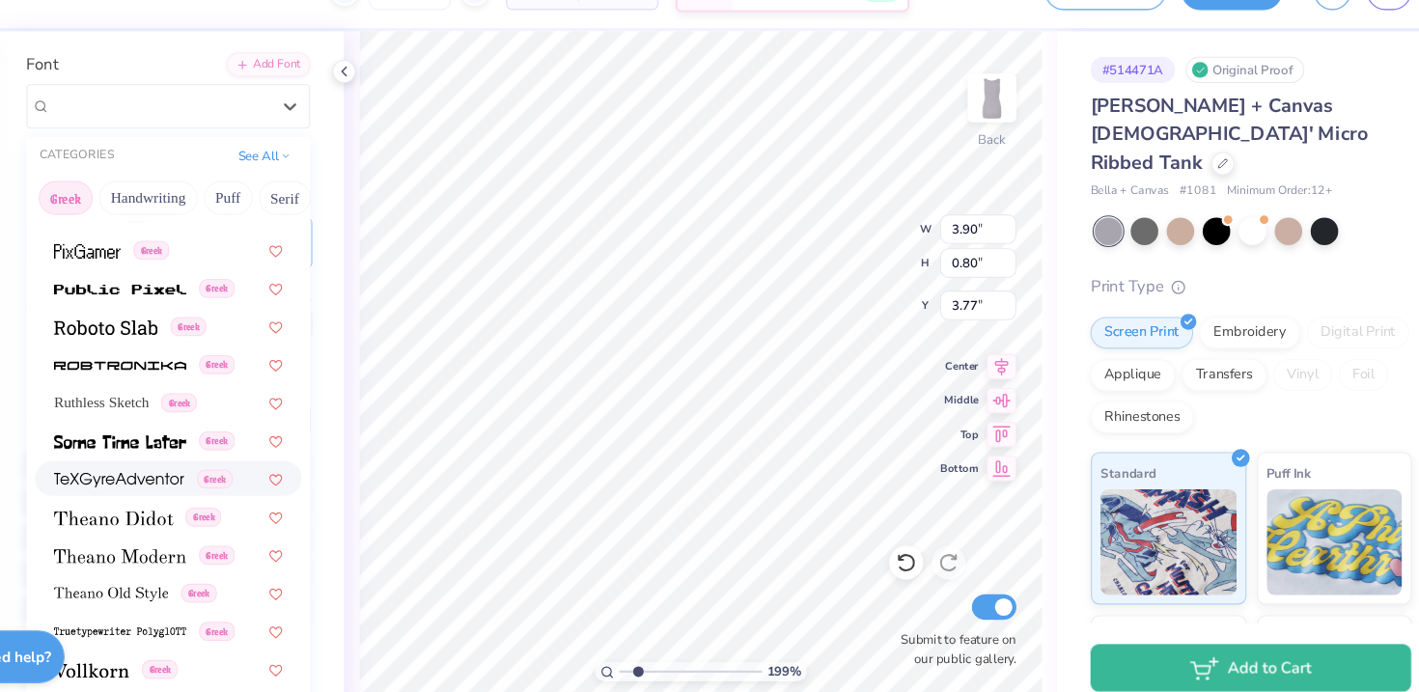
scroll to position [139, 0]
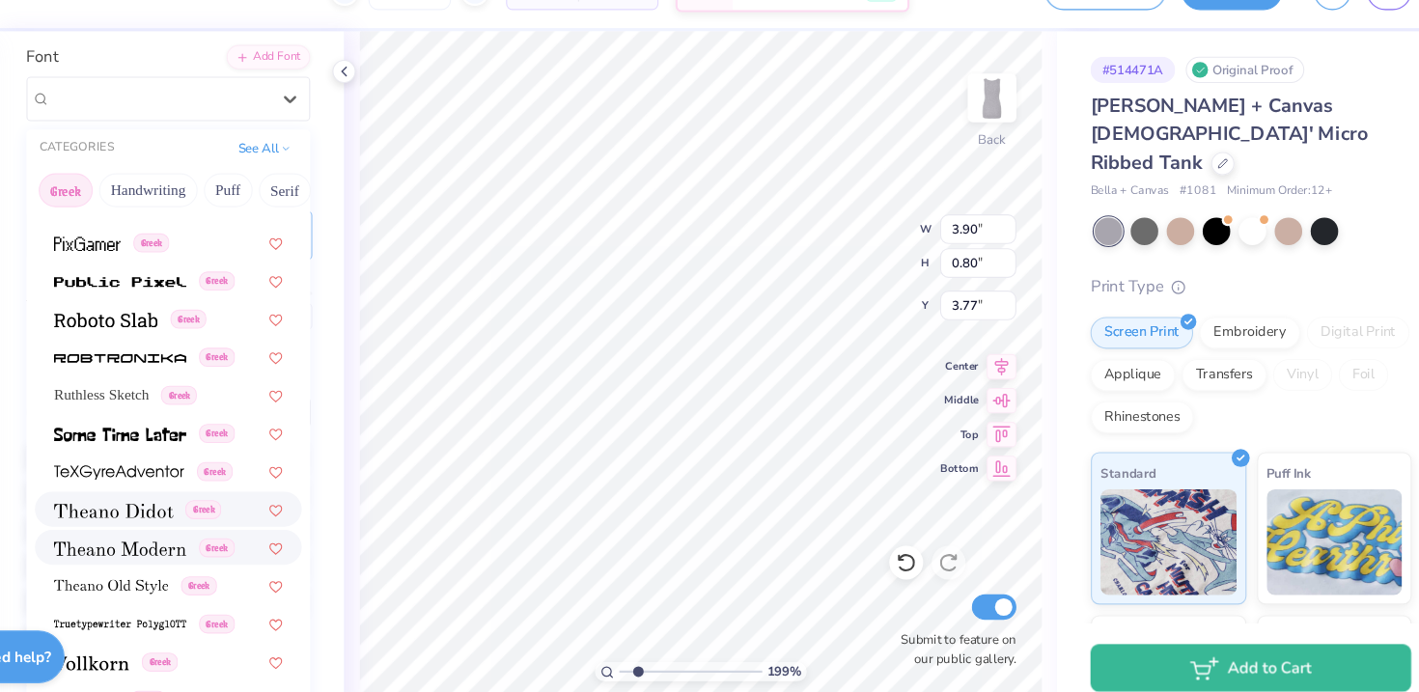
click at [242, 504] on img at bounding box center [197, 508] width 109 height 14
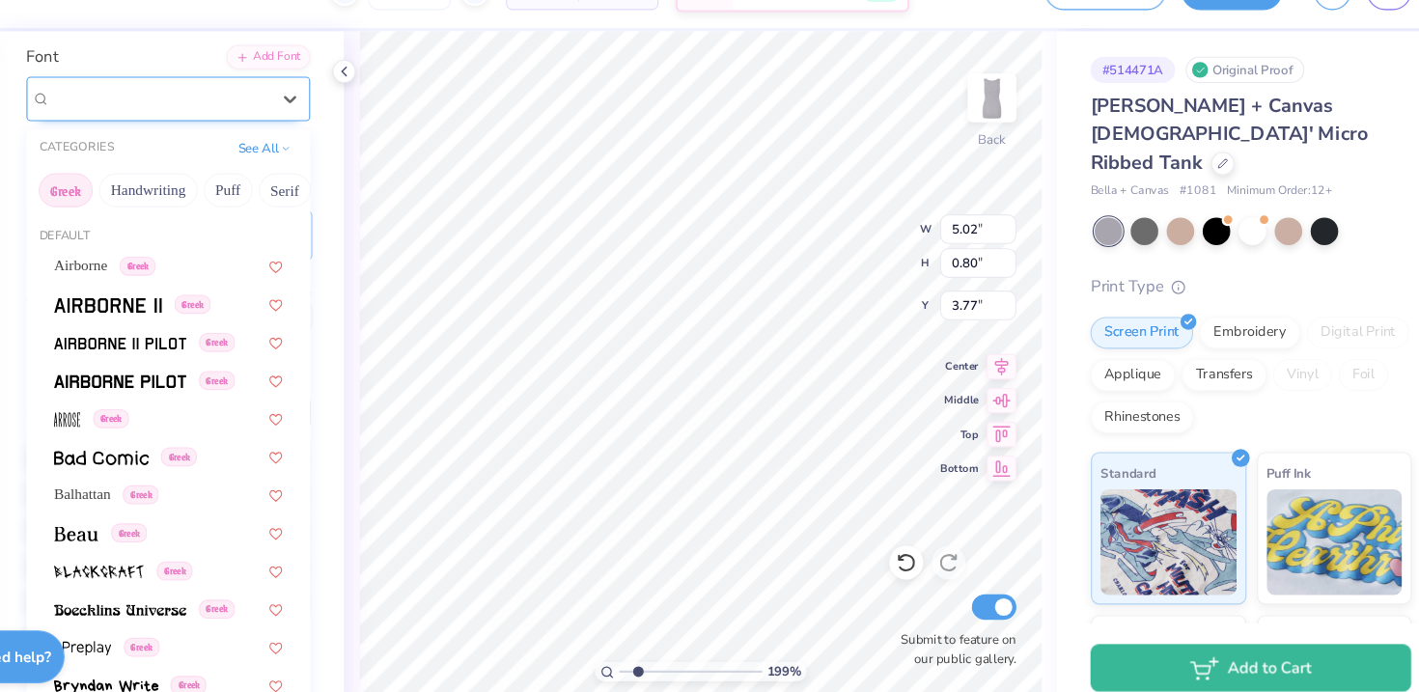
click at [303, 123] on div "[PERSON_NAME] Greek" at bounding box center [239, 132] width 203 height 30
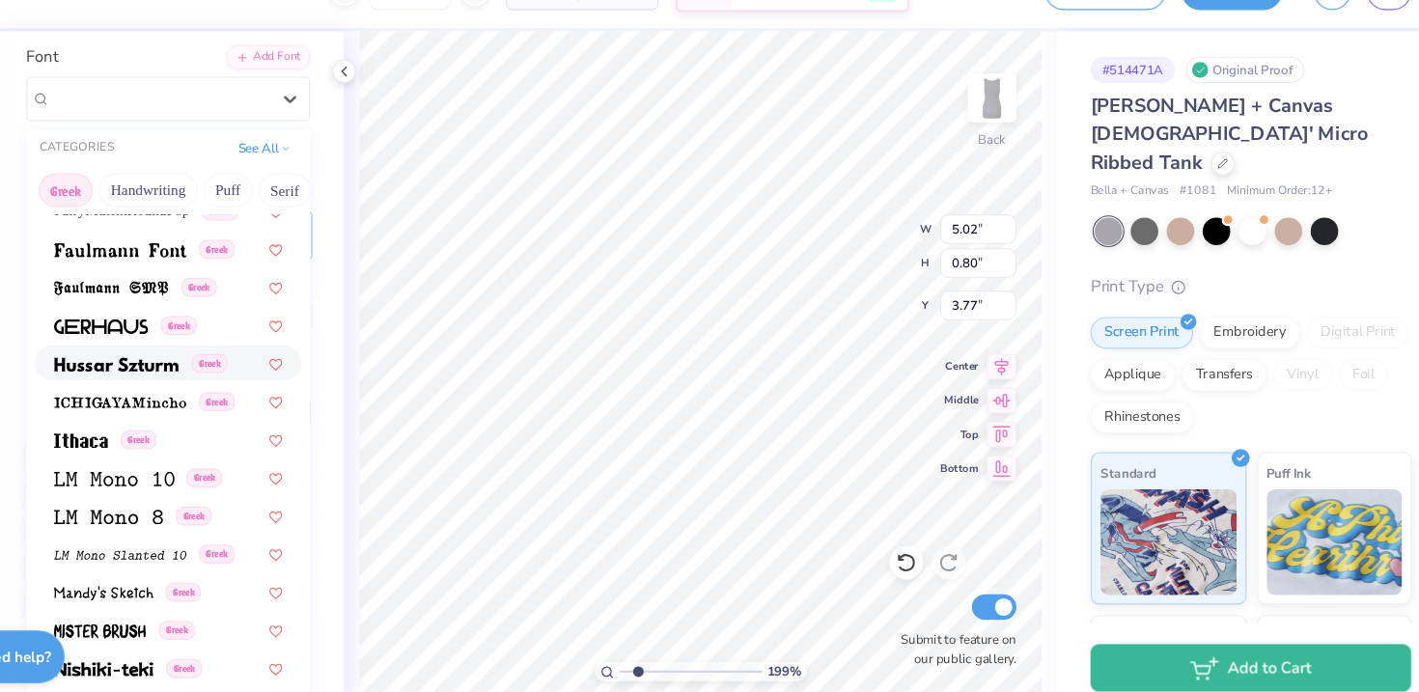
scroll to position [484, 0]
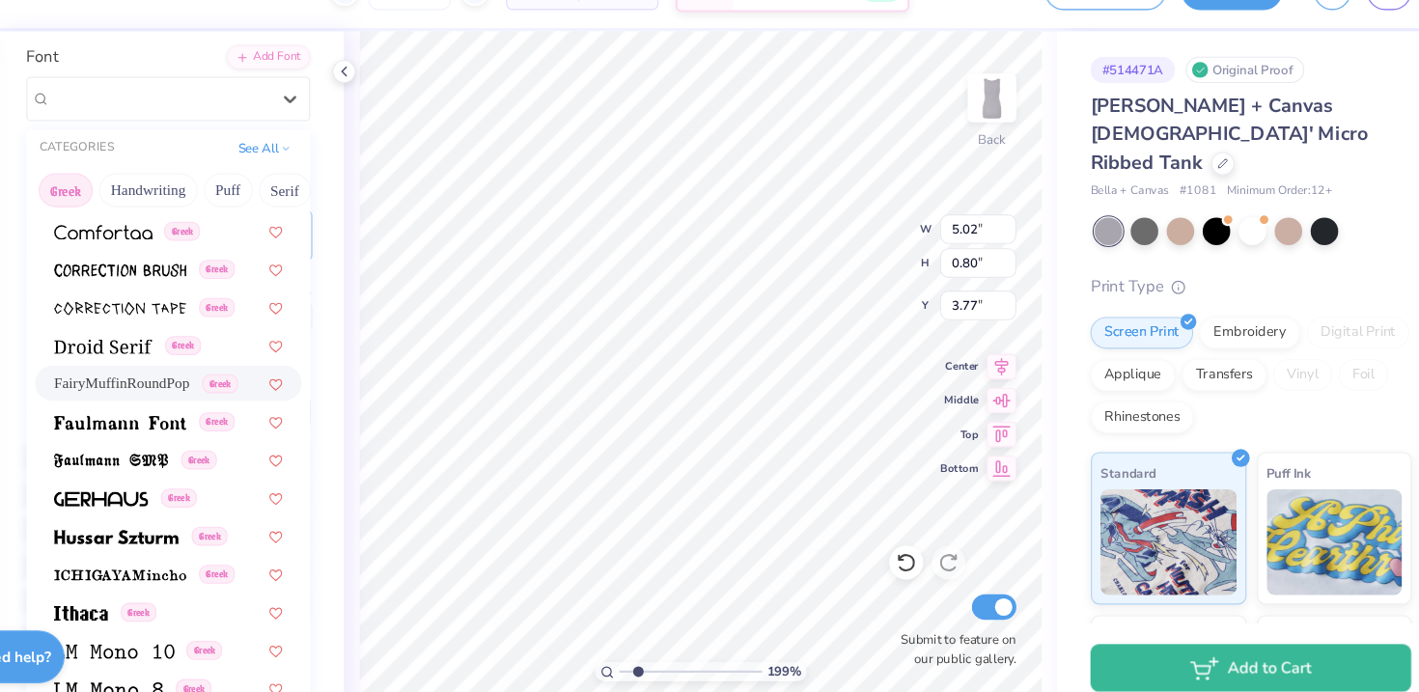
click at [256, 395] on span "FairyMuffinRoundPop" at bounding box center [205, 391] width 124 height 20
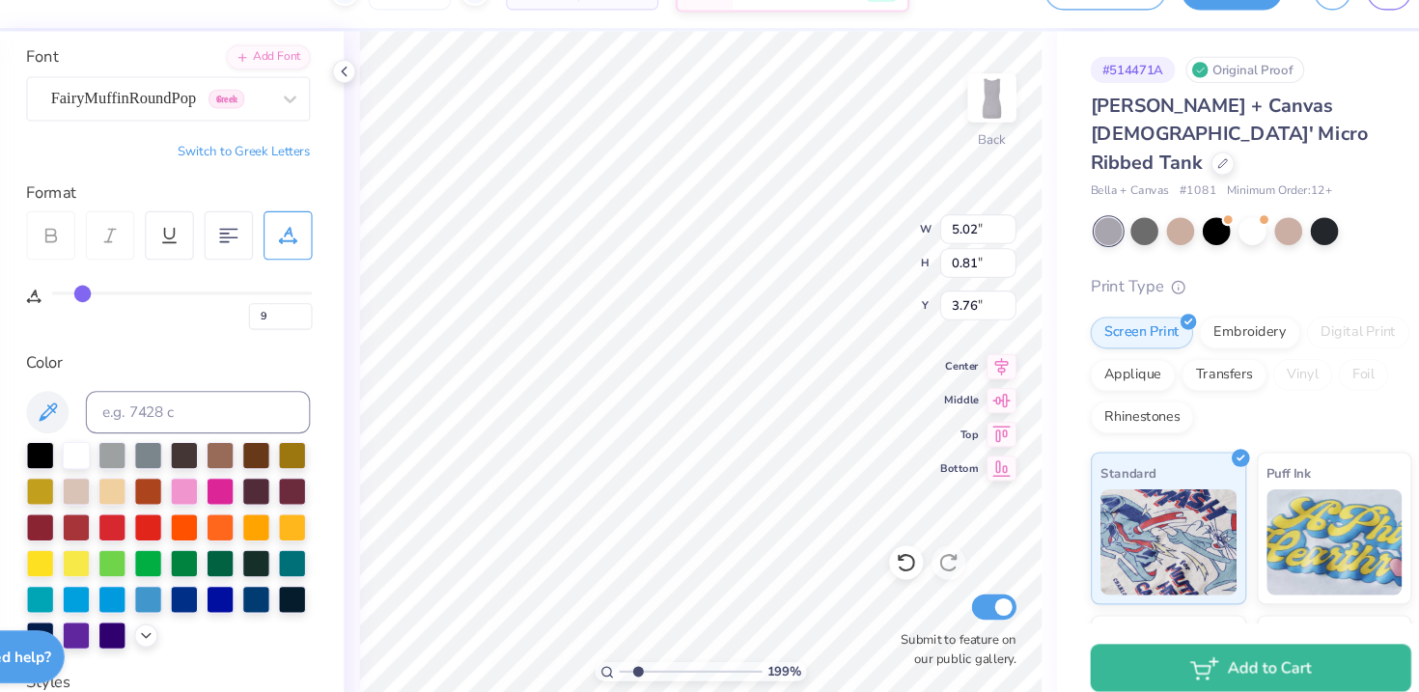
type input "4.74"
type input "0.81"
type input "3.76"
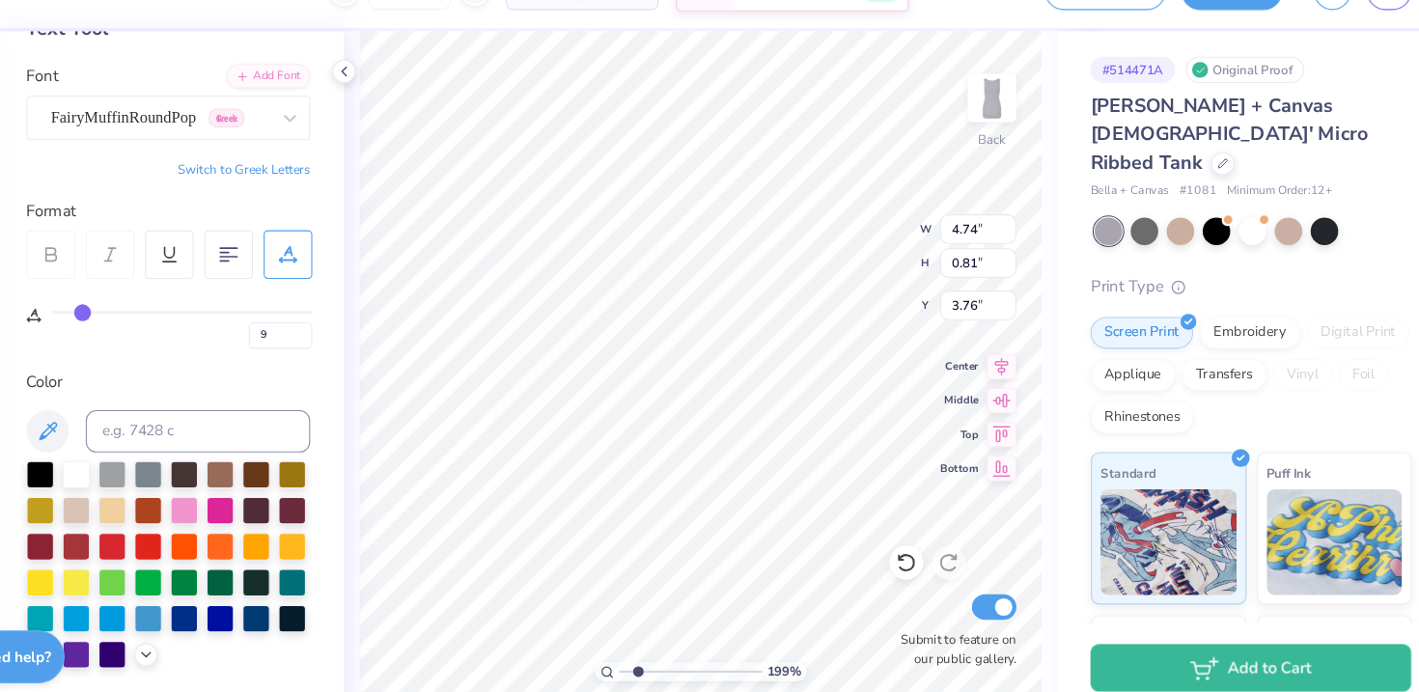
scroll to position [107, 0]
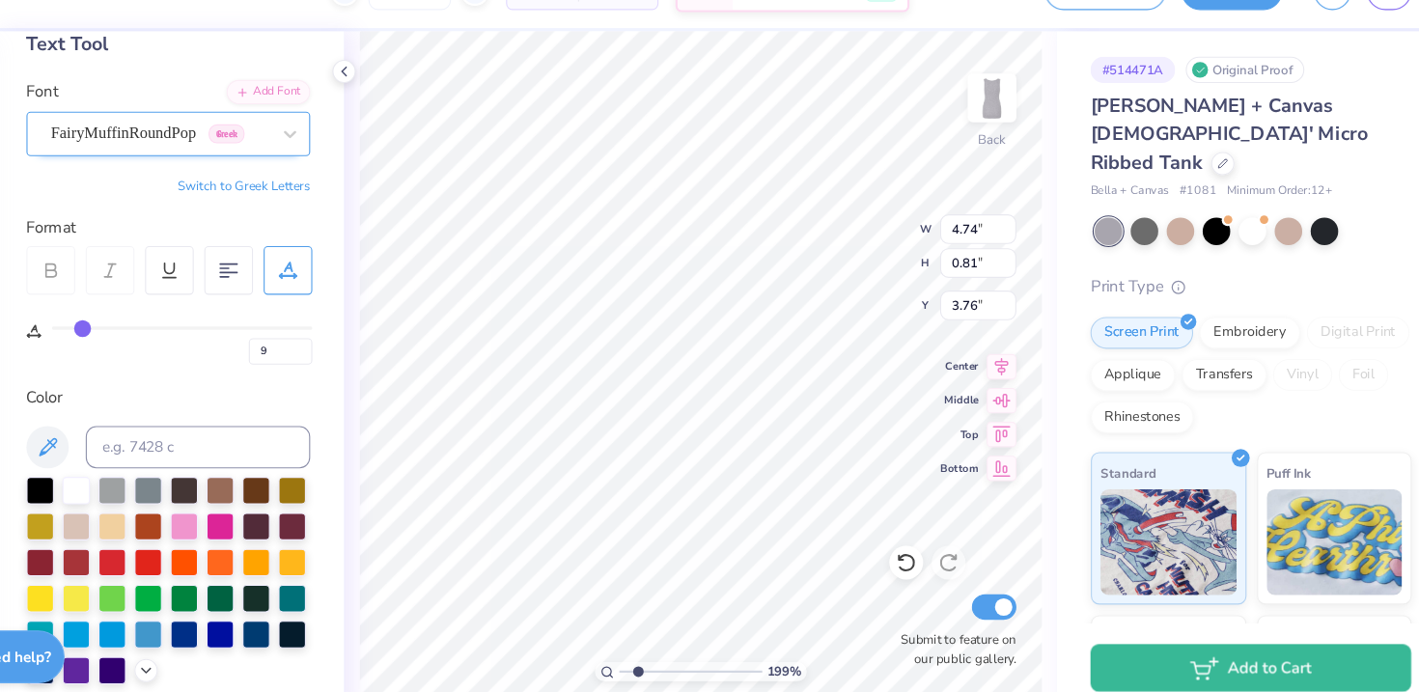
click at [263, 173] on div "FairyMuffinRoundPop Greek" at bounding box center [239, 164] width 203 height 30
type input "0"
type input "4.50"
type input "0.36"
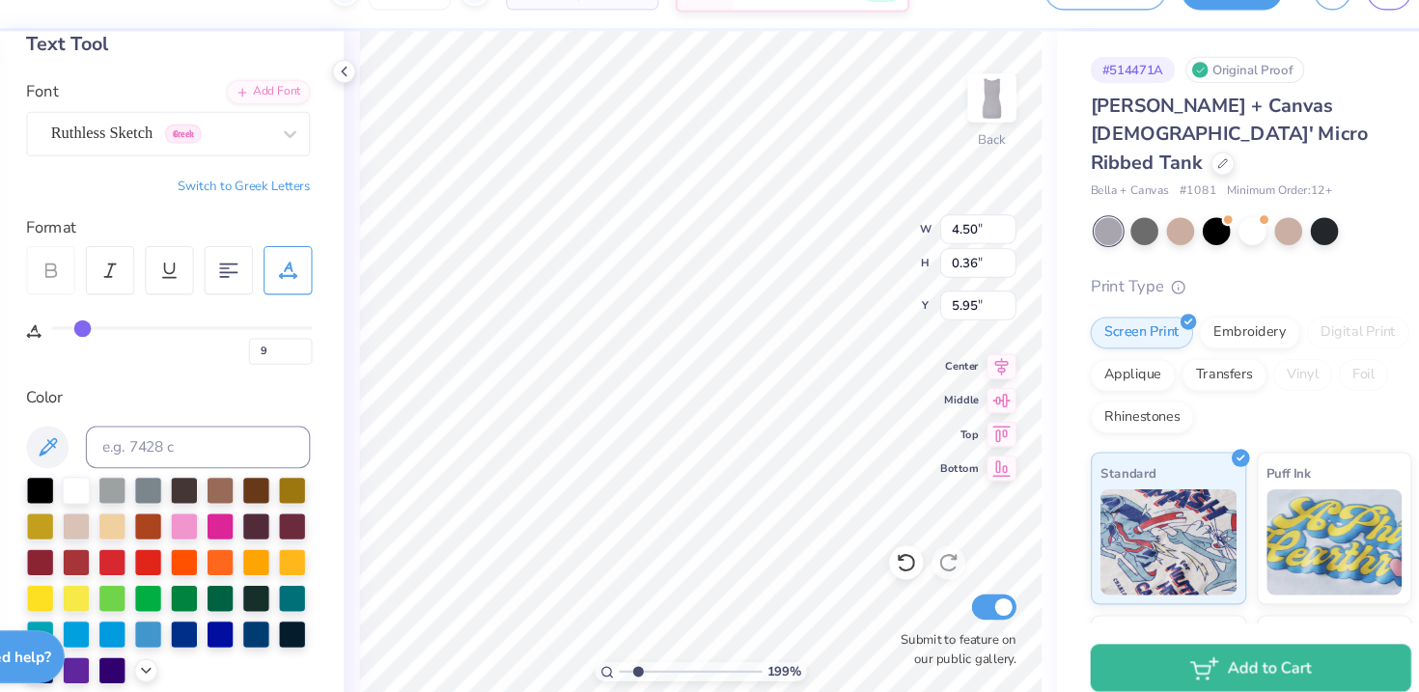
type input "5.95"
type input "9"
click at [271, 167] on div "FairyMuffinRoundPop Greek" at bounding box center [239, 164] width 203 height 30
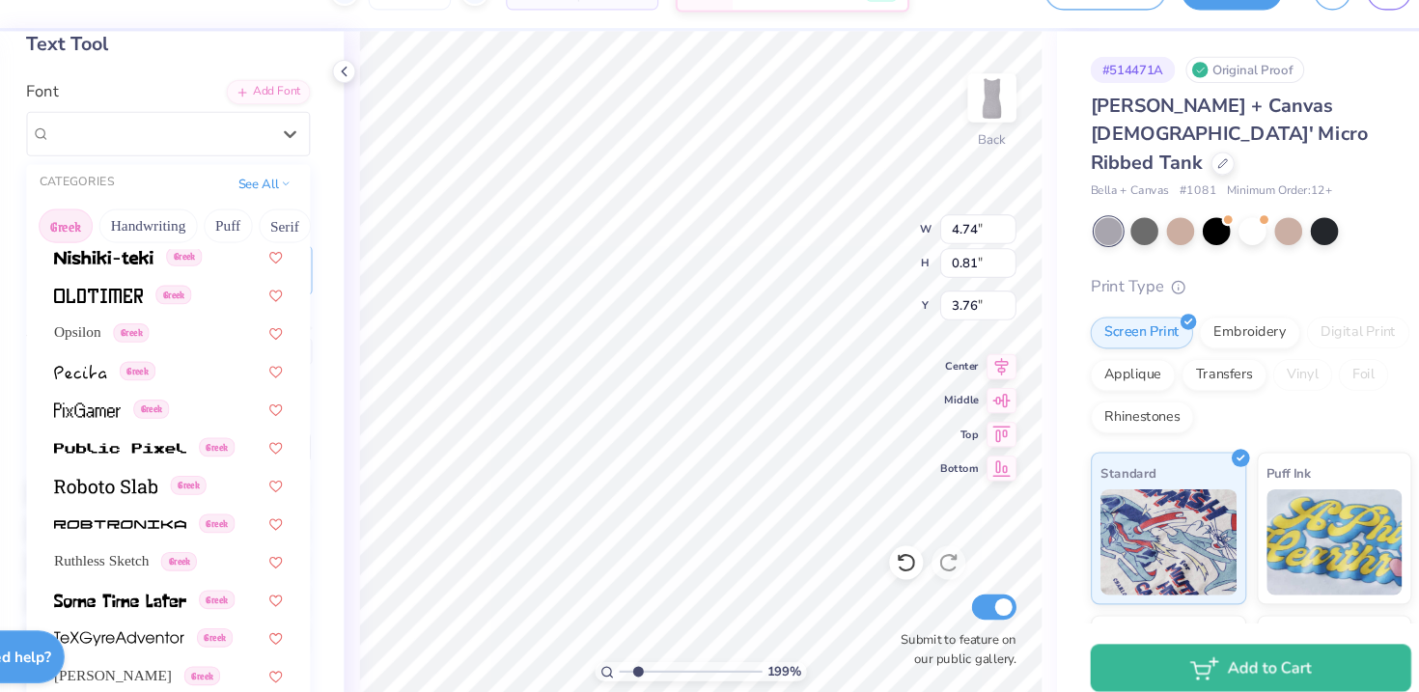
scroll to position [1093, 0]
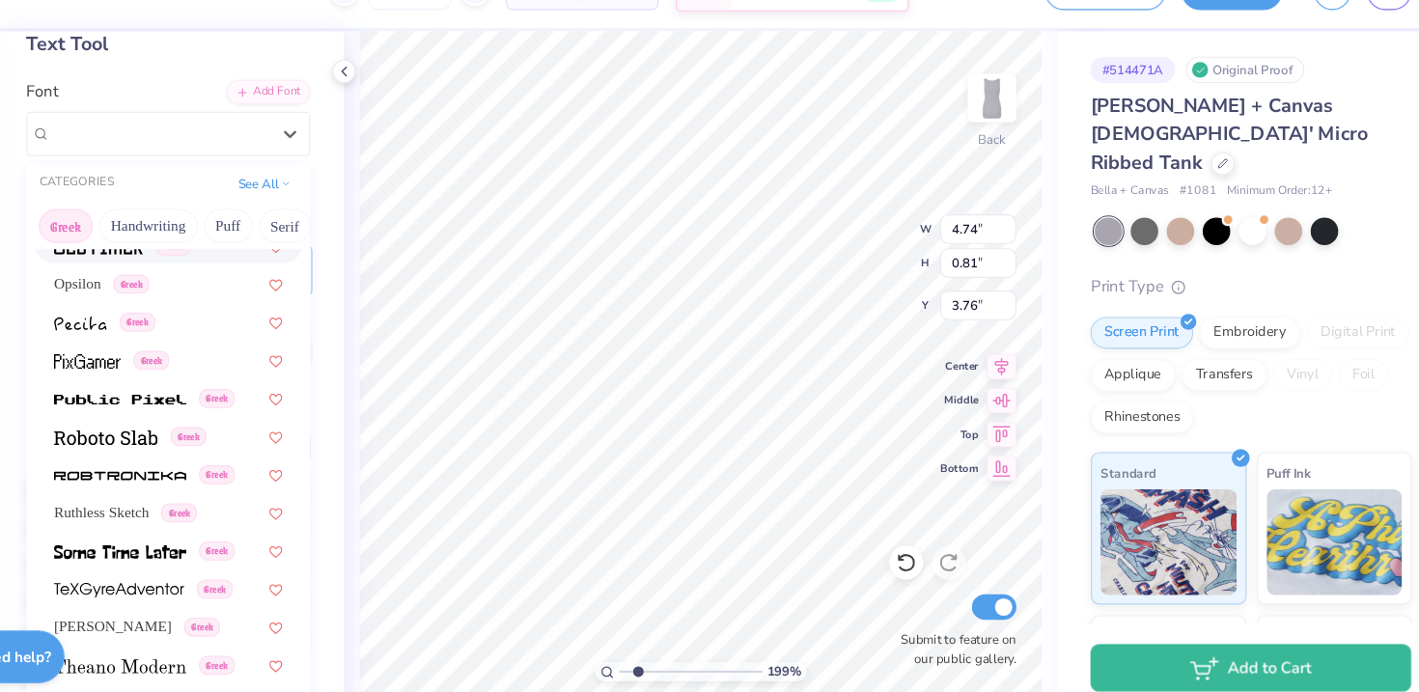
click at [154, 251] on button "Greek" at bounding box center [153, 248] width 49 height 31
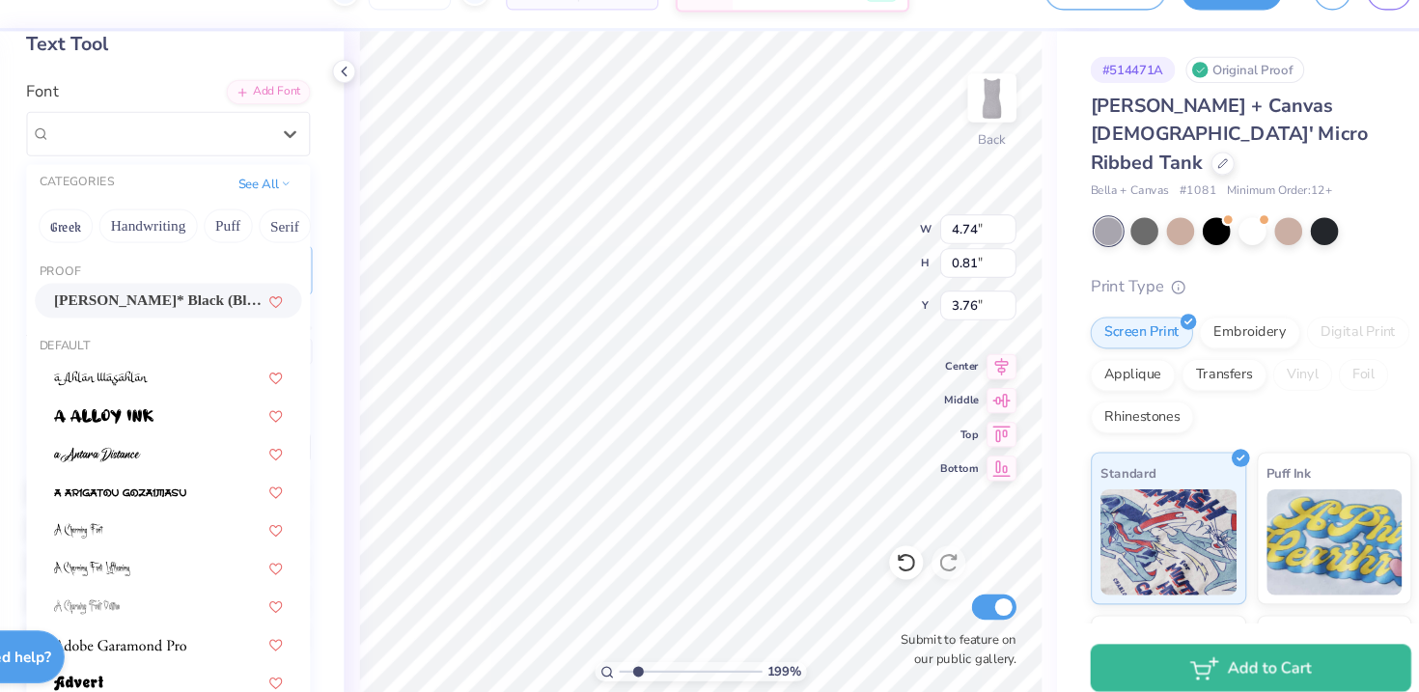
click at [223, 321] on span "[PERSON_NAME]* Black (Black)" at bounding box center [238, 316] width 190 height 20
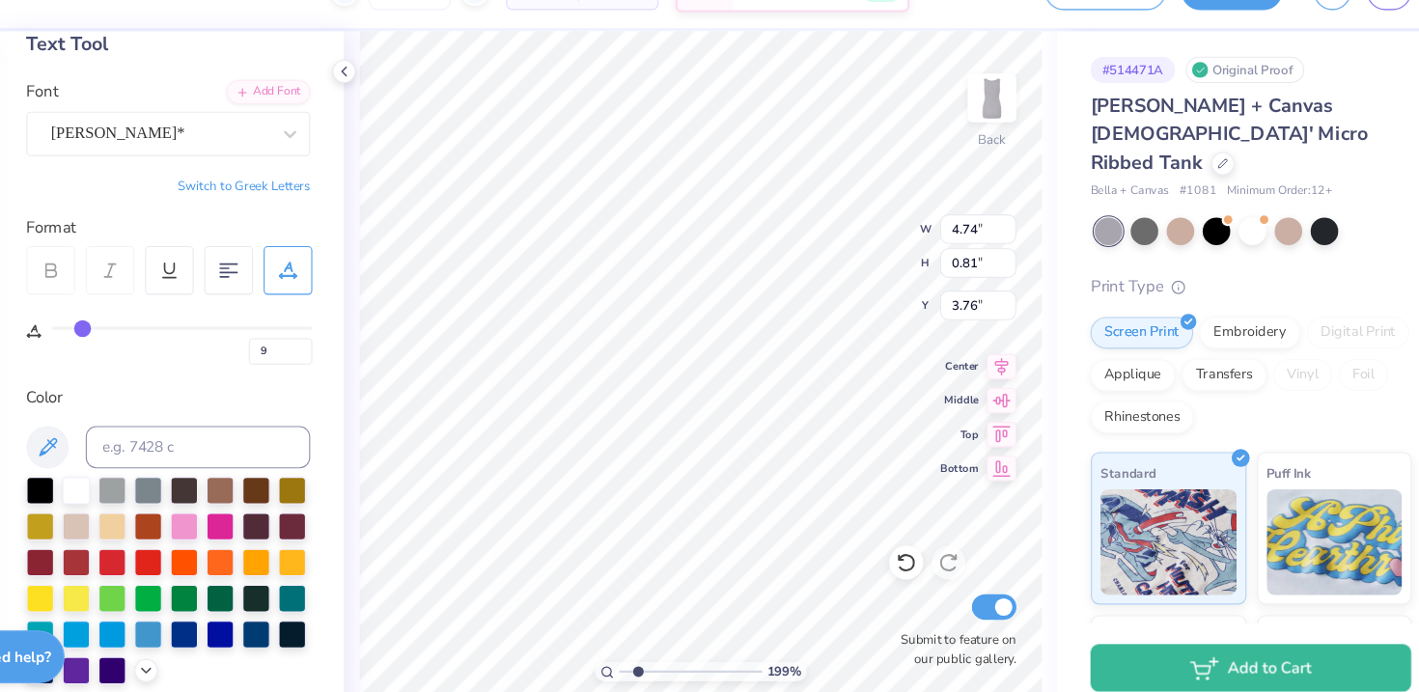
type input "5.33"
type input "0.83"
type input "3.75"
type input "0"
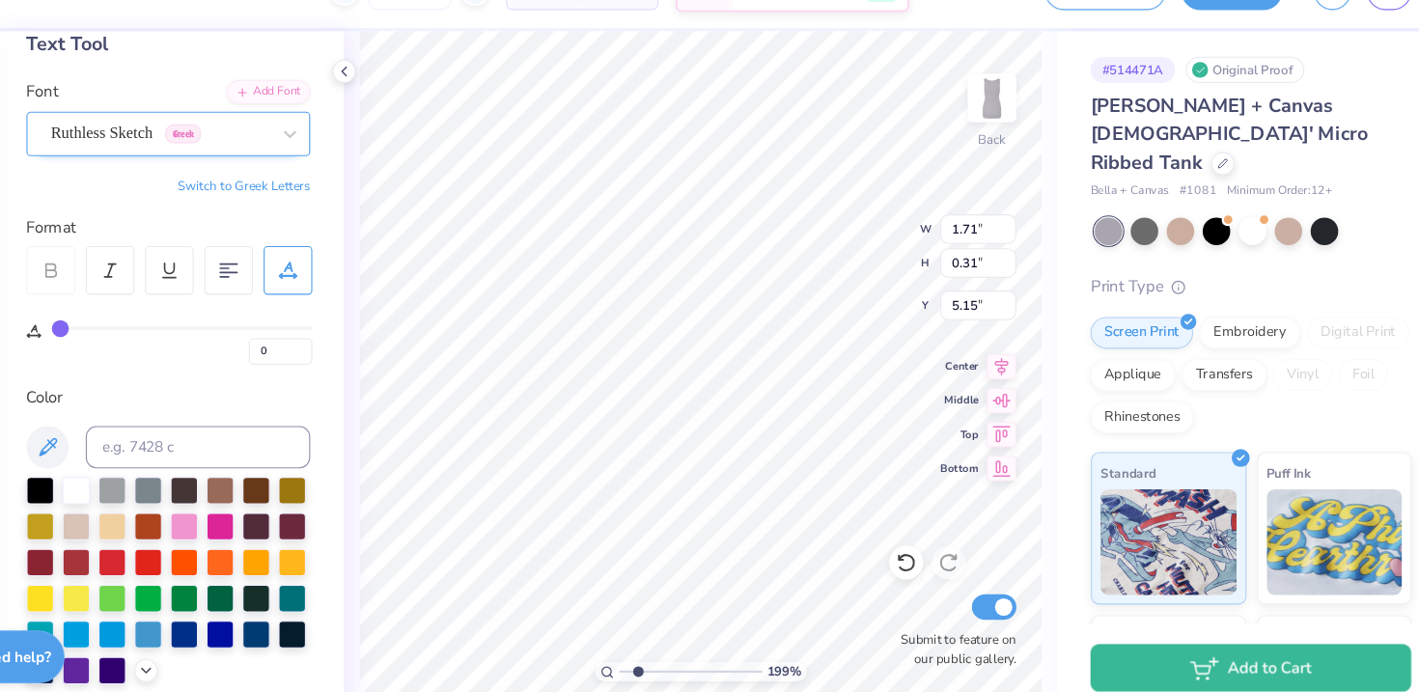
click at [259, 177] on div "Ruthless Sketch Greek" at bounding box center [239, 164] width 203 height 30
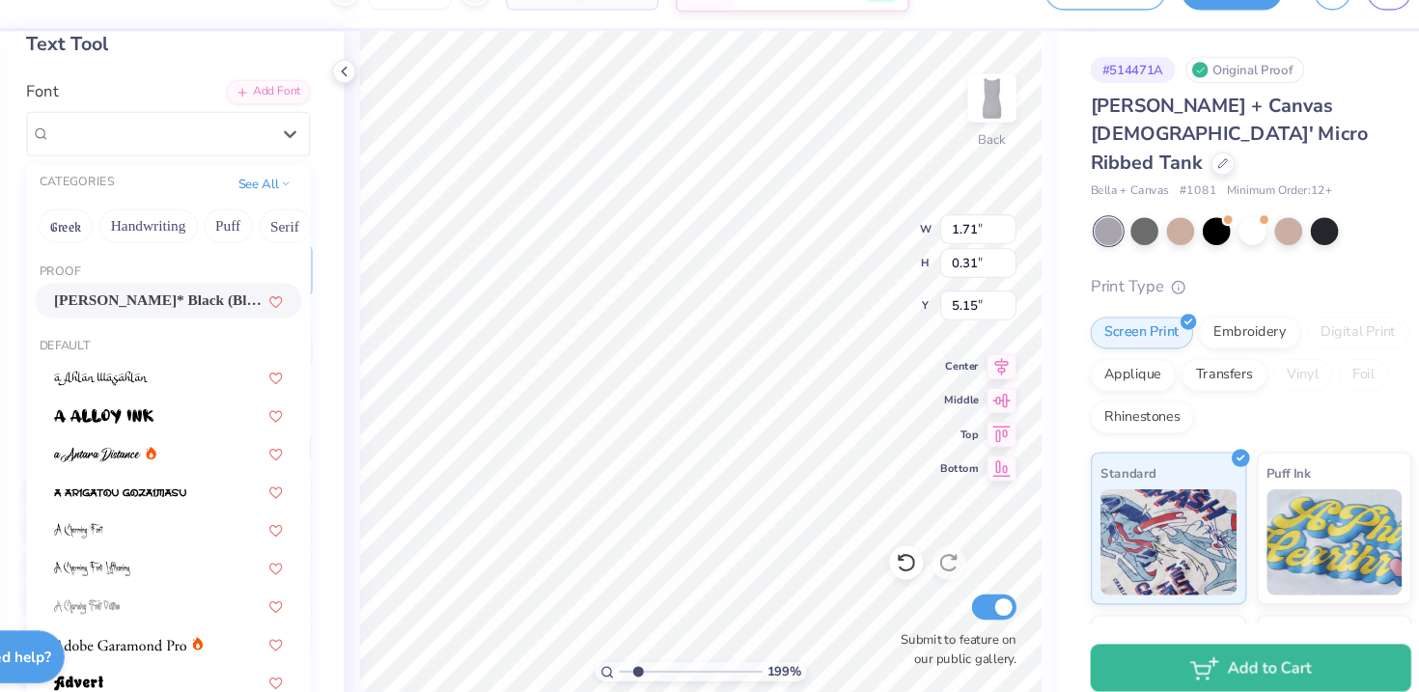
click at [256, 323] on span "[PERSON_NAME]* Black (Black)" at bounding box center [238, 316] width 190 height 20
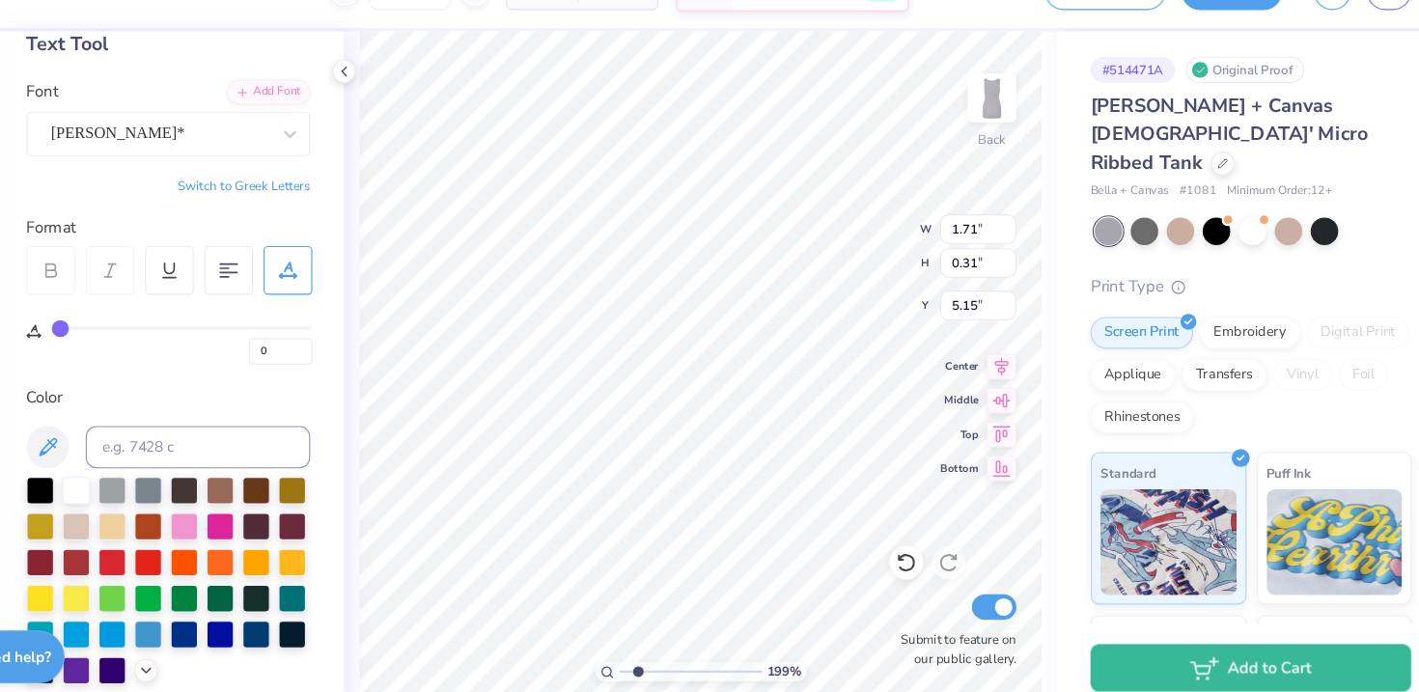
type input "2.04"
type input "0.38"
type input "5.12"
type input "4.50"
type input "0.36"
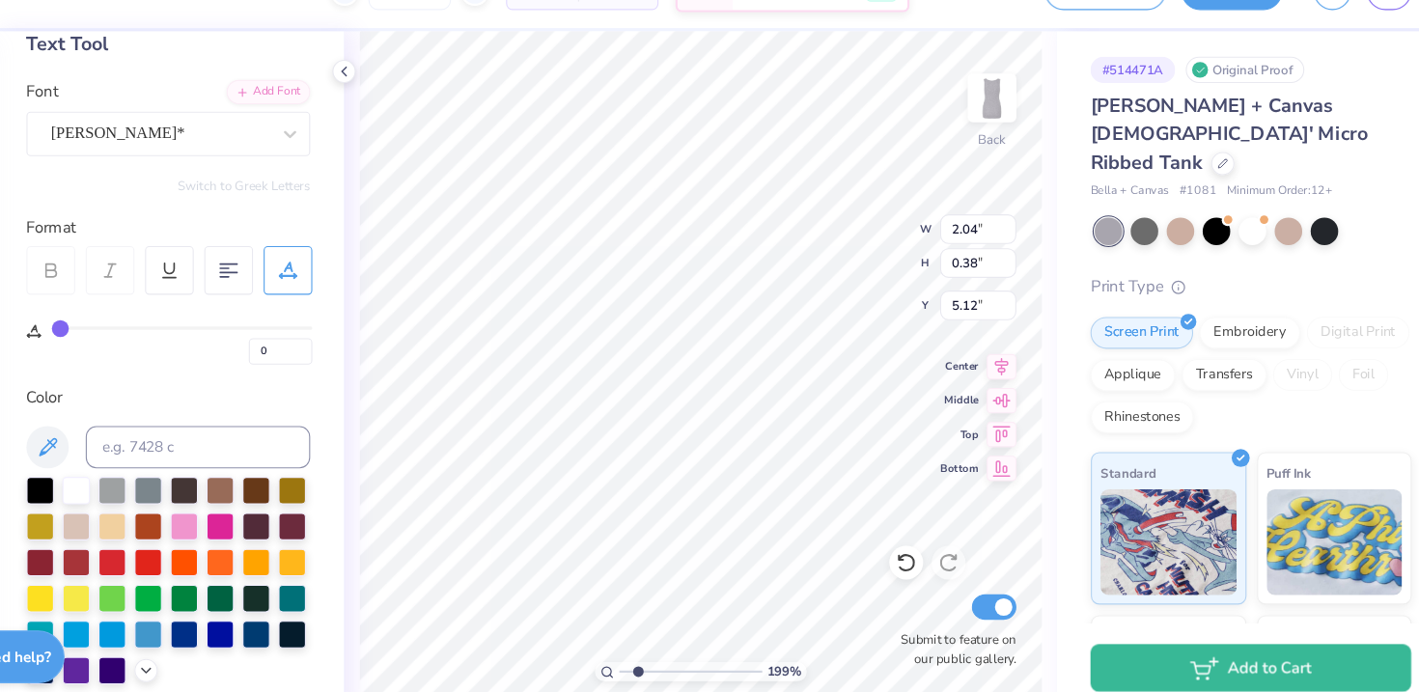
type input "5.95"
click at [305, 176] on div at bounding box center [239, 164] width 199 height 26
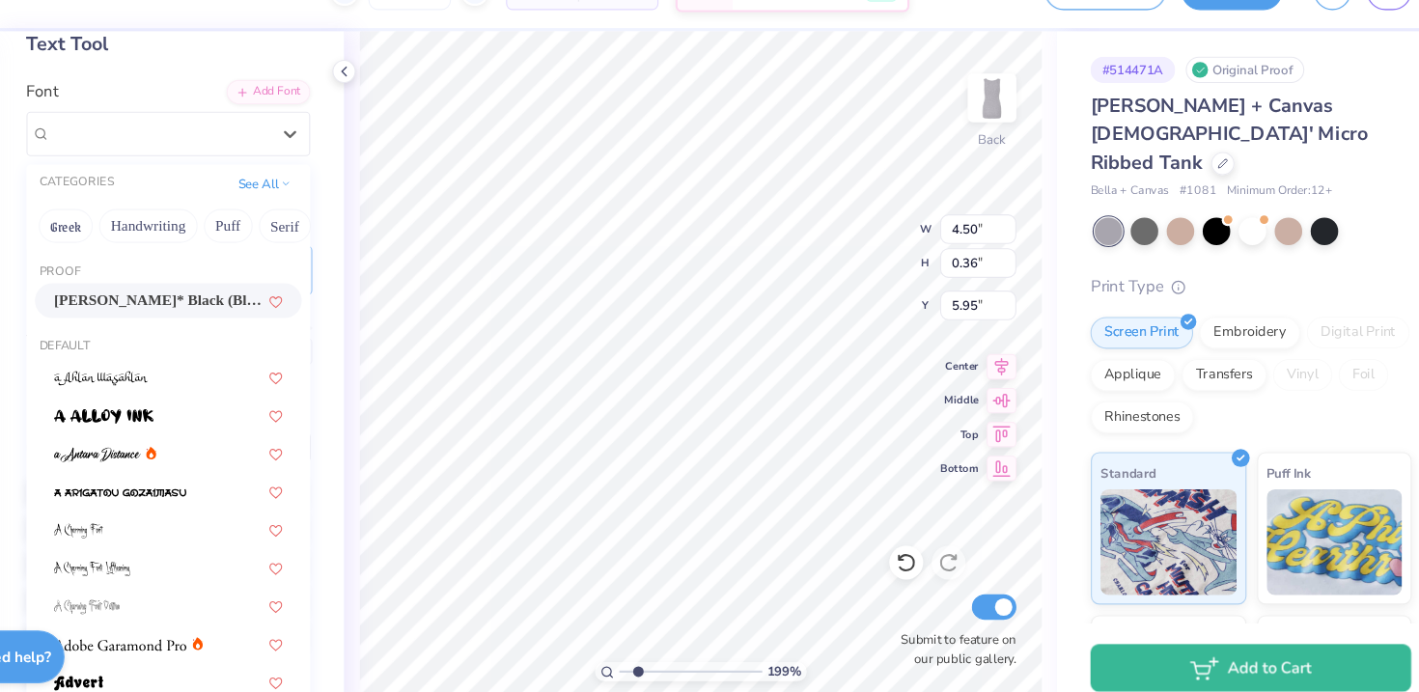
click at [272, 310] on span "[PERSON_NAME]* Black (Black)" at bounding box center [238, 316] width 190 height 20
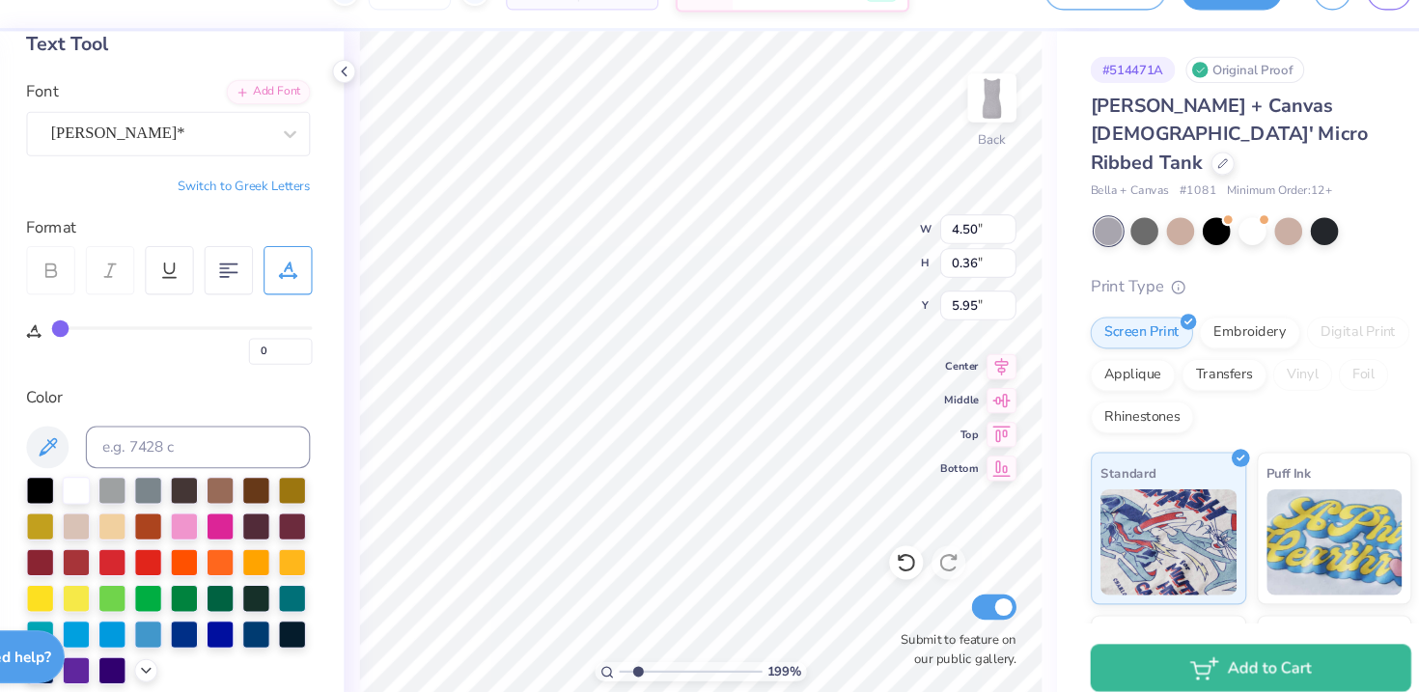
type input "4.92"
type input "0.46"
type input "5.91"
drag, startPoint x: 677, startPoint y: 655, endPoint x: 663, endPoint y: 655, distance: 13.5
type input "1.11"
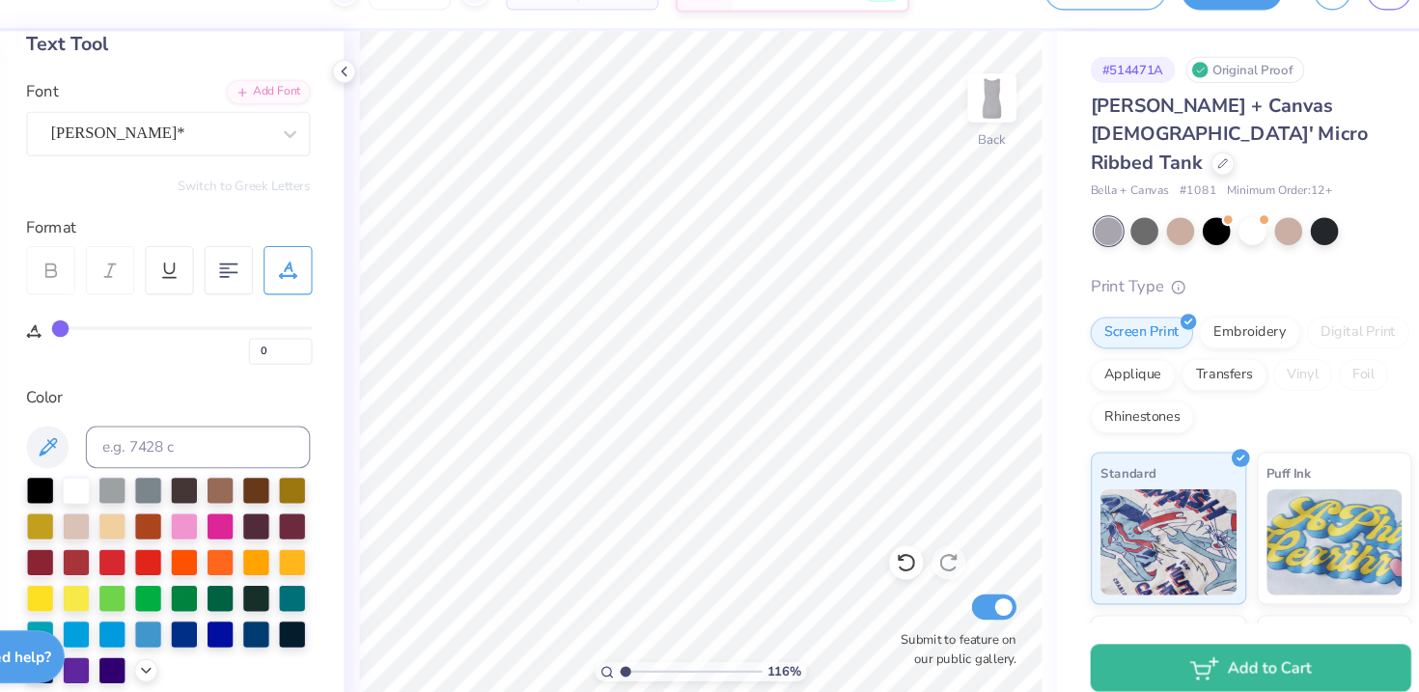
click at [663, 655] on input "range" at bounding box center [724, 654] width 130 height 17
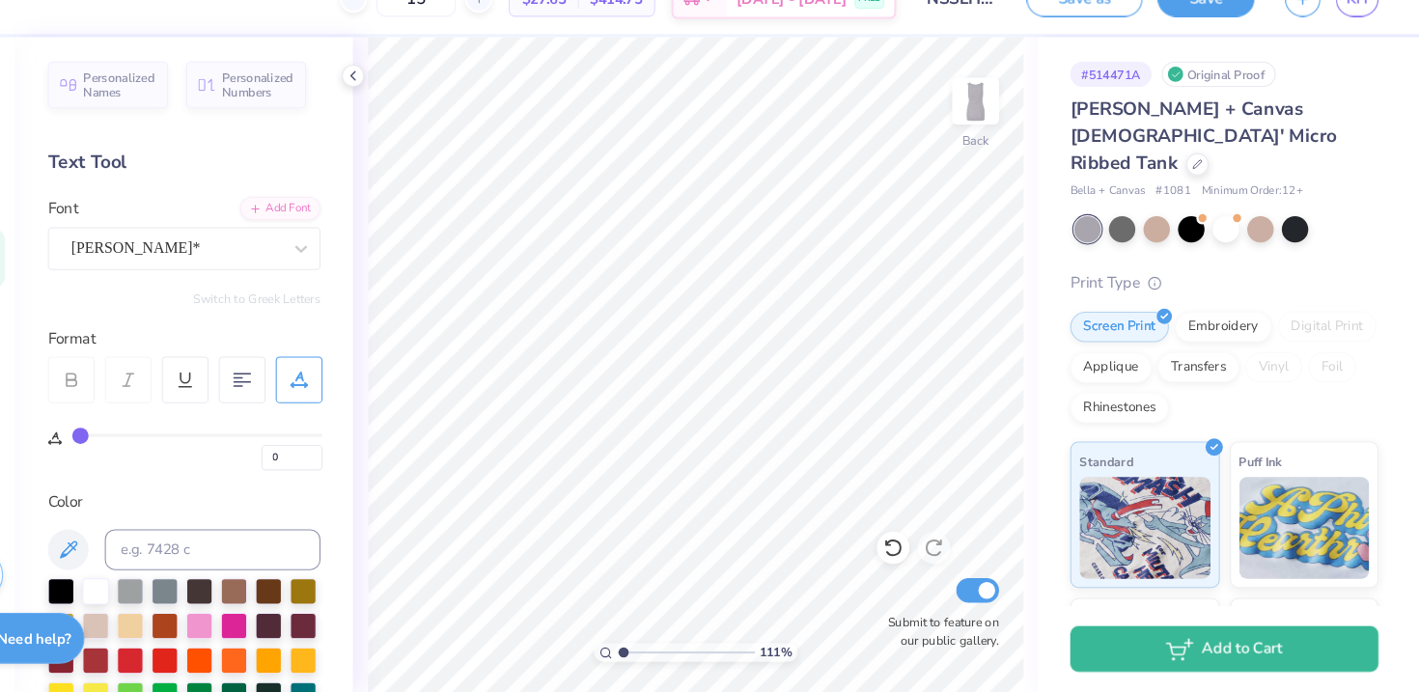
scroll to position [0, 0]
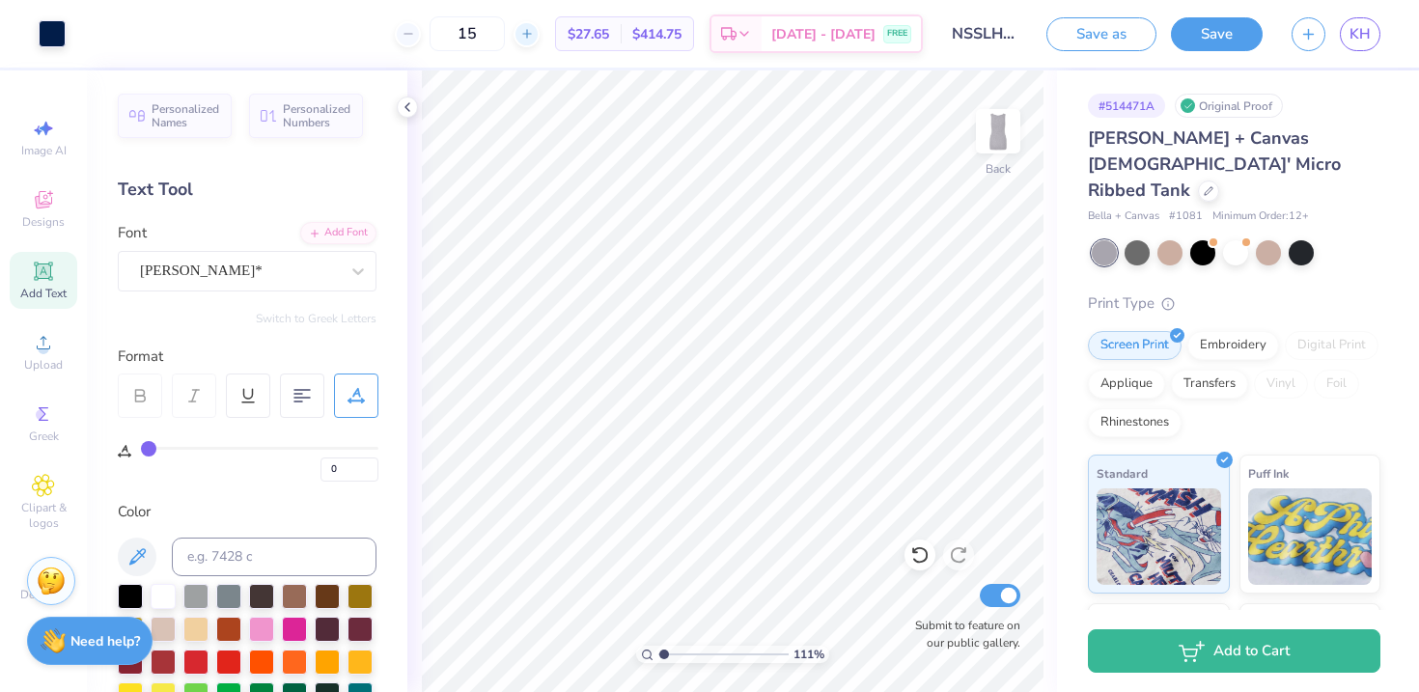
click at [534, 36] on icon at bounding box center [527, 34] width 14 height 14
click at [540, 36] on div "17" at bounding box center [467, 33] width 145 height 35
click at [534, 31] on icon at bounding box center [527, 34] width 14 height 14
click at [534, 35] on icon at bounding box center [527, 34] width 14 height 14
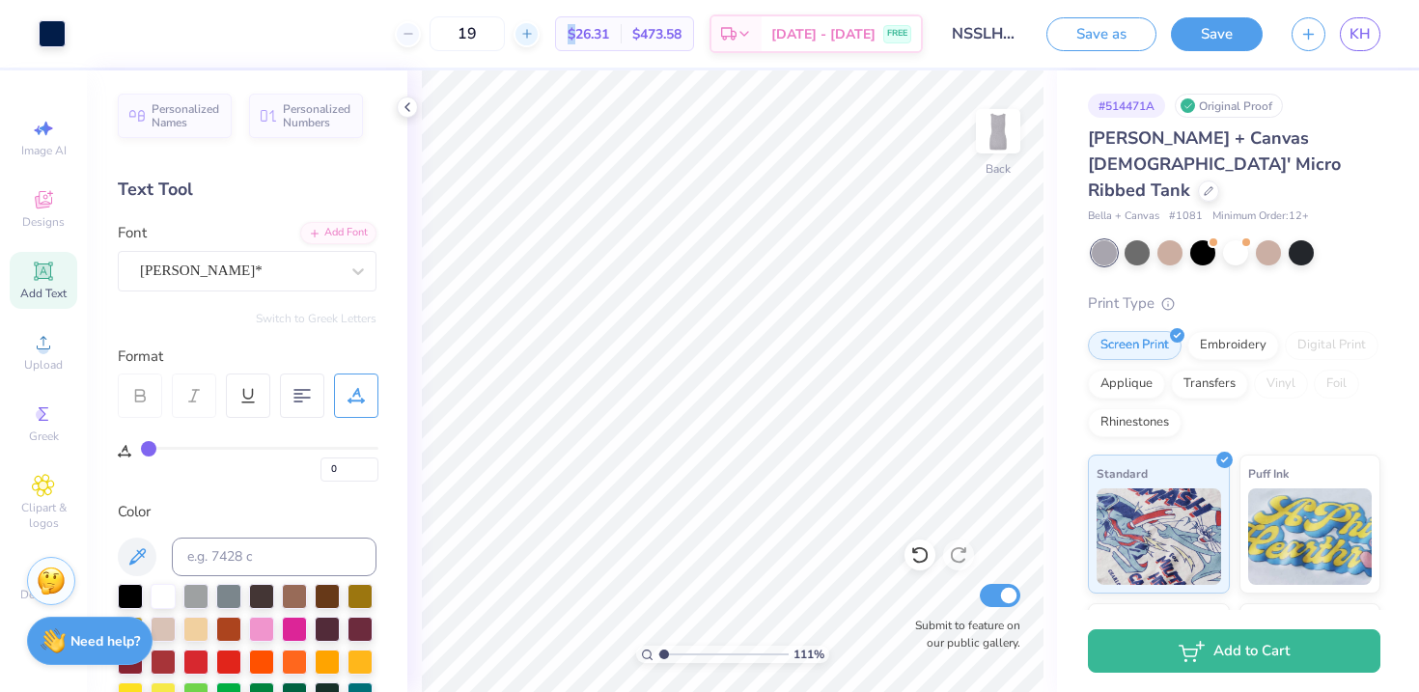
click at [534, 35] on icon at bounding box center [527, 34] width 14 height 14
type input "20"
type input "4.46"
type input "2.18"
type input "3.85"
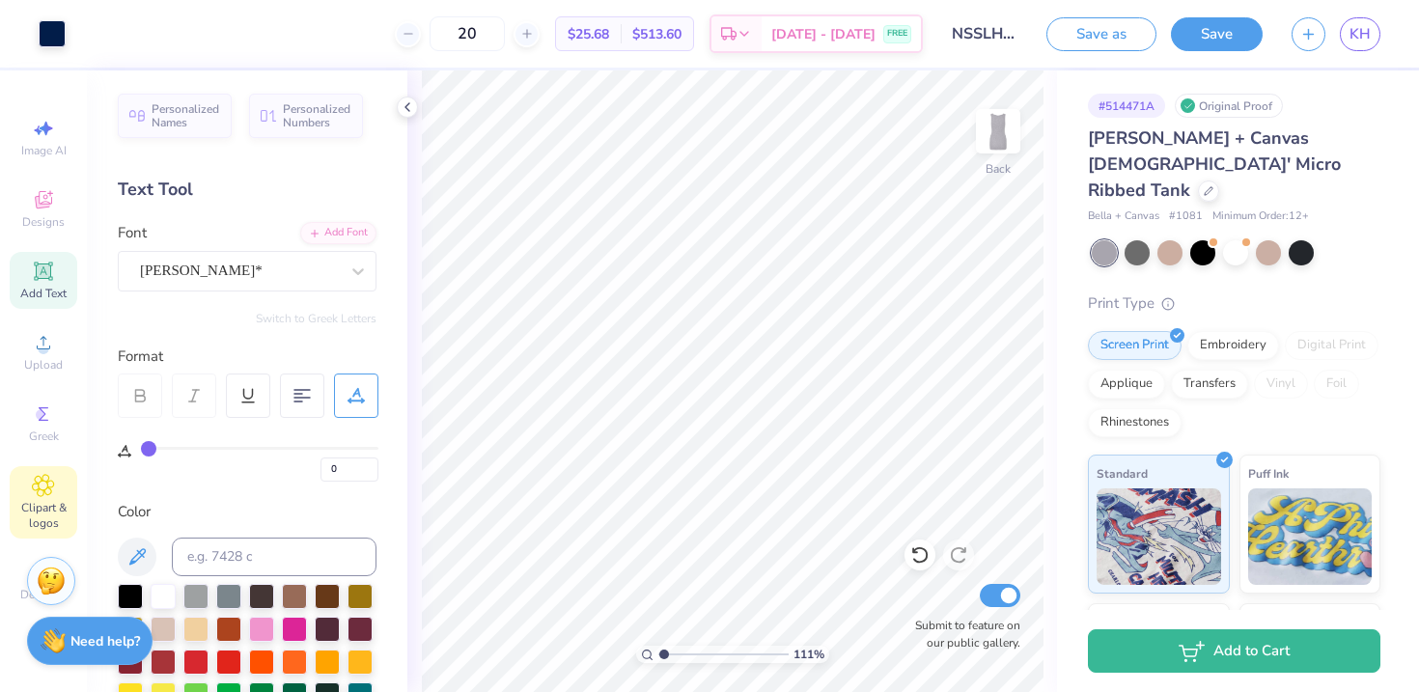
click at [50, 489] on icon at bounding box center [43, 485] width 21 height 21
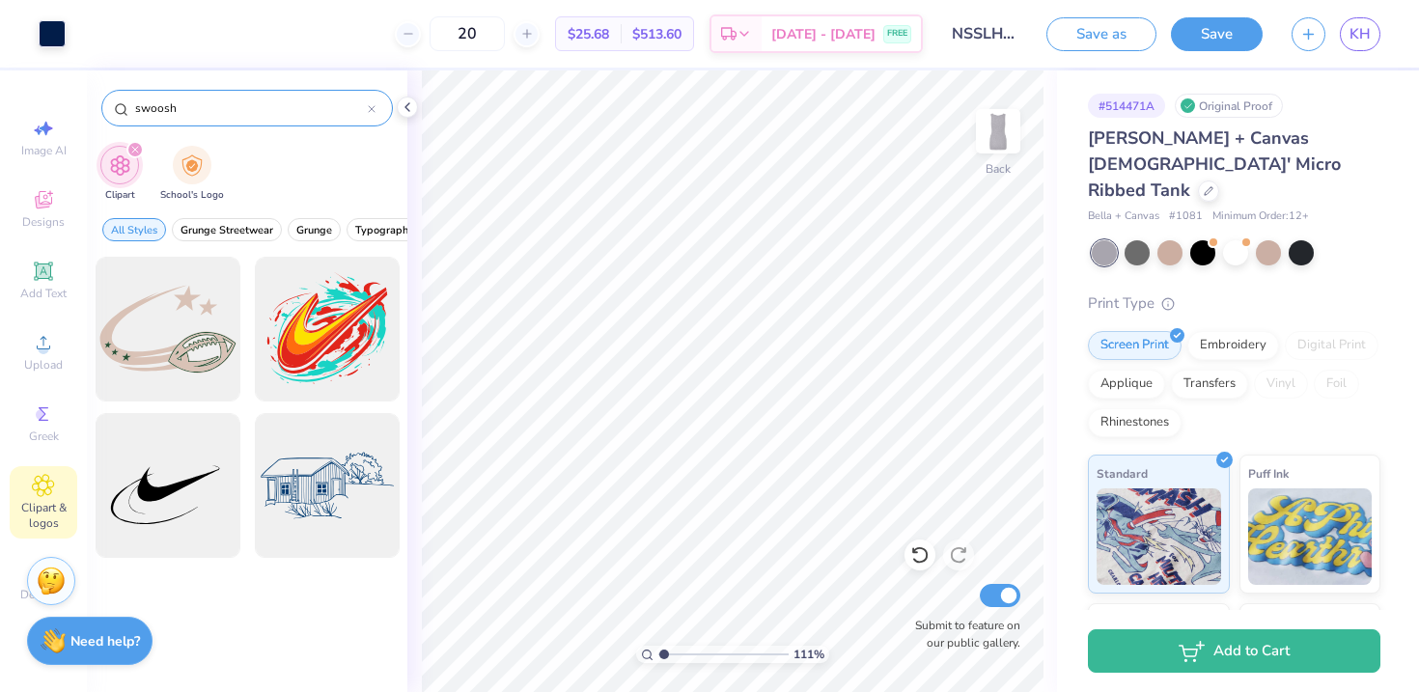
drag, startPoint x: 228, startPoint y: 102, endPoint x: 117, endPoint y: 101, distance: 111.0
click at [117, 102] on div "swoosh" at bounding box center [247, 108] width 292 height 37
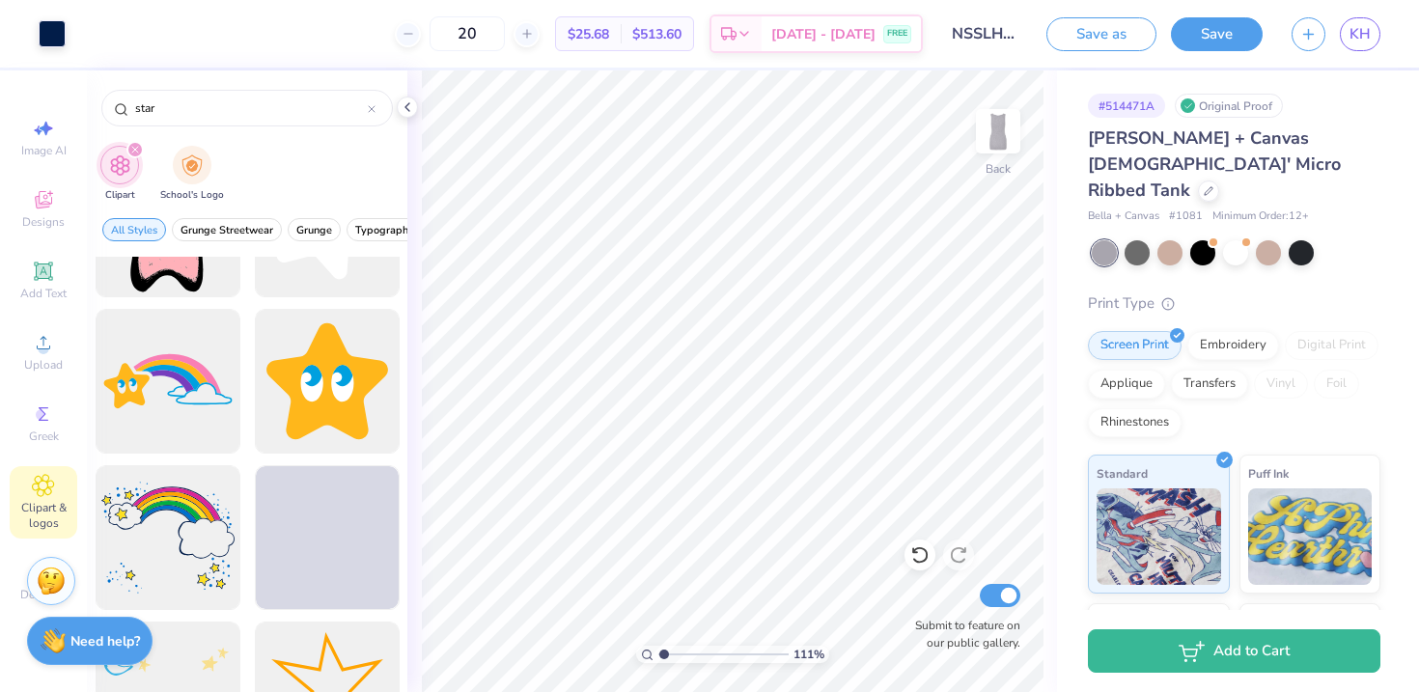
scroll to position [1375, 0]
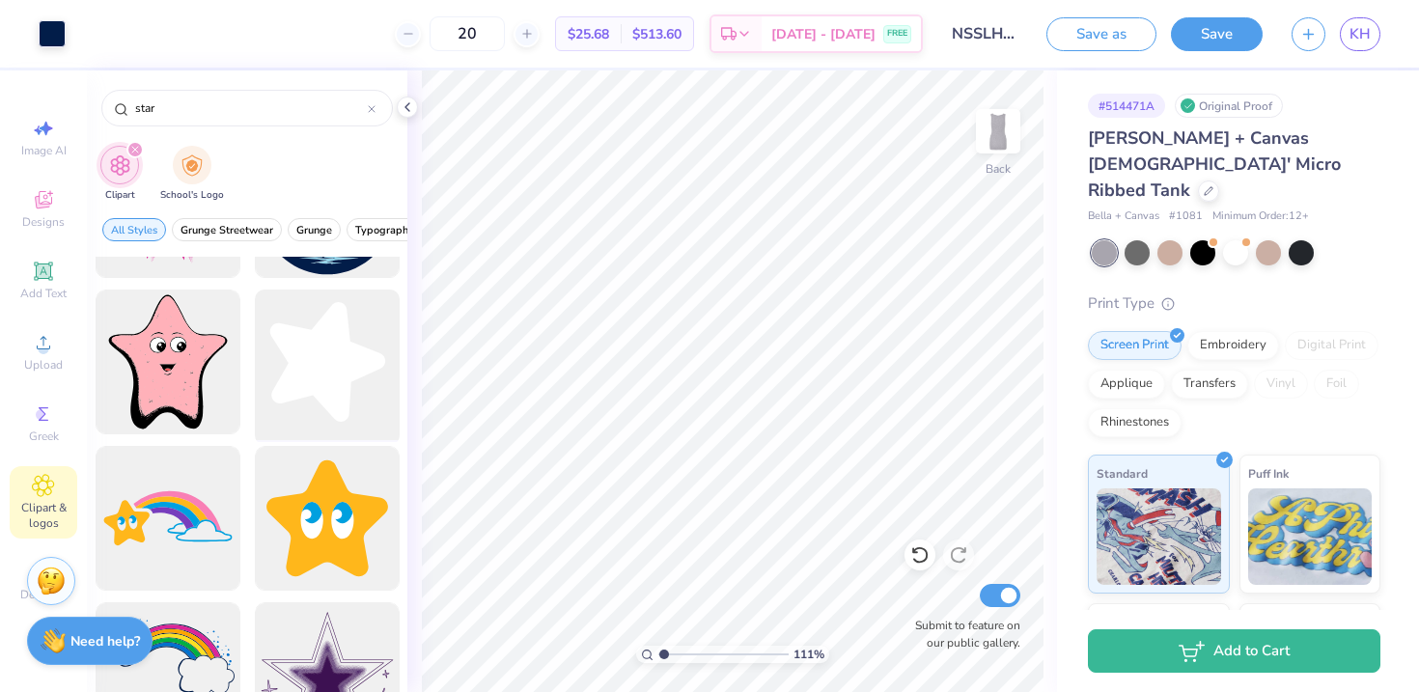
type input "star"
click at [329, 371] on div at bounding box center [326, 362] width 159 height 159
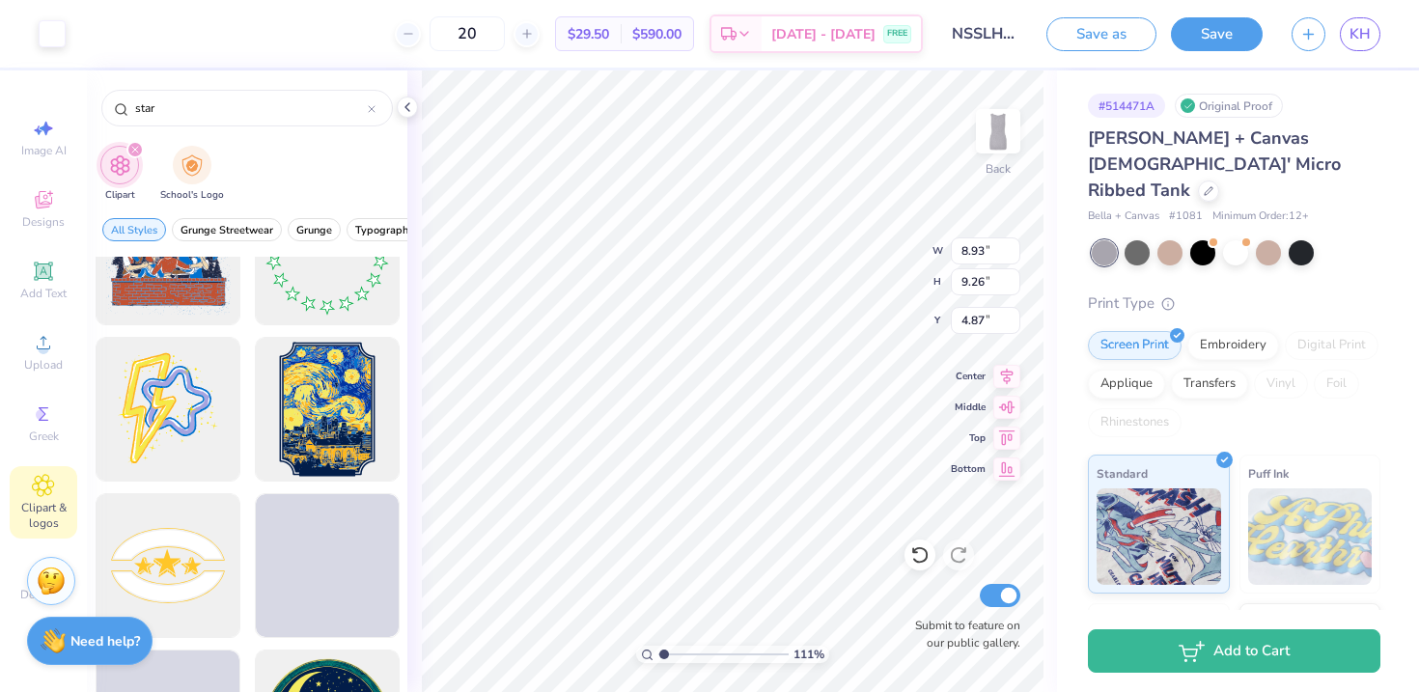
scroll to position [2140, 0]
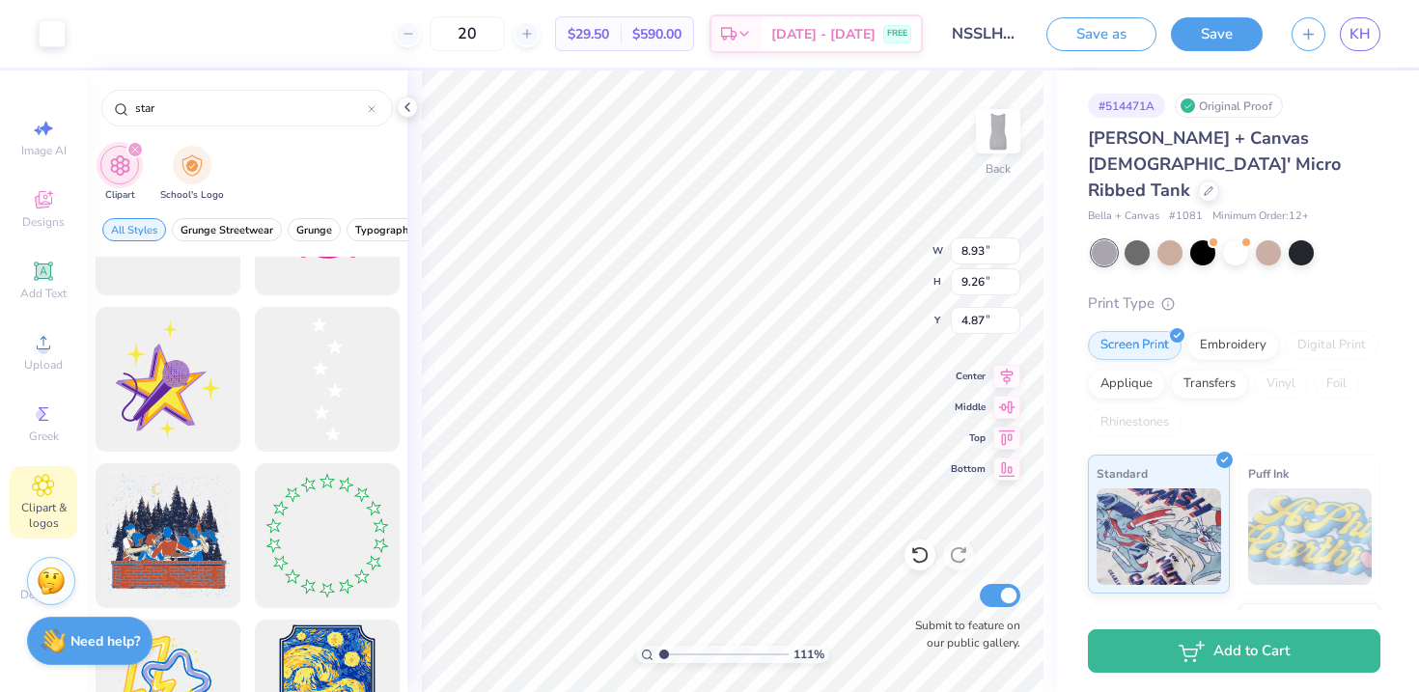
click at [374, 403] on div at bounding box center [327, 379] width 145 height 145
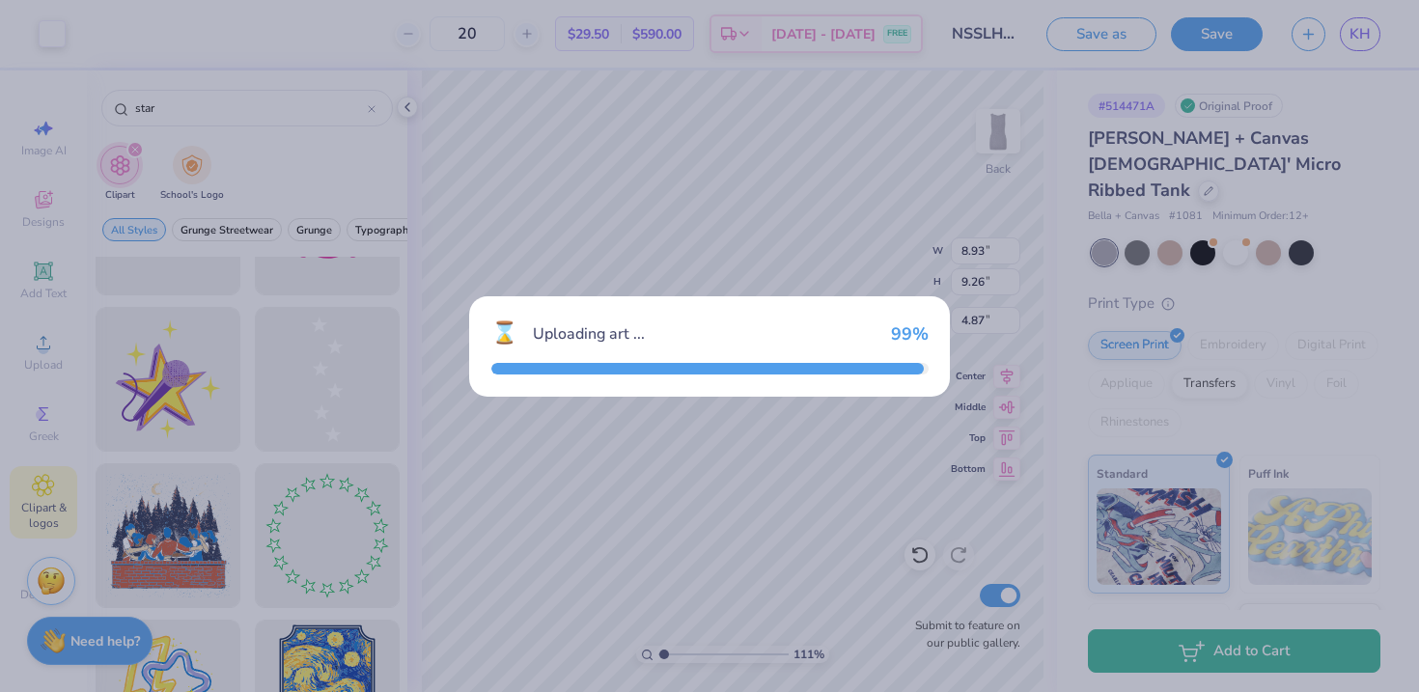
type input "4.59"
type input "17.94"
type input "0.53"
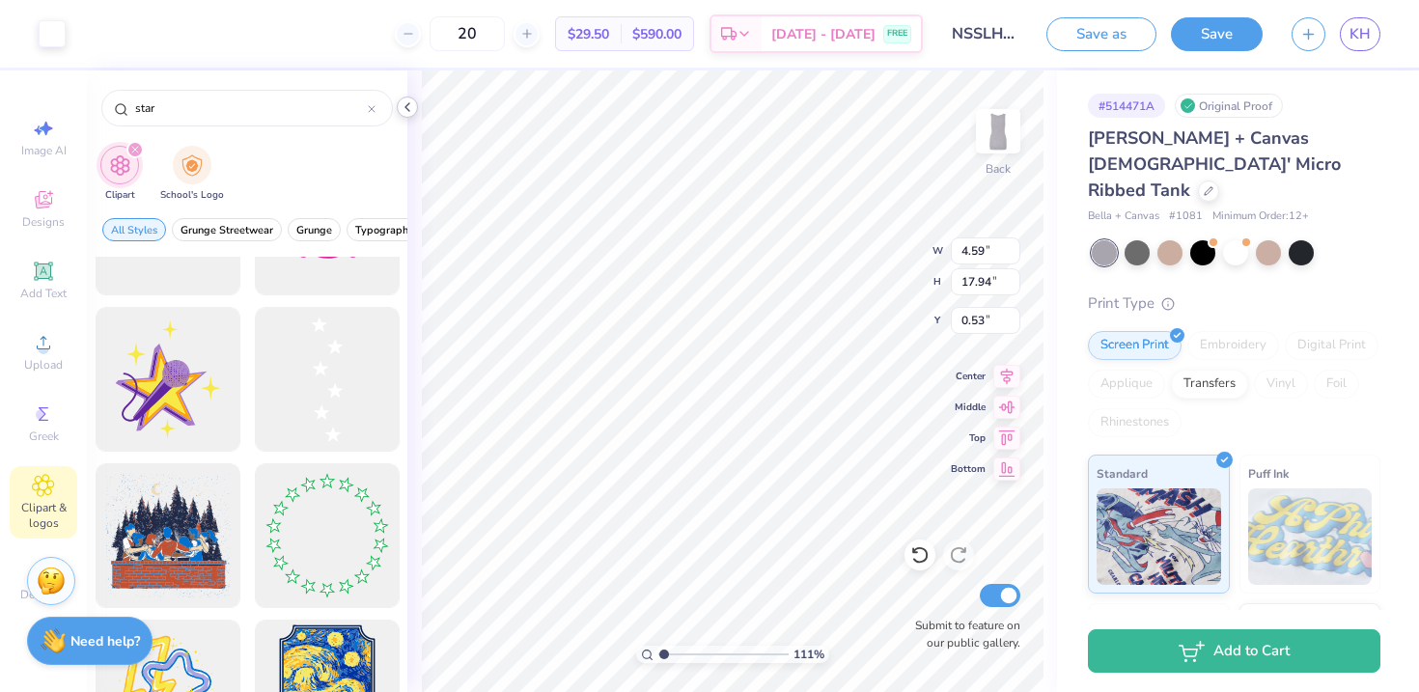
click at [410, 105] on icon at bounding box center [407, 106] width 15 height 15
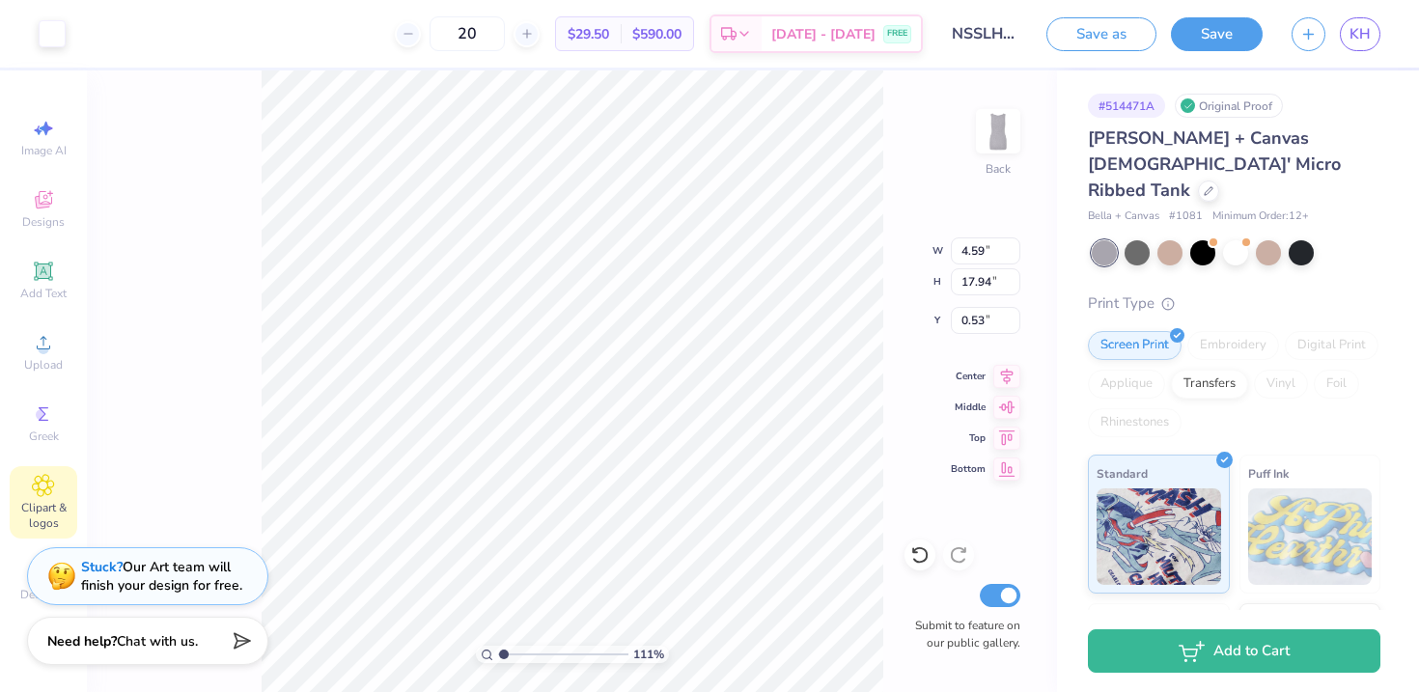
type input "2.03"
type input "7.95"
type input "10.52"
type input "8.93"
type input "9.26"
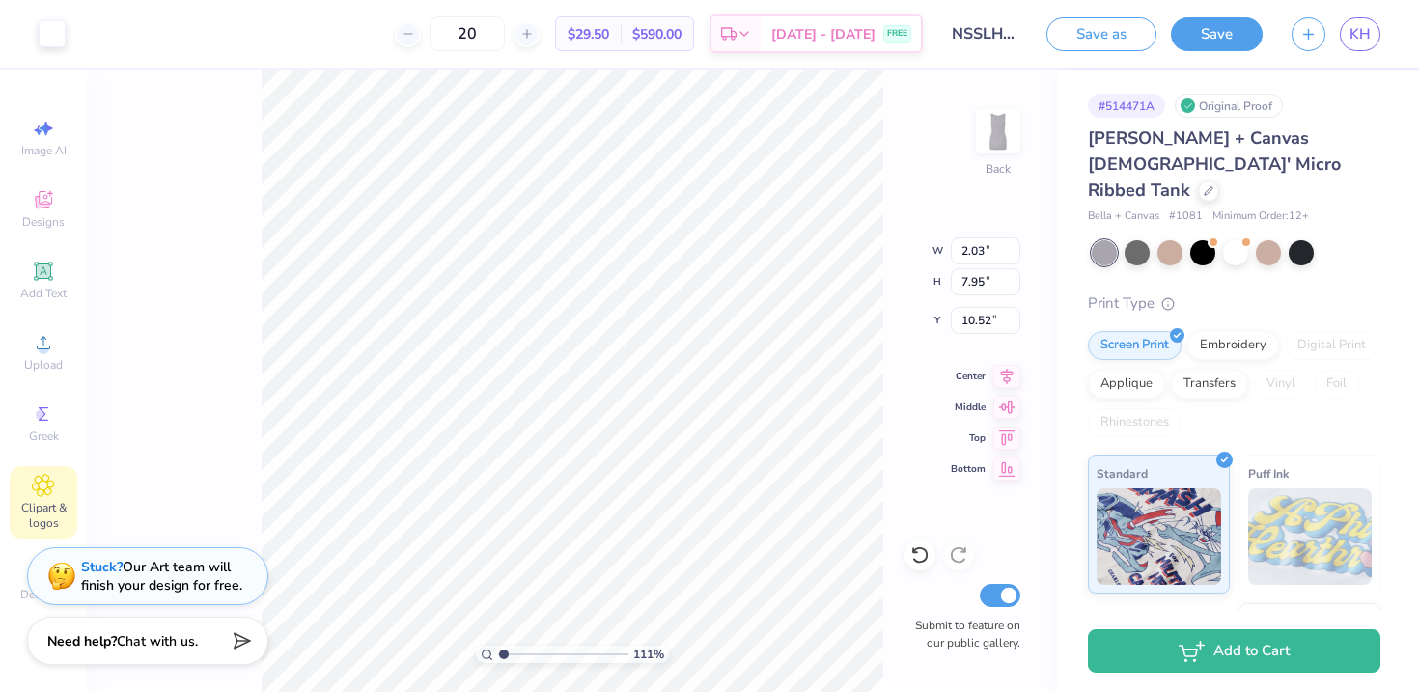
type input "4.87"
type input "1.55"
type input "1.61"
type input "6.39"
type input "2.03"
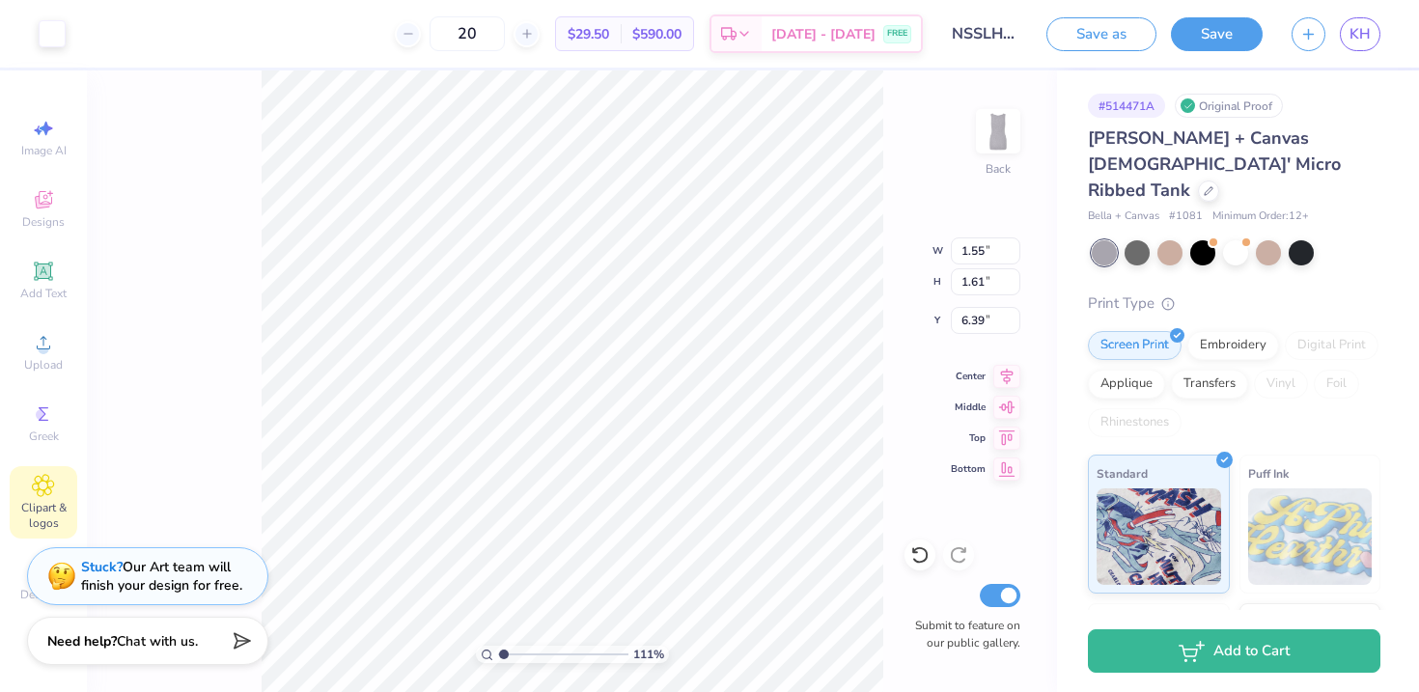
type input "7.95"
type input "10.52"
type input "1.37"
type input "5.36"
type input "13.11"
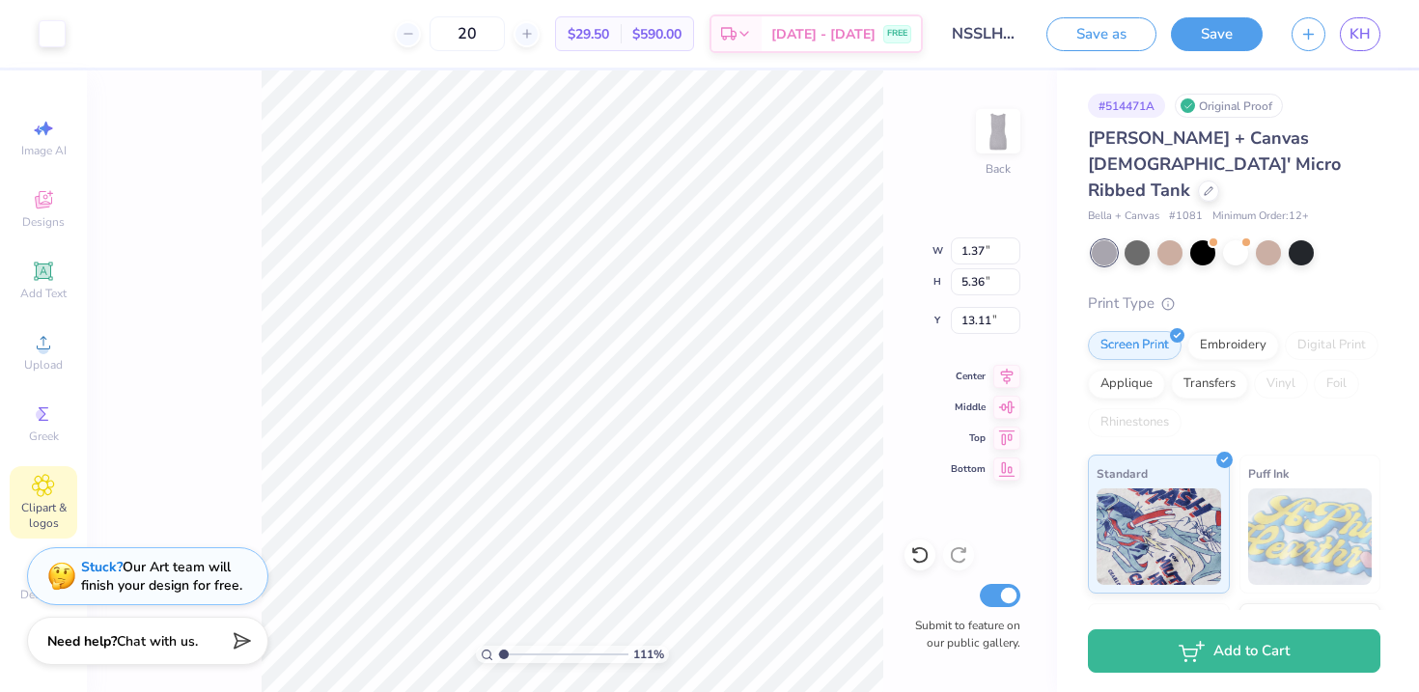
type input "5.37"
type input "1.37"
type input "6.39"
type input "1.39"
click at [507, 659] on input "range" at bounding box center [563, 654] width 130 height 17
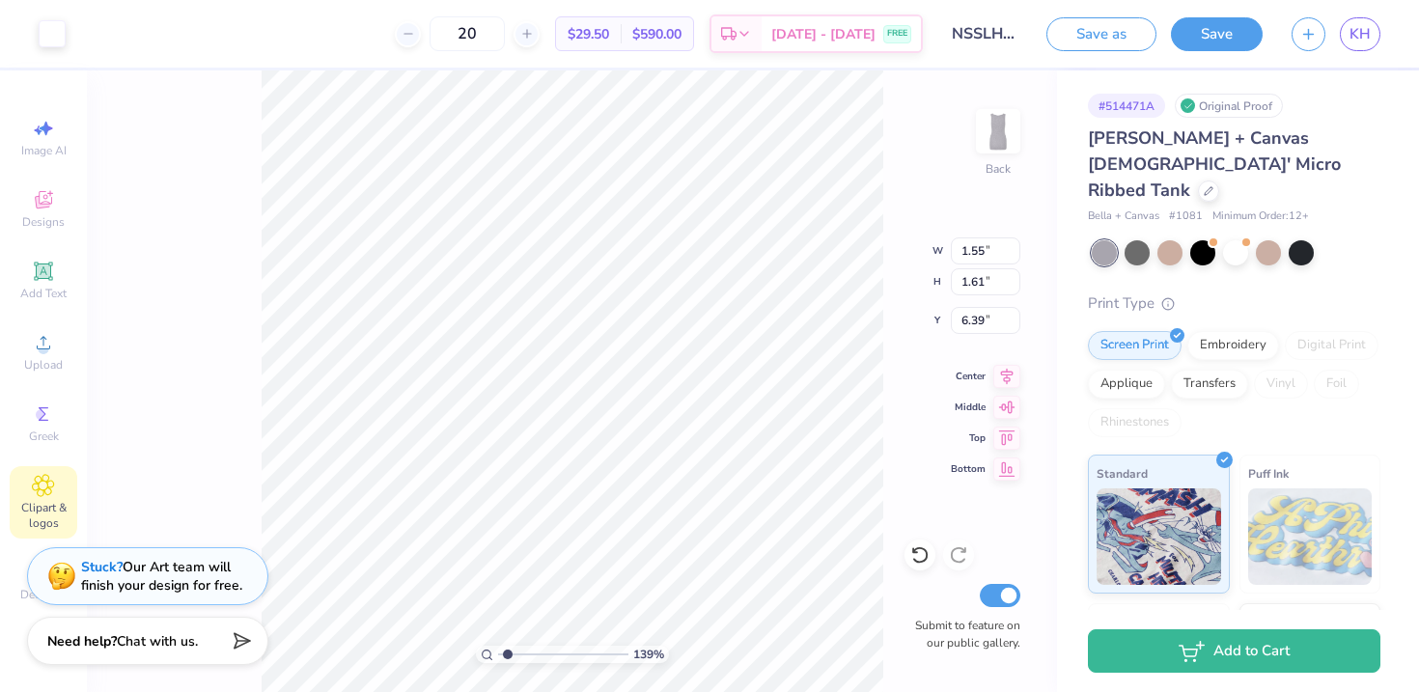
type input "12.42"
type input "6.61"
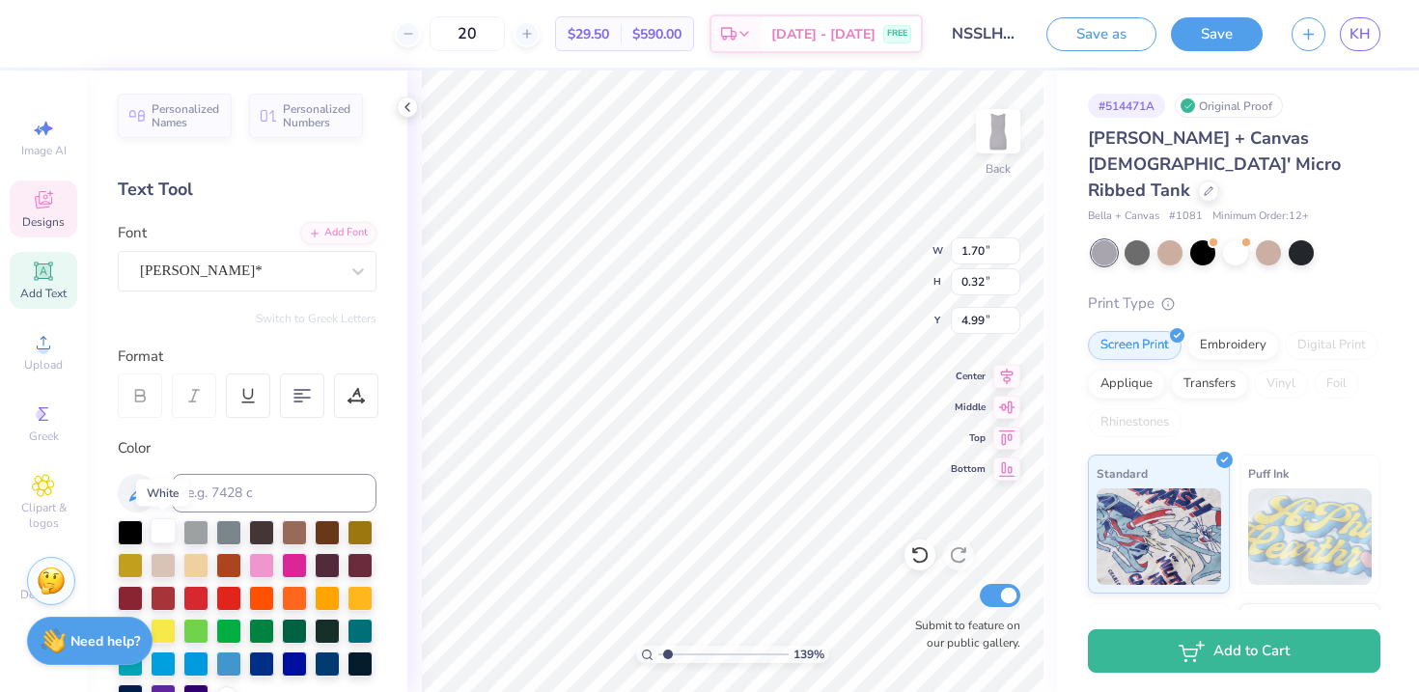
click at [161, 533] on div at bounding box center [163, 531] width 25 height 25
click at [161, 534] on div at bounding box center [163, 531] width 25 height 25
click at [262, 534] on div at bounding box center [261, 531] width 25 height 25
click at [268, 662] on div at bounding box center [261, 662] width 25 height 25
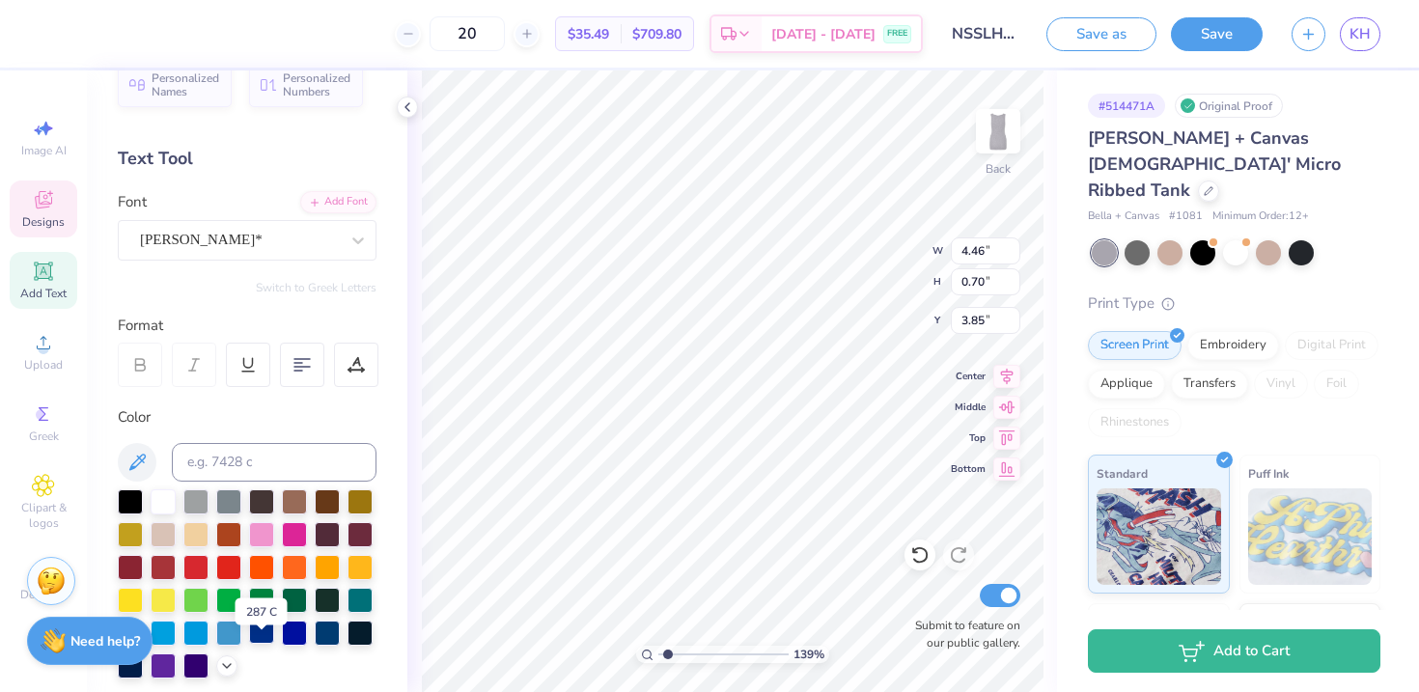
scroll to position [35, 0]
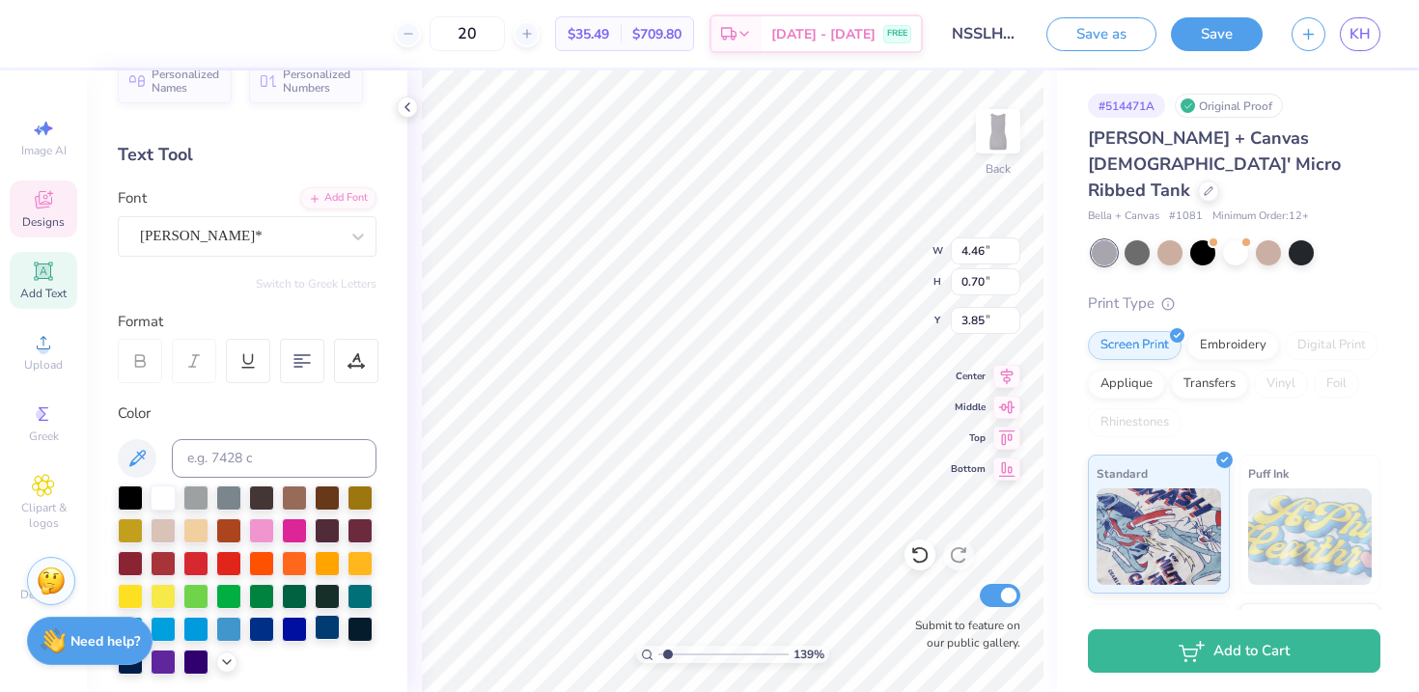
click at [329, 632] on div at bounding box center [327, 627] width 25 height 25
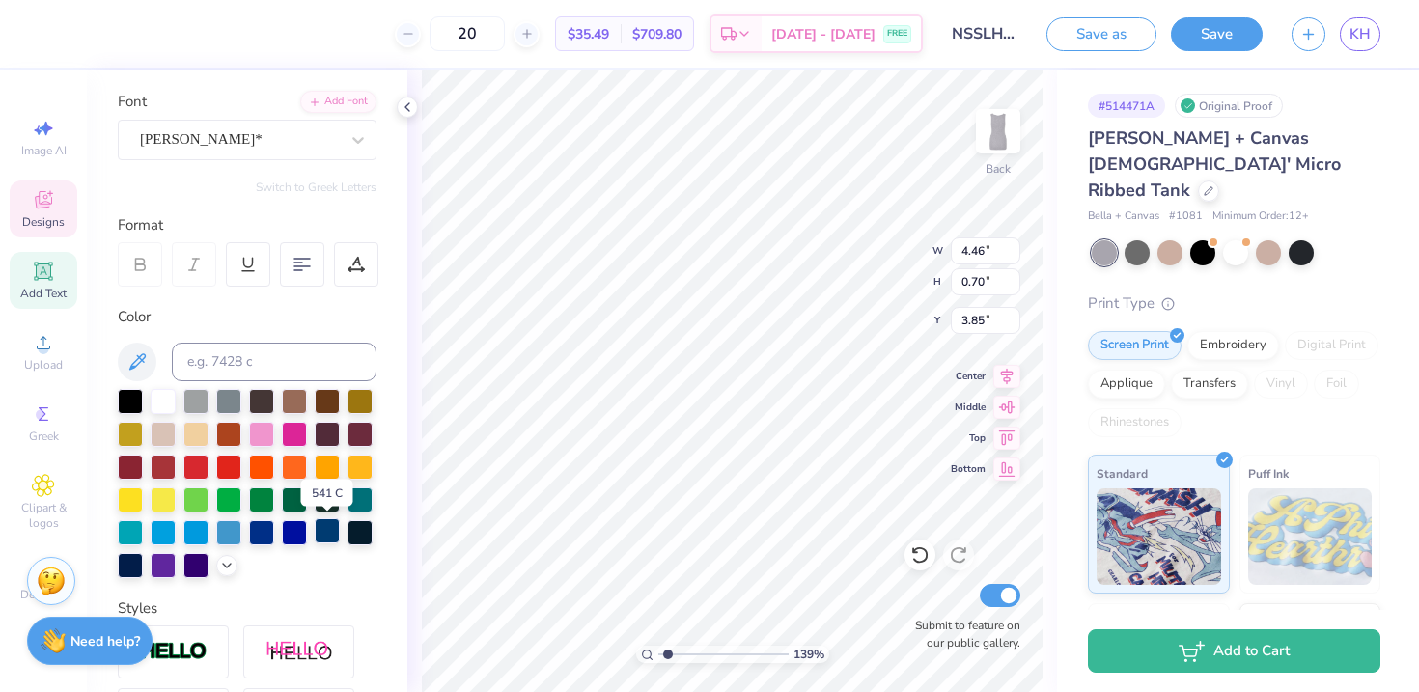
scroll to position [147, 0]
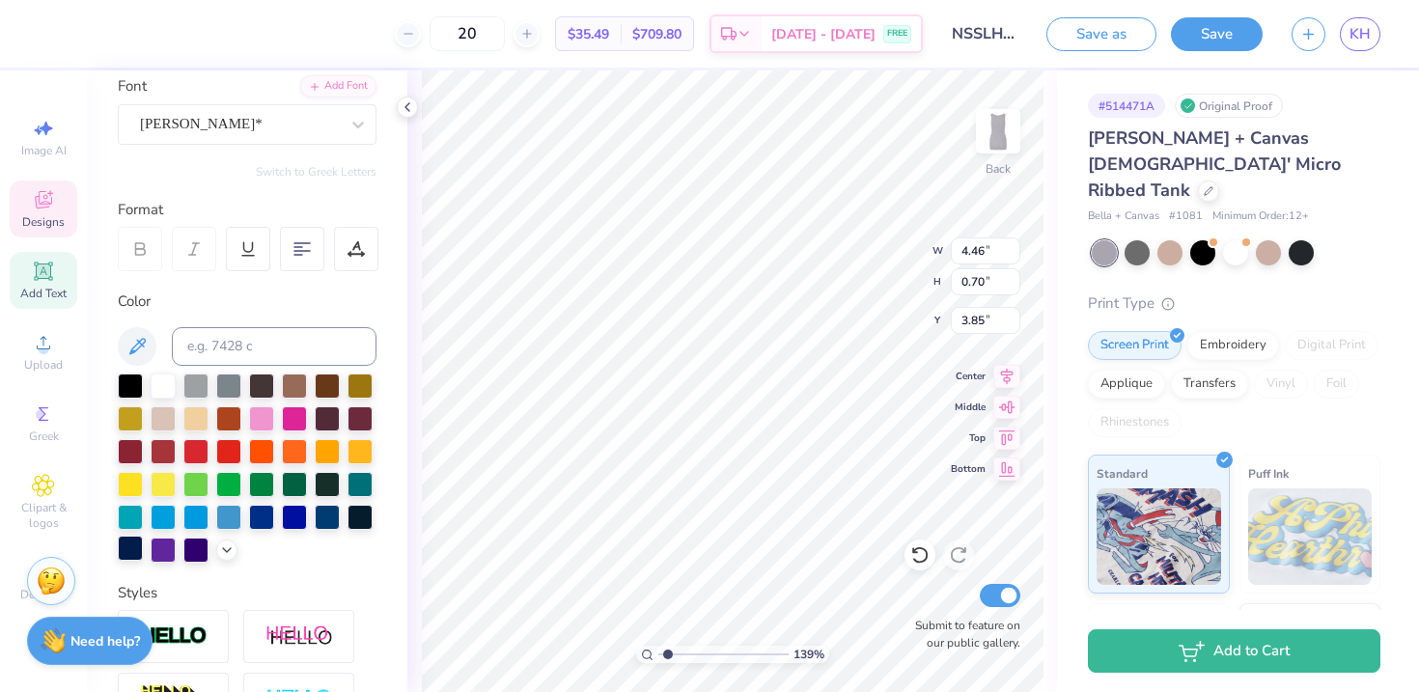
click at [128, 551] on div at bounding box center [130, 548] width 25 height 25
click at [132, 540] on div at bounding box center [130, 550] width 25 height 25
type input "5.37"
type input "1.37"
type input "6.61"
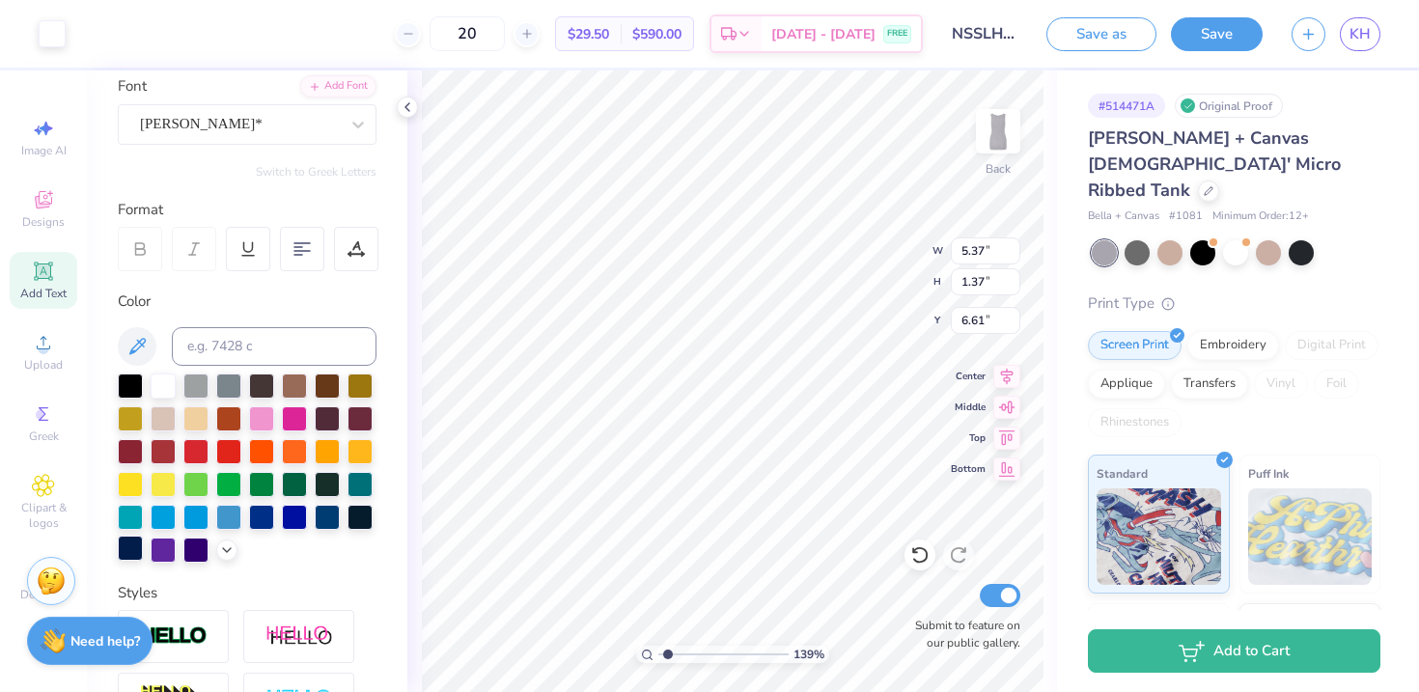
click at [132, 549] on div at bounding box center [130, 548] width 25 height 25
type input "10.34"
type input "1.55"
type input "1.61"
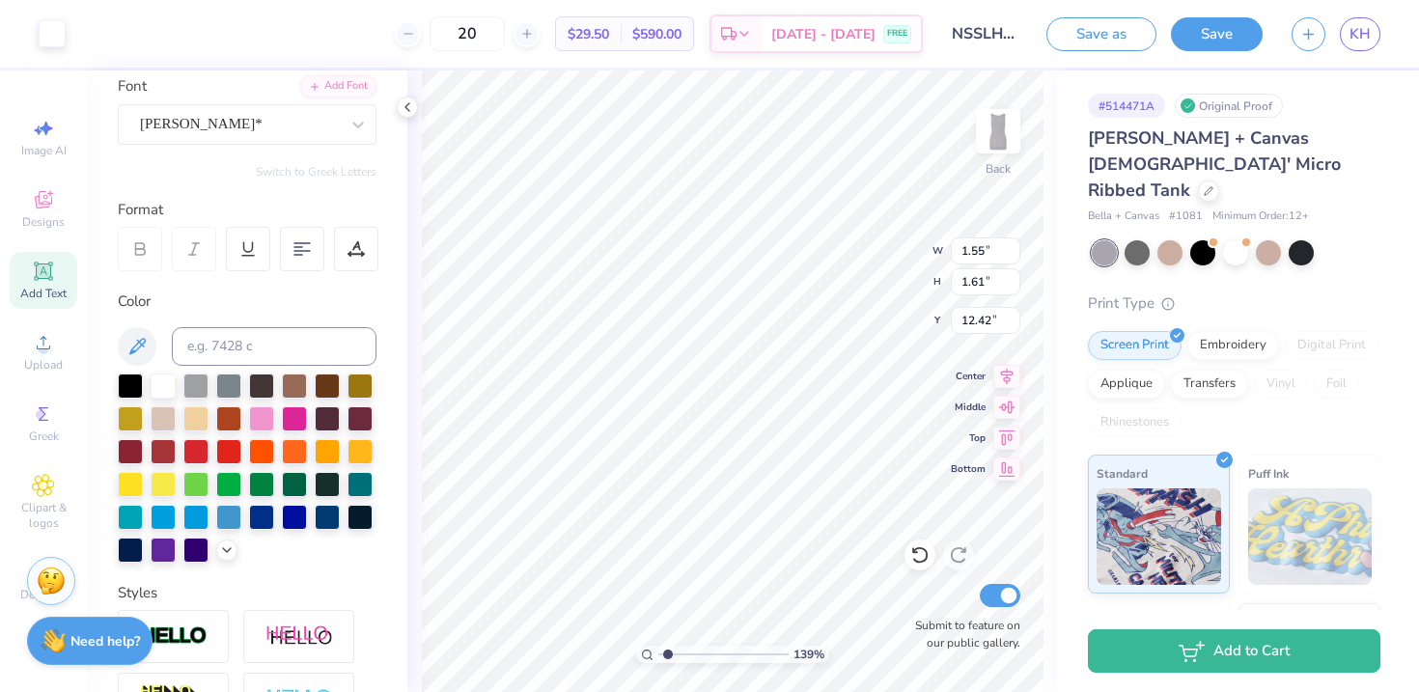
type input "6.37"
type input "4.19"
type input "0.60"
type input "0.62"
type input "4.84"
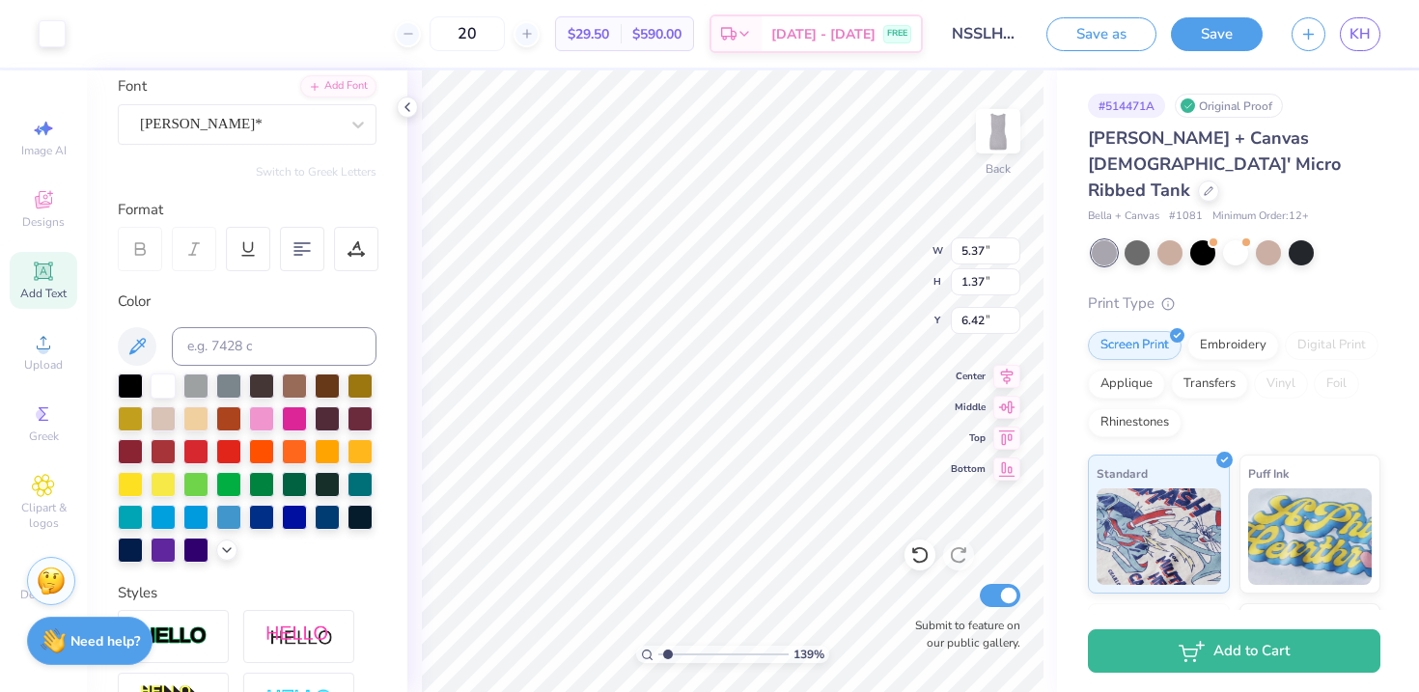
type input "6.42"
type input "3.96"
type input "1.01"
type input "6.40"
type input "6.49"
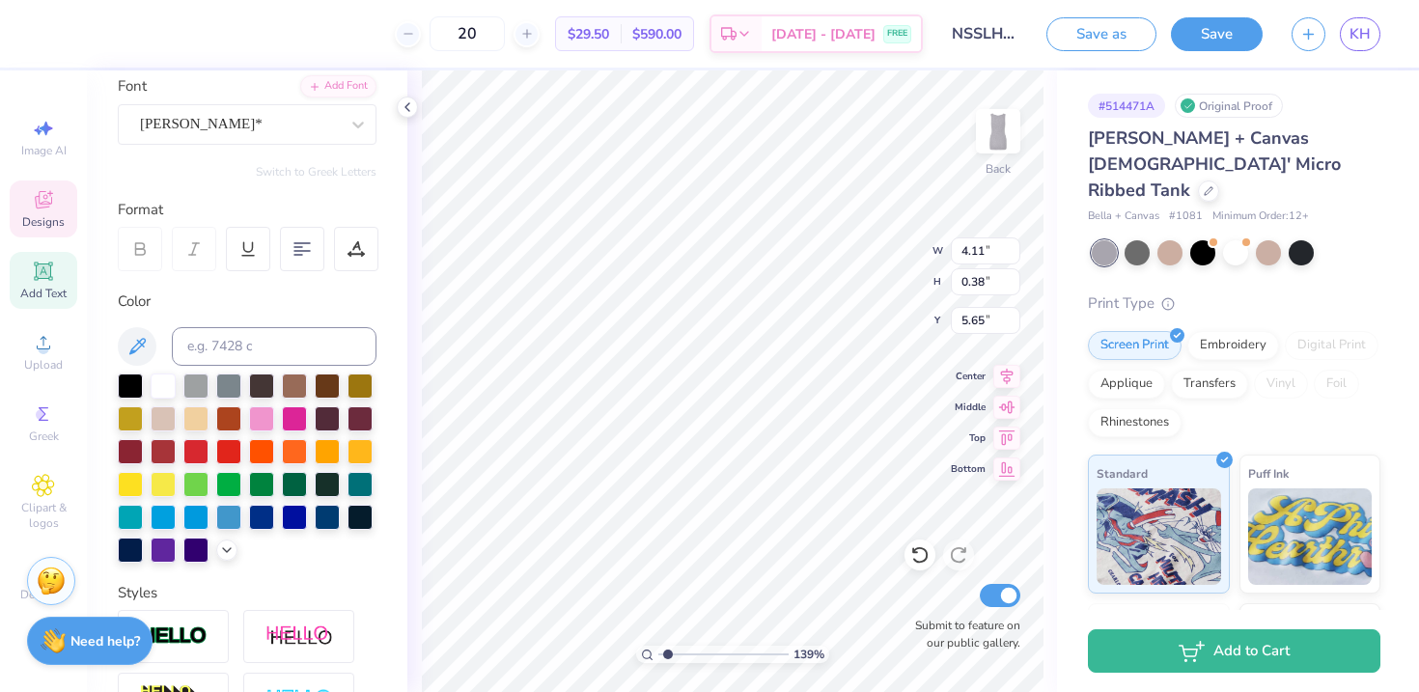
type input "7.84"
type input "3.96"
type input "1.01"
type input "5.67"
type input "4.11"
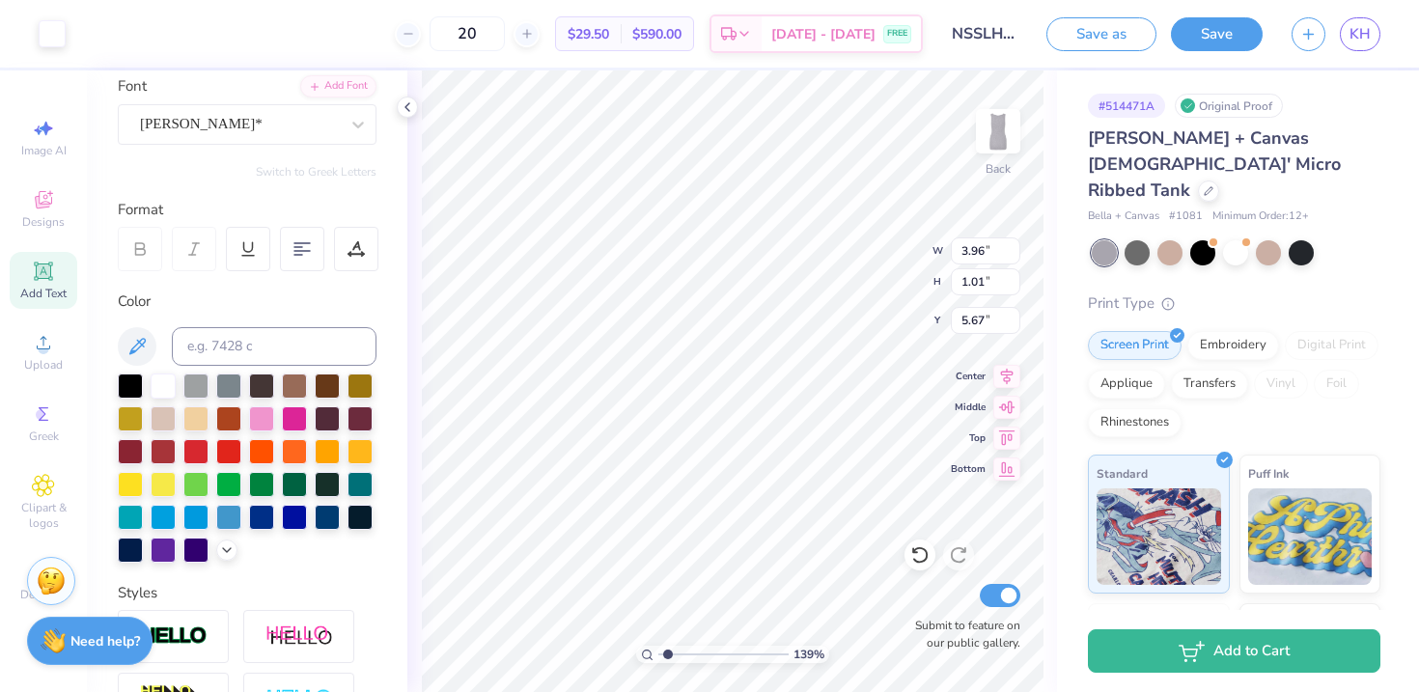
type input "0.38"
type input "7.23"
type input "3.27"
type input "1.70"
type input "0.32"
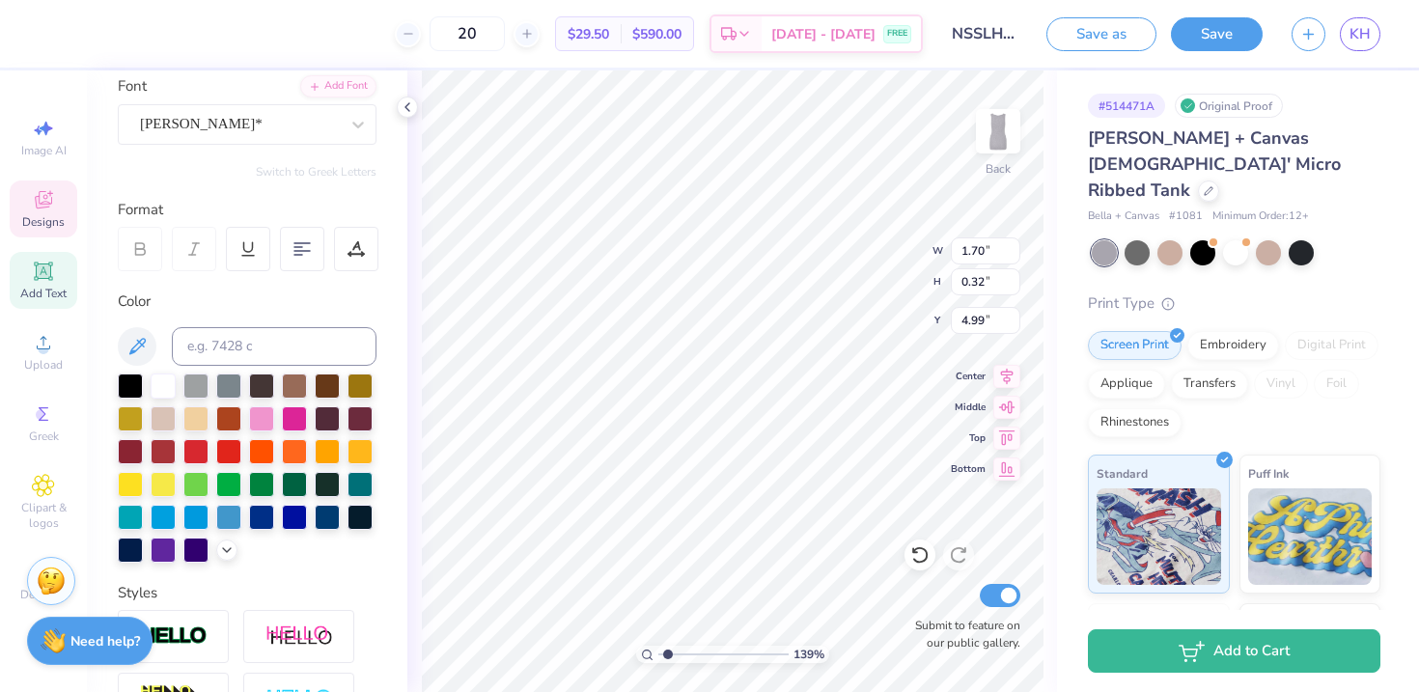
type input "4.30"
type input "3.96"
type input "1.01"
type input "5.67"
type input "3.73"
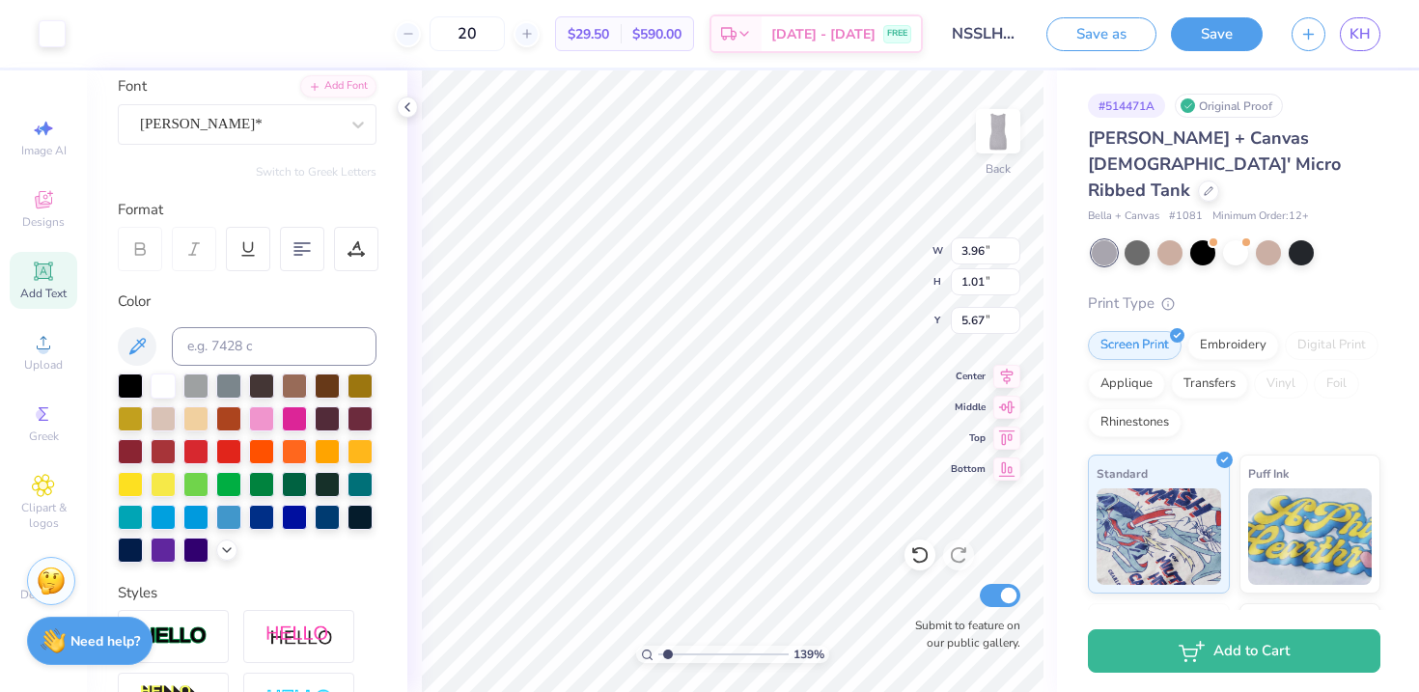
type input "0.95"
type input "5.10"
type input "4.11"
type input "0.38"
type input "6.54"
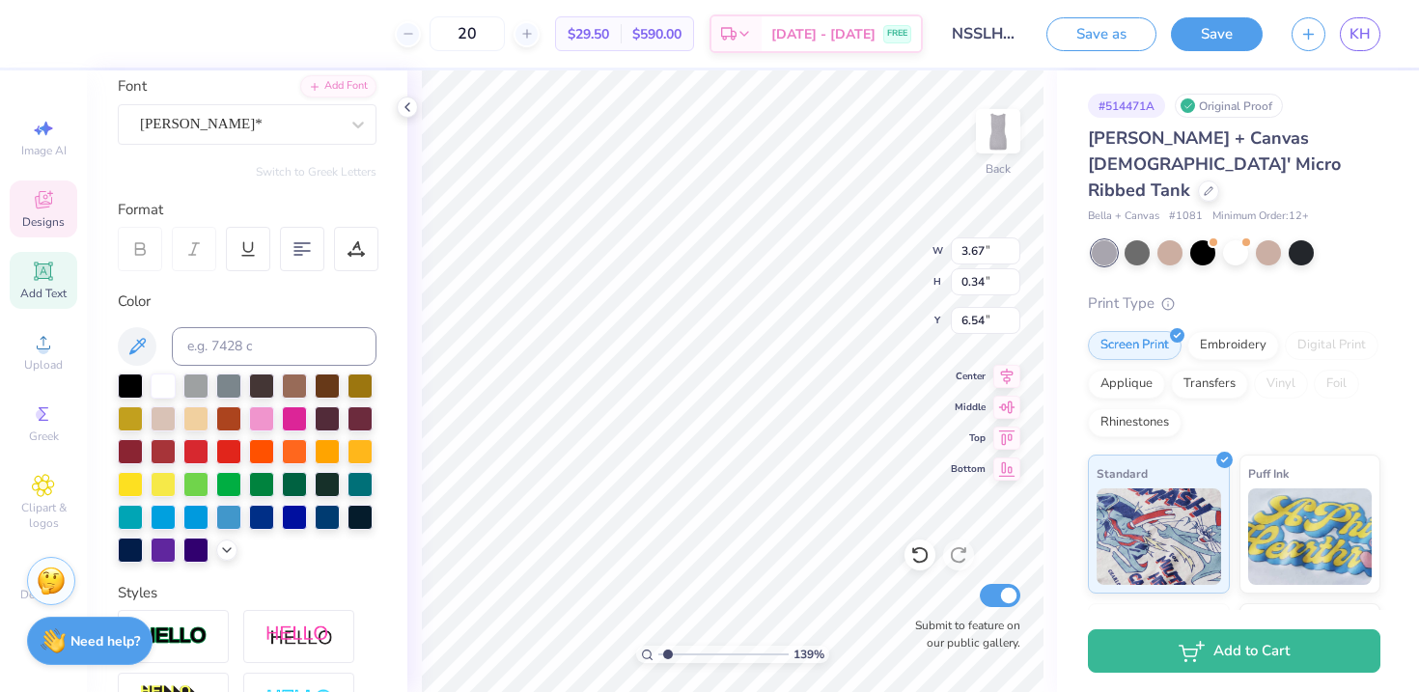
type input "3.67"
type input "0.34"
type input "8.33"
type input "3.67"
type input "0.34"
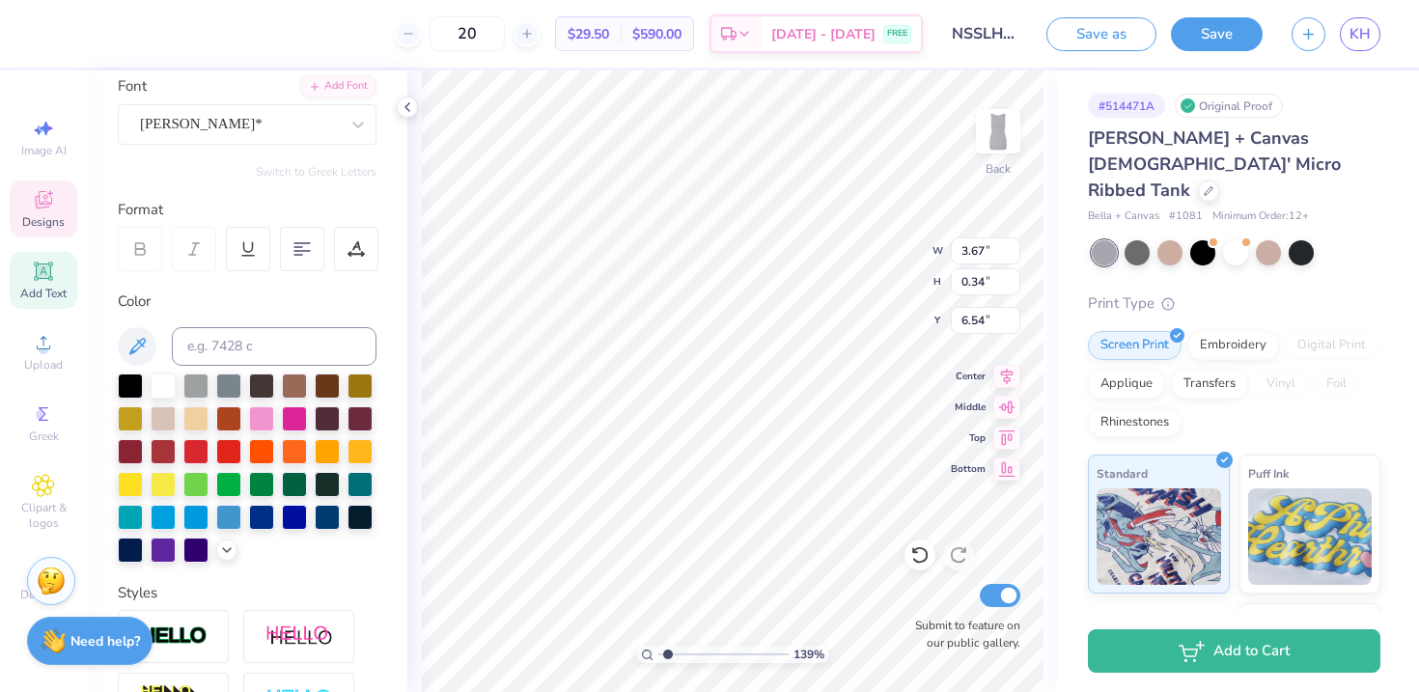
type input "4.37"
type input "6.54"
type input "1"
click at [659, 650] on input "range" at bounding box center [724, 654] width 130 height 17
click at [406, 107] on polyline at bounding box center [408, 107] width 4 height 8
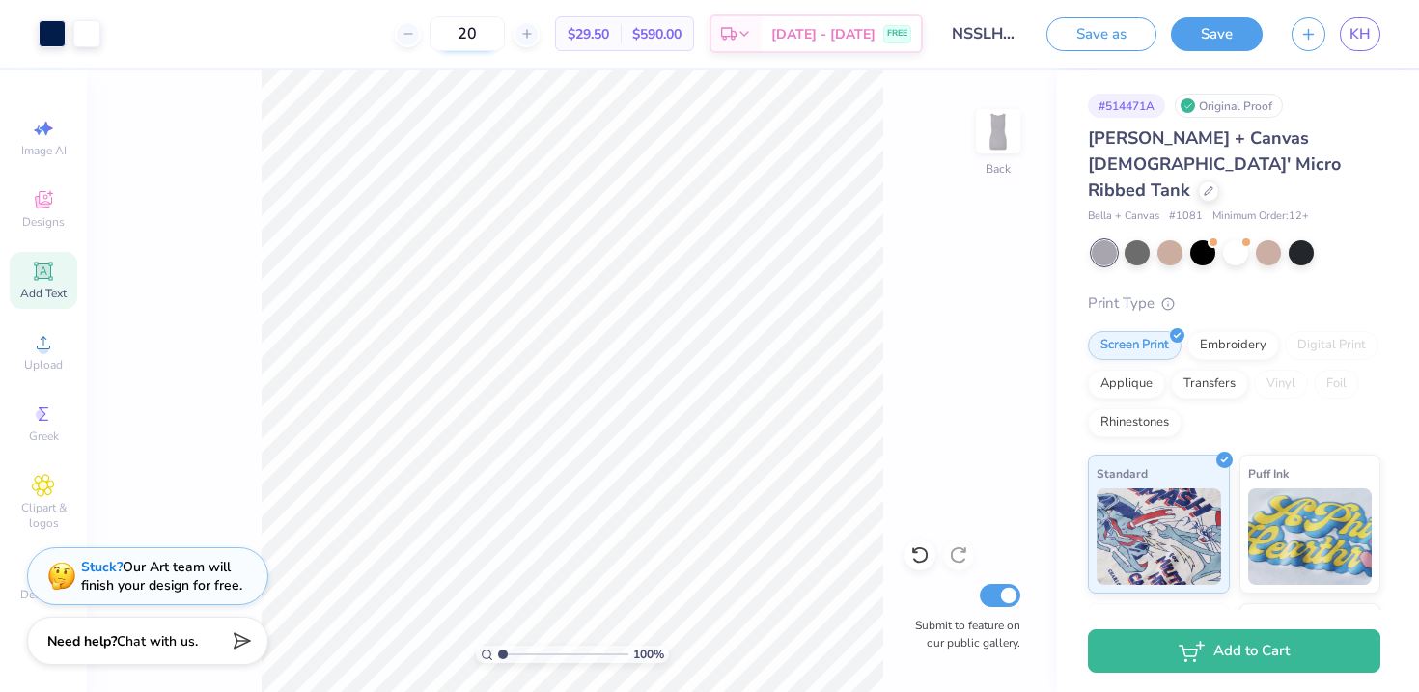
click at [505, 32] on input "20" at bounding box center [467, 33] width 75 height 35
type input "2"
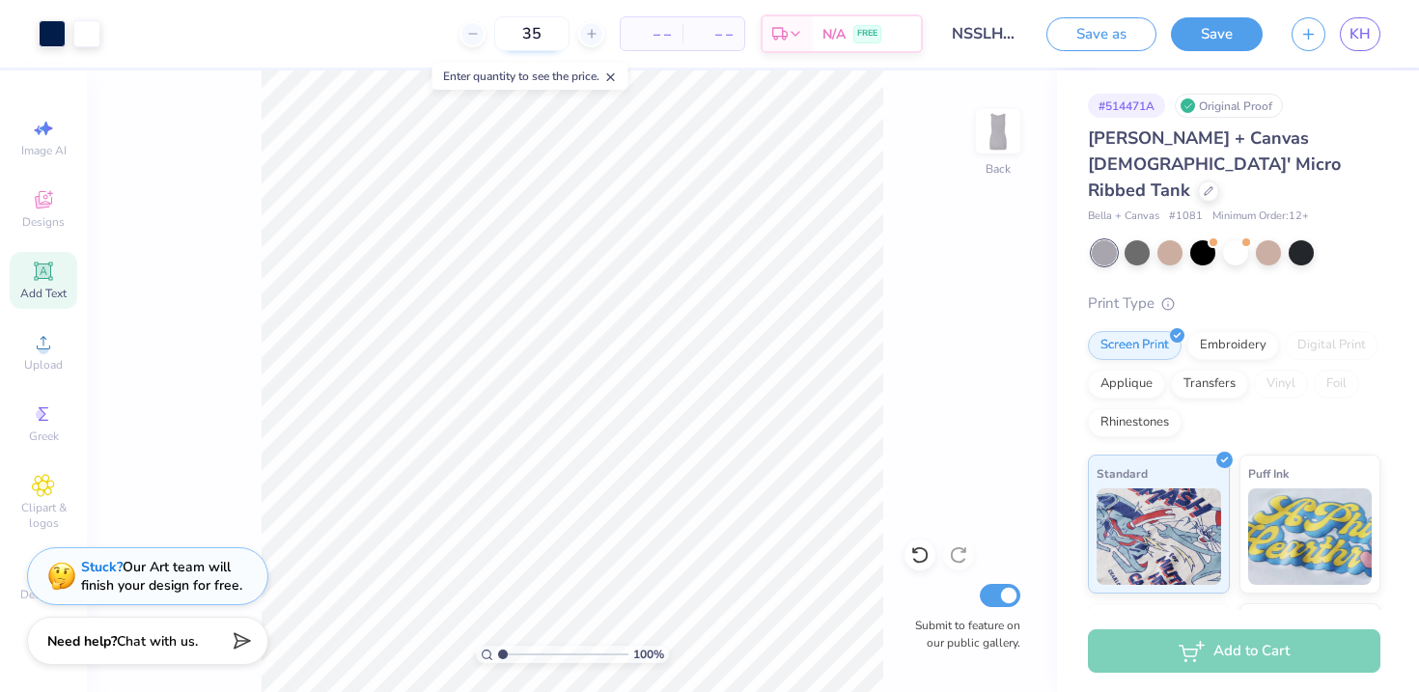
type input "3"
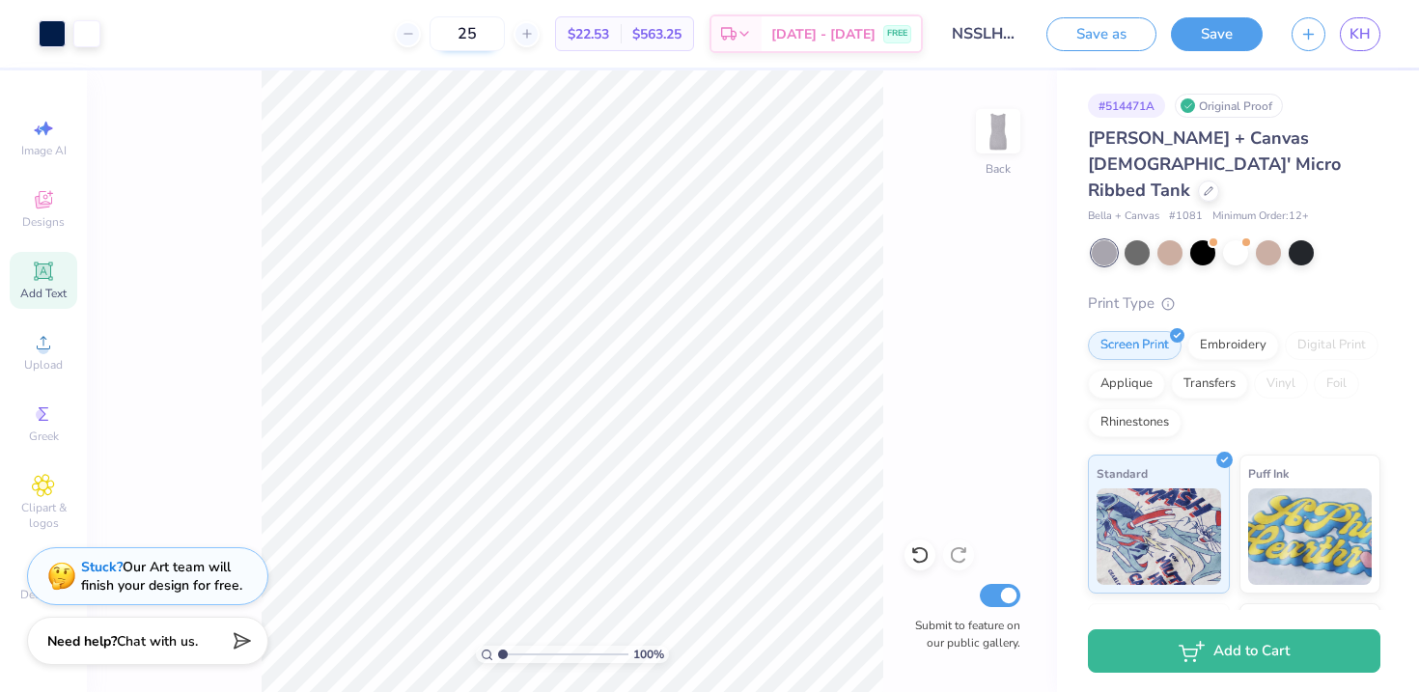
type input "2"
drag, startPoint x: 509, startPoint y: 41, endPoint x: 482, endPoint y: 40, distance: 27.1
click at [482, 40] on input "12" at bounding box center [467, 33] width 75 height 35
type input "20"
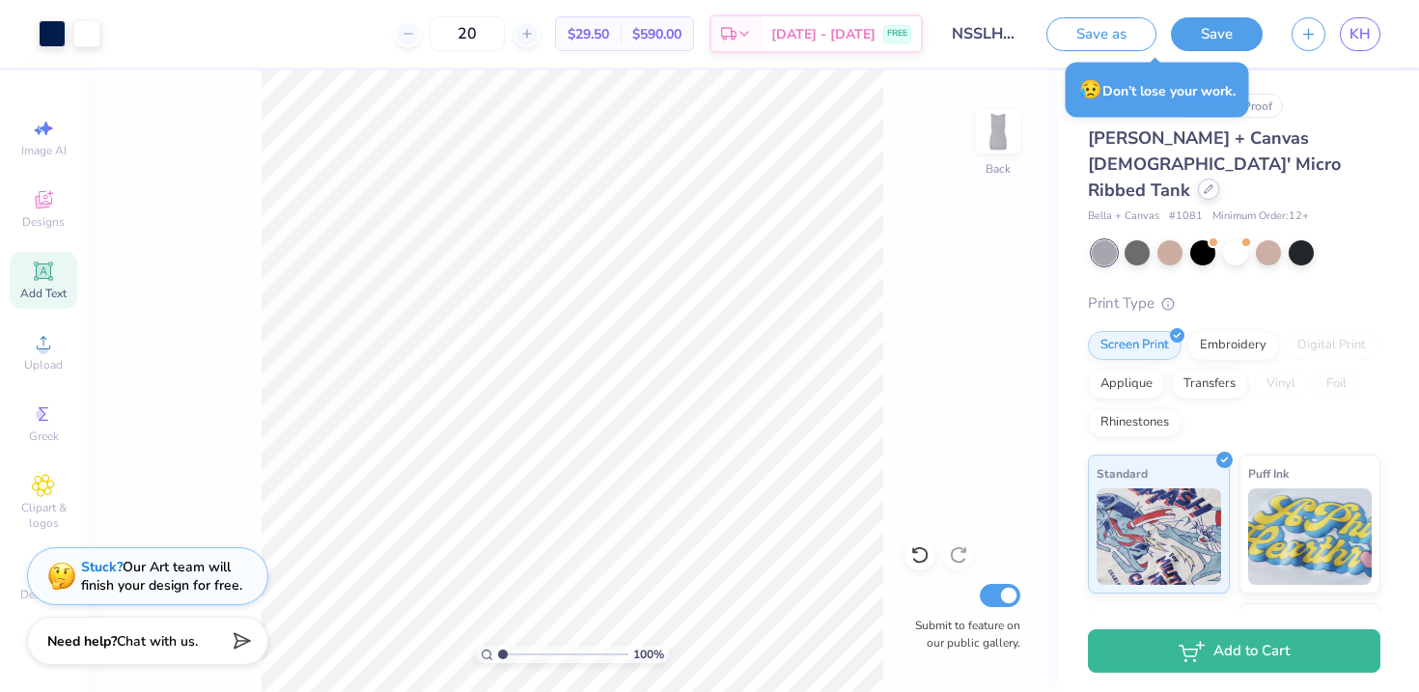
click at [1198, 179] on div at bounding box center [1208, 189] width 21 height 21
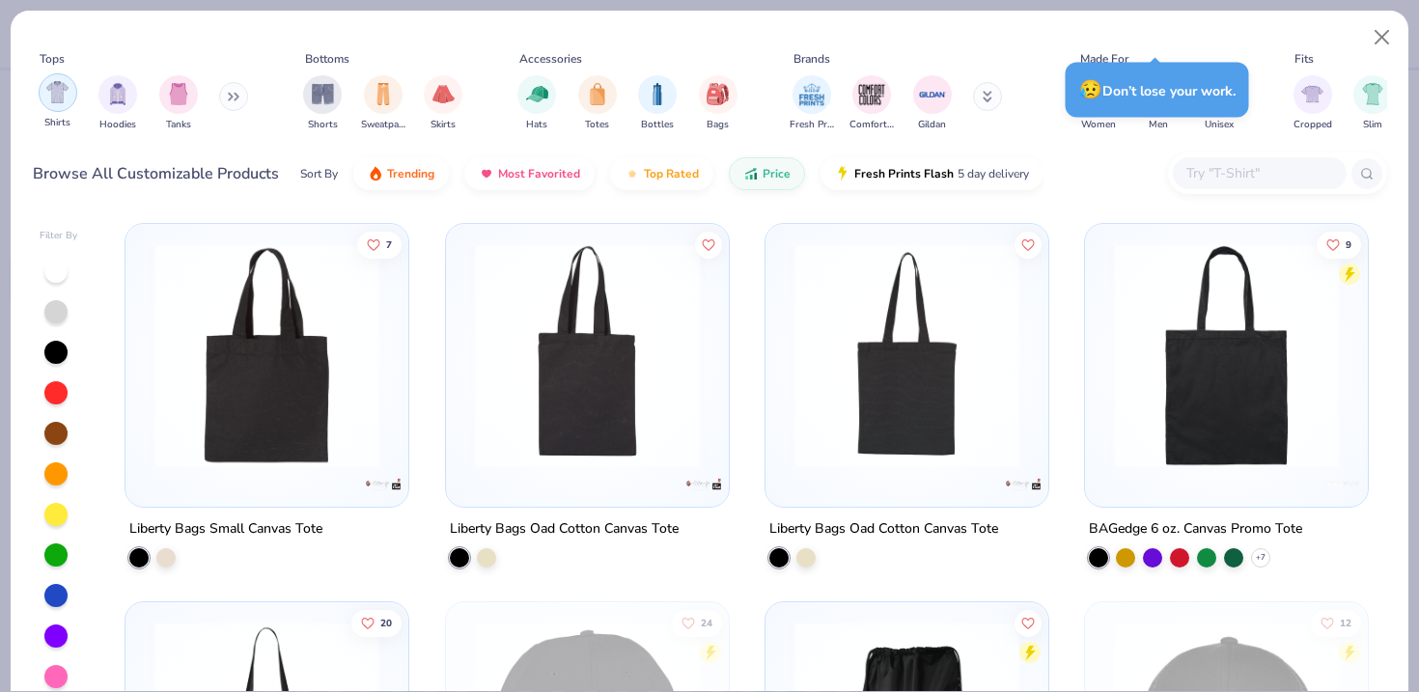
click at [56, 108] on div "filter for Shirts" at bounding box center [58, 92] width 39 height 39
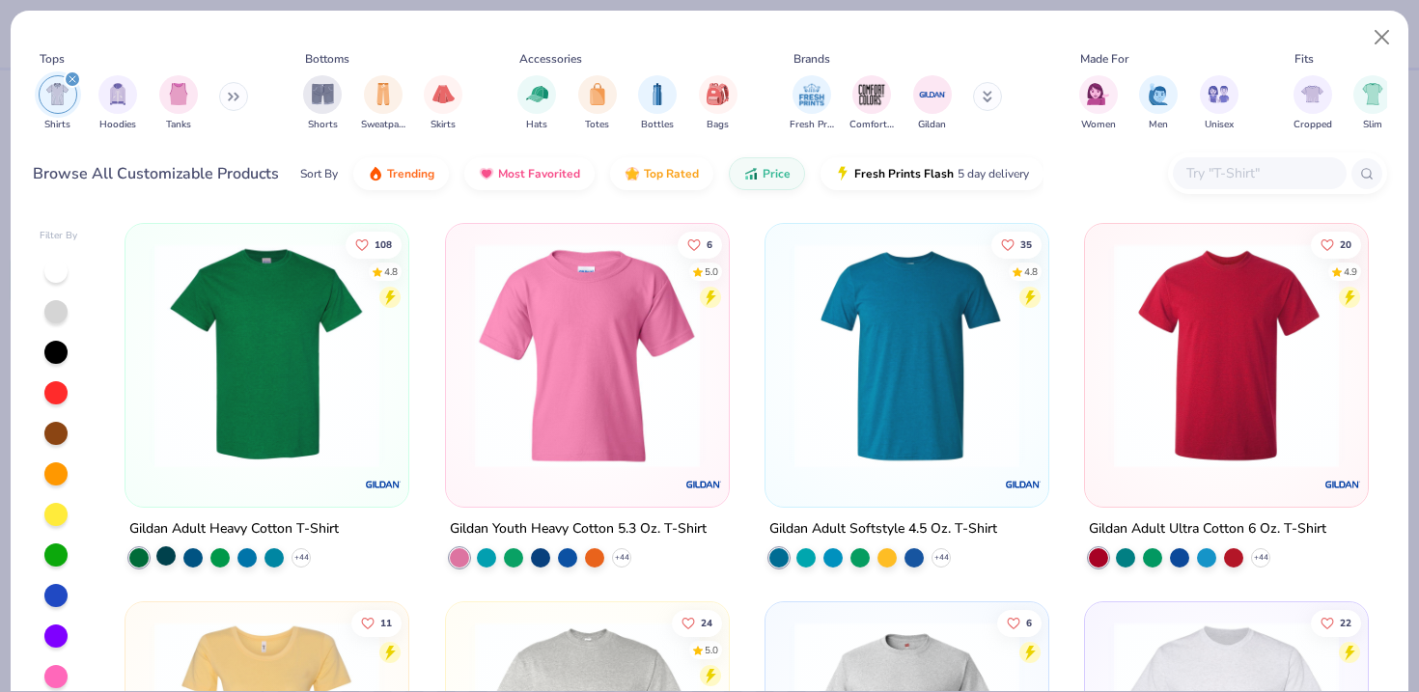
click at [168, 558] on div at bounding box center [165, 556] width 19 height 19
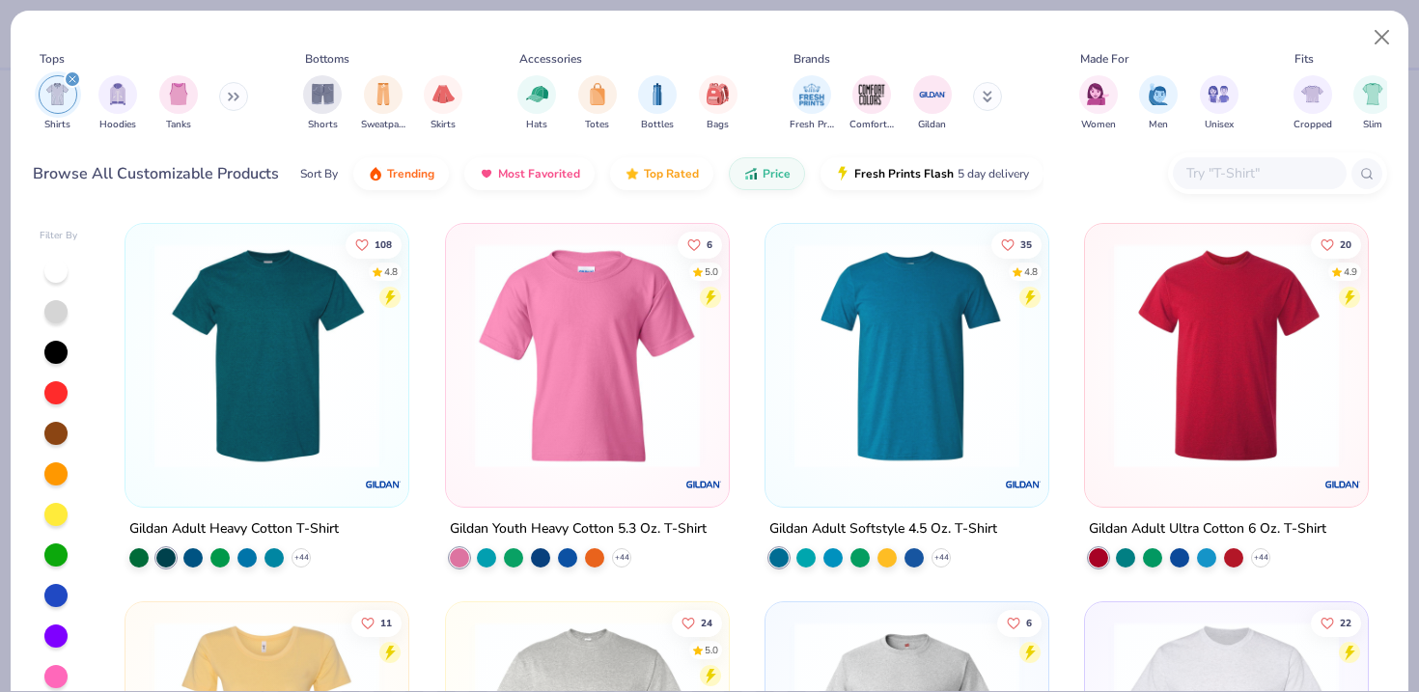
click at [288, 440] on img at bounding box center [267, 355] width 244 height 225
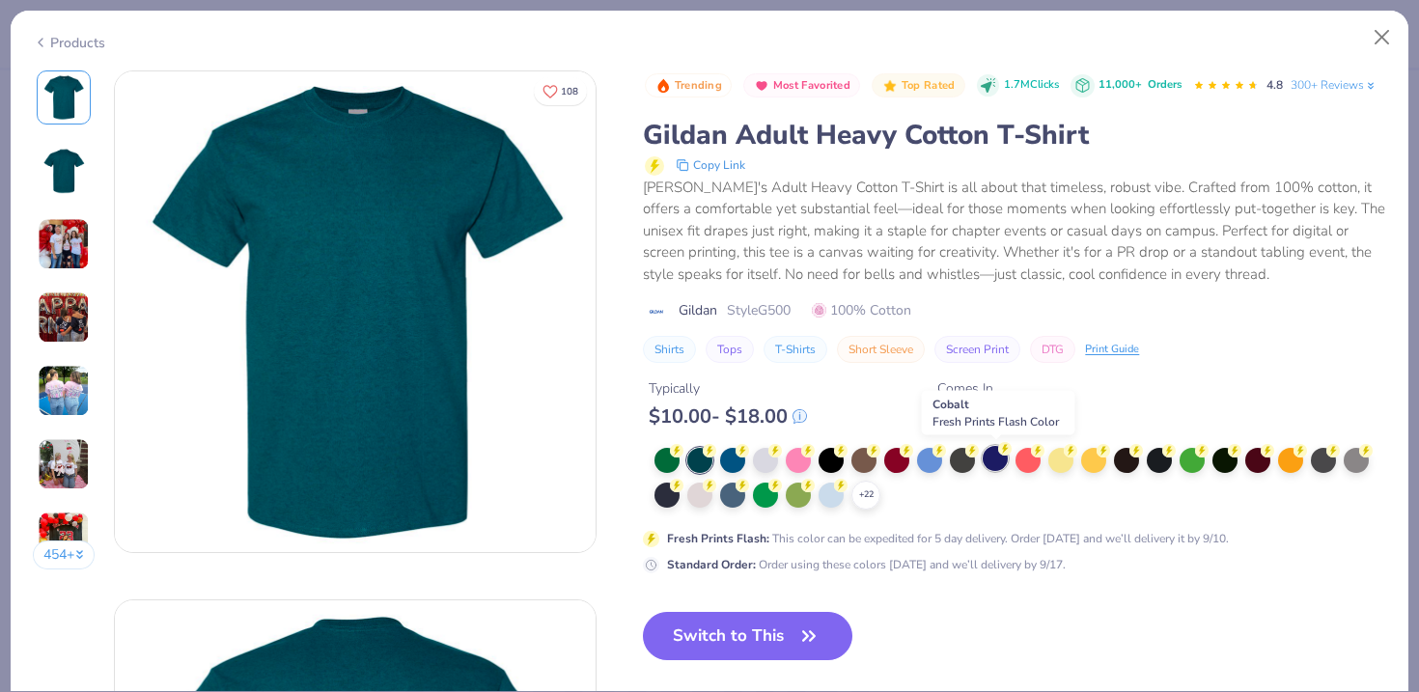
click at [684, 455] on circle at bounding box center [677, 451] width 14 height 14
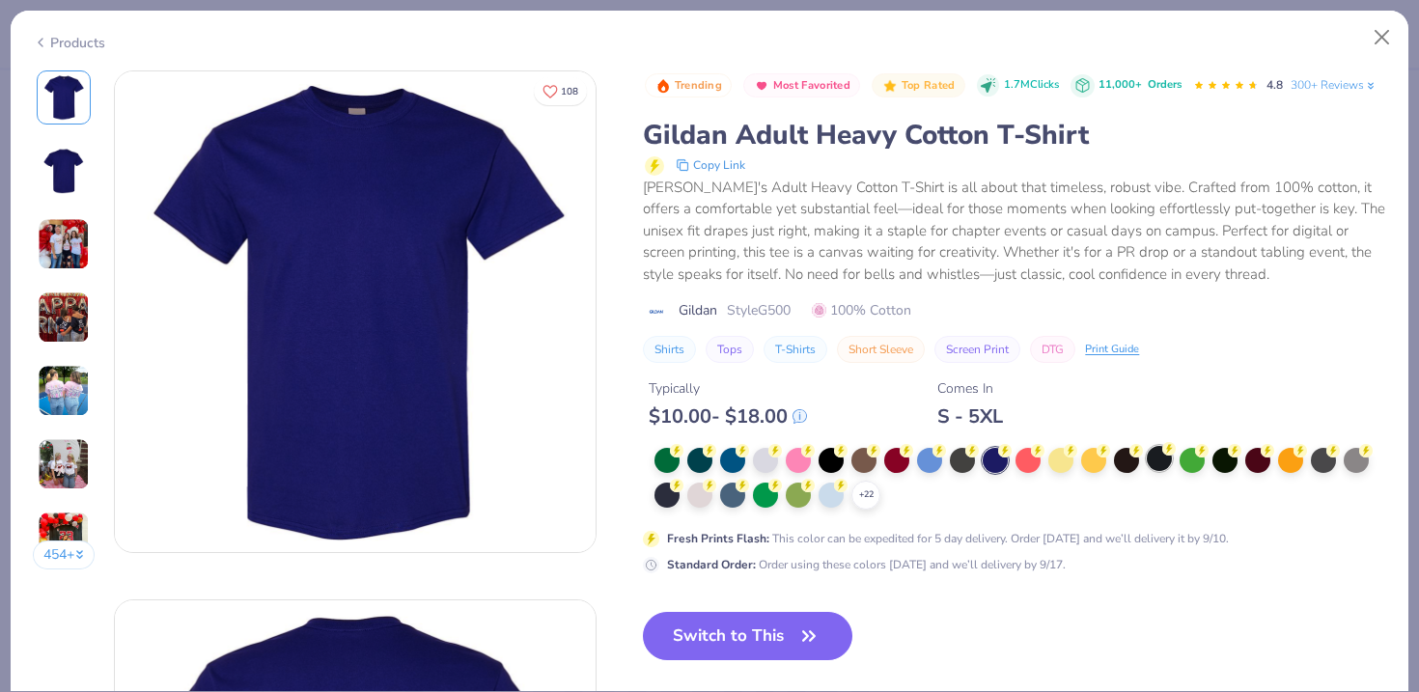
click at [1163, 457] on div at bounding box center [1159, 458] width 25 height 25
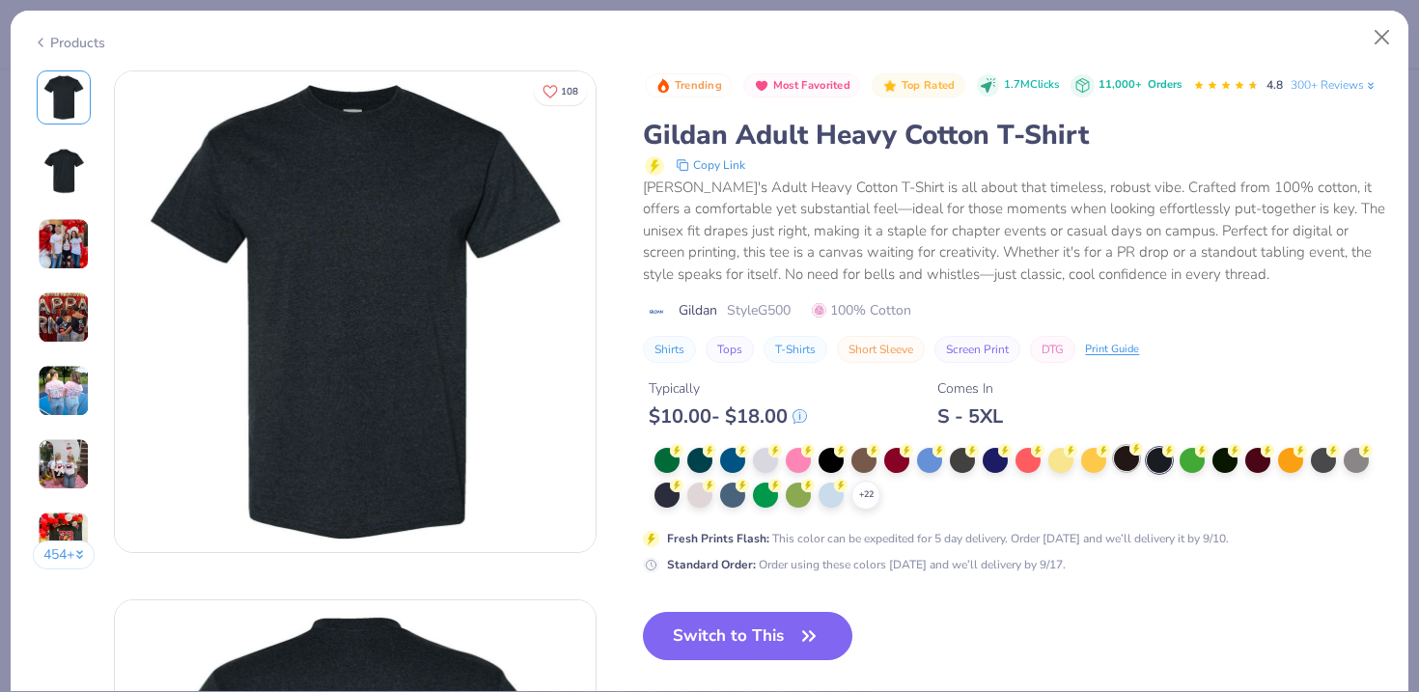
click at [1120, 463] on div at bounding box center [1126, 458] width 25 height 25
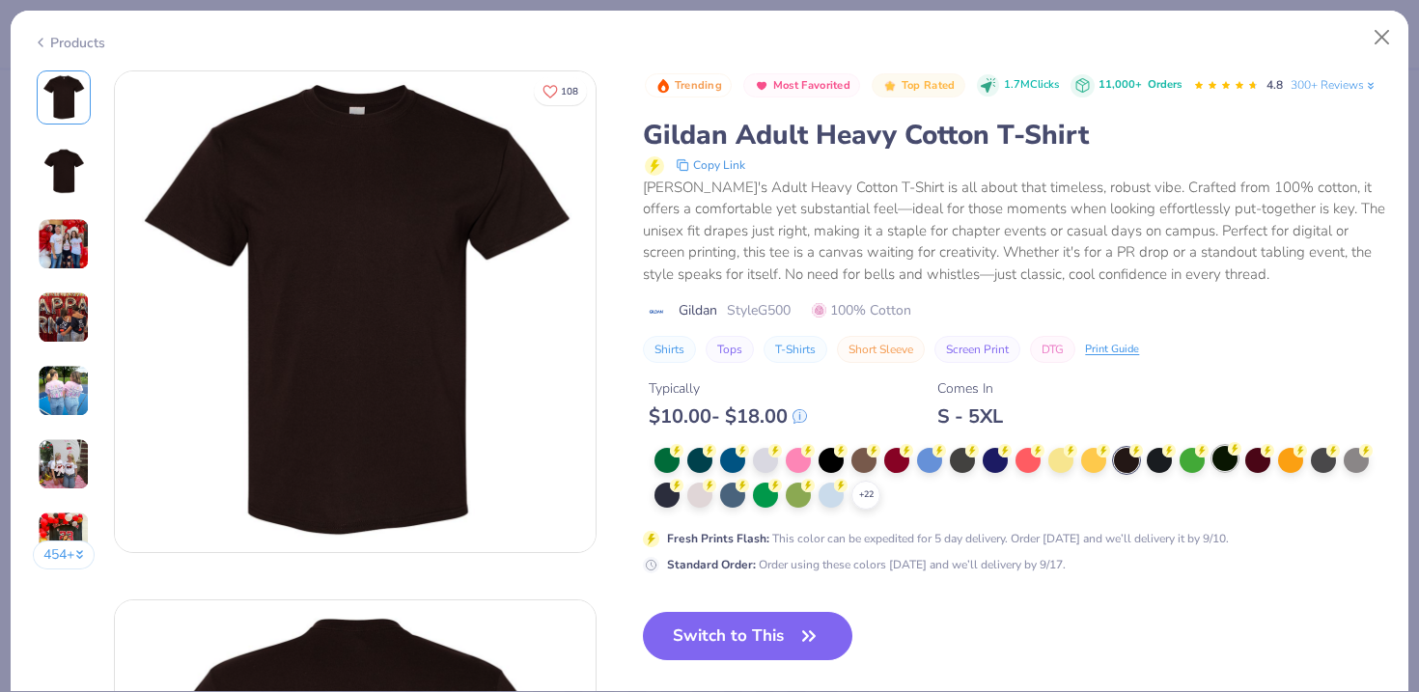
click at [1225, 458] on div at bounding box center [1225, 458] width 25 height 25
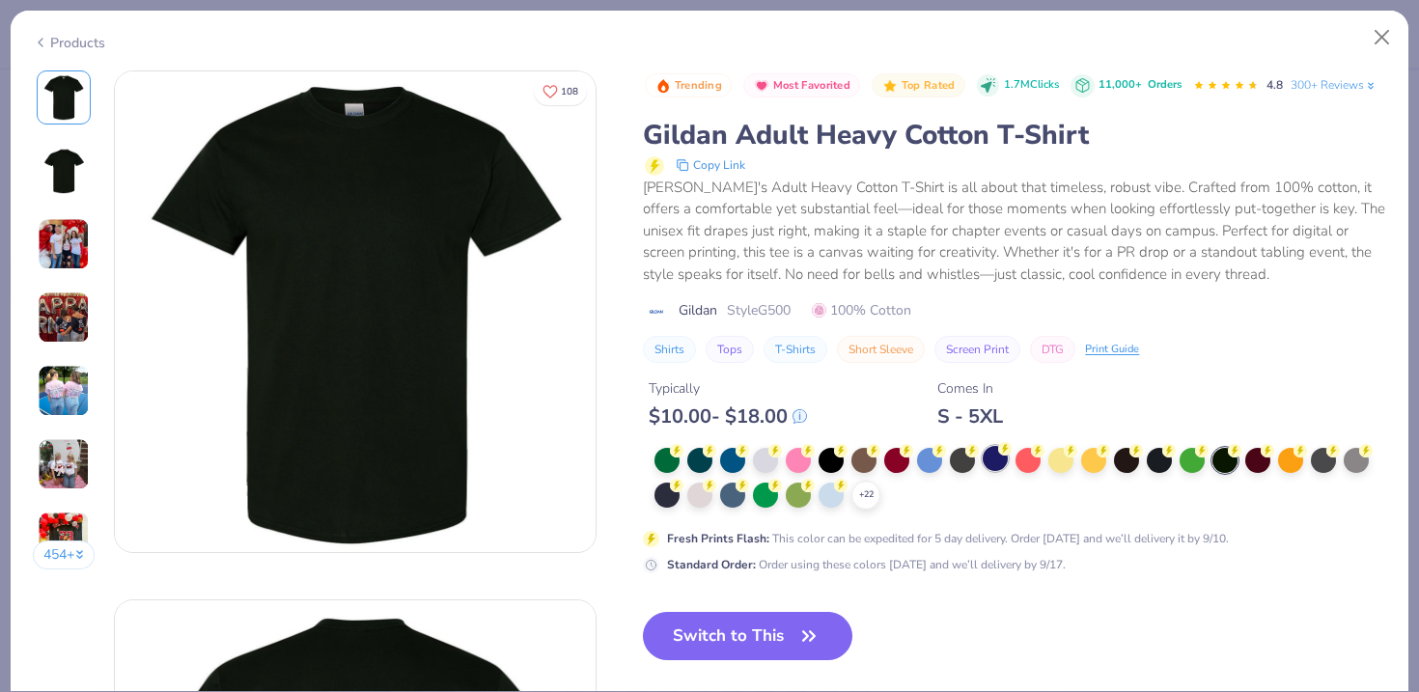
click at [994, 470] on div at bounding box center [995, 458] width 25 height 25
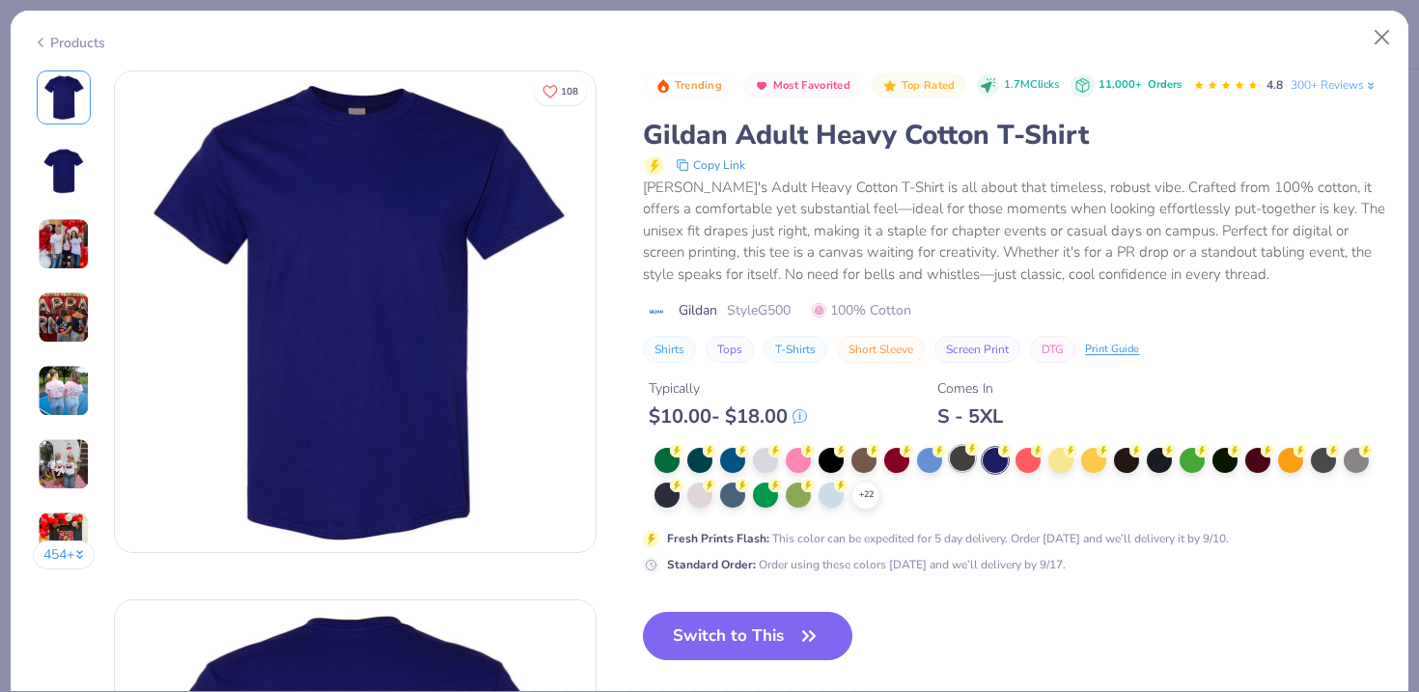
click at [967, 465] on div at bounding box center [962, 458] width 25 height 25
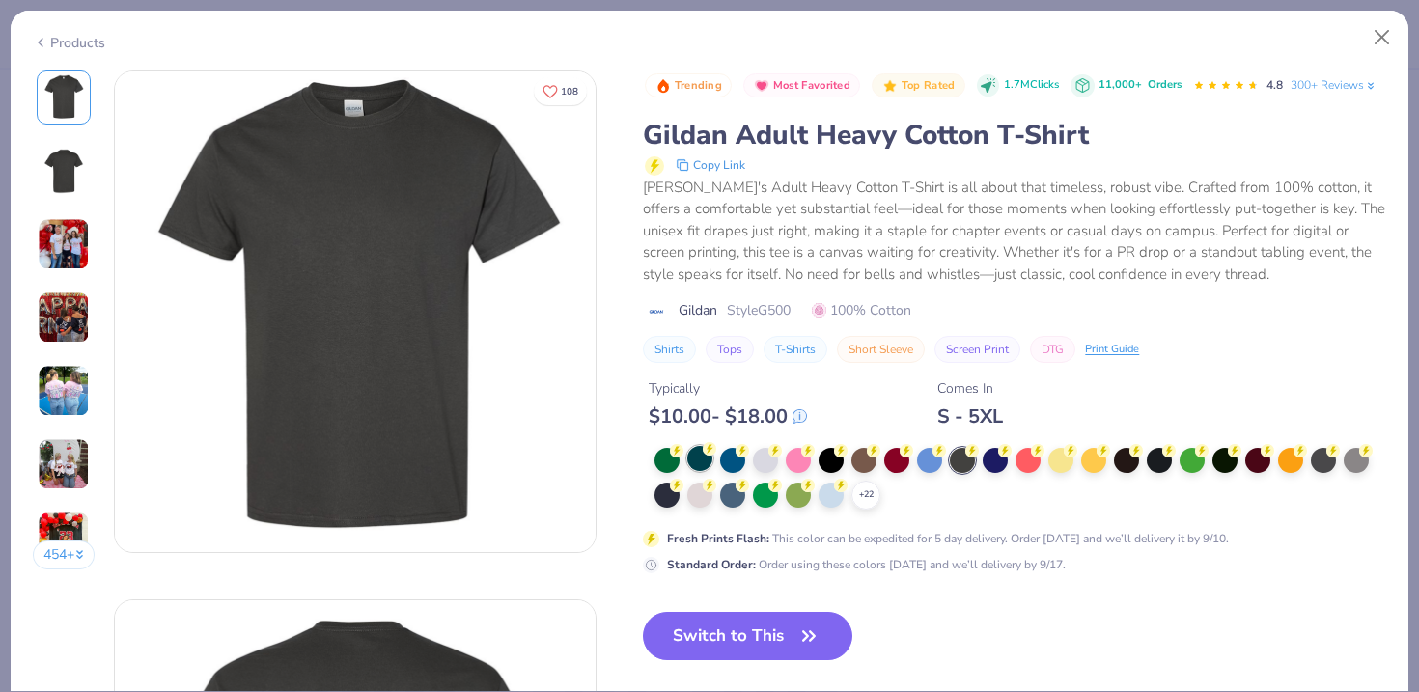
click at [684, 456] on circle at bounding box center [677, 451] width 14 height 14
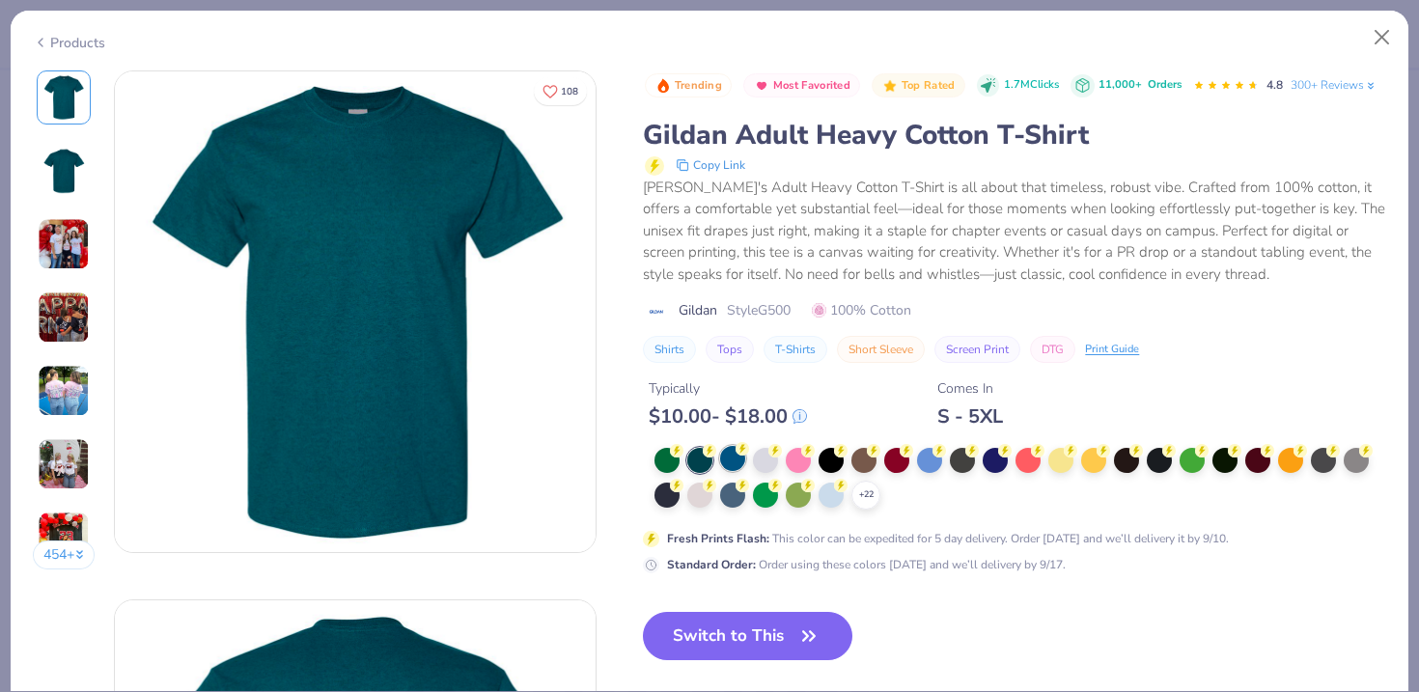
click at [732, 452] on div at bounding box center [732, 458] width 25 height 25
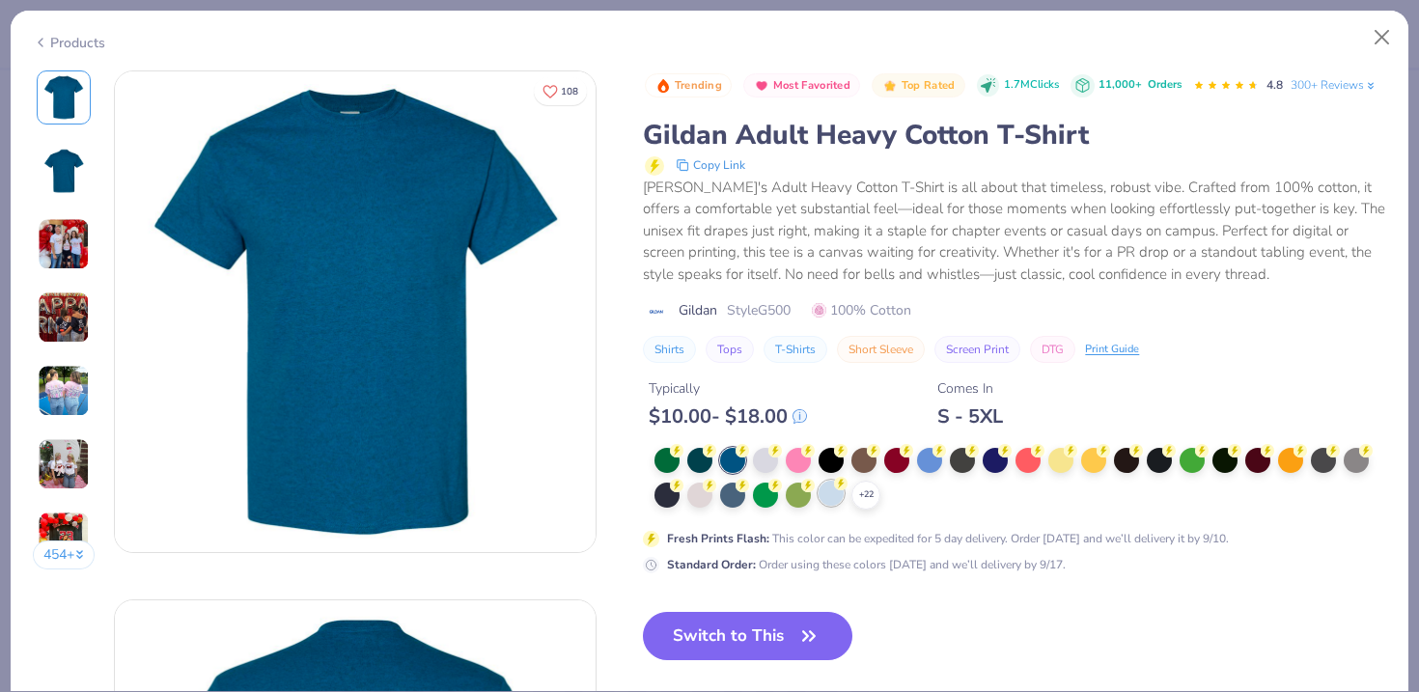
click at [833, 482] on div at bounding box center [831, 493] width 25 height 25
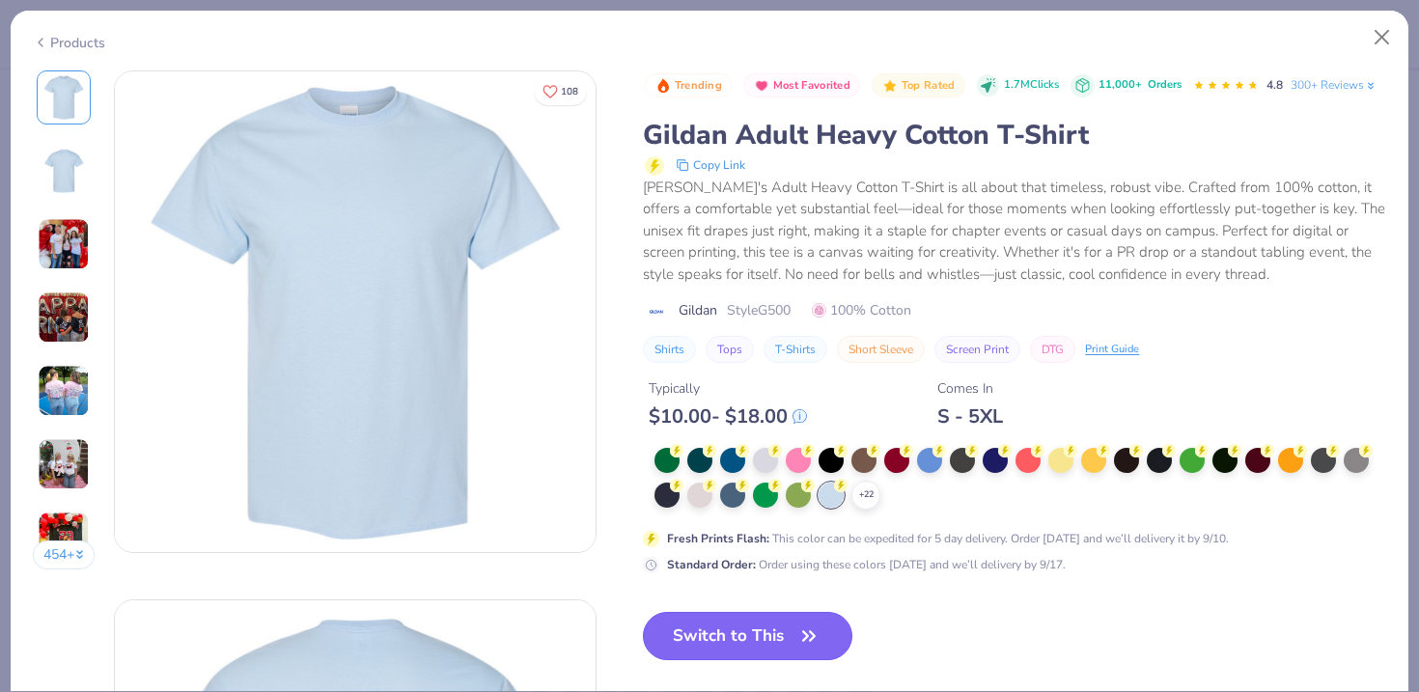
click at [754, 625] on button "Switch to This" at bounding box center [748, 636] width 210 height 48
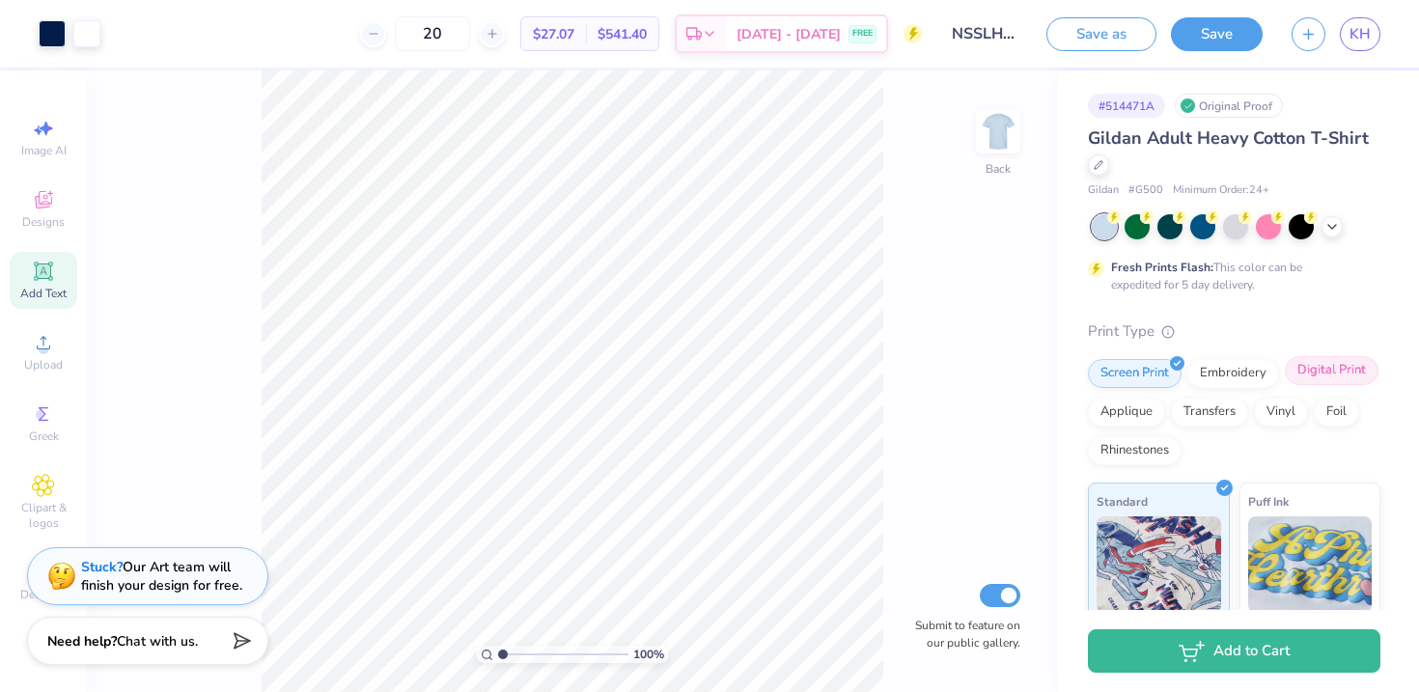
click at [1319, 370] on div "Digital Print" at bounding box center [1332, 370] width 94 height 29
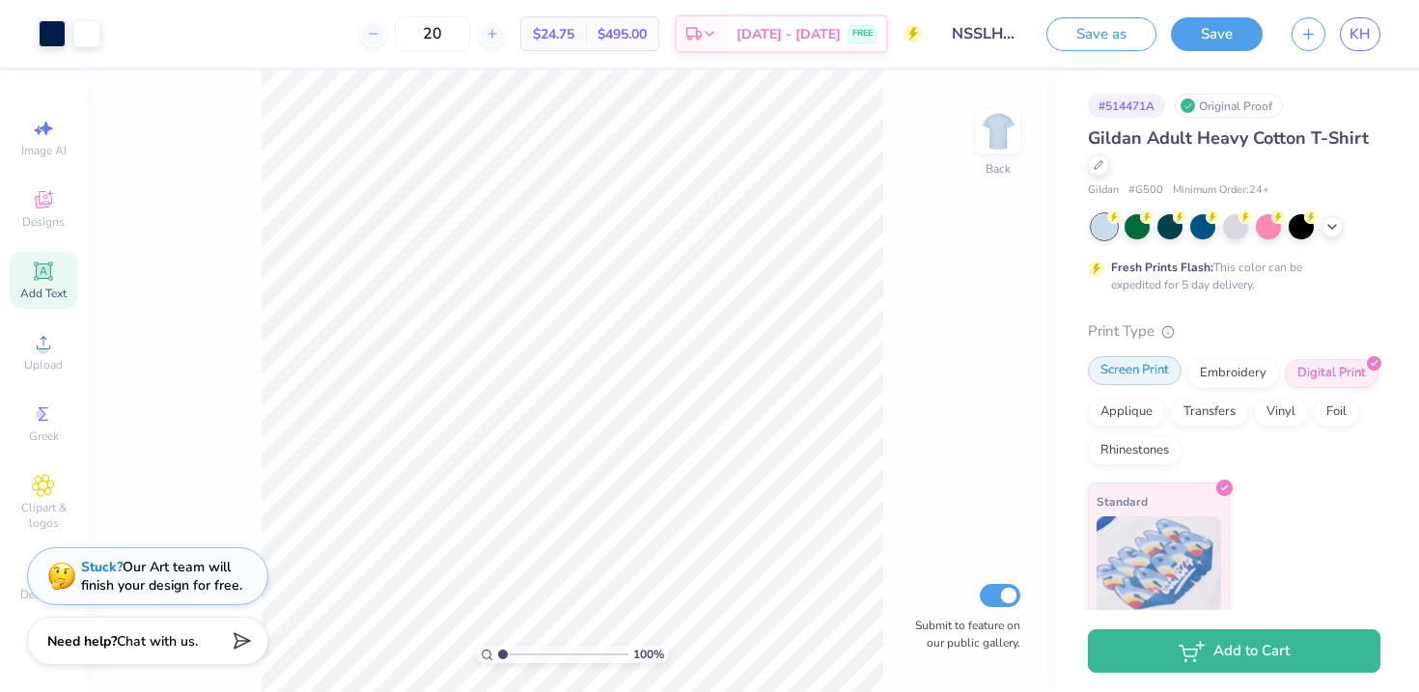
click at [1153, 378] on div "Screen Print" at bounding box center [1135, 370] width 94 height 29
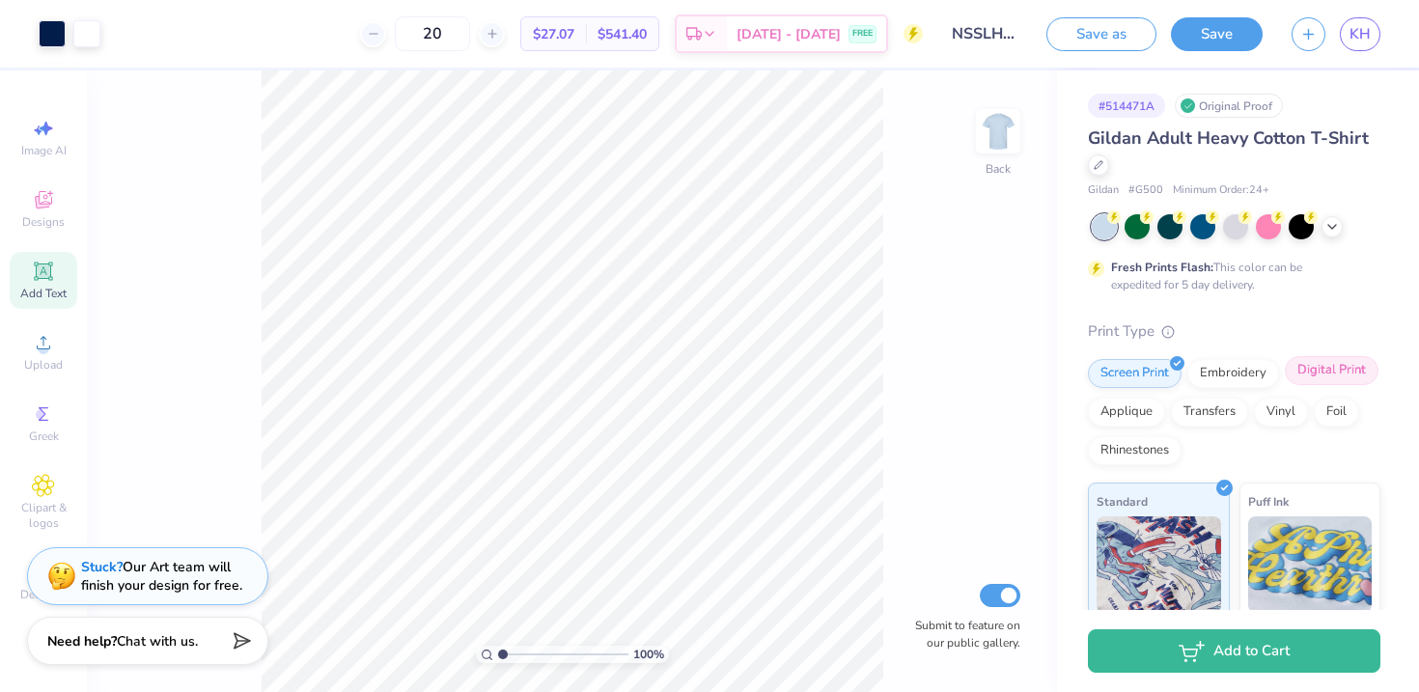
click at [1337, 376] on div "Digital Print" at bounding box center [1332, 370] width 94 height 29
